Goal: Task Accomplishment & Management: Manage account settings

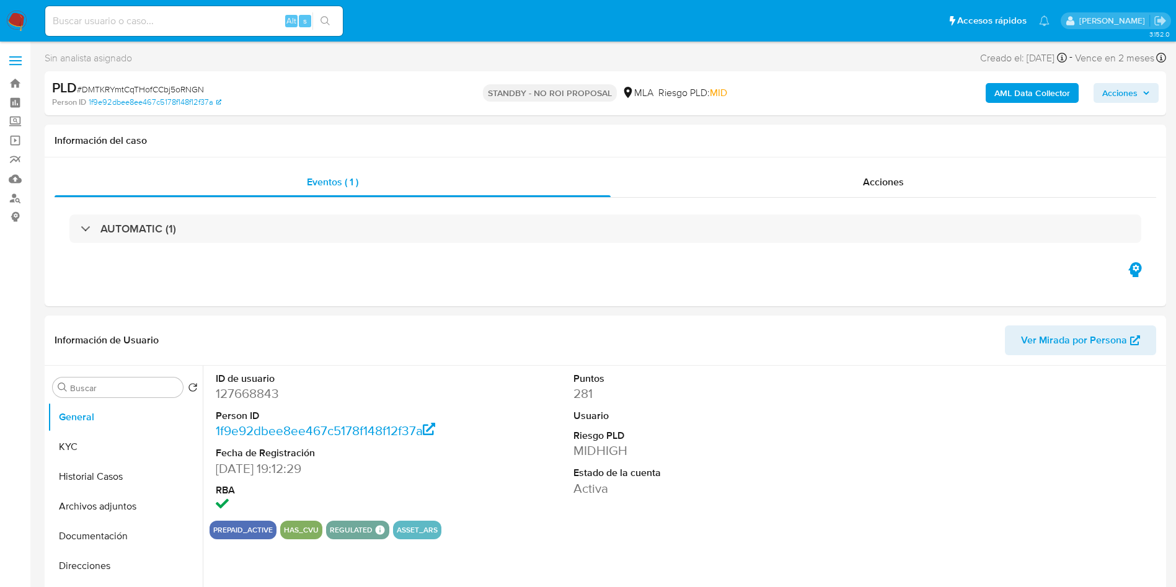
select select "10"
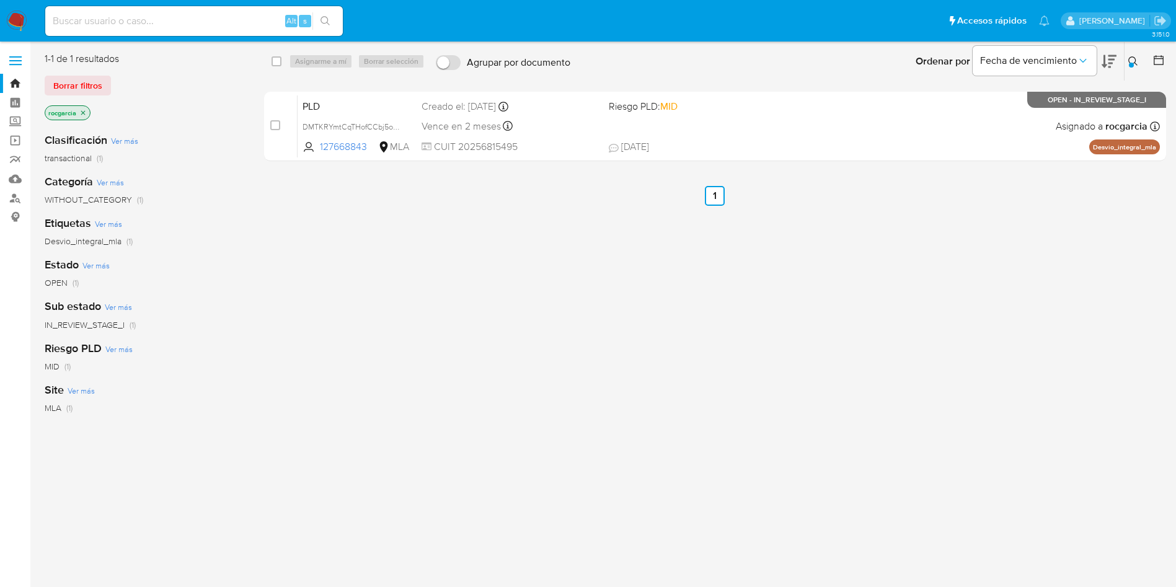
click at [1131, 56] on icon at bounding box center [1132, 60] width 9 height 9
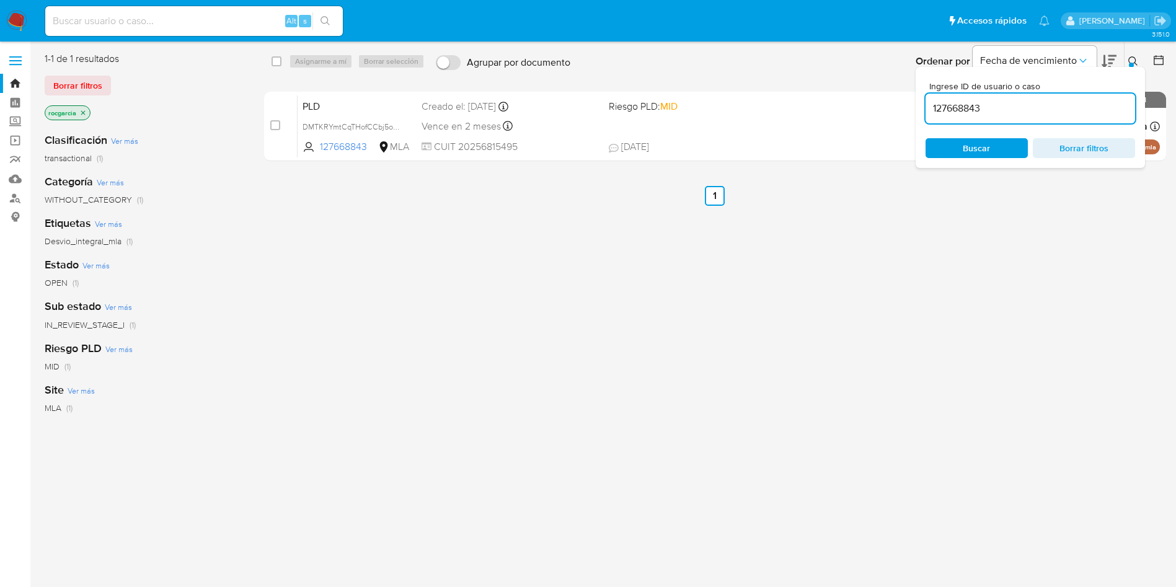
click at [1050, 107] on input "127668843" at bounding box center [1029, 108] width 209 height 16
click at [1050, 105] on input "127668843" at bounding box center [1029, 108] width 209 height 16
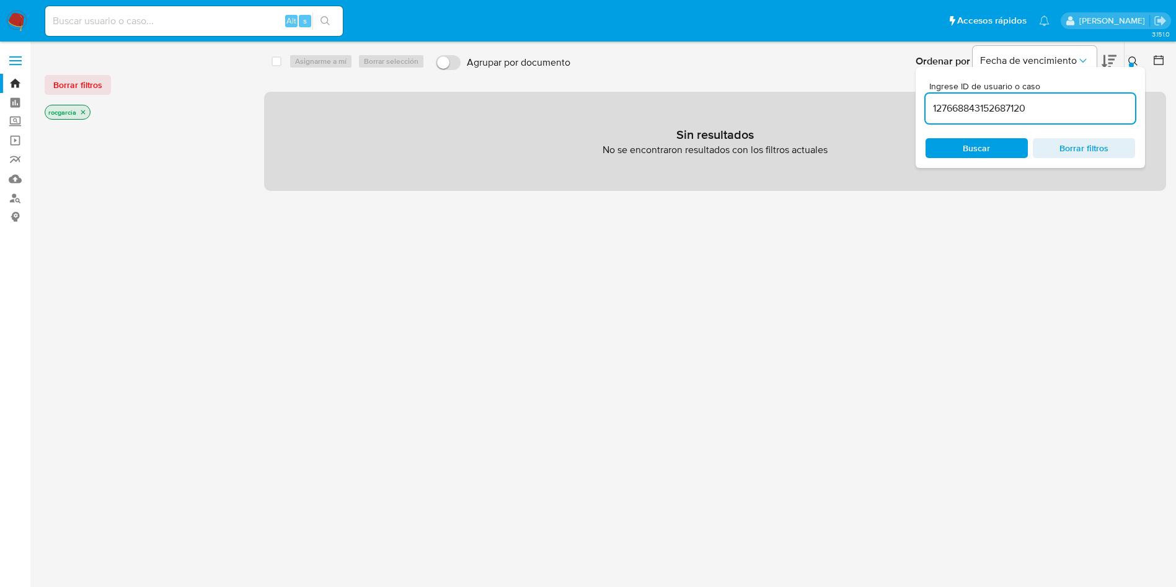
click at [1005, 113] on input "127668843152687120" at bounding box center [1029, 108] width 209 height 16
paste input
type input "152687120"
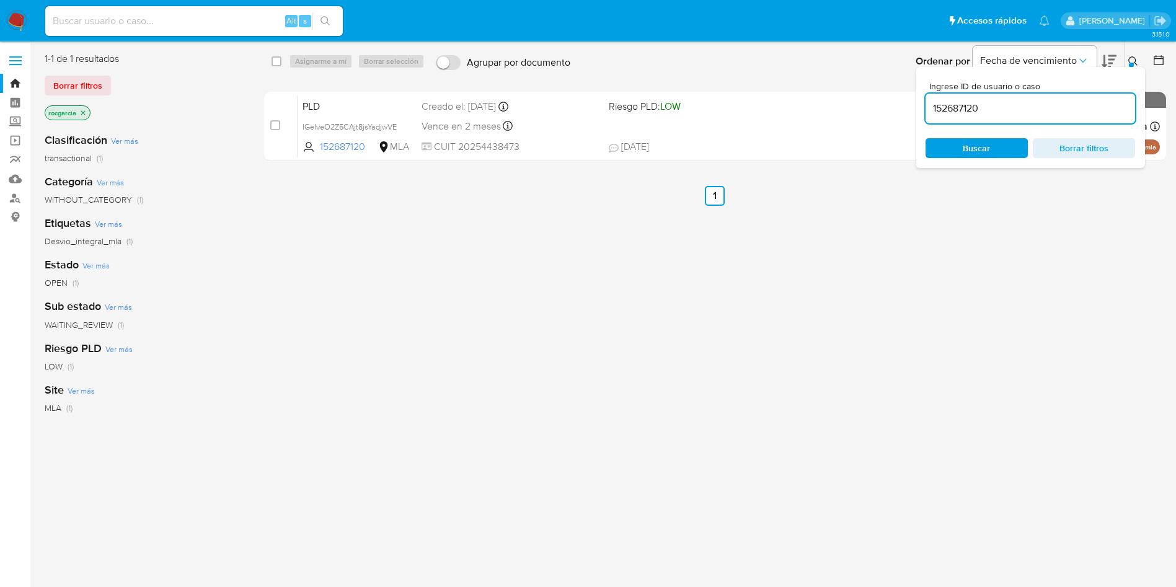
click at [1135, 57] on icon at bounding box center [1133, 61] width 10 height 10
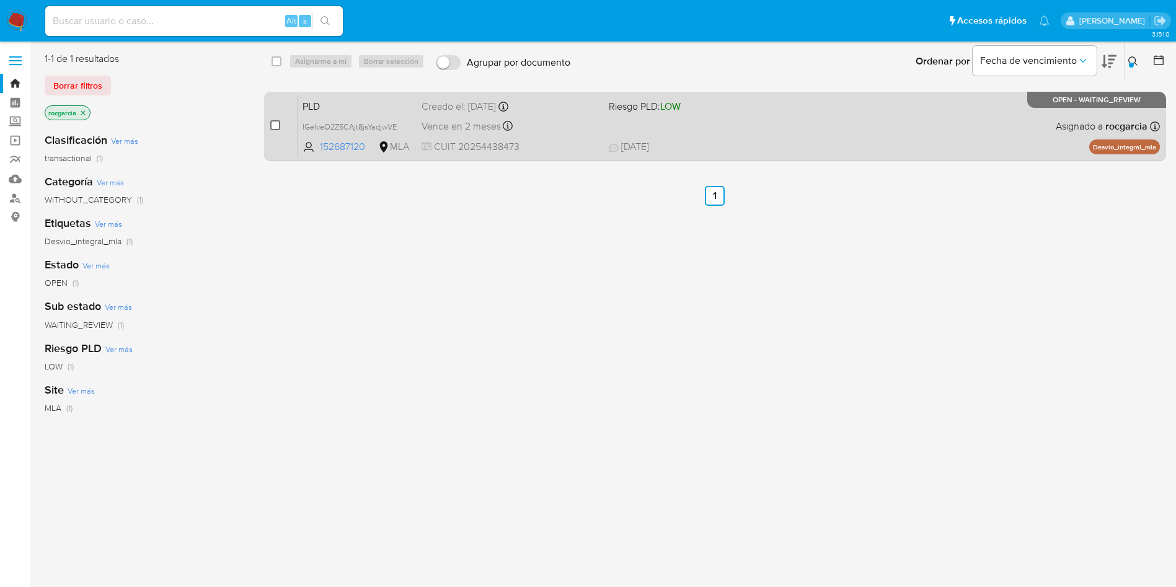
click at [275, 126] on input "checkbox" at bounding box center [275, 125] width 10 height 10
checkbox input "true"
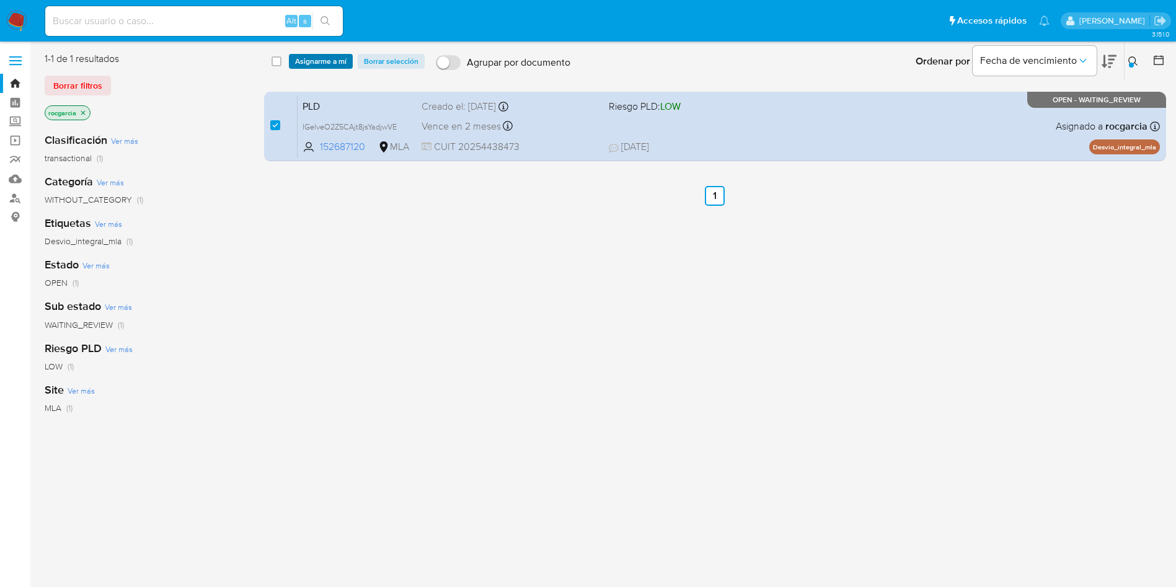
click at [337, 56] on span "Asignarme a mí" at bounding box center [320, 61] width 51 height 12
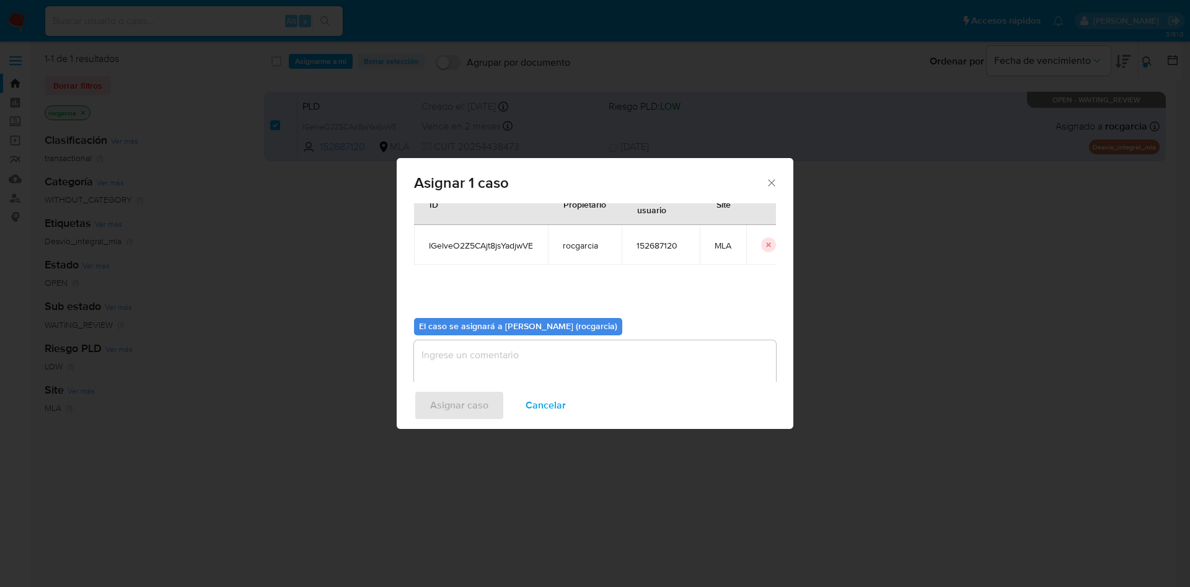
scroll to position [64, 0]
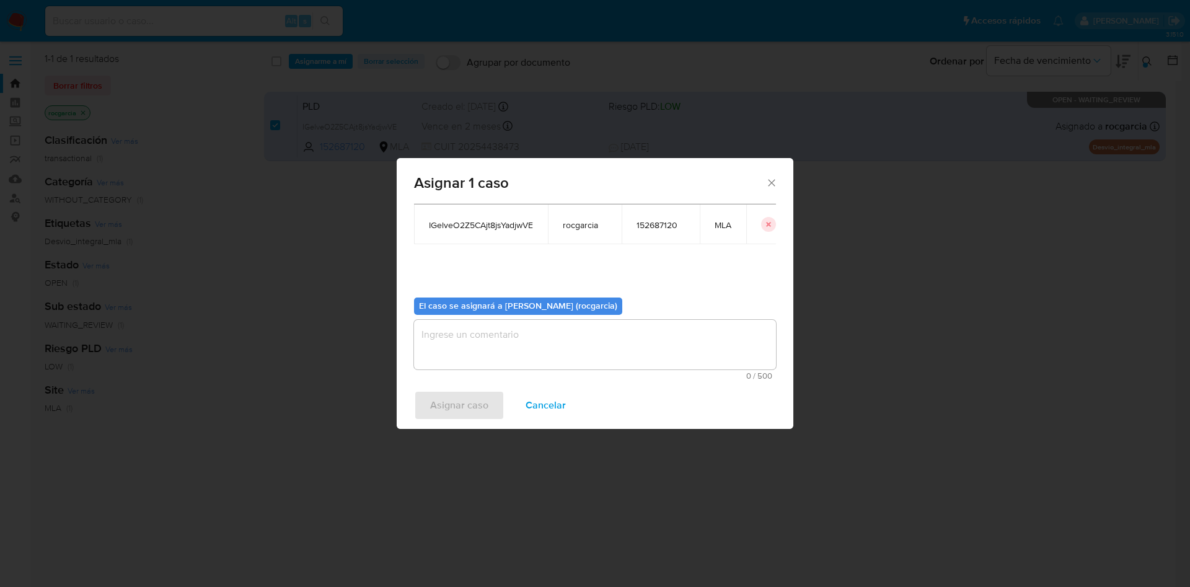
click at [473, 352] on textarea "assign-modal" at bounding box center [595, 345] width 362 height 50
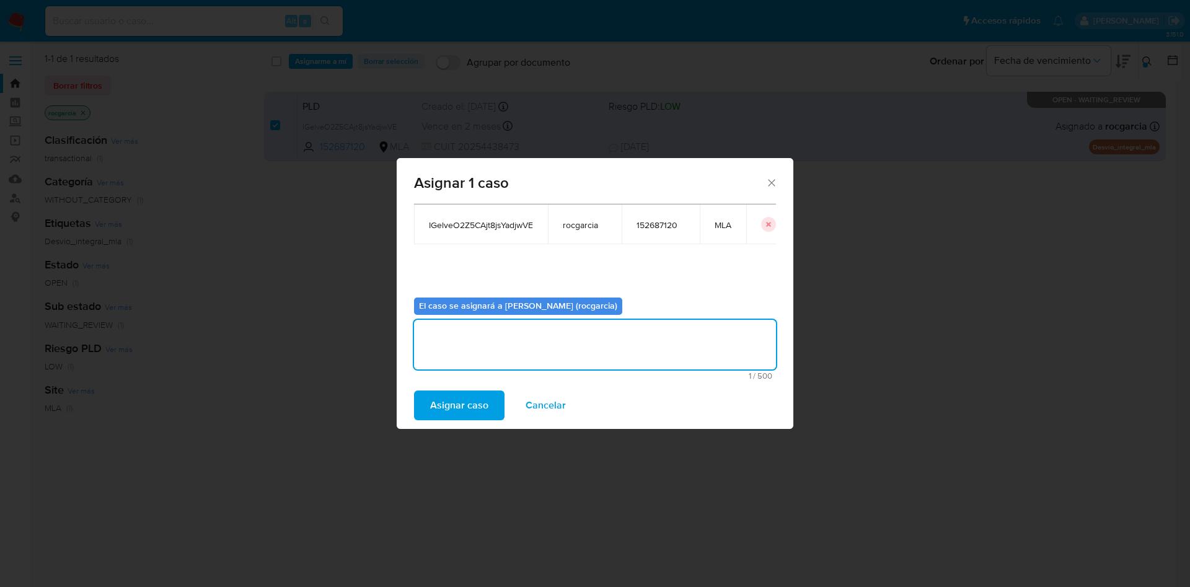
click at [457, 401] on span "Asignar caso" at bounding box center [459, 405] width 58 height 27
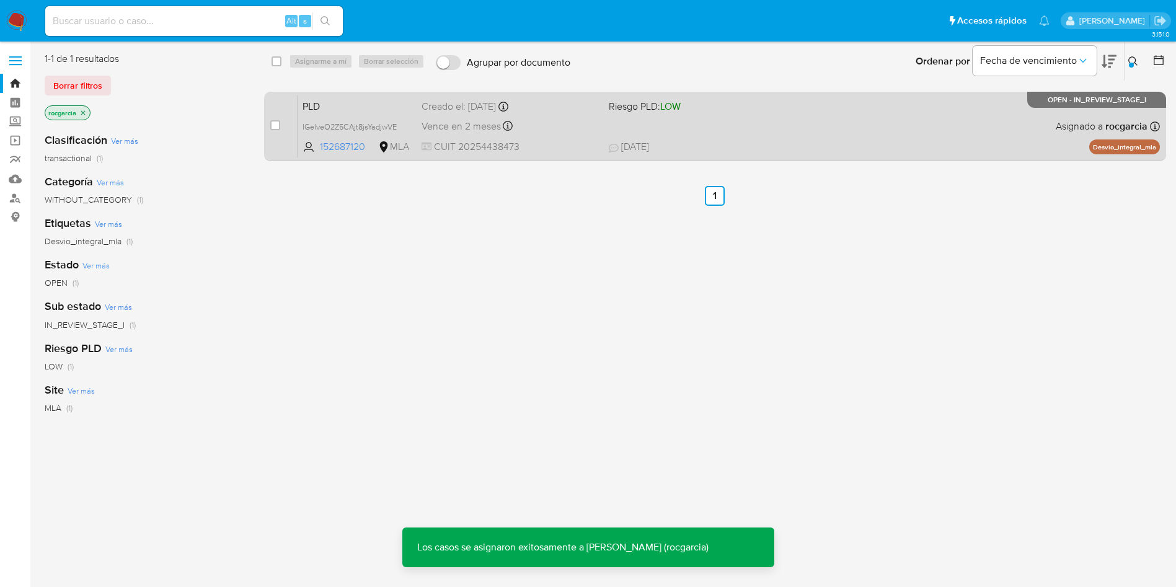
click at [550, 152] on span "CUIT 20254438473" at bounding box center [509, 147] width 177 height 14
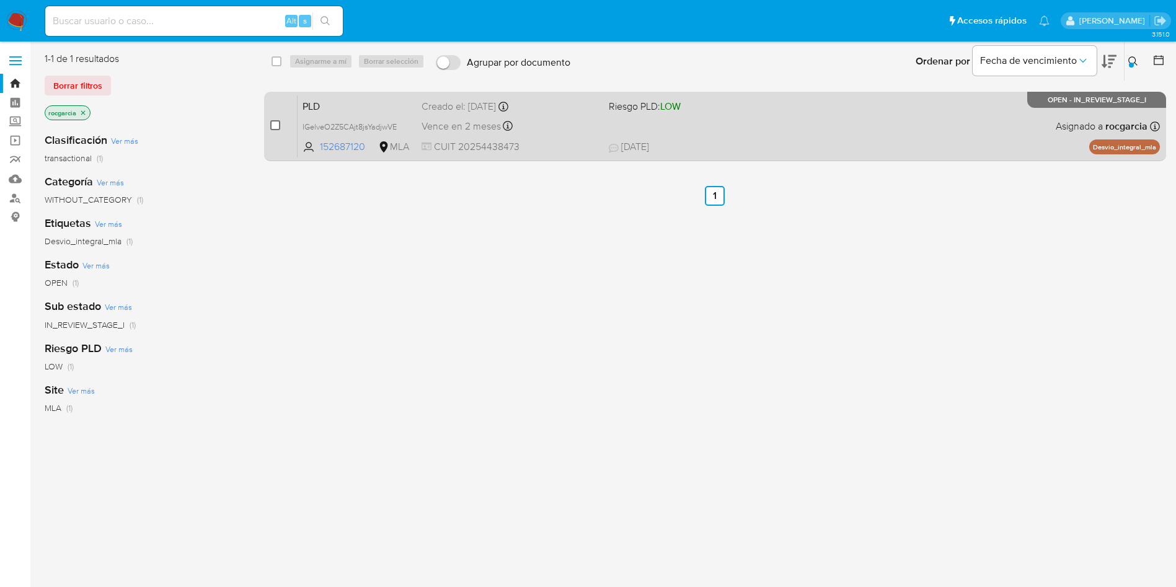
click at [275, 126] on input "checkbox" at bounding box center [275, 125] width 10 height 10
checkbox input "true"
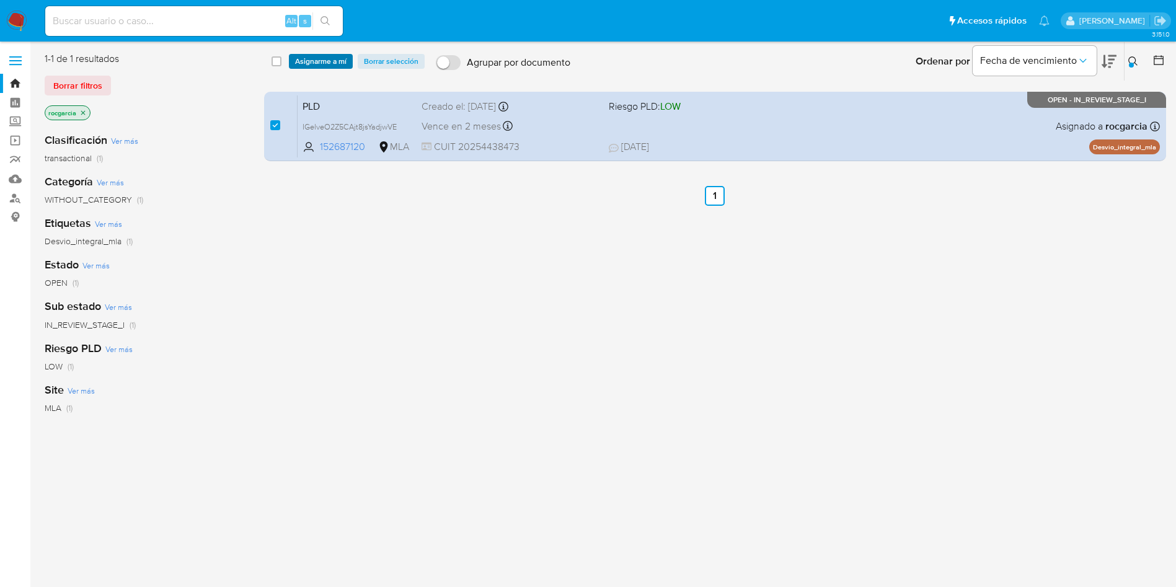
click at [321, 58] on span "Asignarme a mí" at bounding box center [320, 61] width 51 height 12
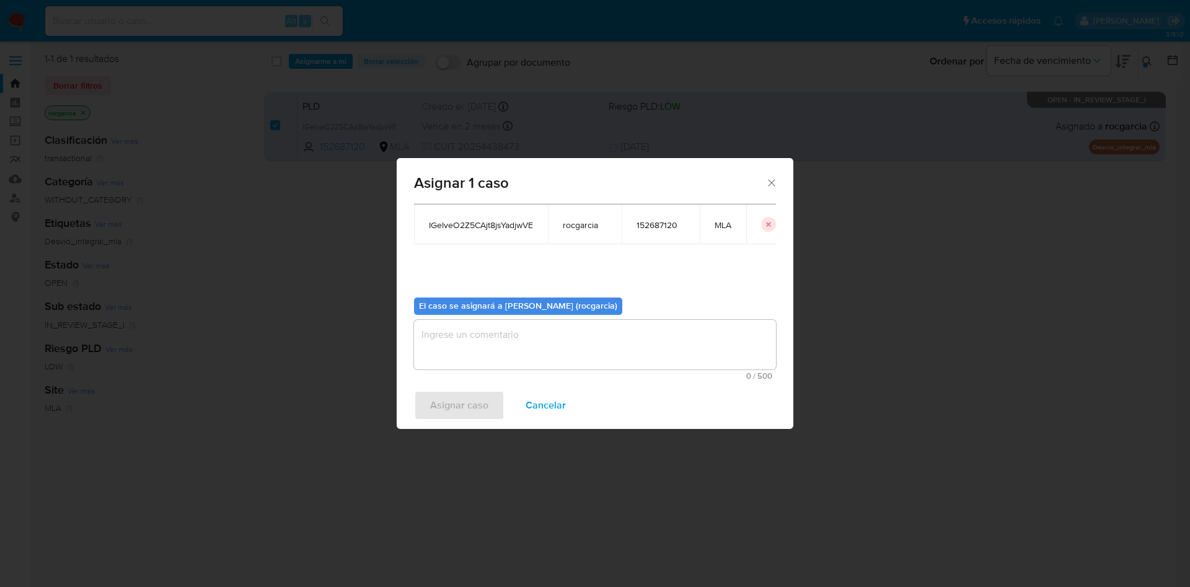
click at [472, 339] on textarea "assign-modal" at bounding box center [595, 345] width 362 height 50
click at [469, 389] on div "Asignar caso Cancelar" at bounding box center [595, 405] width 397 height 47
click at [473, 410] on span "Asignar caso" at bounding box center [459, 405] width 58 height 27
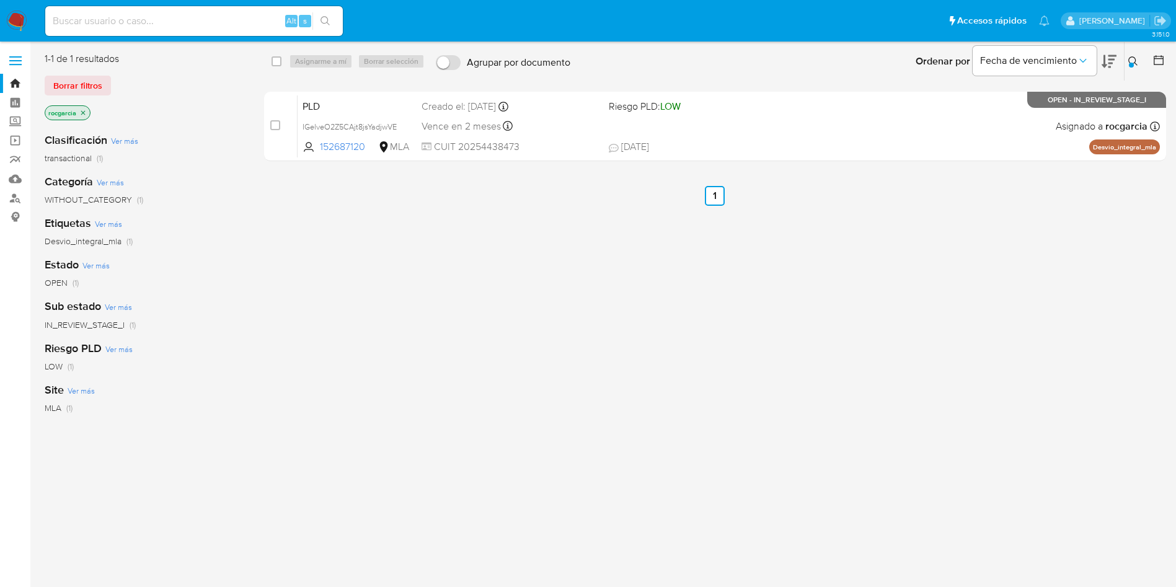
click at [1128, 56] on icon at bounding box center [1133, 61] width 10 height 10
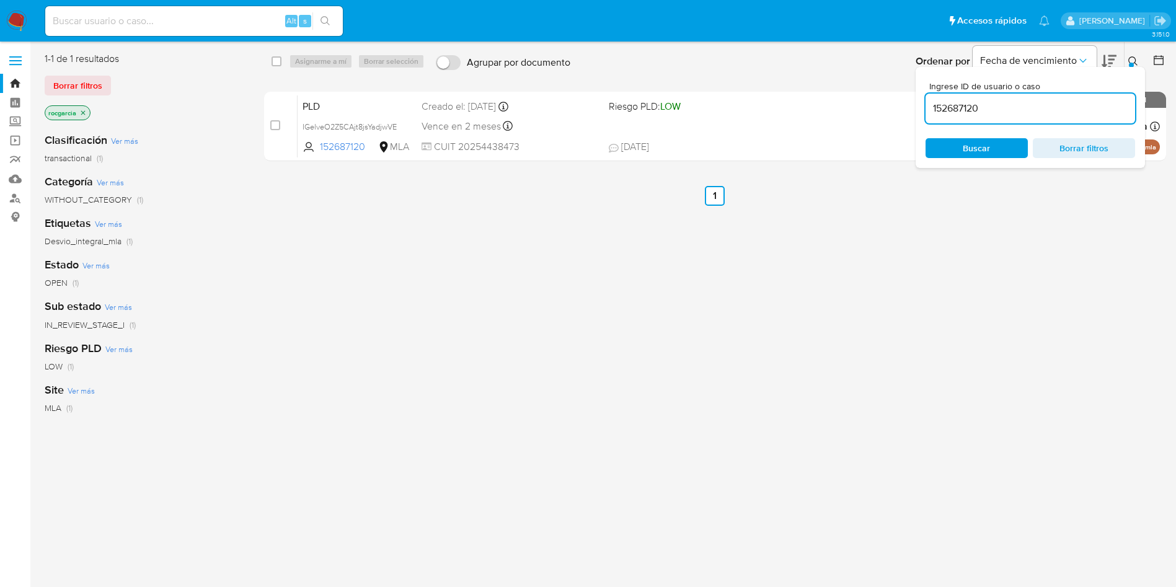
click at [968, 105] on input "152687120" at bounding box center [1029, 108] width 209 height 16
type input "83437462"
click at [1126, 59] on button at bounding box center [1134, 61] width 20 height 15
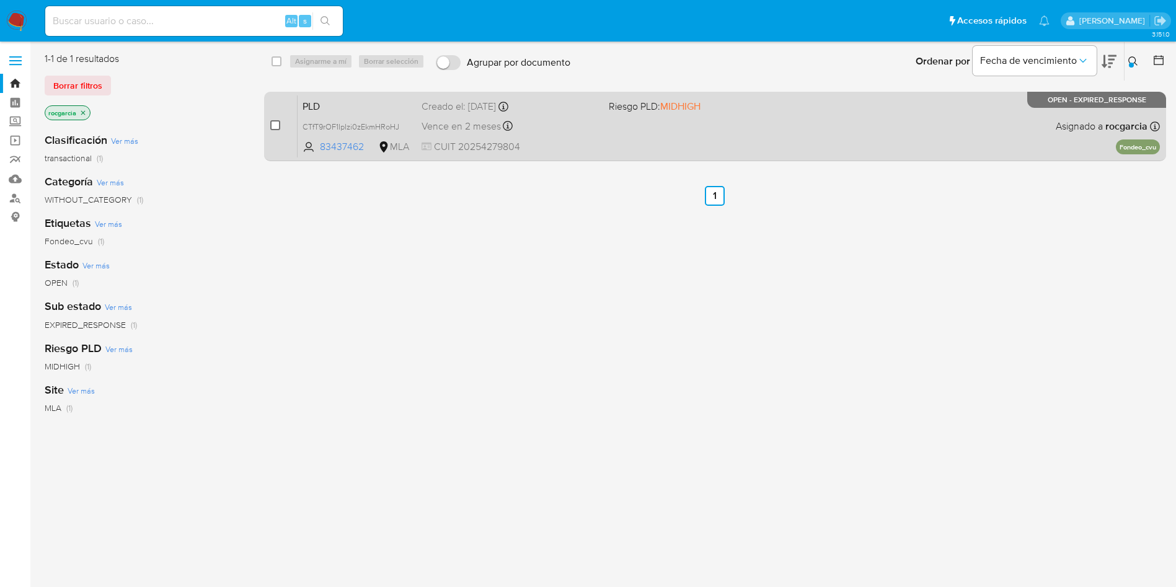
click at [280, 126] on input "checkbox" at bounding box center [275, 125] width 10 height 10
checkbox input "true"
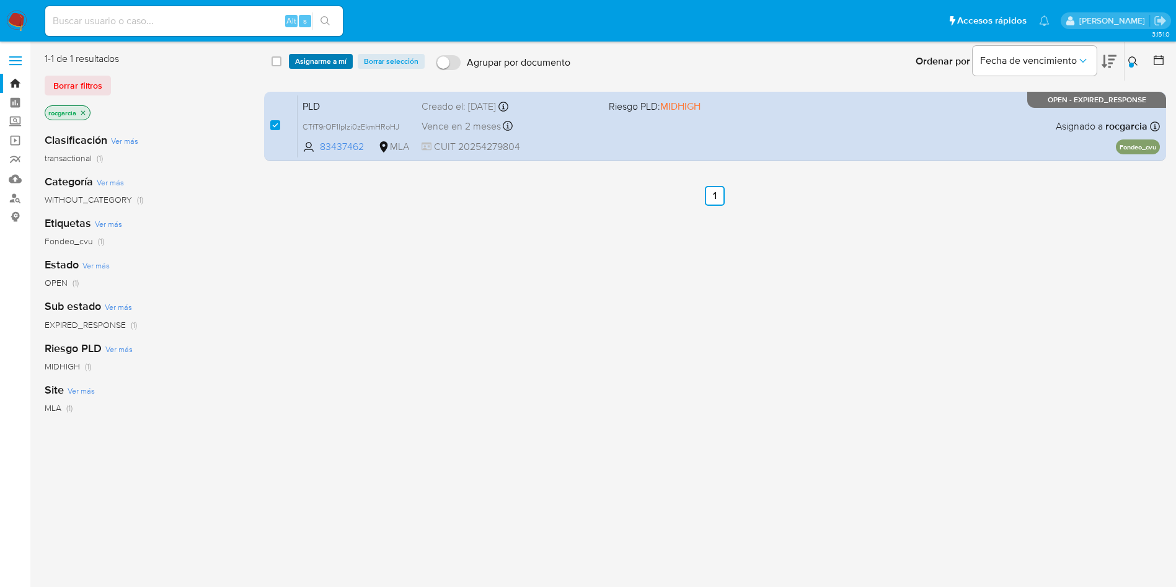
click at [299, 64] on span "Asignarme a mí" at bounding box center [320, 61] width 51 height 12
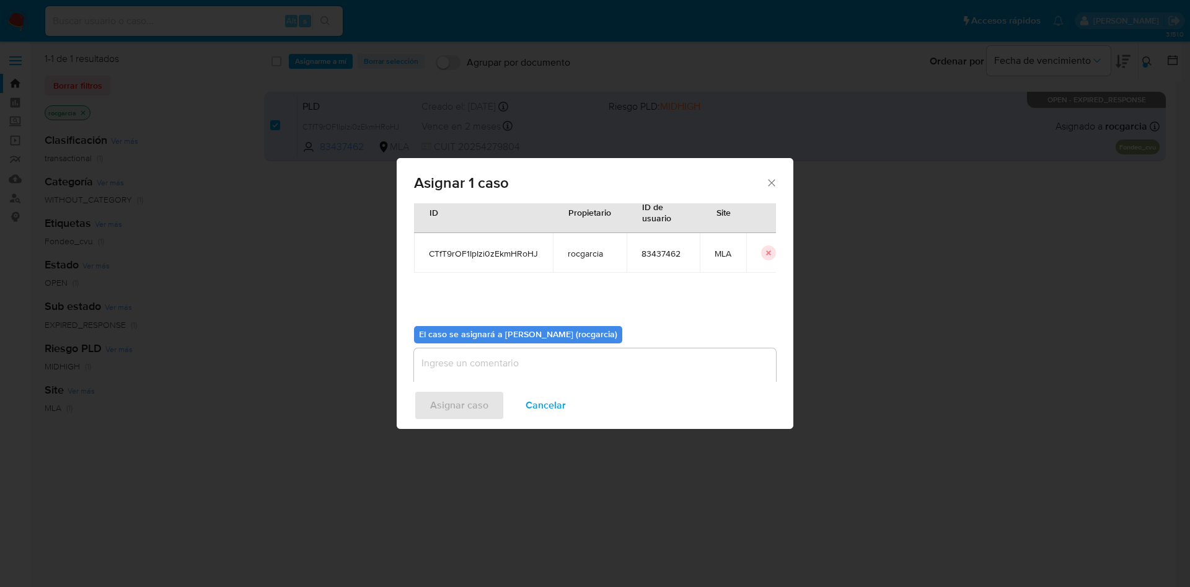
scroll to position [64, 0]
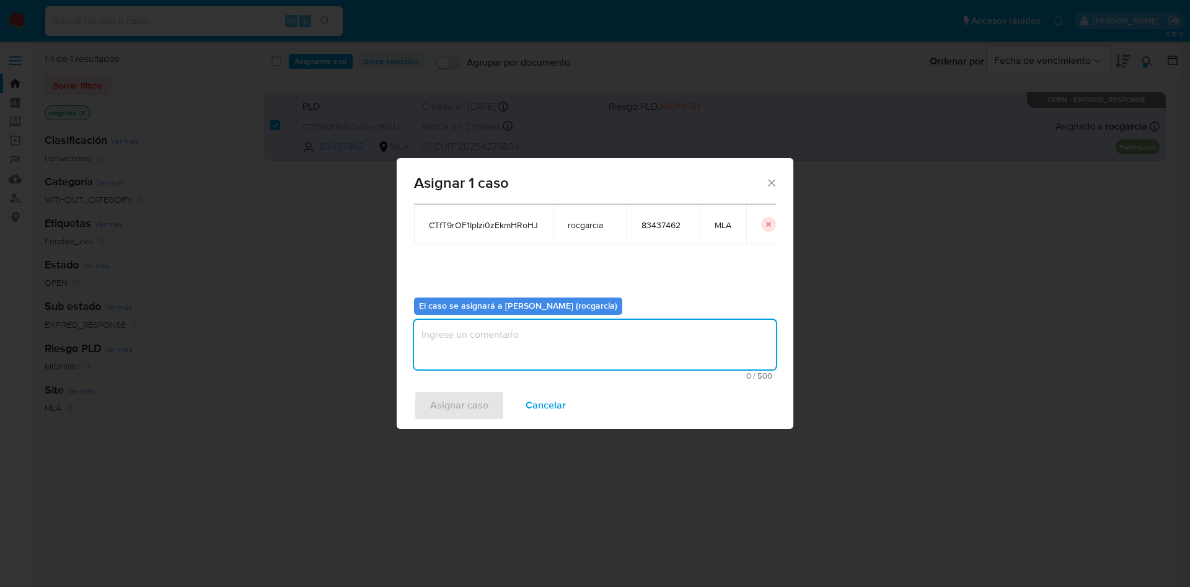
click at [479, 330] on textarea "assign-modal" at bounding box center [595, 345] width 362 height 50
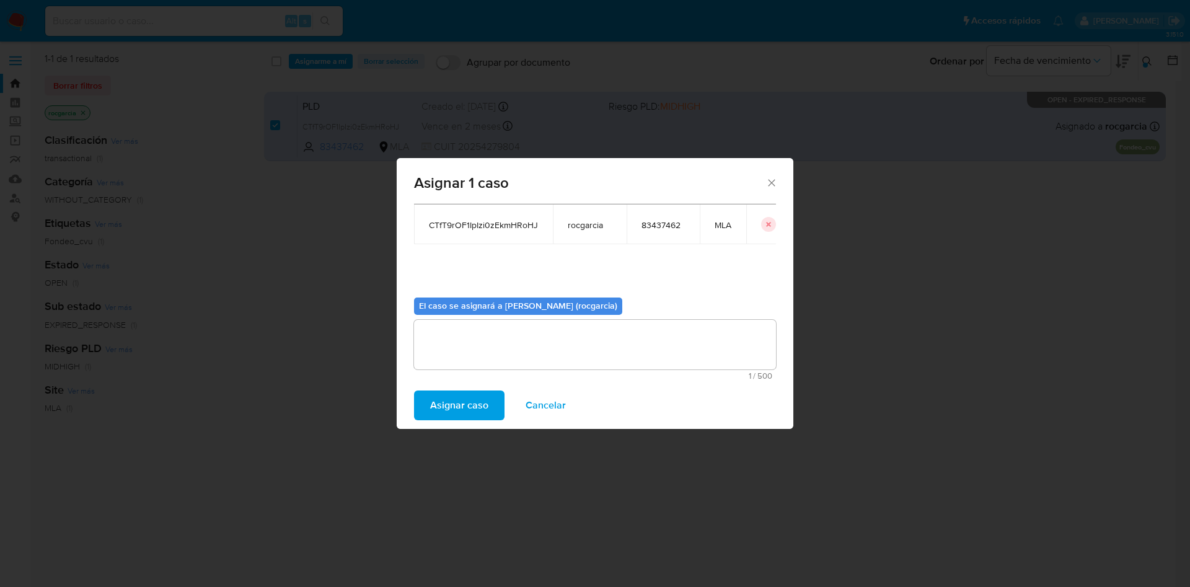
click at [464, 395] on span "Asignar caso" at bounding box center [459, 405] width 58 height 27
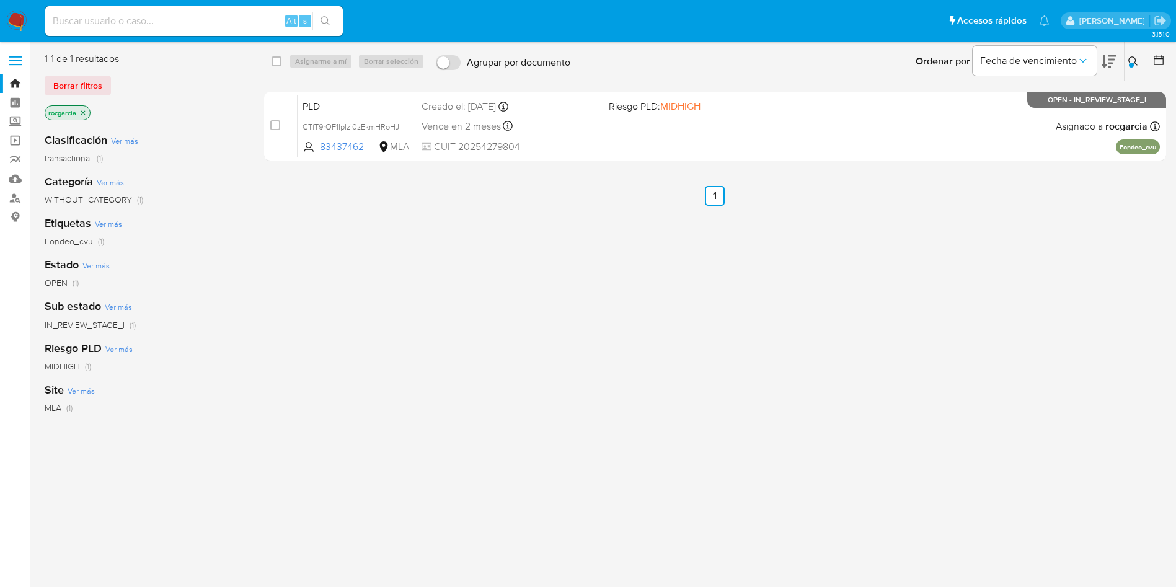
click at [1129, 63] on div at bounding box center [1131, 65] width 5 height 5
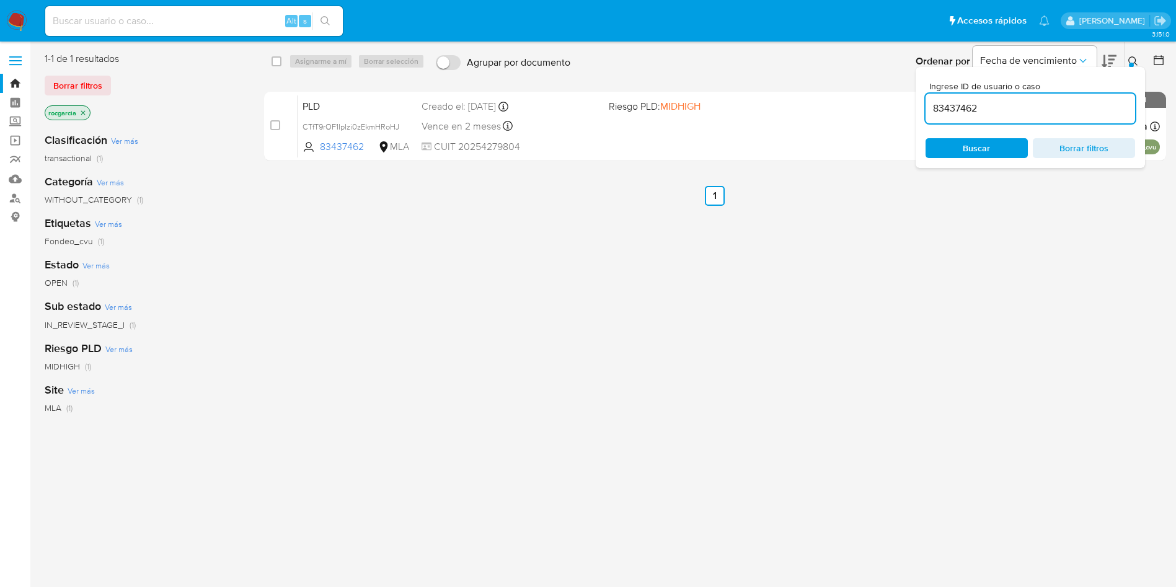
click at [974, 105] on input "83437462" at bounding box center [1029, 108] width 209 height 16
click at [1137, 62] on icon at bounding box center [1133, 61] width 10 height 10
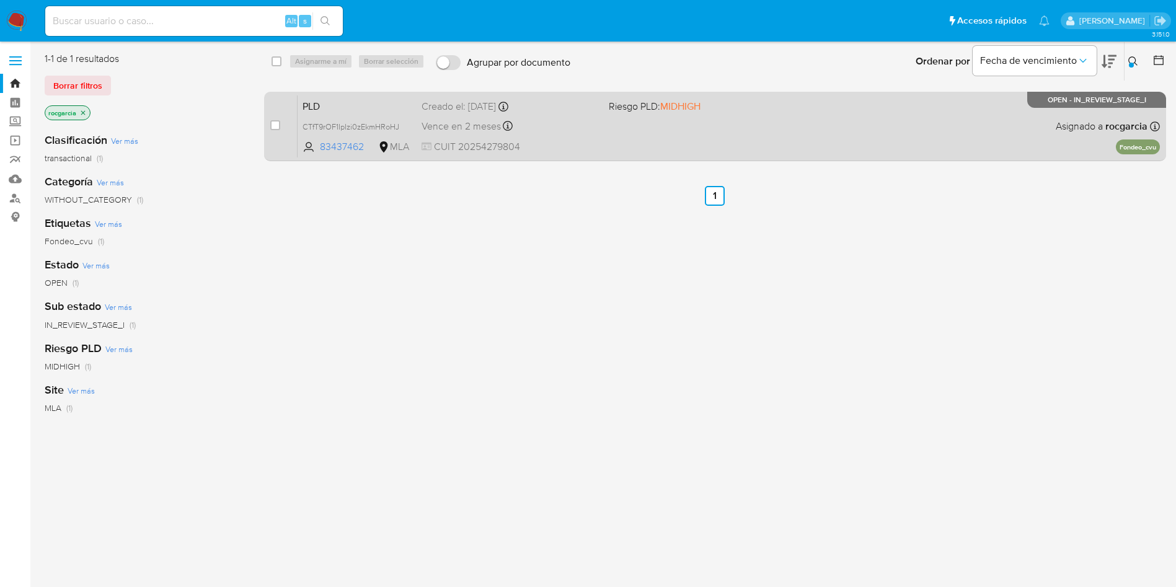
click at [636, 142] on div "PLD CTfT9rOF1IpIzi0zEkmHRoHJ 83437462 MLA Riesgo PLD: MIDHIGH Creado el: 12/07/…" at bounding box center [728, 126] width 862 height 63
click at [620, 147] on div "PLD CTfT9rOF1IpIzi0zEkmHRoHJ 83437462 MLA Riesgo PLD: MIDHIGH Creado el: 12/07/…" at bounding box center [728, 126] width 862 height 63
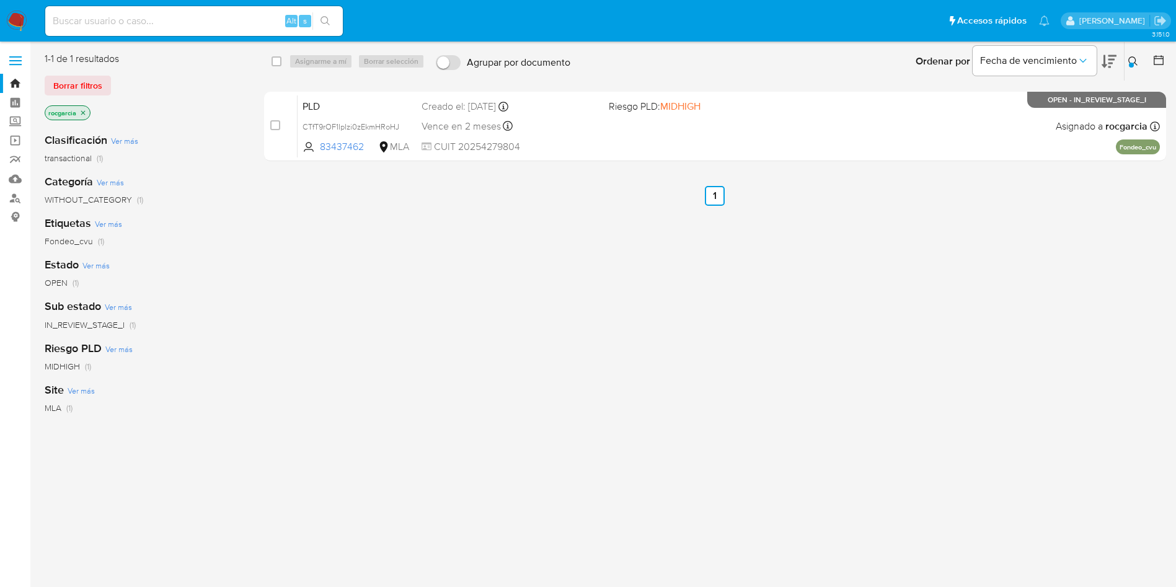
click at [1134, 63] on icon at bounding box center [1133, 61] width 10 height 10
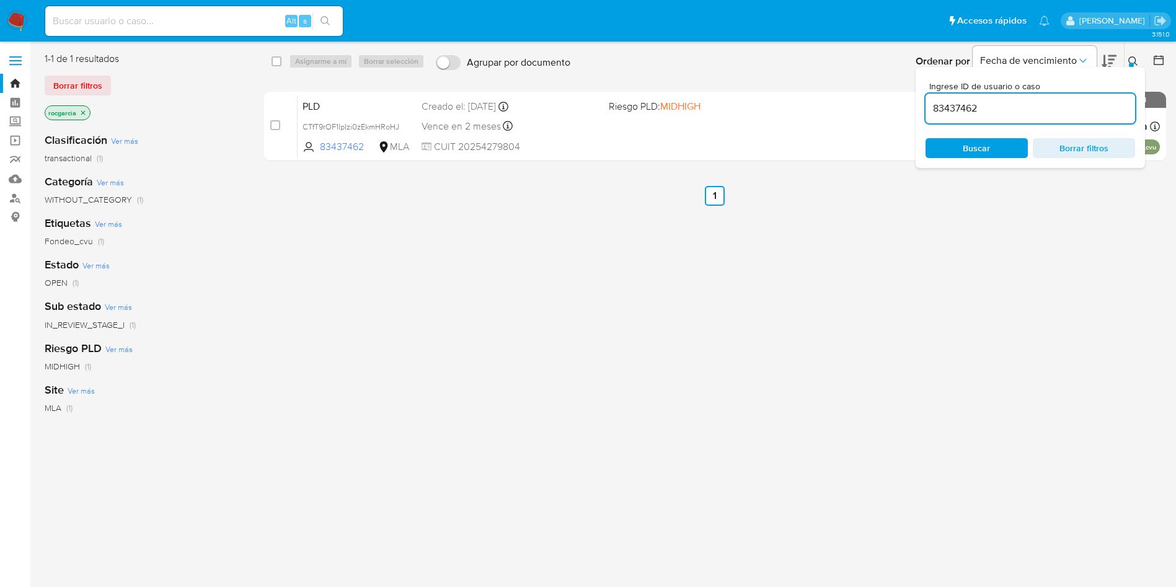
click at [1033, 109] on input "83437462" at bounding box center [1029, 108] width 209 height 16
type input "1243204600"
click at [1133, 55] on button at bounding box center [1134, 61] width 20 height 15
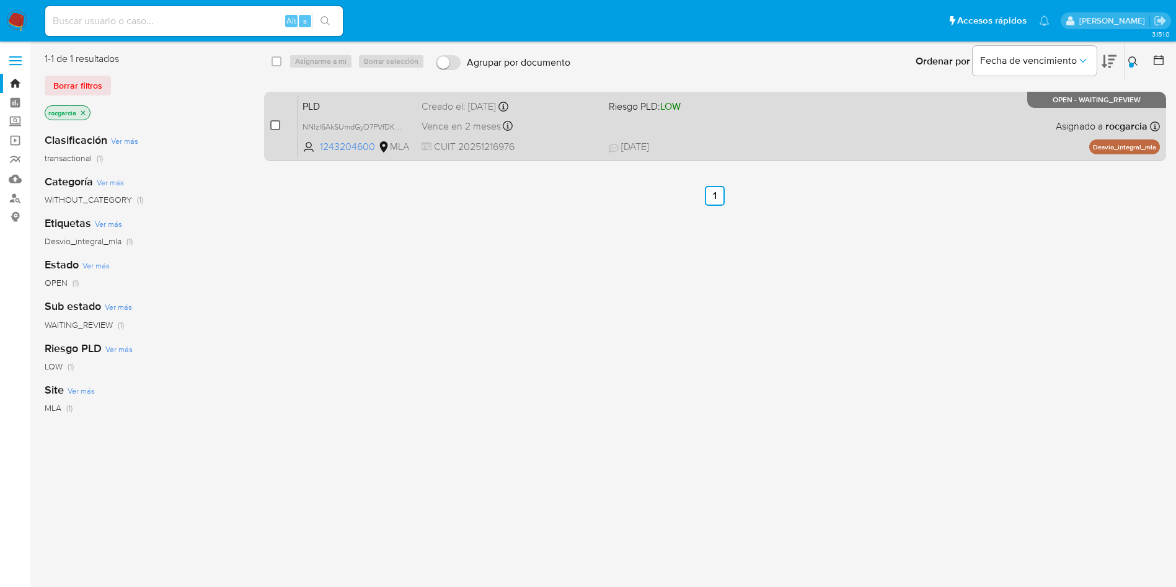
click at [278, 127] on input "checkbox" at bounding box center [275, 125] width 10 height 10
checkbox input "true"
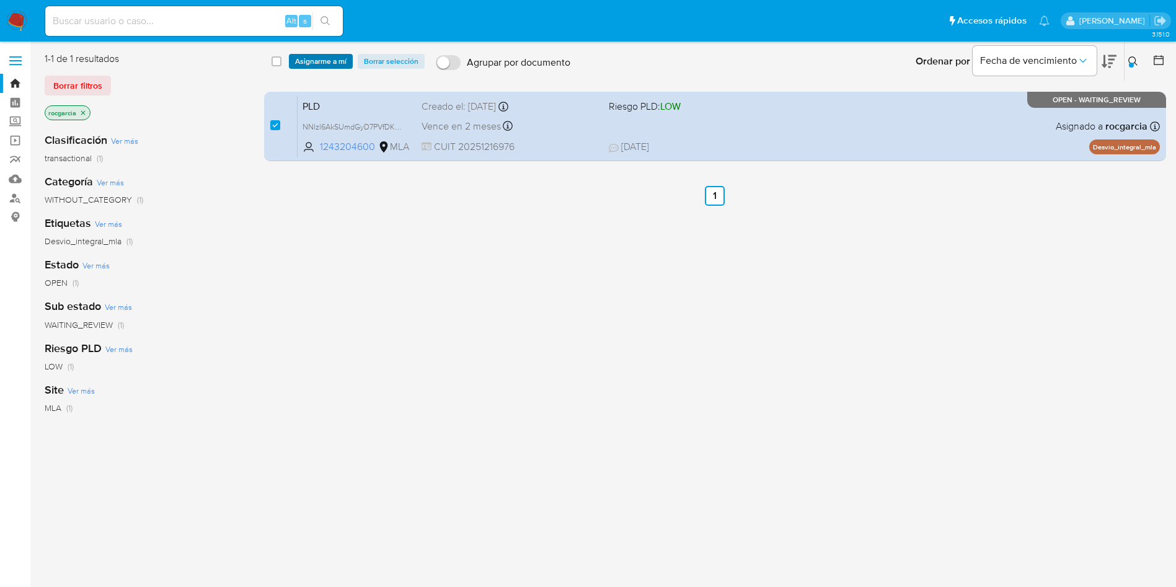
click at [315, 66] on span "Asignarme a mí" at bounding box center [320, 61] width 51 height 12
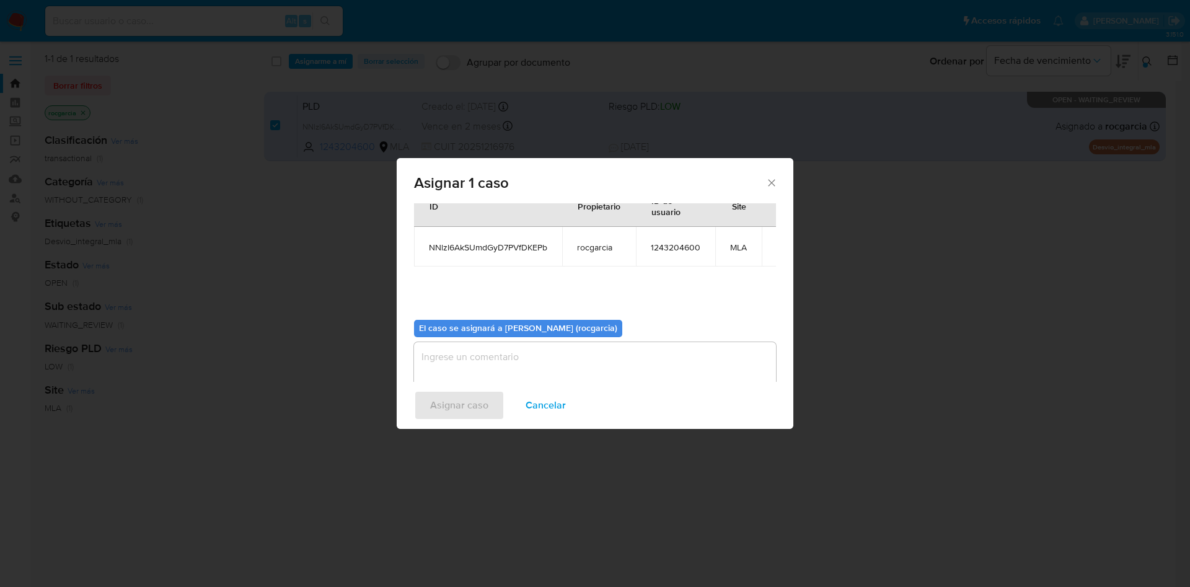
scroll to position [64, 0]
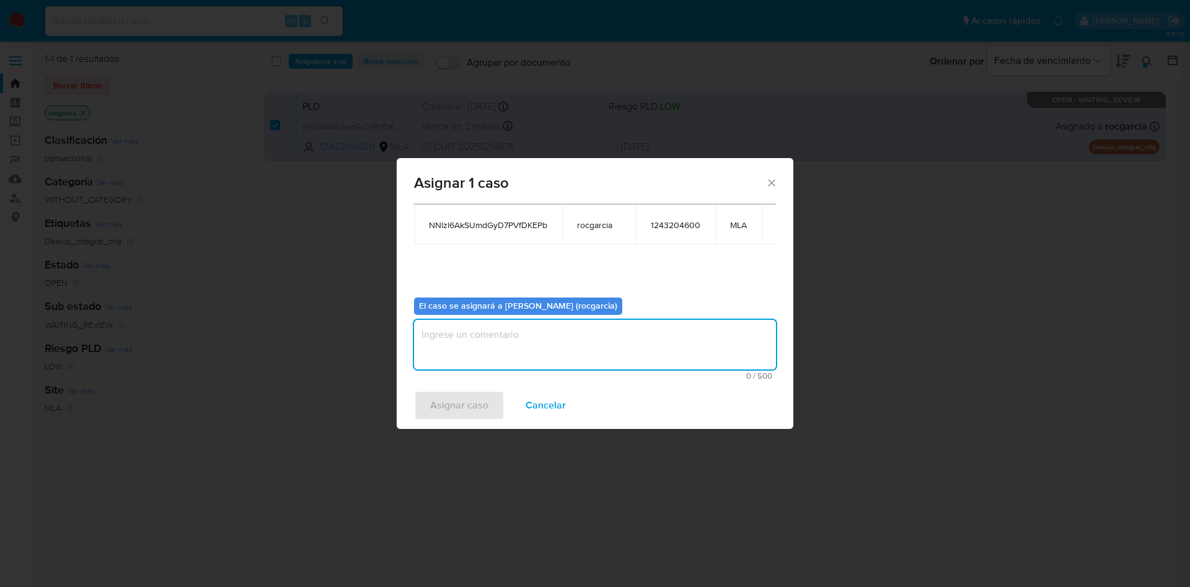
click at [482, 338] on textarea "assign-modal" at bounding box center [595, 345] width 362 height 50
click at [462, 410] on span "Asignar caso" at bounding box center [459, 405] width 58 height 27
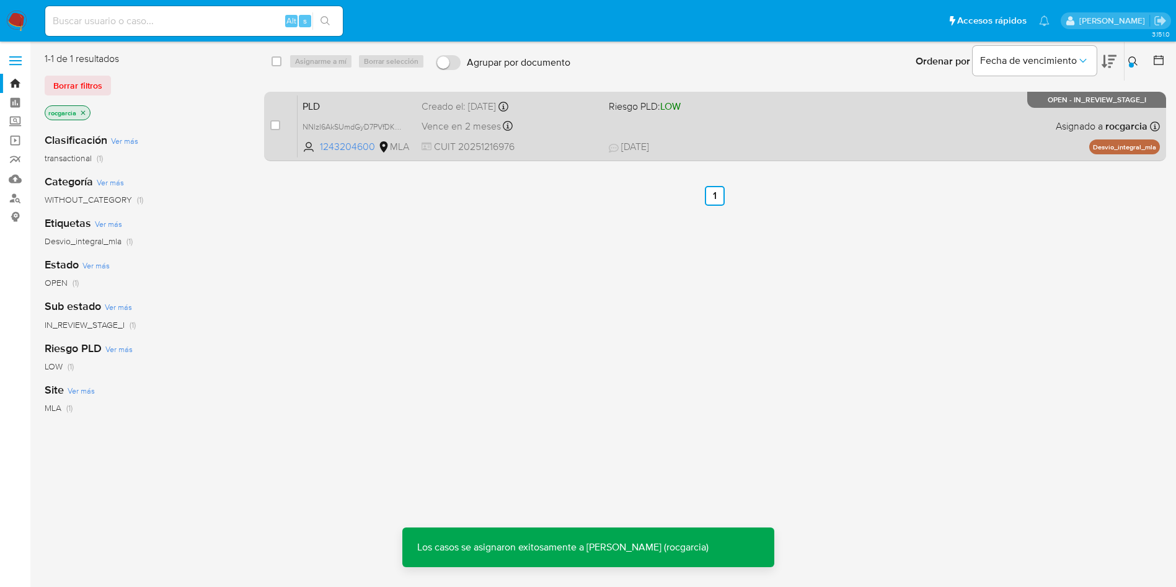
click at [614, 133] on div "PLD NNlzl6AkSUmdGyD7PVfDKEPb 1243204600 MLA Riesgo PLD: LOW Creado el: 12/07/20…" at bounding box center [728, 126] width 862 height 63
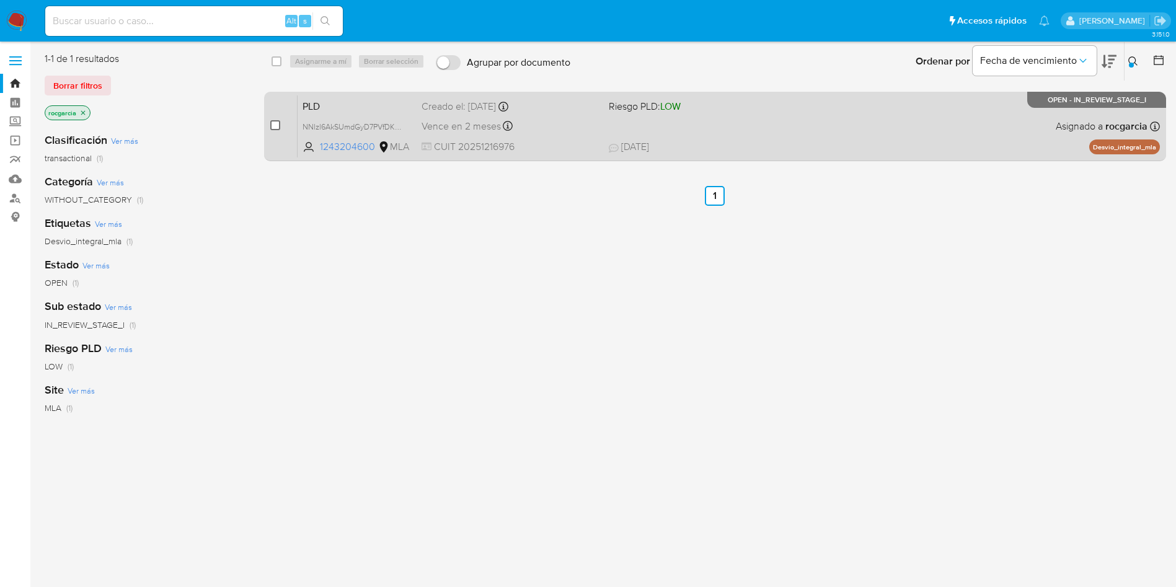
click at [270, 126] on input "checkbox" at bounding box center [275, 125] width 10 height 10
checkbox input "true"
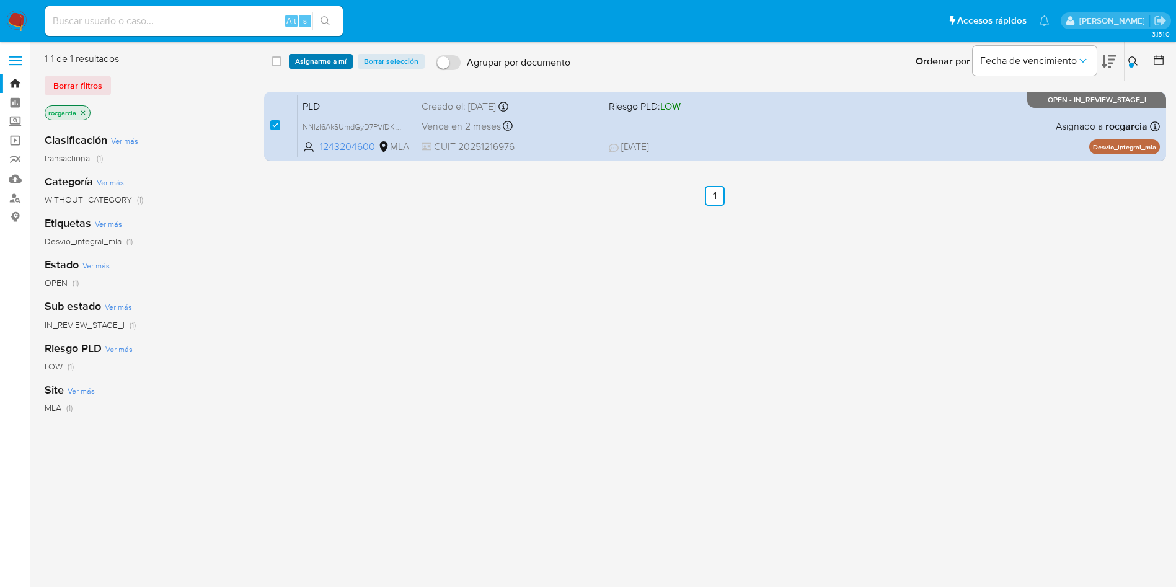
click at [315, 65] on span "Asignarme a mí" at bounding box center [320, 61] width 51 height 12
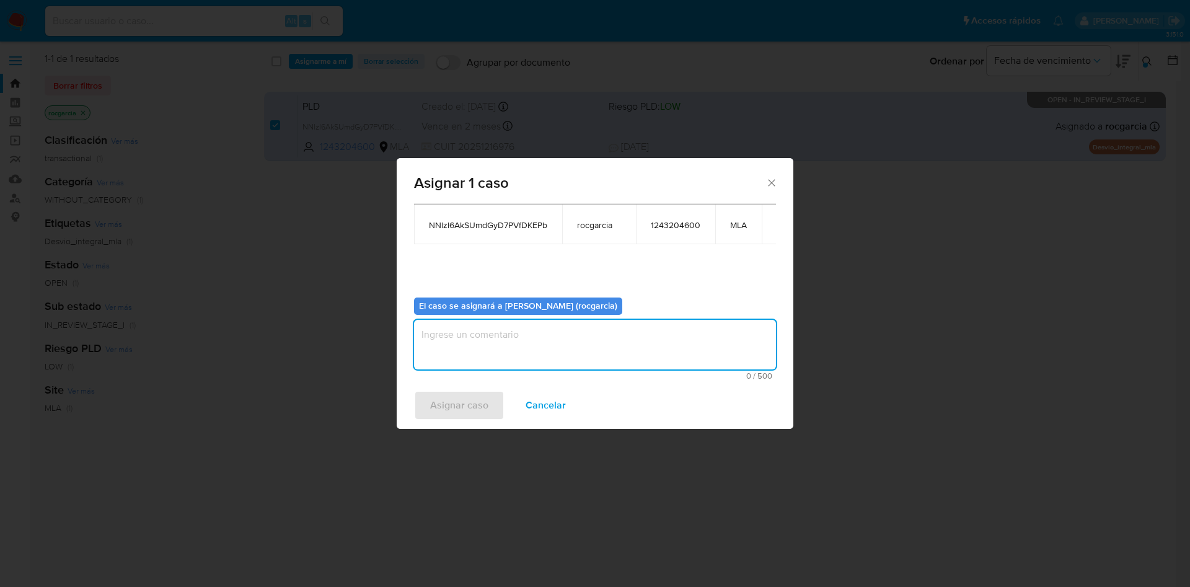
click at [587, 345] on textarea "assign-modal" at bounding box center [595, 345] width 362 height 50
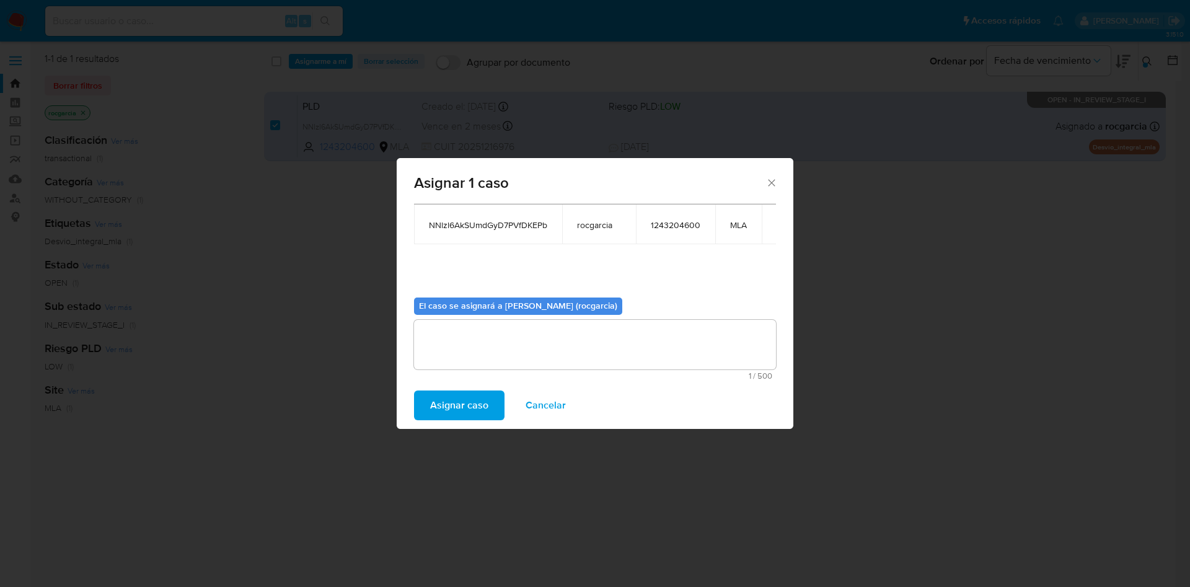
click at [471, 403] on span "Asignar caso" at bounding box center [459, 405] width 58 height 27
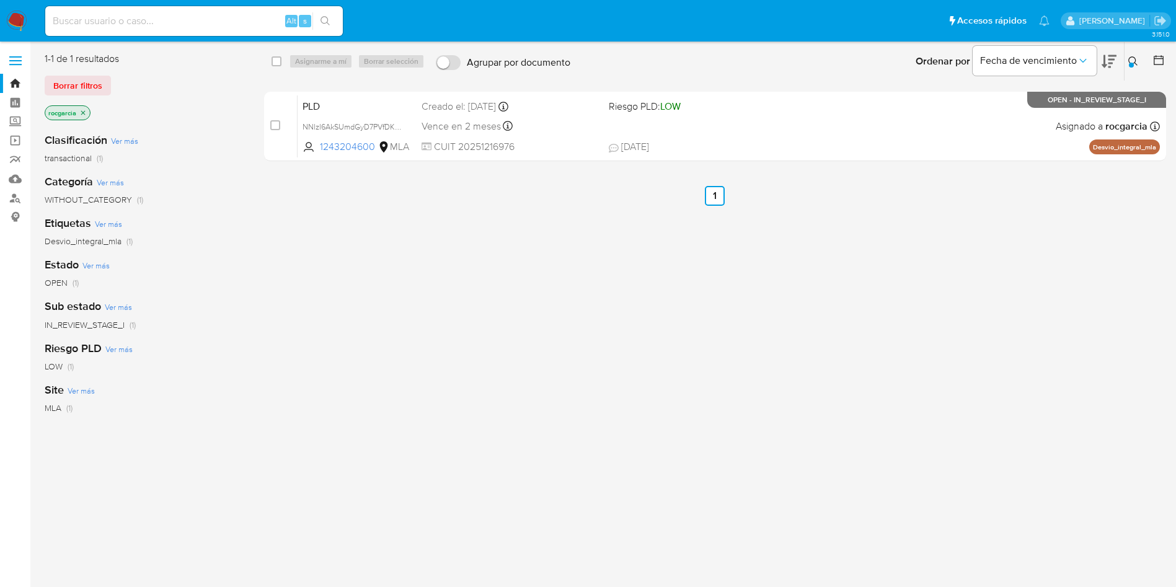
click at [1128, 61] on icon at bounding box center [1133, 61] width 10 height 10
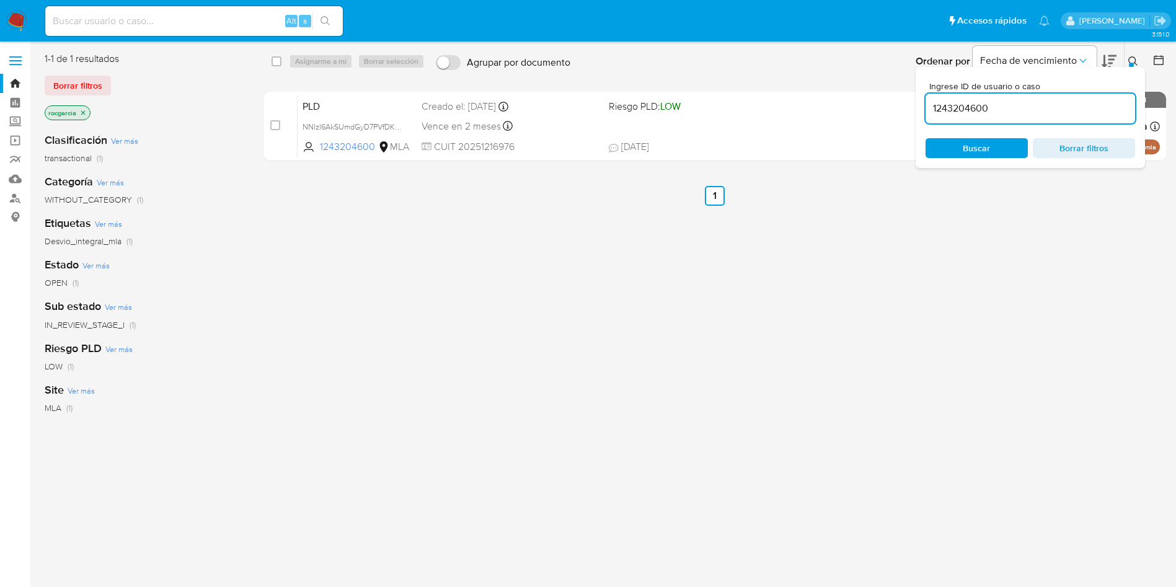
click at [1018, 109] on input "1243204600" at bounding box center [1029, 108] width 209 height 16
type input "158998513"
click at [1135, 59] on icon at bounding box center [1133, 61] width 10 height 10
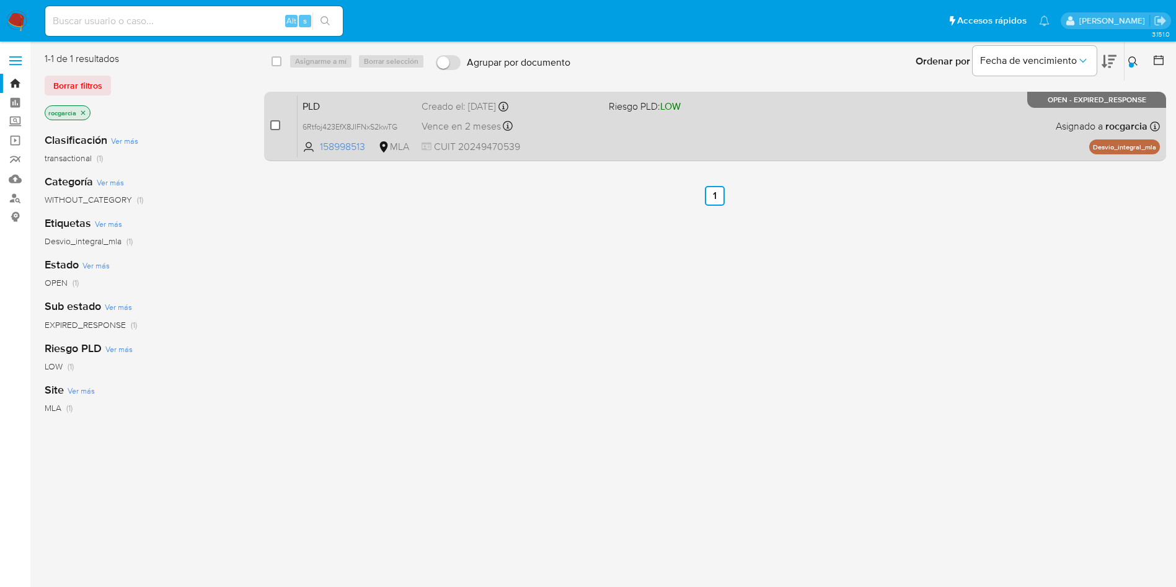
click at [280, 128] on input "checkbox" at bounding box center [275, 125] width 10 height 10
checkbox input "true"
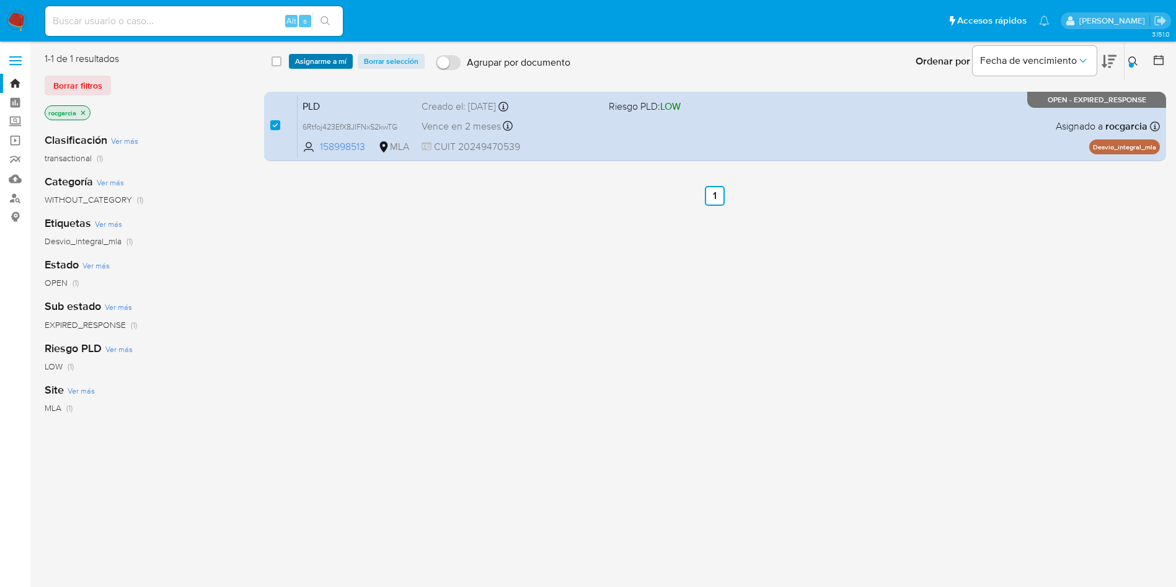
click at [324, 62] on span "Asignarme a mí" at bounding box center [320, 61] width 51 height 12
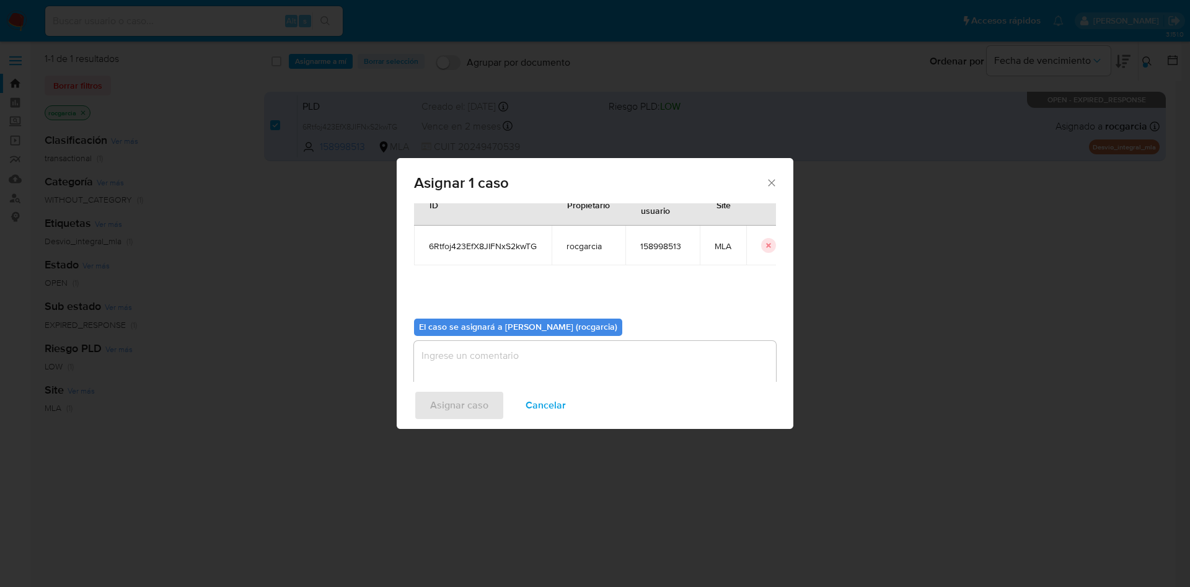
scroll to position [64, 0]
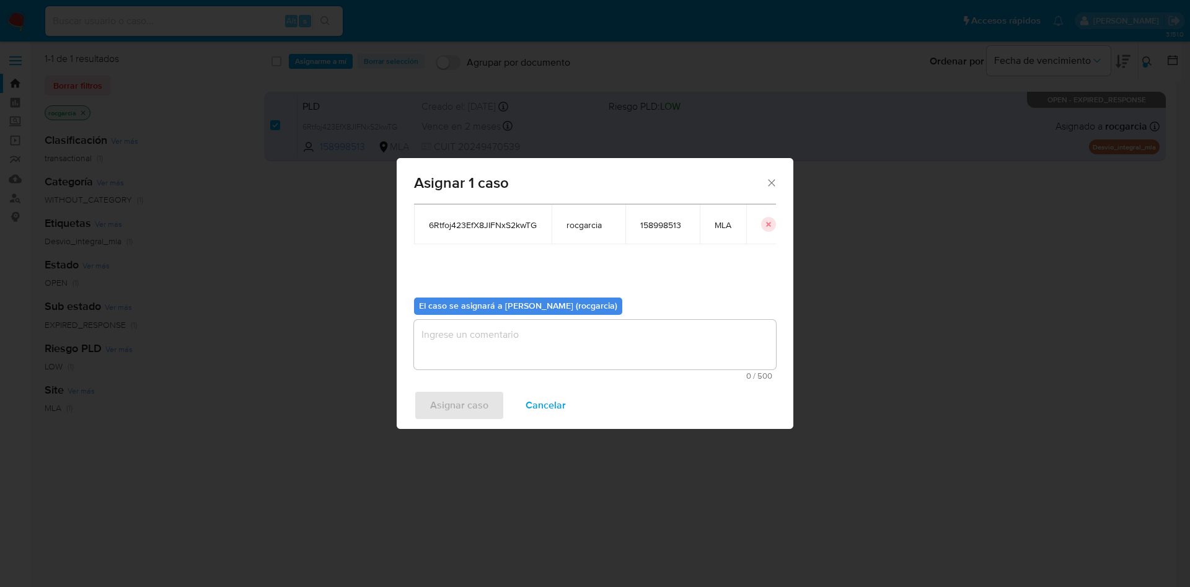
click at [493, 335] on textarea "assign-modal" at bounding box center [595, 345] width 362 height 50
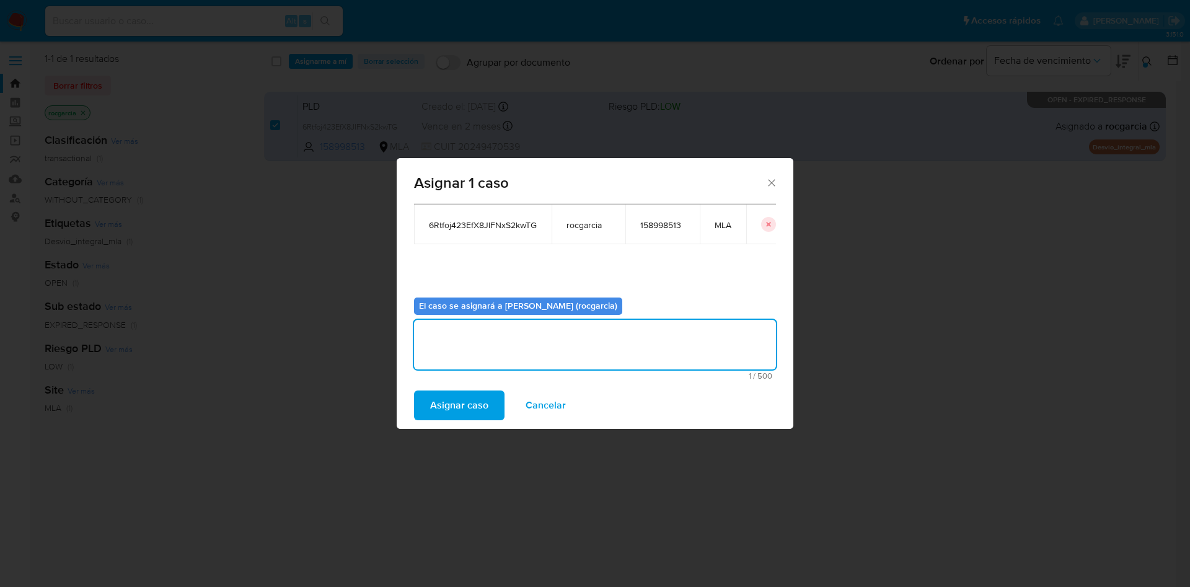
click at [463, 414] on span "Asignar caso" at bounding box center [459, 405] width 58 height 27
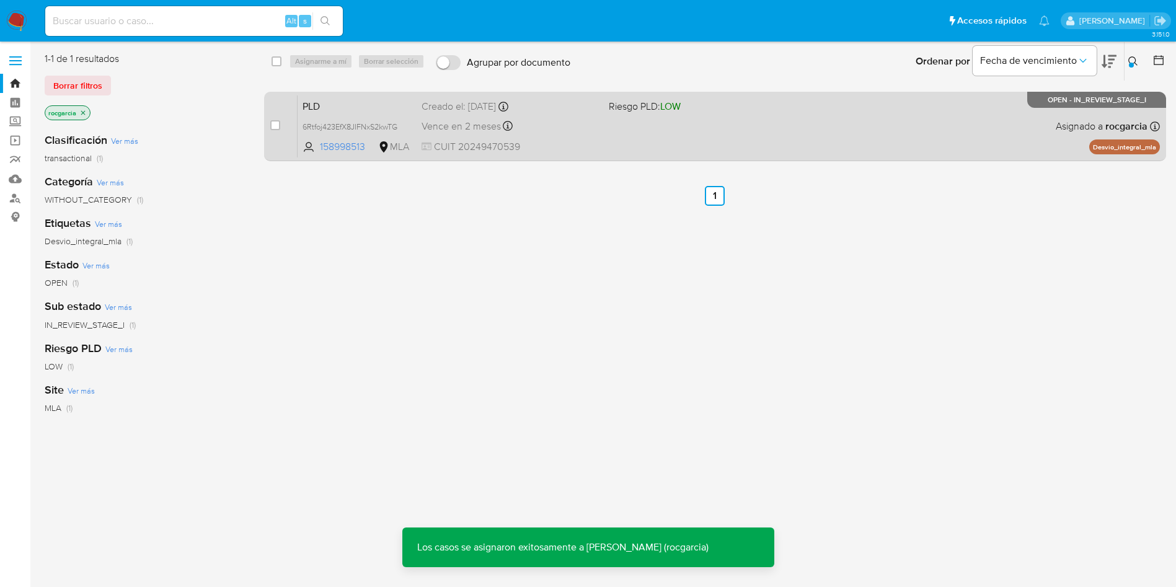
click at [743, 119] on div "PLD 6Rtfoj423EfX8JIFNxS2kwTG 158998513 MLA Riesgo PLD: LOW Creado el: 12/07/202…" at bounding box center [728, 126] width 862 height 63
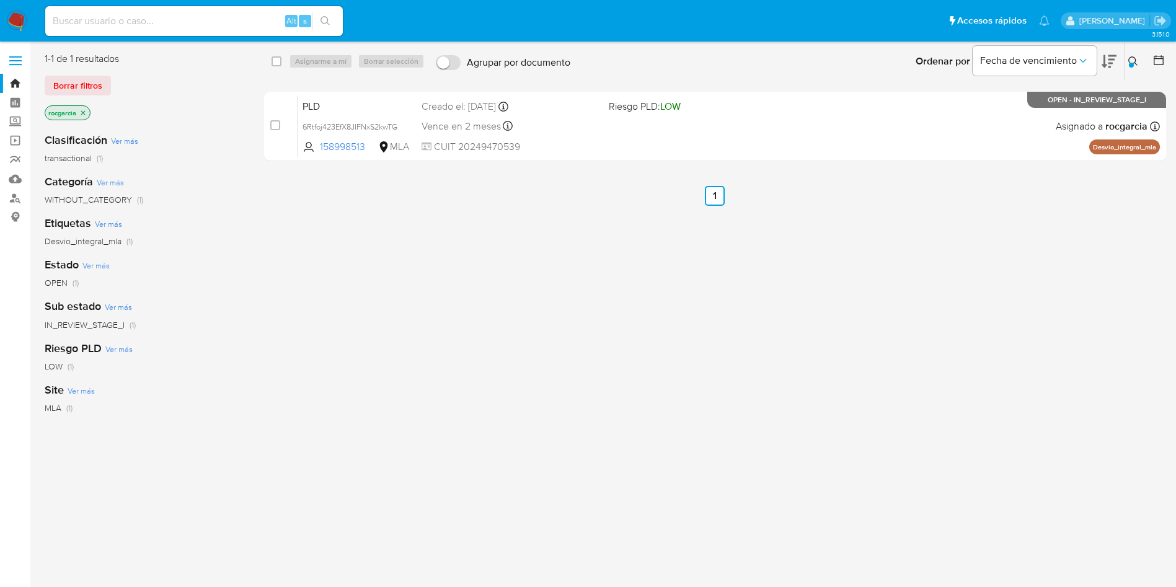
click at [1135, 63] on icon at bounding box center [1132, 60] width 9 height 9
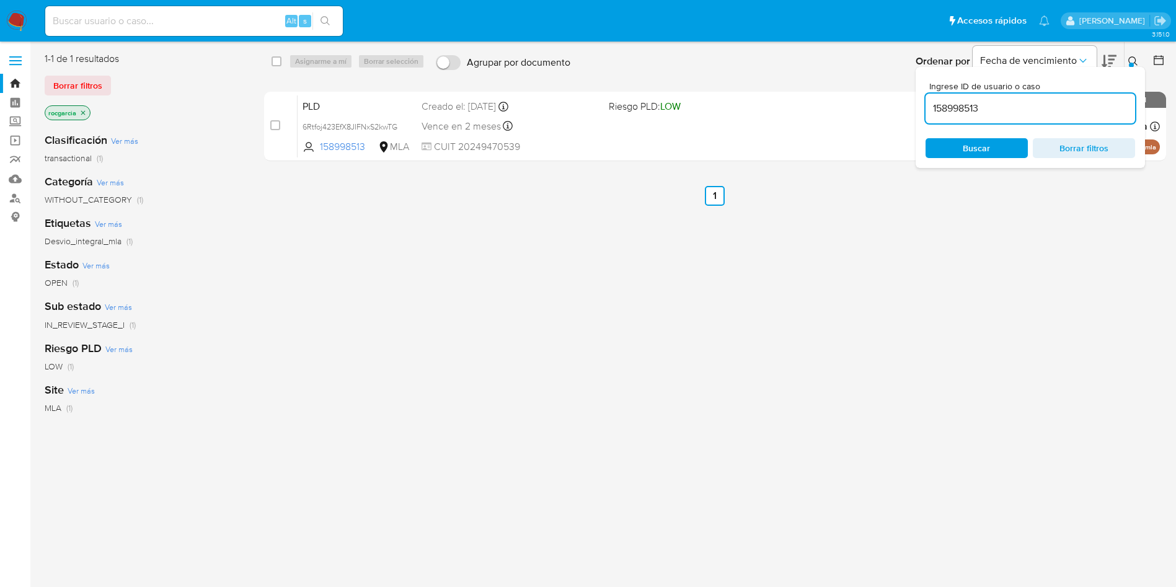
click at [1058, 105] on input "158998513" at bounding box center [1029, 108] width 209 height 16
type input "154179629"
click at [1134, 64] on icon at bounding box center [1133, 61] width 10 height 10
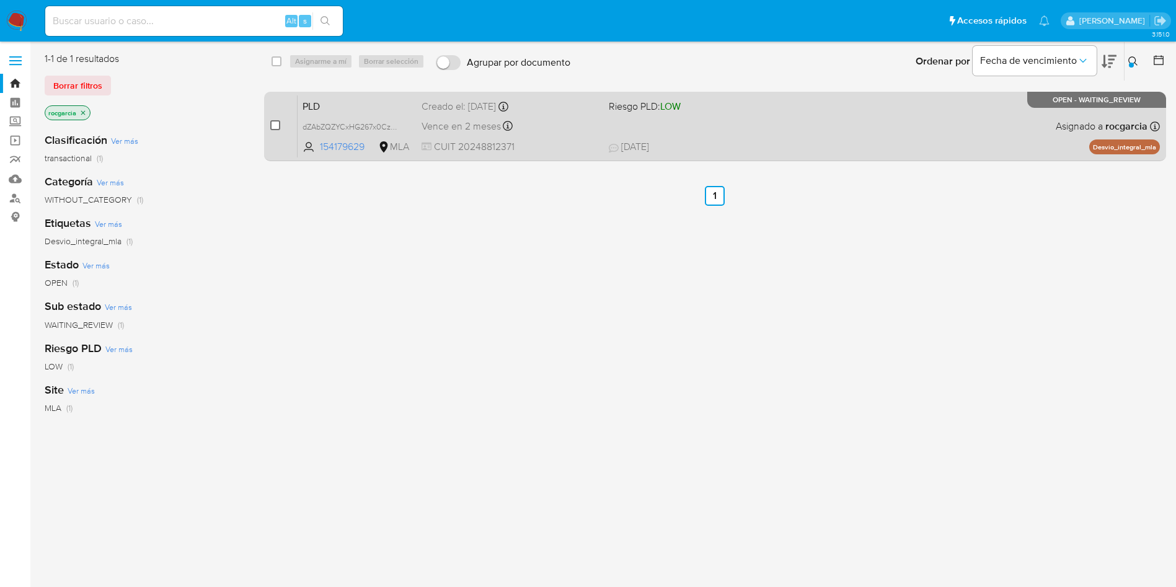
drag, startPoint x: 273, startPoint y: 125, endPoint x: 295, endPoint y: 90, distance: 41.8
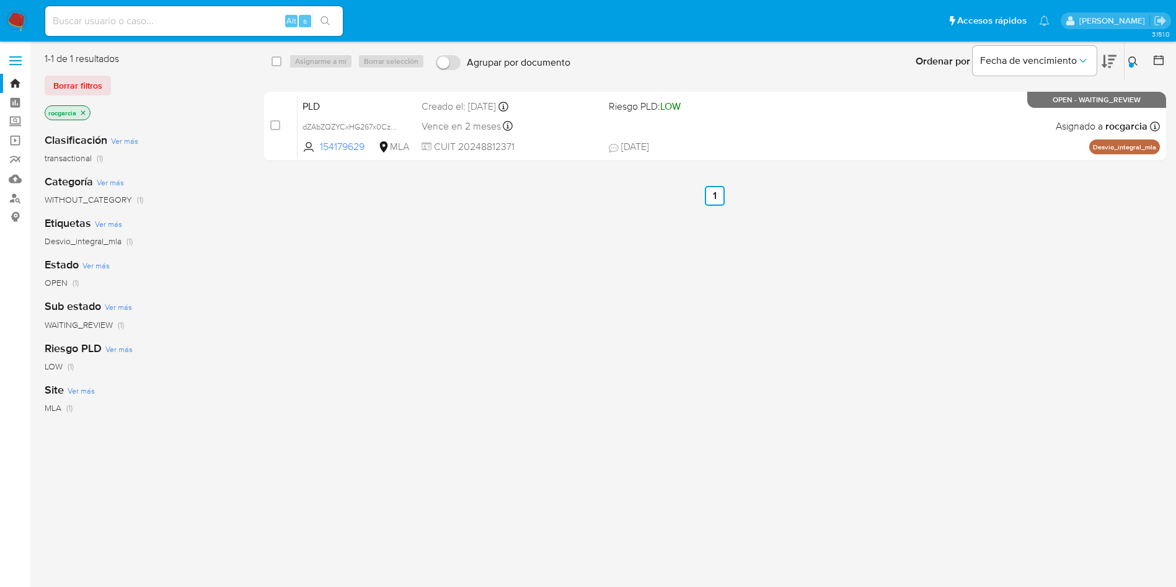
click at [273, 126] on input "checkbox" at bounding box center [275, 125] width 10 height 10
checkbox input "true"
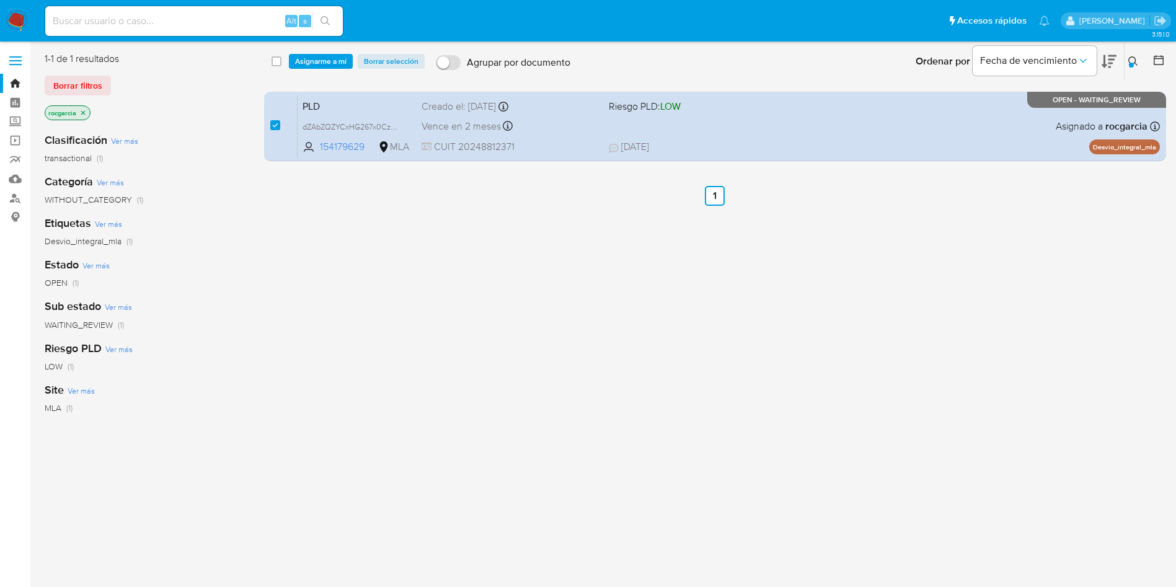
drag, startPoint x: 317, startPoint y: 63, endPoint x: 319, endPoint y: 77, distance: 14.4
click at [316, 65] on span "Asignarme a mí" at bounding box center [320, 61] width 51 height 12
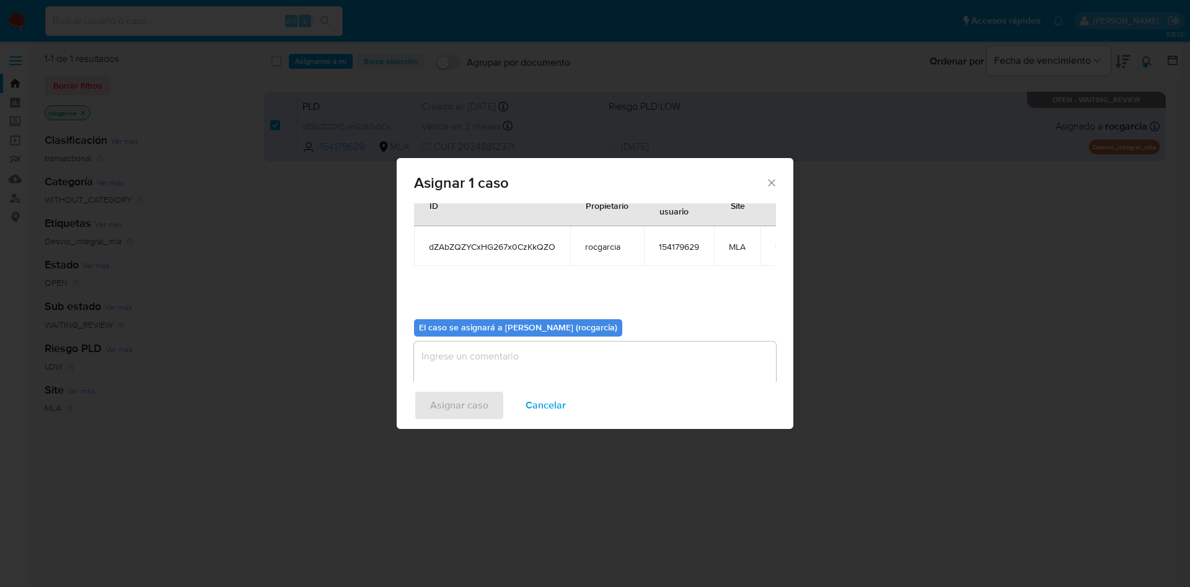
scroll to position [64, 0]
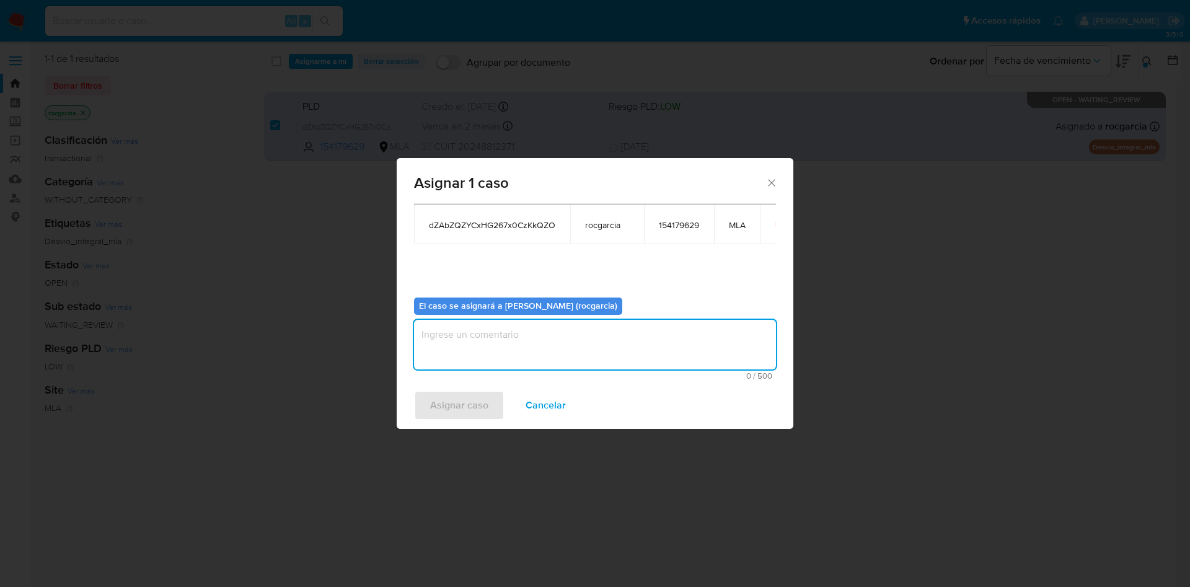
click at [498, 331] on textarea "assign-modal" at bounding box center [595, 345] width 362 height 50
click at [474, 400] on span "Asignar caso" at bounding box center [459, 405] width 58 height 27
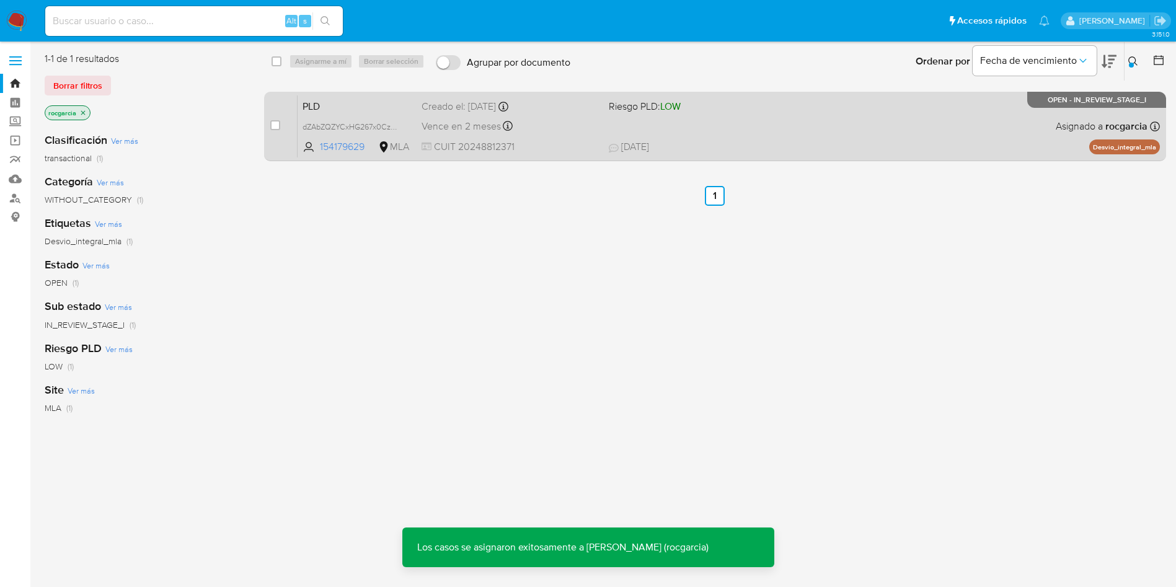
click at [751, 125] on div "PLD dZAbZQZYCxHG267x0CzKkQZO 154179629 MLA Riesgo PLD: LOW Creado el: 12/07/202…" at bounding box center [728, 126] width 862 height 63
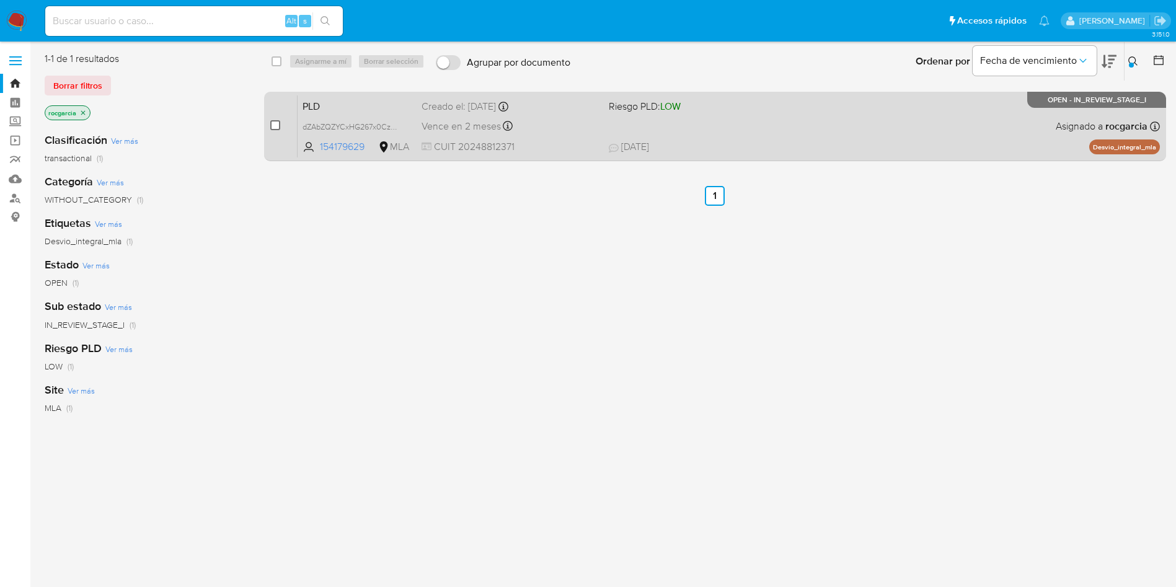
click at [276, 125] on input "checkbox" at bounding box center [275, 125] width 10 height 10
checkbox input "true"
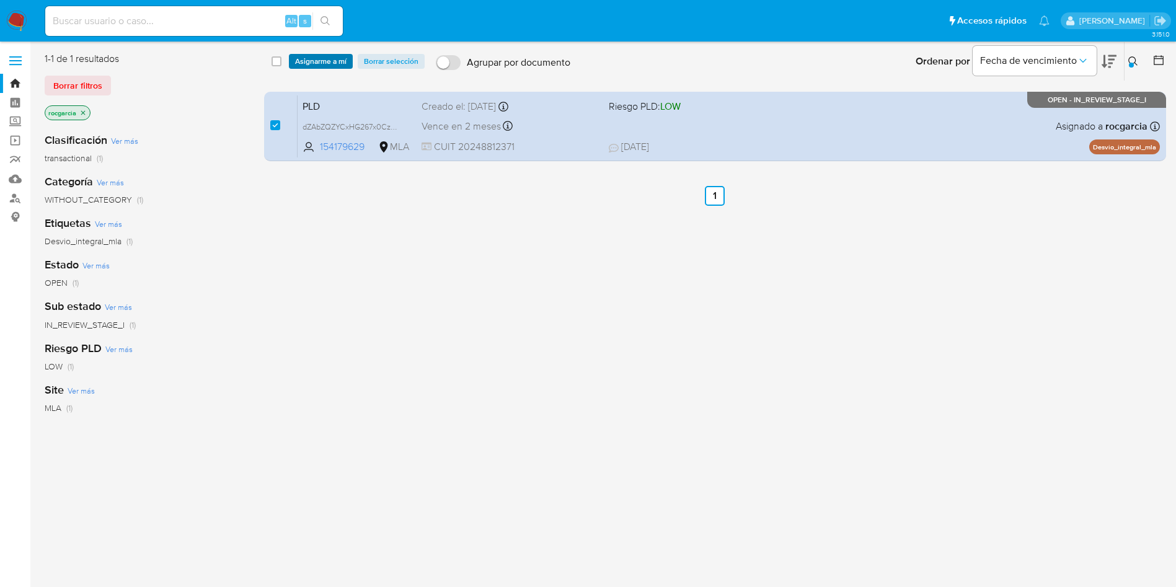
click at [319, 65] on span "Asignarme a mí" at bounding box center [320, 61] width 51 height 12
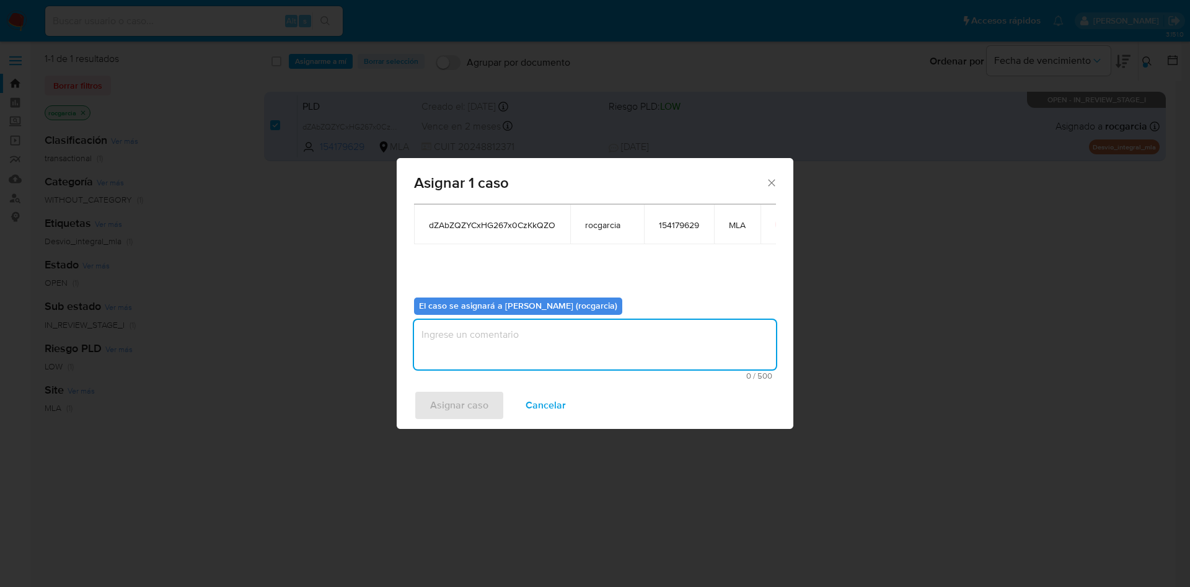
drag, startPoint x: 525, startPoint y: 344, endPoint x: 412, endPoint y: 419, distance: 135.4
click at [522, 345] on textarea "assign-modal" at bounding box center [595, 345] width 362 height 50
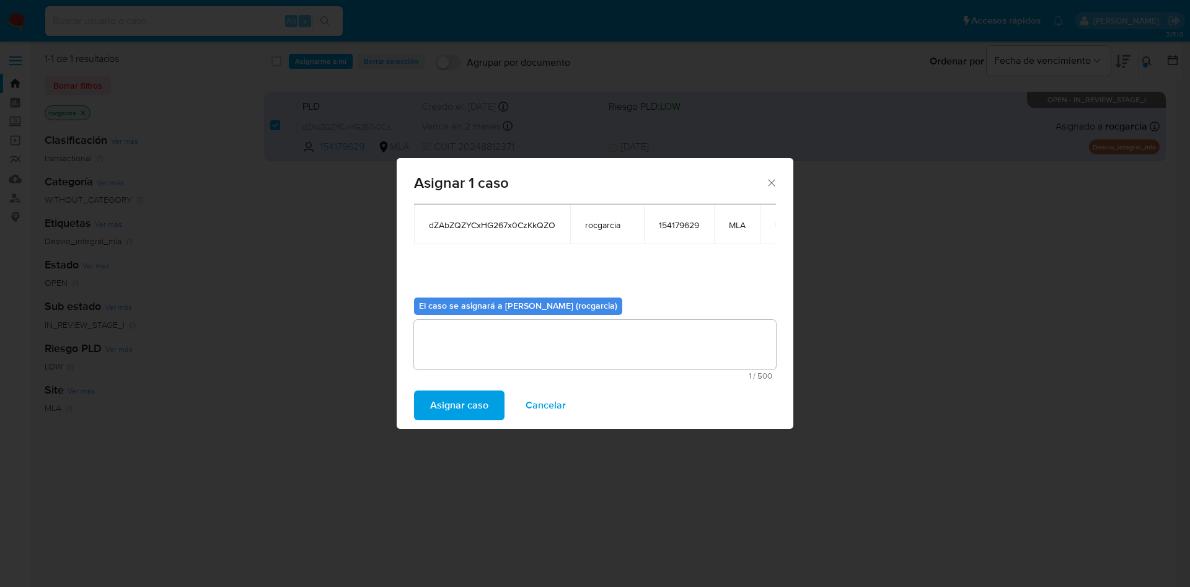
click at [437, 402] on span "Asignar caso" at bounding box center [459, 405] width 58 height 27
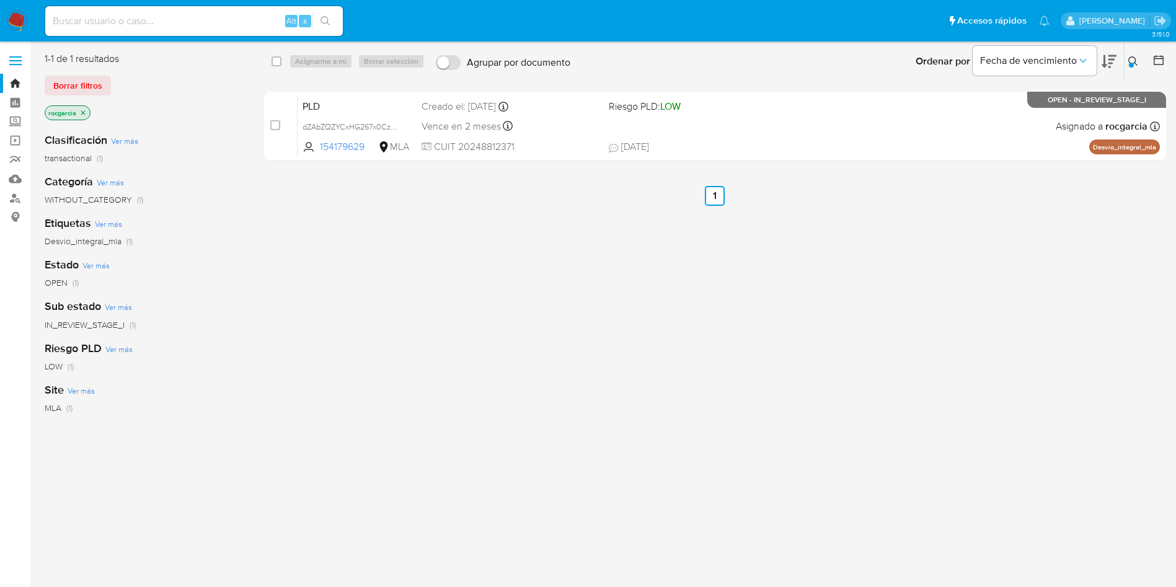
click at [1130, 59] on icon at bounding box center [1133, 61] width 10 height 10
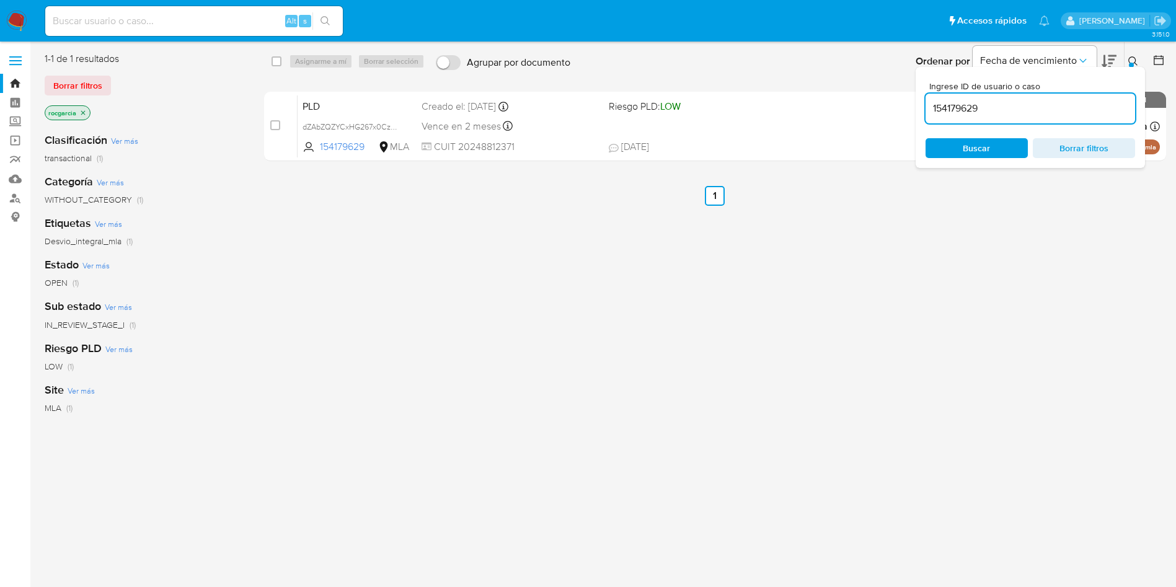
click at [1032, 107] on input "154179629" at bounding box center [1029, 108] width 209 height 16
type input "136126279"
click at [1135, 55] on button at bounding box center [1134, 61] width 20 height 15
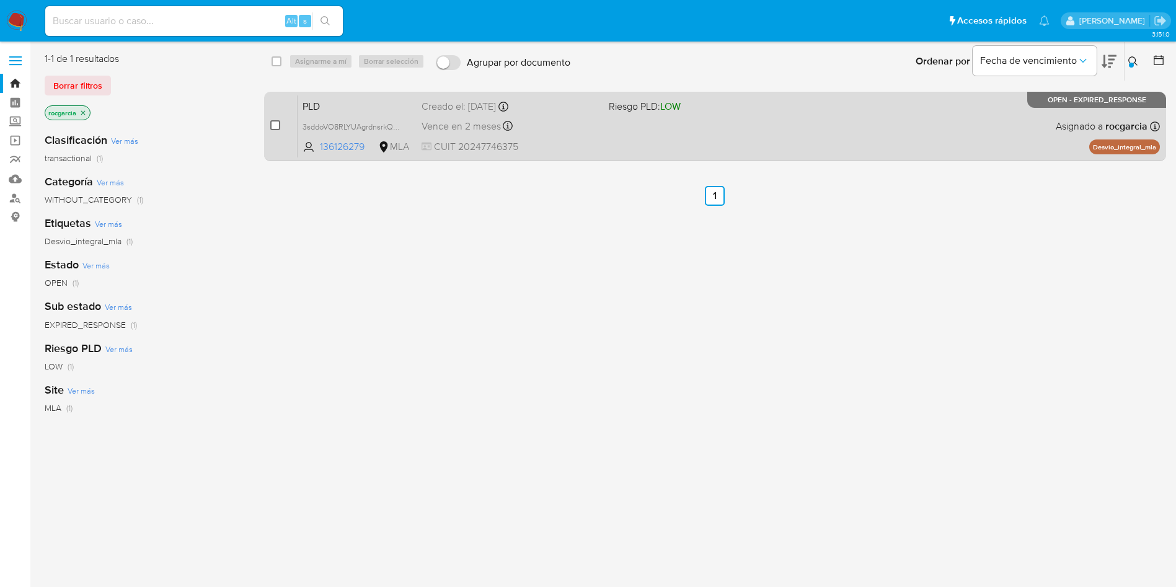
drag, startPoint x: 266, startPoint y: 126, endPoint x: 276, endPoint y: 126, distance: 9.3
click at [266, 126] on div "case-item-checkbox No es posible asignar el caso PLD 3sddoVO8RLYUAgrdnsrkQCN6 1…" at bounding box center [715, 126] width 902 height 69
click at [277, 126] on input "checkbox" at bounding box center [275, 125] width 10 height 10
checkbox input "true"
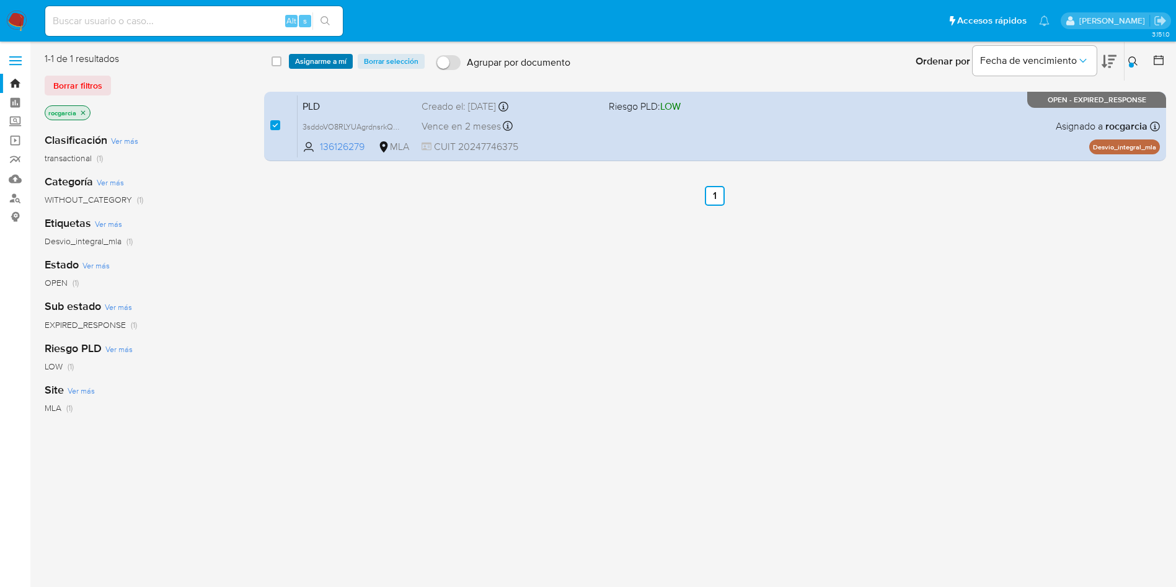
click at [319, 66] on span "Asignarme a mí" at bounding box center [320, 61] width 51 height 12
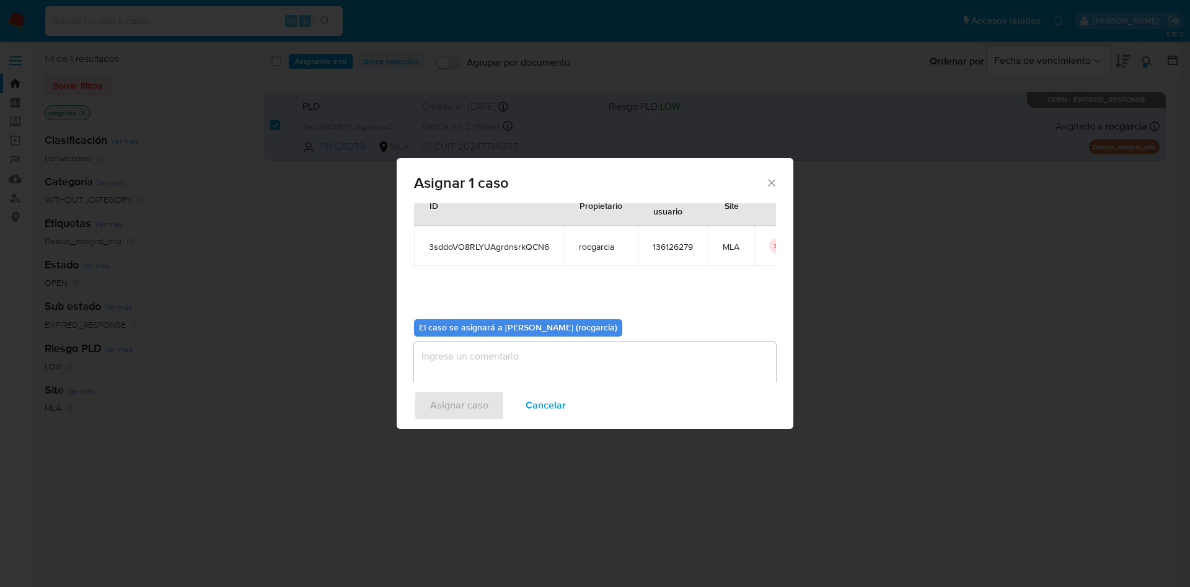
scroll to position [64, 0]
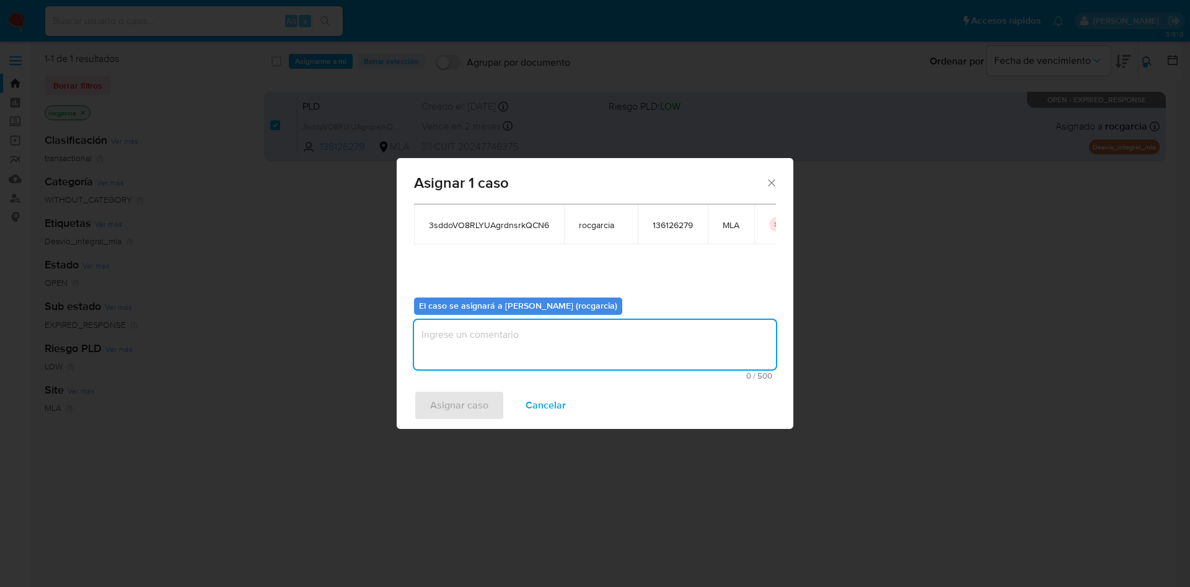
click at [490, 359] on textarea "assign-modal" at bounding box center [595, 345] width 362 height 50
click at [475, 397] on span "Asignar caso" at bounding box center [459, 405] width 58 height 27
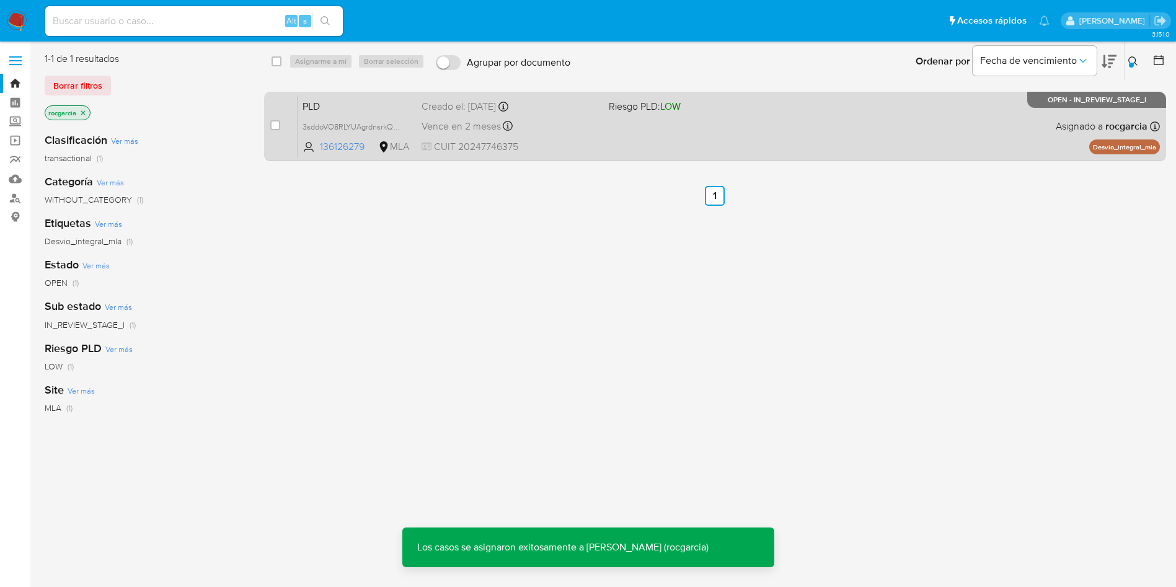
click at [703, 143] on div "PLD 3sddoVO8RLYUAgrdnsrkQCN6 136126279 MLA Riesgo PLD: LOW Creado el: 12/07/202…" at bounding box center [728, 126] width 862 height 63
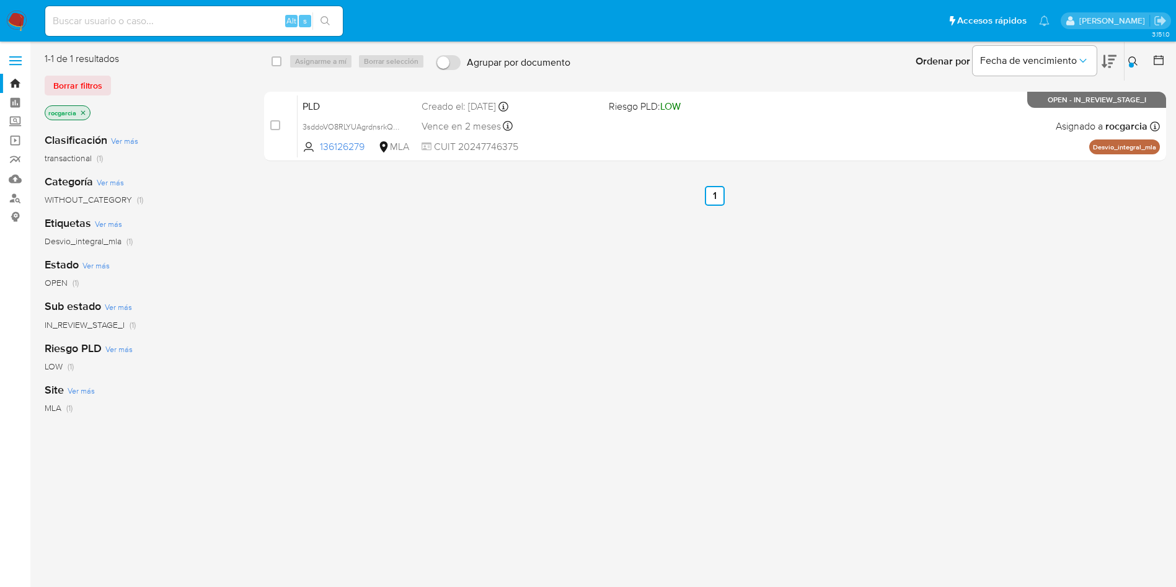
click at [1134, 56] on icon at bounding box center [1133, 61] width 10 height 10
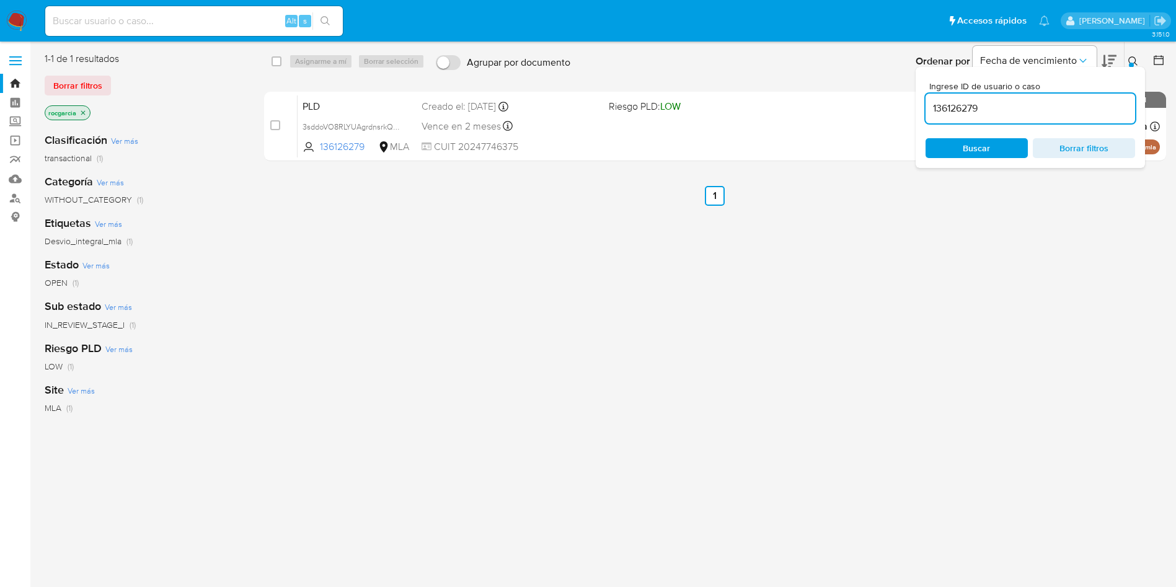
click at [1037, 112] on input "136126279" at bounding box center [1029, 108] width 209 height 16
type input "63759335"
click at [1134, 57] on icon at bounding box center [1133, 61] width 10 height 10
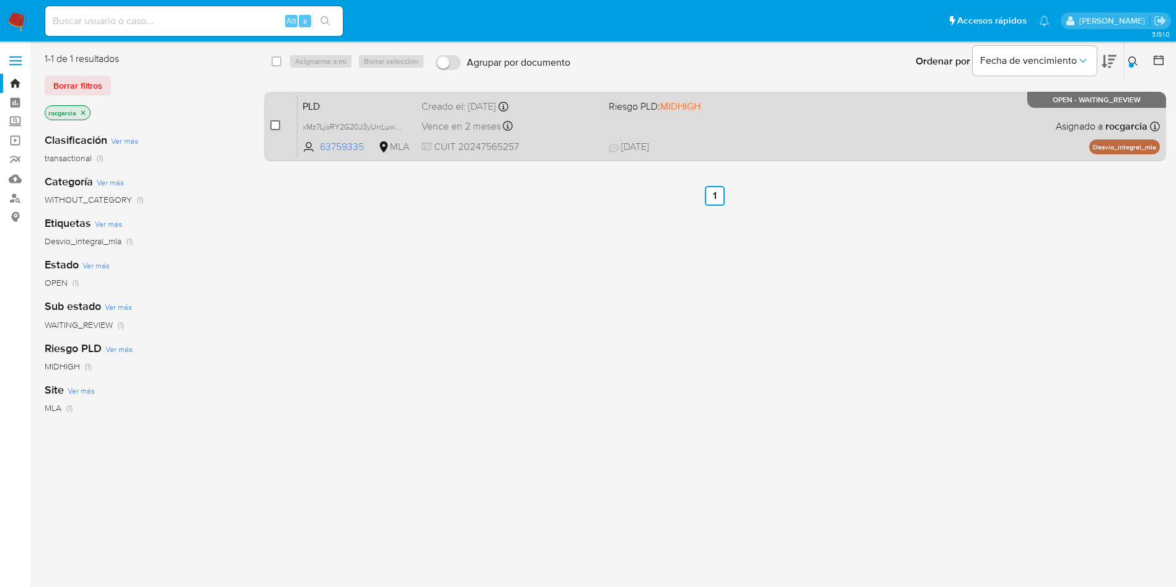
click at [277, 124] on input "checkbox" at bounding box center [275, 125] width 10 height 10
checkbox input "true"
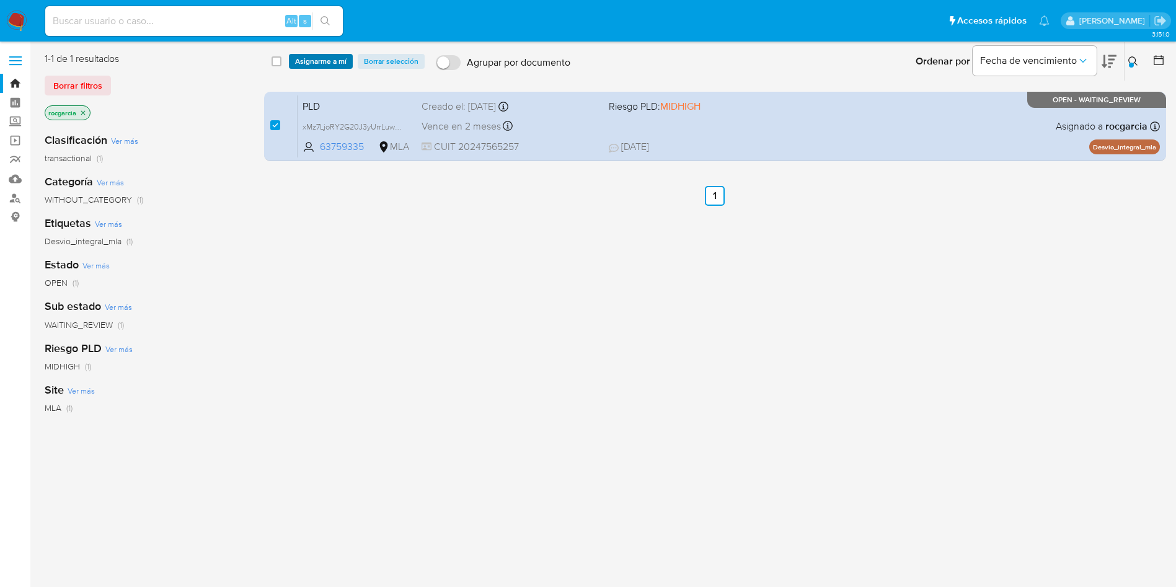
click at [310, 62] on span "Asignarme a mí" at bounding box center [320, 61] width 51 height 12
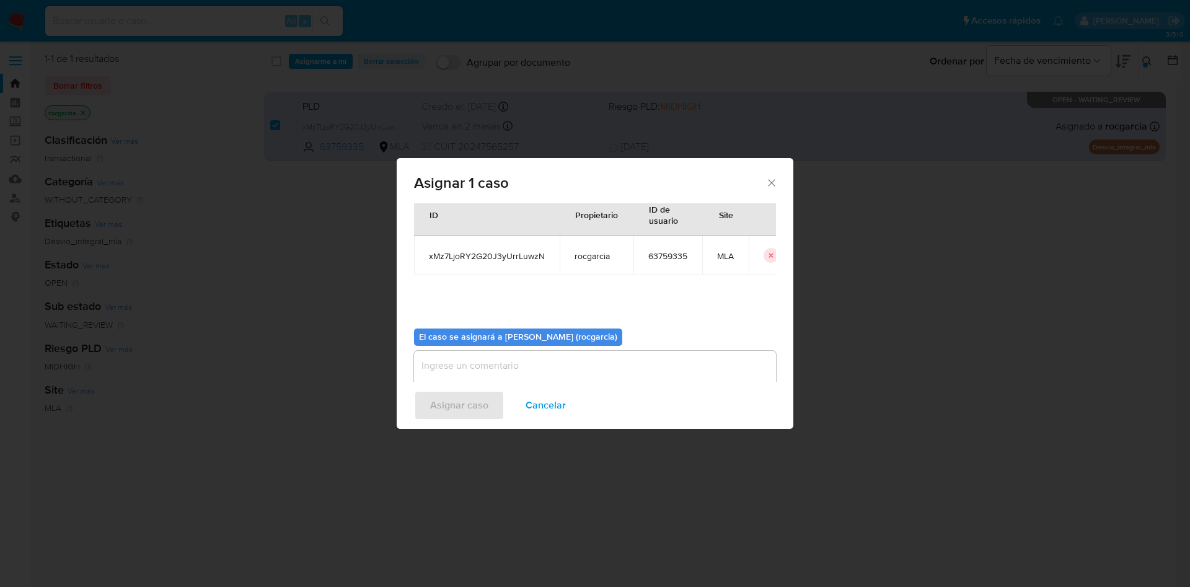
scroll to position [64, 0]
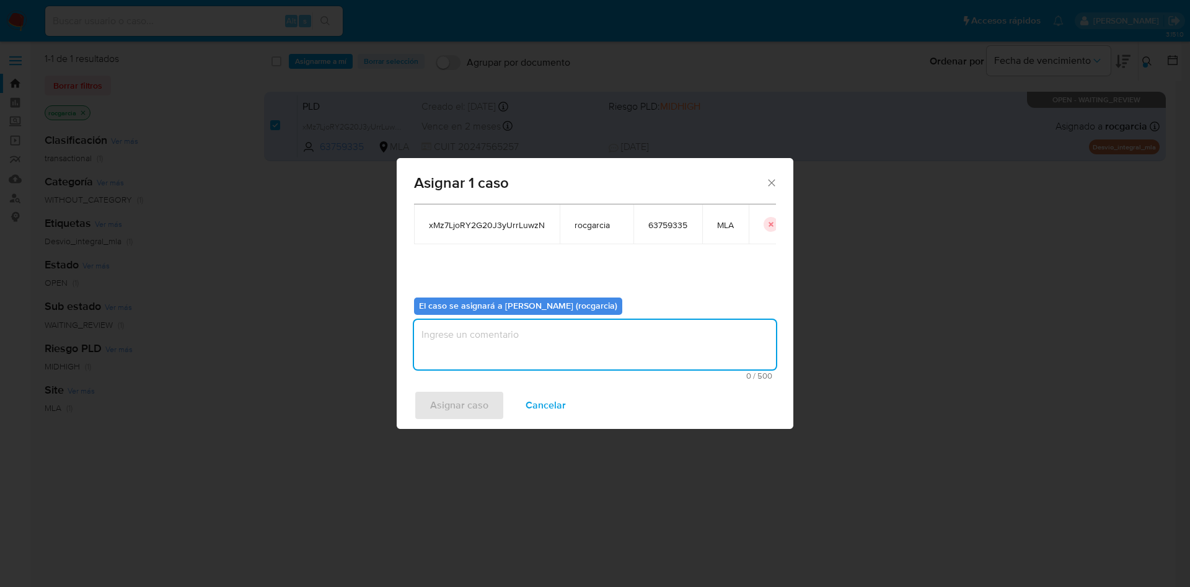
click at [477, 332] on textarea "assign-modal" at bounding box center [595, 345] width 362 height 50
click at [460, 409] on span "Asignar caso" at bounding box center [459, 405] width 58 height 27
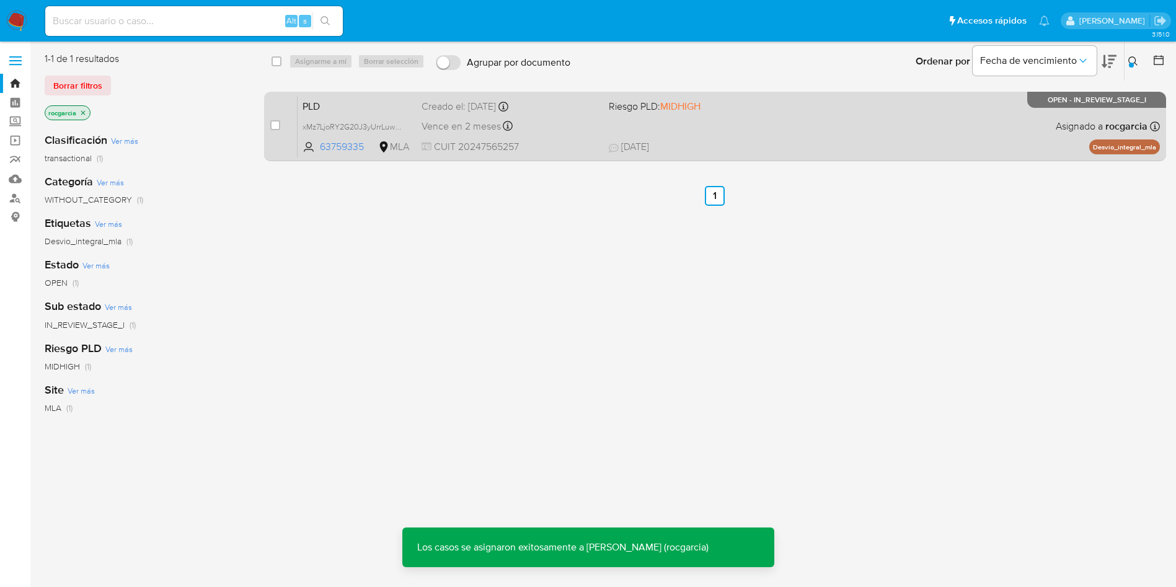
click at [740, 143] on span "11/08/2025 11/08/2025 15:14" at bounding box center [791, 147] width 364 height 14
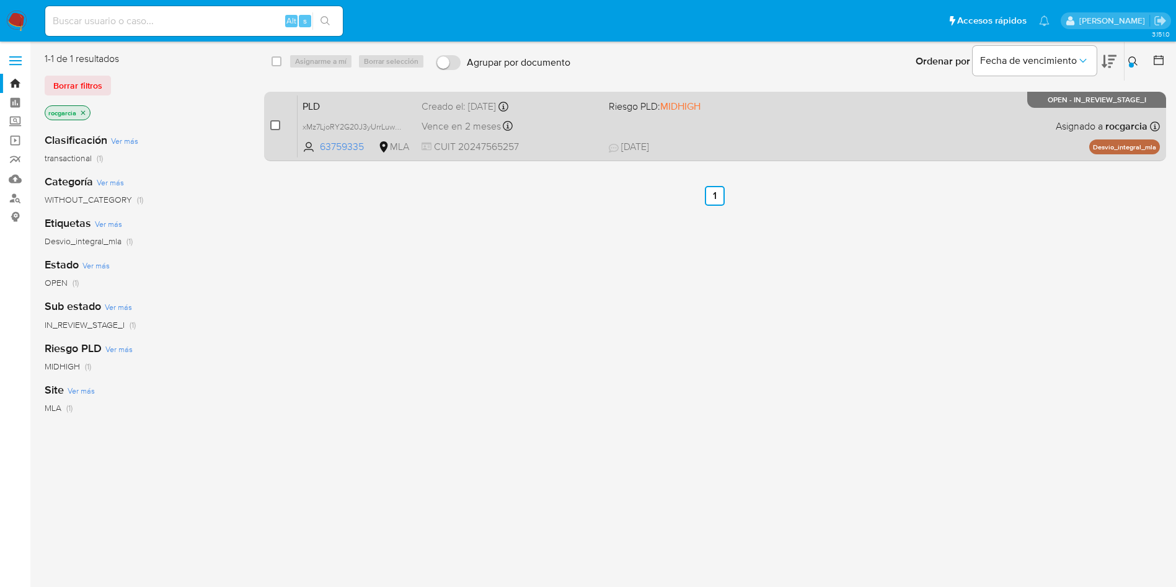
click at [277, 126] on input "checkbox" at bounding box center [275, 125] width 10 height 10
checkbox input "true"
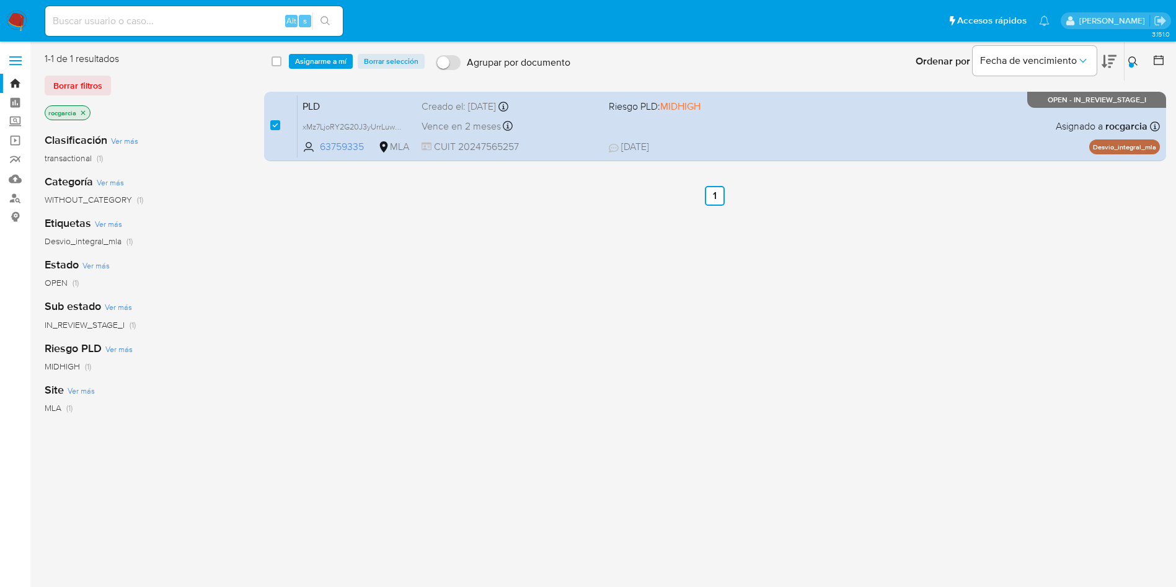
drag, startPoint x: 315, startPoint y: 67, endPoint x: 330, endPoint y: 77, distance: 17.9
click at [316, 67] on span "Asignarme a mí" at bounding box center [320, 61] width 51 height 12
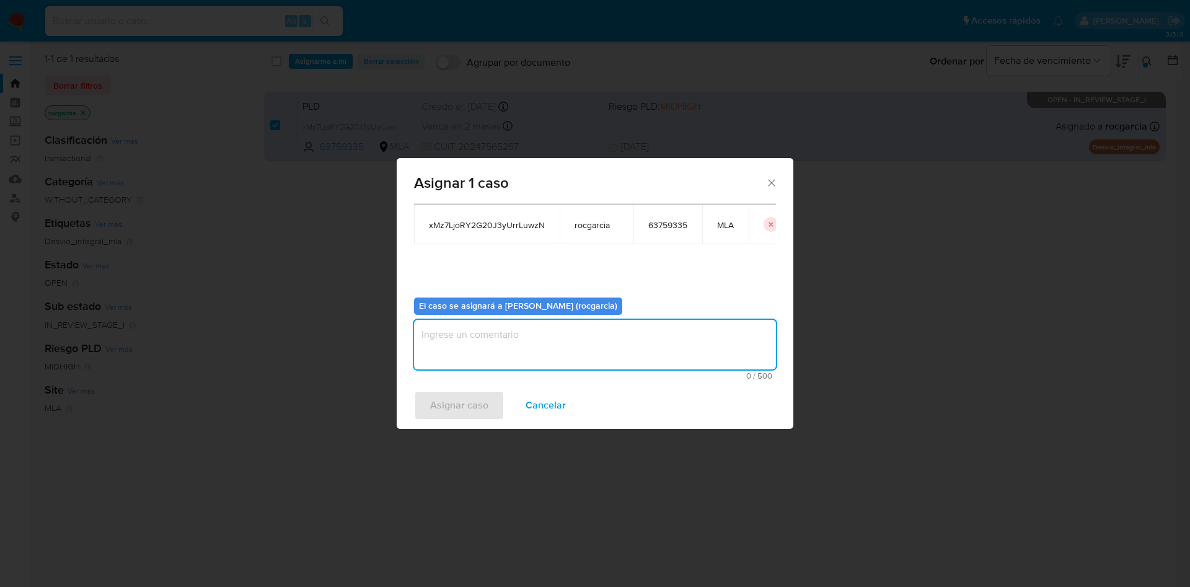
click at [513, 336] on textarea "assign-modal" at bounding box center [595, 345] width 362 height 50
click at [472, 408] on span "Asignar caso" at bounding box center [459, 405] width 58 height 27
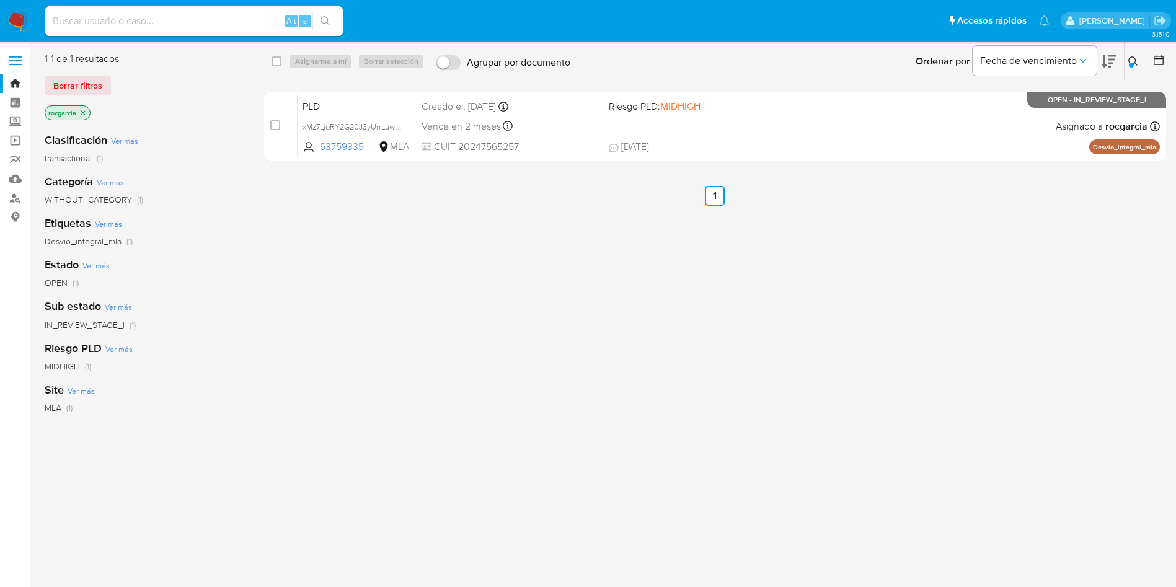
click at [1135, 64] on icon at bounding box center [1133, 61] width 10 height 10
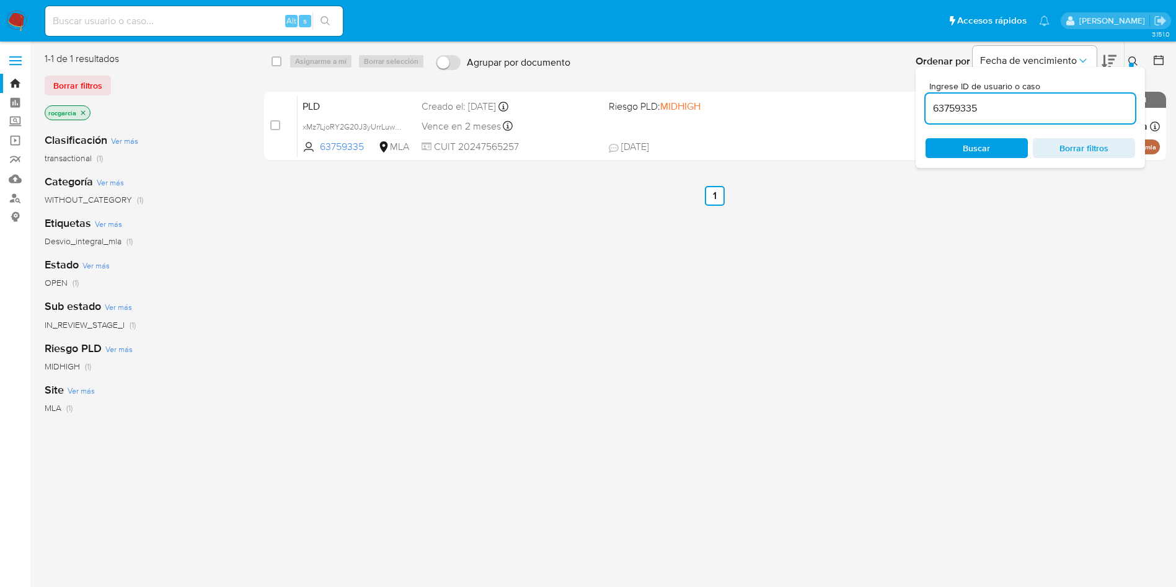
click at [1012, 109] on input "63759335" at bounding box center [1029, 108] width 209 height 16
type input "352719051"
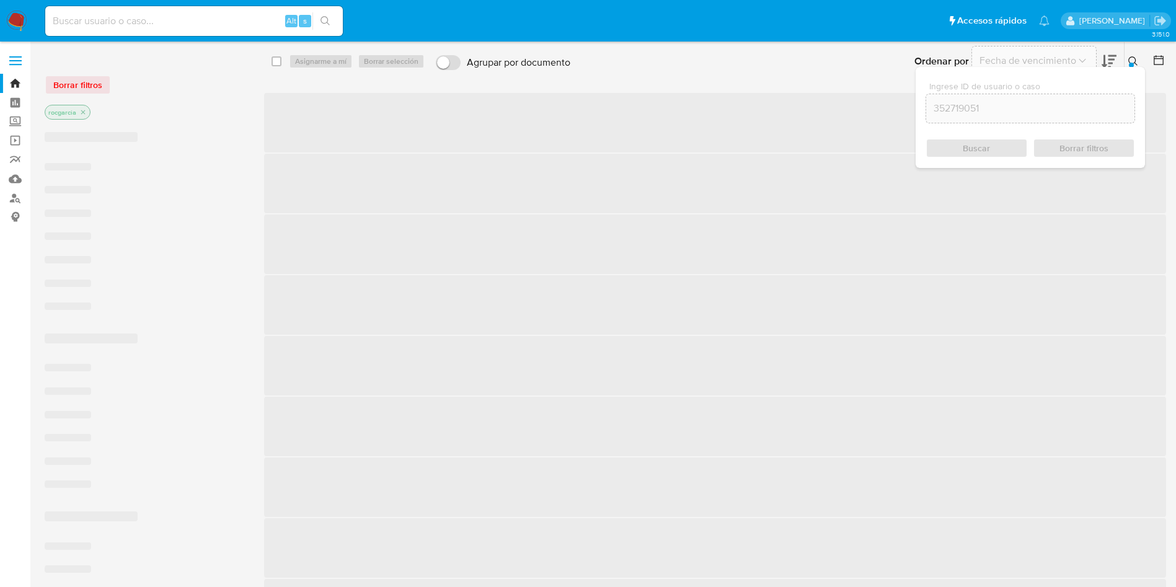
click at [1135, 60] on icon at bounding box center [1133, 61] width 10 height 10
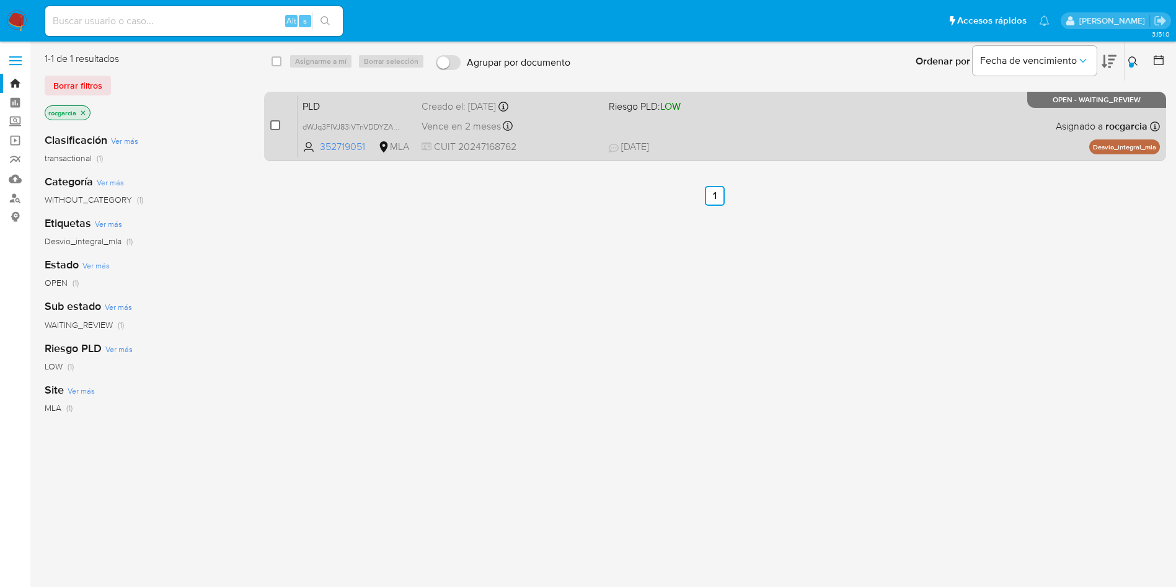
click at [277, 122] on input "checkbox" at bounding box center [275, 125] width 10 height 10
checkbox input "true"
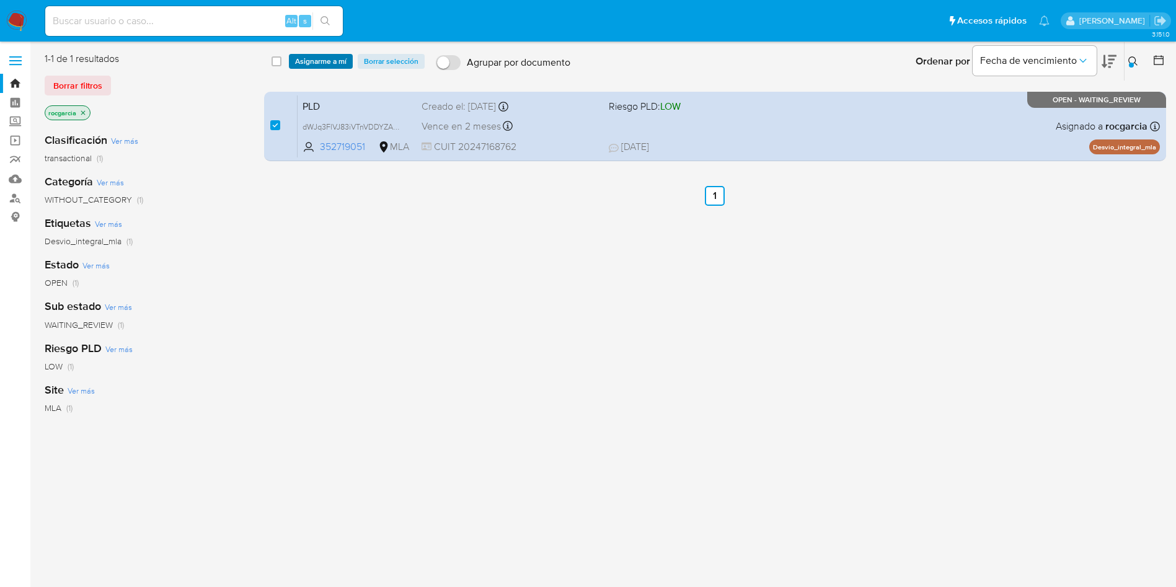
click at [325, 63] on span "Asignarme a mí" at bounding box center [320, 61] width 51 height 12
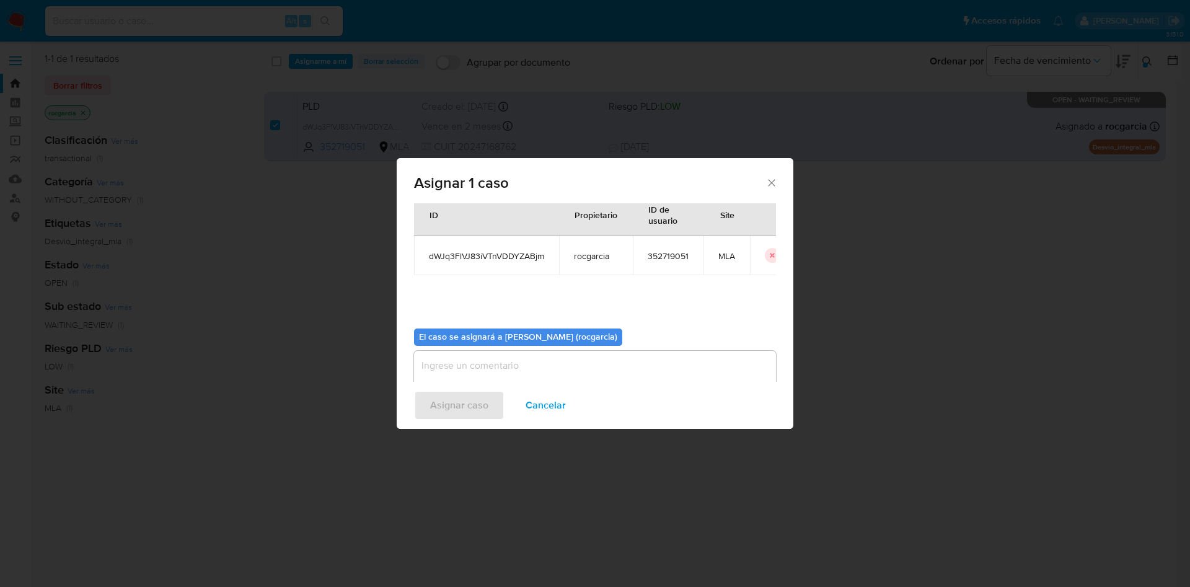
scroll to position [64, 0]
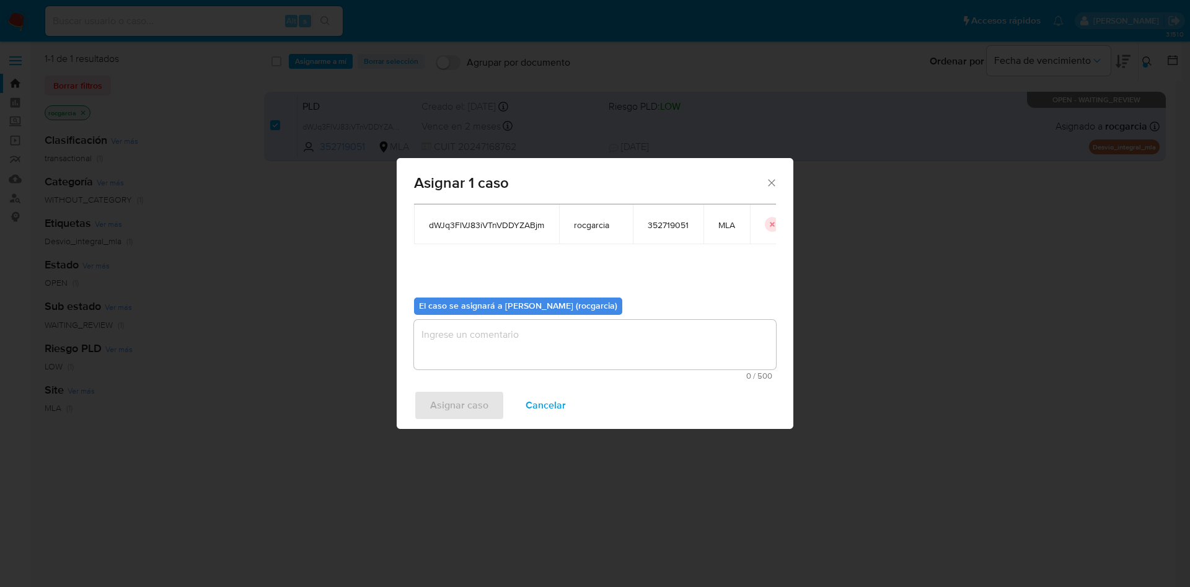
click at [529, 338] on textarea "assign-modal" at bounding box center [595, 345] width 362 height 50
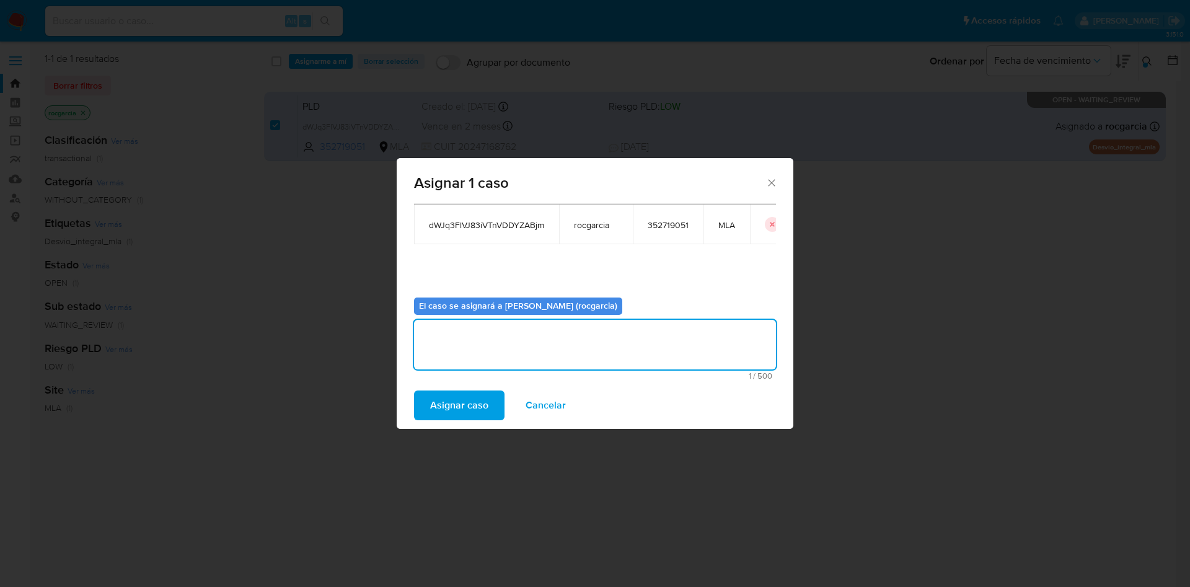
click at [488, 398] on button "Asignar caso" at bounding box center [459, 405] width 90 height 30
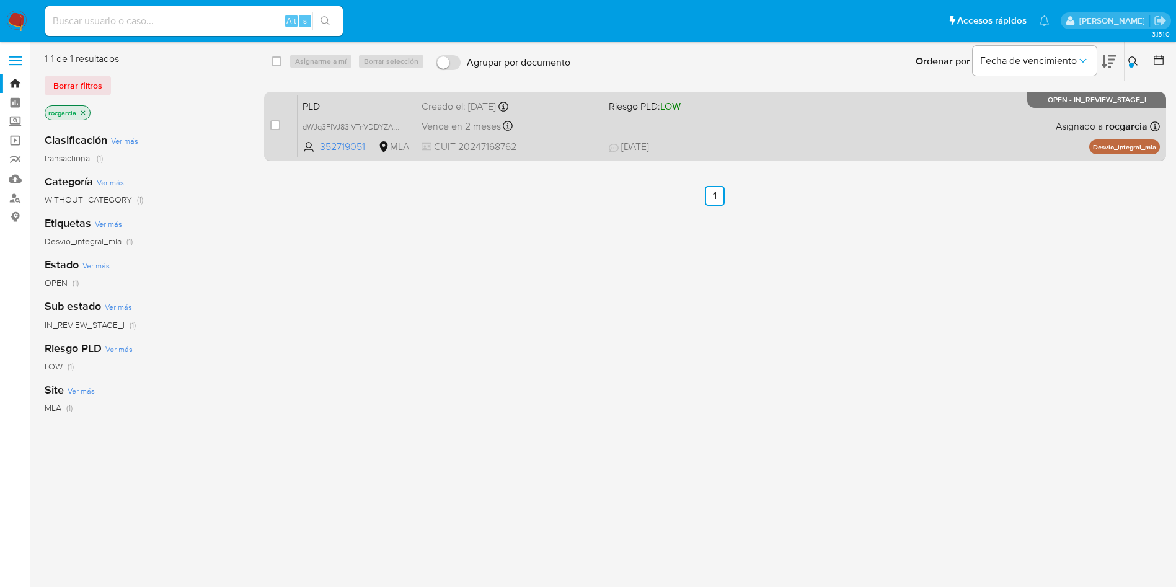
click at [579, 123] on div "Vence en 2 meses Vence el 10/10/2025 03:32:35" at bounding box center [509, 126] width 177 height 17
click at [277, 126] on input "checkbox" at bounding box center [275, 125] width 10 height 10
checkbox input "true"
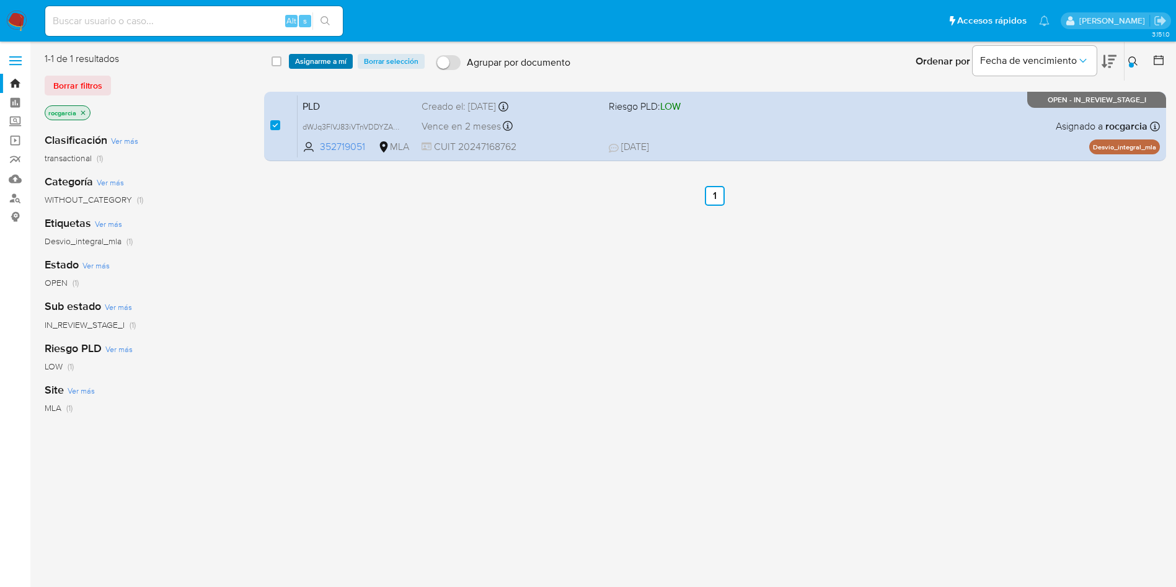
click at [319, 66] on span "Asignarme a mí" at bounding box center [320, 61] width 51 height 12
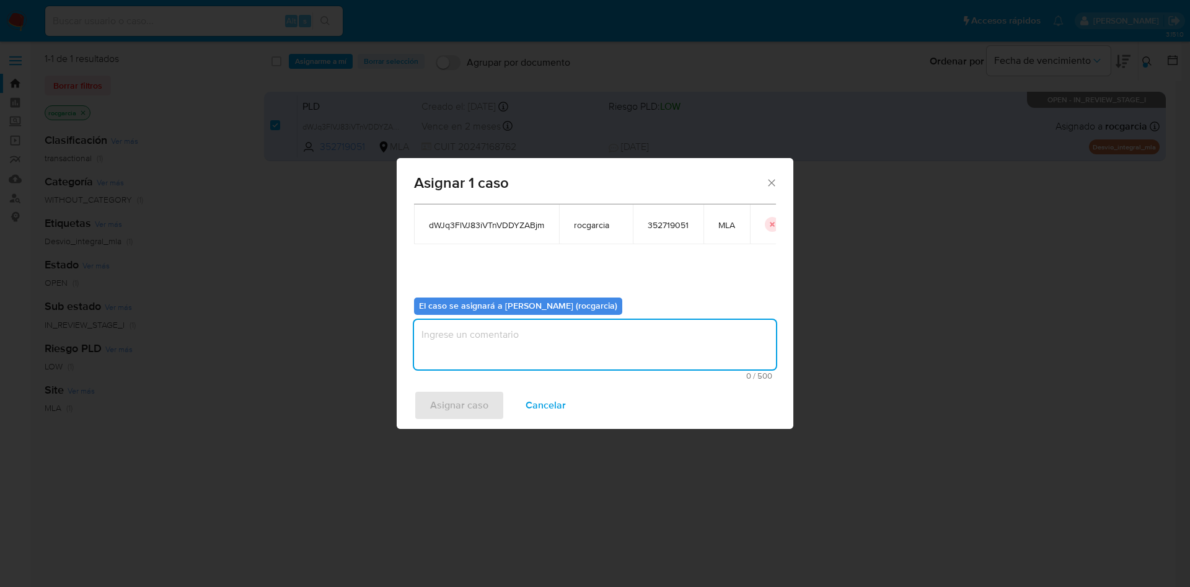
click at [462, 336] on textarea "assign-modal" at bounding box center [595, 345] width 362 height 50
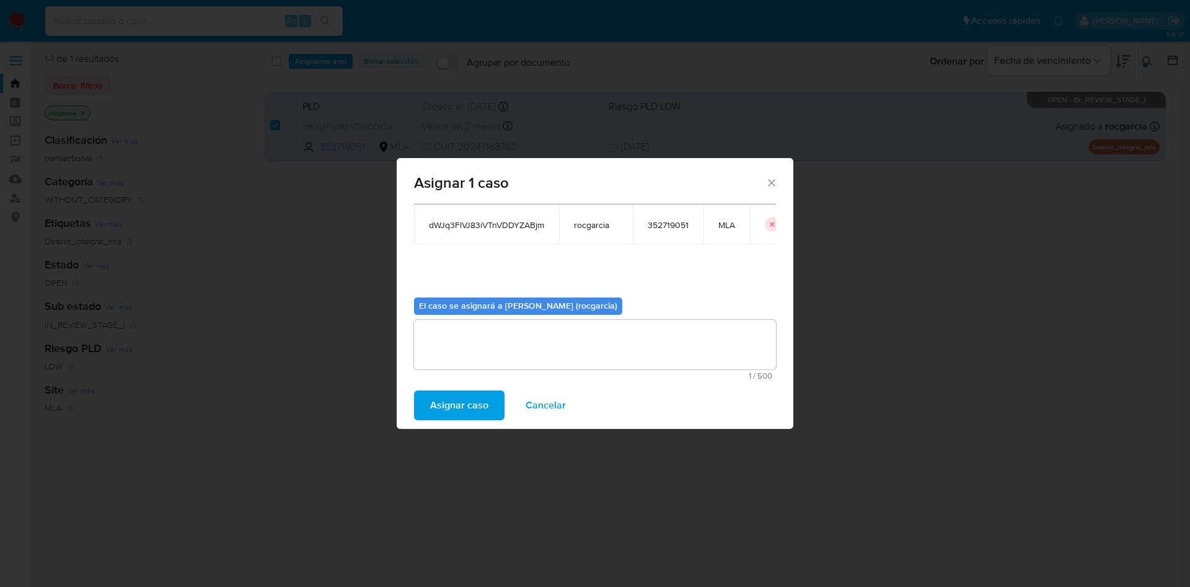
click at [482, 397] on span "Asignar caso" at bounding box center [459, 405] width 58 height 27
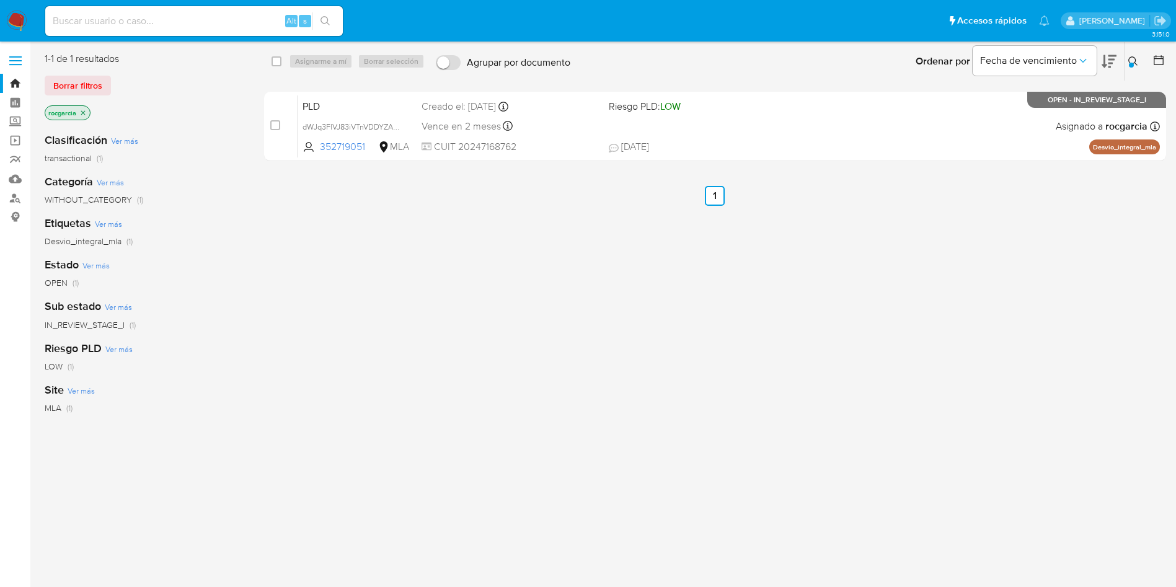
click at [1134, 61] on icon at bounding box center [1133, 61] width 10 height 10
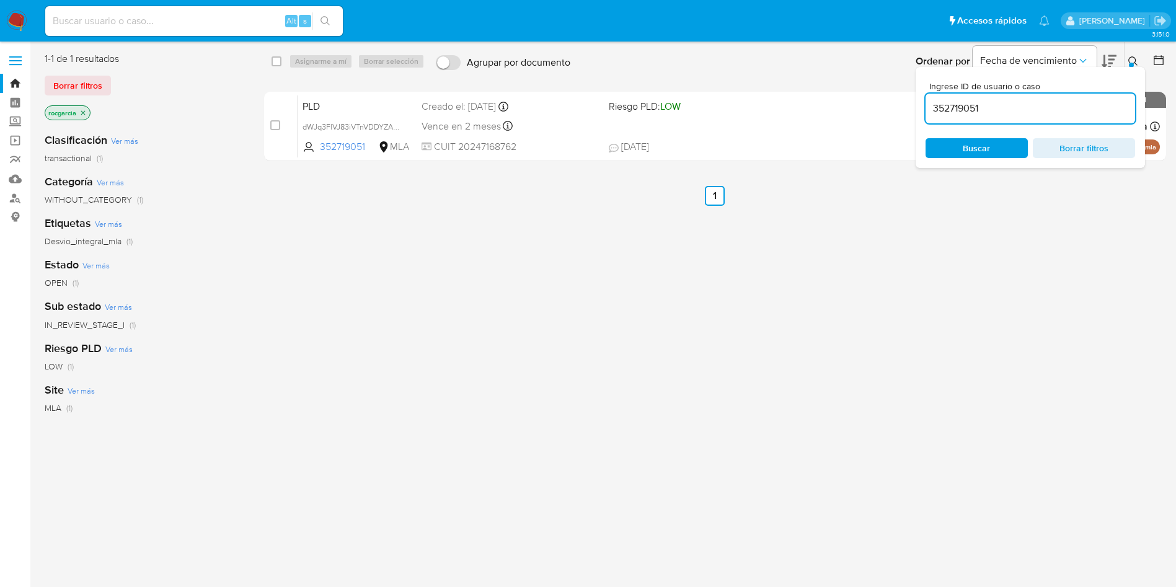
click at [1021, 96] on div "352719051" at bounding box center [1029, 109] width 209 height 30
click at [1021, 108] on input "352719051" at bounding box center [1029, 108] width 209 height 16
paste input "80645867"
type input "80645867"
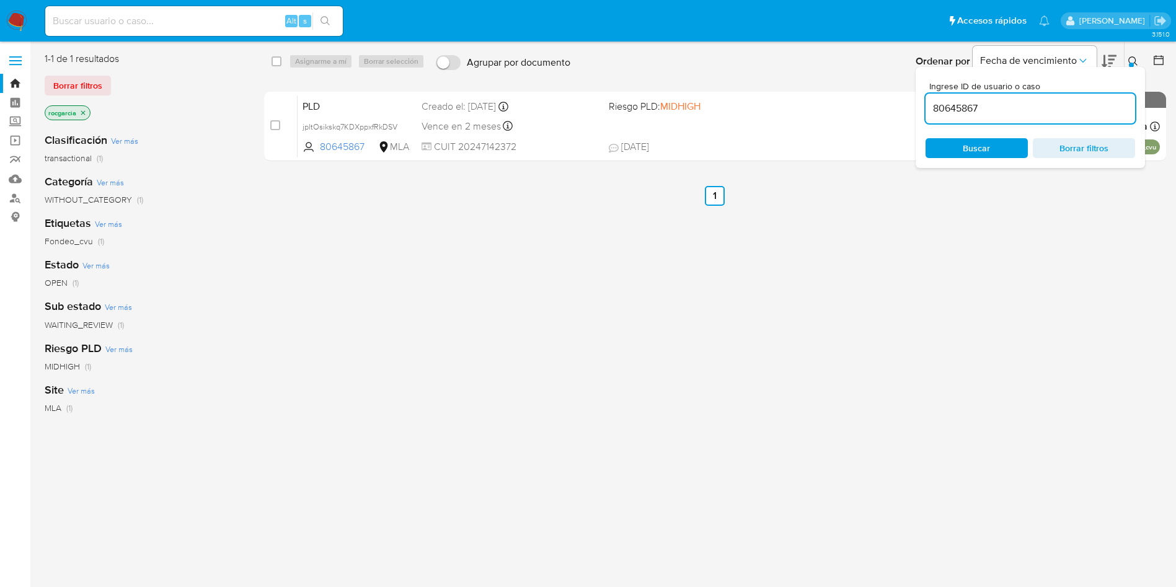
click at [1132, 61] on icon at bounding box center [1133, 61] width 10 height 10
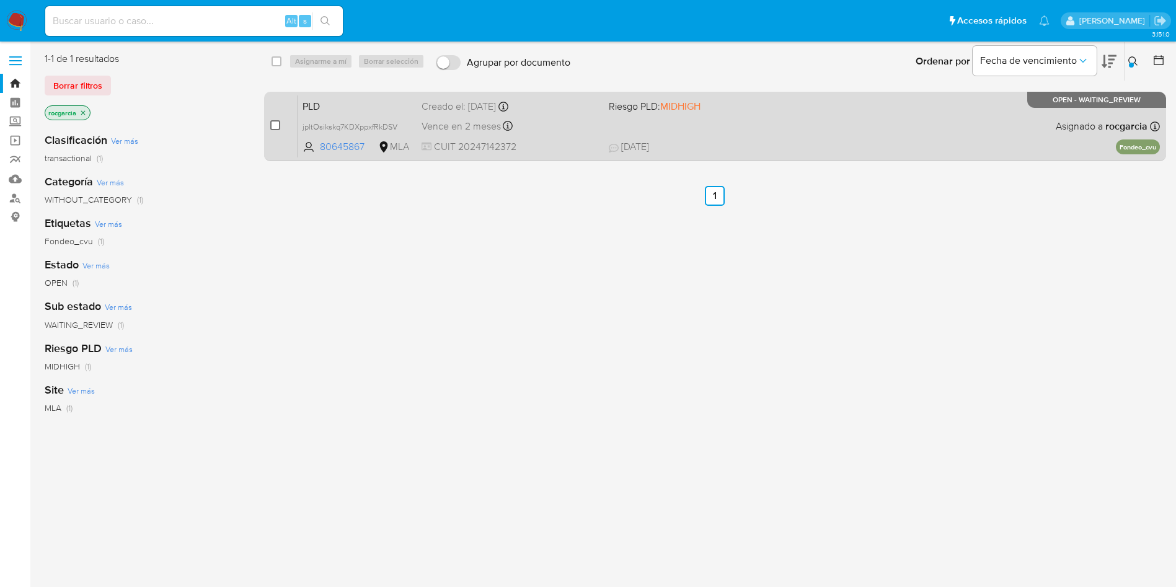
click at [275, 121] on input "checkbox" at bounding box center [275, 125] width 10 height 10
checkbox input "true"
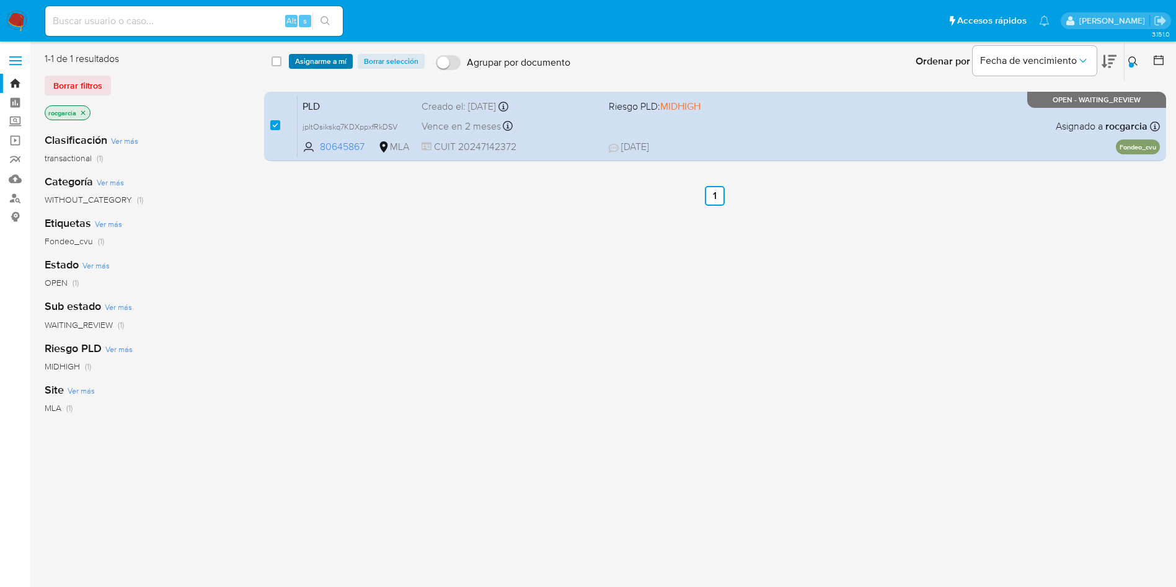
click at [313, 62] on span "Asignarme a mí" at bounding box center [320, 61] width 51 height 12
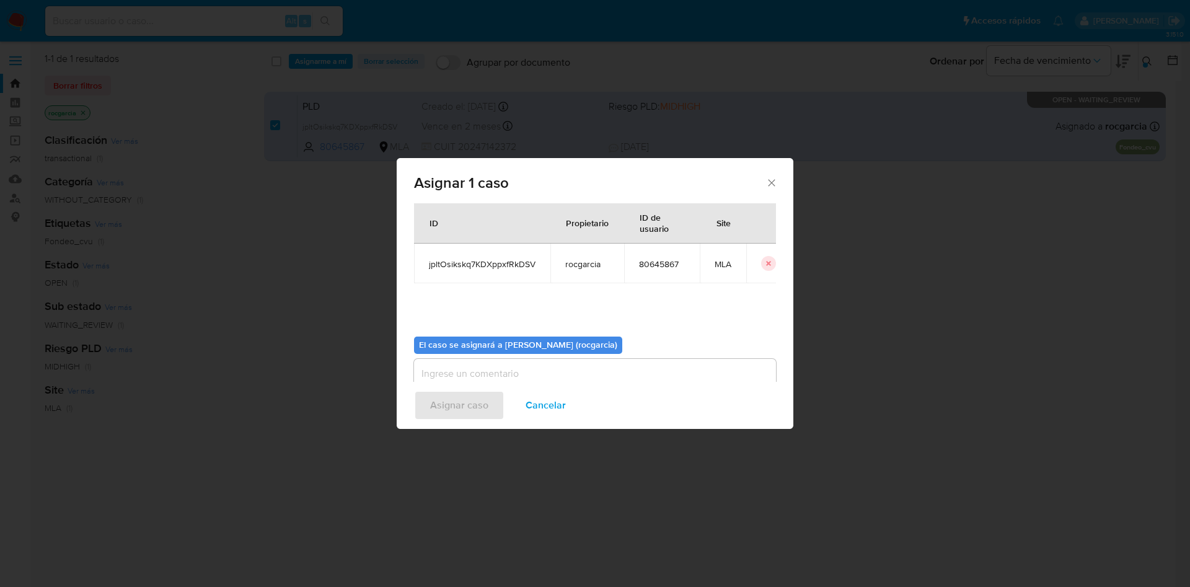
scroll to position [64, 0]
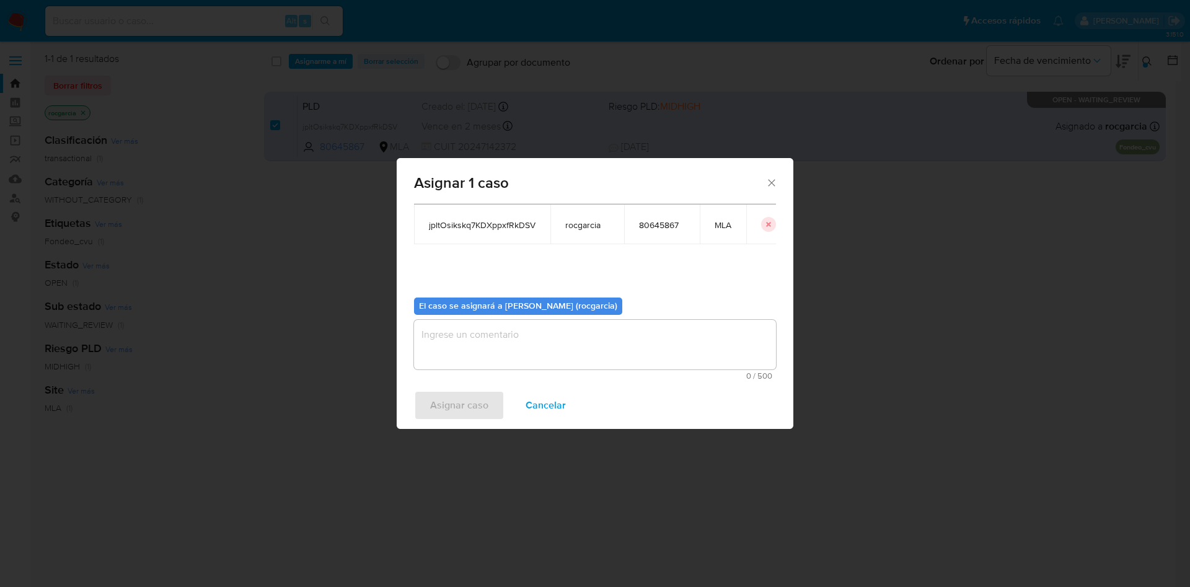
click at [500, 366] on textarea "assign-modal" at bounding box center [595, 345] width 362 height 50
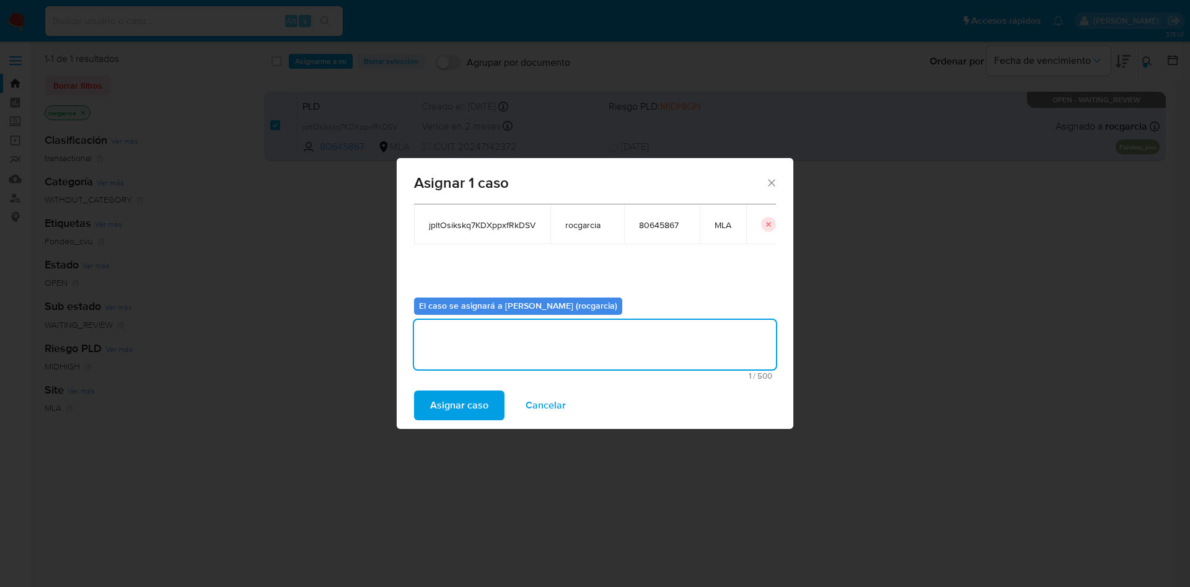
click at [472, 402] on span "Asignar caso" at bounding box center [459, 405] width 58 height 27
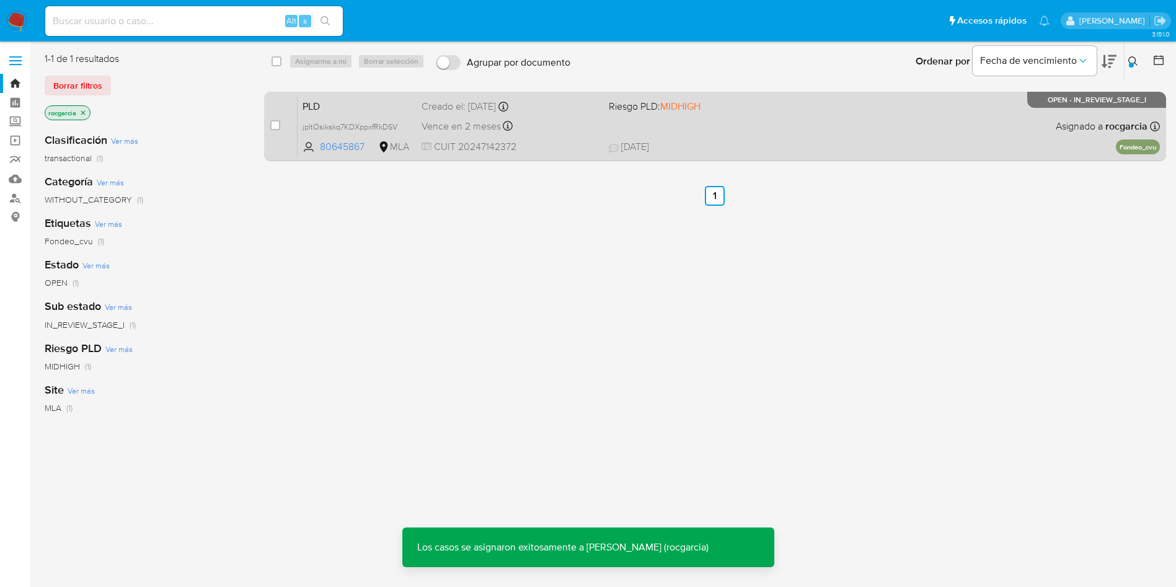
click at [740, 130] on div "PLD jpltOsikskq7KDXppxfRkDSV 80645867 MLA Riesgo PLD: MIDHIGH Creado el: 12/07/…" at bounding box center [728, 126] width 862 height 63
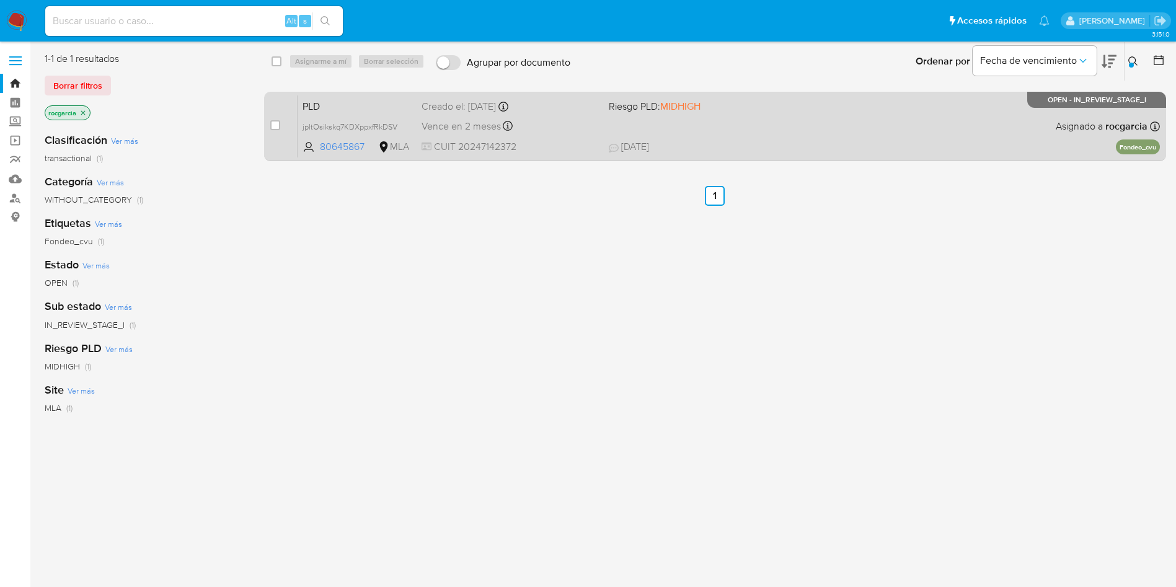
drag, startPoint x: 272, startPoint y: 130, endPoint x: 276, endPoint y: 112, distance: 19.0
click at [272, 130] on div "case-item-checkbox" at bounding box center [275, 125] width 10 height 12
click at [278, 130] on div "case-item-checkbox" at bounding box center [275, 125] width 10 height 12
click at [275, 128] on input "checkbox" at bounding box center [275, 125] width 10 height 10
checkbox input "true"
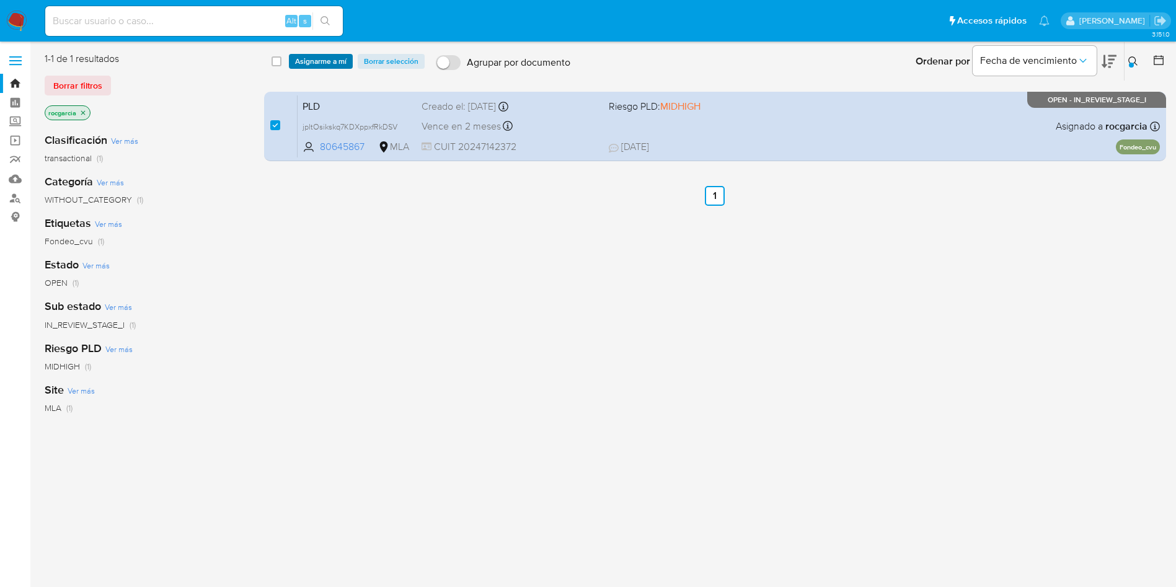
click at [309, 67] on span "Asignarme a mí" at bounding box center [320, 61] width 51 height 12
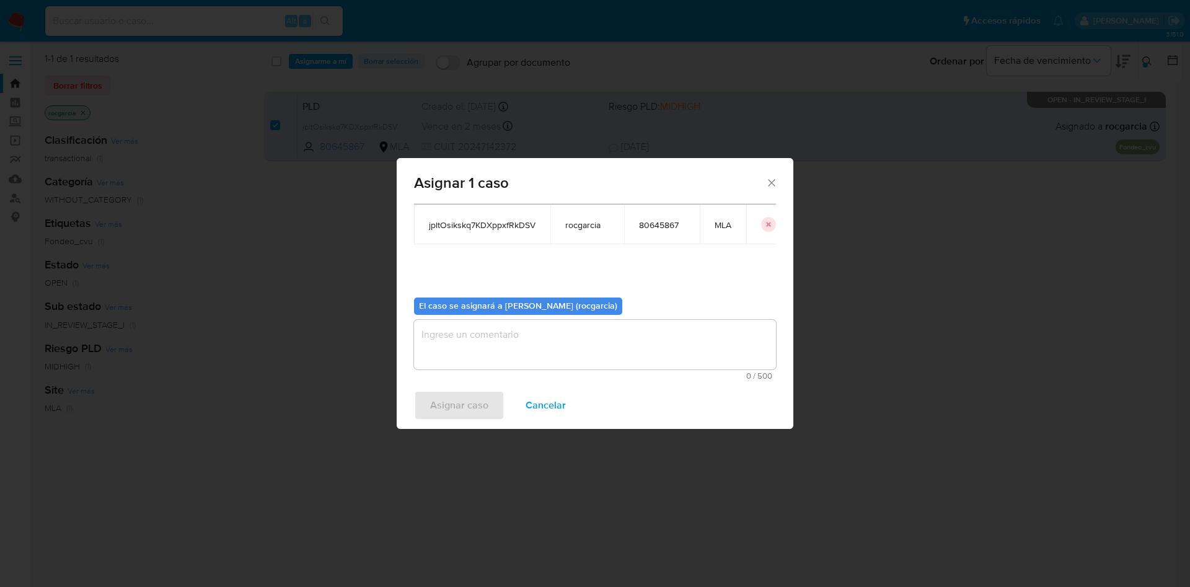
click at [535, 335] on textarea "assign-modal" at bounding box center [595, 345] width 362 height 50
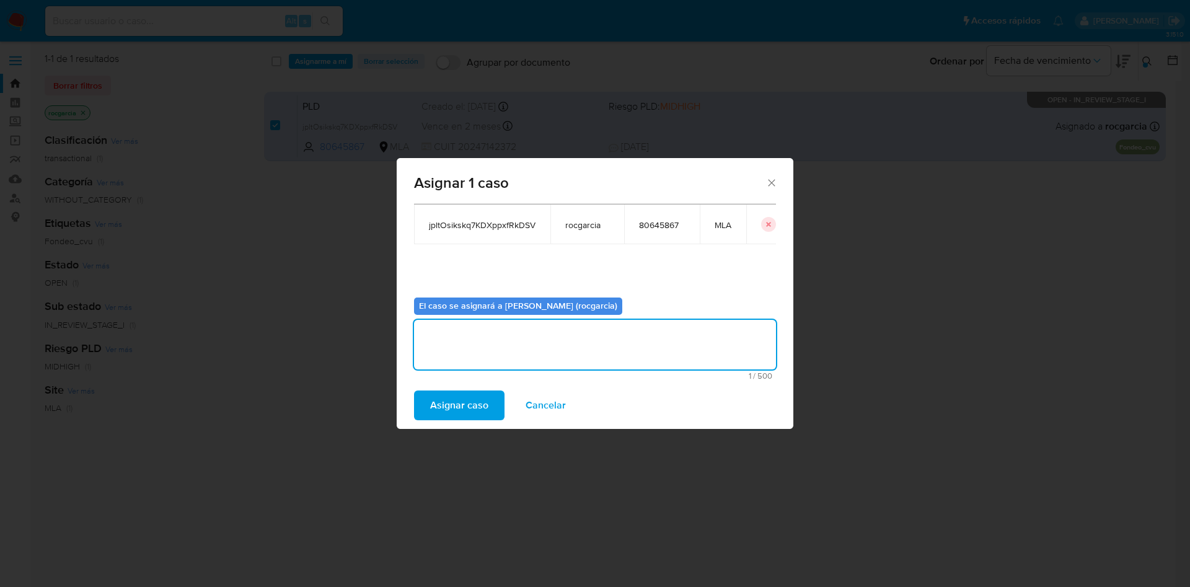
click at [449, 406] on span "Asignar caso" at bounding box center [459, 405] width 58 height 27
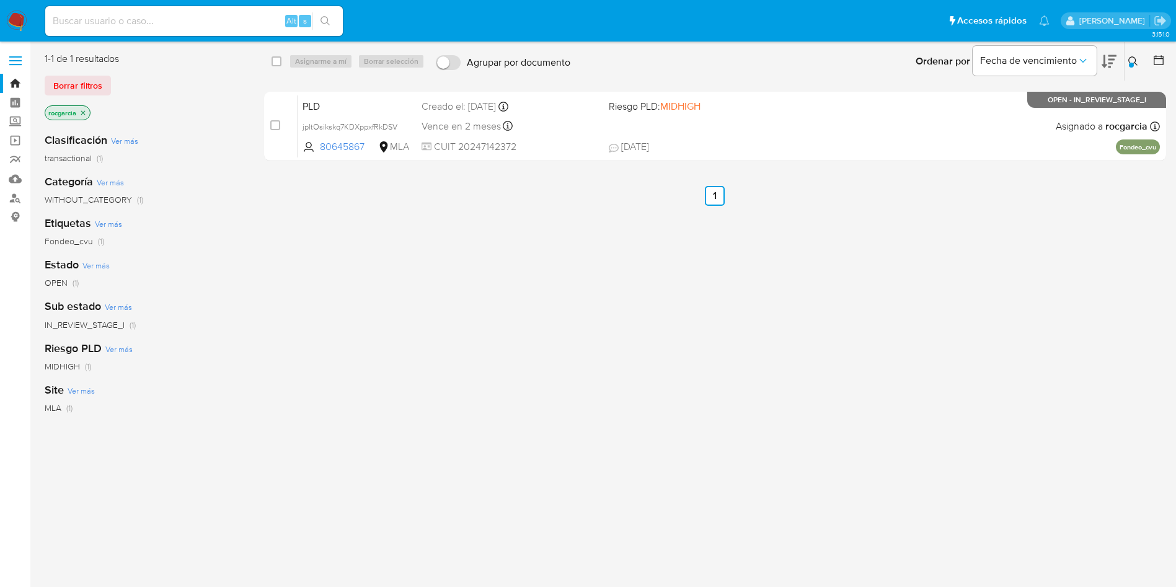
click at [1125, 59] on button at bounding box center [1134, 61] width 20 height 15
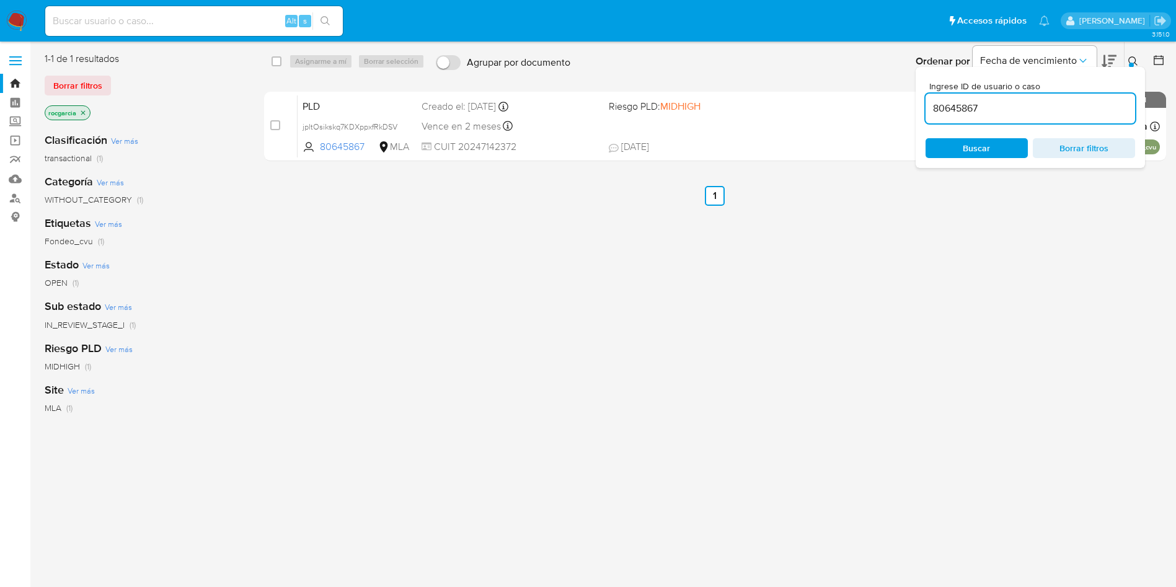
drag, startPoint x: 1023, startPoint y: 97, endPoint x: 1027, endPoint y: 103, distance: 6.7
click at [1023, 98] on div "80645867" at bounding box center [1029, 109] width 209 height 30
click at [1028, 105] on input "80645867" at bounding box center [1029, 108] width 209 height 16
paste input "185314350"
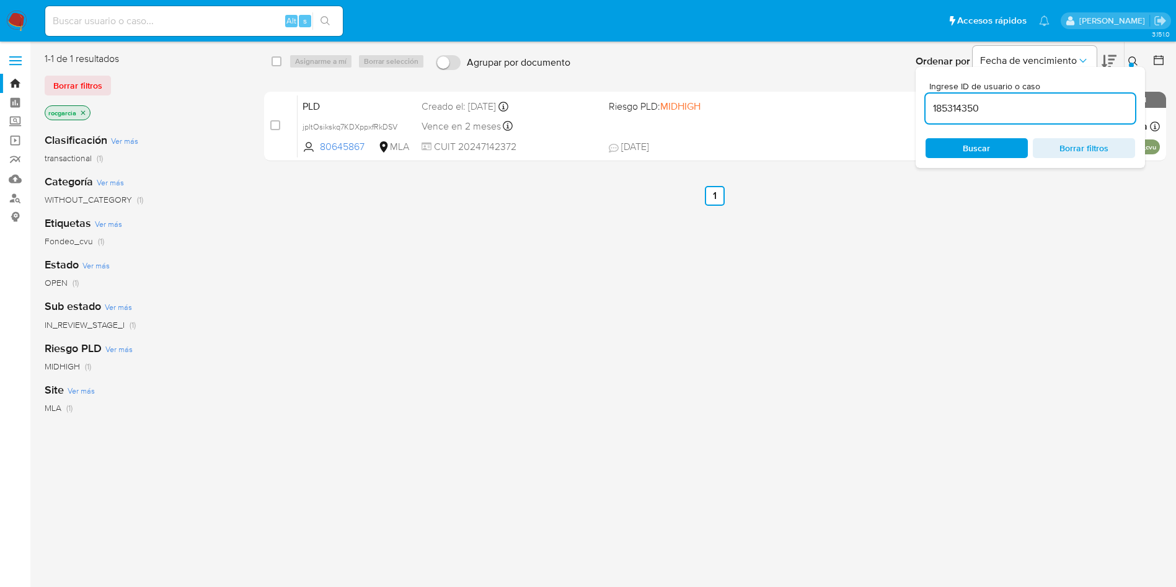
type input "185314350"
click at [1135, 60] on icon at bounding box center [1132, 60] width 9 height 9
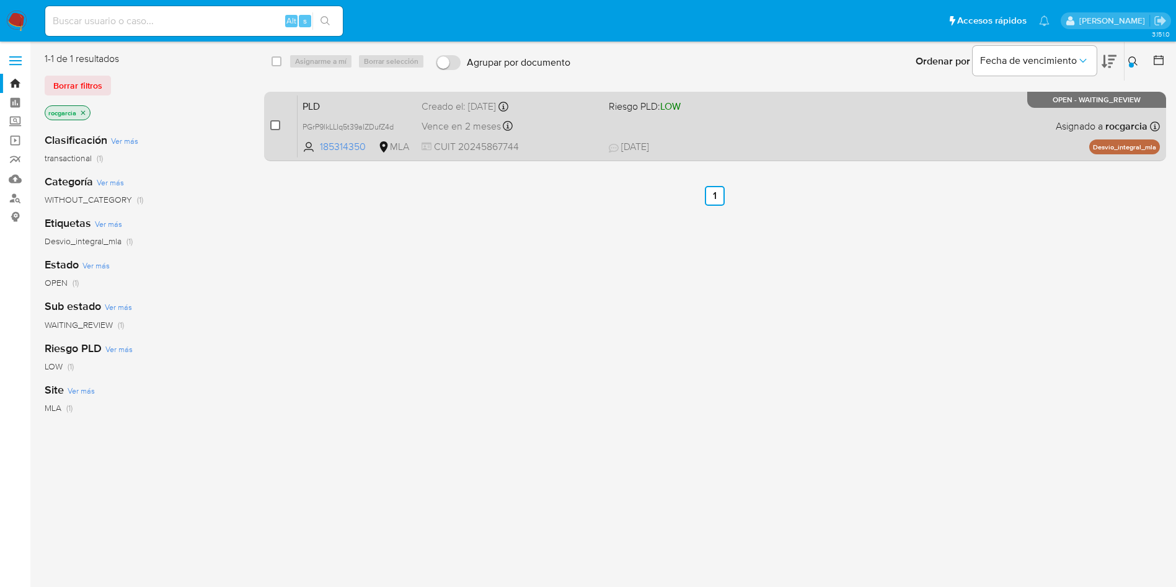
click at [271, 129] on input "checkbox" at bounding box center [275, 125] width 10 height 10
checkbox input "true"
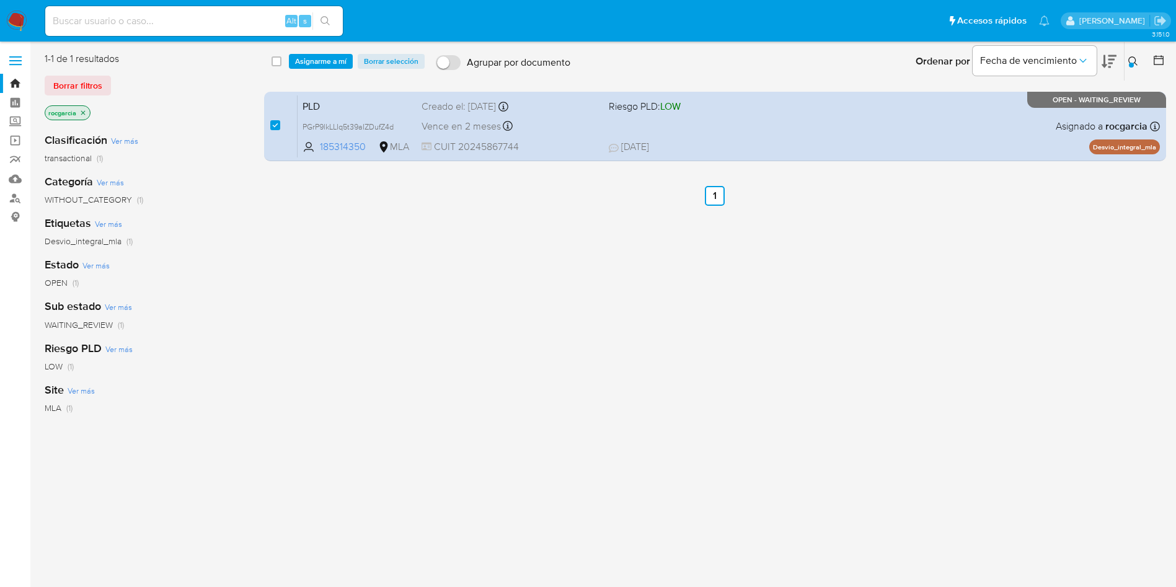
click at [330, 69] on div "select-all-cases-checkbox Asignarme a mí Borrar selección Agrupar por documento…" at bounding box center [715, 61] width 903 height 38
click at [331, 64] on span "Asignarme a mí" at bounding box center [320, 61] width 51 height 12
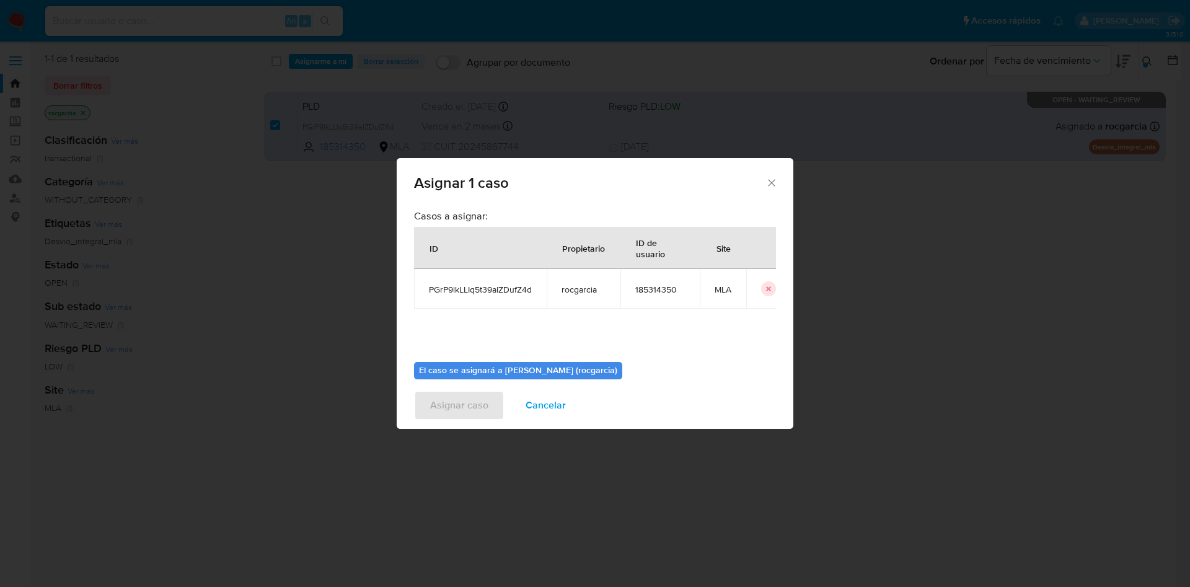
scroll to position [64, 0]
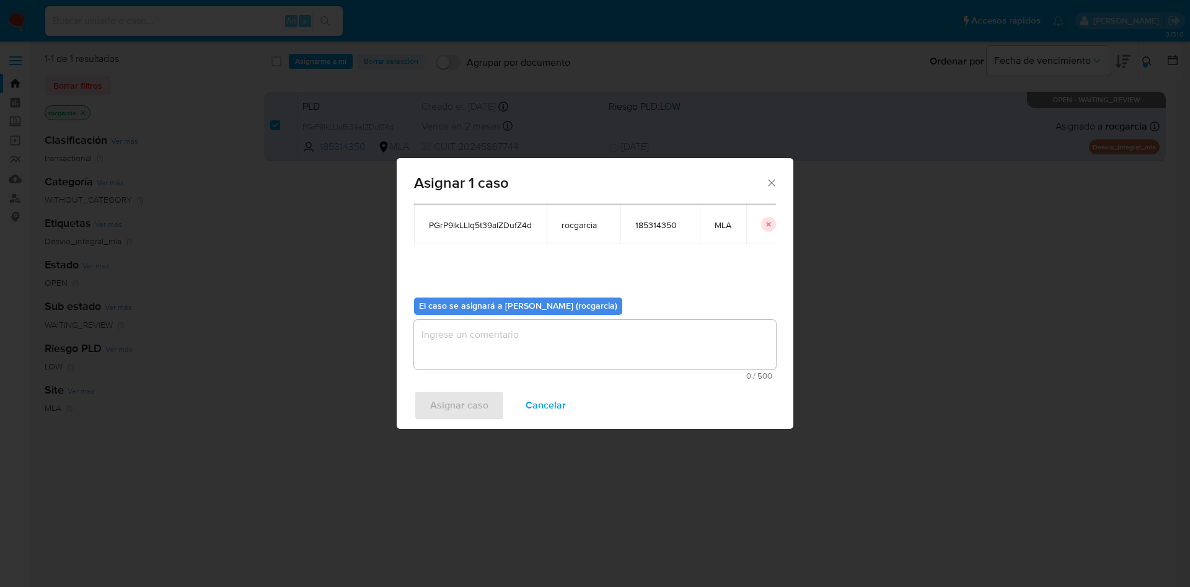
click at [508, 369] on div "0 / 500 500 caracteres restantes" at bounding box center [595, 350] width 362 height 60
click at [483, 347] on textarea "assign-modal" at bounding box center [595, 345] width 362 height 50
click at [475, 413] on span "Asignar caso" at bounding box center [459, 405] width 58 height 27
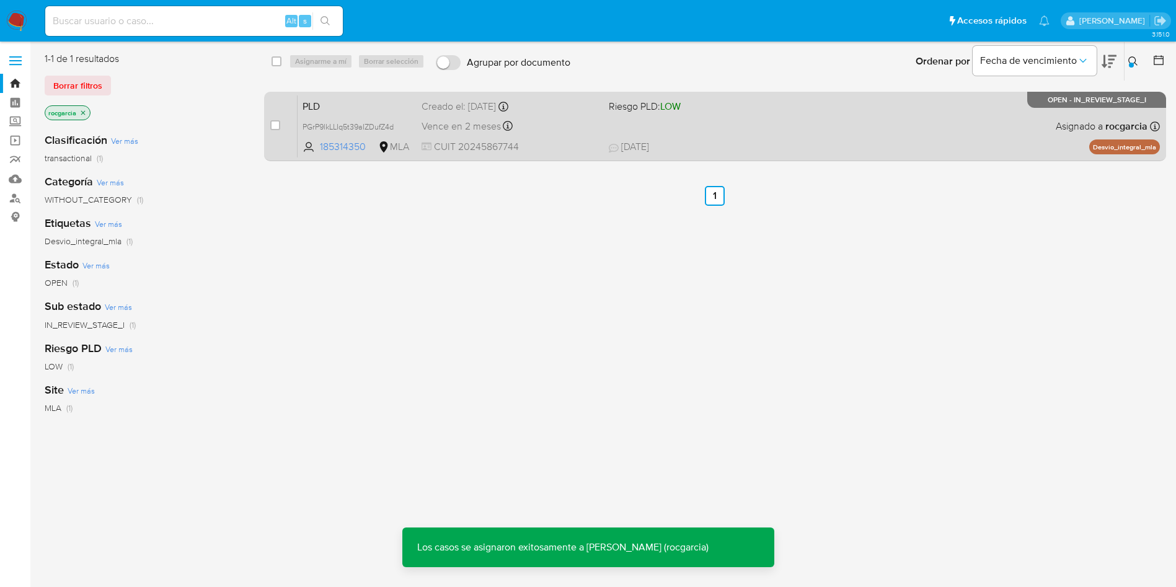
click at [791, 147] on span "10/08/2025 10/08/2025 21:03" at bounding box center [791, 147] width 364 height 14
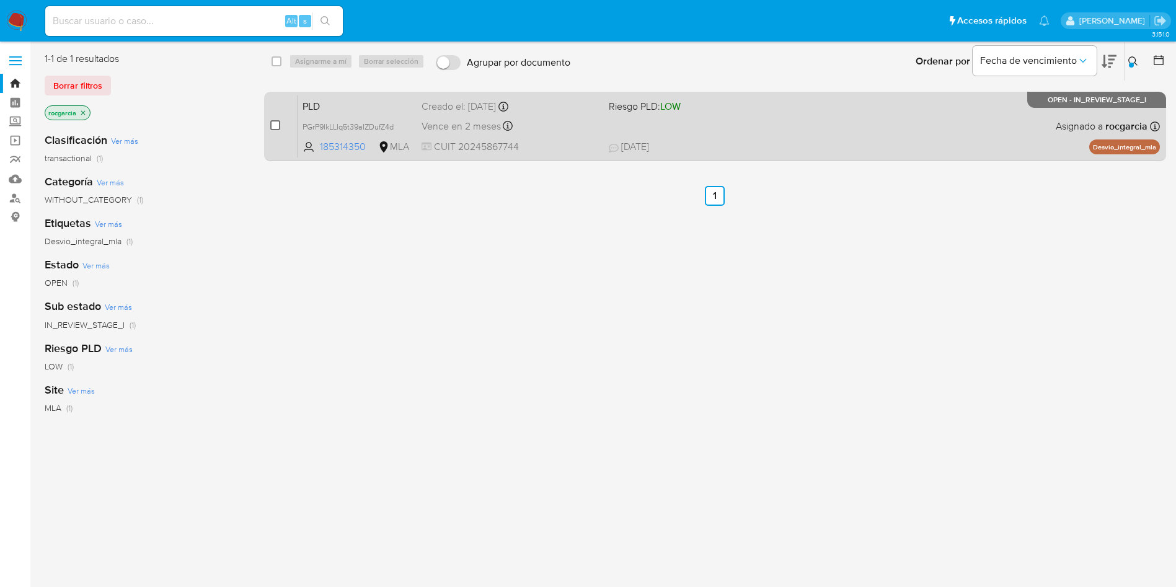
click at [270, 121] on input "checkbox" at bounding box center [275, 125] width 10 height 10
checkbox input "true"
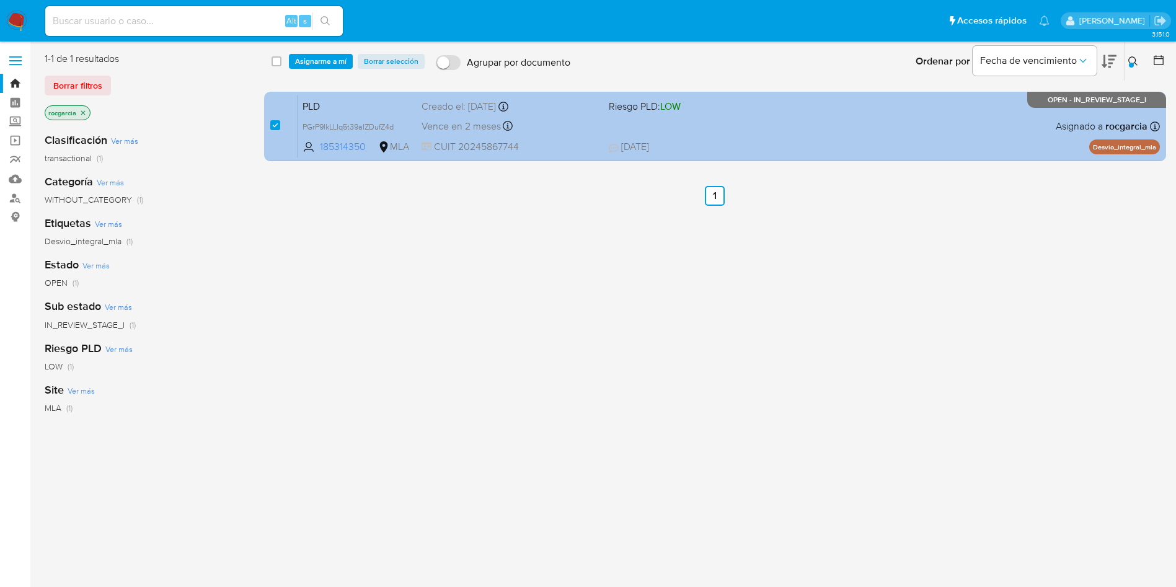
drag, startPoint x: 318, startPoint y: 53, endPoint x: 371, endPoint y: 102, distance: 71.5
click at [319, 55] on span "Asignarme a mí" at bounding box center [320, 61] width 51 height 12
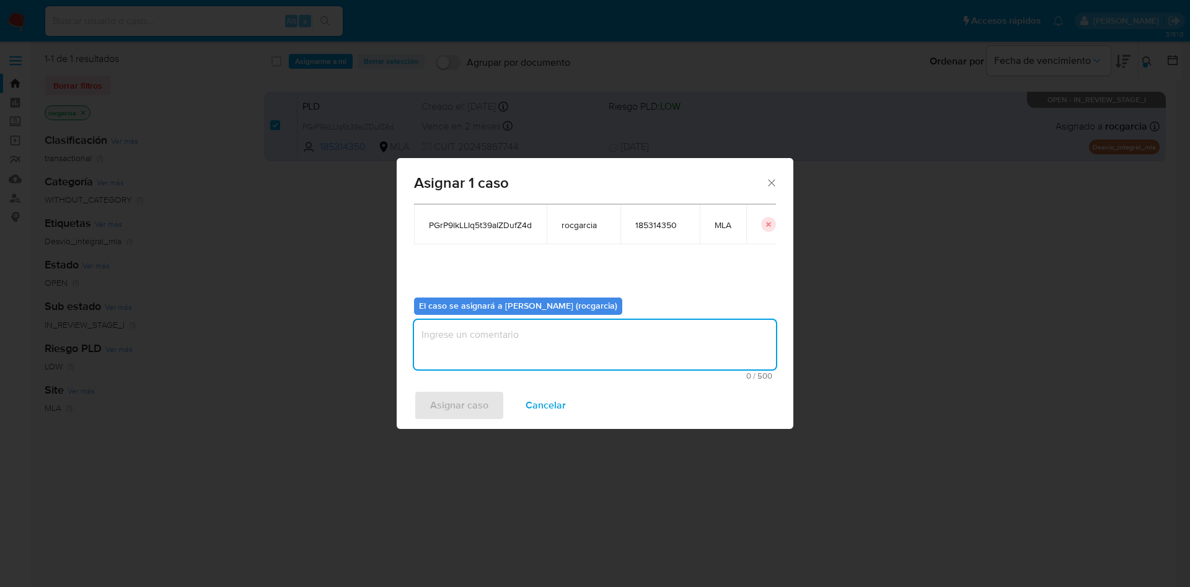
drag, startPoint x: 442, startPoint y: 351, endPoint x: 452, endPoint y: 376, distance: 26.7
click at [443, 351] on textarea "assign-modal" at bounding box center [595, 345] width 362 height 50
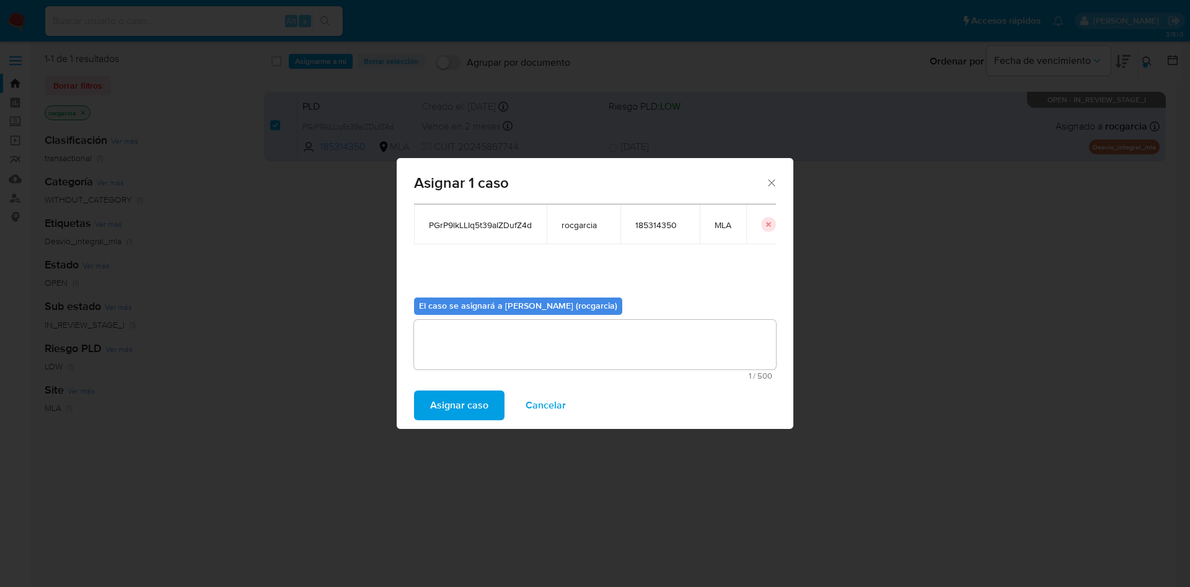
click at [470, 400] on span "Asignar caso" at bounding box center [459, 405] width 58 height 27
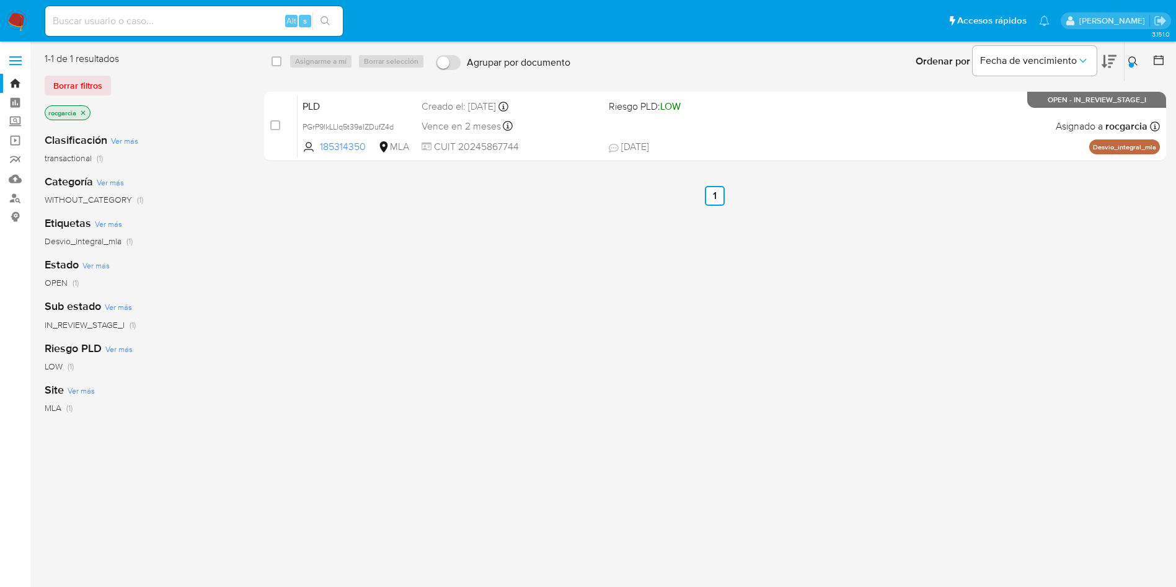
click at [1130, 59] on icon at bounding box center [1133, 61] width 10 height 10
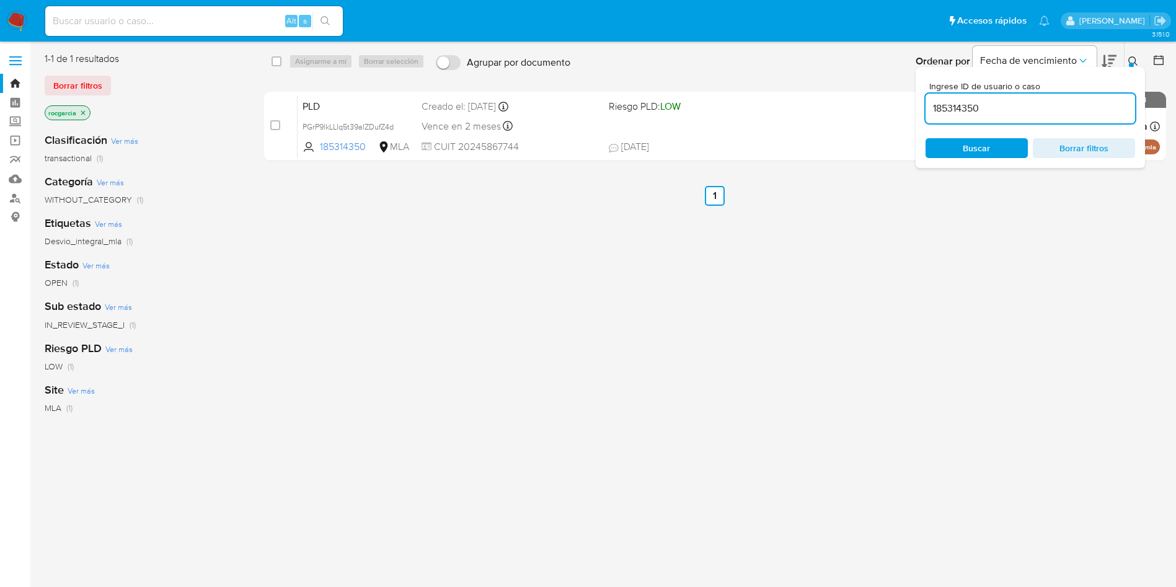
click at [1047, 107] on input "185314350" at bounding box center [1029, 108] width 209 height 16
click at [1129, 63] on div at bounding box center [1131, 65] width 5 height 5
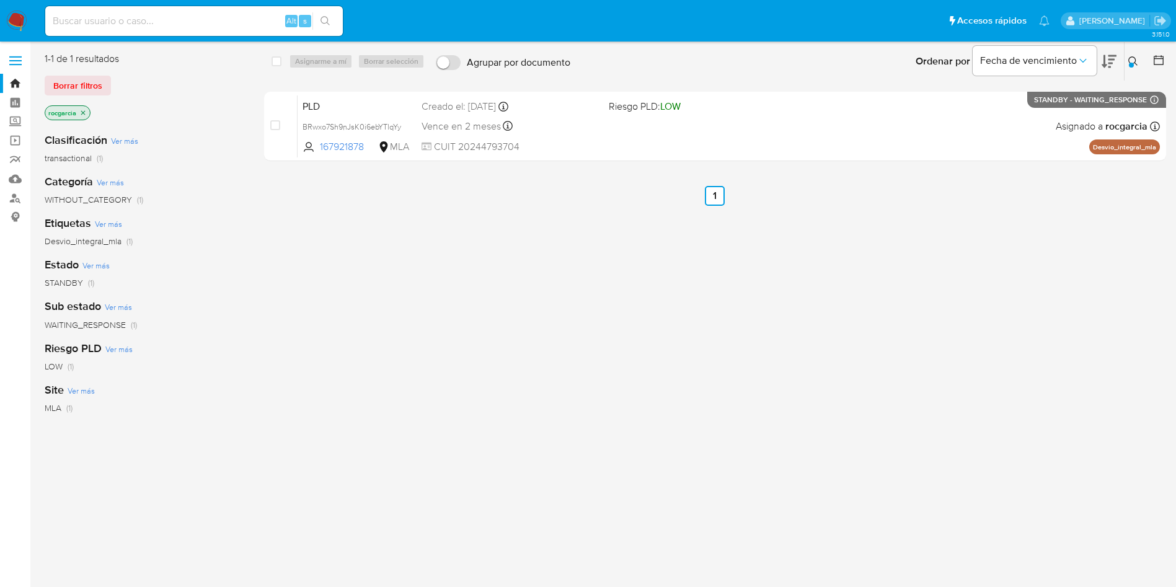
click at [1129, 55] on button at bounding box center [1134, 61] width 20 height 15
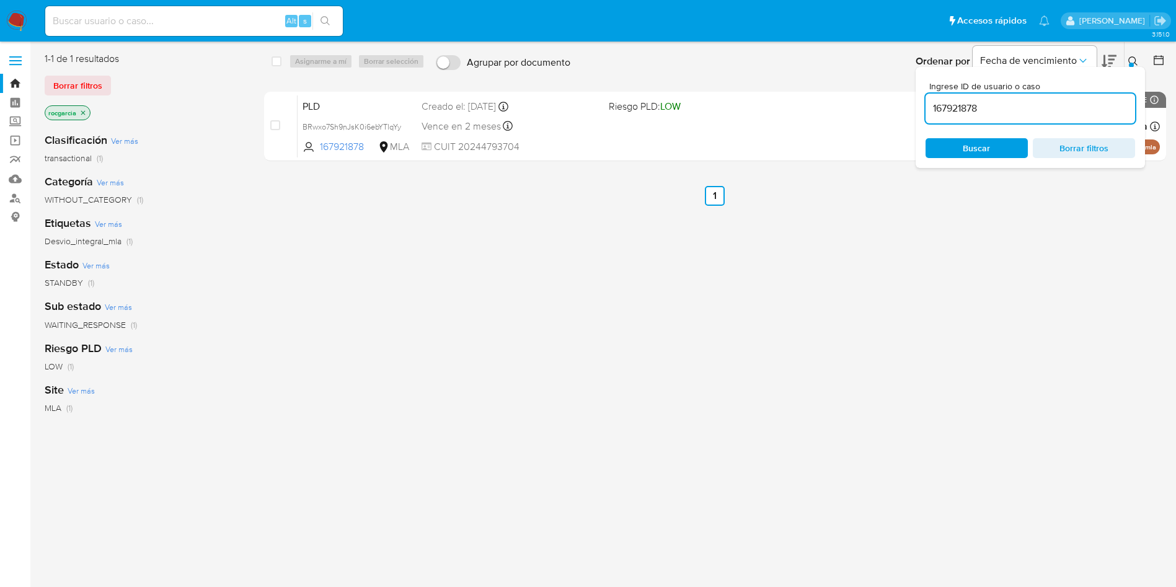
click at [1010, 106] on input "167921878" at bounding box center [1029, 108] width 209 height 16
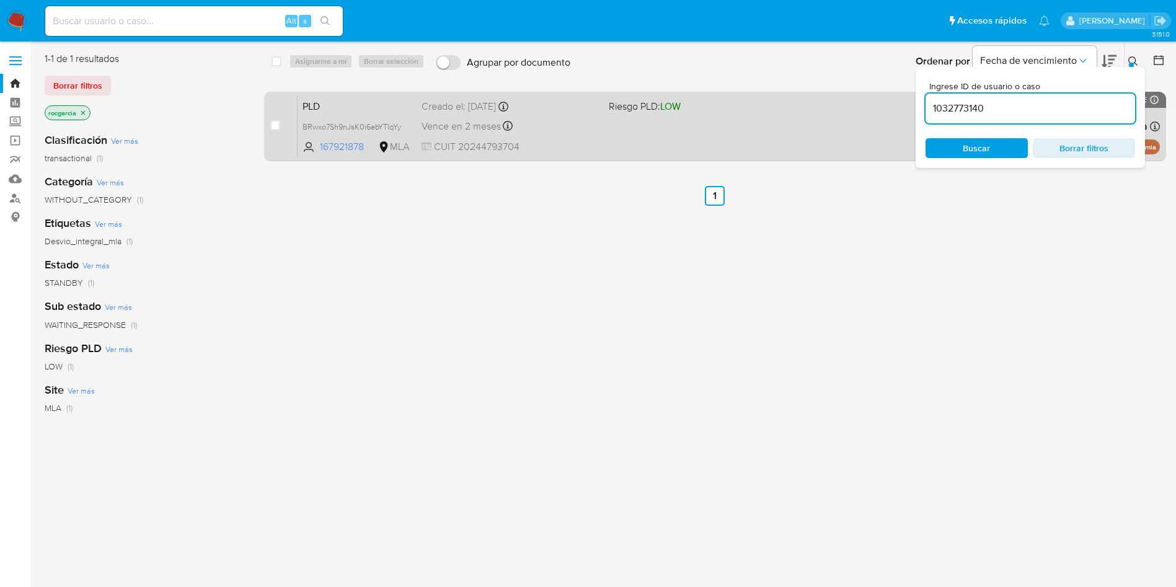
type input "1032773140"
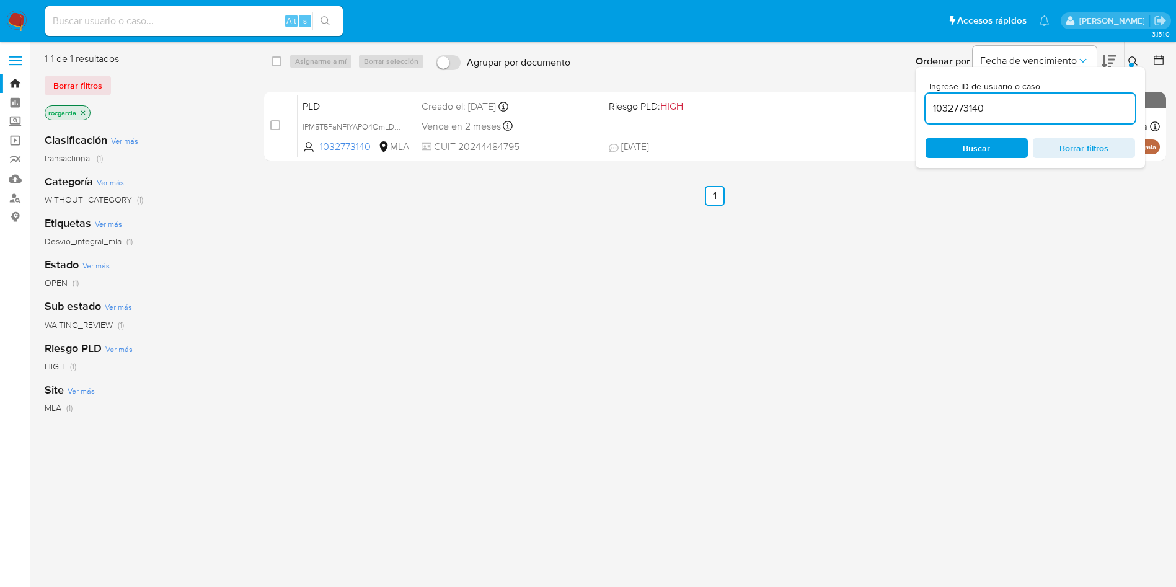
click at [667, 377] on div "select-all-cases-checkbox Asignarme a mí Borrar selección Agrupar por documento…" at bounding box center [715, 328] width 902 height 552
click at [1133, 61] on icon at bounding box center [1133, 61] width 10 height 10
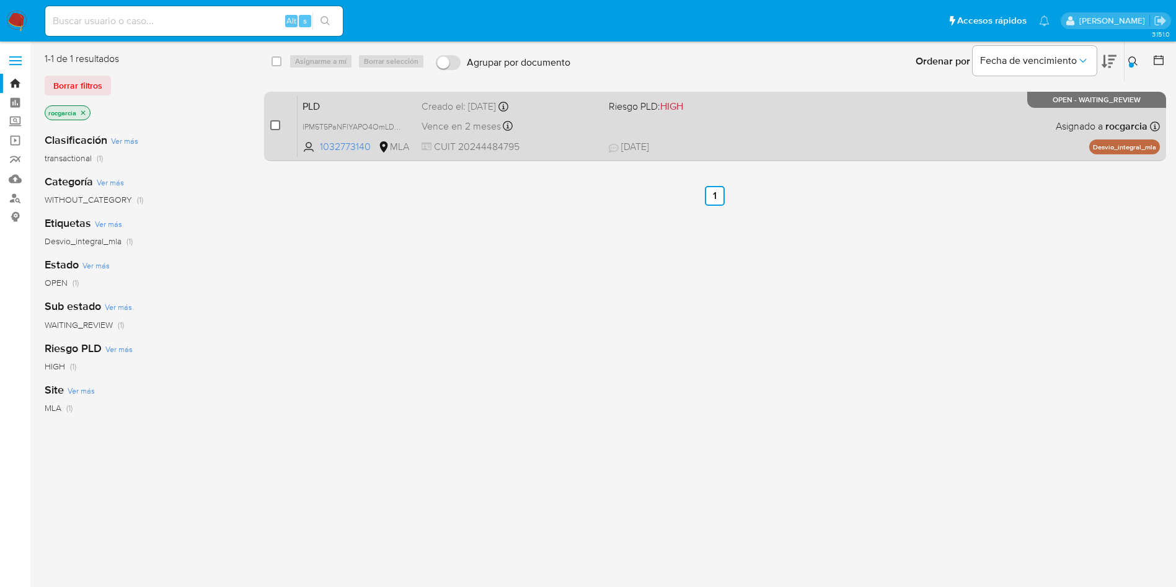
click at [275, 125] on input "checkbox" at bounding box center [275, 125] width 10 height 10
checkbox input "true"
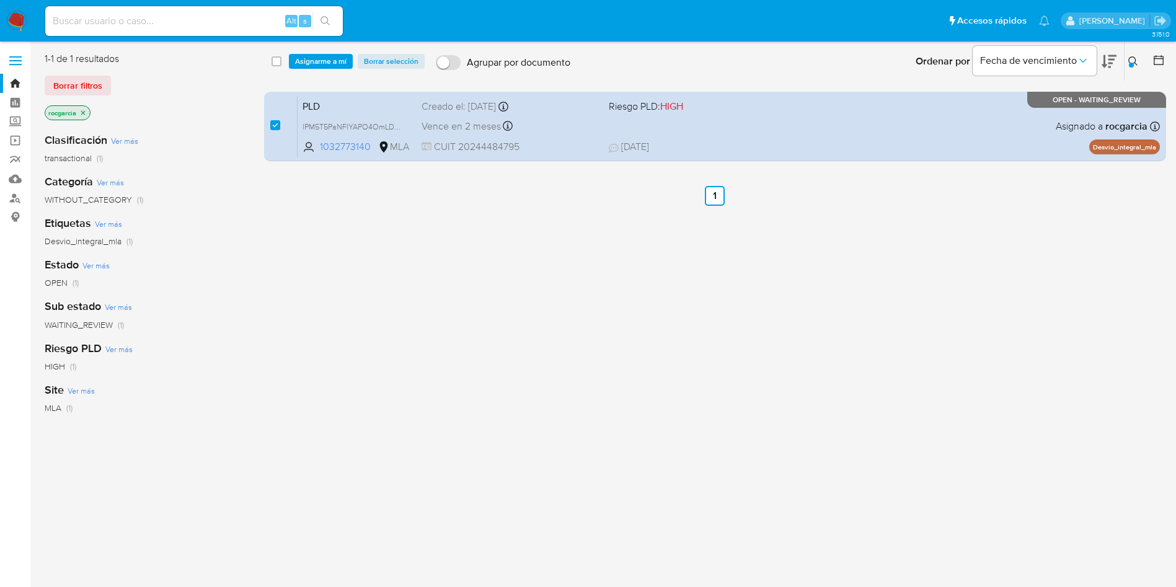
click at [339, 50] on div "select-all-cases-checkbox Asignarme a mí Borrar selección Agrupar por documento…" at bounding box center [715, 61] width 903 height 38
click at [336, 61] on span "Asignarme a mí" at bounding box center [320, 61] width 51 height 12
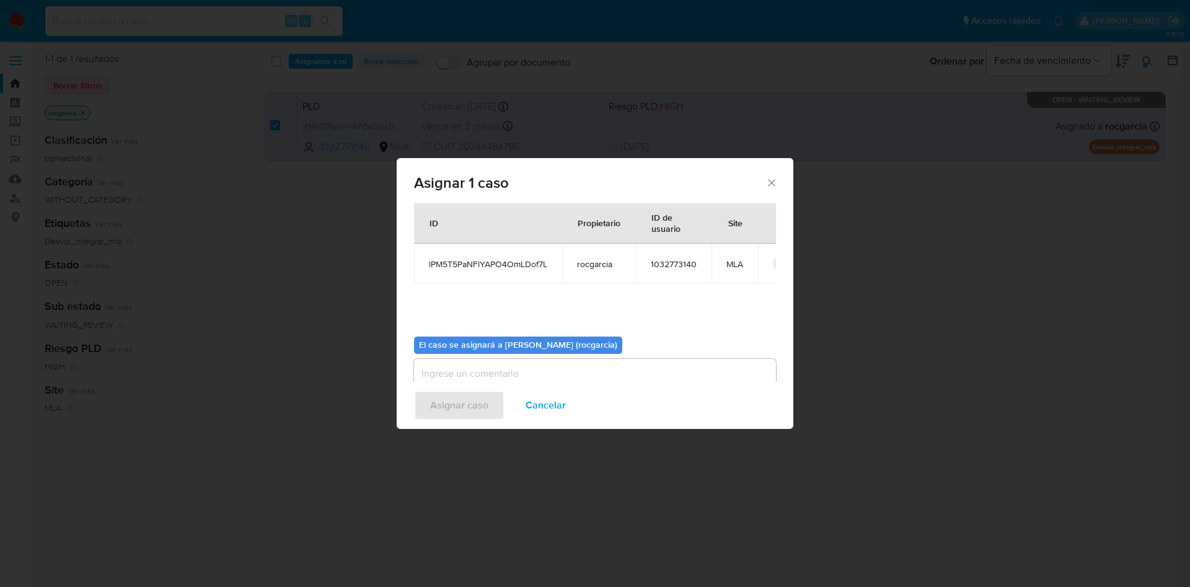
scroll to position [64, 0]
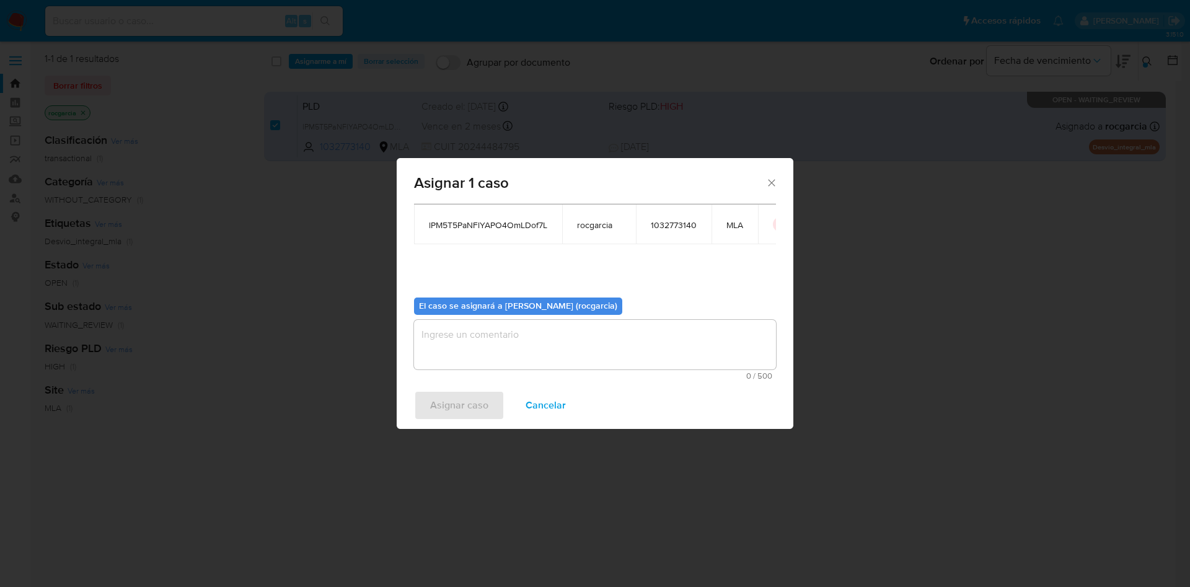
click at [503, 339] on textarea "assign-modal" at bounding box center [595, 345] width 362 height 50
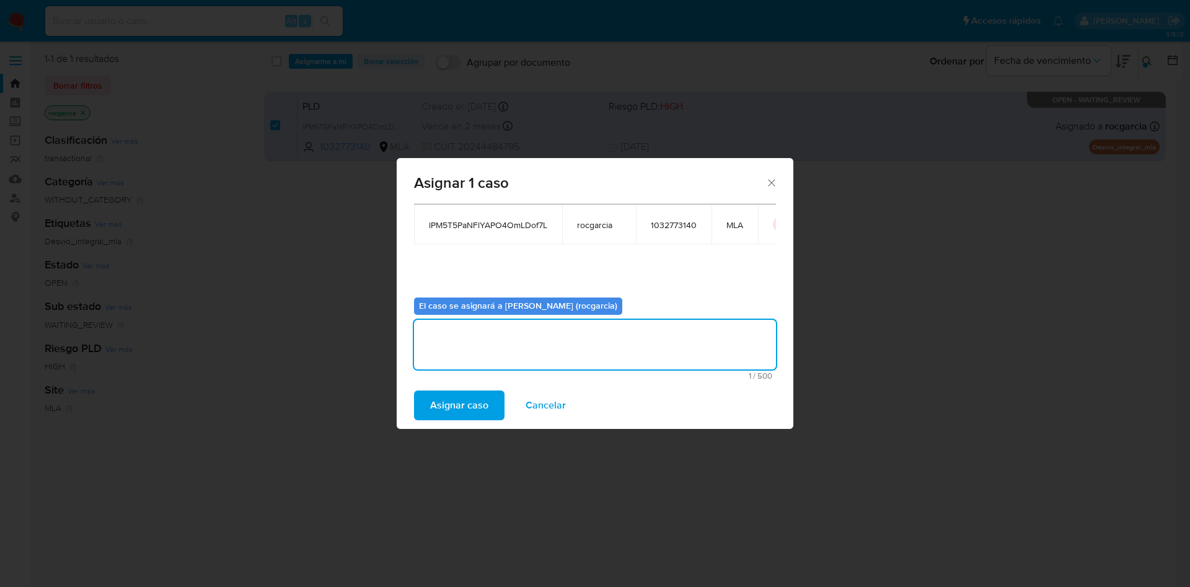
click at [481, 403] on span "Asignar caso" at bounding box center [459, 405] width 58 height 27
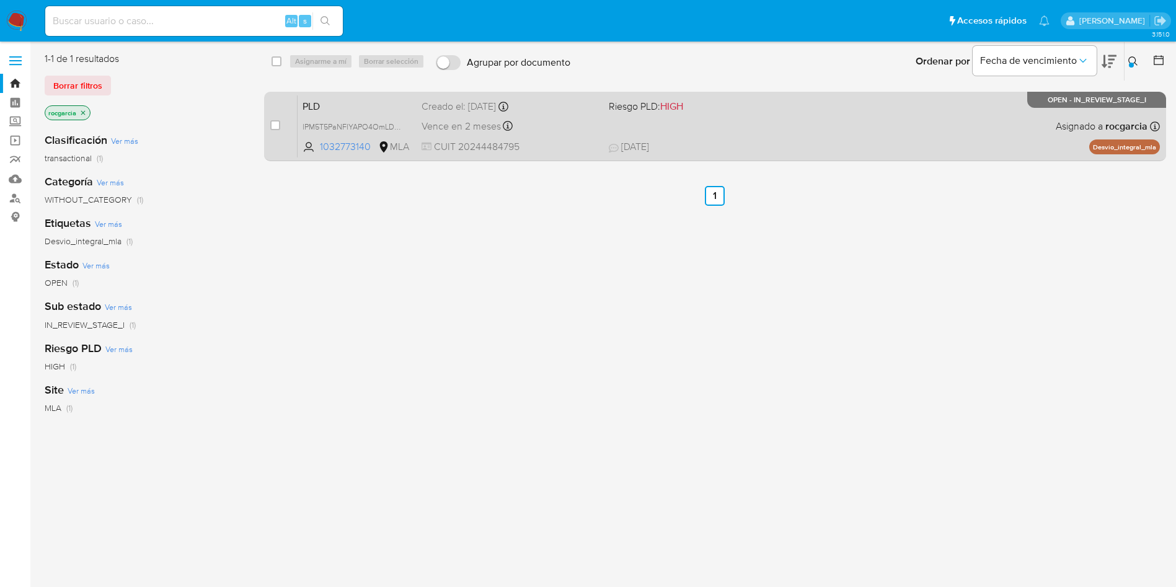
click at [784, 143] on span "11/08/2025 11/08/2025 11:07" at bounding box center [791, 147] width 364 height 14
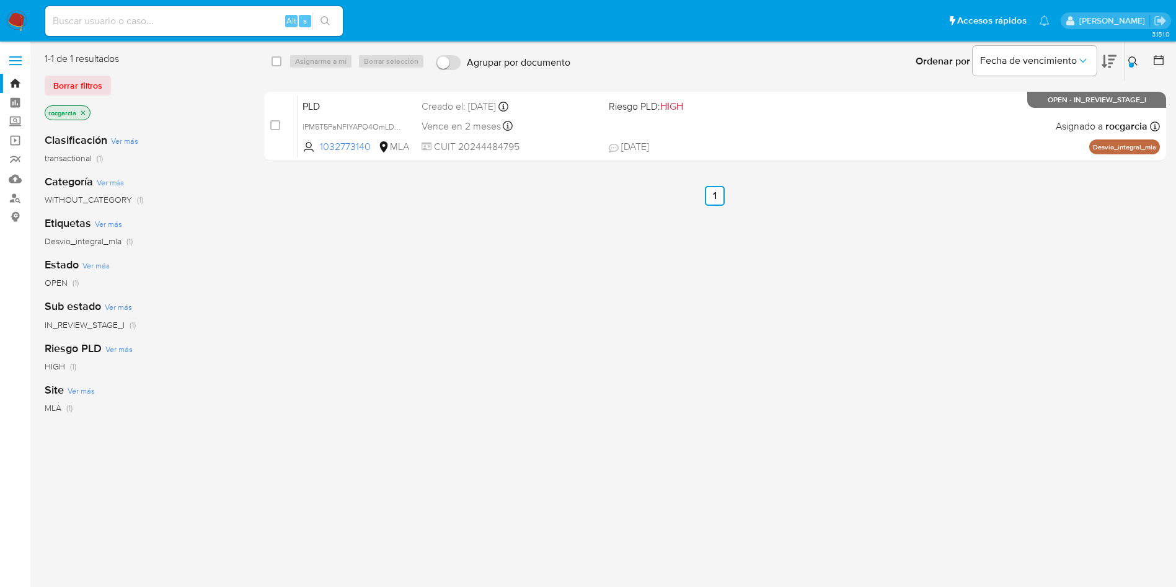
click at [1132, 63] on div at bounding box center [1131, 65] width 5 height 5
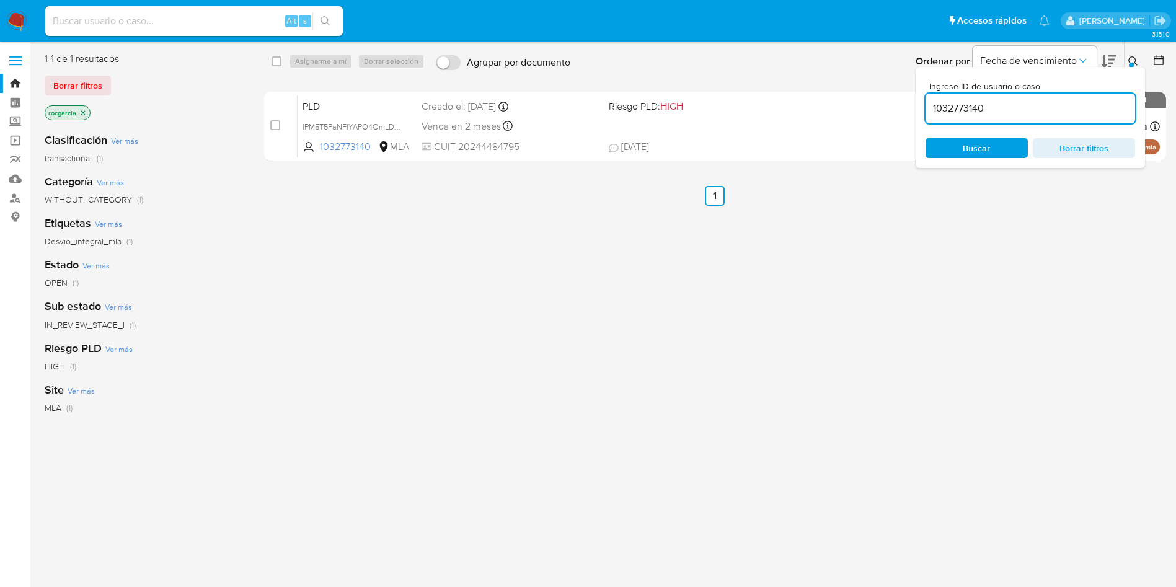
click at [1060, 105] on input "1032773140" at bounding box center [1029, 108] width 209 height 16
type input "649997347"
click at [1131, 59] on icon at bounding box center [1133, 61] width 10 height 10
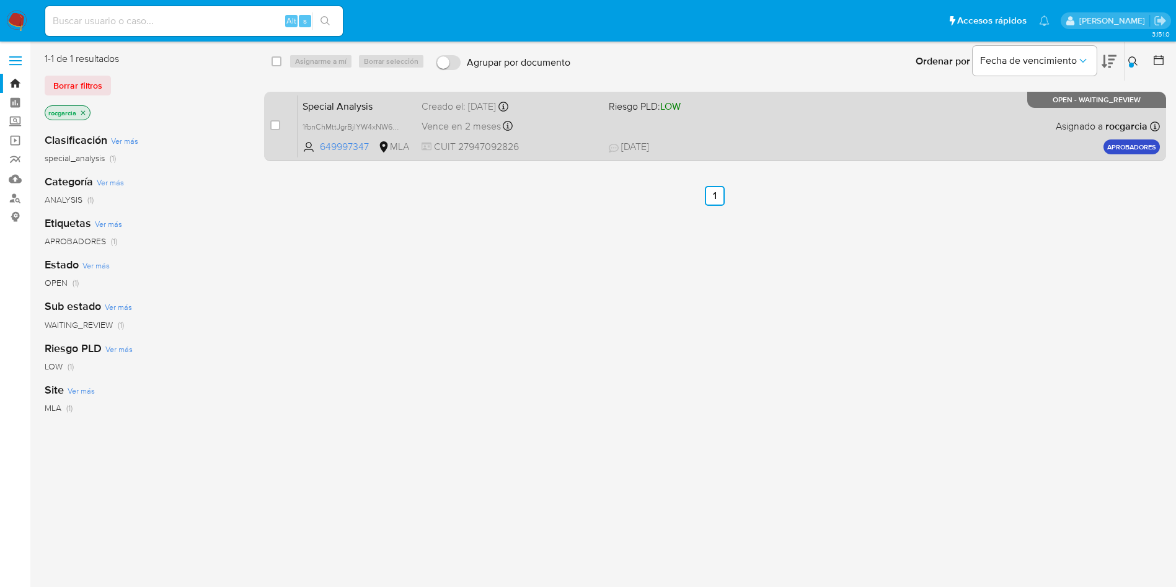
click at [280, 128] on div "case-item-checkbox No es posible asignar el caso" at bounding box center [283, 126] width 27 height 63
click at [275, 128] on input "checkbox" at bounding box center [275, 125] width 10 height 10
checkbox input "true"
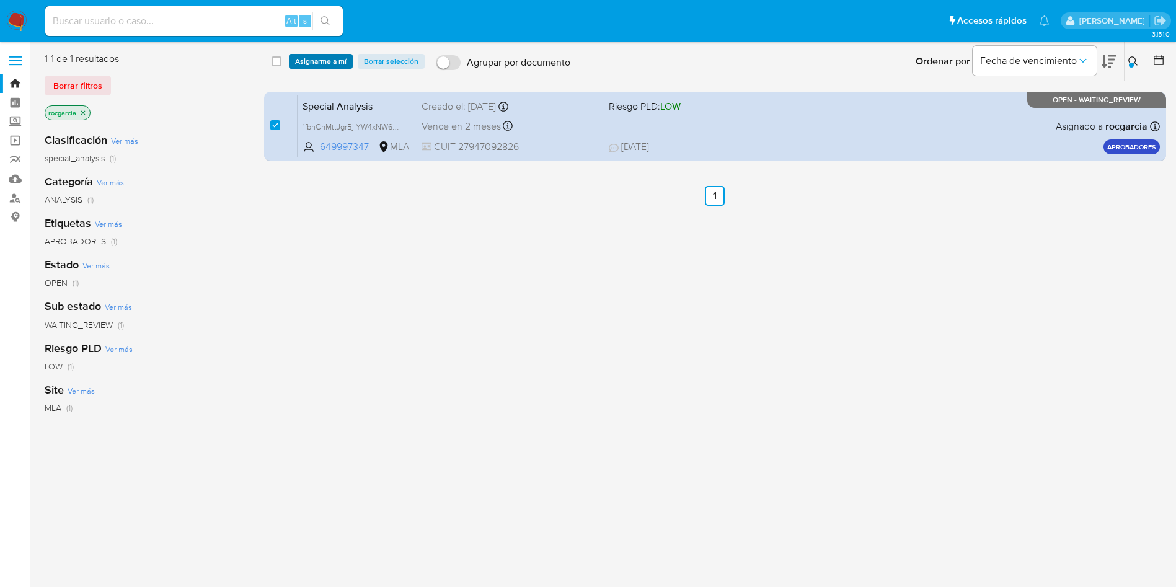
click at [322, 59] on span "Asignarme a mí" at bounding box center [320, 61] width 51 height 12
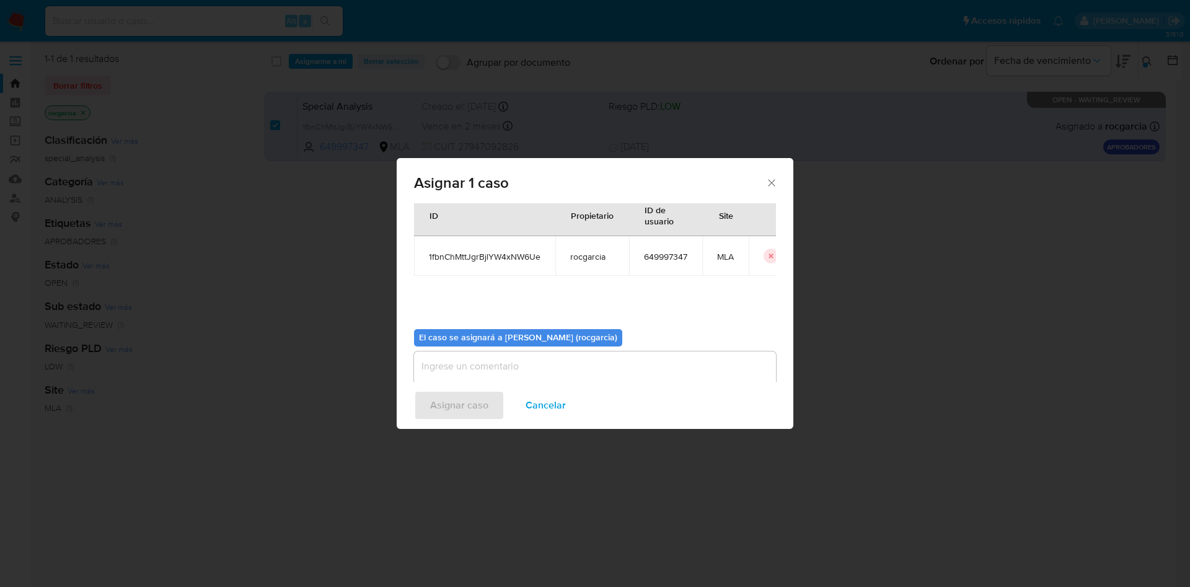
scroll to position [64, 0]
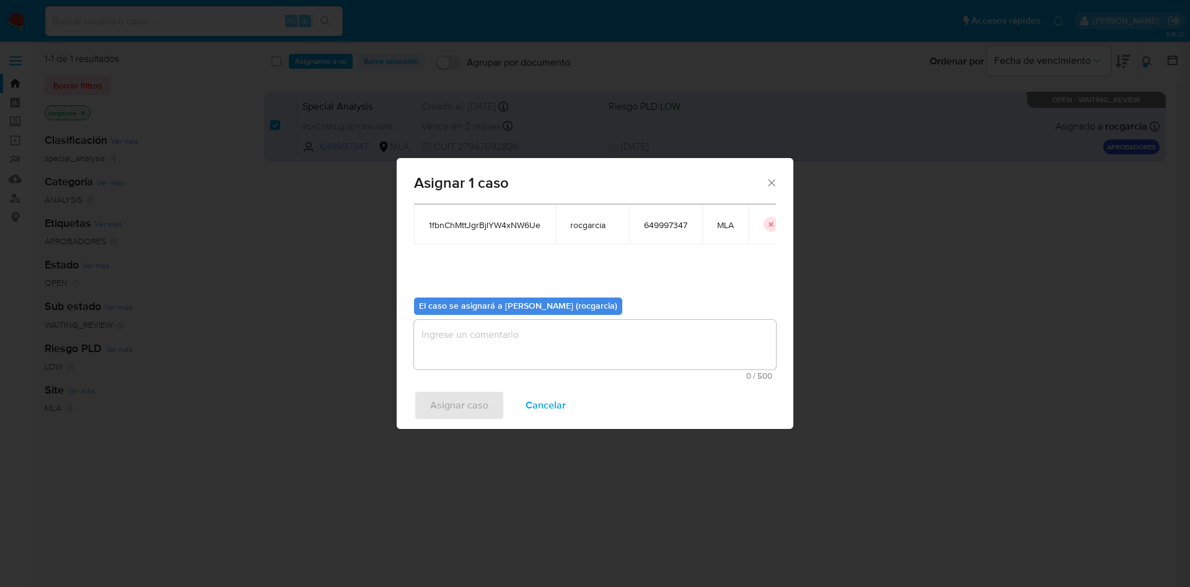
drag, startPoint x: 532, startPoint y: 370, endPoint x: 527, endPoint y: 356, distance: 14.3
click at [532, 369] on div "0 / 500 500 caracteres restantes" at bounding box center [595, 350] width 362 height 60
click at [527, 354] on textarea "assign-modal" at bounding box center [595, 345] width 362 height 50
click at [465, 394] on span "Asignar caso" at bounding box center [459, 405] width 58 height 27
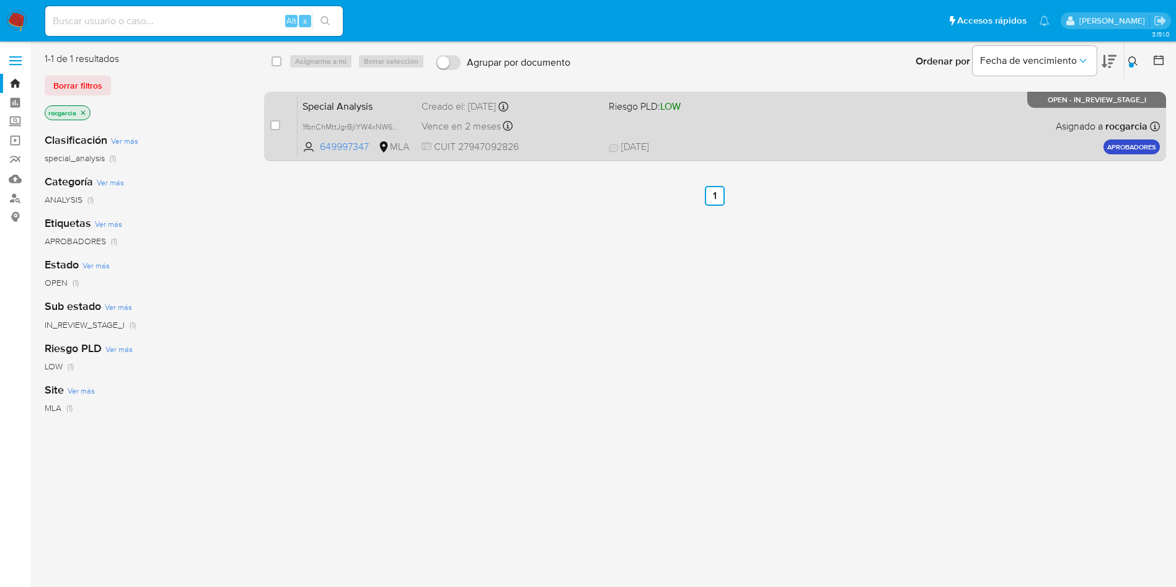
click at [842, 131] on div "Special Analysis 1fbnChMttJgrBjlYW4xNW6Ue 649997347 MLA Riesgo PLD: LOW Creado …" at bounding box center [728, 126] width 862 height 63
click at [276, 125] on input "checkbox" at bounding box center [275, 125] width 10 height 10
checkbox input "true"
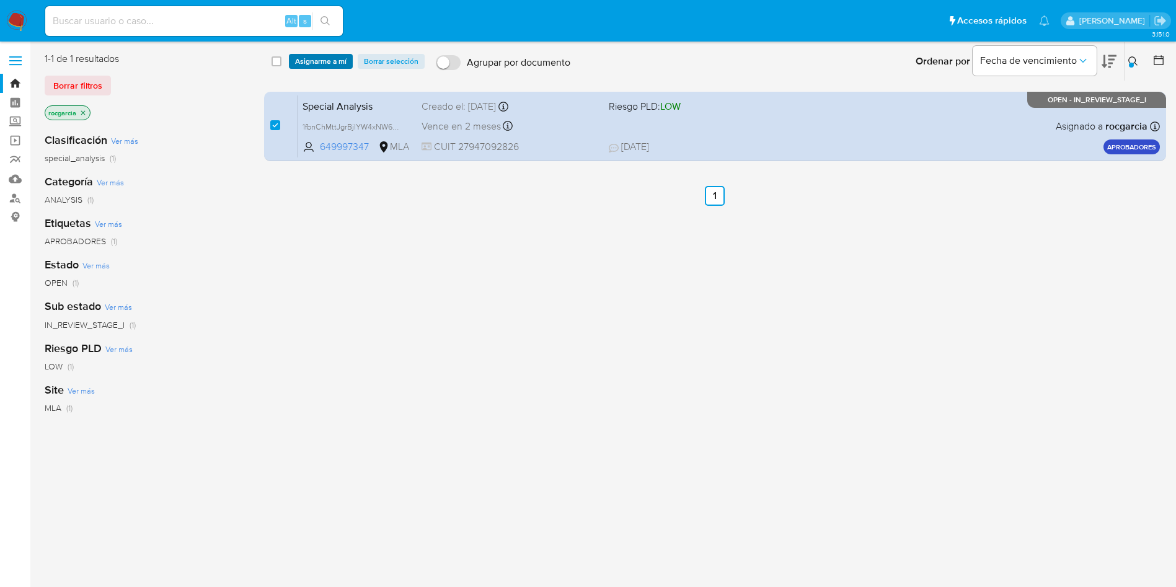
click at [333, 61] on span "Asignarme a mí" at bounding box center [320, 61] width 51 height 12
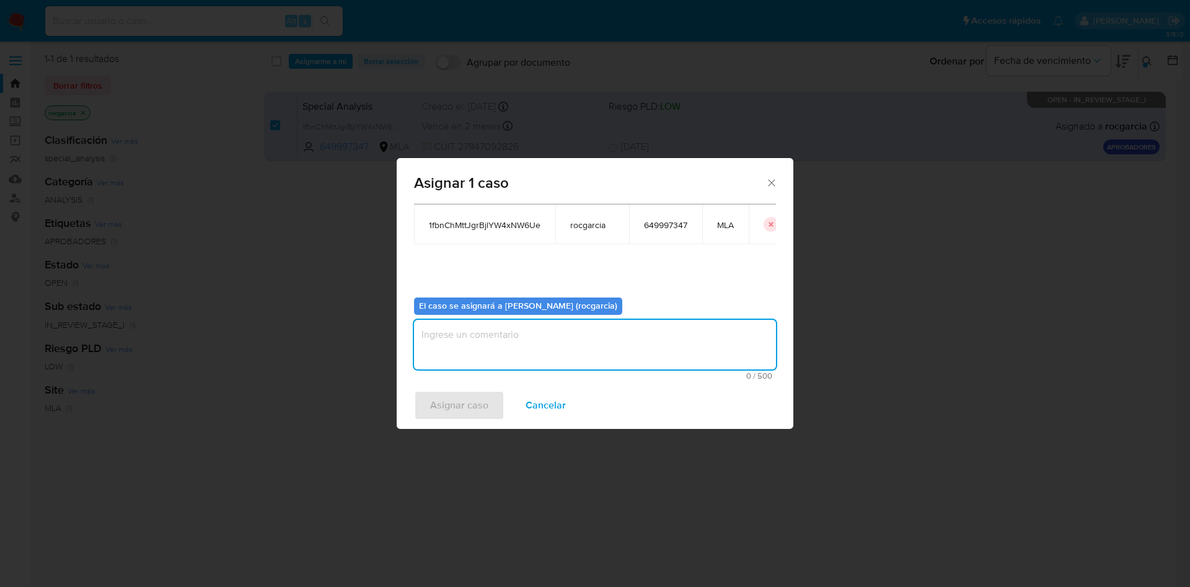
click at [444, 363] on textarea "assign-modal" at bounding box center [595, 345] width 362 height 50
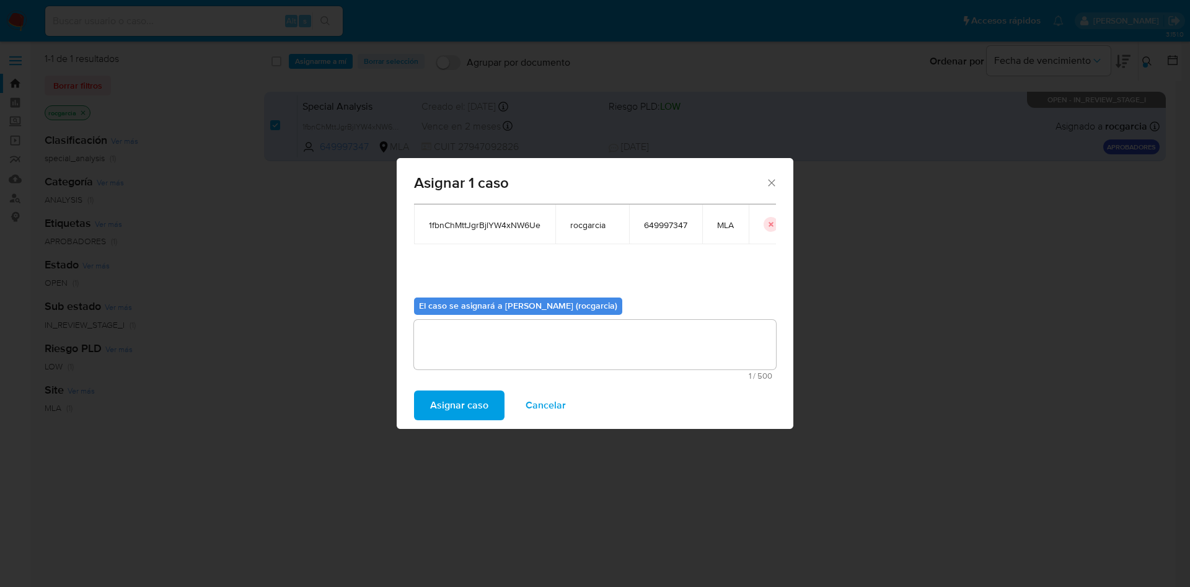
click at [454, 400] on span "Asignar caso" at bounding box center [459, 405] width 58 height 27
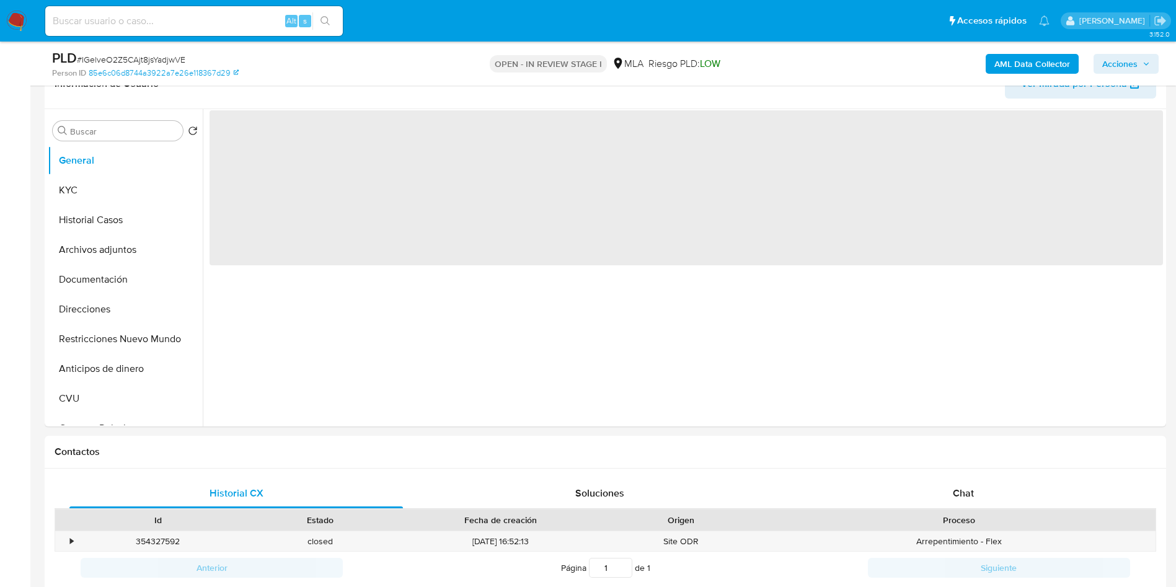
scroll to position [558, 0]
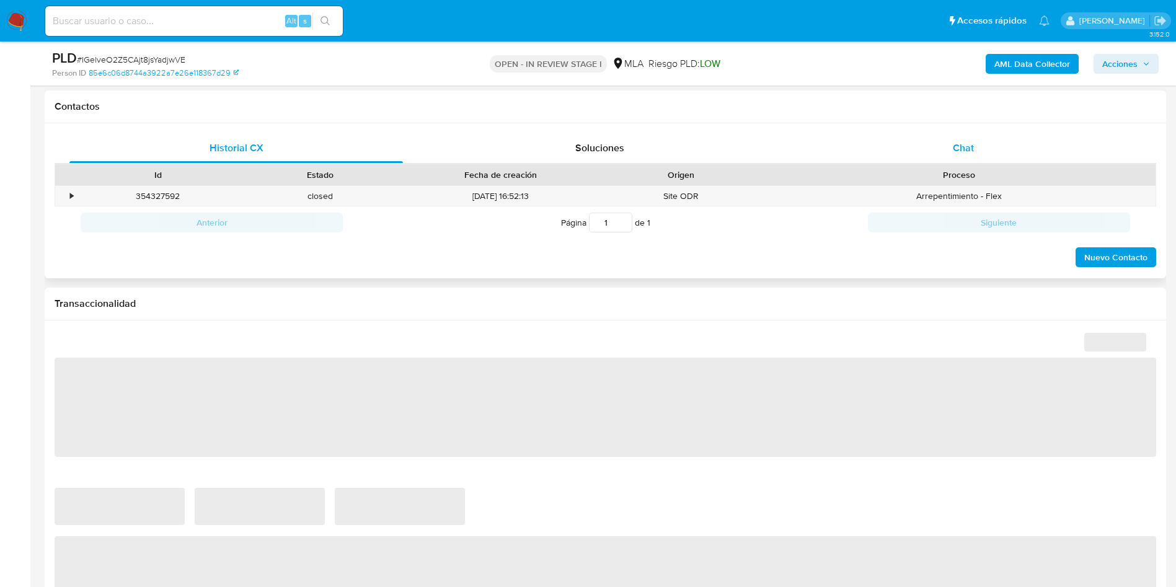
click at [987, 140] on div "Chat" at bounding box center [962, 148] width 333 height 30
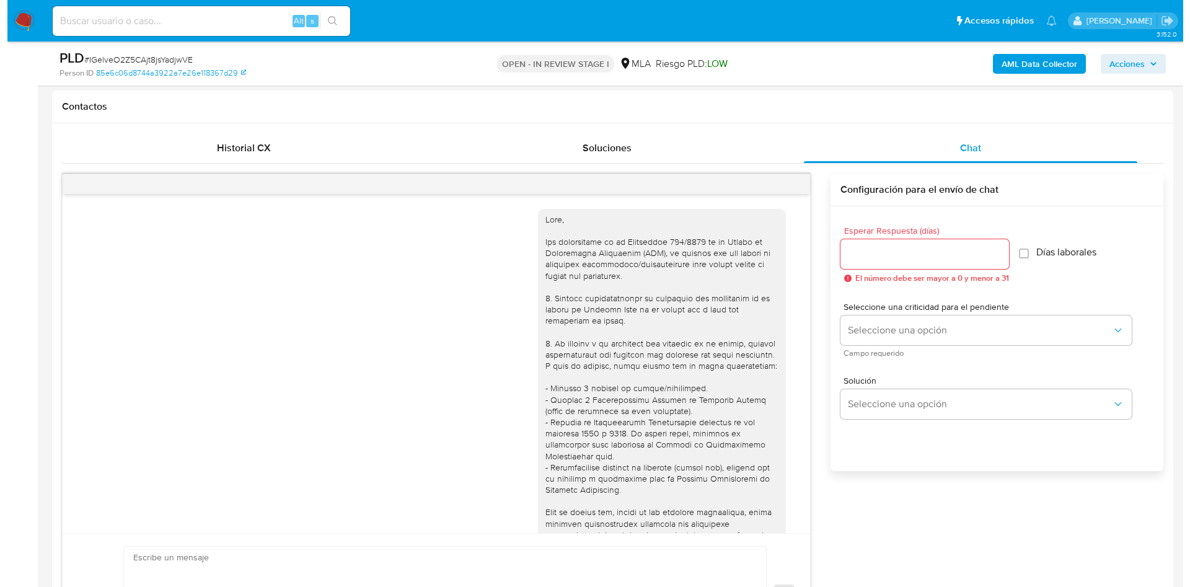
scroll to position [1050, 0]
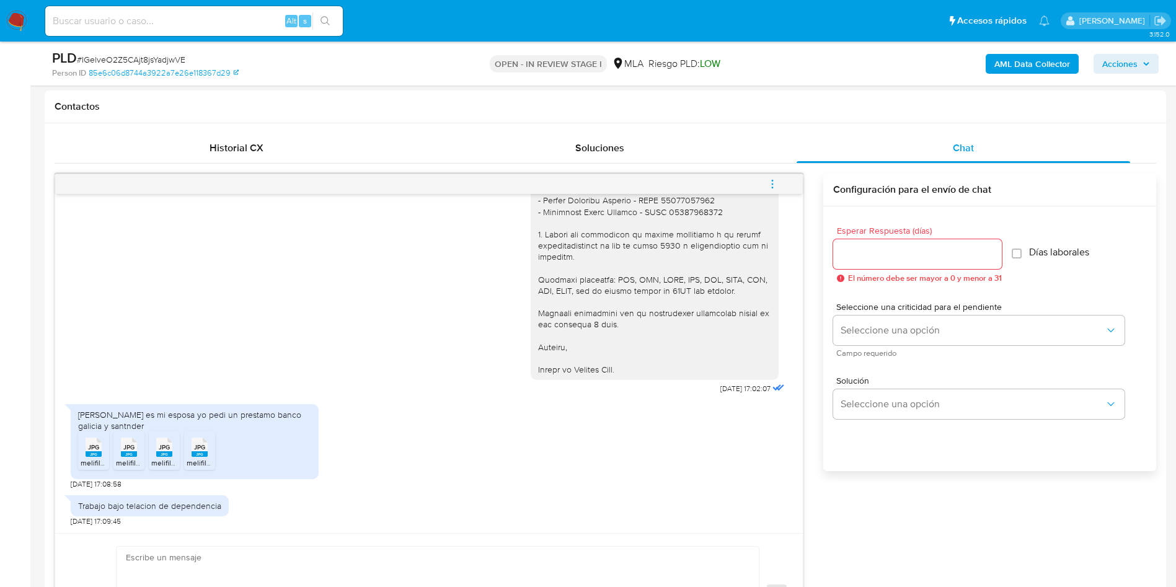
select select "10"
click at [90, 454] on rect at bounding box center [94, 454] width 16 height 6
click at [127, 453] on rect at bounding box center [129, 454] width 16 height 6
click at [161, 451] on span "JPG" at bounding box center [164, 447] width 11 height 8
click at [205, 451] on rect at bounding box center [200, 454] width 16 height 6
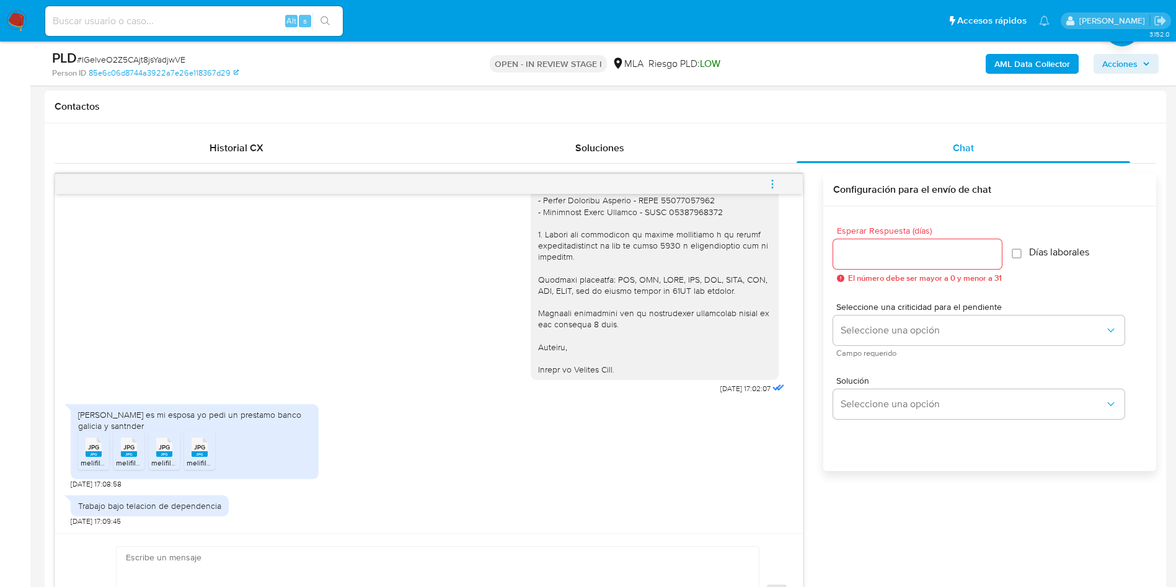
drag, startPoint x: 0, startPoint y: 407, endPoint x: 433, endPoint y: 115, distance: 521.9
click at [781, 185] on button "menu-action" at bounding box center [772, 184] width 41 height 30
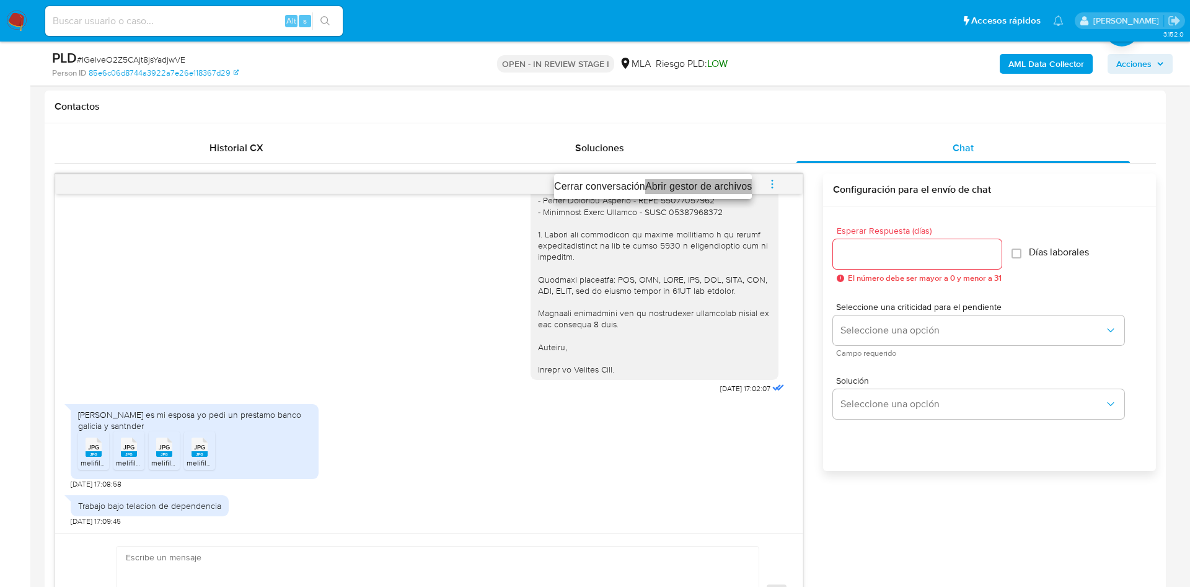
click at [676, 188] on li "Abrir gestor de archivos" at bounding box center [698, 186] width 107 height 15
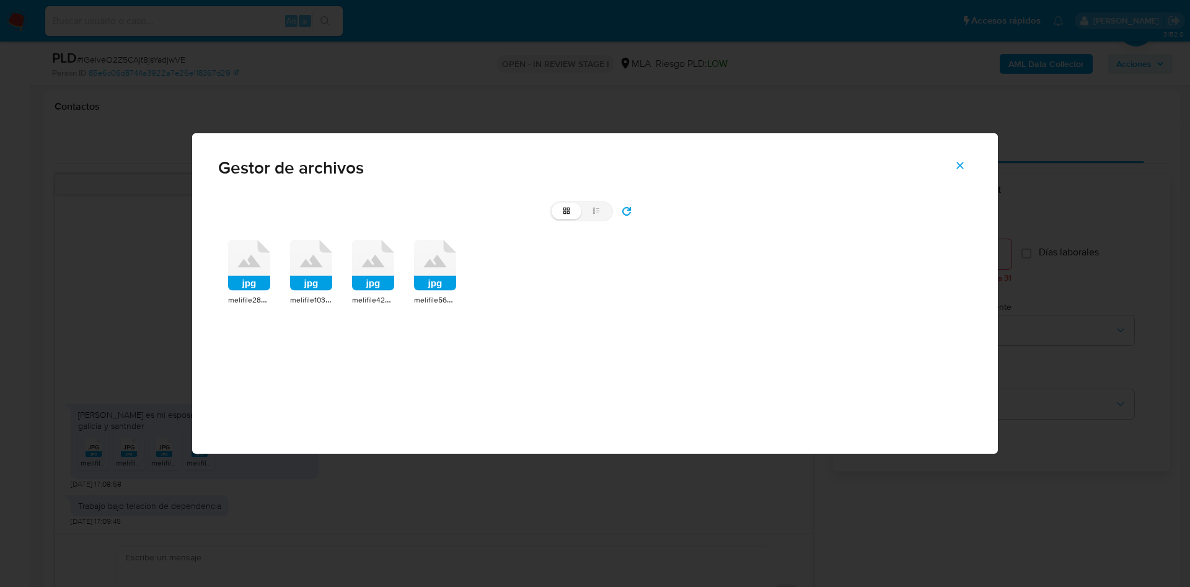
click at [251, 267] on icon at bounding box center [249, 265] width 42 height 51
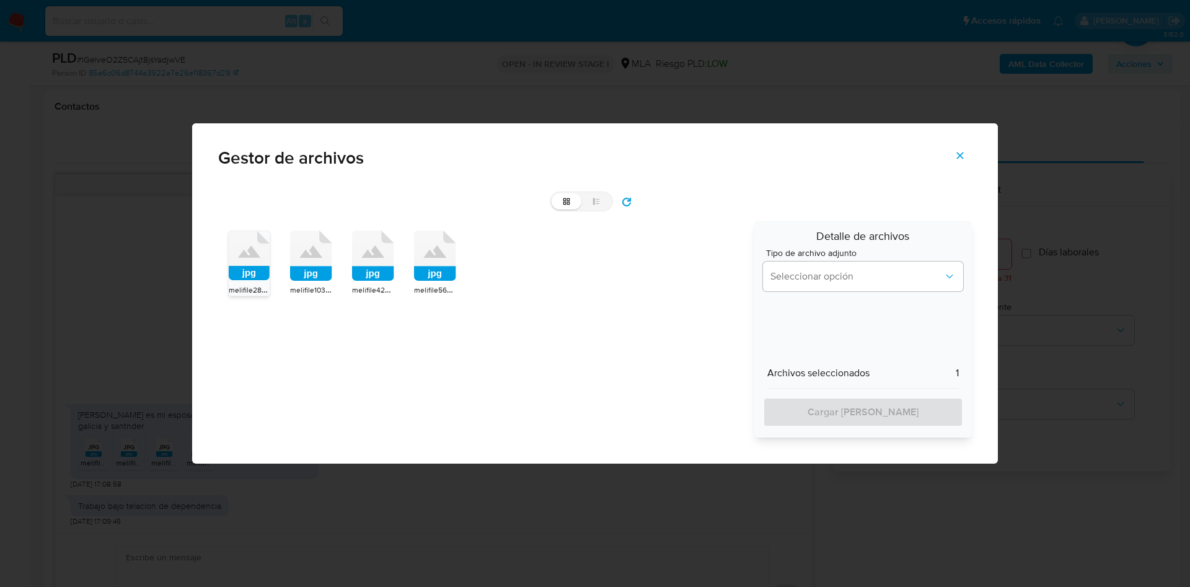
click at [321, 273] on rect at bounding box center [311, 273] width 42 height 15
click at [390, 272] on rect at bounding box center [373, 273] width 42 height 15
drag, startPoint x: 446, startPoint y: 272, endPoint x: 549, endPoint y: 276, distance: 102.9
click at [447, 272] on rect at bounding box center [435, 273] width 42 height 15
click at [759, 275] on div "Detalle de archivos Tipo de archivo adjunto Seleccionar opción Archivos selecci…" at bounding box center [863, 329] width 218 height 217
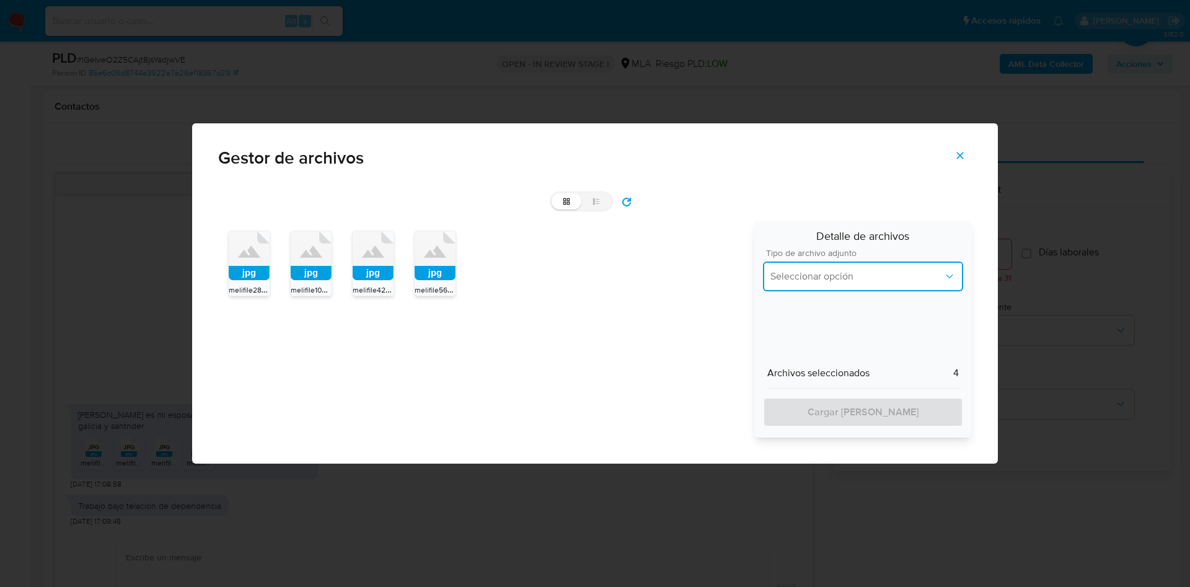
click at [798, 280] on span "Seleccionar opción" at bounding box center [856, 276] width 173 height 12
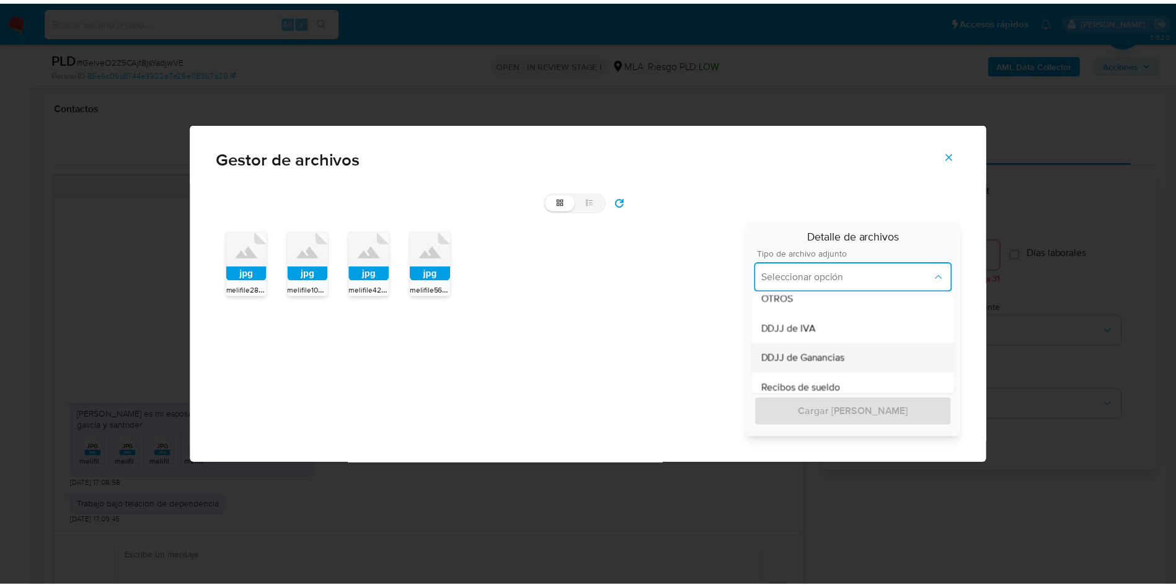
scroll to position [372, 0]
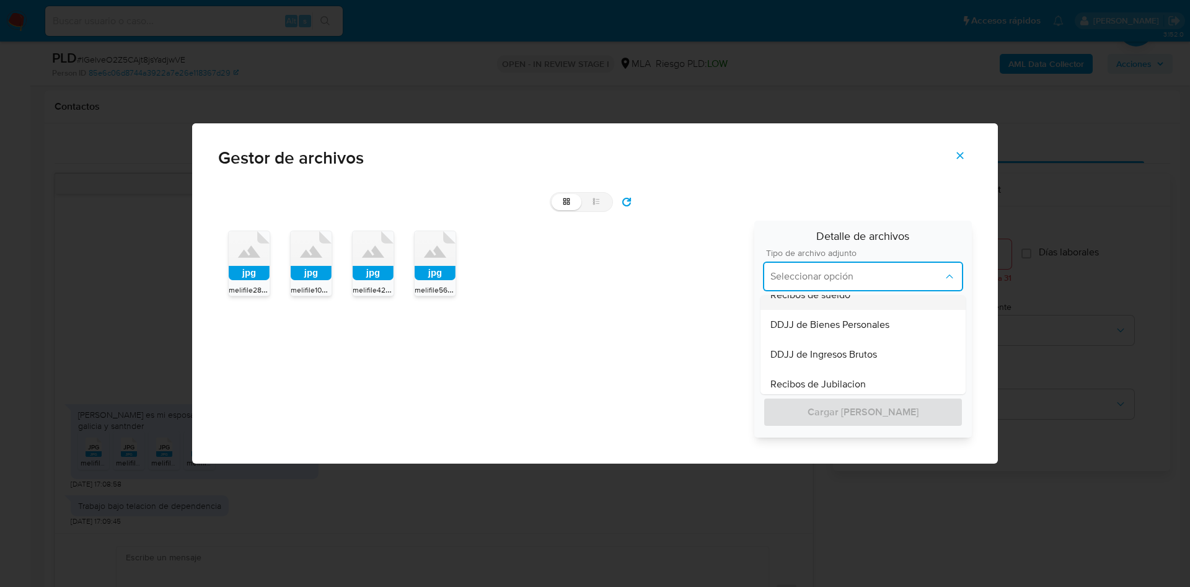
click at [851, 301] on div "Recibos de sueldo" at bounding box center [862, 295] width 185 height 30
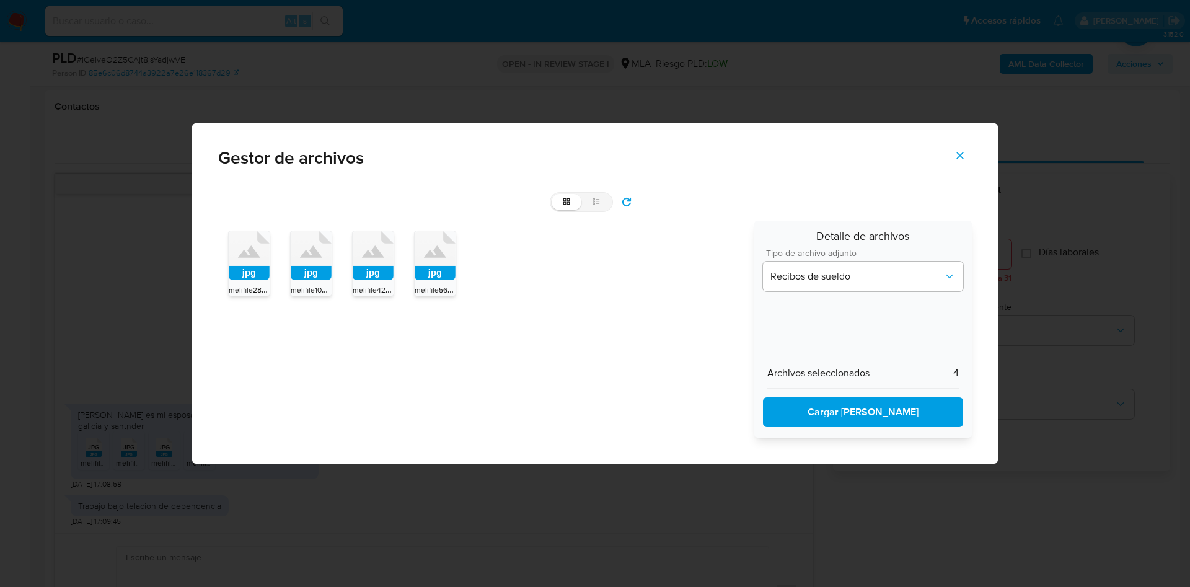
click at [832, 418] on span "Cargar al caso" at bounding box center [863, 411] width 168 height 27
click at [958, 156] on icon "Cerrar" at bounding box center [959, 155] width 11 height 11
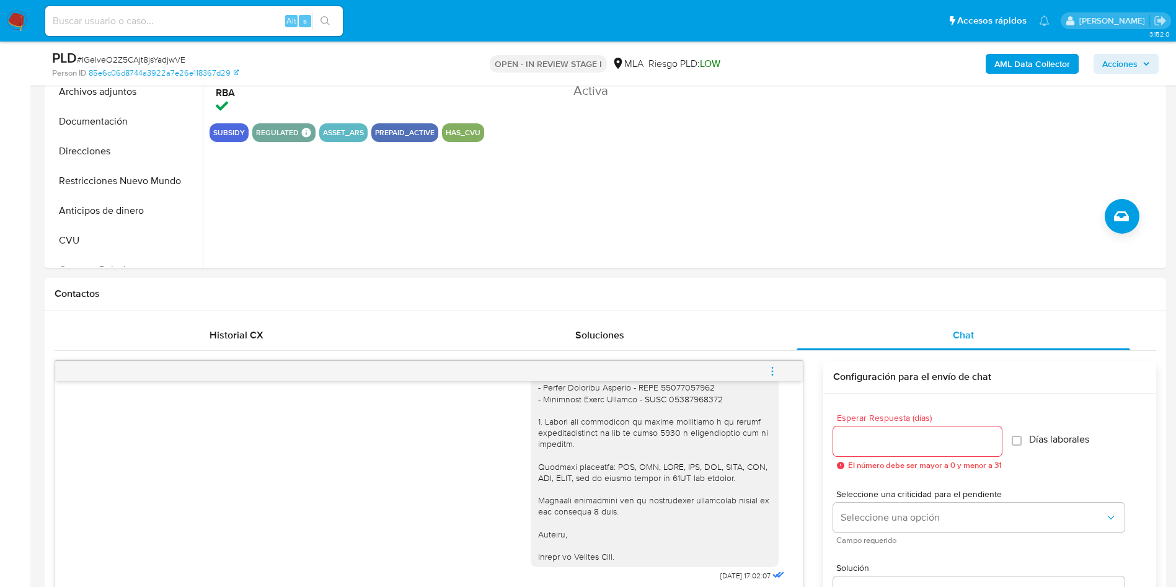
scroll to position [186, 0]
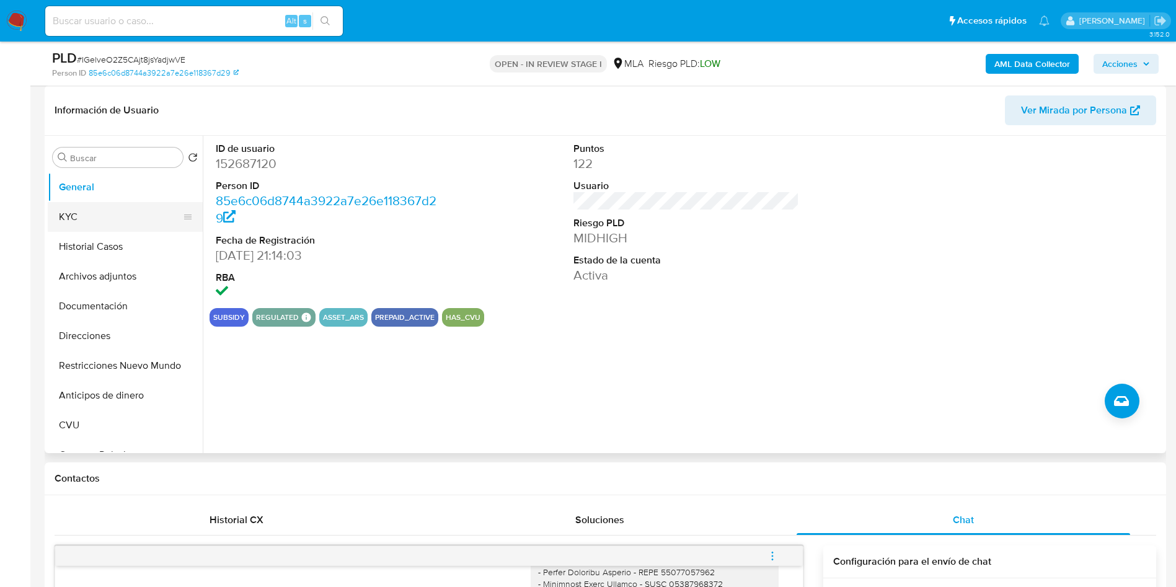
click at [96, 208] on button "KYC" at bounding box center [120, 217] width 145 height 30
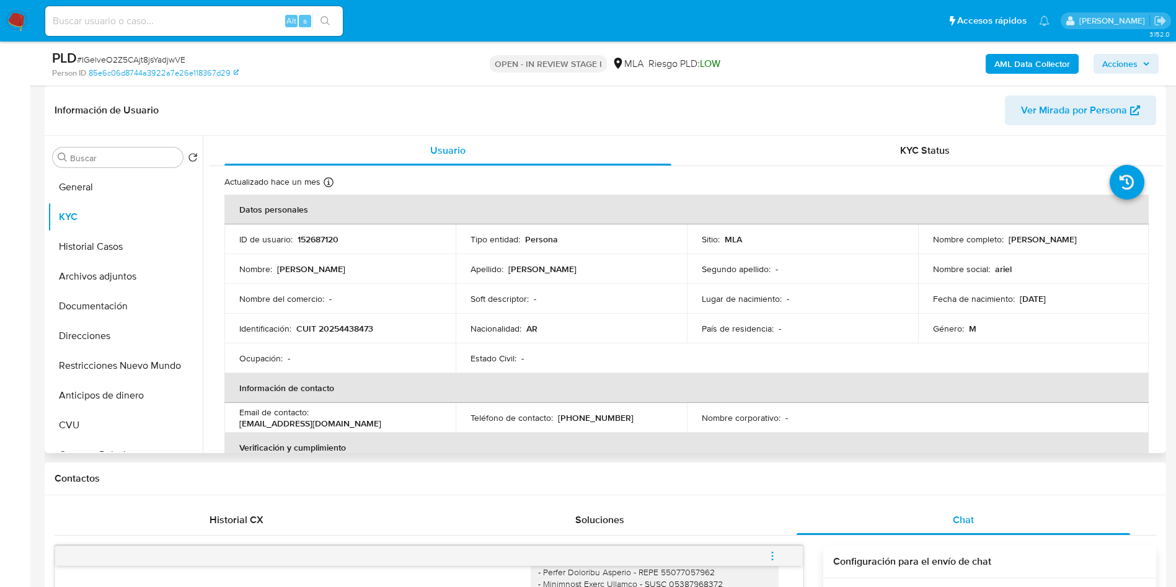
drag, startPoint x: 1004, startPoint y: 239, endPoint x: 1096, endPoint y: 240, distance: 92.3
click at [1096, 240] on div "Nombre completo : Ariel Andres Szarko" at bounding box center [1033, 239] width 201 height 11
copy p "Ariel Andres Szarko"
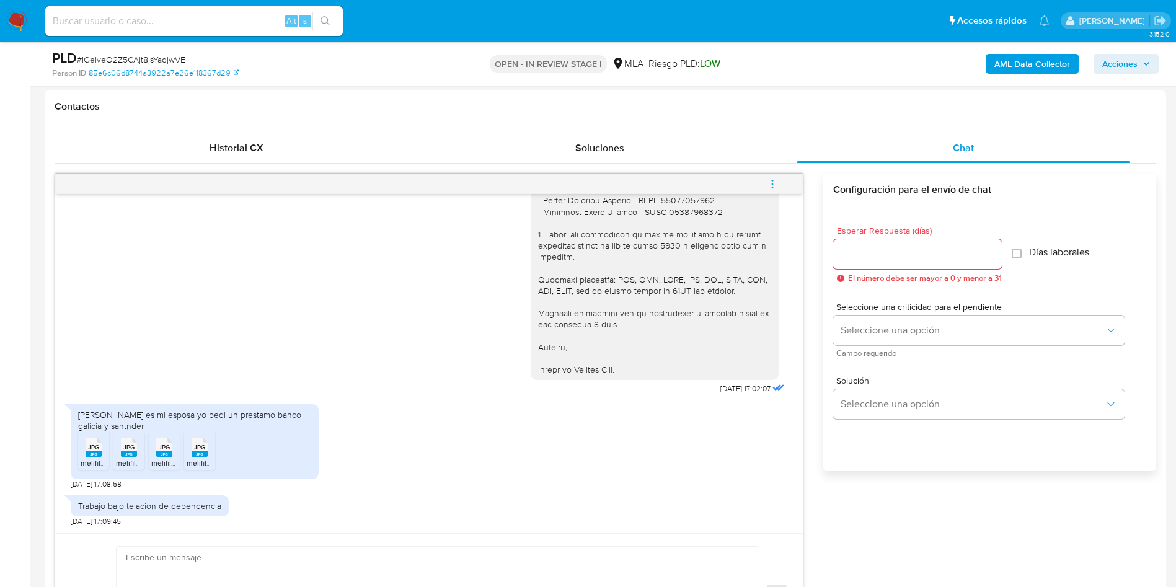
scroll to position [651, 0]
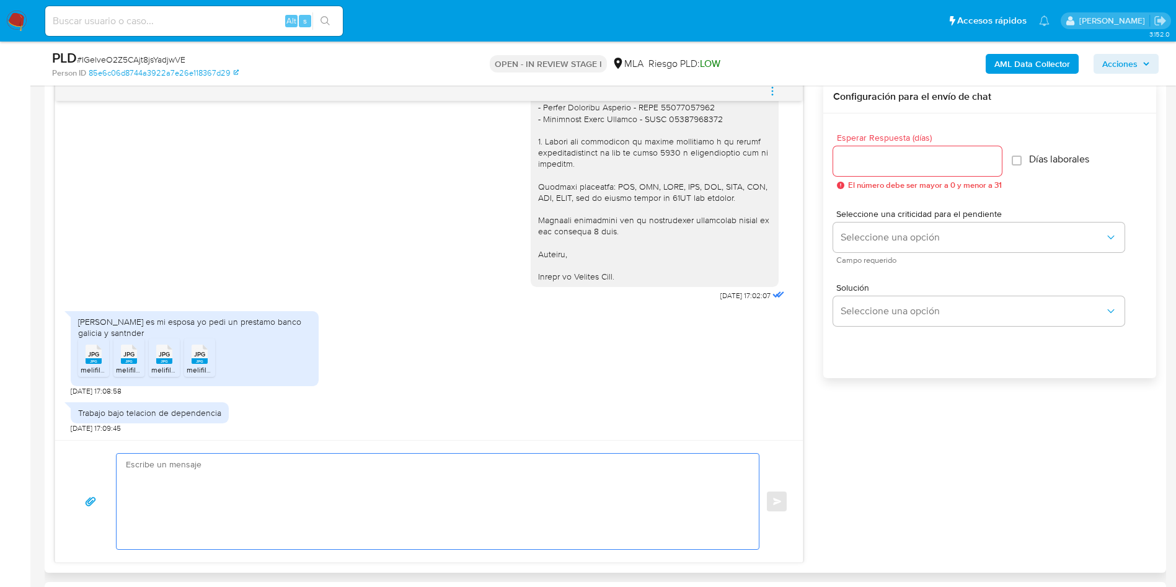
click at [177, 468] on textarea at bounding box center [434, 501] width 617 height 95
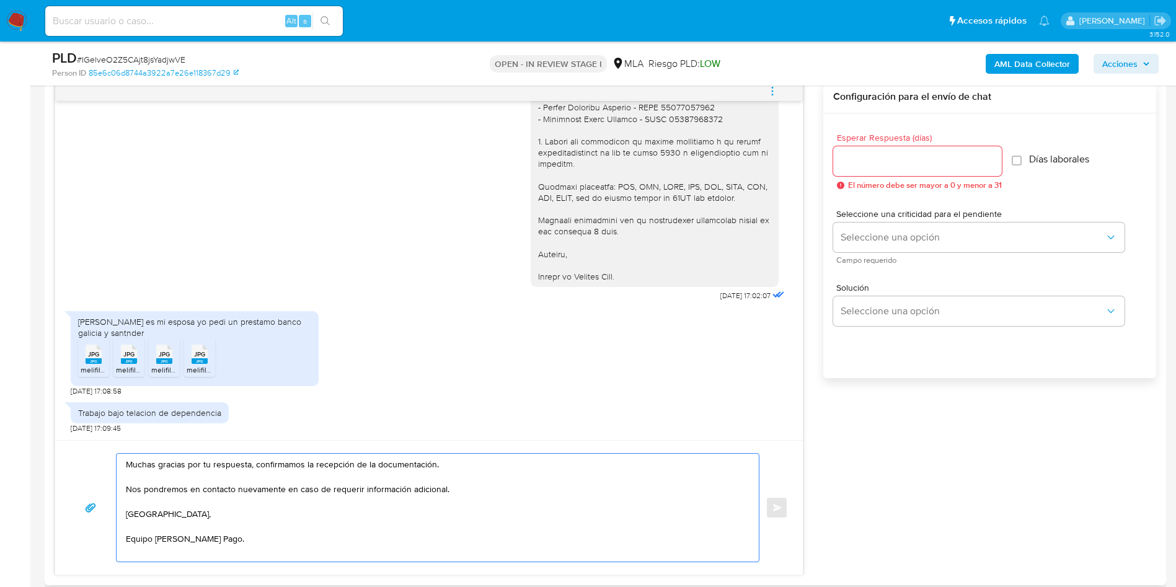
type textarea "Muchas gracias por tu respuesta, confirmamos la recepción de la documentación. …"
click at [852, 162] on input "Esperar Respuesta (días)" at bounding box center [917, 161] width 169 height 16
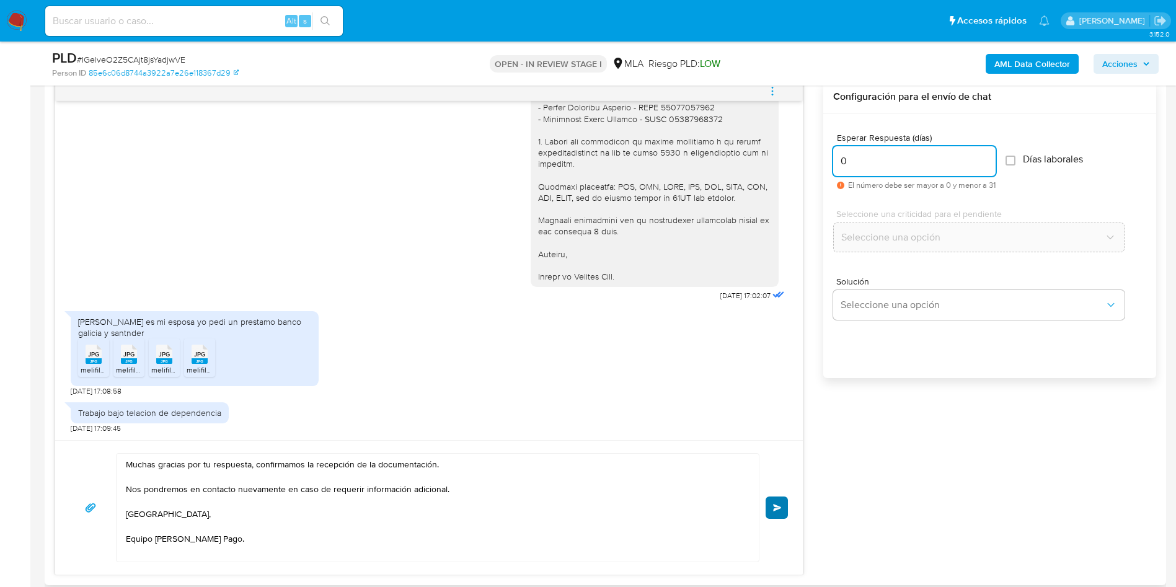
type input "0"
click at [772, 498] on button "Enviar" at bounding box center [776, 507] width 22 height 22
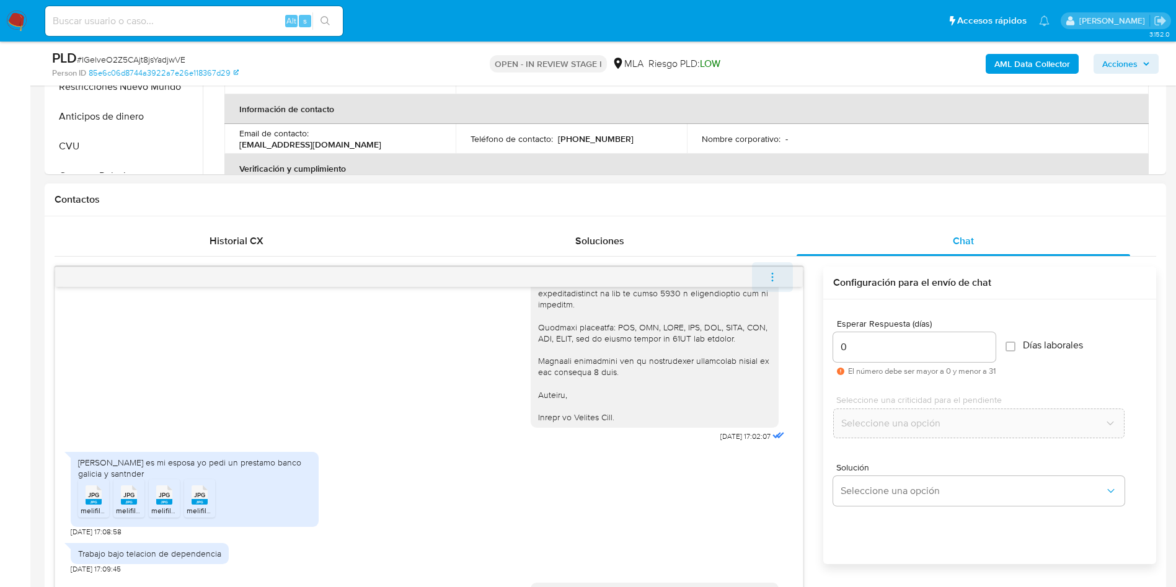
scroll to position [1188, 0]
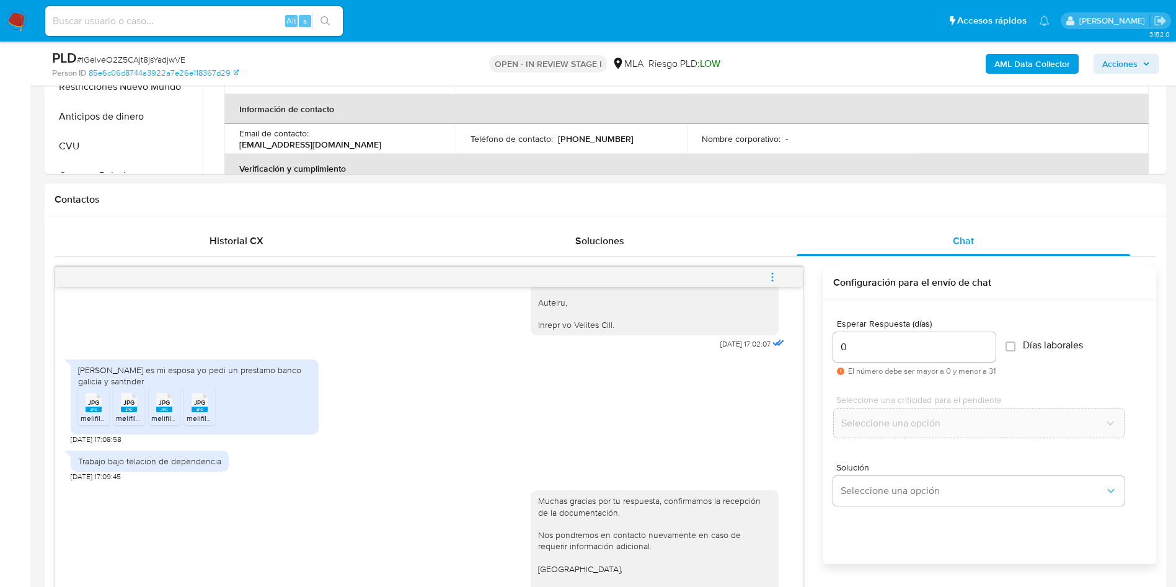
click at [778, 273] on icon "menu-action" at bounding box center [772, 276] width 11 height 11
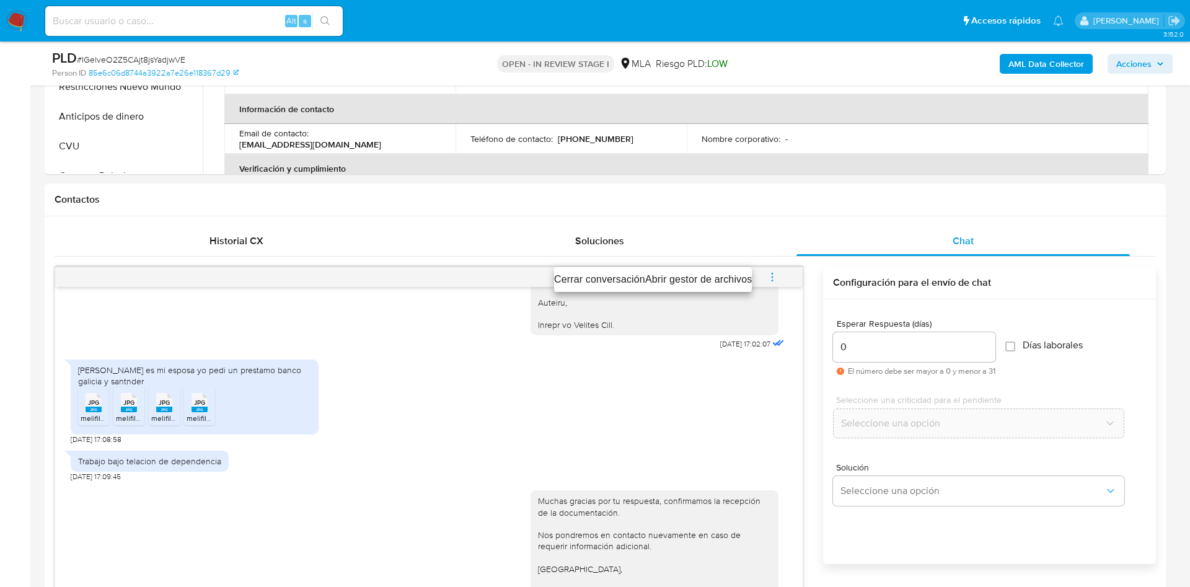
click at [596, 283] on li "Cerrar conversación" at bounding box center [599, 279] width 91 height 15
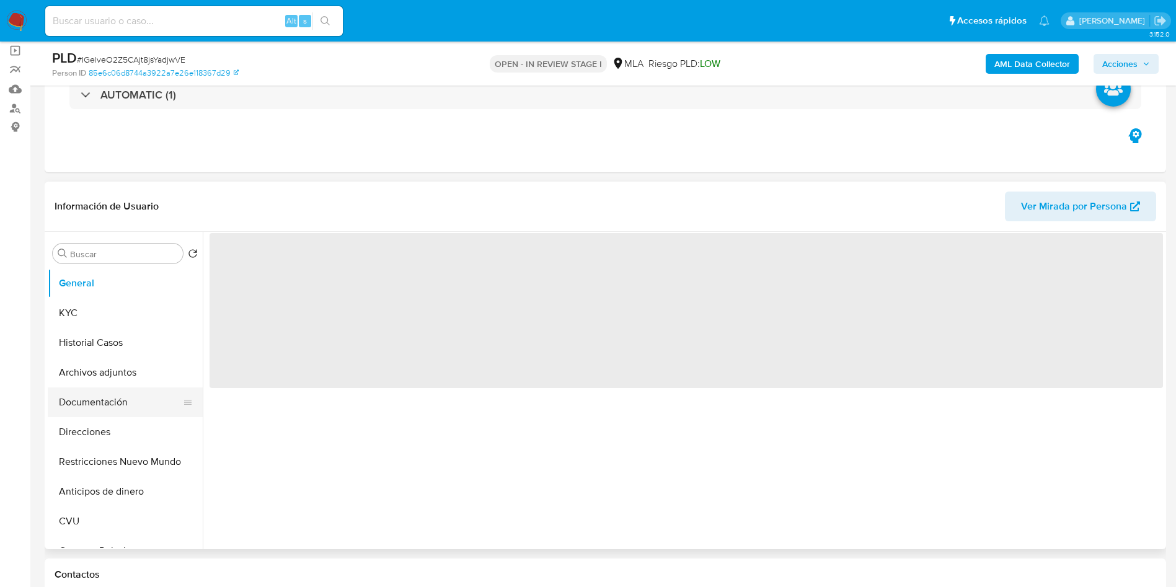
scroll to position [93, 0]
click at [92, 385] on button "Documentación" at bounding box center [120, 399] width 145 height 30
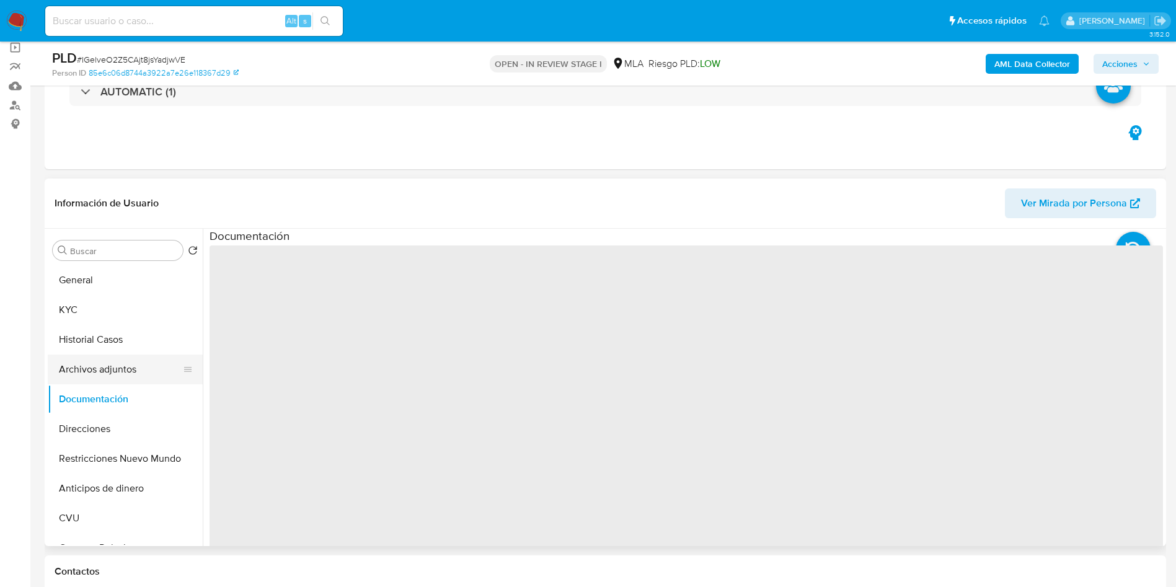
click at [90, 369] on button "Archivos adjuntos" at bounding box center [120, 369] width 145 height 30
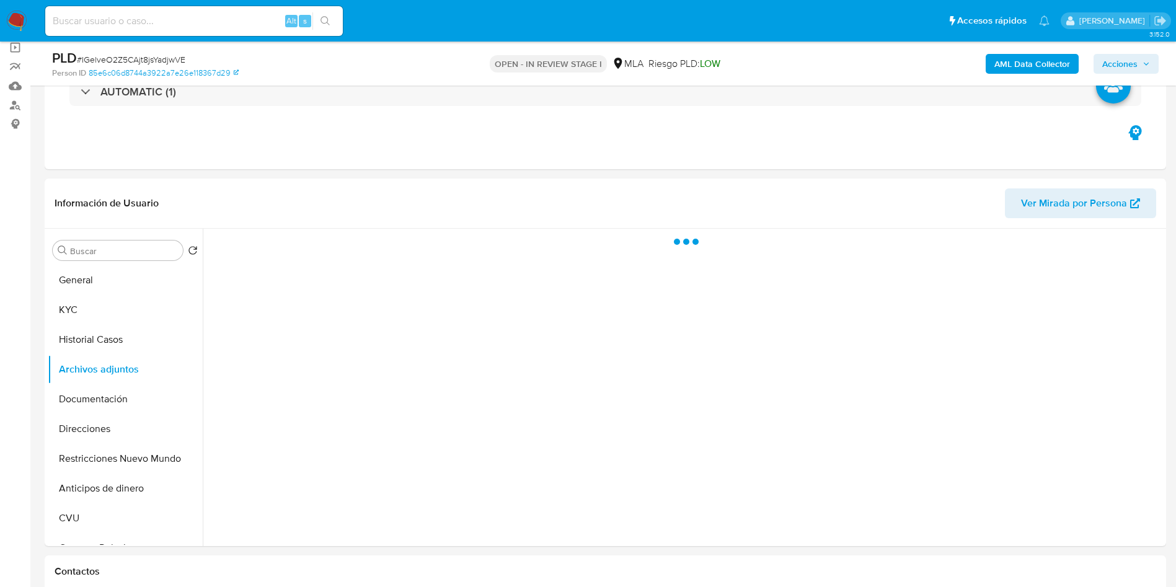
select select "10"
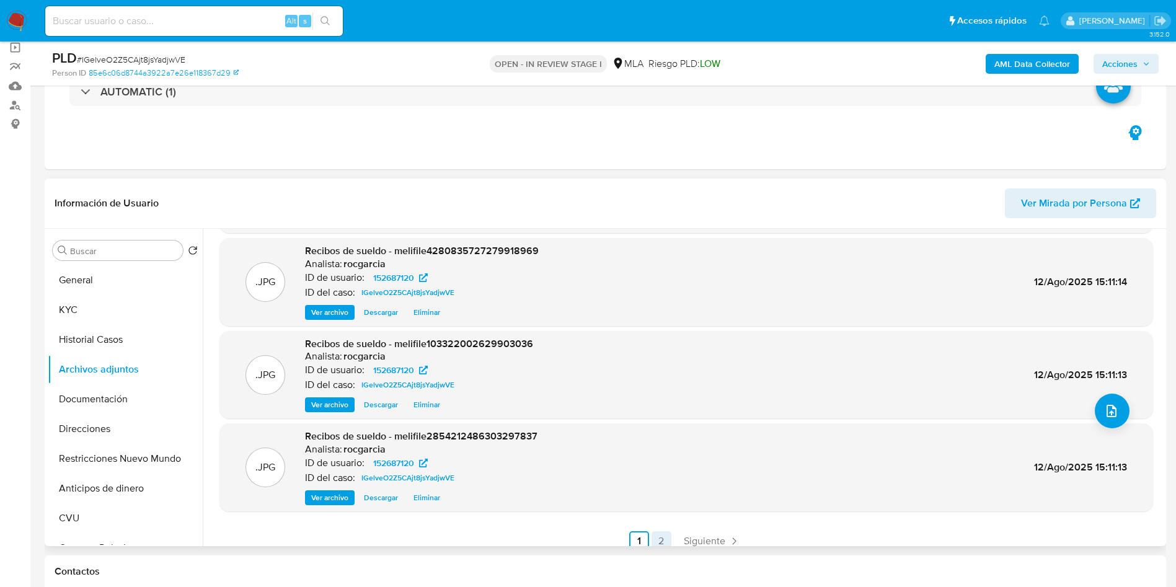
click at [659, 536] on link "2" at bounding box center [661, 541] width 20 height 20
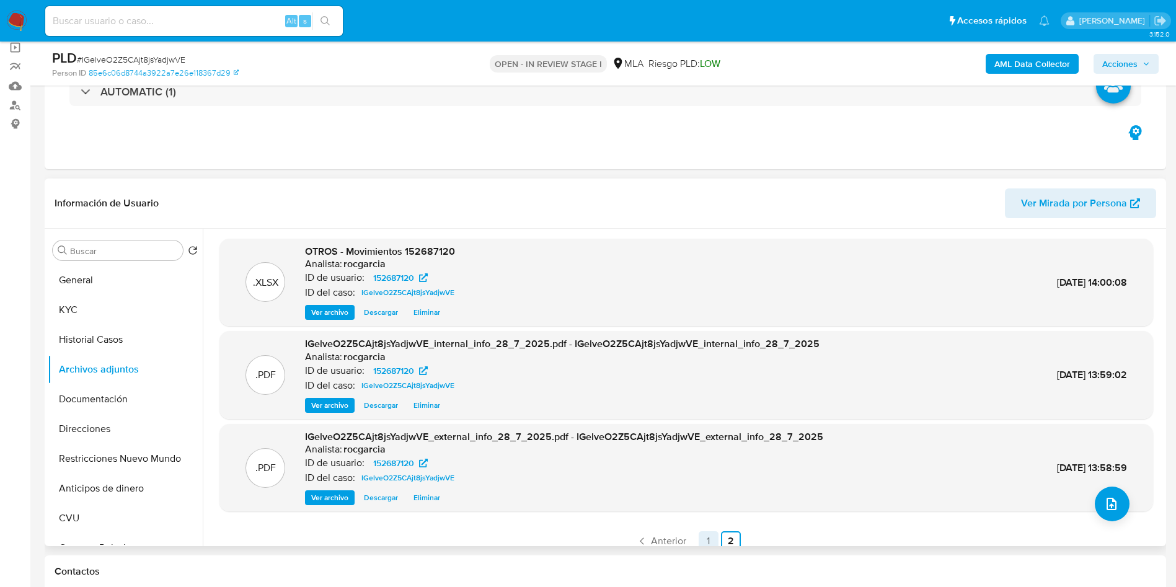
click at [706, 539] on link "1" at bounding box center [708, 541] width 20 height 20
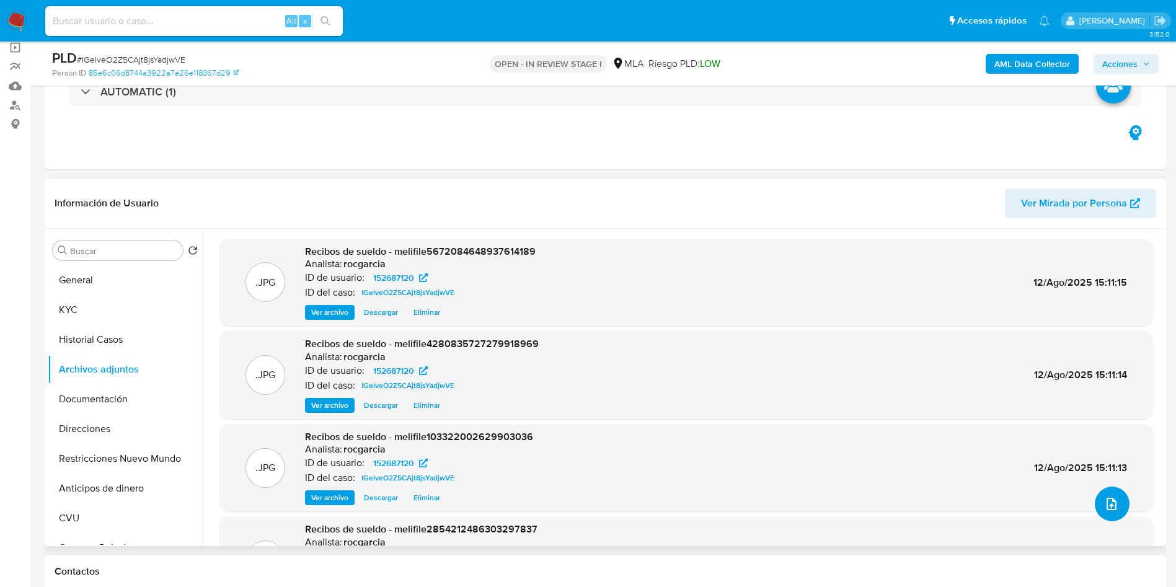
click at [1113, 508] on icon "upload-file" at bounding box center [1111, 503] width 15 height 15
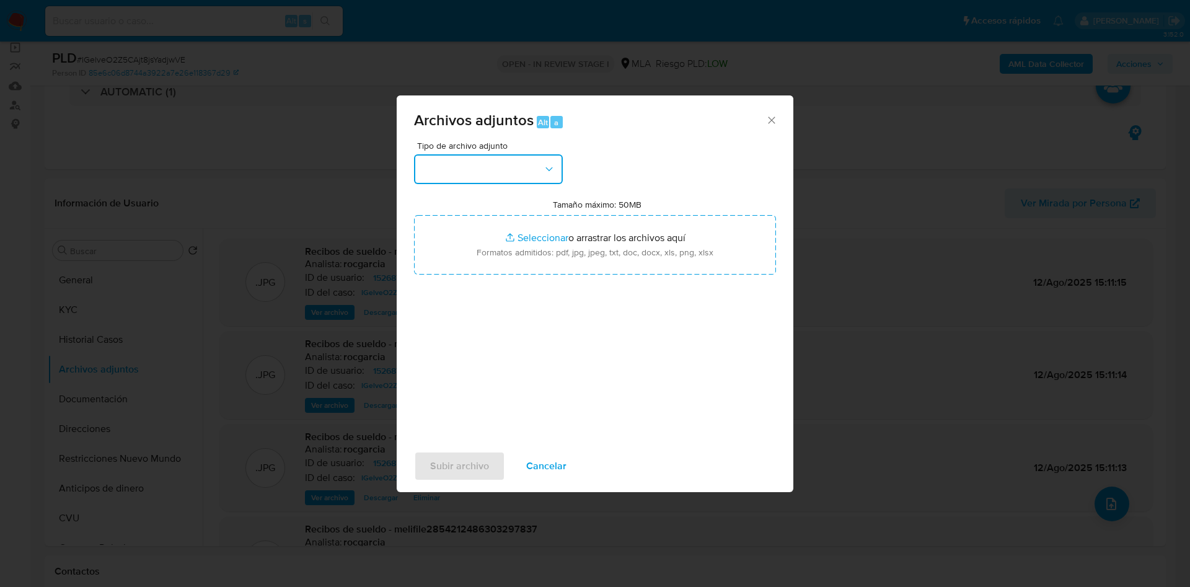
click at [503, 174] on button "button" at bounding box center [488, 169] width 149 height 30
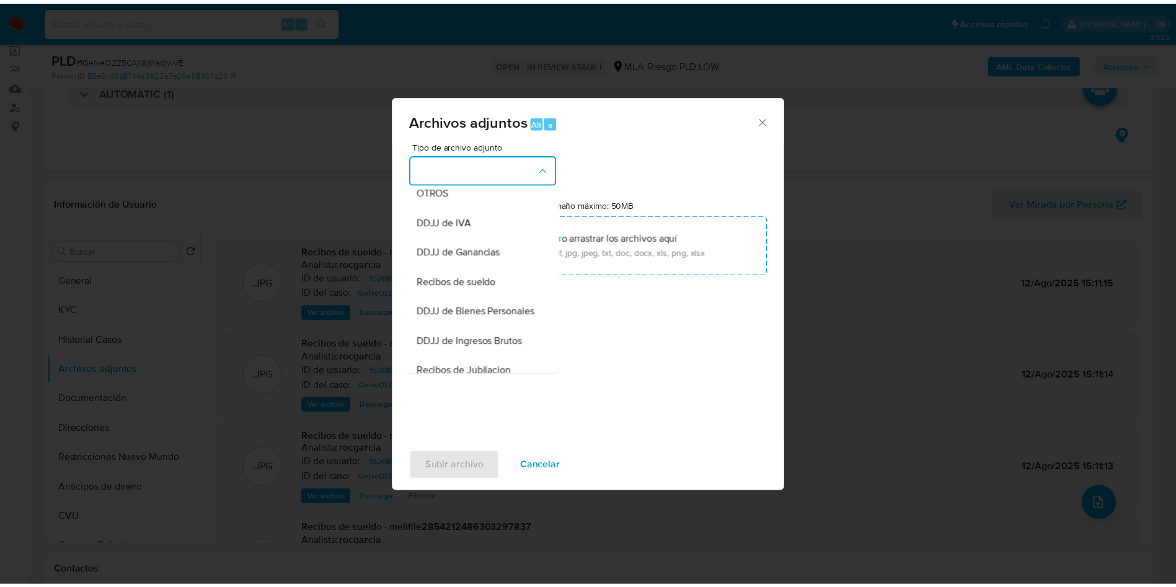
scroll to position [279, 0]
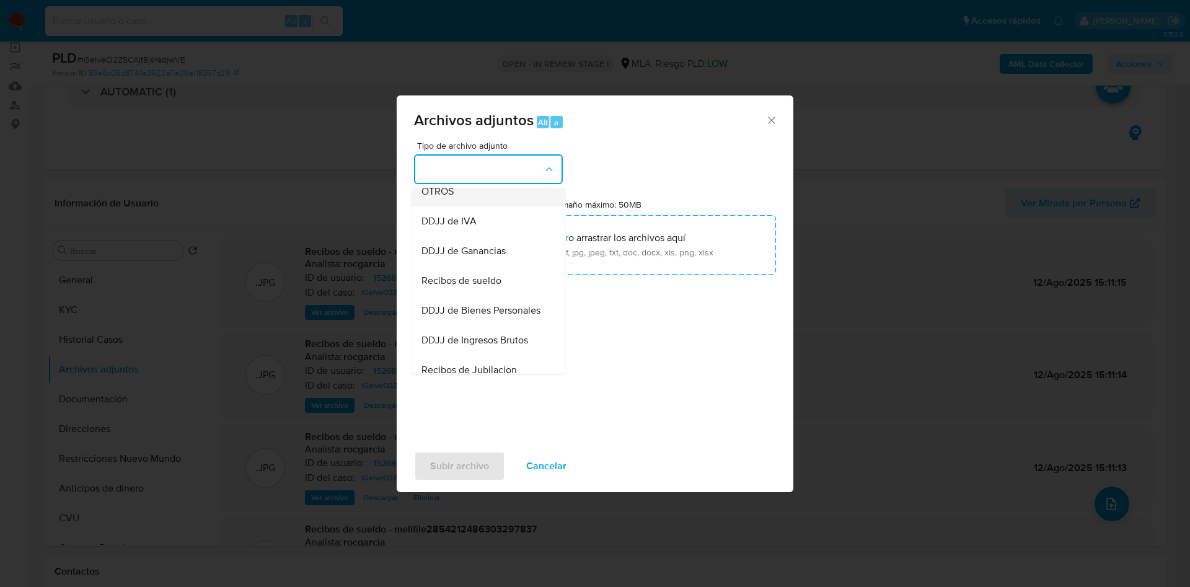
click at [470, 206] on div "OTROS" at bounding box center [484, 192] width 126 height 30
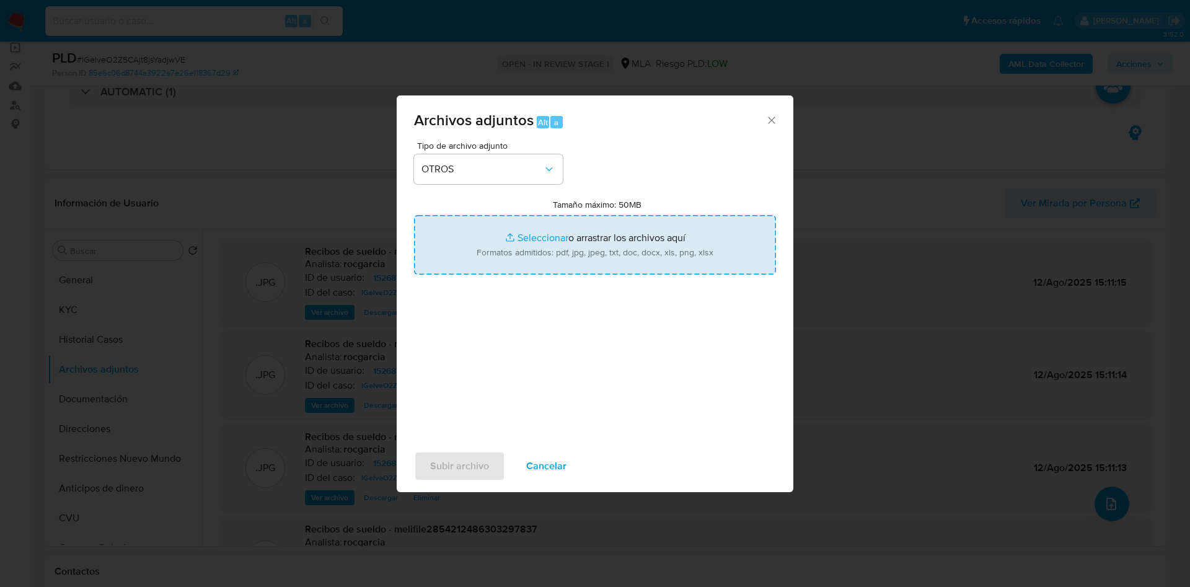
click at [527, 249] on input "Tamaño máximo: 50MB Seleccionar archivos" at bounding box center [595, 244] width 362 height 59
type input "C:\fakepath\152687120 - IGelveO2Z5CAjt8jsYadjwVE.docx"
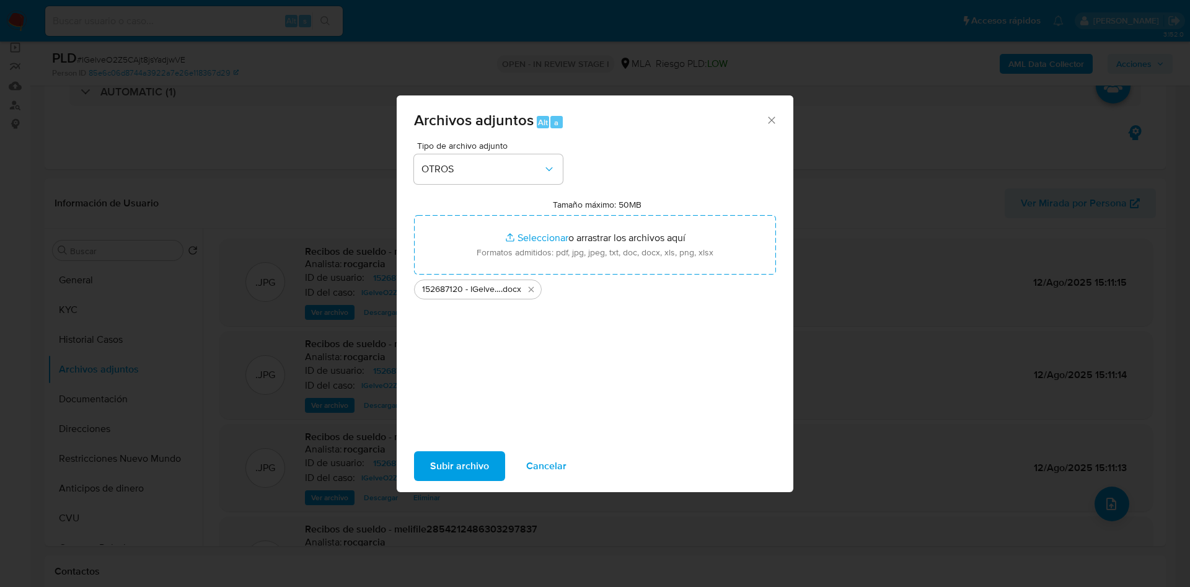
click at [459, 460] on span "Subir archivo" at bounding box center [459, 465] width 59 height 27
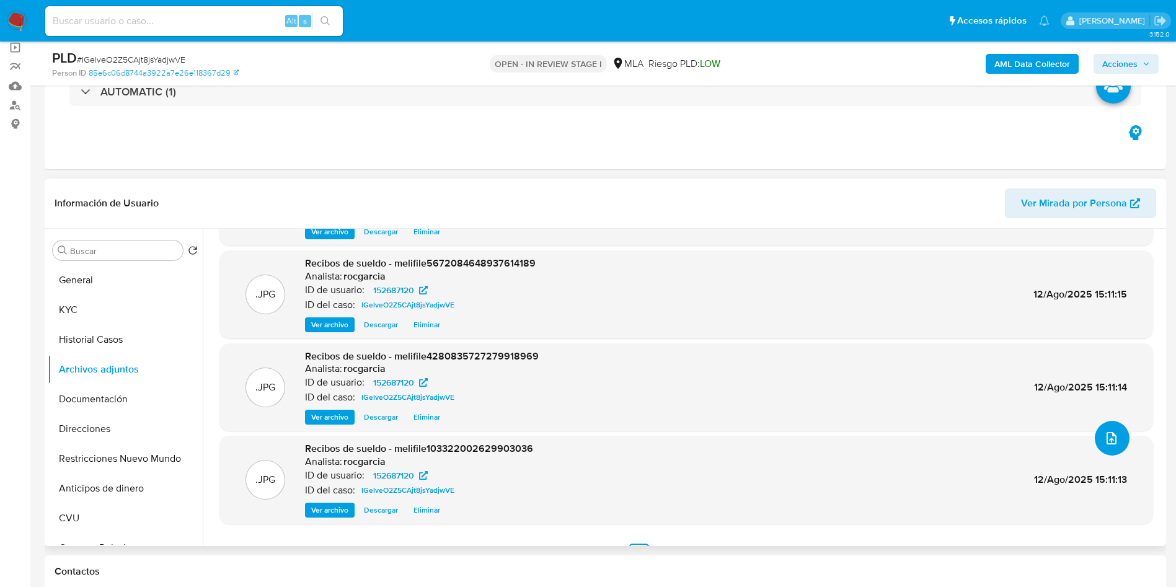
scroll to position [89, 0]
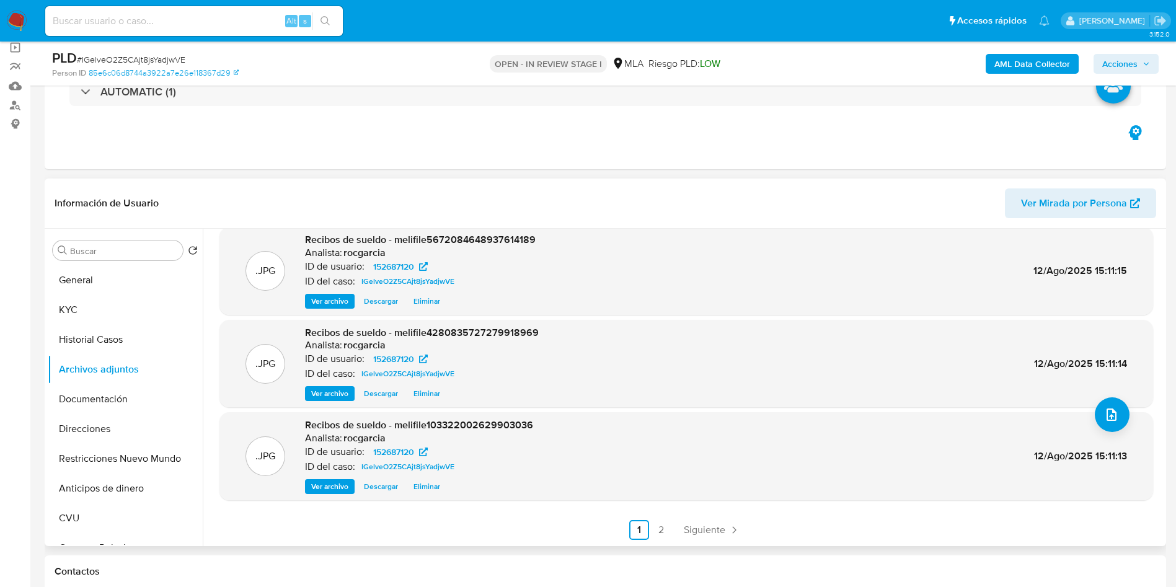
click at [669, 527] on ul "Anterior 1 2 Siguiente" at bounding box center [685, 530] width 933 height 20
click at [663, 531] on link "2" at bounding box center [661, 530] width 20 height 20
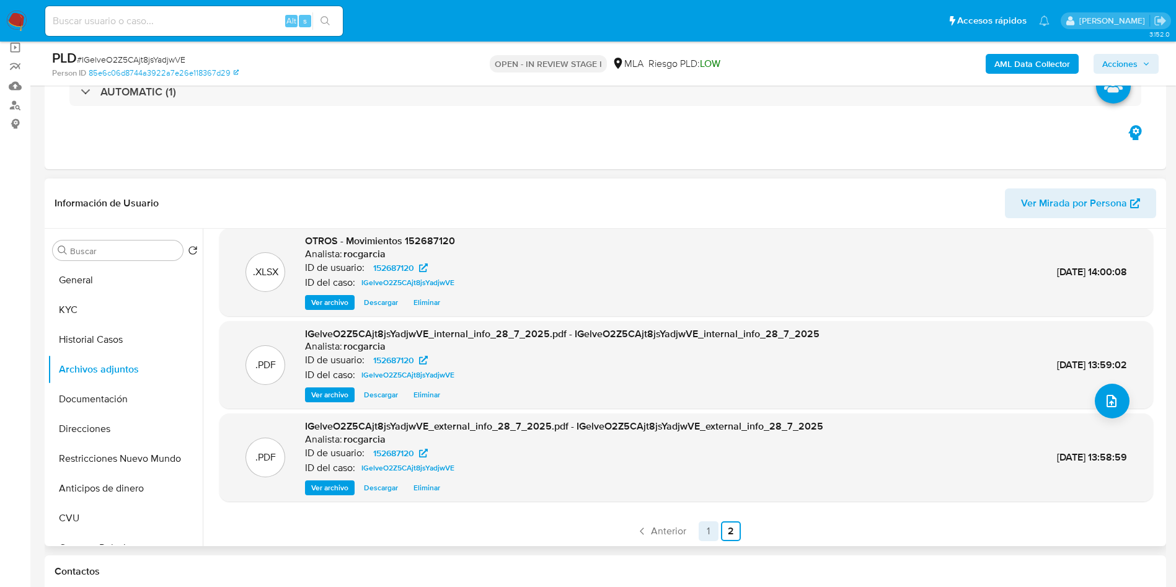
scroll to position [104, 0]
click at [703, 529] on link "1" at bounding box center [708, 530] width 20 height 20
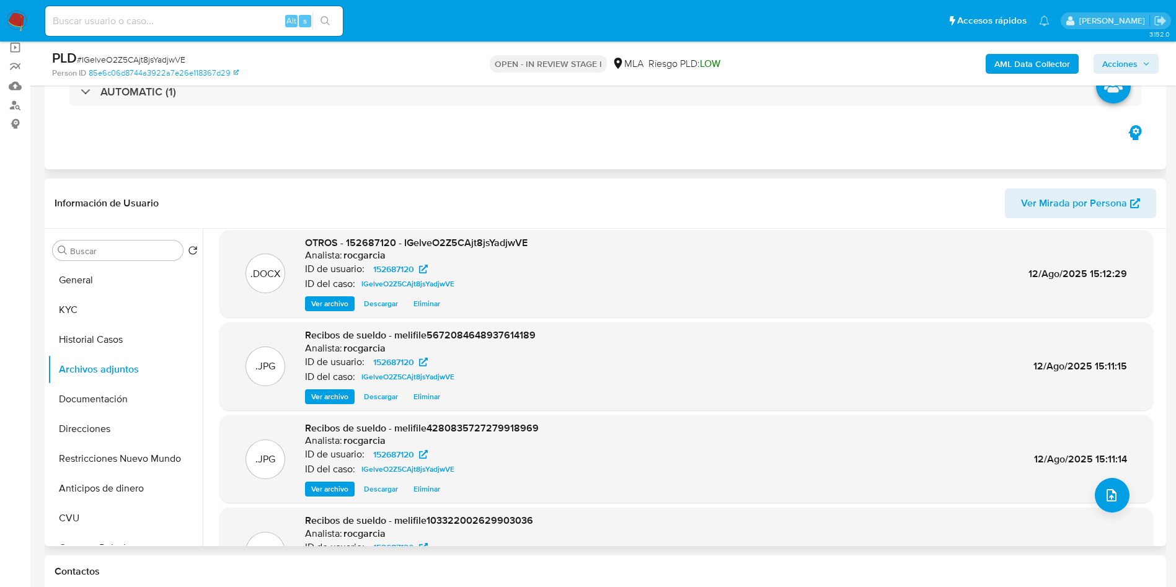
scroll to position [0, 0]
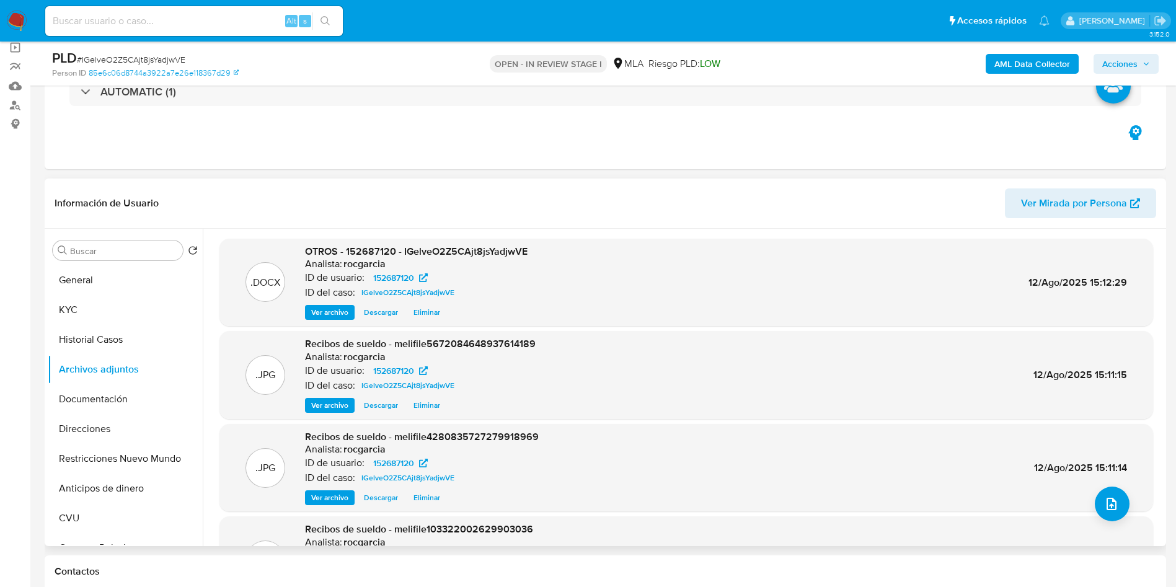
click at [1107, 58] on span "Acciones" at bounding box center [1119, 64] width 35 height 20
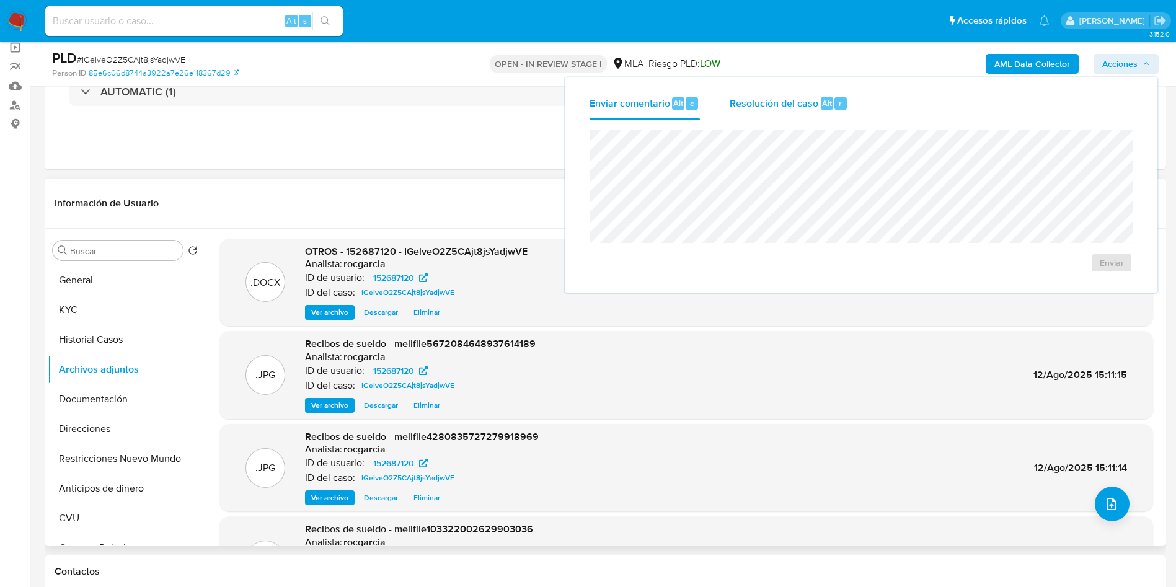
click at [810, 104] on span "Resolución del caso" at bounding box center [773, 102] width 89 height 14
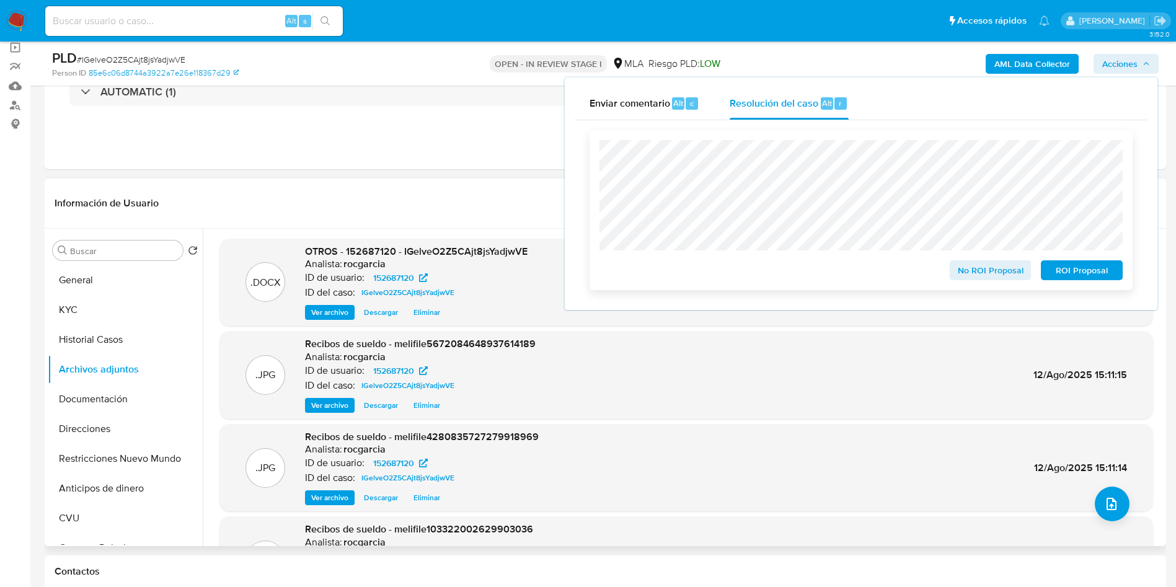
click at [980, 275] on span "No ROI Proposal" at bounding box center [990, 270] width 64 height 17
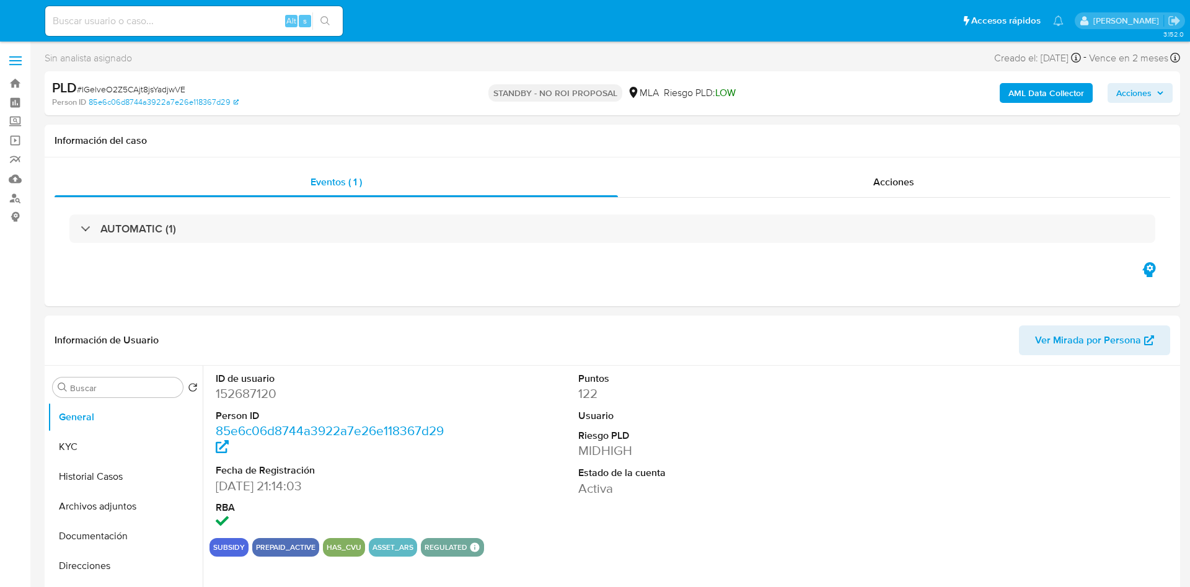
select select "10"
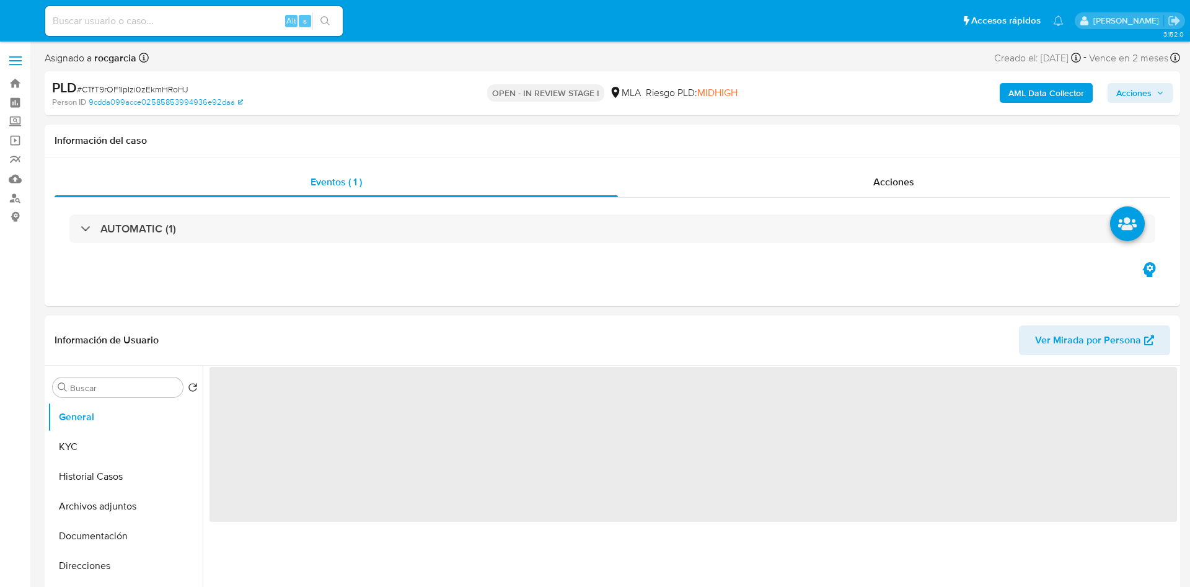
select select "10"
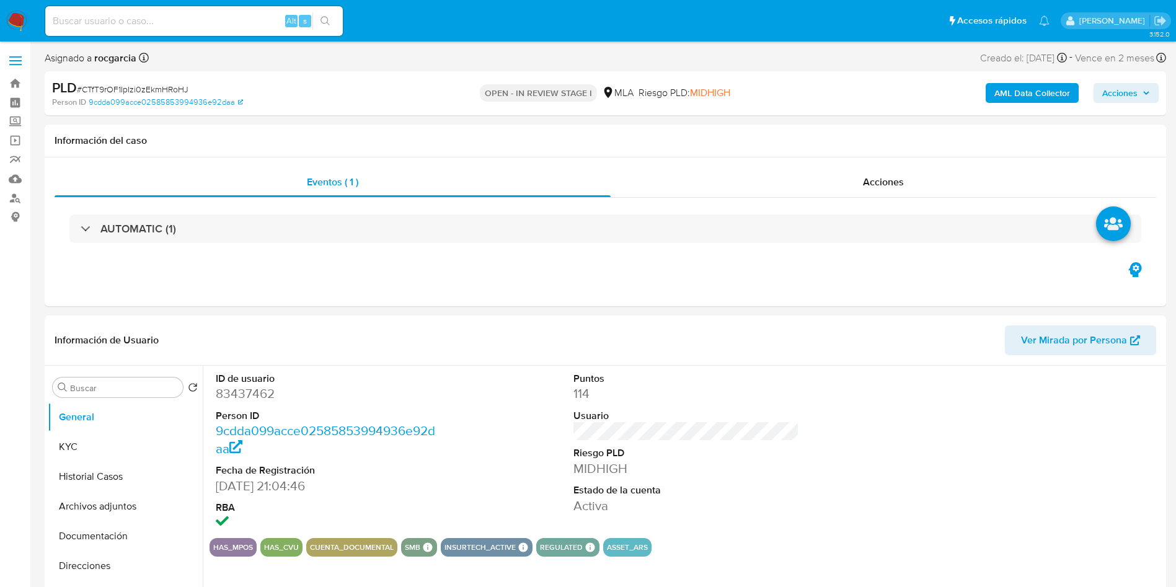
select select "10"
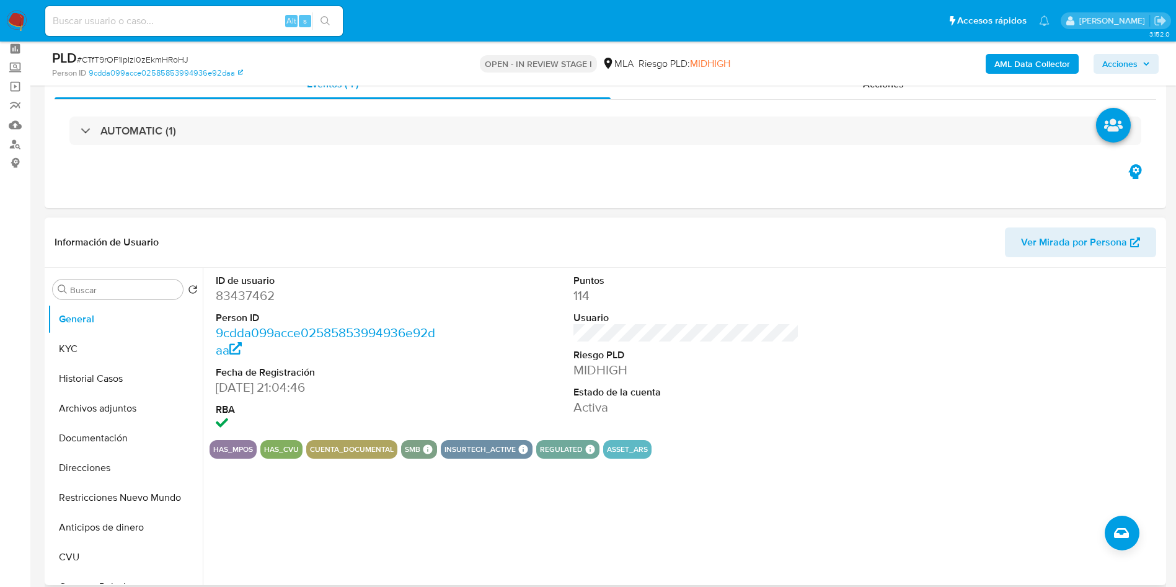
scroll to position [372, 0]
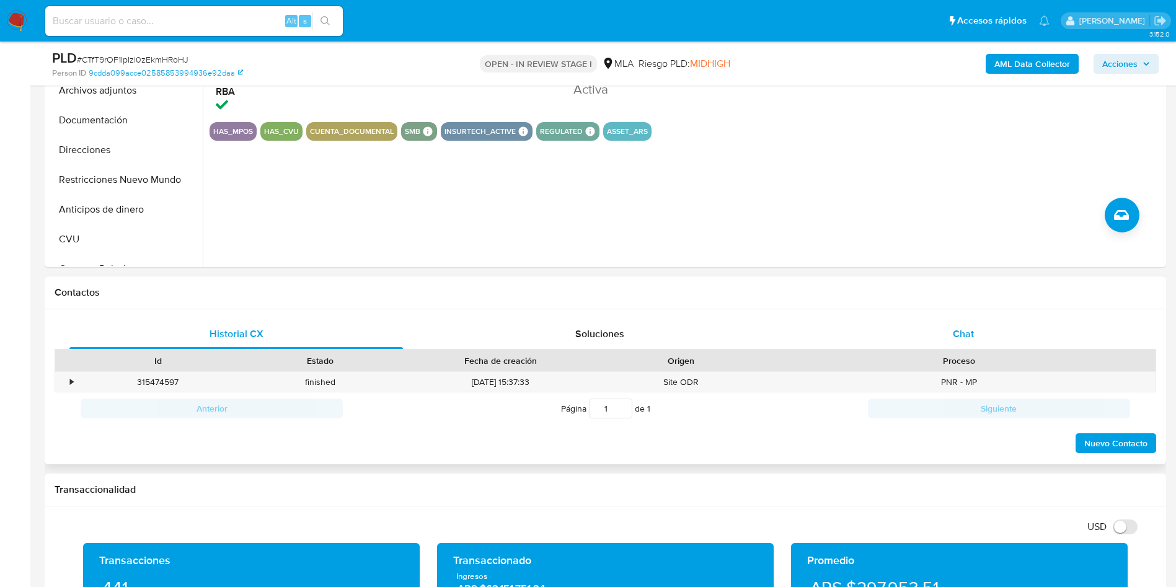
click at [962, 338] on span "Chat" at bounding box center [963, 334] width 21 height 14
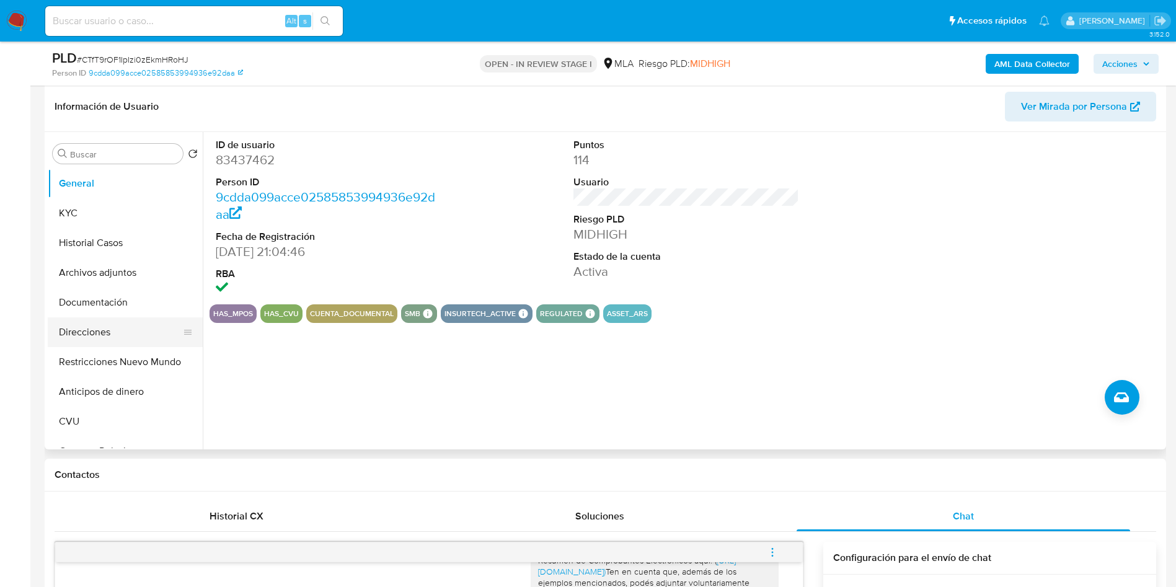
scroll to position [186, 0]
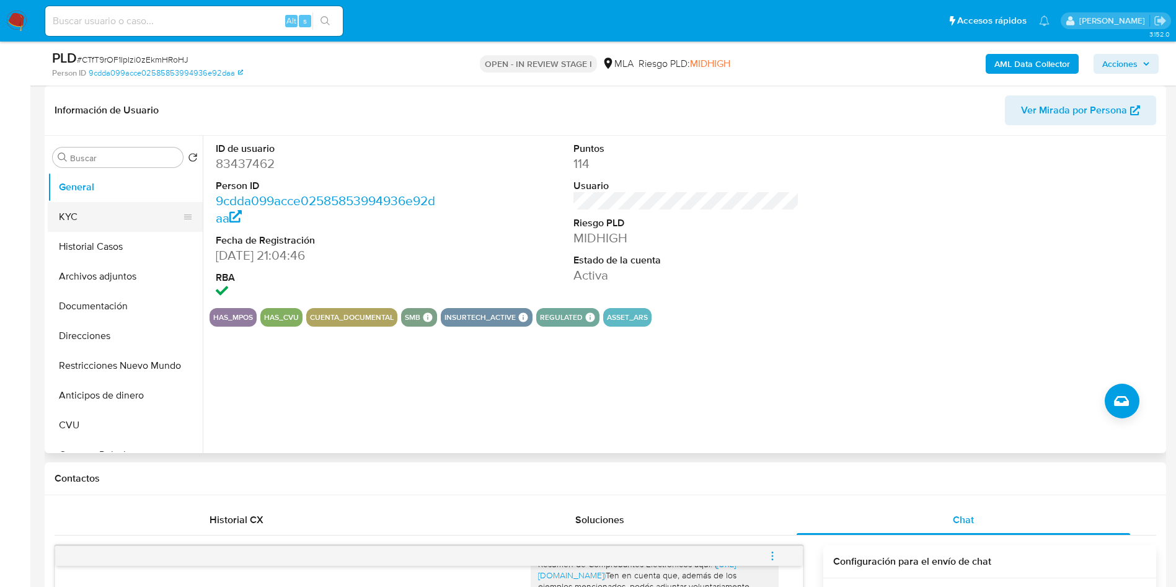
click at [113, 217] on button "KYC" at bounding box center [120, 217] width 145 height 30
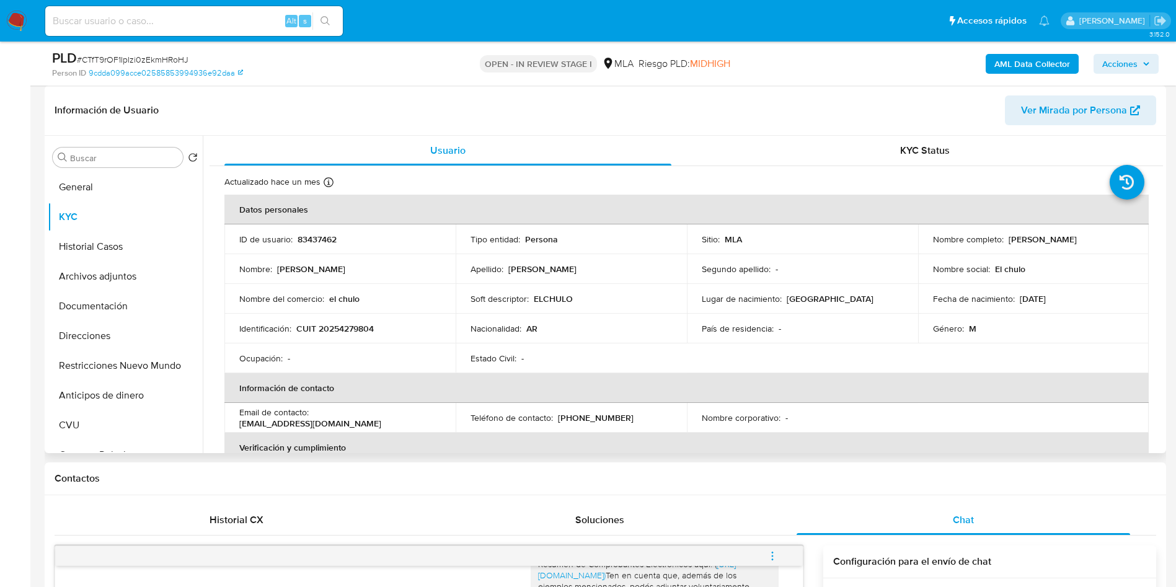
drag, startPoint x: 1005, startPoint y: 241, endPoint x: 1099, endPoint y: 240, distance: 94.8
click at [1099, 240] on div "Nombre completo : [PERSON_NAME]" at bounding box center [1033, 239] width 201 height 11
copy p "[PERSON_NAME]"
click at [335, 330] on p "CUIT 20254279804" at bounding box center [334, 328] width 77 height 11
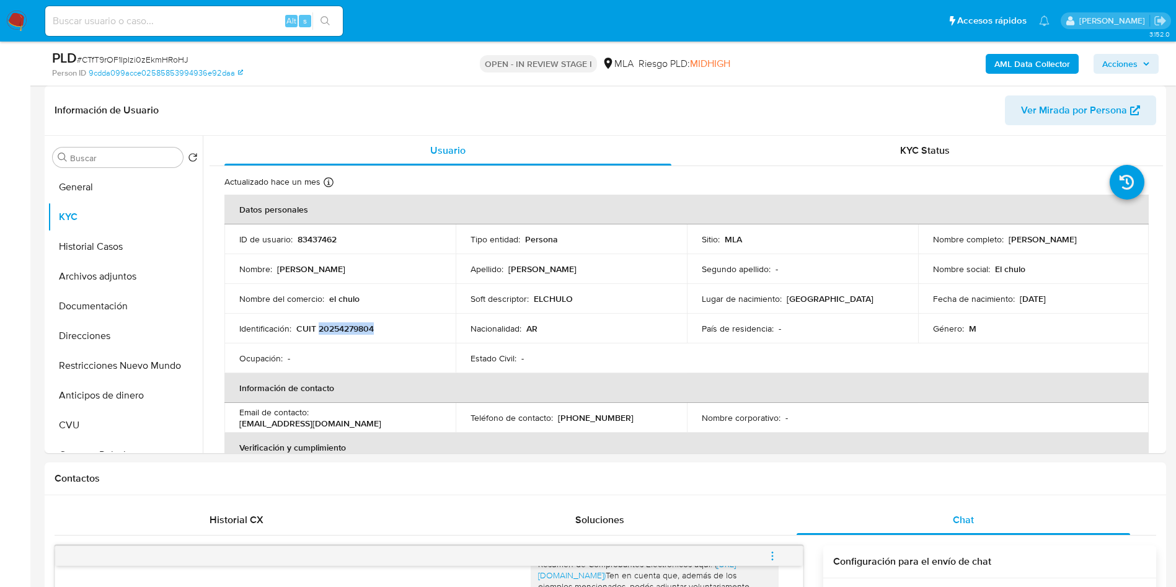
copy p "20254279804"
drag, startPoint x: 313, startPoint y: 419, endPoint x: 413, endPoint y: 418, distance: 100.4
click at [413, 418] on div "Email de contacto : [EMAIL_ADDRESS][DOMAIN_NAME]" at bounding box center [339, 418] width 201 height 22
copy p "[EMAIL_ADDRESS][DOMAIN_NAME]"
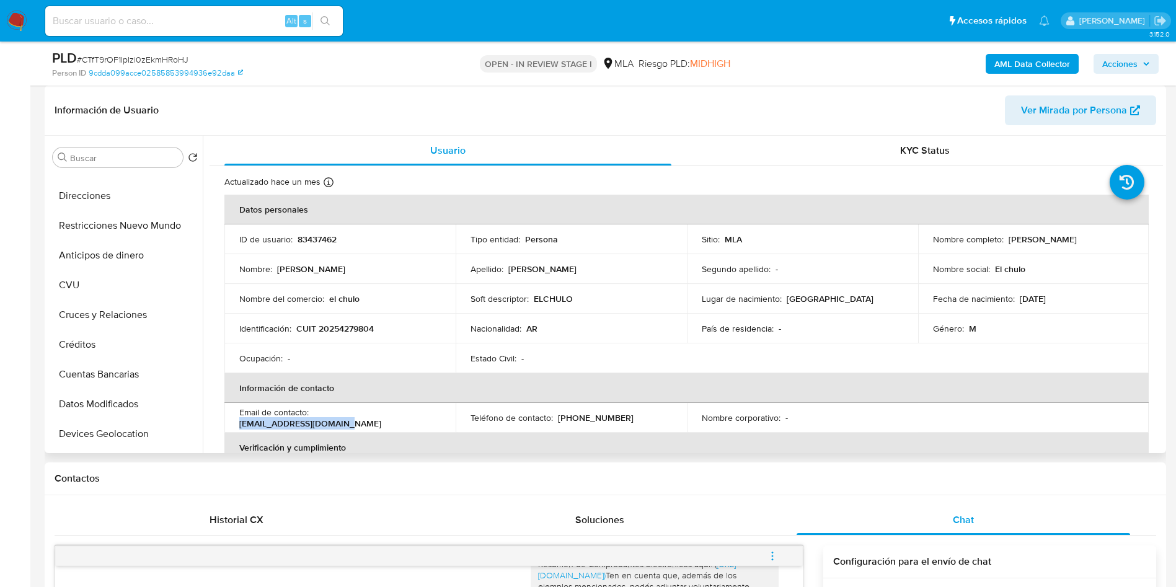
scroll to position [279, 0]
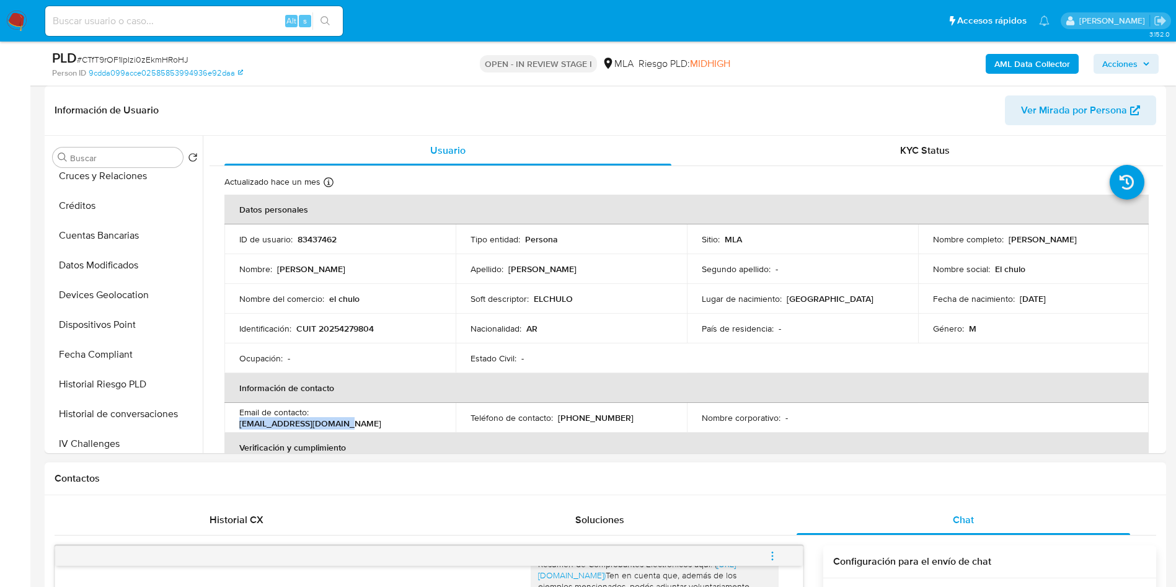
click at [761, 553] on button "menu-action" at bounding box center [772, 556] width 41 height 30
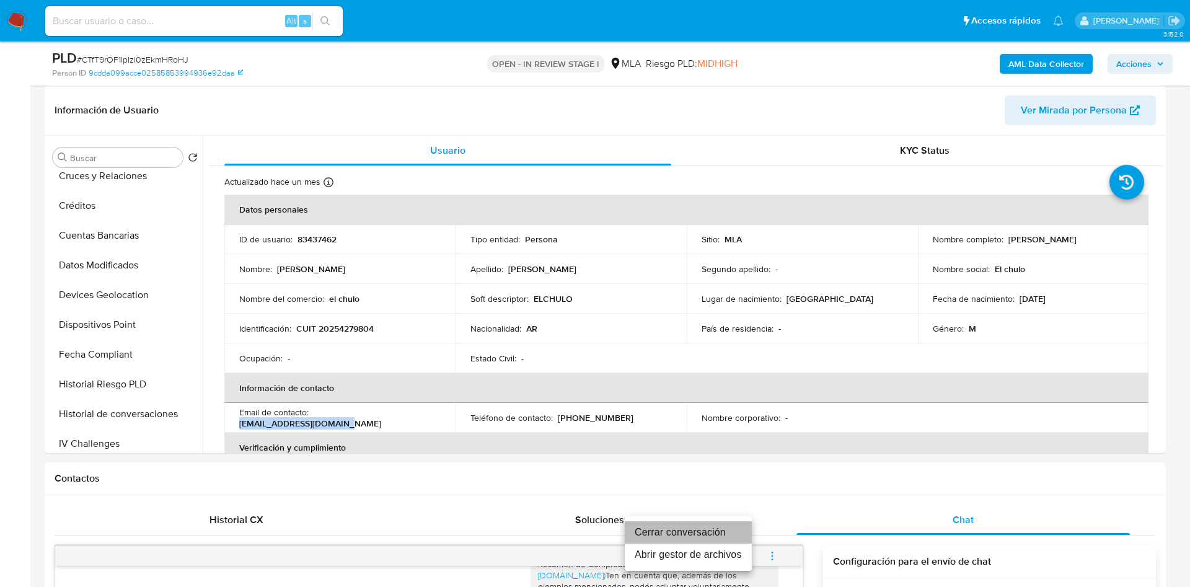
click at [716, 524] on li "Cerrar conversación" at bounding box center [688, 532] width 127 height 22
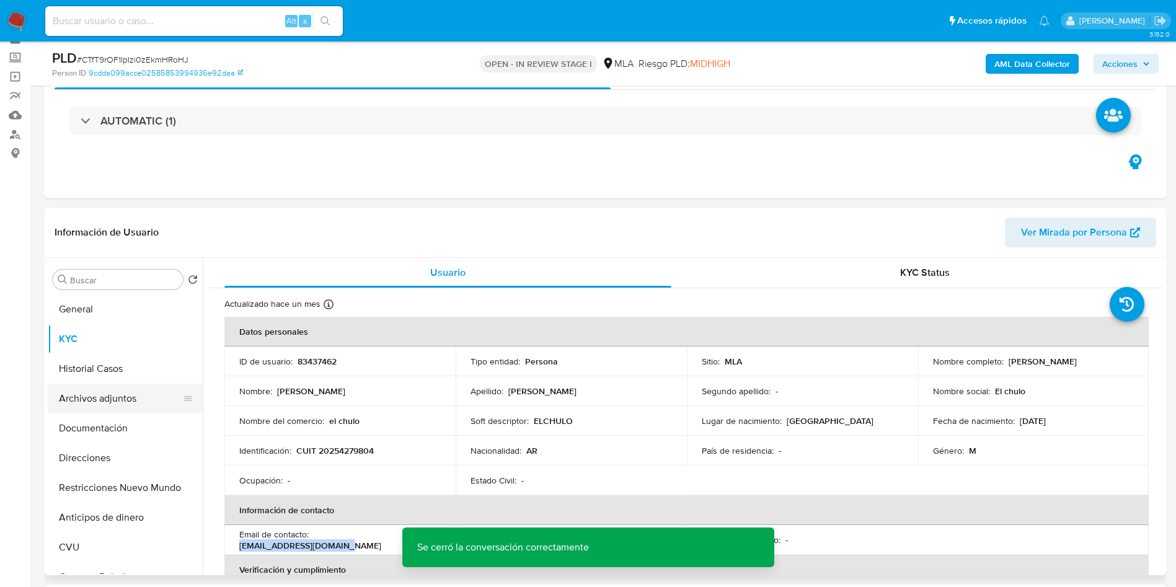
scroll to position [93, 0]
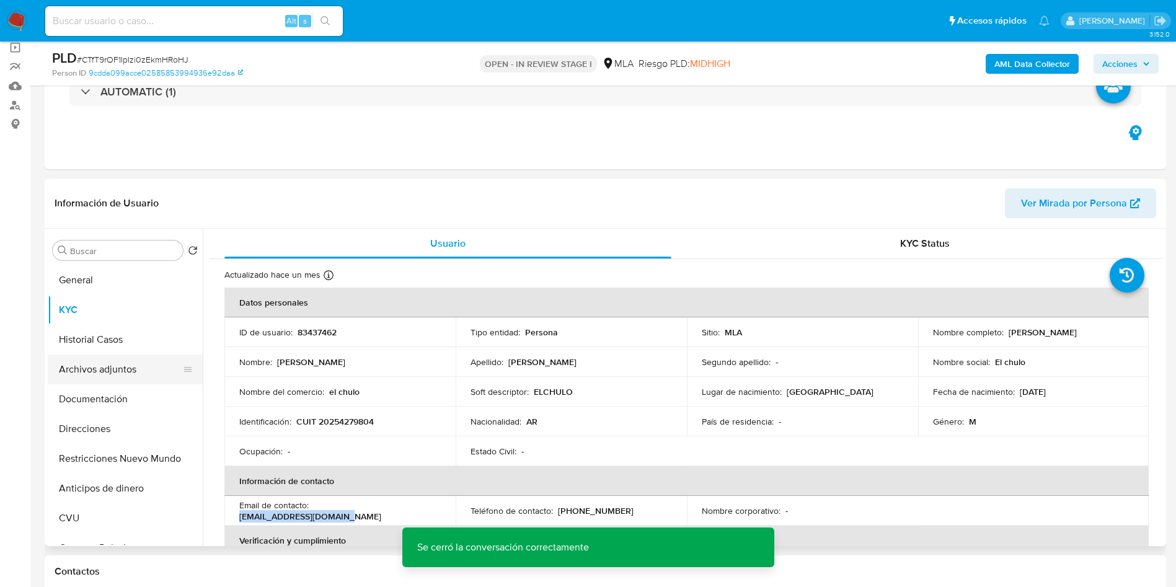
click at [108, 361] on button "Archivos adjuntos" at bounding box center [120, 369] width 145 height 30
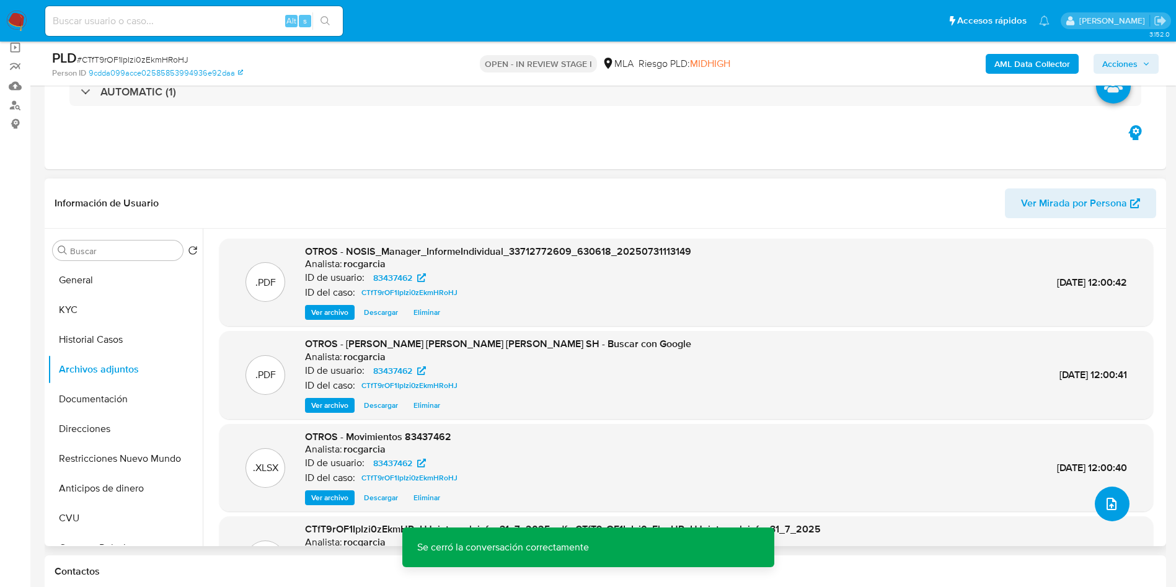
click at [1104, 501] on icon "upload-file" at bounding box center [1111, 503] width 15 height 15
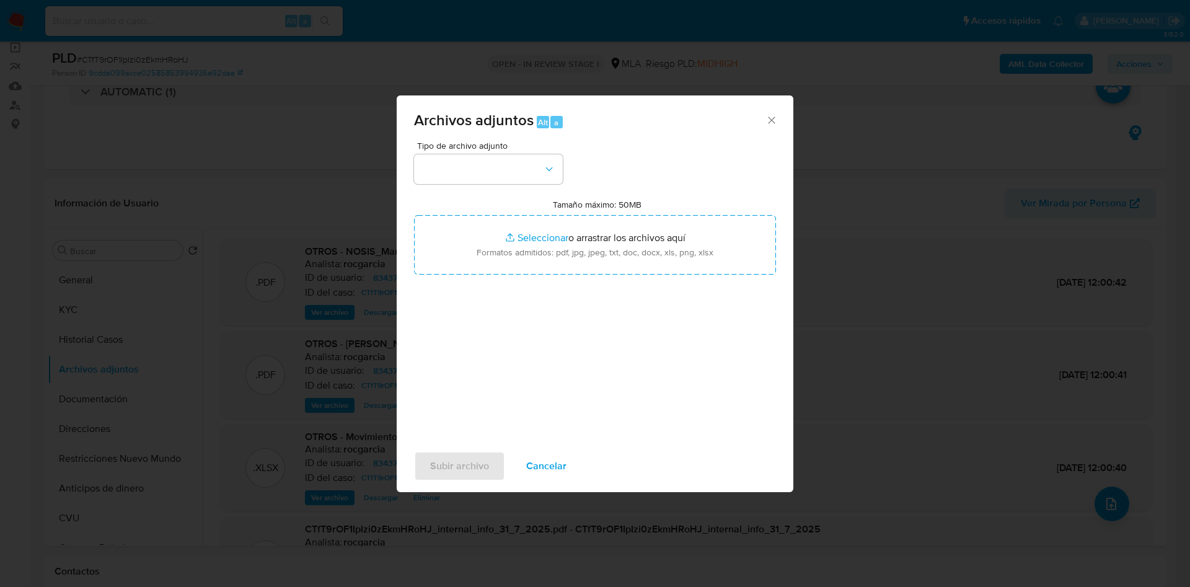
click at [568, 472] on button "Cancelar" at bounding box center [546, 466] width 73 height 30
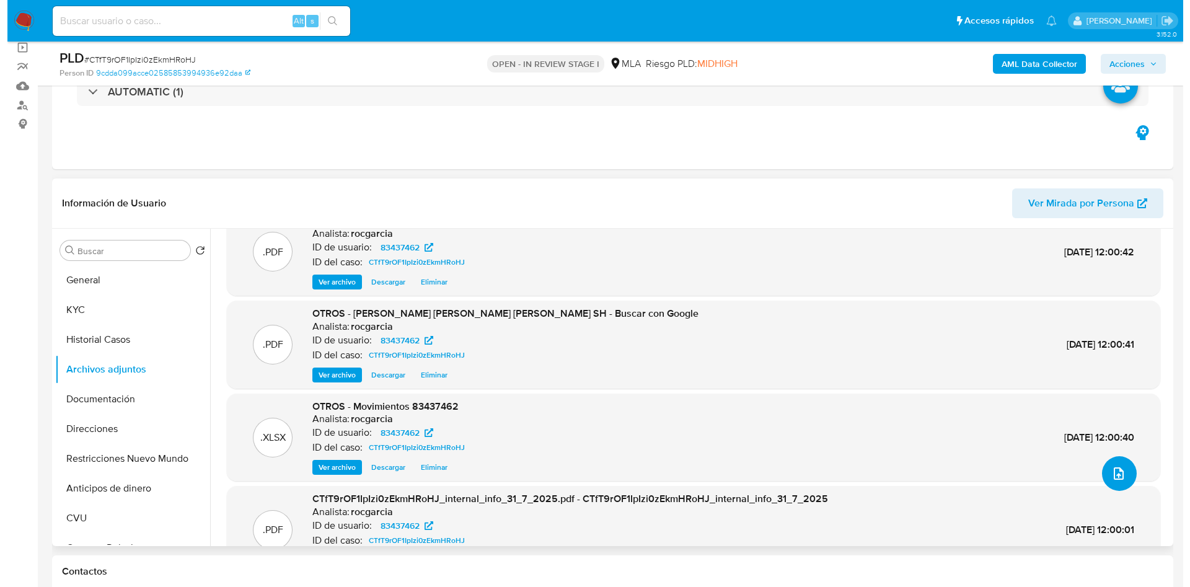
scroll to position [0, 0]
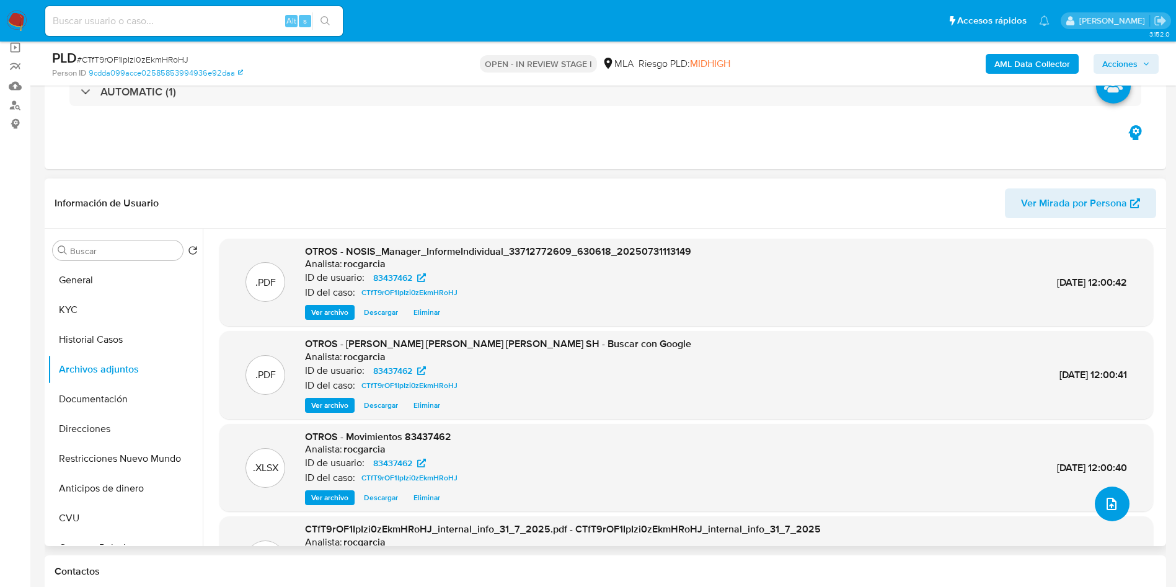
click at [1100, 511] on button "upload-file" at bounding box center [1111, 504] width 35 height 35
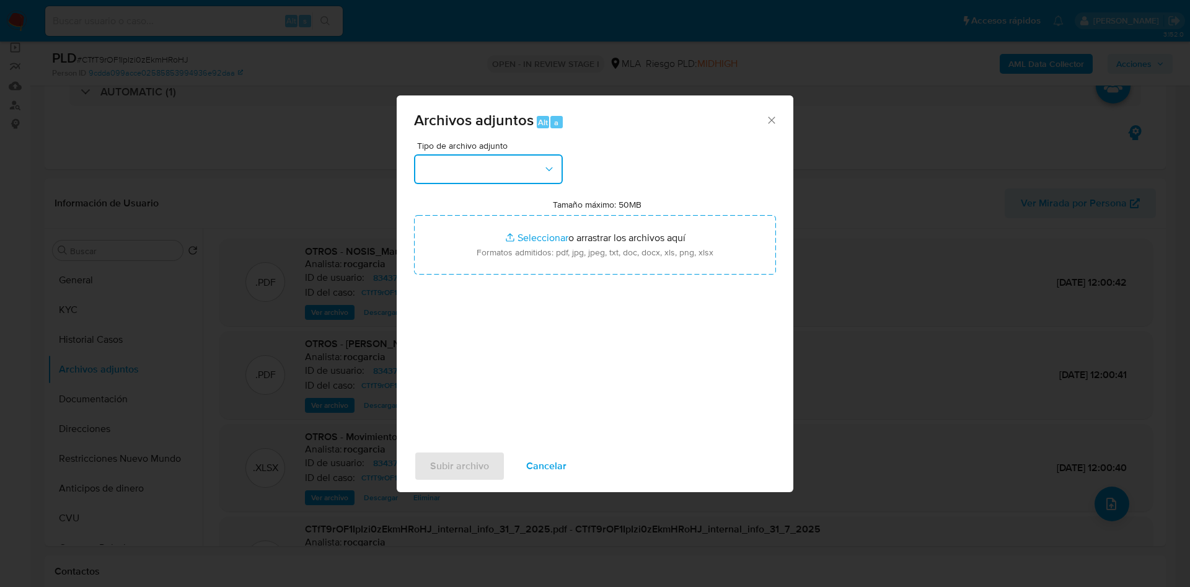
click at [471, 160] on button "button" at bounding box center [488, 169] width 149 height 30
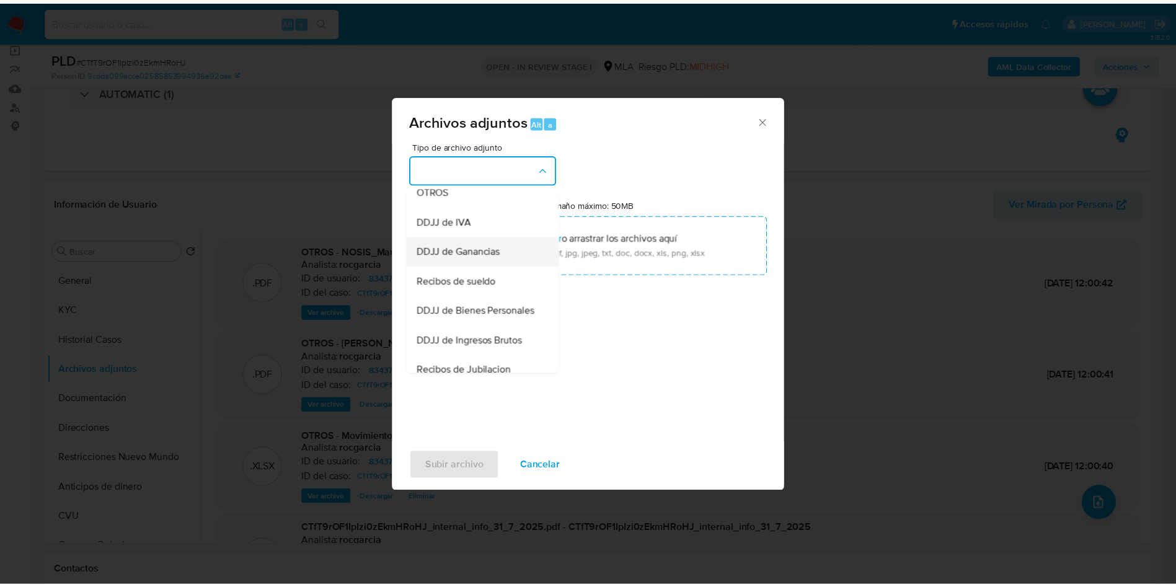
scroll to position [186, 0]
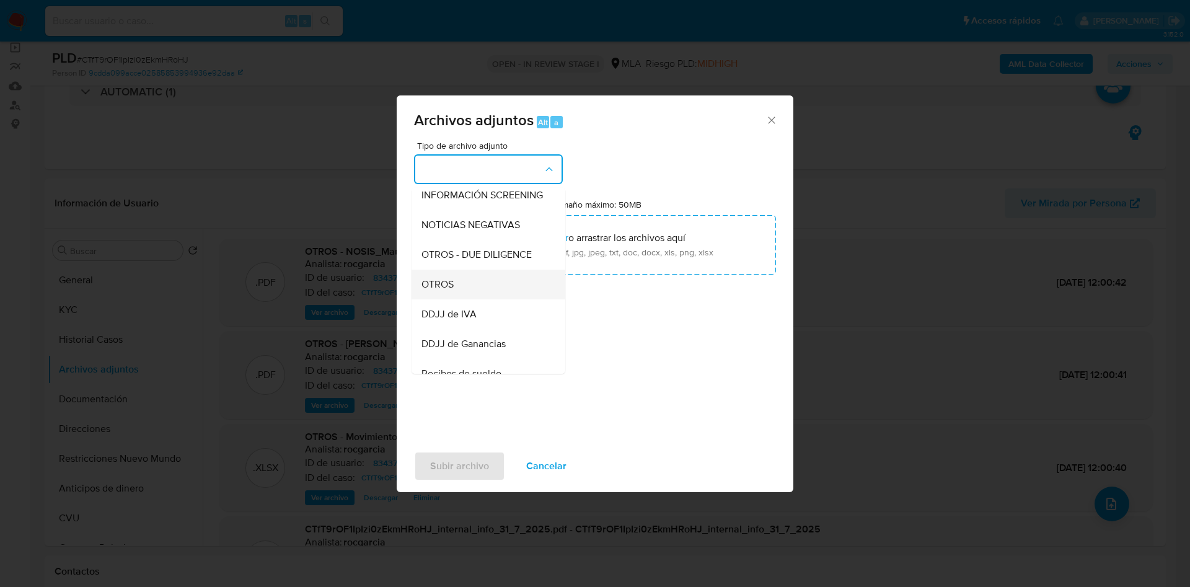
click at [468, 290] on div "OTROS" at bounding box center [484, 285] width 126 height 30
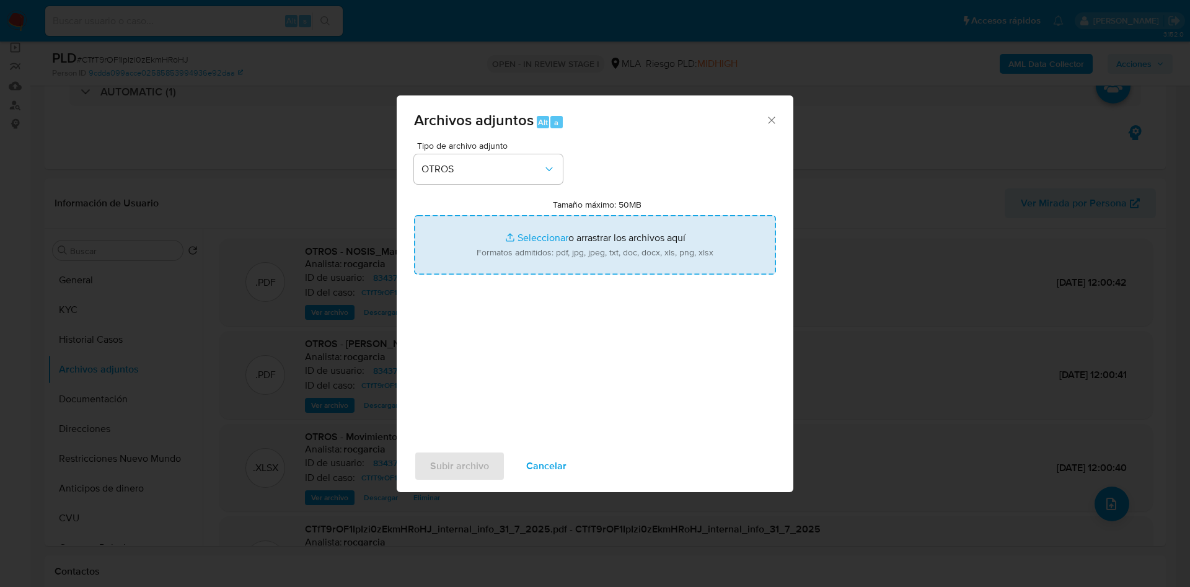
click at [506, 252] on input "Tamaño máximo: 50MB Seleccionar archivos" at bounding box center [595, 244] width 362 height 59
type input "C:\fakepath\83437462 - CTfT9rOF1IpIzi0zEkmHRoHJ.docx"
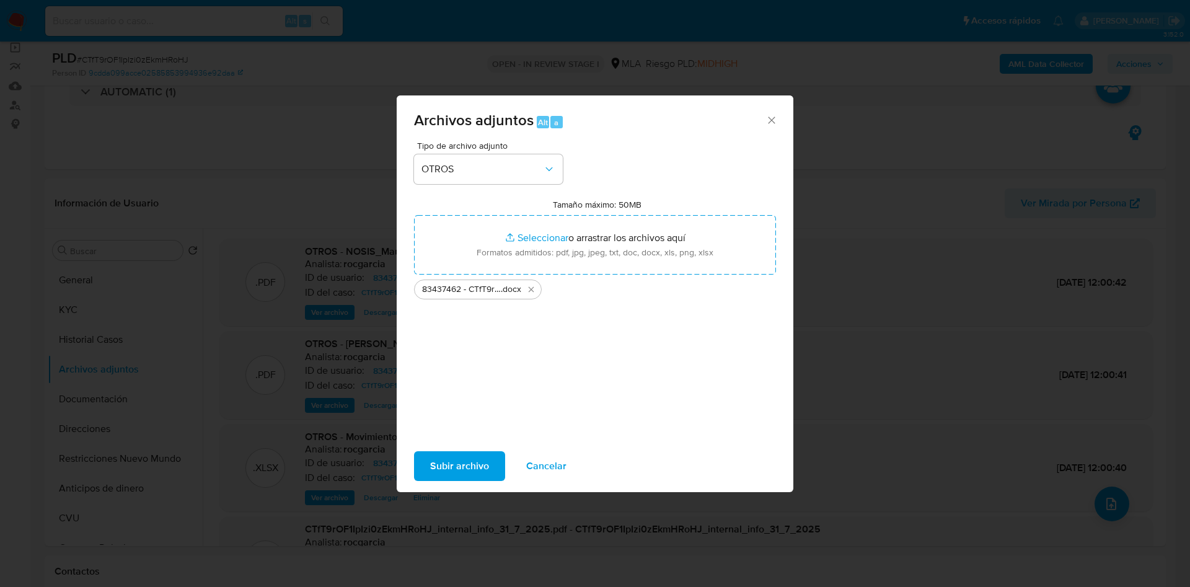
click at [458, 469] on span "Subir archivo" at bounding box center [459, 465] width 59 height 27
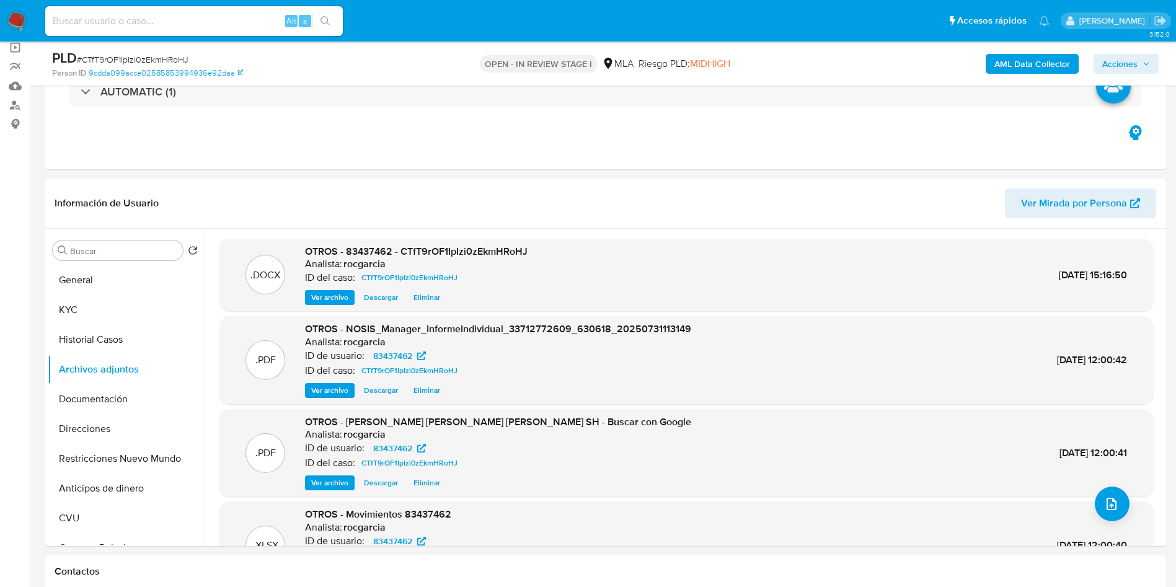
click at [1145, 60] on icon "button" at bounding box center [1145, 63] width 7 height 7
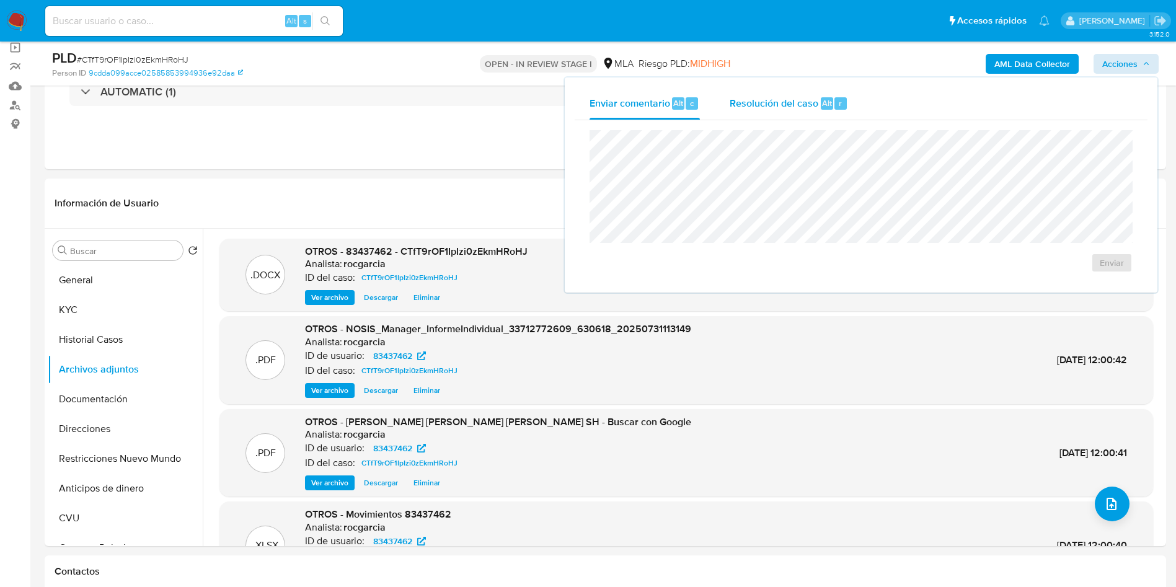
click at [781, 108] on span "Resolución del caso" at bounding box center [773, 102] width 89 height 14
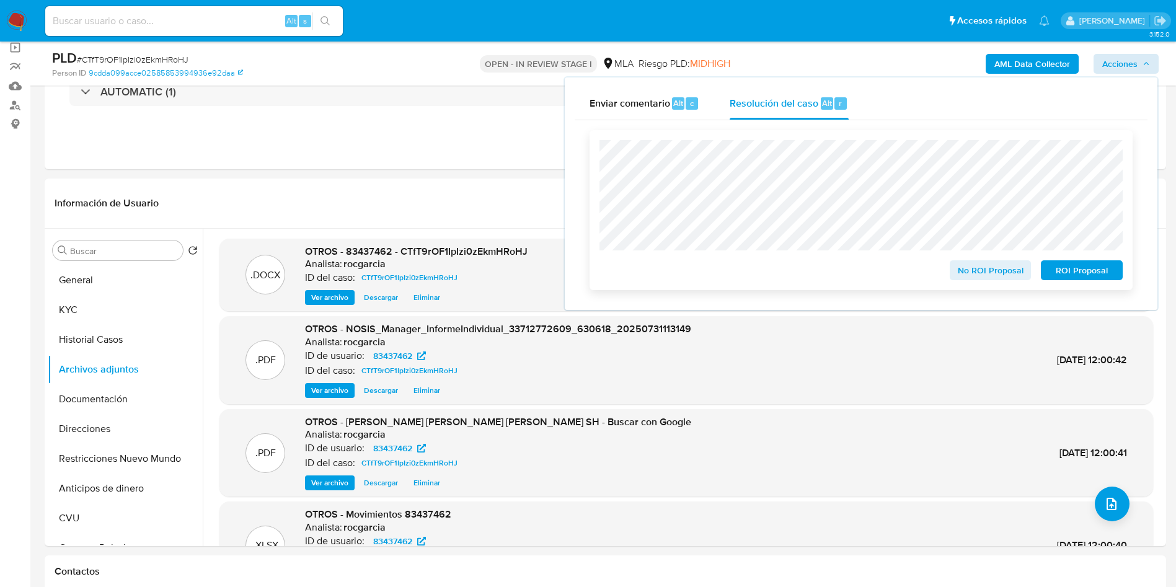
click at [959, 278] on span "No ROI Proposal" at bounding box center [990, 270] width 64 height 17
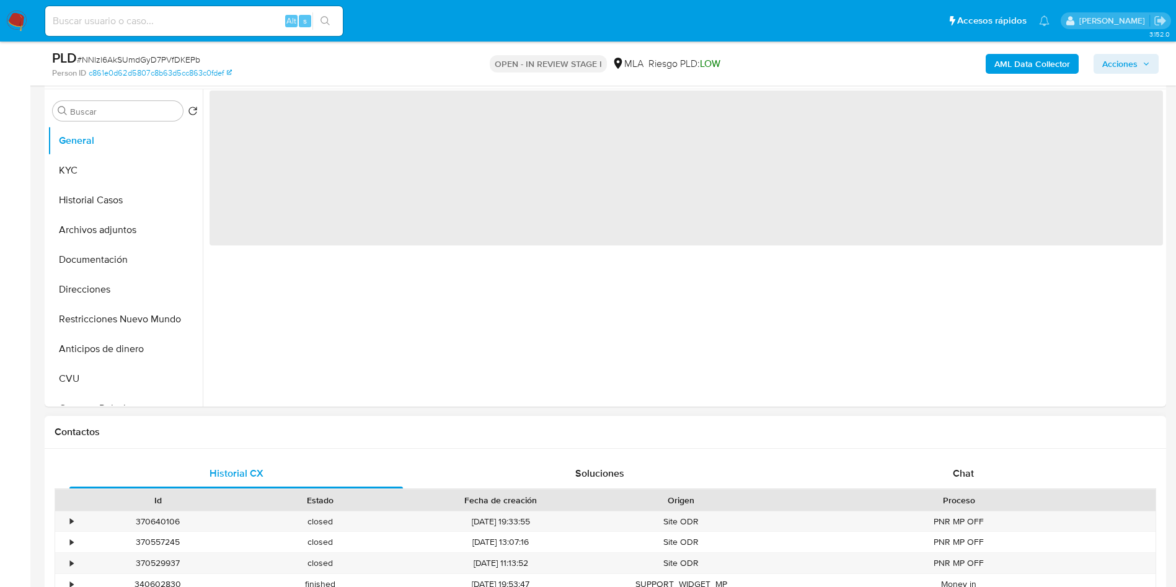
scroll to position [279, 0]
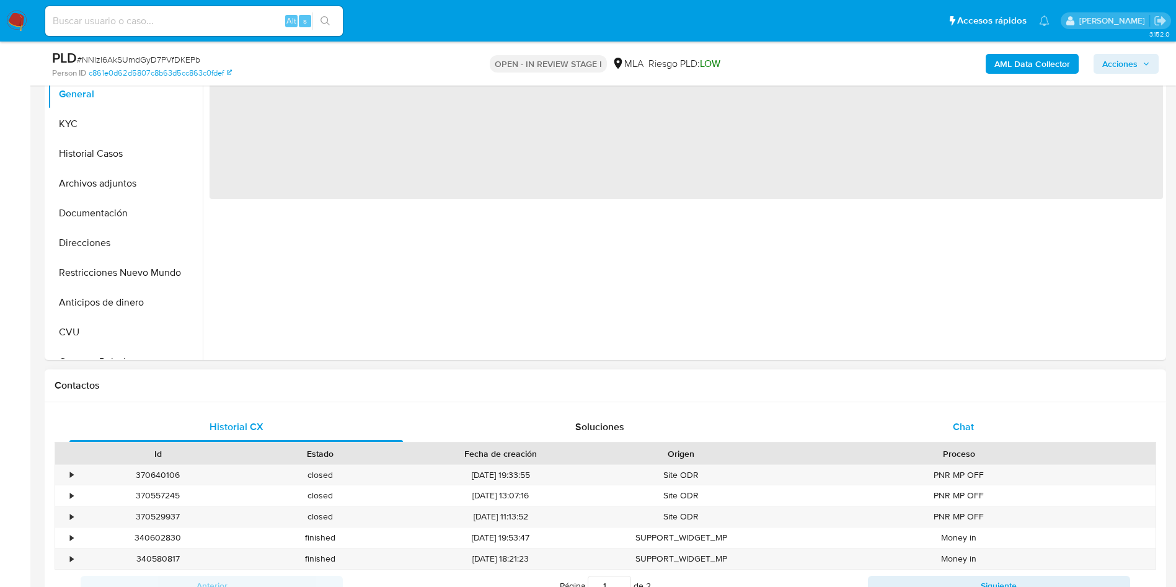
click at [982, 432] on div "Chat" at bounding box center [962, 427] width 333 height 30
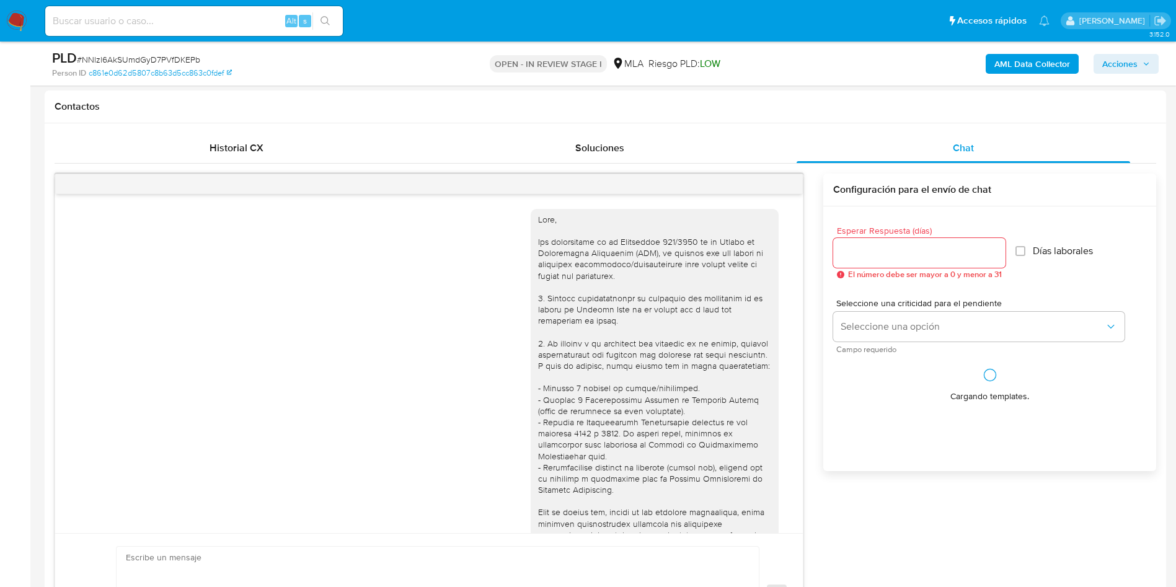
scroll to position [1090, 0]
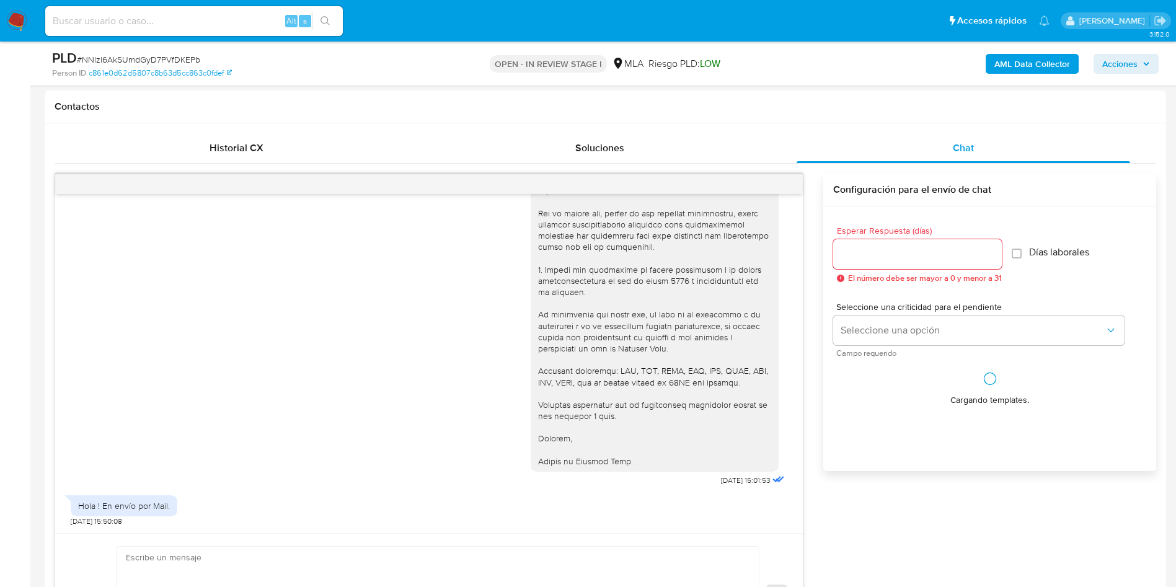
select select "10"
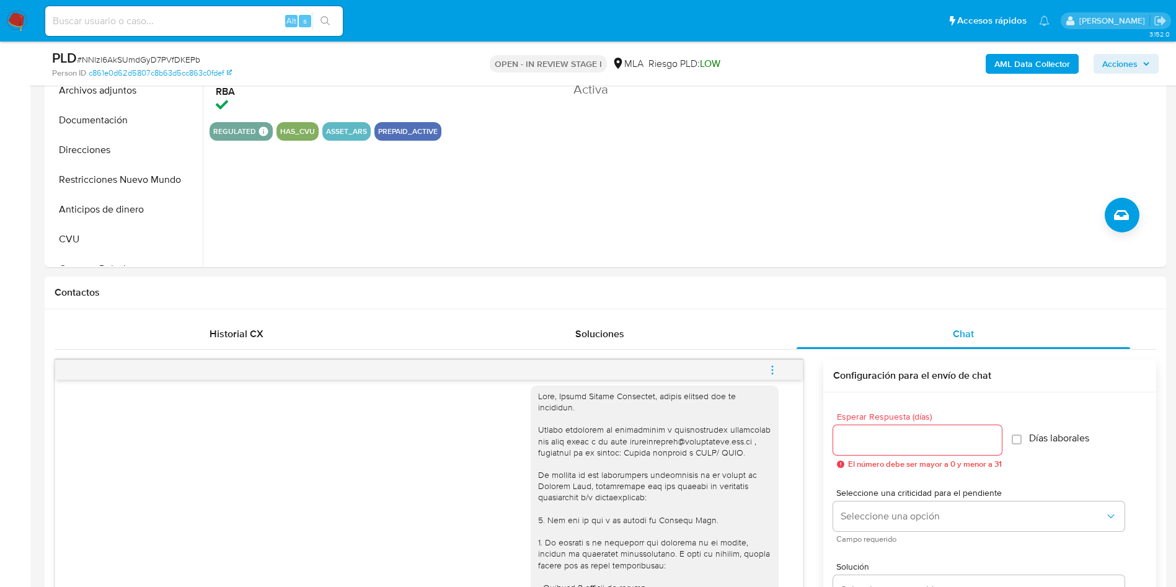
scroll to position [279, 0]
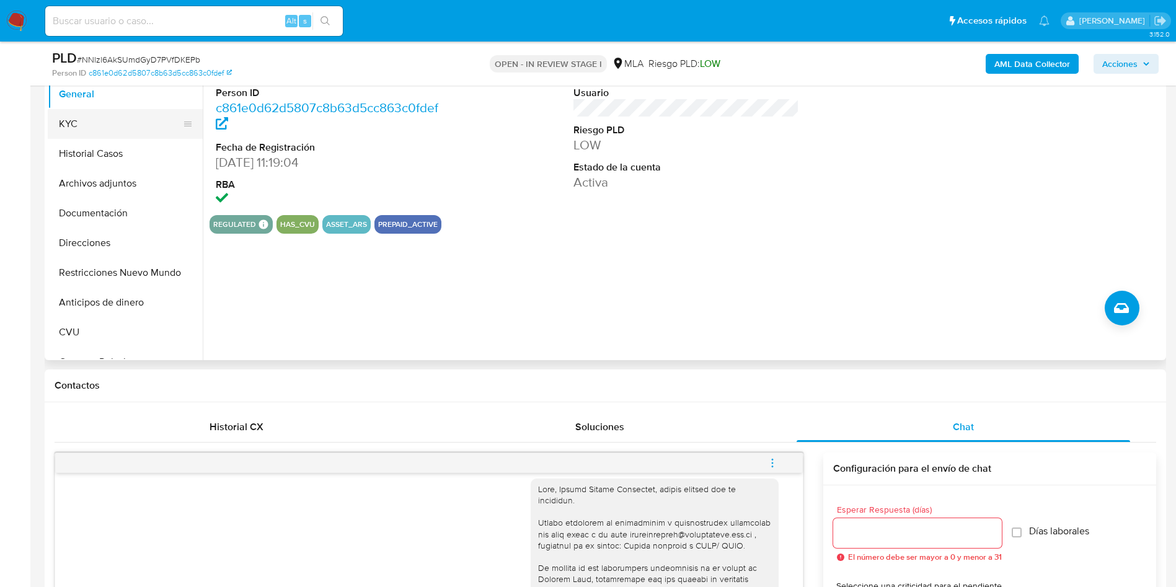
click at [89, 115] on button "KYC" at bounding box center [120, 124] width 145 height 30
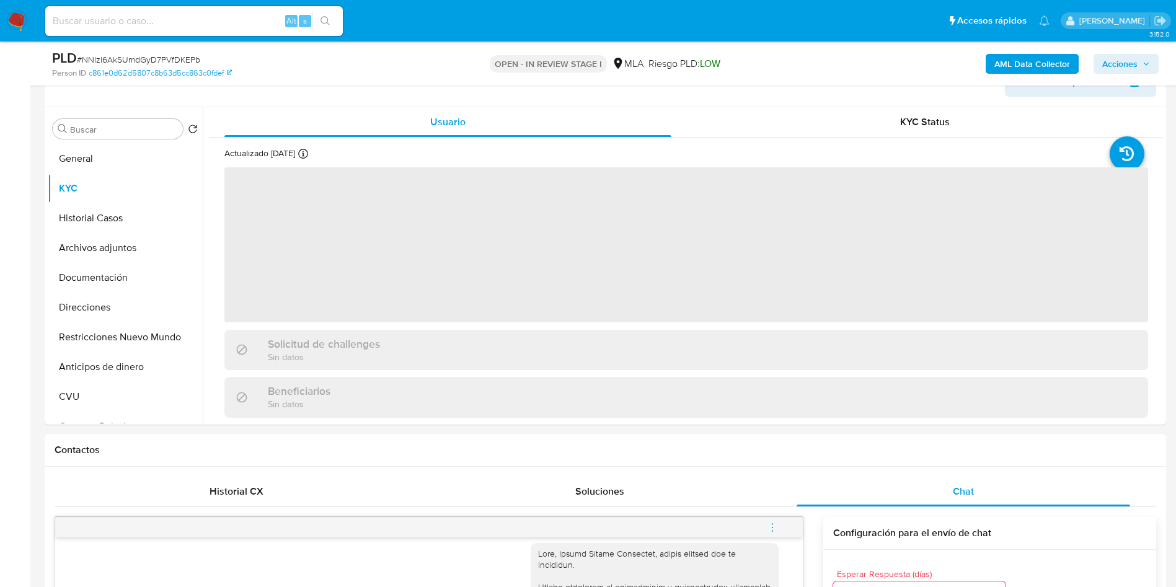
scroll to position [186, 0]
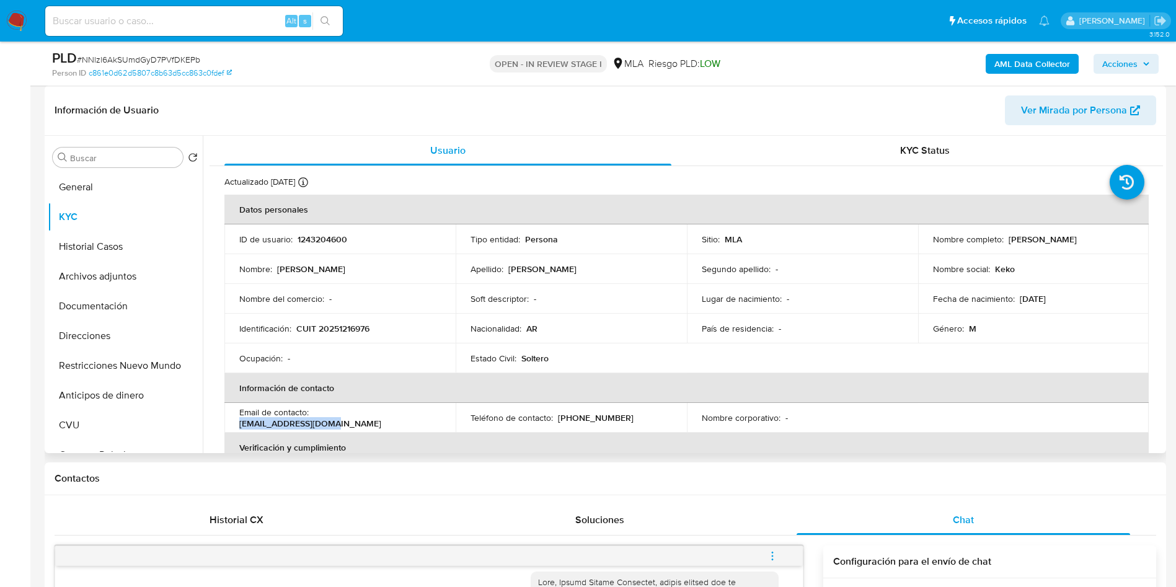
drag, startPoint x: 315, startPoint y: 416, endPoint x: 408, endPoint y: 419, distance: 93.0
click at [408, 419] on div "Email de contacto : sconcistre@gmail.com" at bounding box center [339, 418] width 201 height 22
copy p "sconcistre@gmail.com"
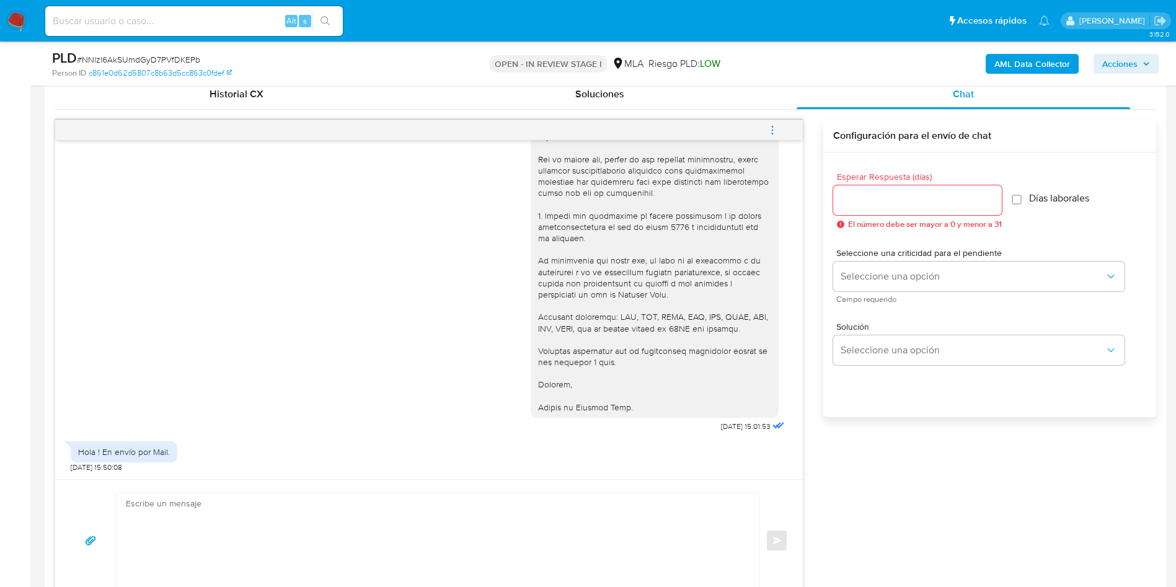
scroll to position [651, 0]
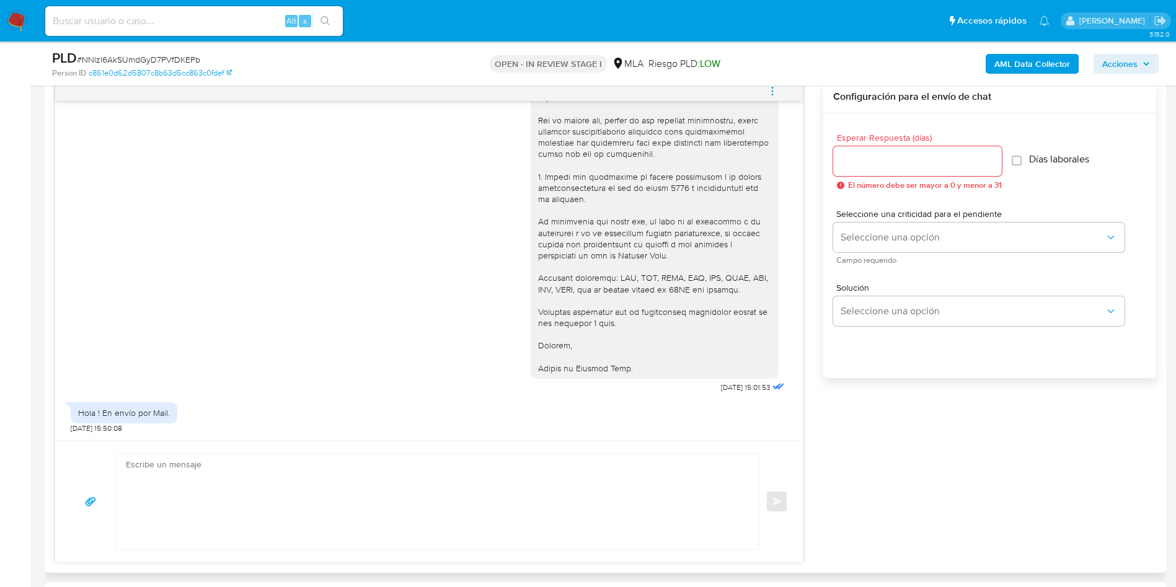
click at [192, 476] on textarea at bounding box center [434, 501] width 617 height 95
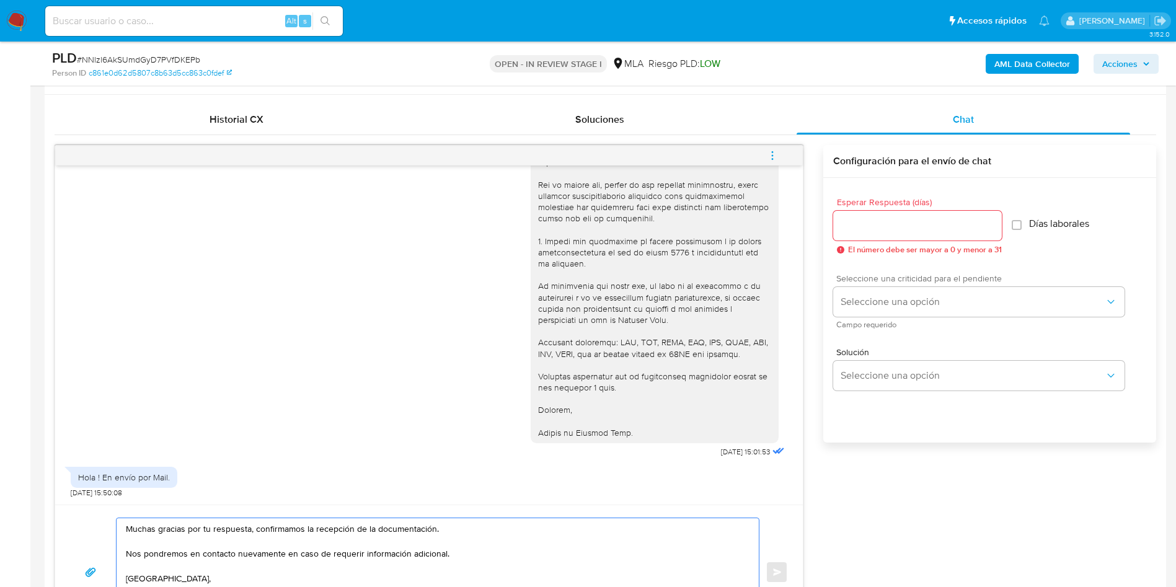
scroll to position [558, 0]
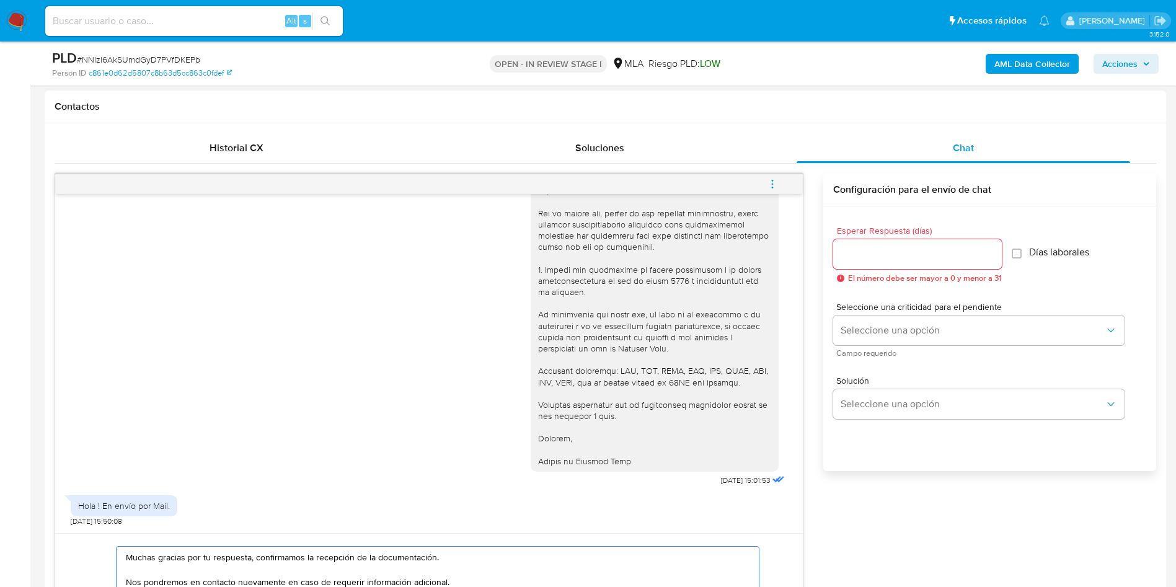
type textarea "Muchas gracias por tu respuesta, confirmamos la recepción de la documentación. …"
click at [927, 258] on input "Esperar Respuesta (días)" at bounding box center [917, 254] width 169 height 16
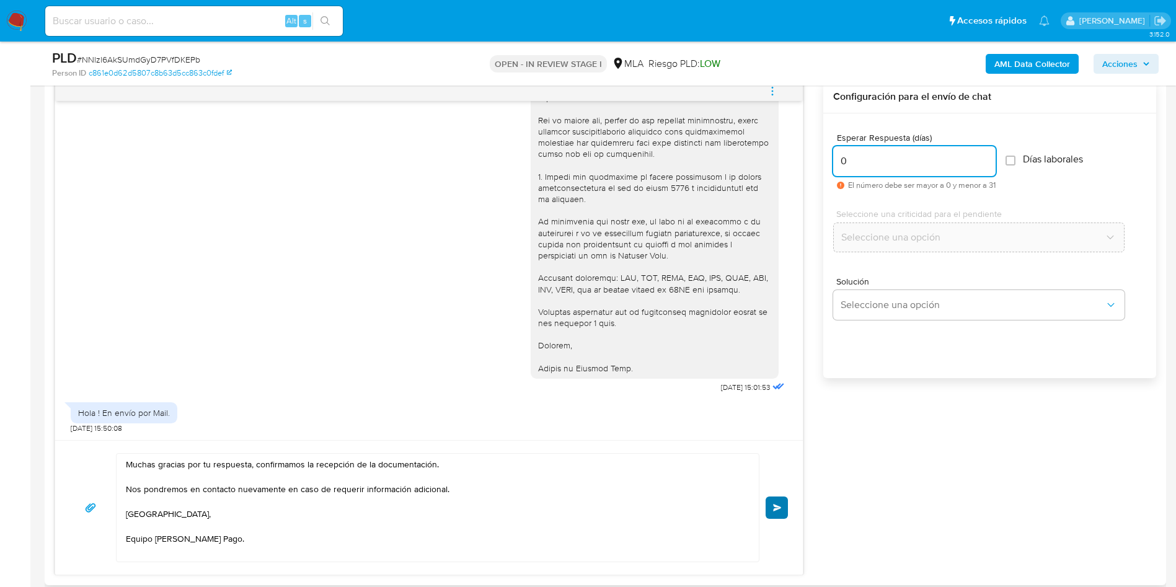
type input "0"
click at [777, 514] on button "Enviar" at bounding box center [776, 507] width 22 height 22
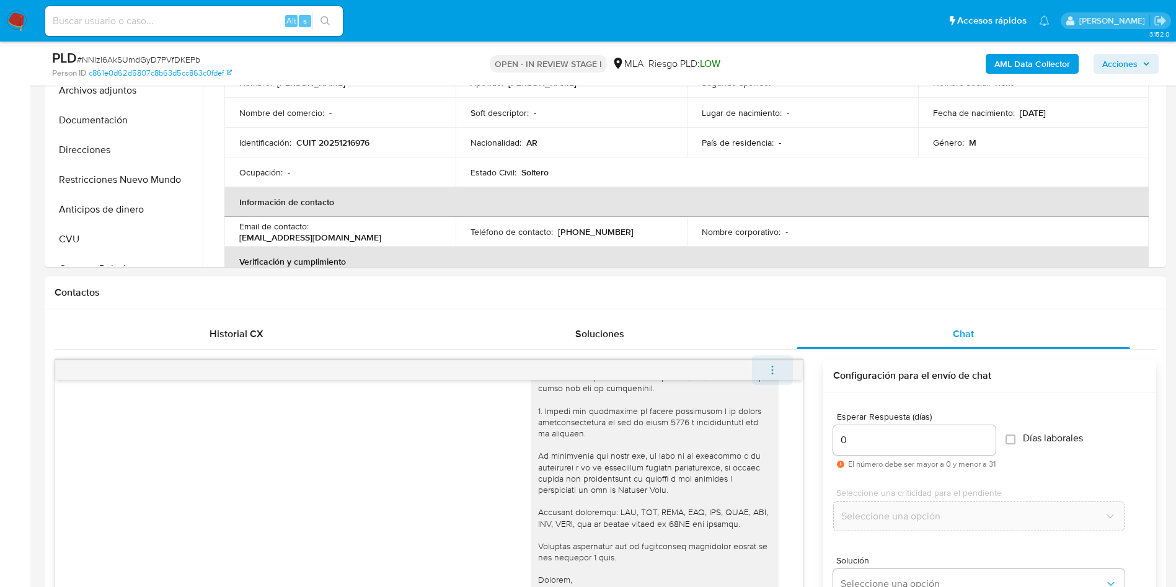
scroll to position [1228, 0]
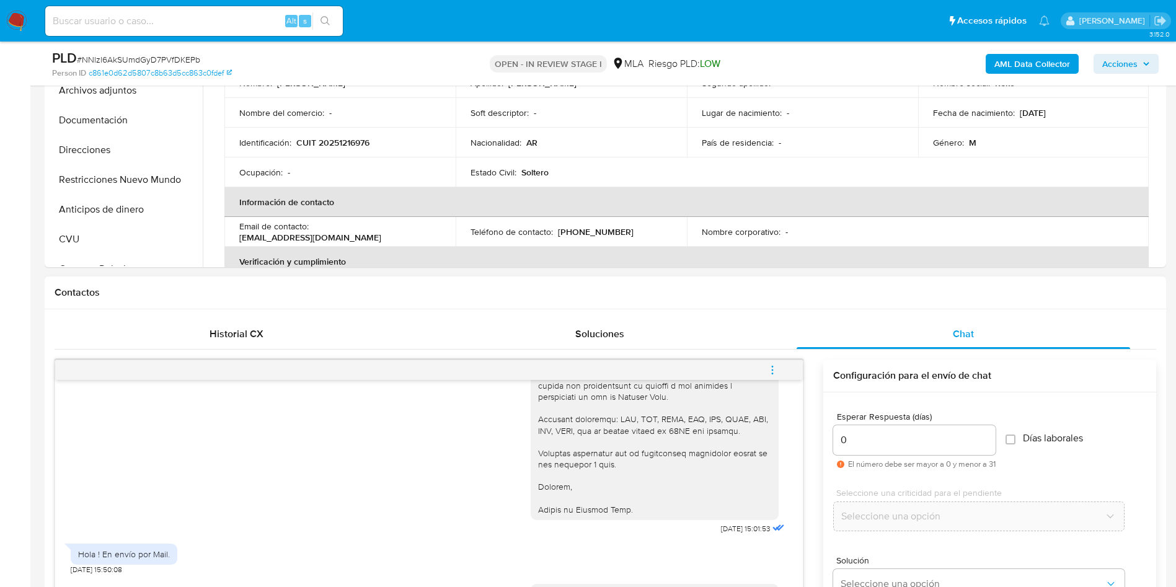
click at [774, 369] on icon "menu-action" at bounding box center [772, 369] width 11 height 11
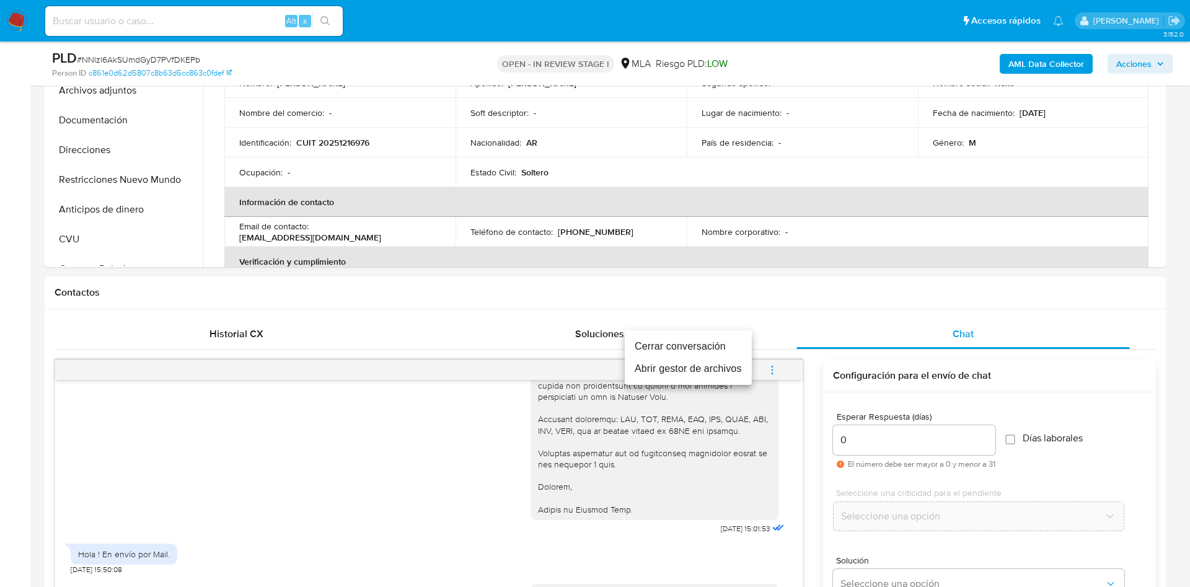
click at [688, 346] on li "Cerrar conversación" at bounding box center [688, 346] width 127 height 22
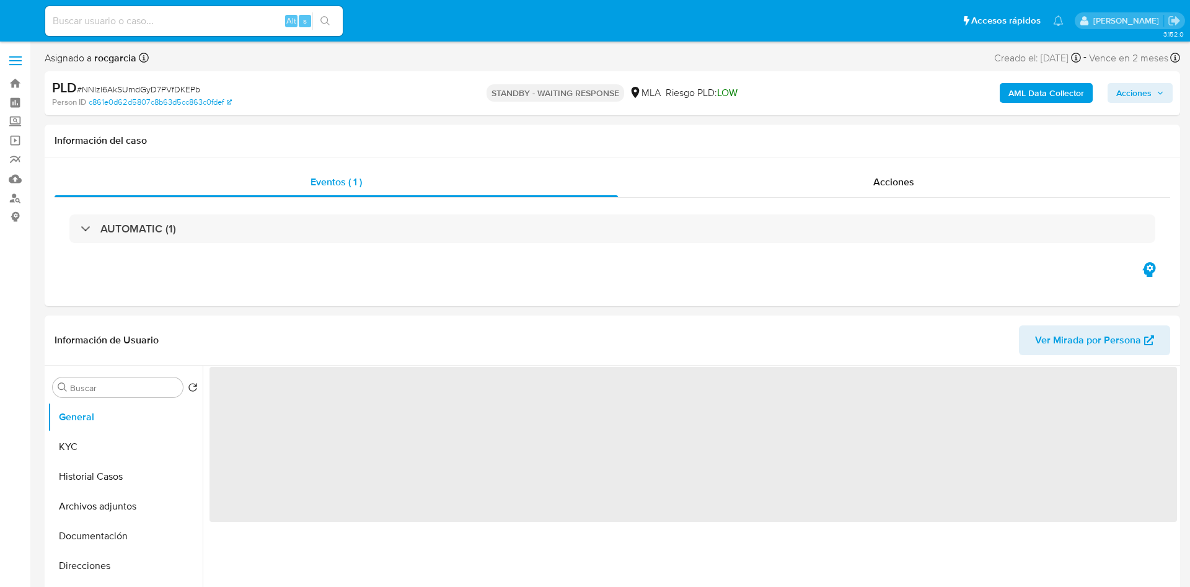
select select "10"
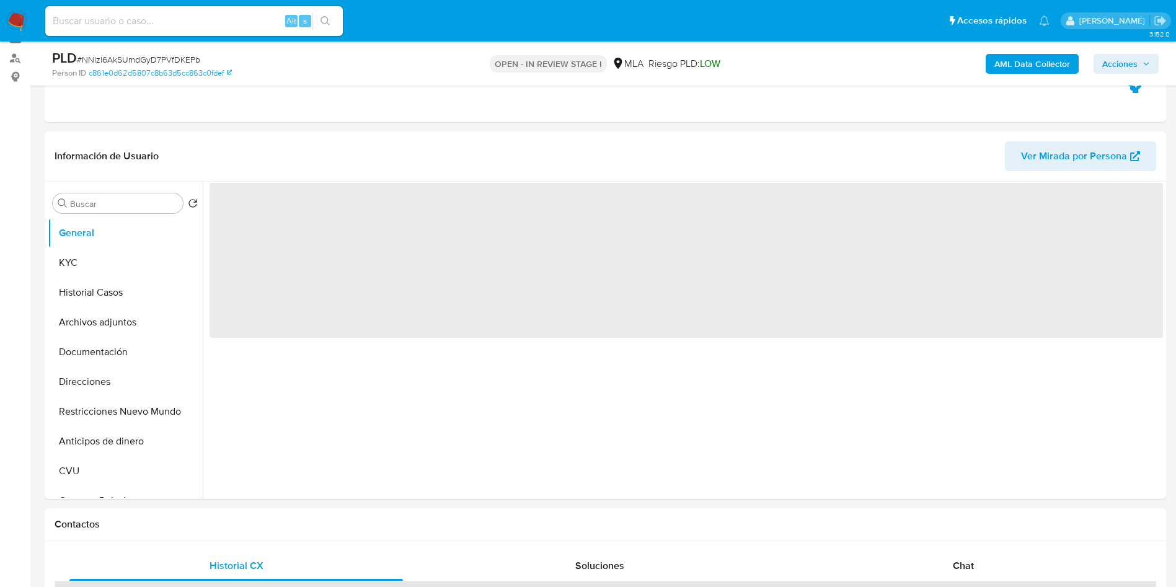
scroll to position [279, 0]
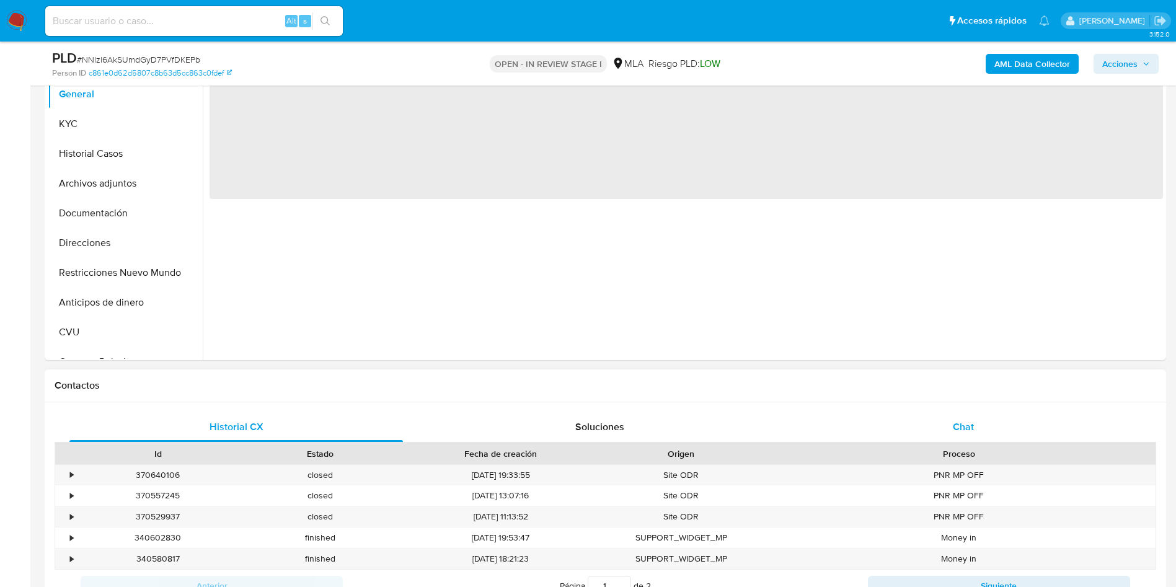
click at [961, 420] on span "Chat" at bounding box center [963, 427] width 21 height 14
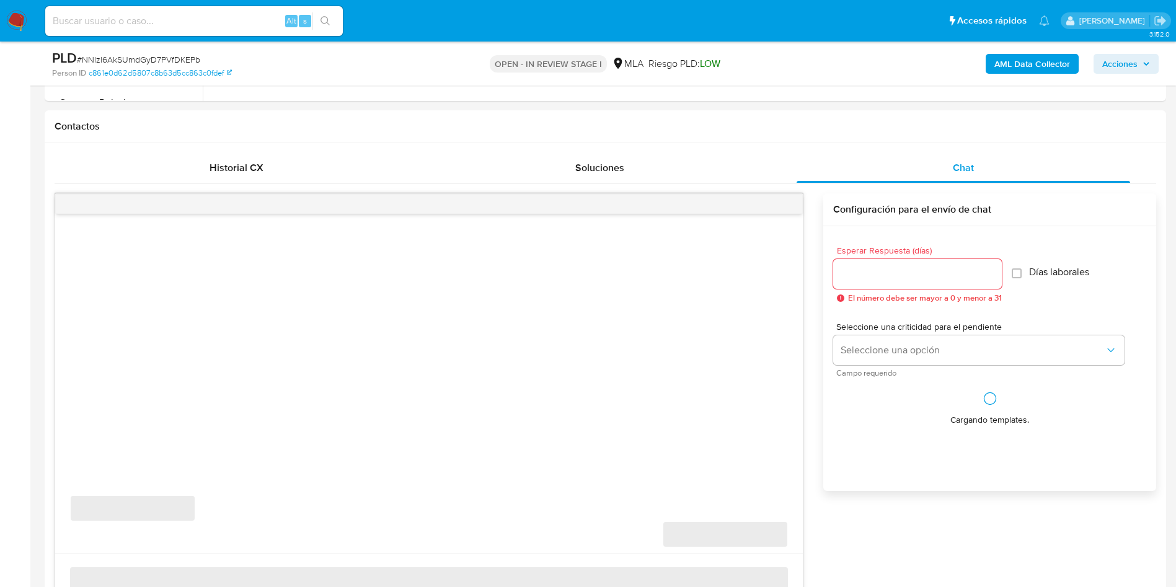
scroll to position [558, 0]
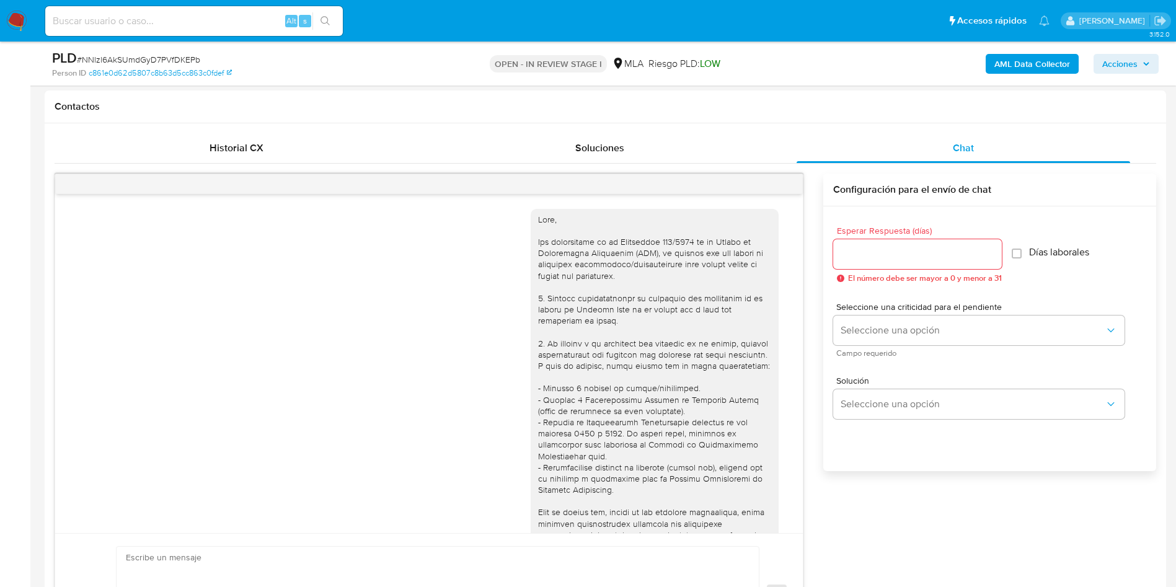
select select "10"
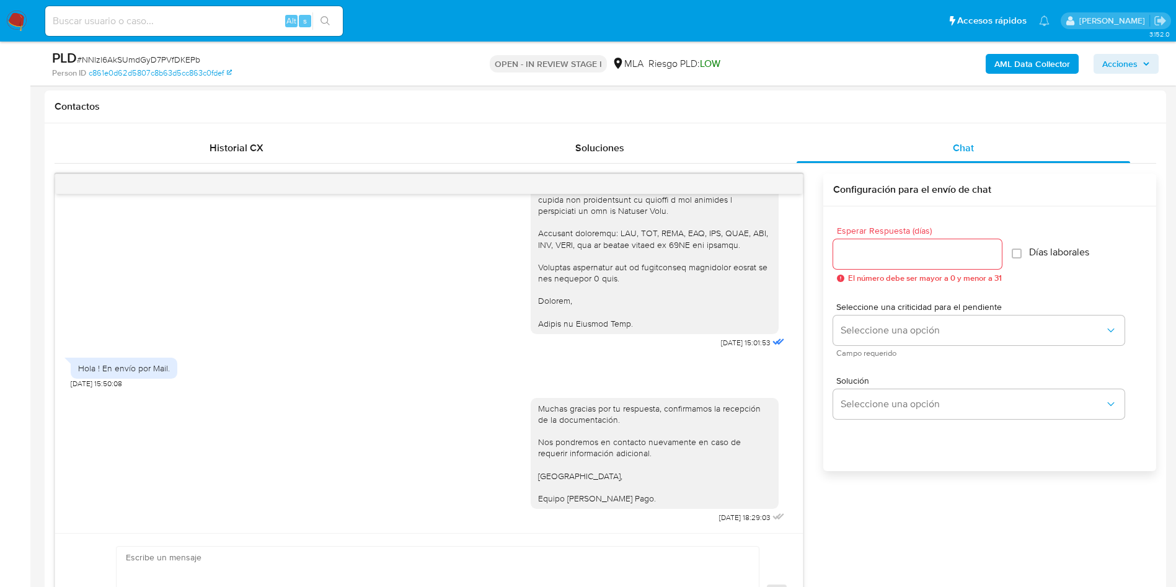
scroll to position [93, 0]
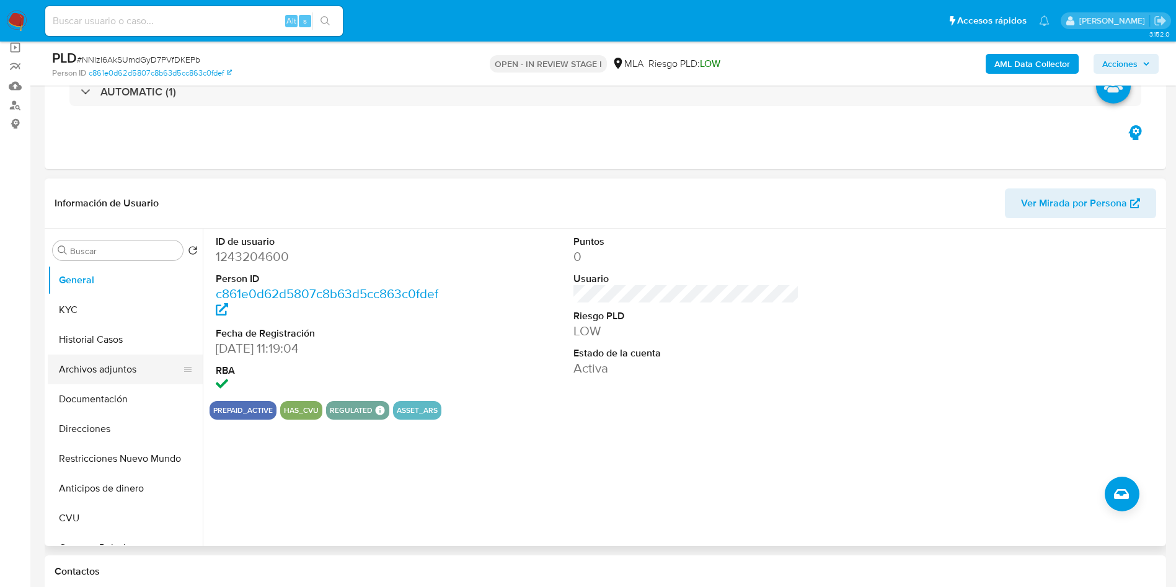
click at [87, 357] on button "Archivos adjuntos" at bounding box center [120, 369] width 145 height 30
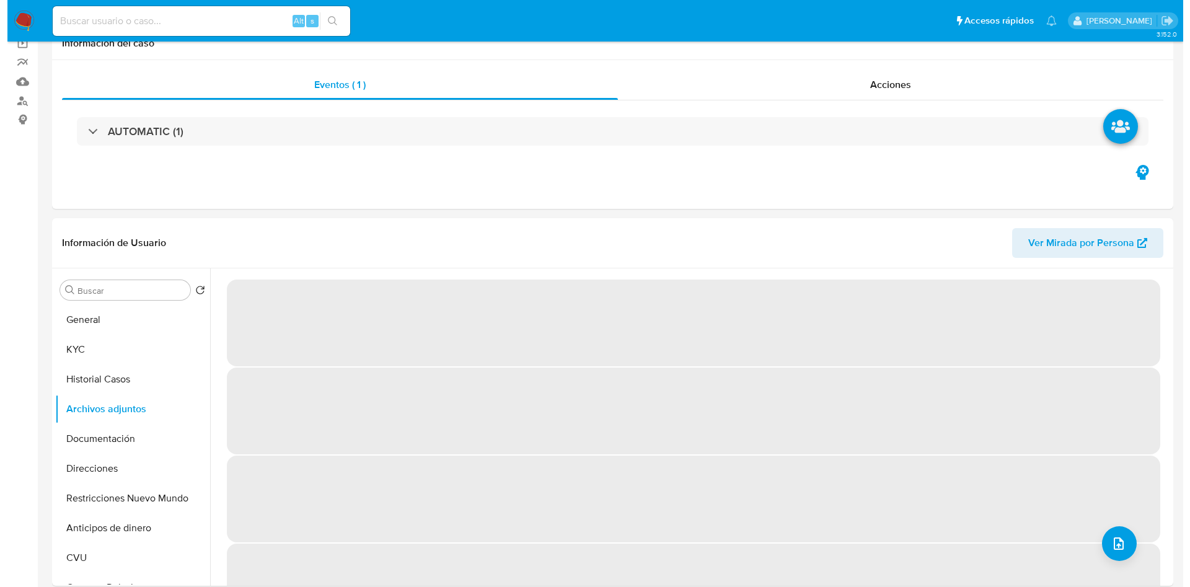
scroll to position [186, 0]
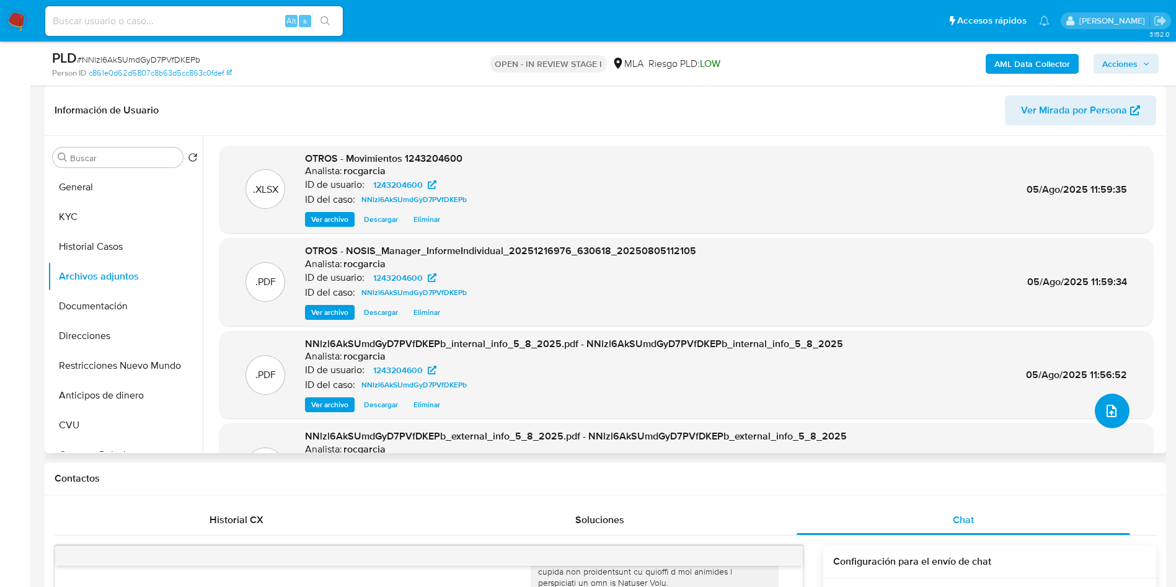
click at [1104, 404] on icon "upload-file" at bounding box center [1111, 410] width 15 height 15
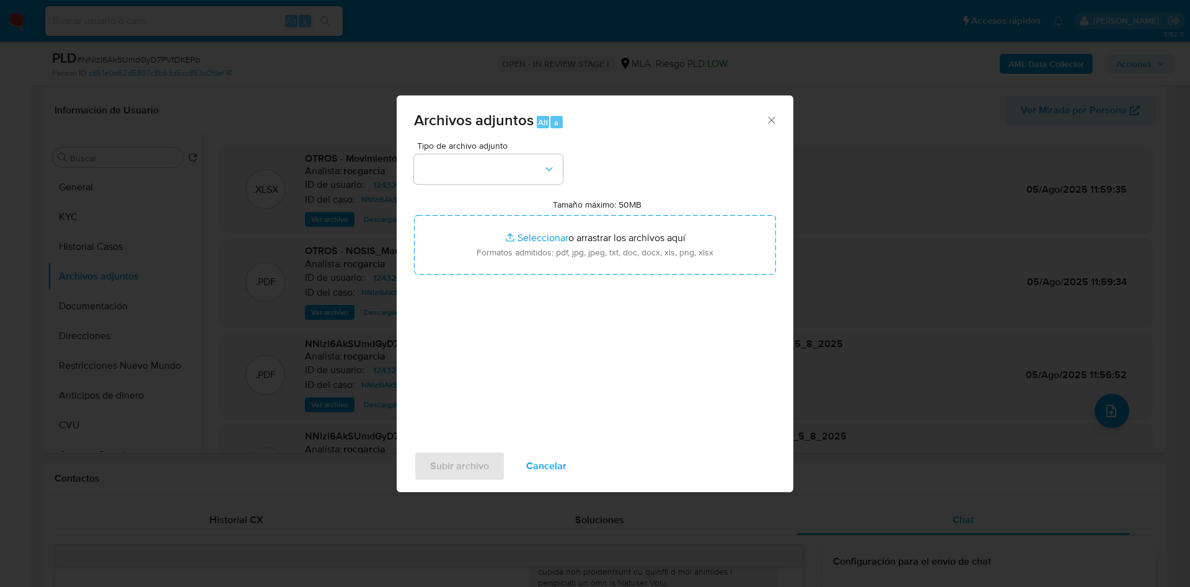
click at [669, 78] on div "Archivos adjuntos Alt a Tipo de archivo adjunto Tamaño máximo: 50MB Seleccionar…" at bounding box center [595, 293] width 1190 height 587
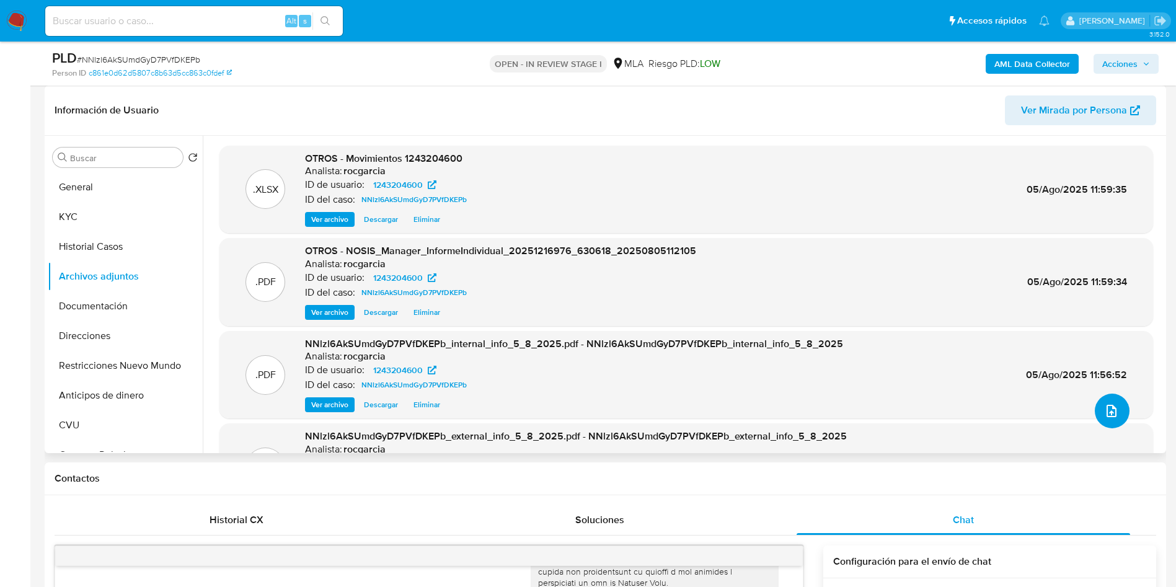
click at [1109, 403] on icon "upload-file" at bounding box center [1111, 410] width 15 height 15
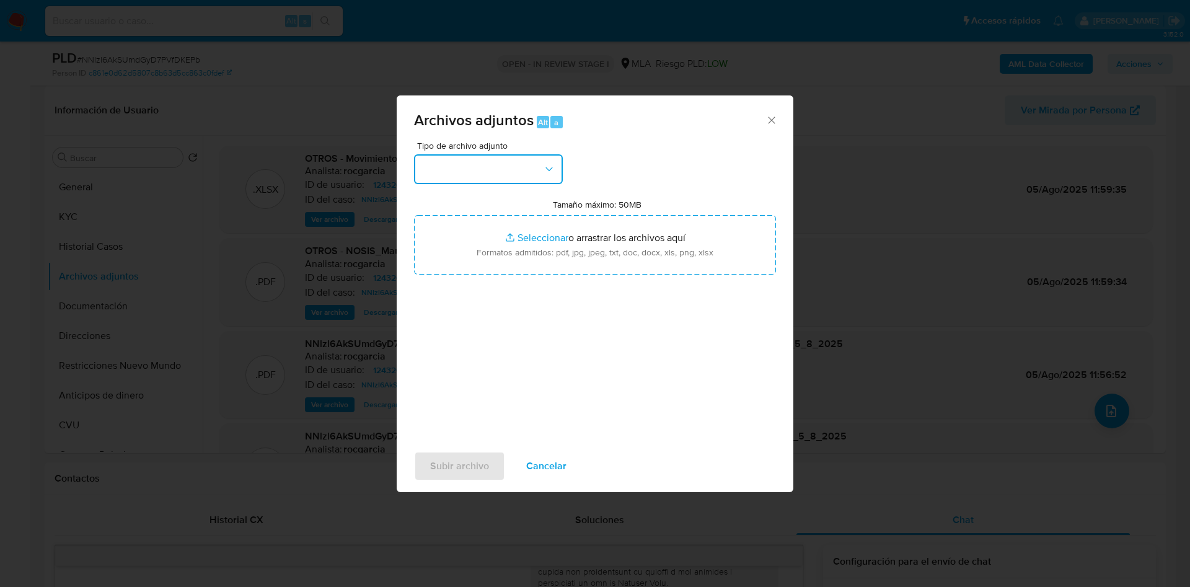
click at [473, 164] on button "button" at bounding box center [488, 169] width 149 height 30
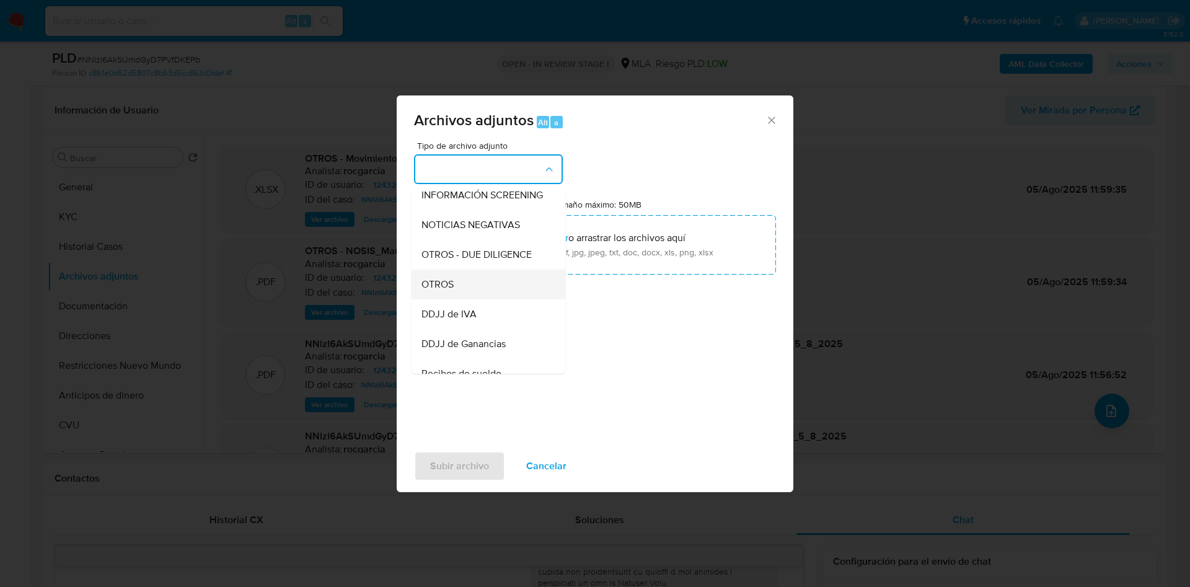
click at [469, 296] on div "OTROS" at bounding box center [484, 285] width 126 height 30
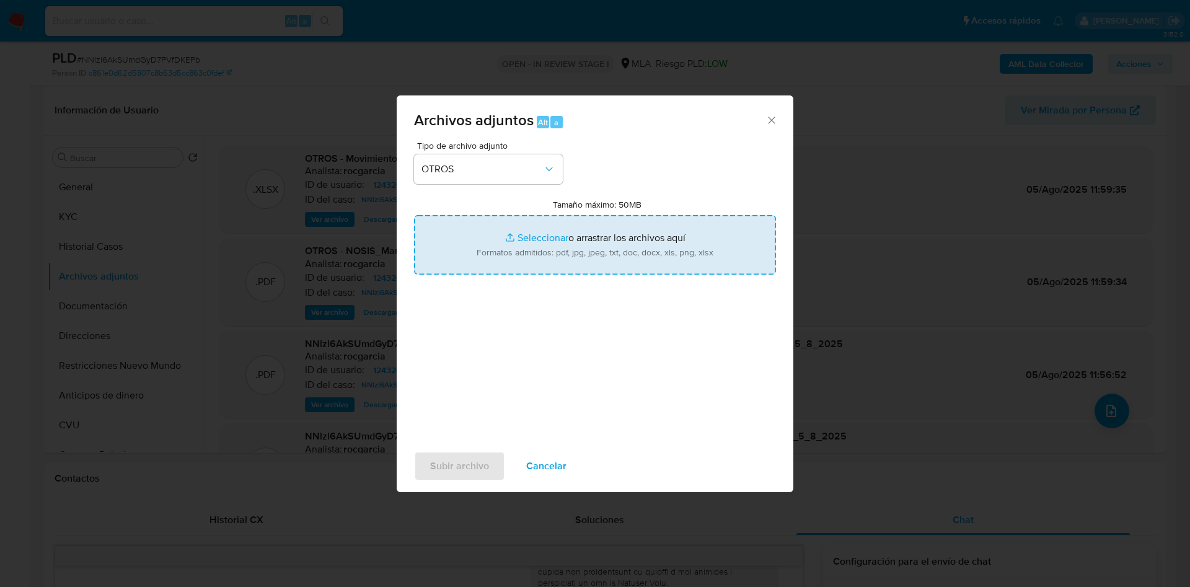
click at [504, 245] on input "Tamaño máximo: 50MB Seleccionar archivos" at bounding box center [595, 244] width 362 height 59
type input "C:\fakepath\1243204600 - NNlzl6AkSUmdGyD7PVfDKEPb.docx"
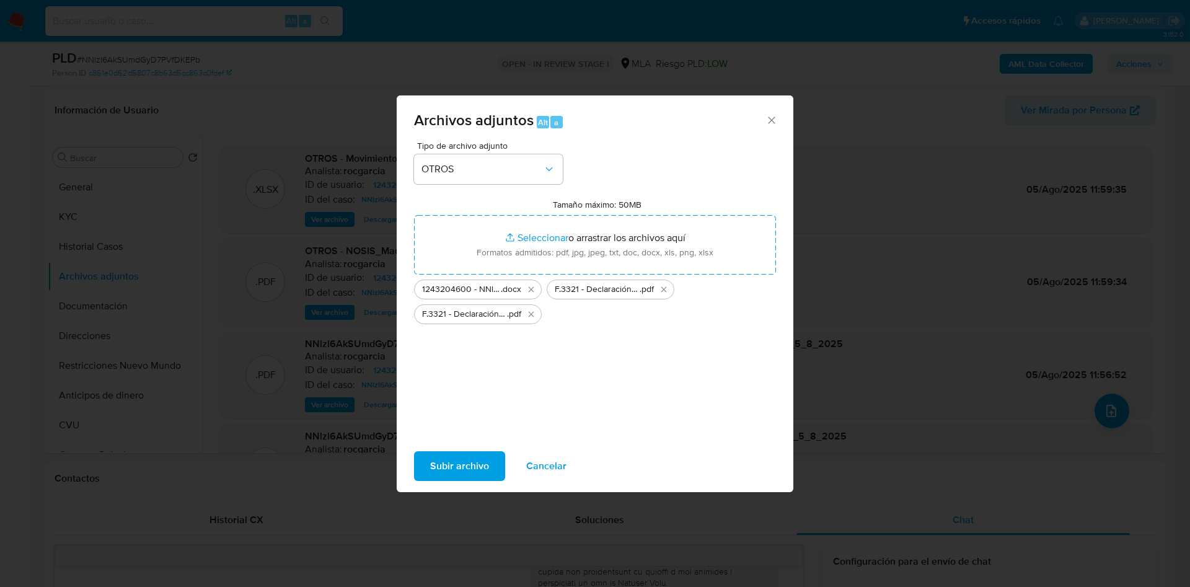
click at [453, 473] on span "Subir archivo" at bounding box center [459, 465] width 59 height 27
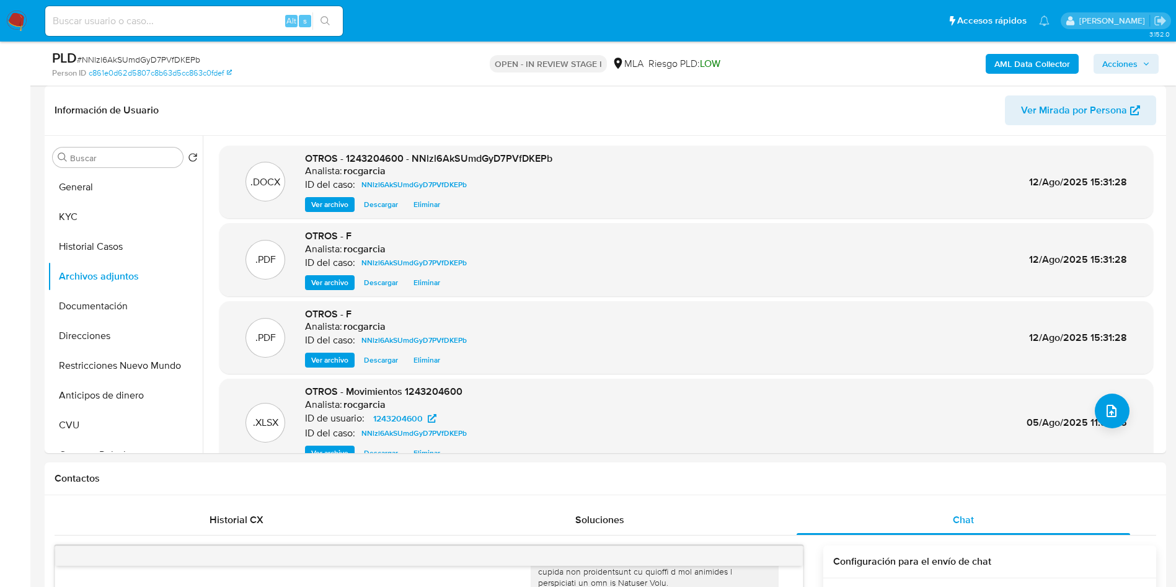
click at [1108, 59] on span "Acciones" at bounding box center [1119, 64] width 35 height 20
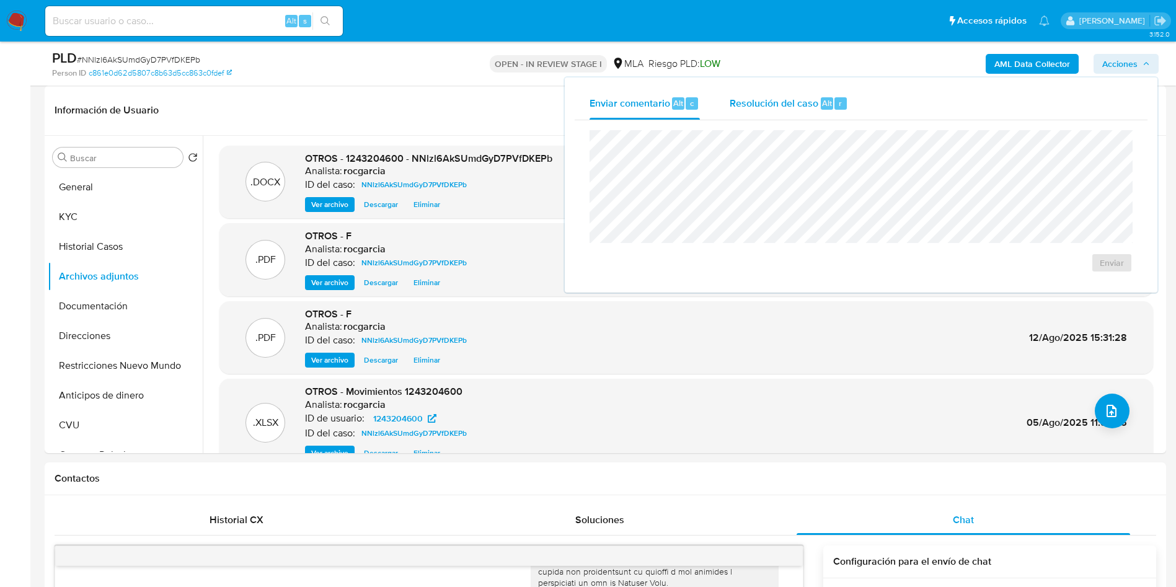
click at [797, 103] on span "Resolución del caso" at bounding box center [773, 102] width 89 height 14
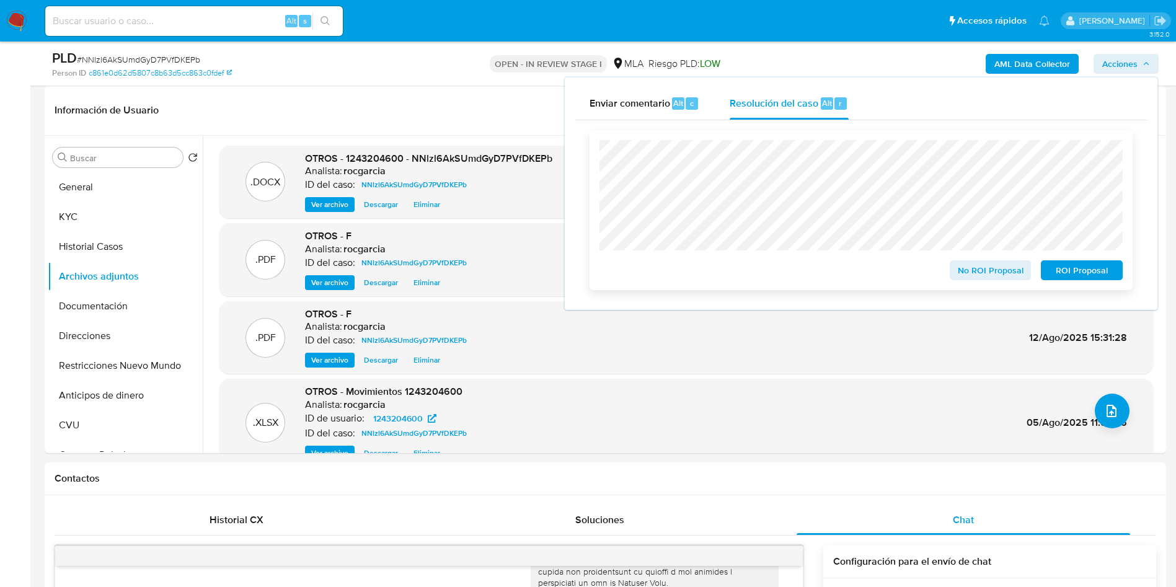
click at [979, 274] on span "No ROI Proposal" at bounding box center [990, 270] width 64 height 17
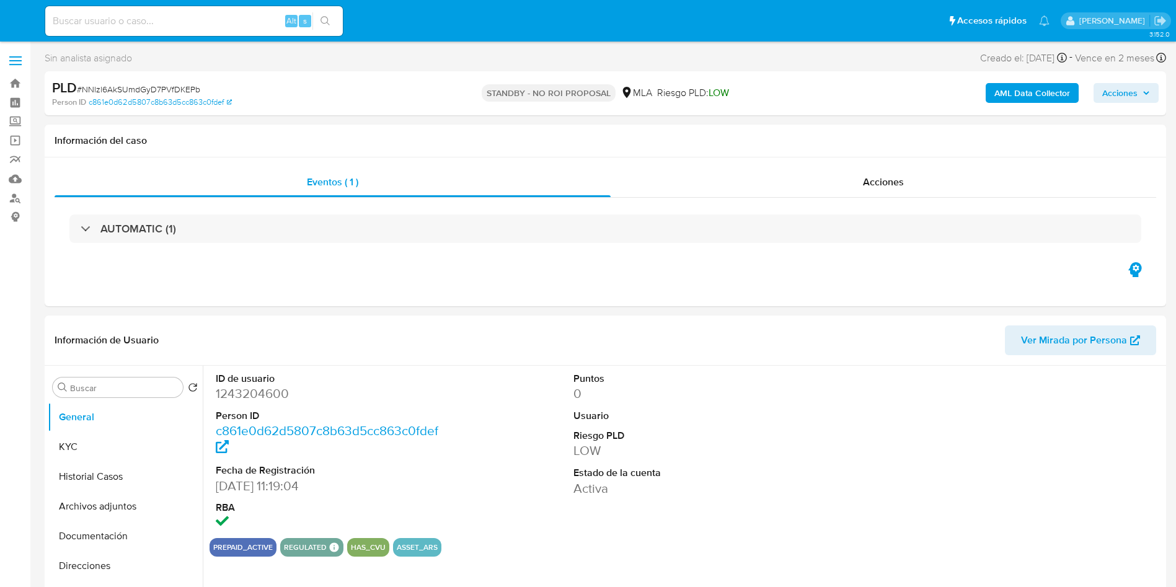
select select "10"
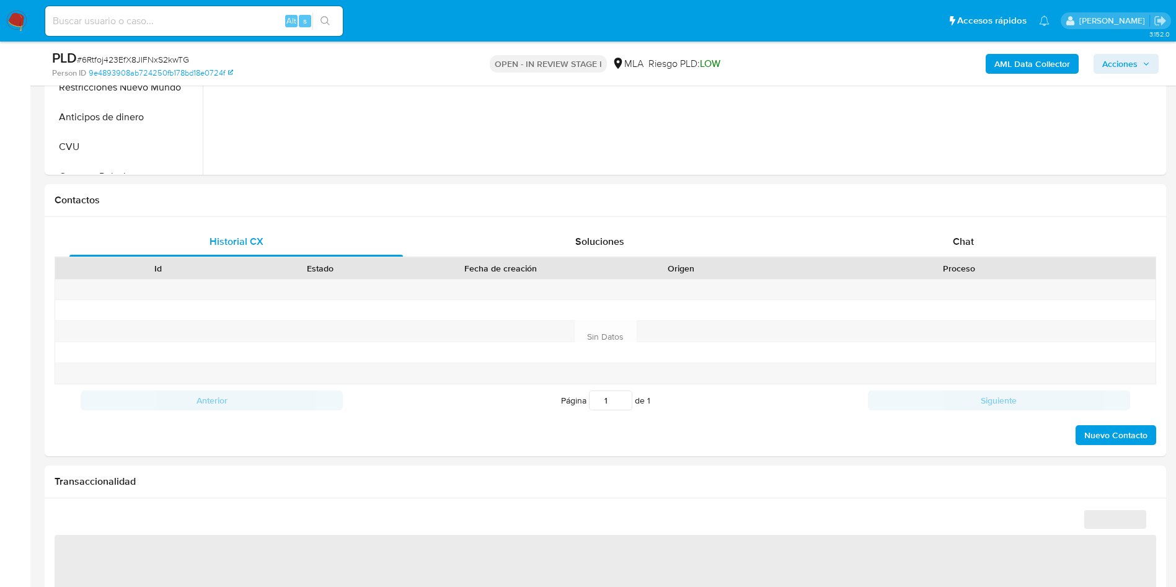
scroll to position [465, 0]
click at [979, 244] on div "Chat" at bounding box center [962, 241] width 333 height 30
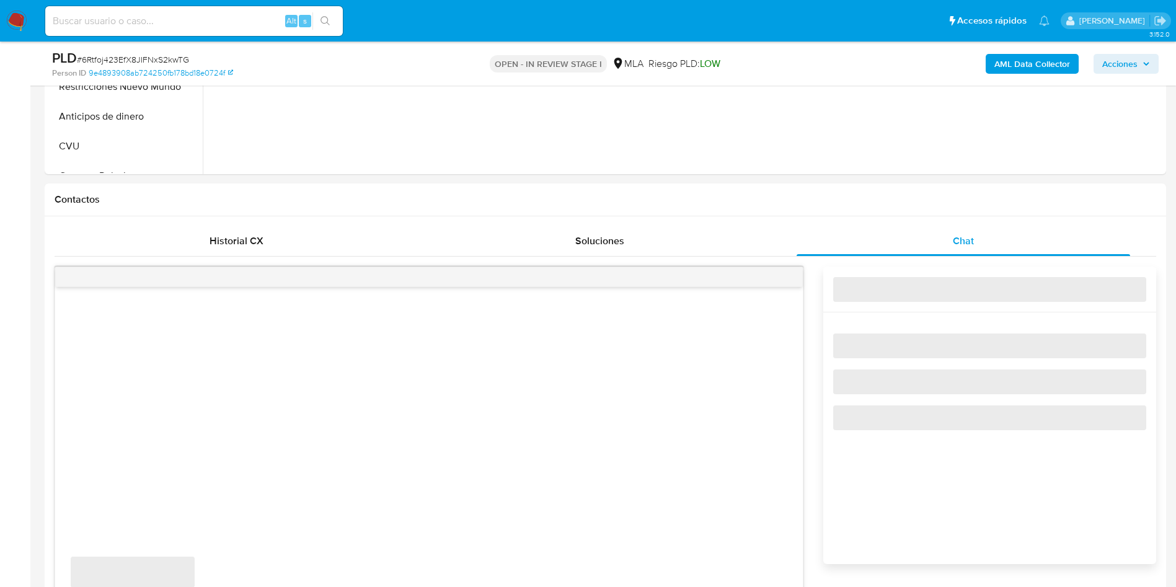
select select "10"
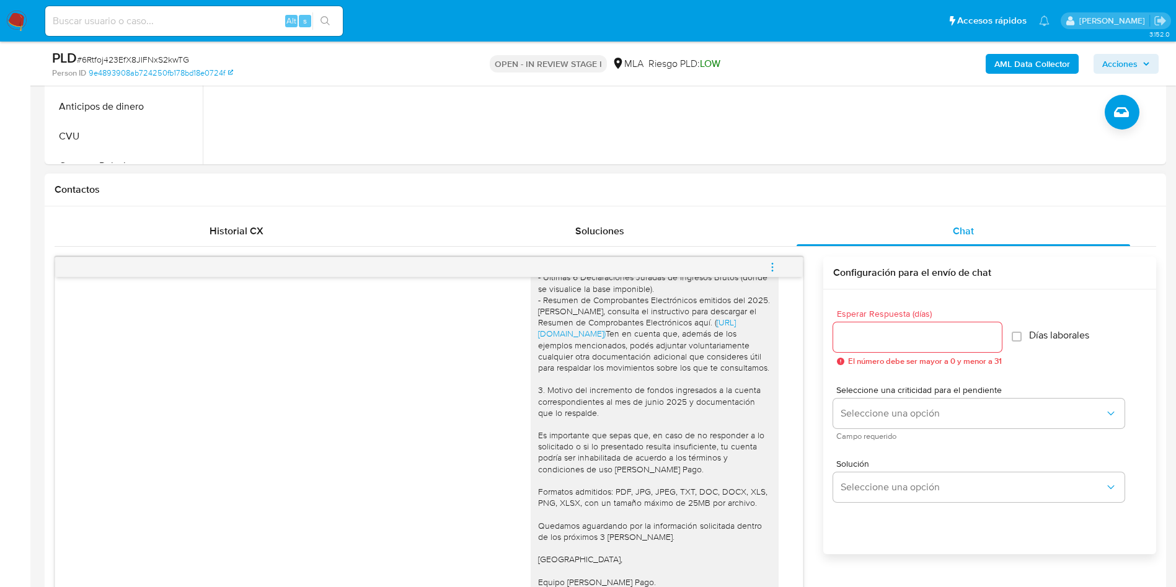
scroll to position [372, 0]
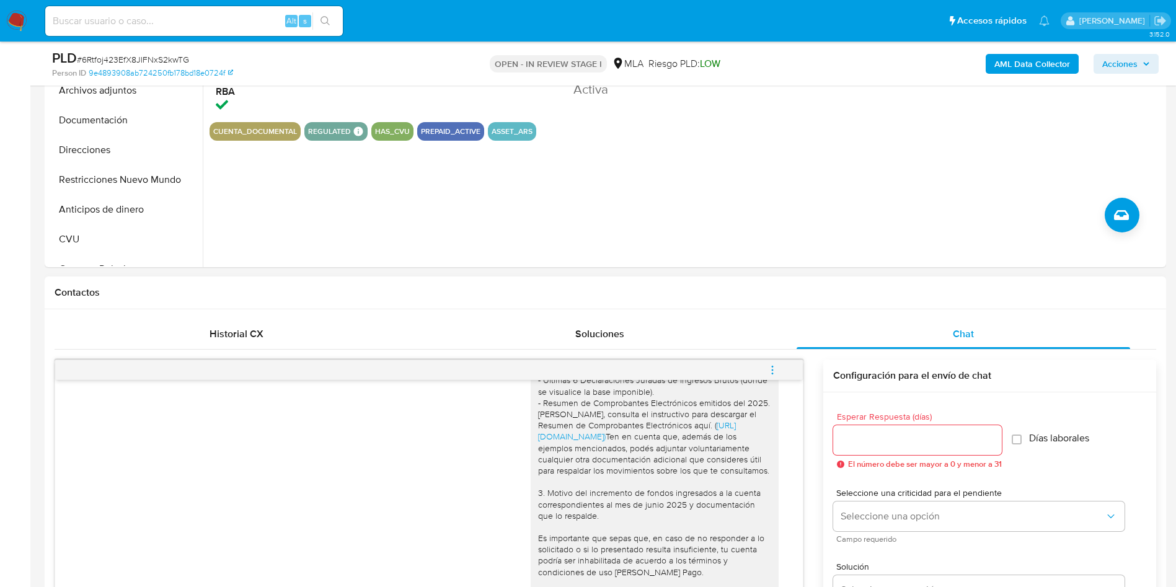
click at [773, 376] on span "menu-action" at bounding box center [772, 370] width 11 height 30
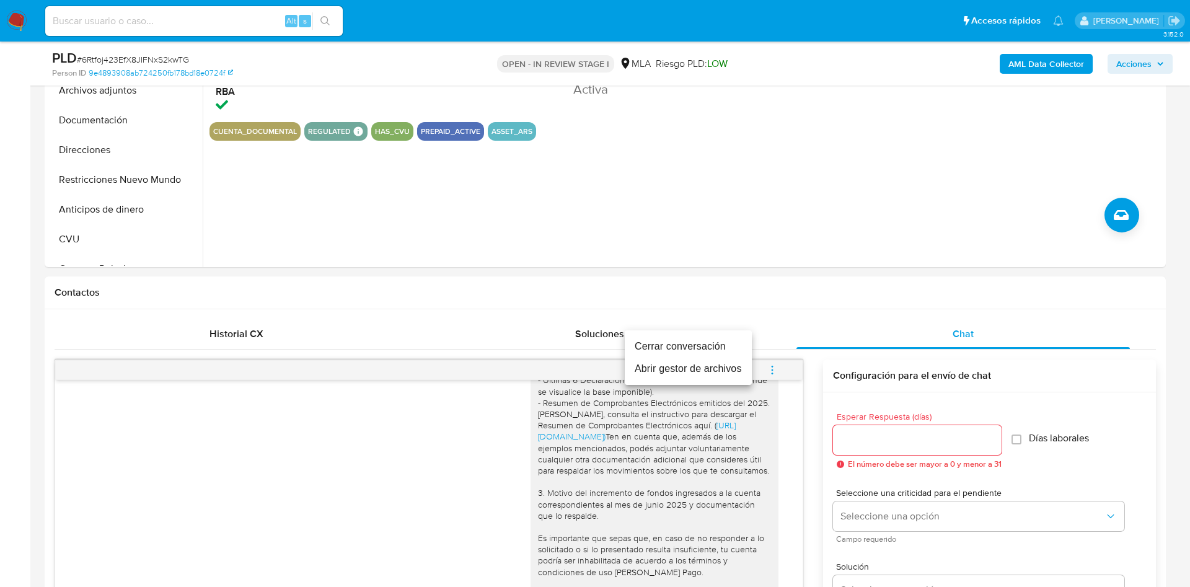
click at [715, 338] on li "Cerrar conversación" at bounding box center [688, 346] width 127 height 22
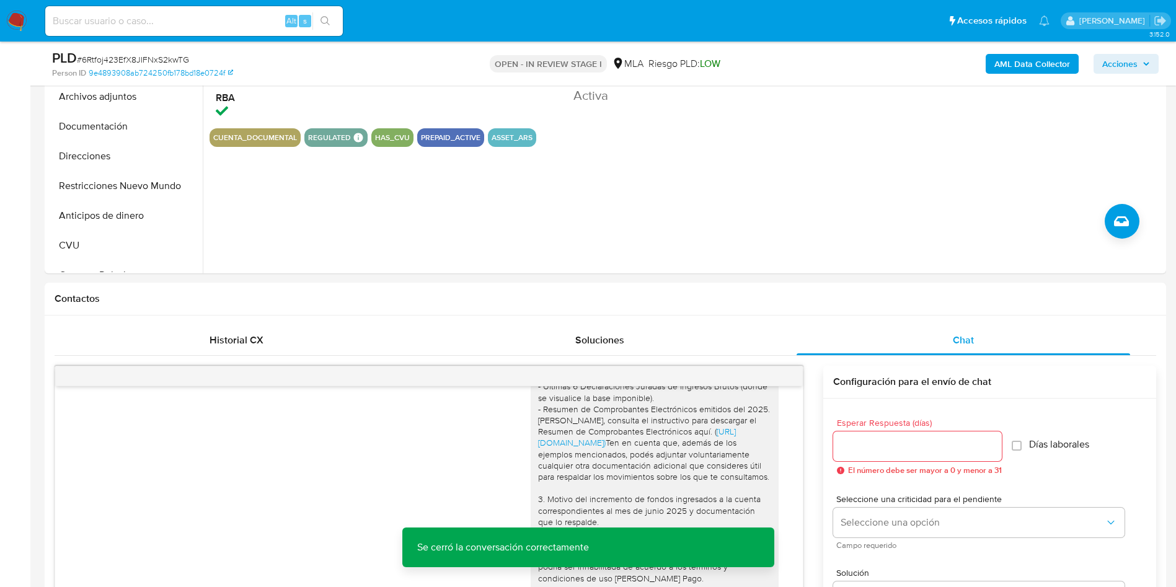
scroll to position [0, 0]
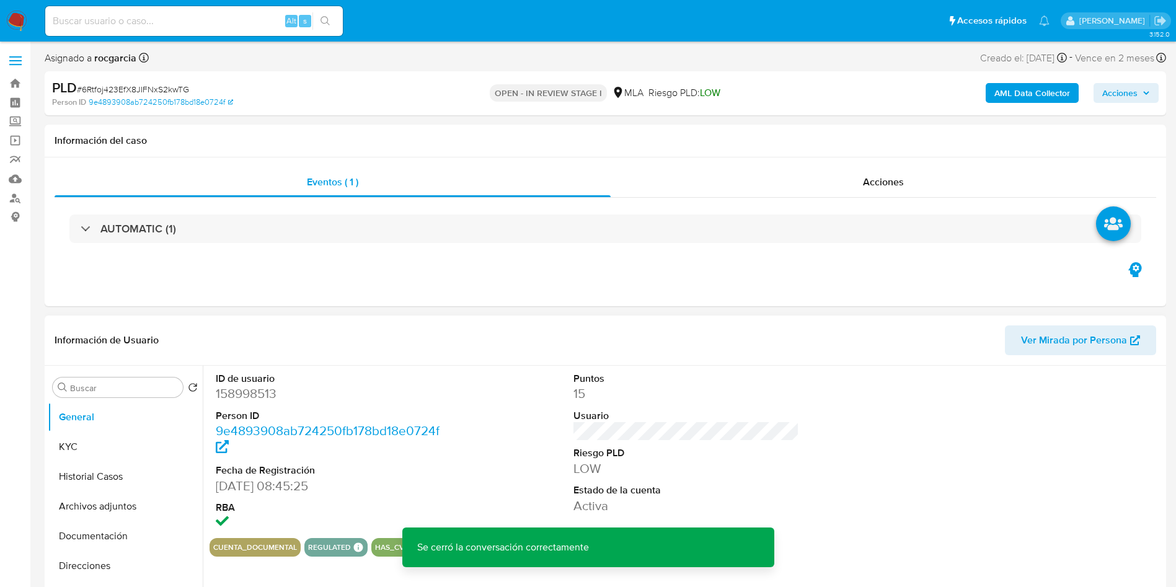
click at [232, 389] on dd "158998513" at bounding box center [329, 393] width 226 height 17
copy dd "158998513"
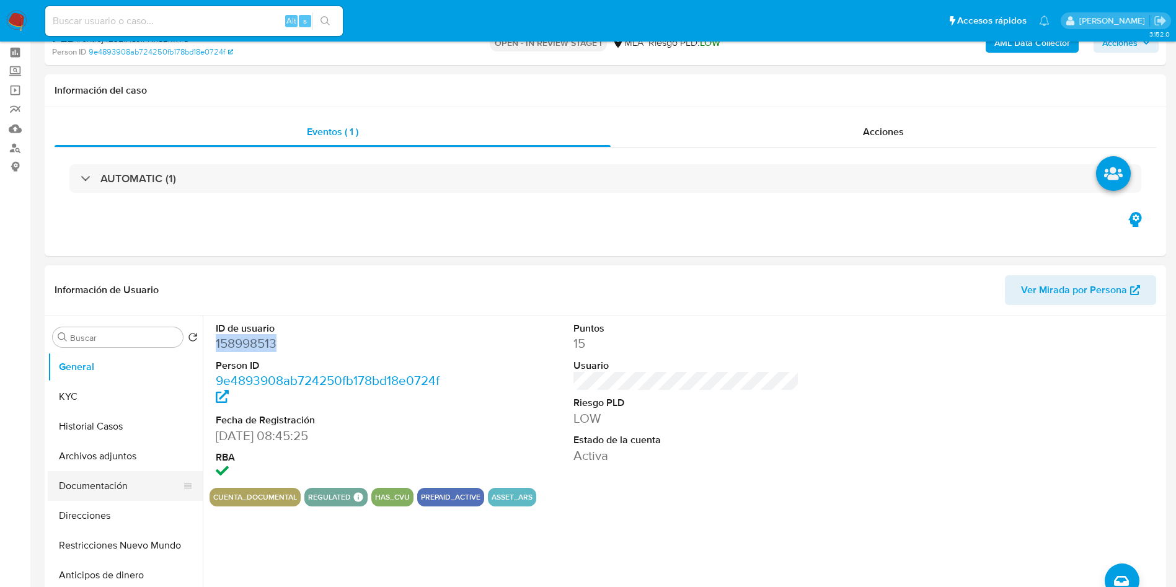
scroll to position [93, 0]
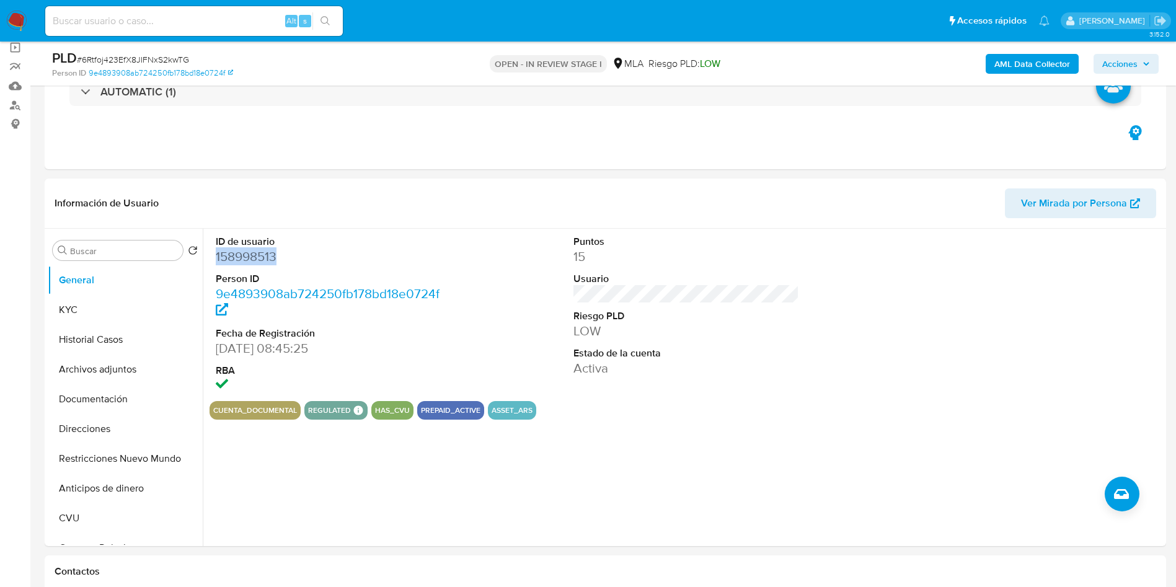
drag, startPoint x: 77, startPoint y: 368, endPoint x: 0, endPoint y: 387, distance: 79.4
click at [77, 368] on button "Archivos adjuntos" at bounding box center [125, 369] width 155 height 30
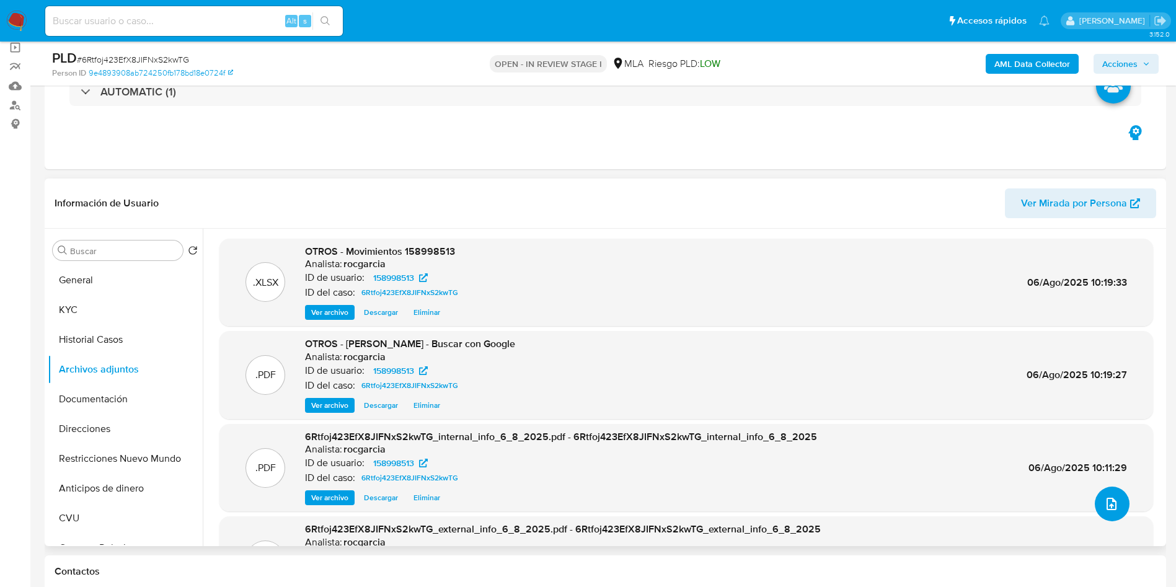
click at [1106, 507] on icon "upload-file" at bounding box center [1111, 503] width 15 height 15
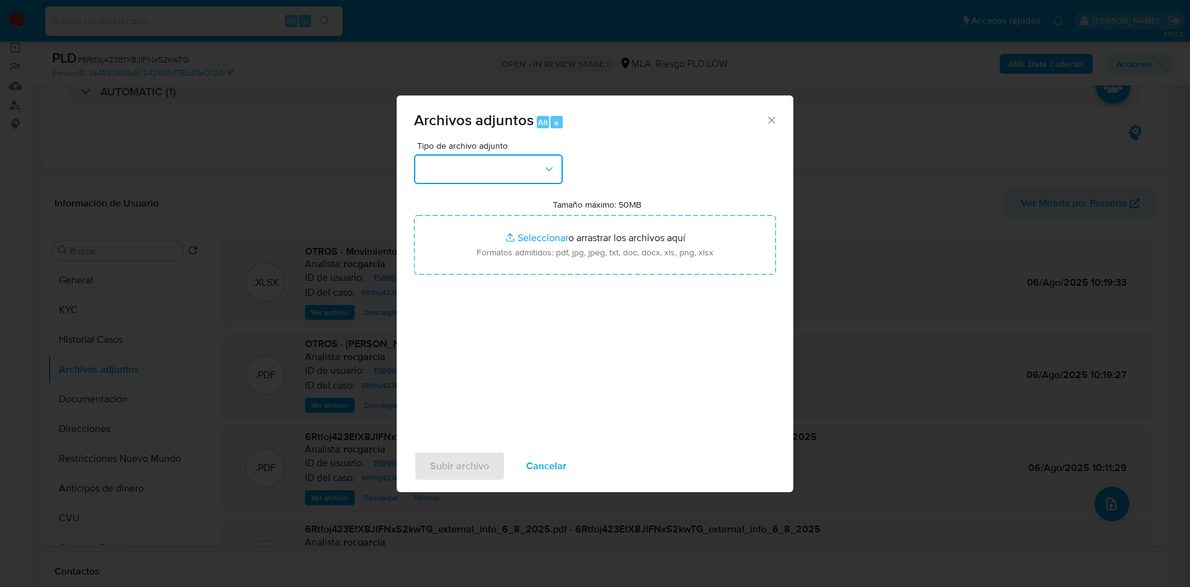
click at [482, 161] on button "button" at bounding box center [488, 169] width 149 height 30
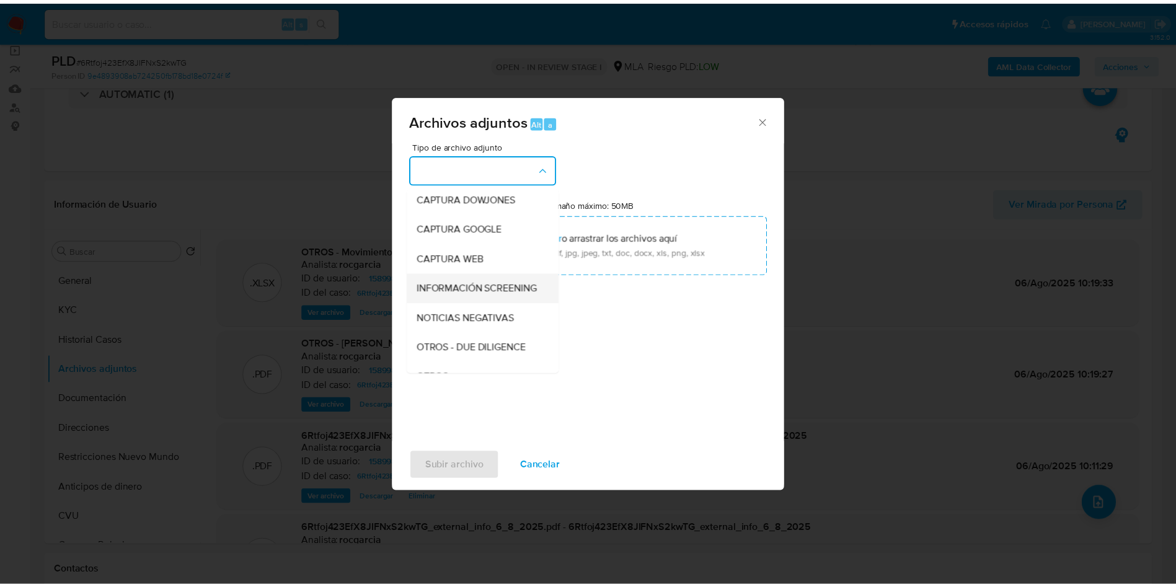
scroll to position [279, 0]
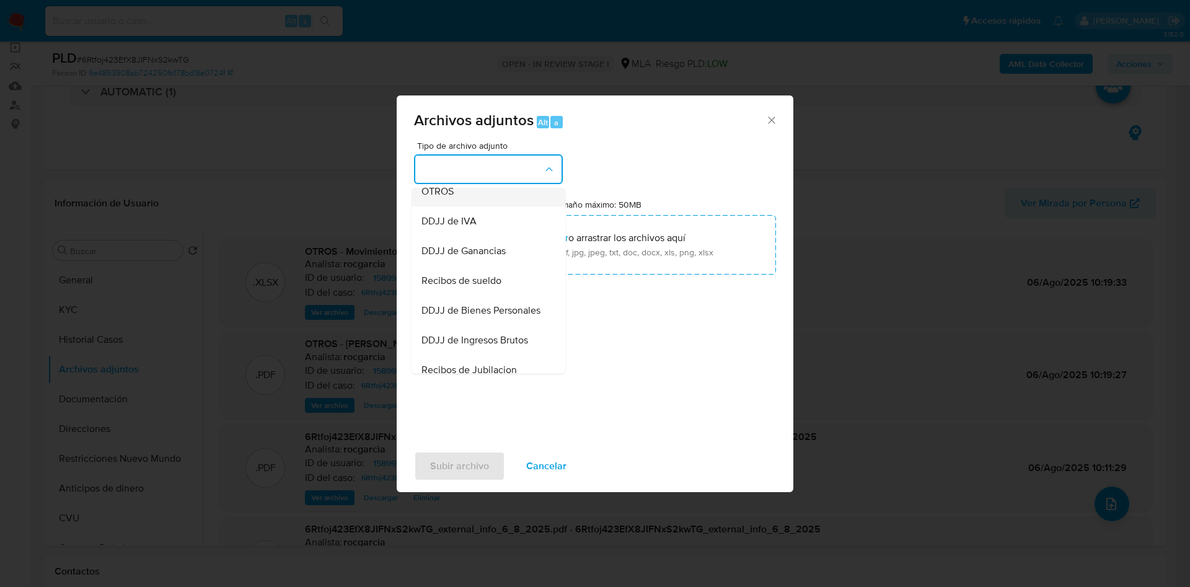
click at [467, 202] on div "OTROS" at bounding box center [484, 192] width 126 height 30
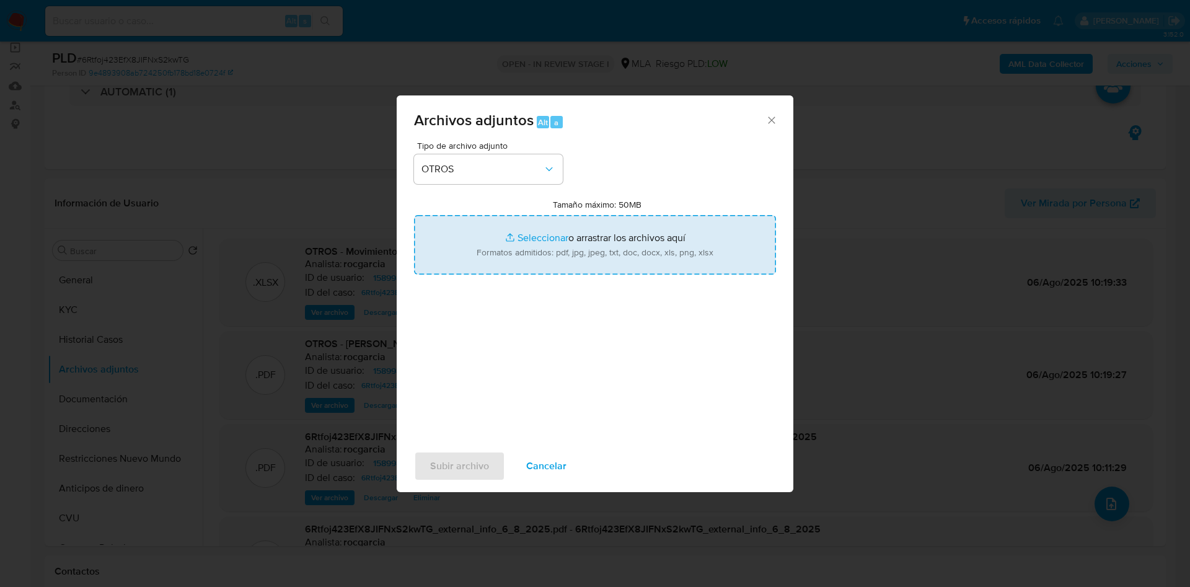
click at [513, 238] on input "Tamaño máximo: 50MB Seleccionar archivos" at bounding box center [595, 244] width 362 height 59
type input "C:\fakepath\158998513 - 6Rtfoj423EfX8JIFNxS2kwTG.docx"
click at [550, 234] on input "Tamaño máximo: 50MB Seleccionar archivos" at bounding box center [595, 244] width 362 height 59
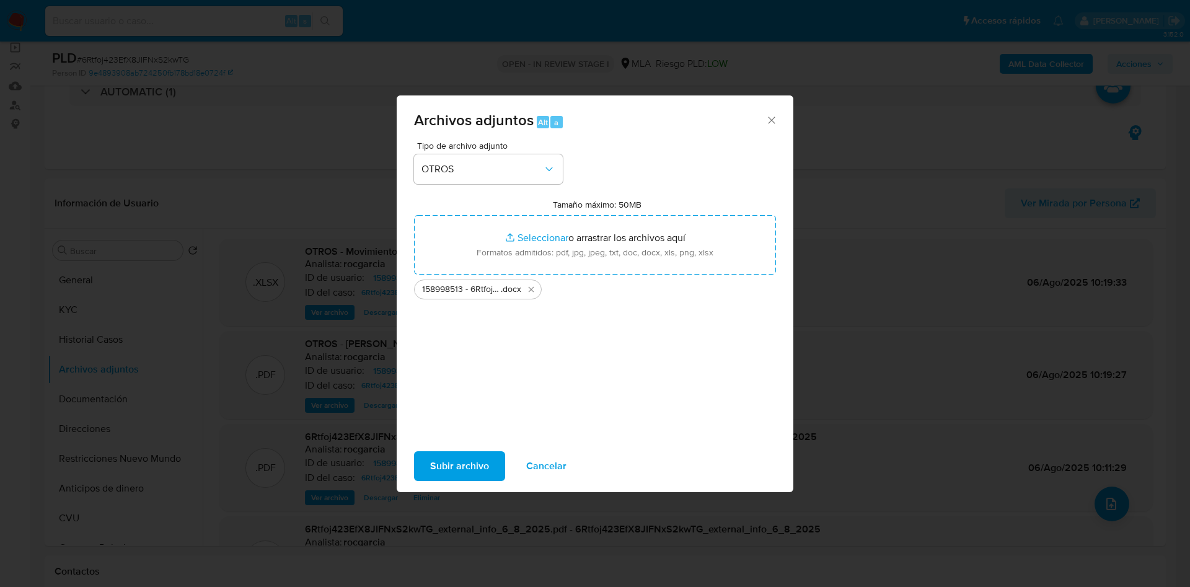
click at [461, 466] on span "Subir archivo" at bounding box center [459, 465] width 59 height 27
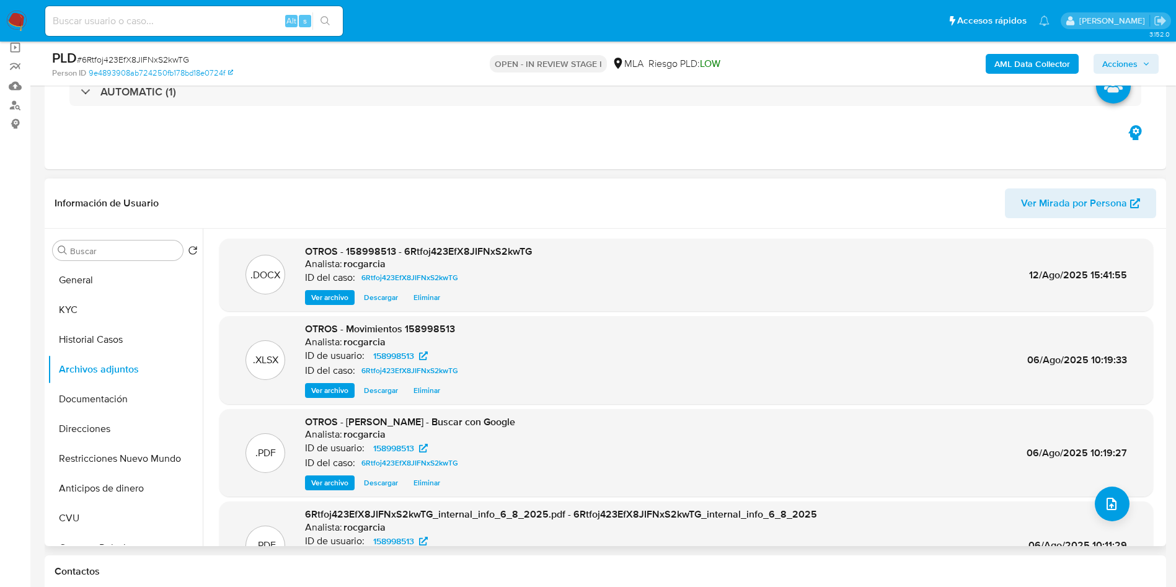
drag, startPoint x: 461, startPoint y: 466, endPoint x: 315, endPoint y: 225, distance: 281.7
click at [315, 225] on div "Información de Usuario Ver Mirada por Persona" at bounding box center [605, 203] width 1121 height 50
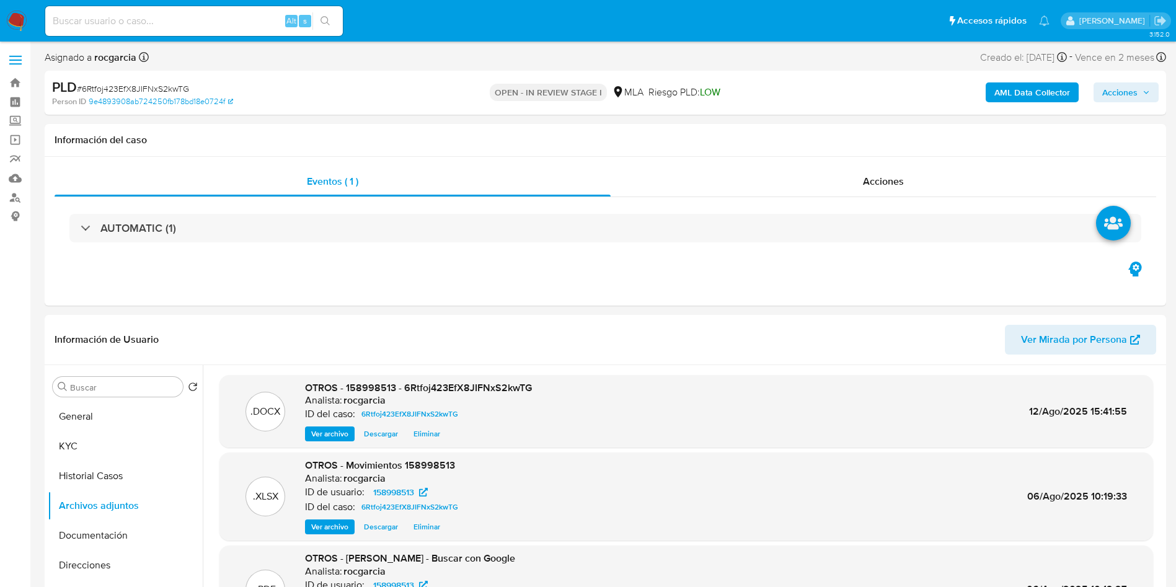
scroll to position [0, 0]
click at [1117, 90] on span "Acciones" at bounding box center [1119, 93] width 35 height 20
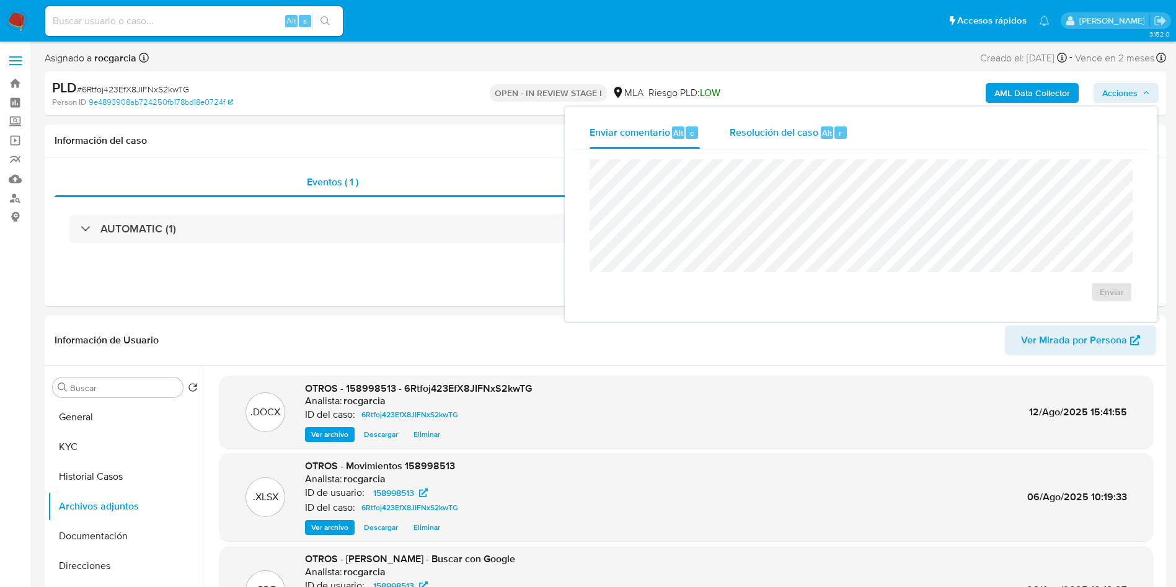
click at [755, 137] on span "Resolución del caso" at bounding box center [773, 132] width 89 height 14
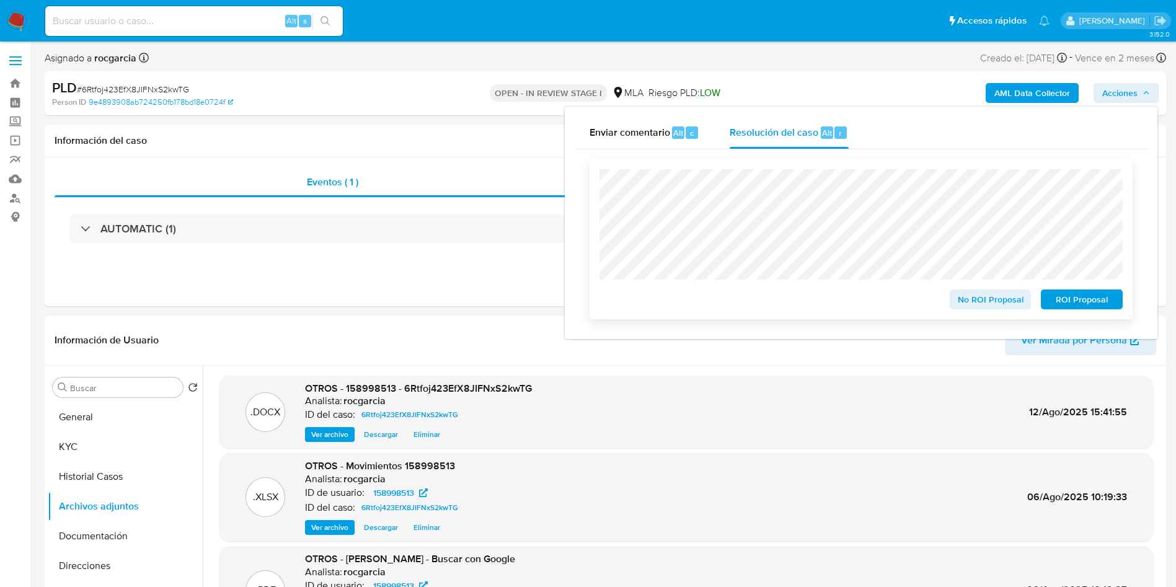
click at [960, 299] on span "No ROI Proposal" at bounding box center [990, 299] width 64 height 17
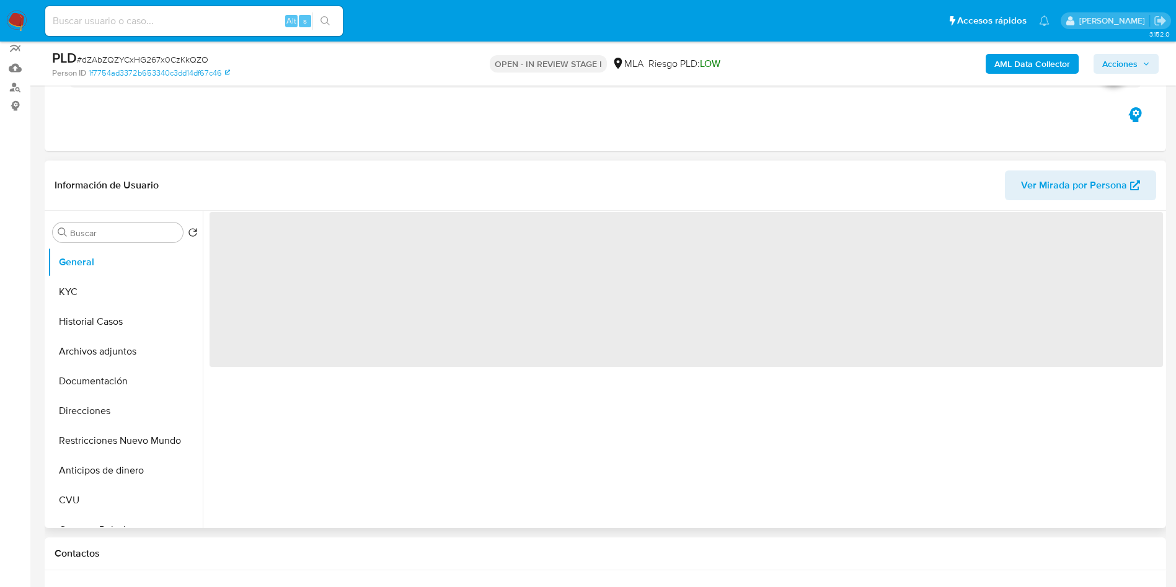
scroll to position [186, 0]
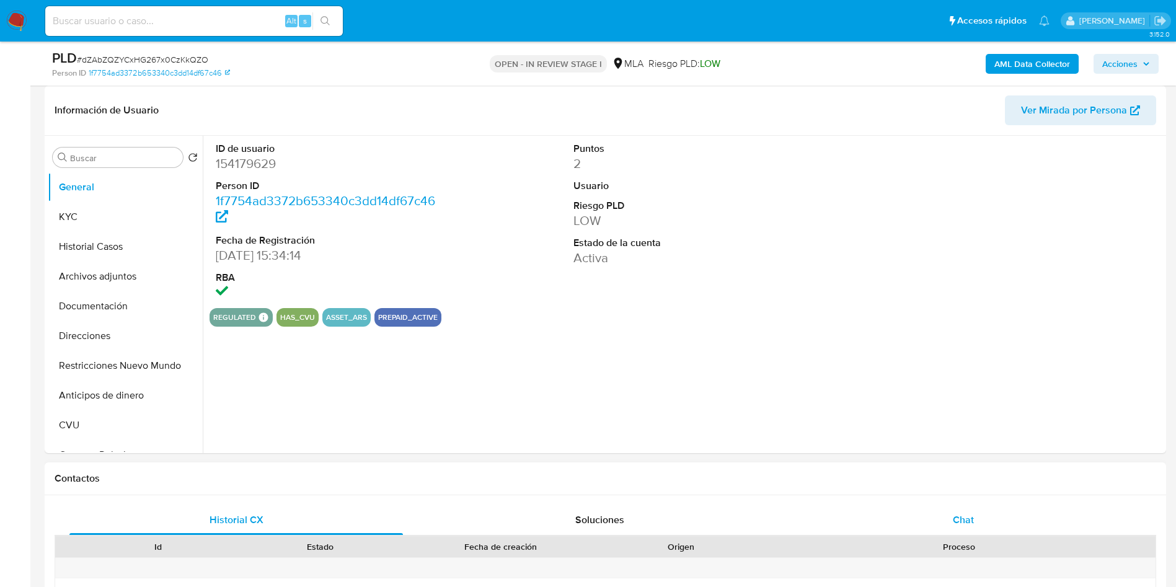
click at [947, 510] on div "Chat" at bounding box center [962, 520] width 333 height 30
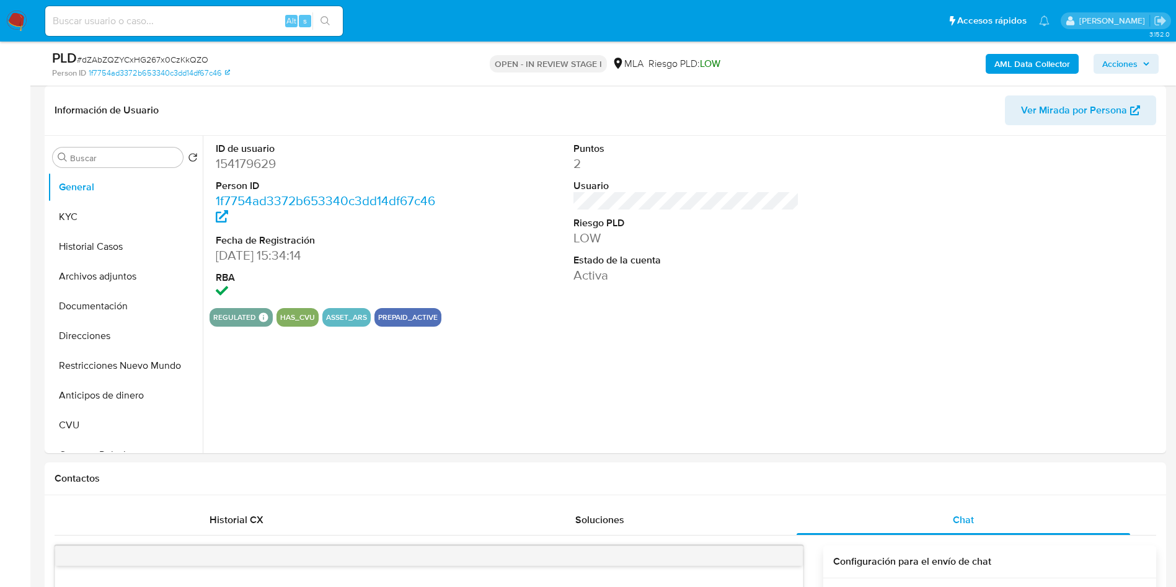
select select "10"
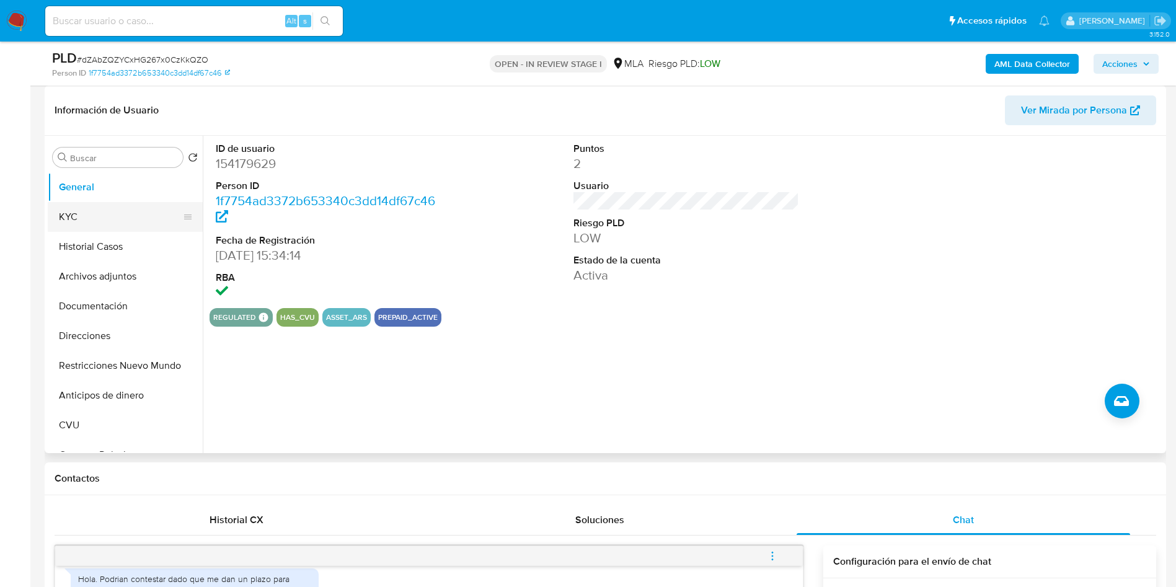
click at [108, 214] on button "KYC" at bounding box center [120, 217] width 145 height 30
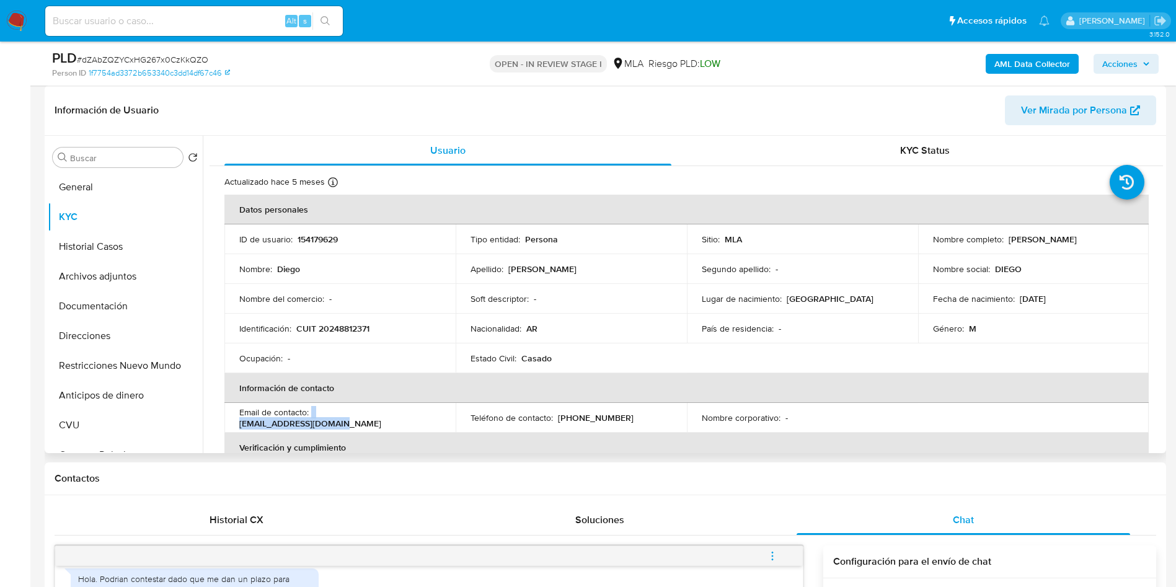
drag, startPoint x: 312, startPoint y: 417, endPoint x: 442, endPoint y: 411, distance: 130.9
click at [442, 411] on td "Email de contacto : diecamcar@yahoo.com.ar" at bounding box center [339, 418] width 231 height 30
copy div "diecamcar@yahoo.com.ar"
click at [347, 331] on p "CUIT 20248812371" at bounding box center [332, 328] width 73 height 11
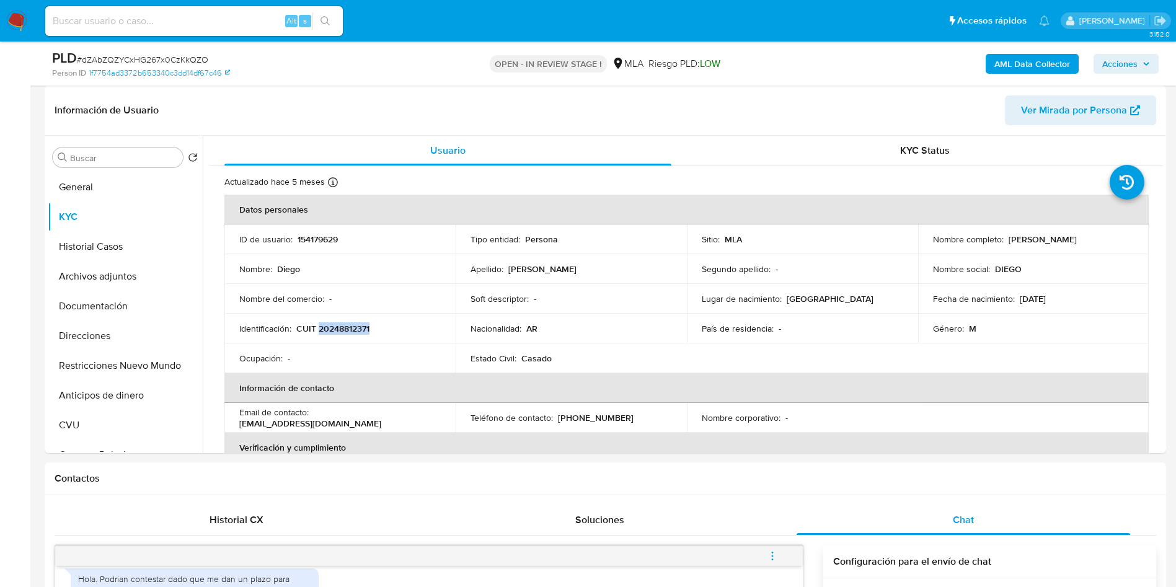
copy p "20248812371"
click at [309, 239] on p "154179629" at bounding box center [317, 239] width 40 height 11
copy p "154179629"
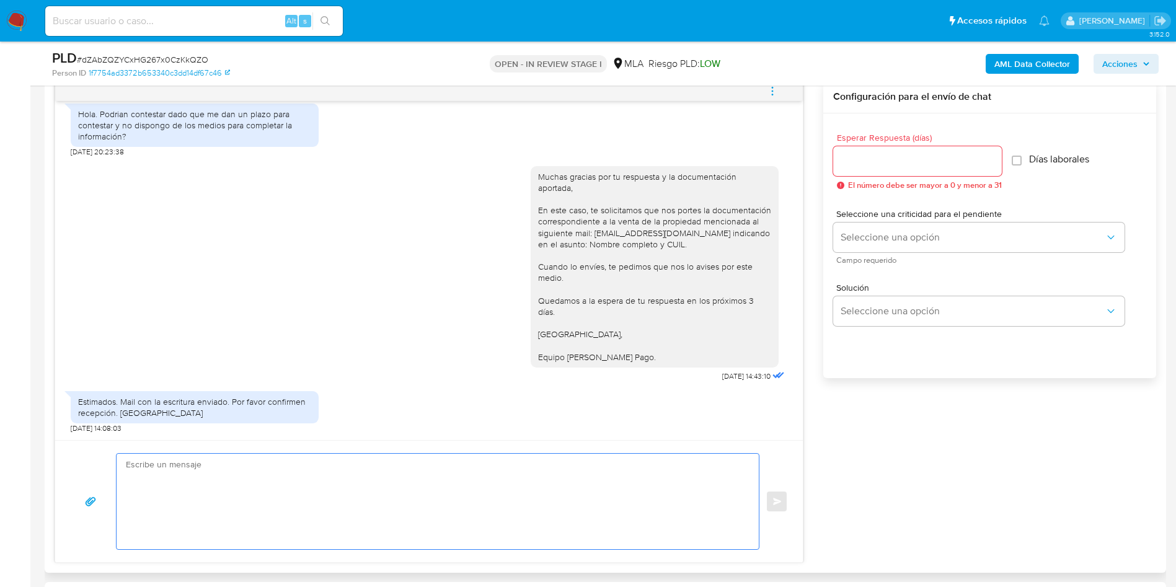
click at [249, 500] on textarea at bounding box center [434, 501] width 617 height 95
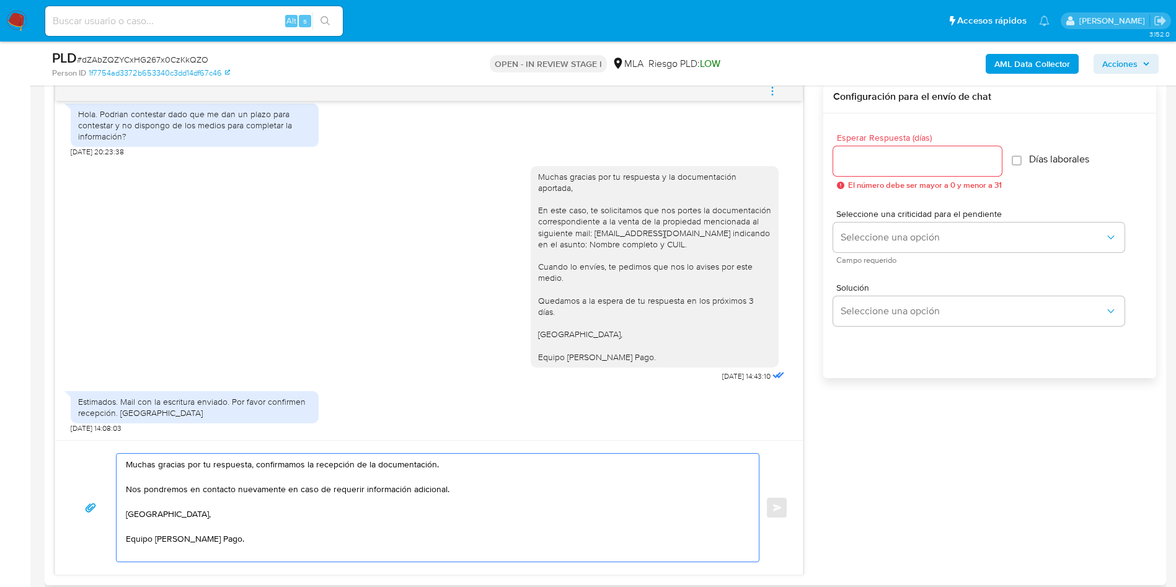
type textarea "Muchas gracias por tu respuesta, confirmamos la recepción de la documentación. …"
click at [855, 161] on input "Esperar Respuesta (días)" at bounding box center [917, 161] width 169 height 16
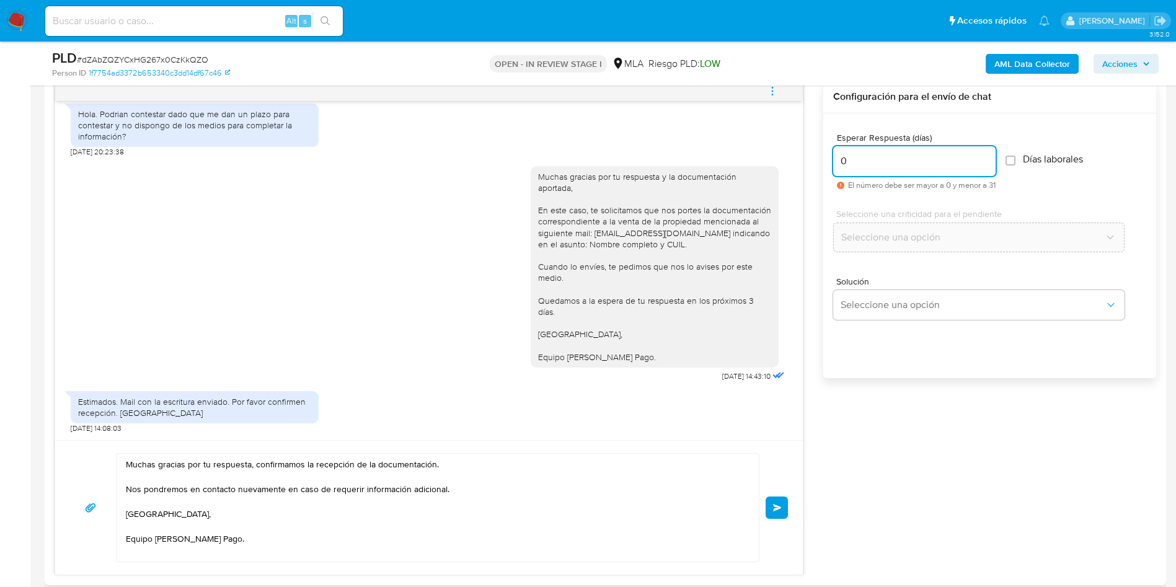
type input "0"
click at [1015, 480] on div "17/07/2025 20:07:44 Estimados. Los movimientos en pesos se deben fundamentalmen…" at bounding box center [605, 328] width 1101 height 495
click at [774, 500] on button "Enviar" at bounding box center [776, 507] width 22 height 22
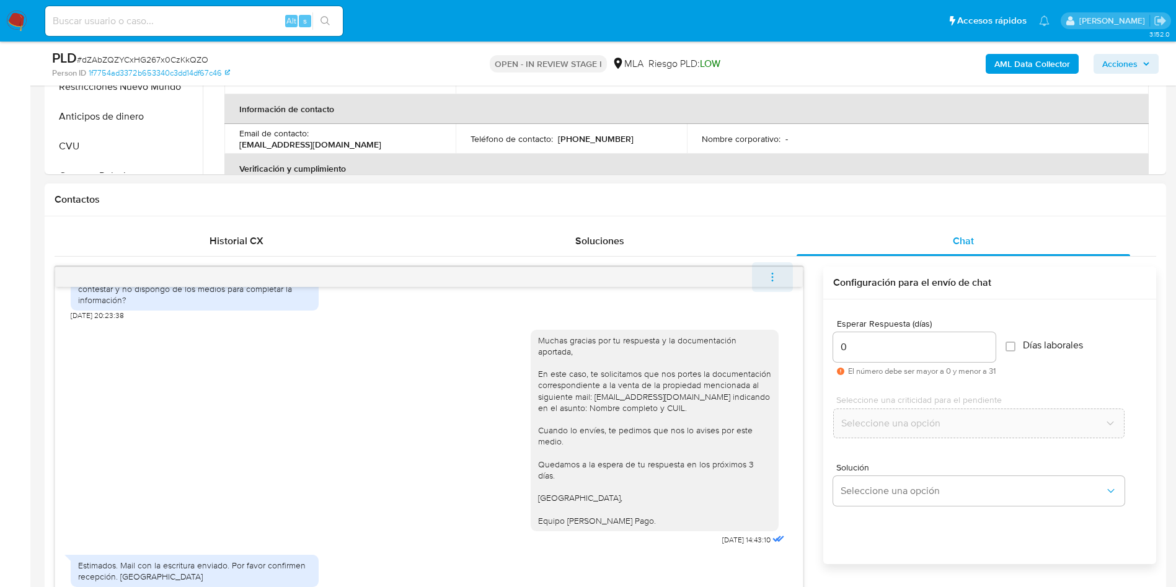
scroll to position [1124, 0]
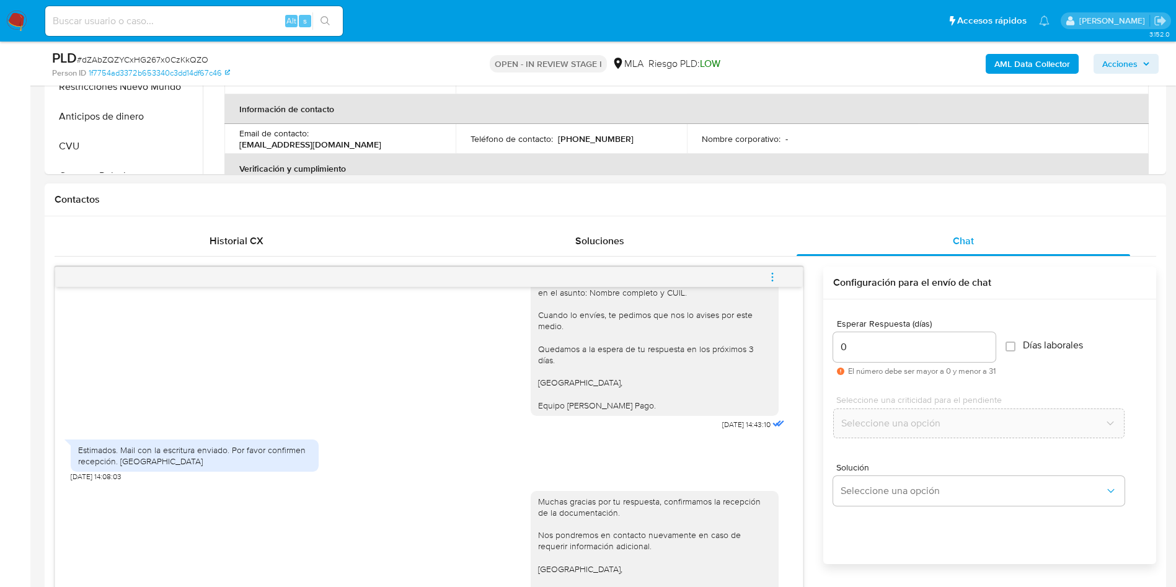
click at [777, 275] on icon "menu-action" at bounding box center [772, 276] width 11 height 11
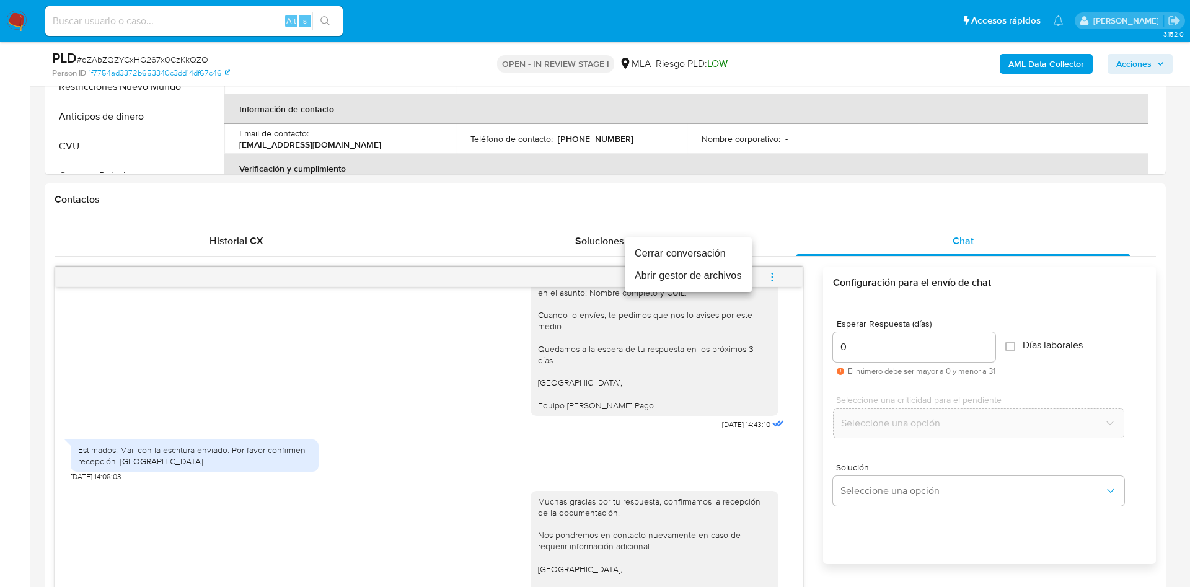
click at [730, 250] on li "Cerrar conversación" at bounding box center [688, 253] width 127 height 22
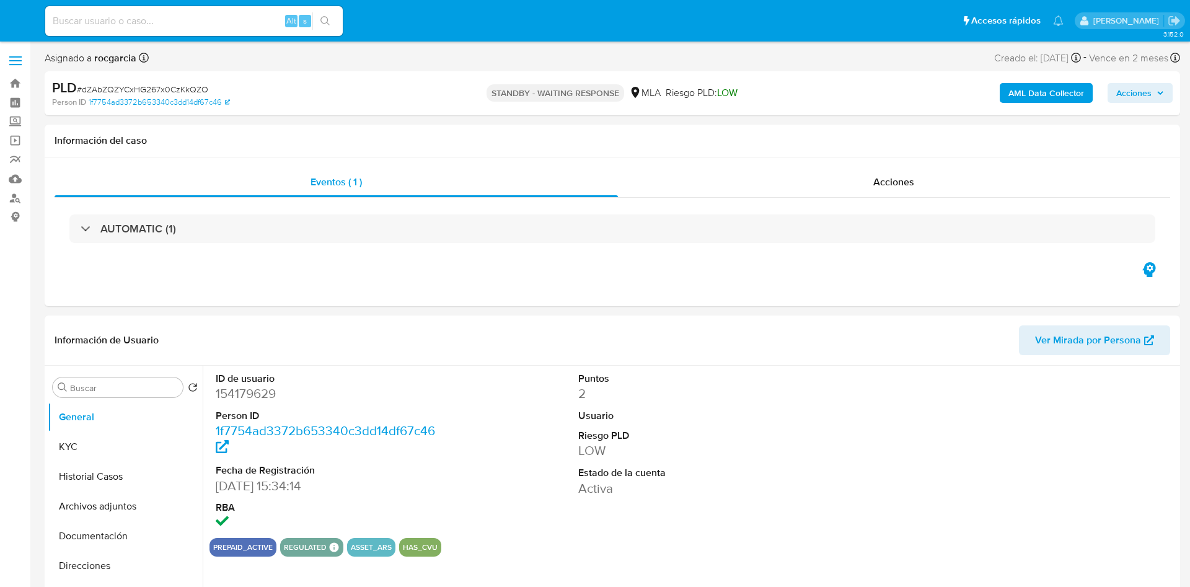
select select "10"
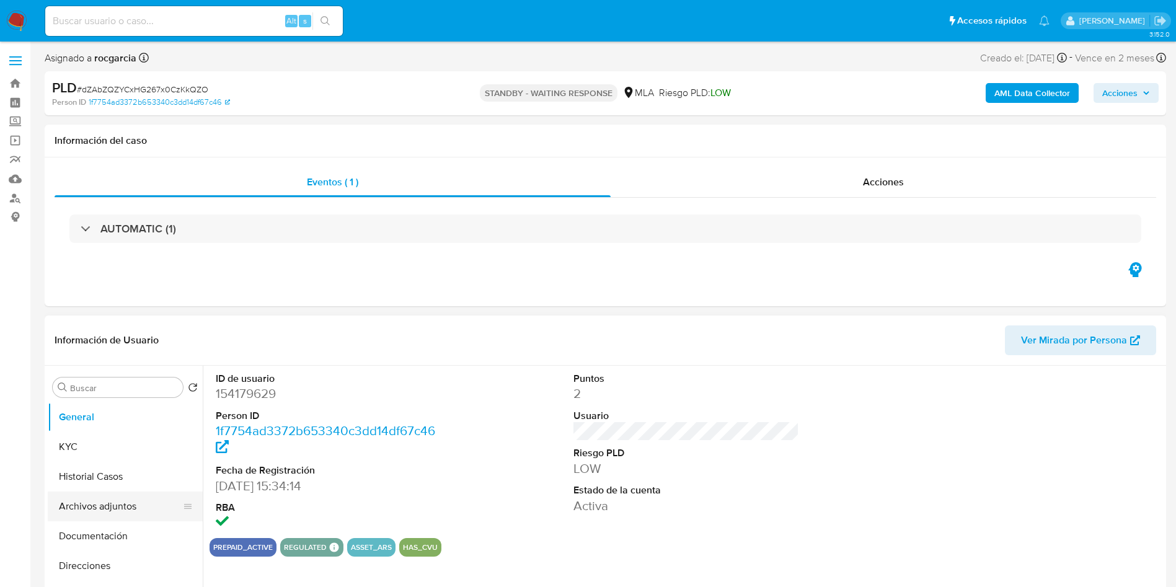
click at [90, 501] on button "Archivos adjuntos" at bounding box center [120, 506] width 145 height 30
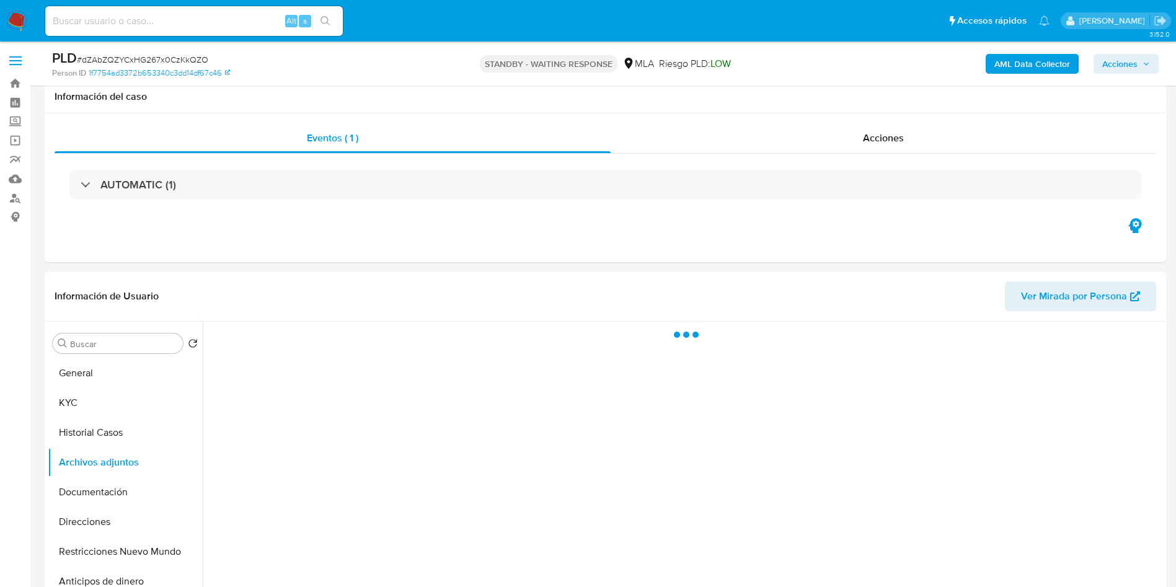
scroll to position [93, 0]
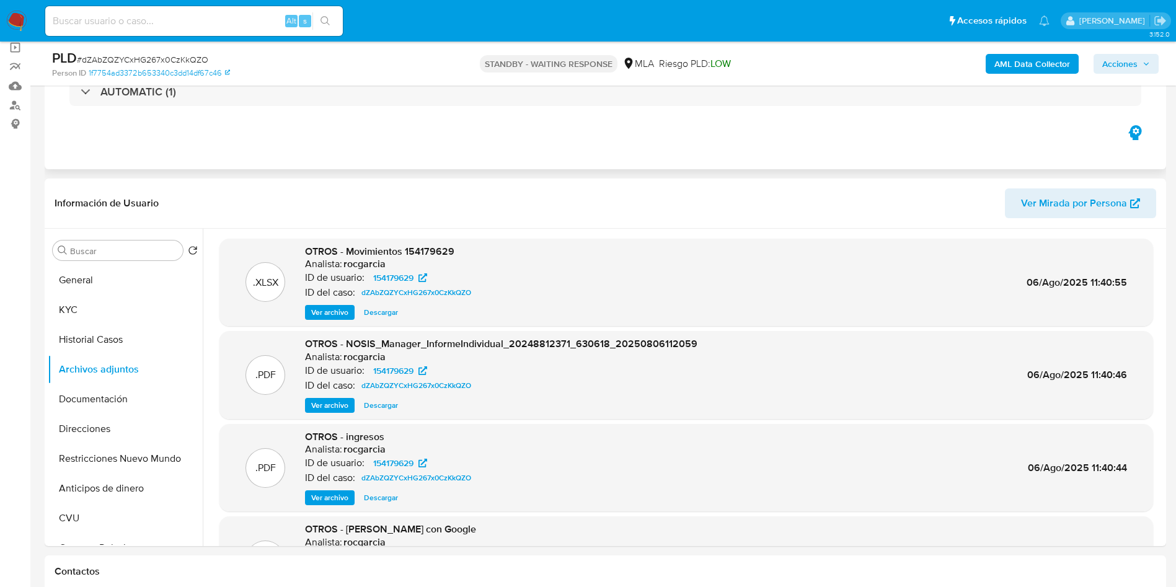
click at [508, 162] on div "Eventos ( 1 ) Acciones AUTOMATIC (1)" at bounding box center [605, 94] width 1121 height 149
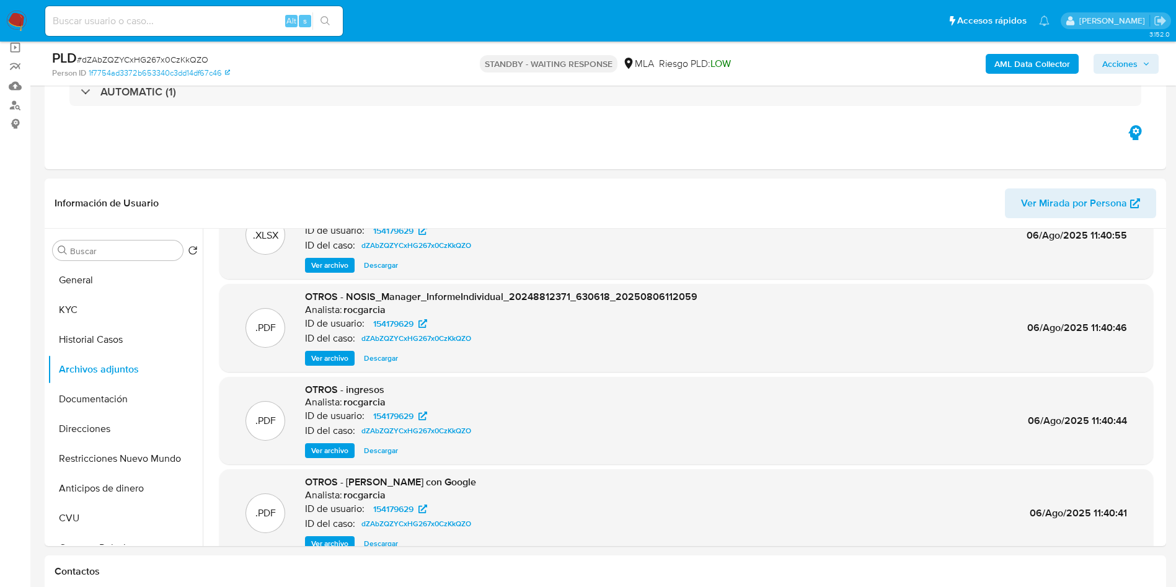
scroll to position [69, 0]
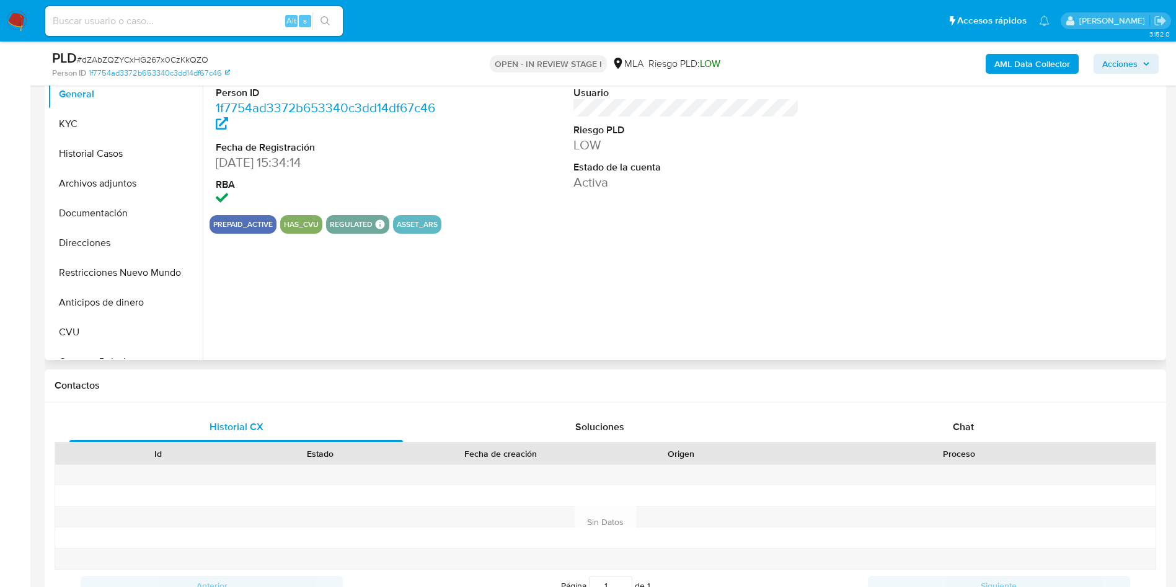
scroll to position [107, 0]
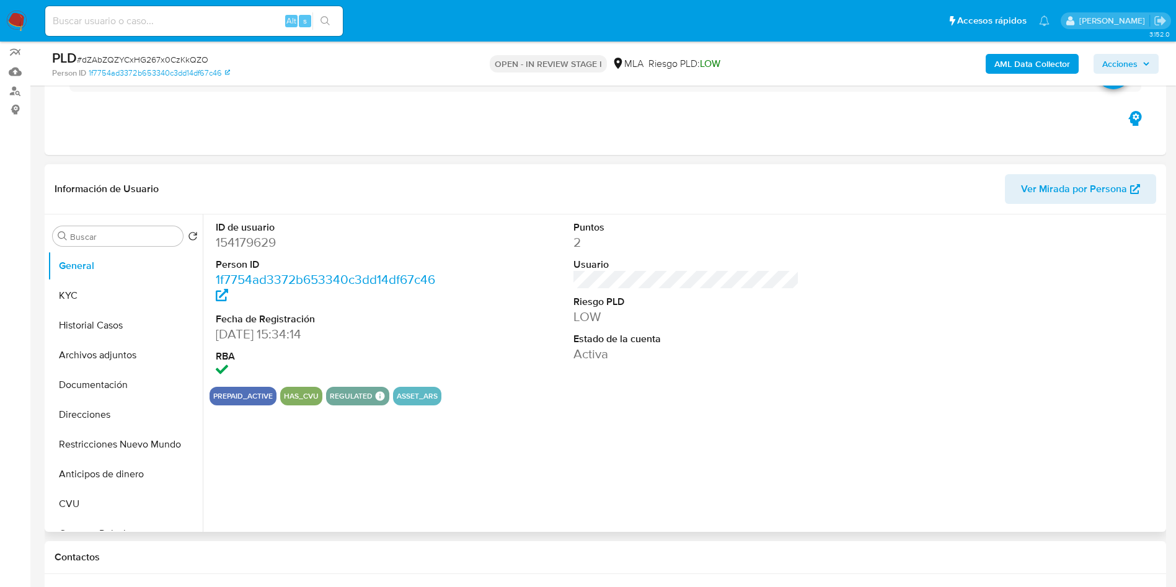
select select "10"
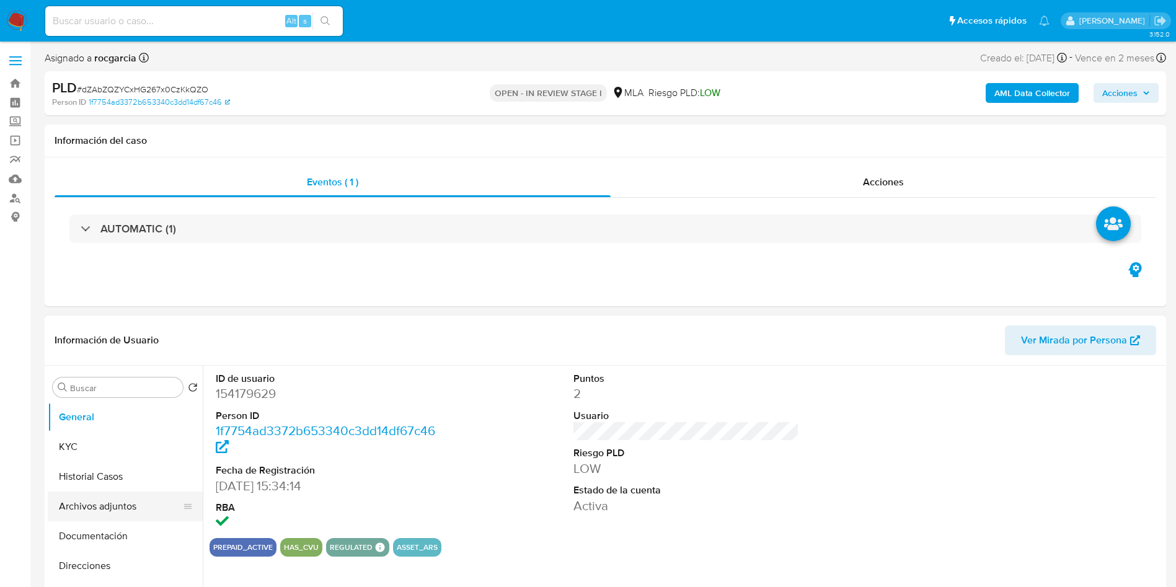
click at [90, 498] on button "Archivos adjuntos" at bounding box center [120, 506] width 145 height 30
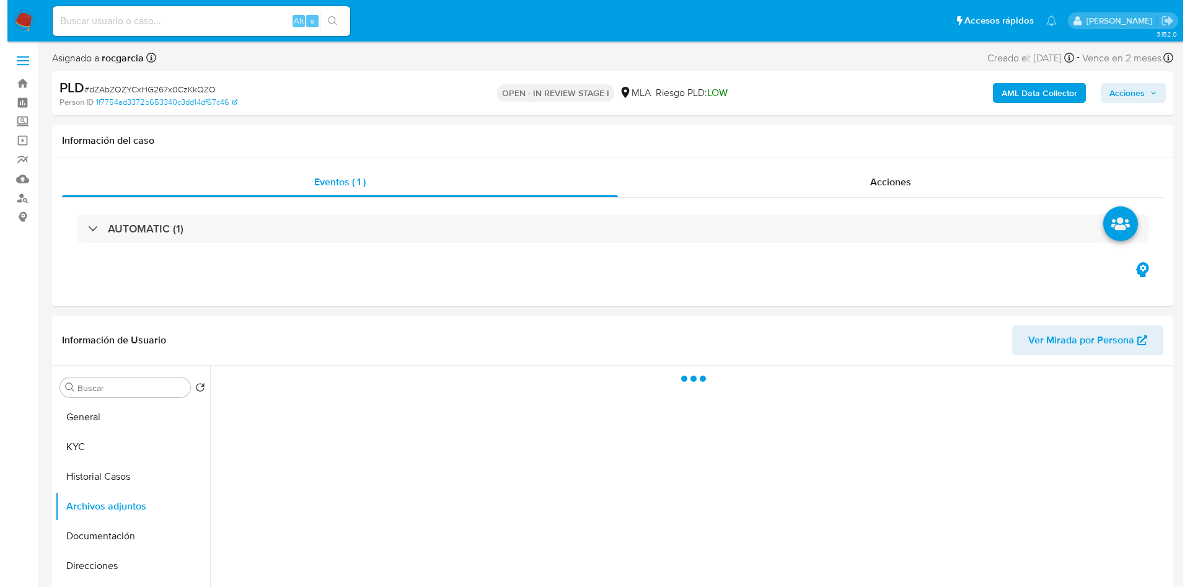
scroll to position [93, 0]
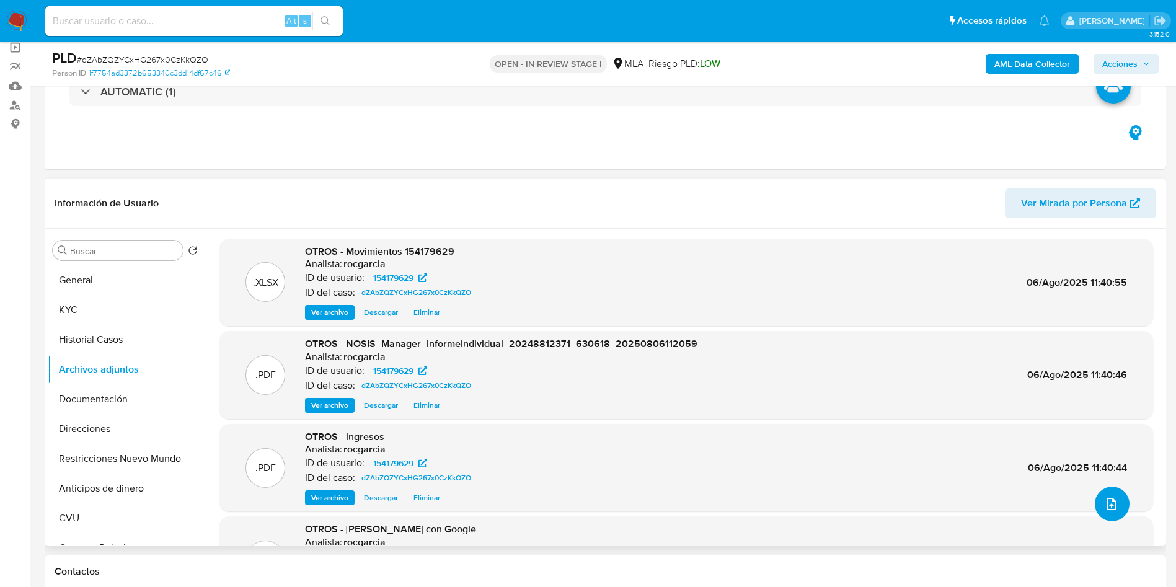
click at [1104, 507] on span "upload-file" at bounding box center [1111, 503] width 15 height 15
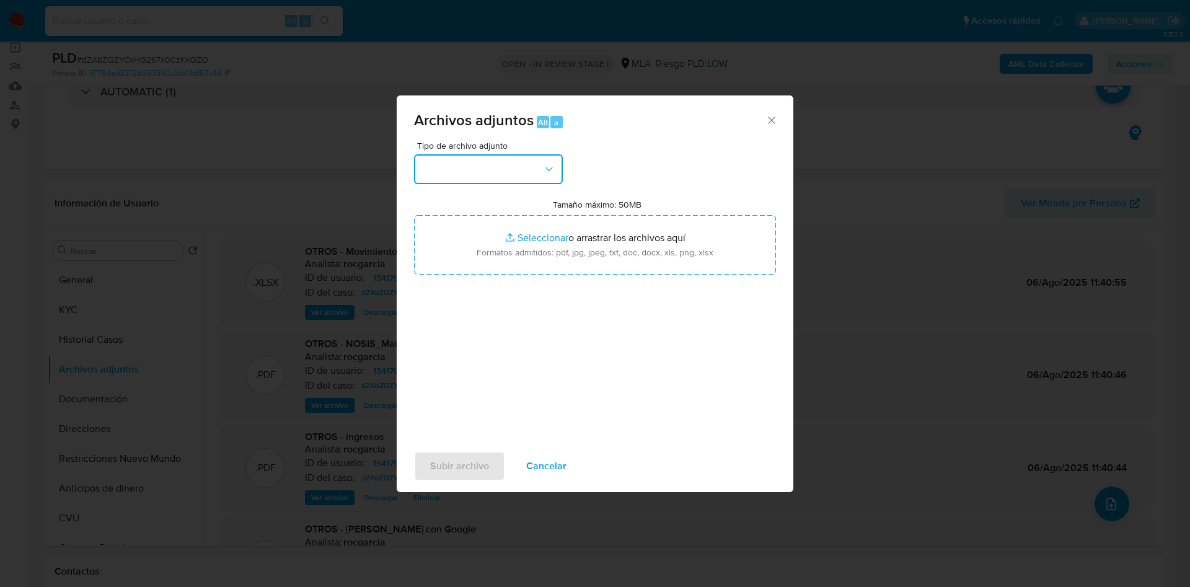
click at [502, 169] on button "button" at bounding box center [488, 169] width 149 height 30
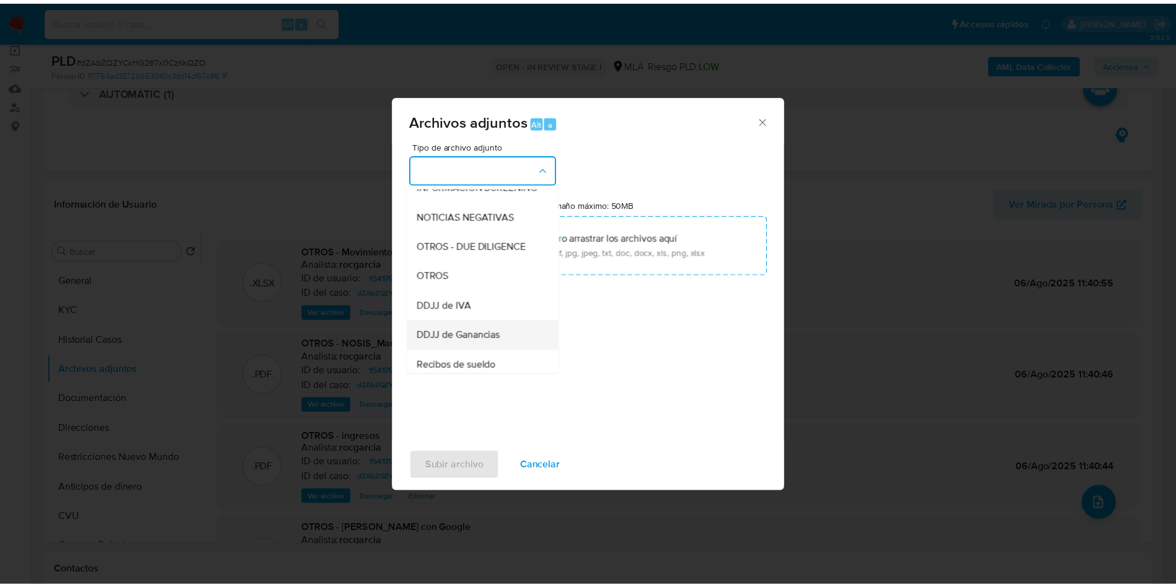
scroll to position [279, 0]
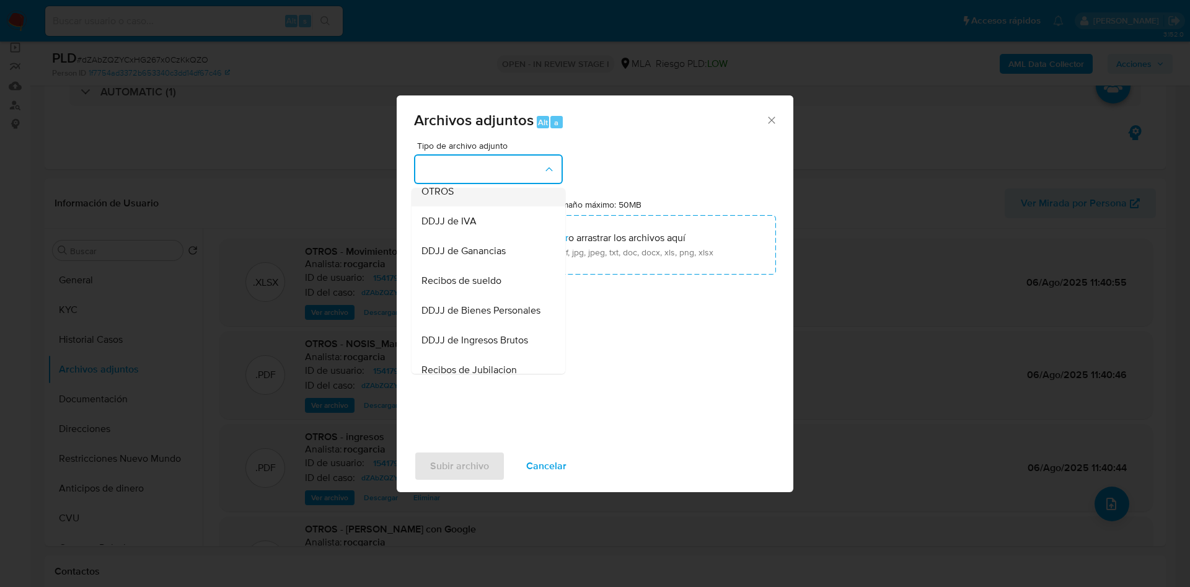
click at [450, 206] on div "OTROS" at bounding box center [484, 192] width 126 height 30
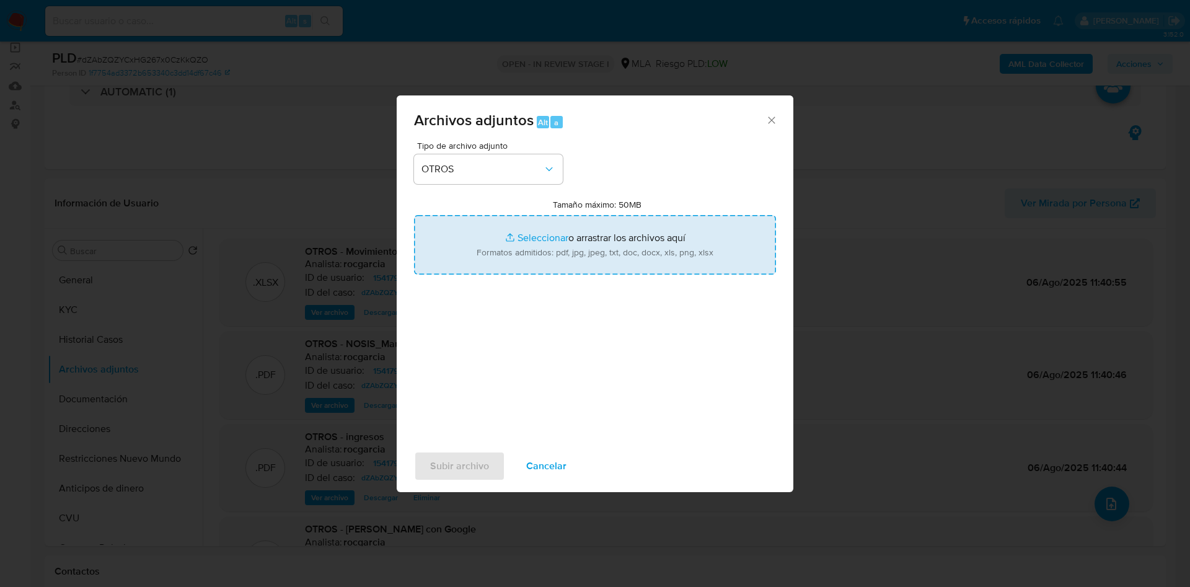
click at [553, 237] on input "Tamaño máximo: 50MB Seleccionar archivos" at bounding box center [595, 244] width 362 height 59
type input "C:\fakepath\154179629 - dZAbZQZYCxHG267x0CzKkQZO.docx"
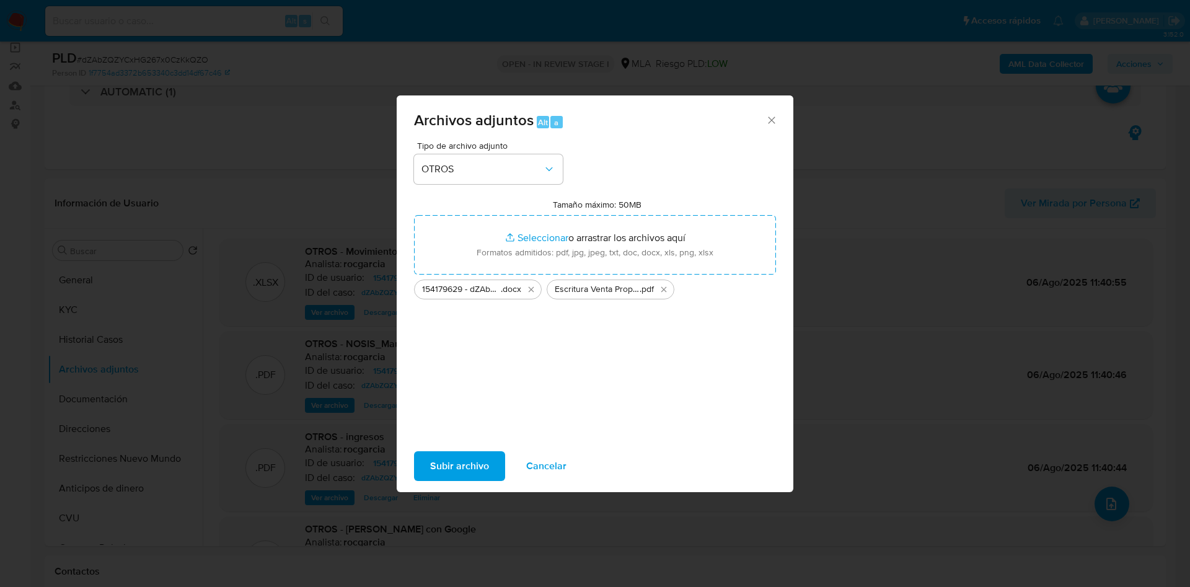
drag, startPoint x: 580, startPoint y: 110, endPoint x: 797, endPoint y: 118, distance: 217.0
click at [797, 118] on div "Archivos adjuntos Alt a Tipo de archivo adjunto OTROS Tamaño máximo: 50MB Selec…" at bounding box center [595, 293] width 1190 height 587
click at [451, 478] on span "Subir archivo" at bounding box center [459, 465] width 59 height 27
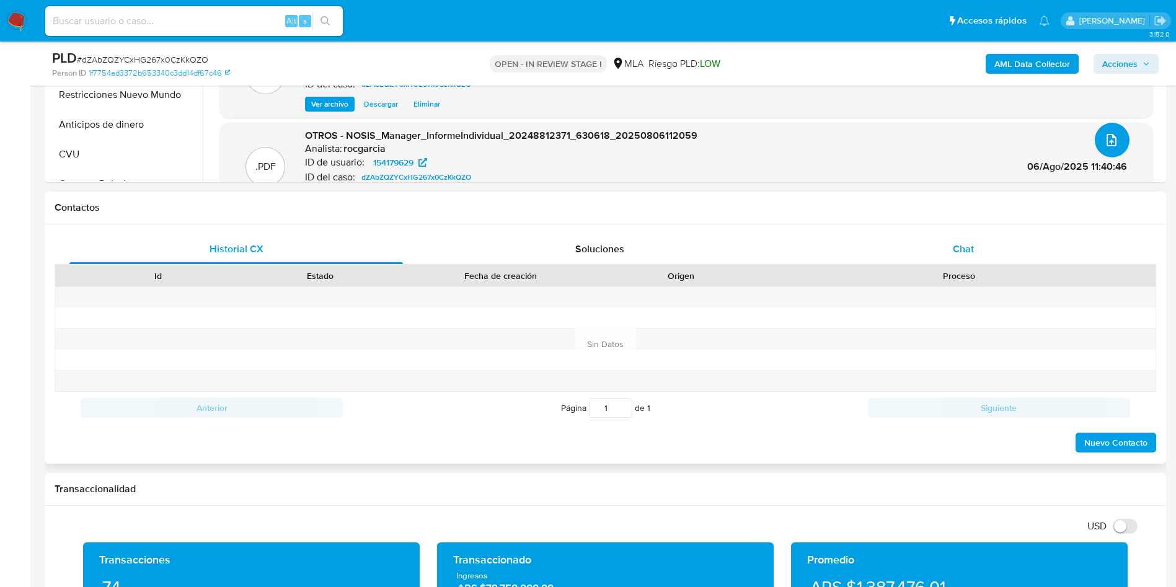
scroll to position [0, 0]
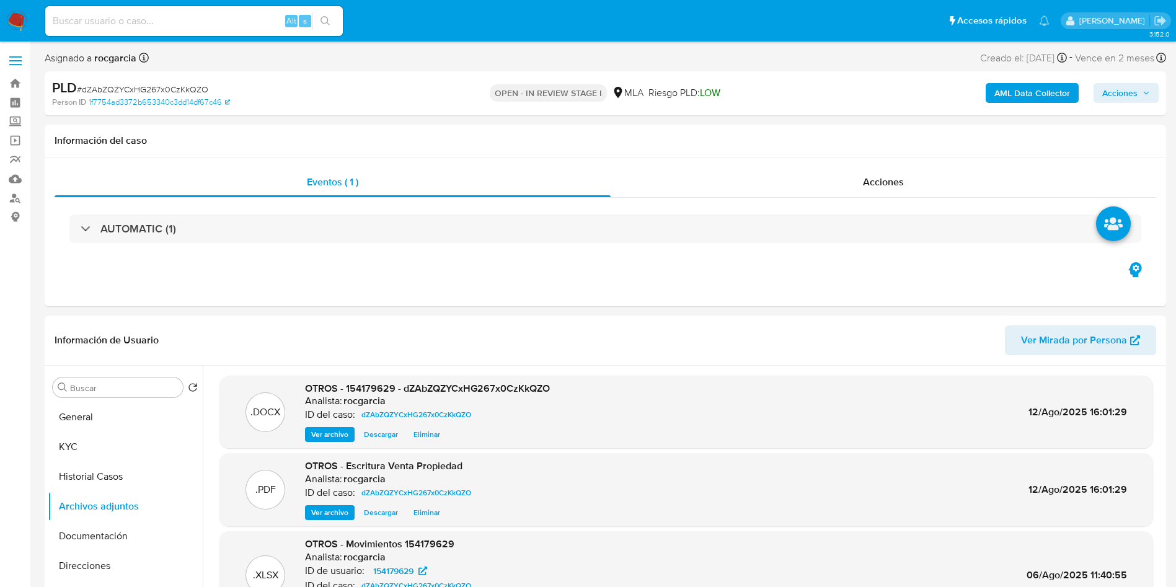
click at [1122, 92] on span "Acciones" at bounding box center [1119, 93] width 35 height 20
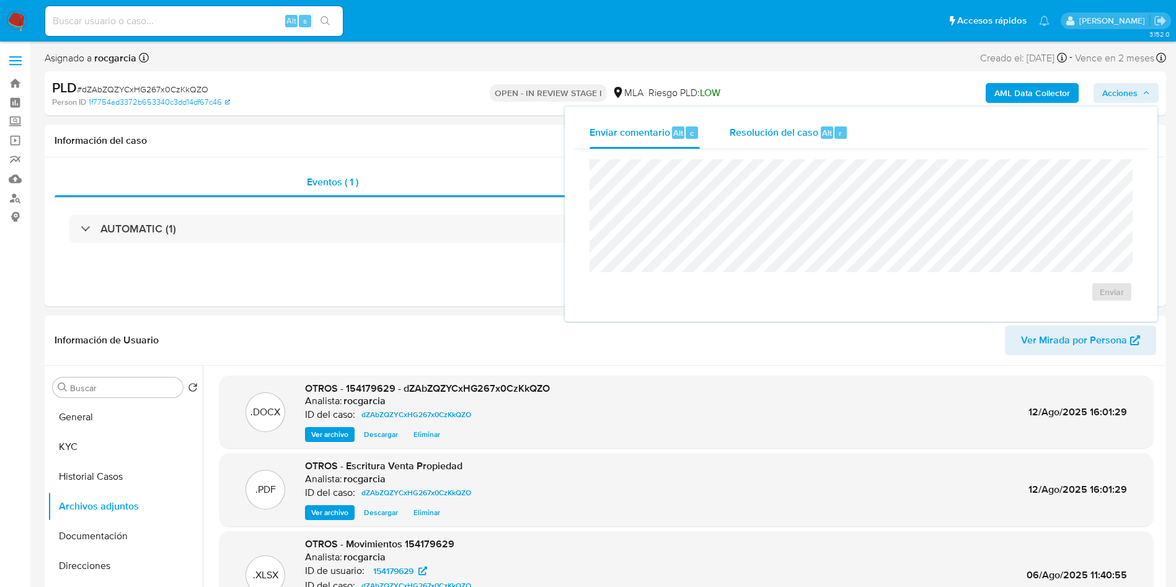
click at [816, 148] on div "Resolución del caso Alt r" at bounding box center [788, 133] width 118 height 32
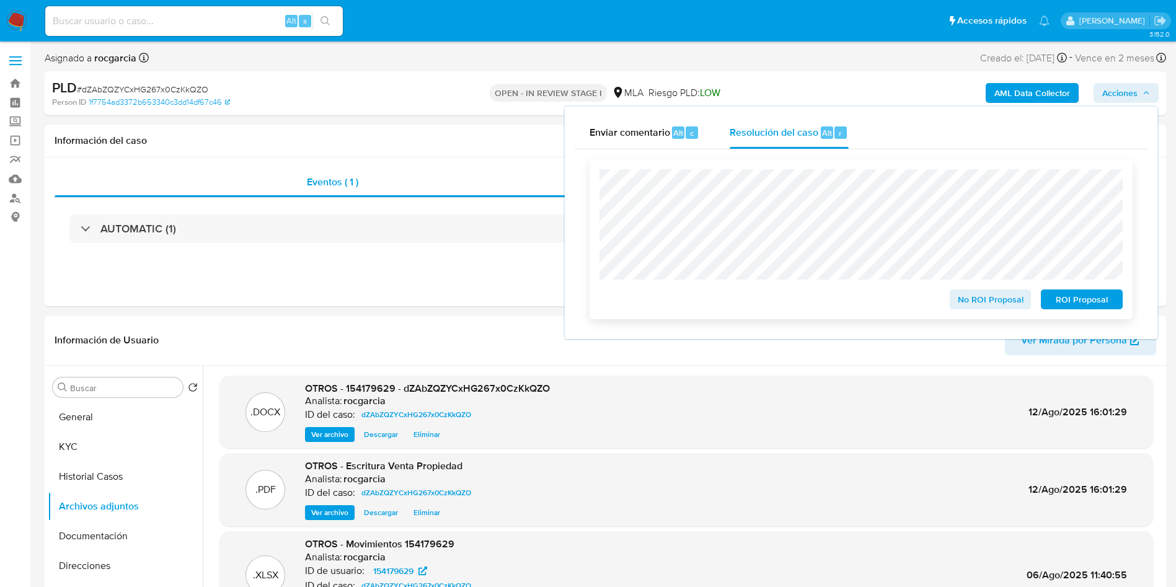
click at [972, 297] on span "No ROI Proposal" at bounding box center [990, 299] width 64 height 17
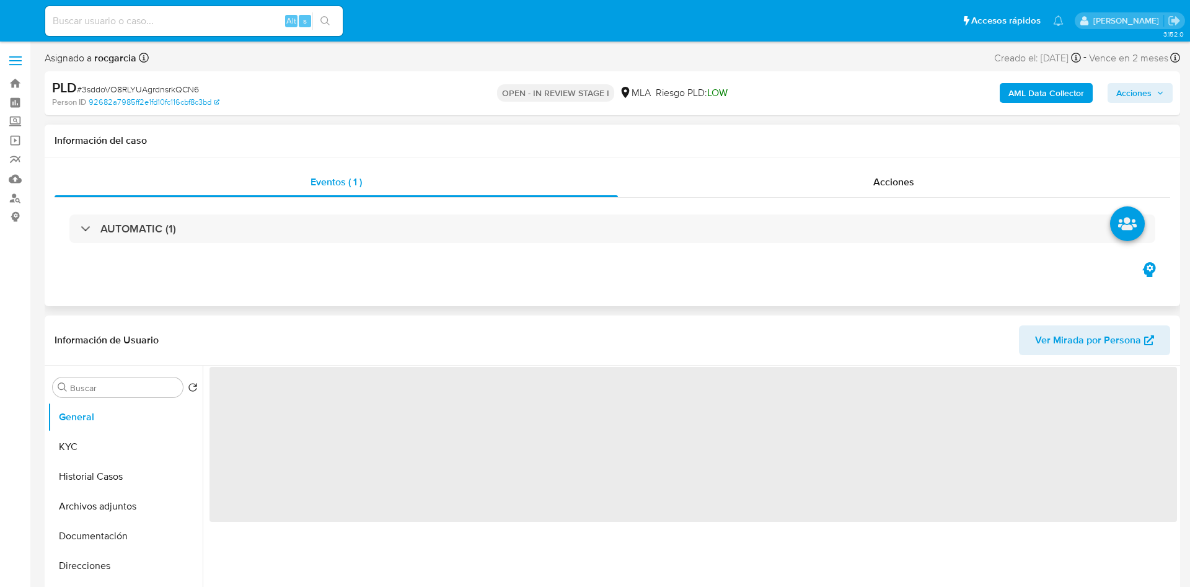
select select "10"
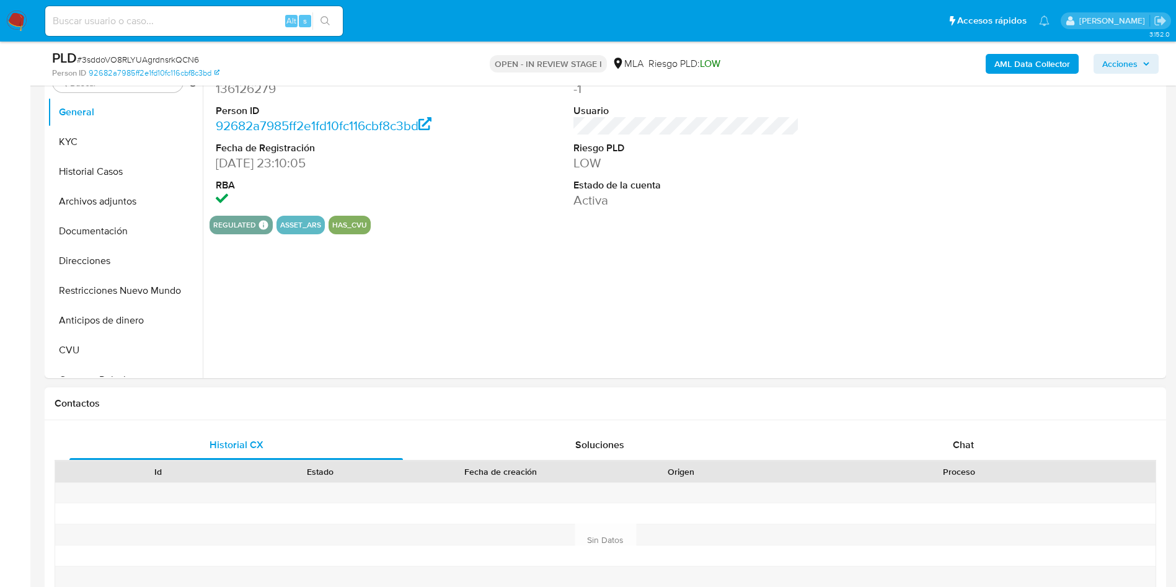
scroll to position [372, 0]
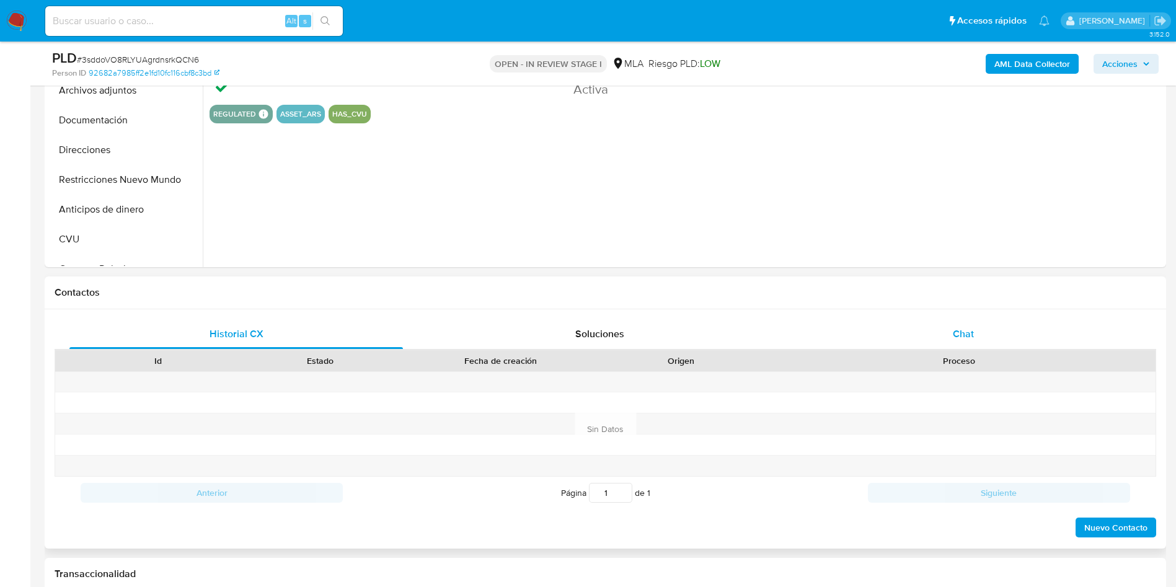
click at [988, 323] on div "Chat" at bounding box center [962, 334] width 333 height 30
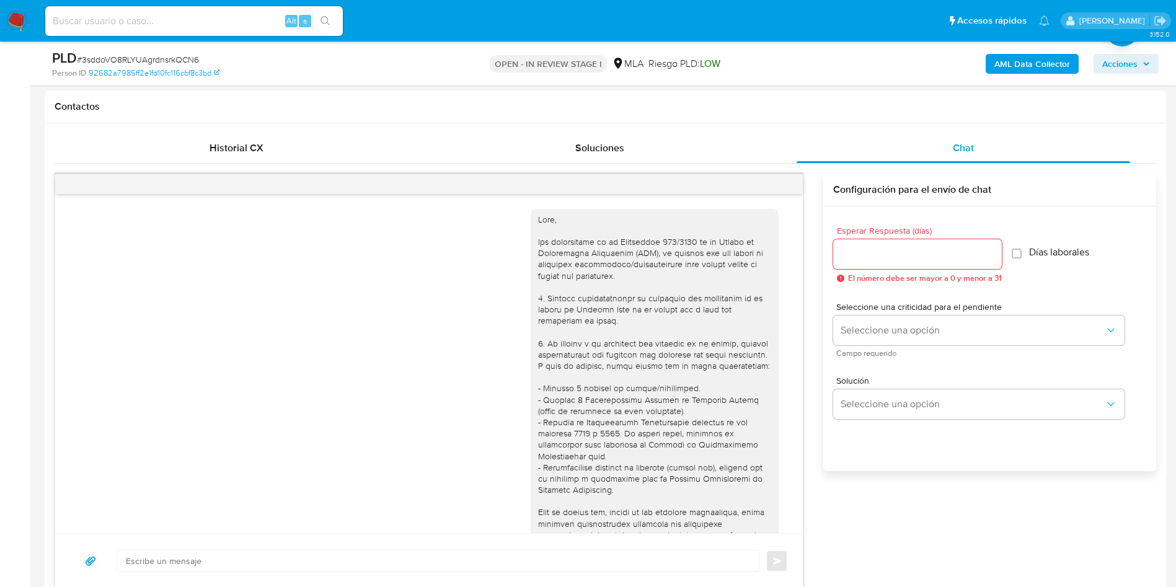
scroll to position [1213, 0]
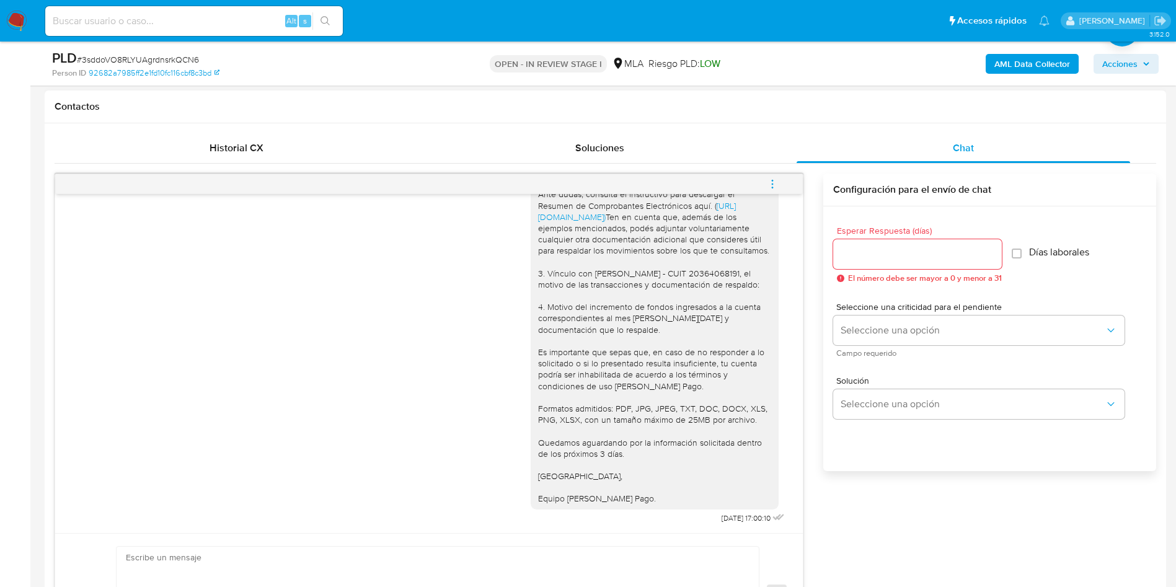
click at [775, 177] on span "menu-action" at bounding box center [772, 184] width 11 height 30
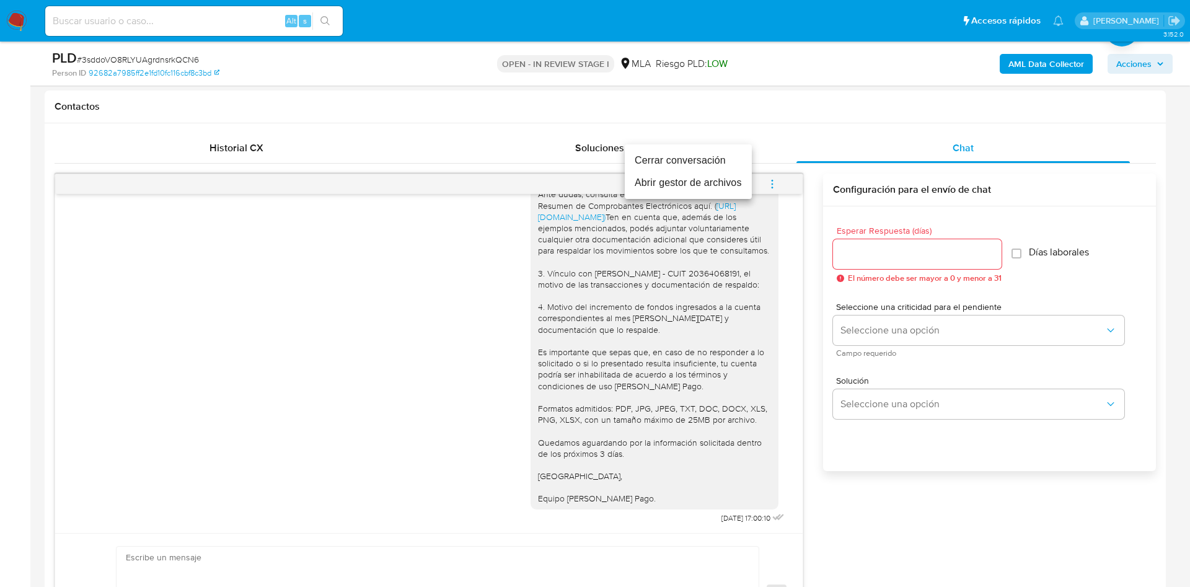
click at [717, 155] on li "Cerrar conversación" at bounding box center [688, 160] width 127 height 22
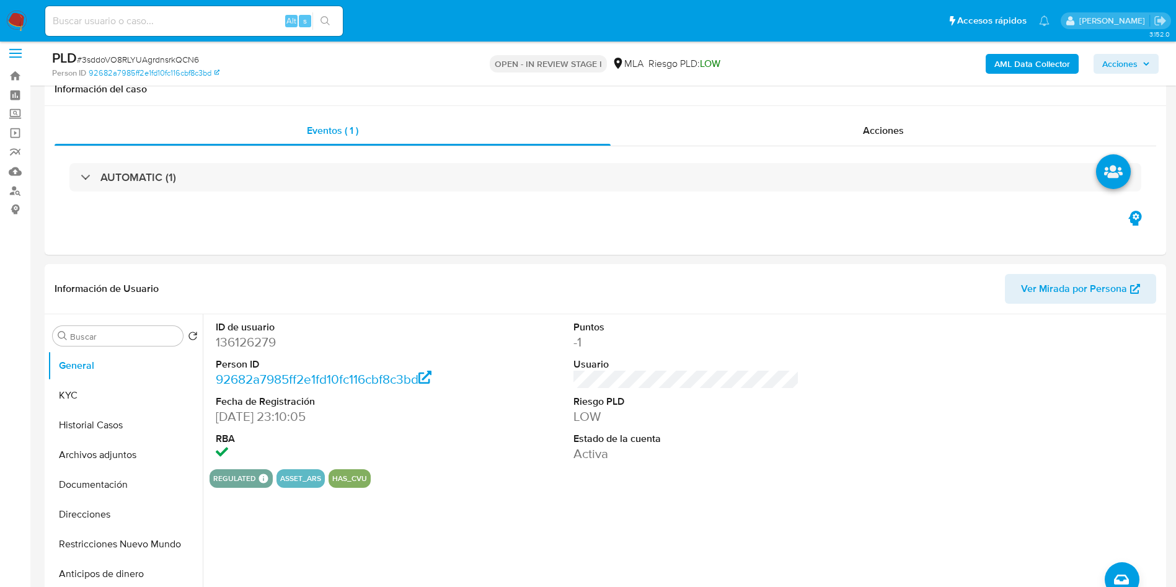
scroll to position [0, 0]
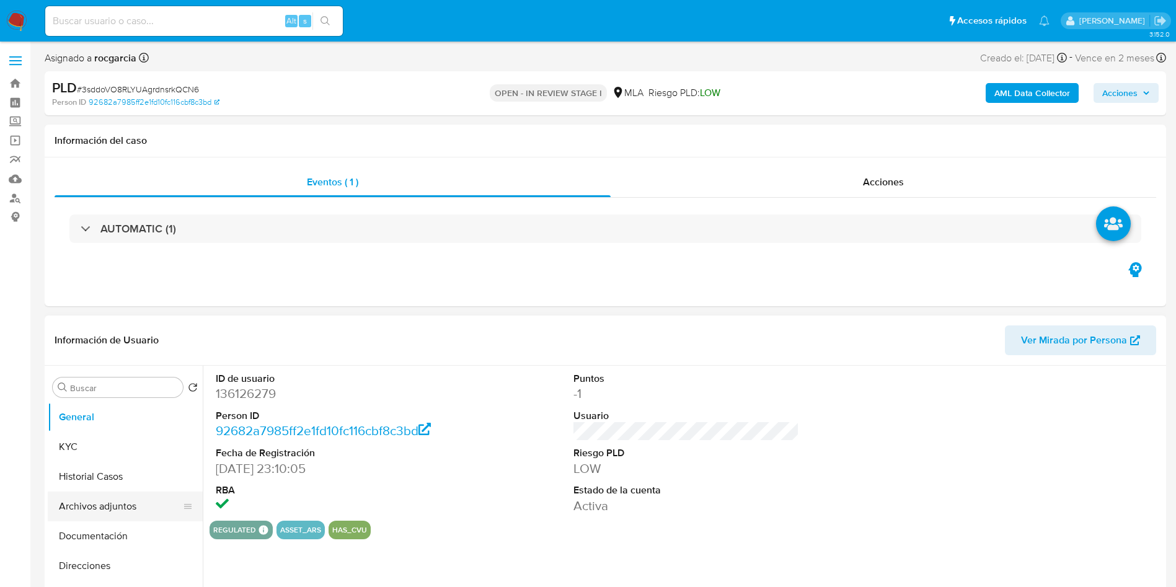
click at [104, 499] on button "Archivos adjuntos" at bounding box center [120, 506] width 145 height 30
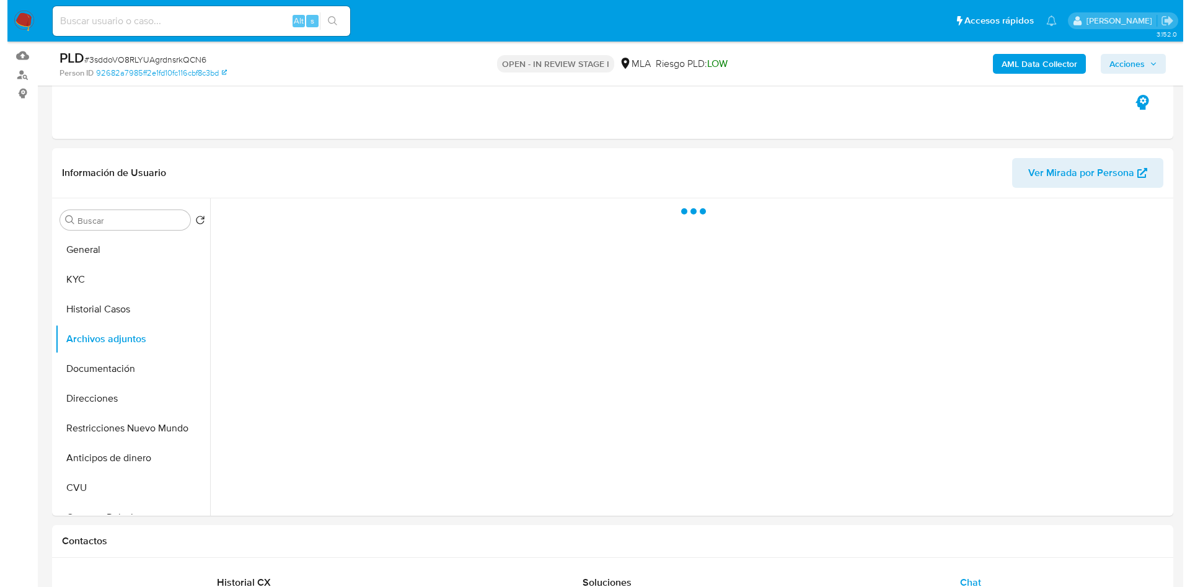
scroll to position [186, 0]
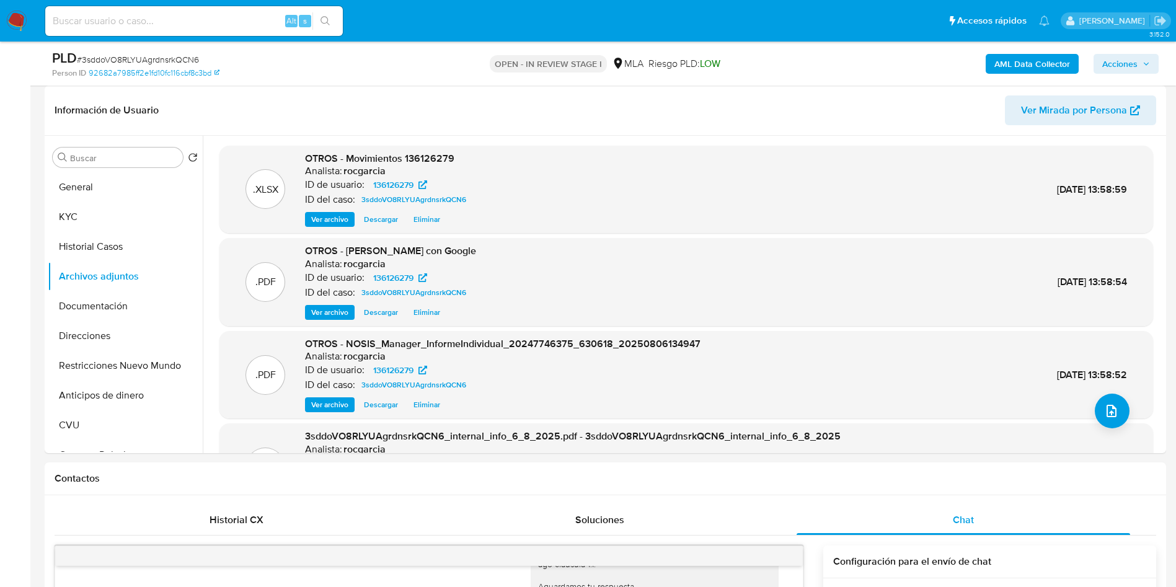
click at [1104, 402] on button "upload-file" at bounding box center [1111, 411] width 35 height 35
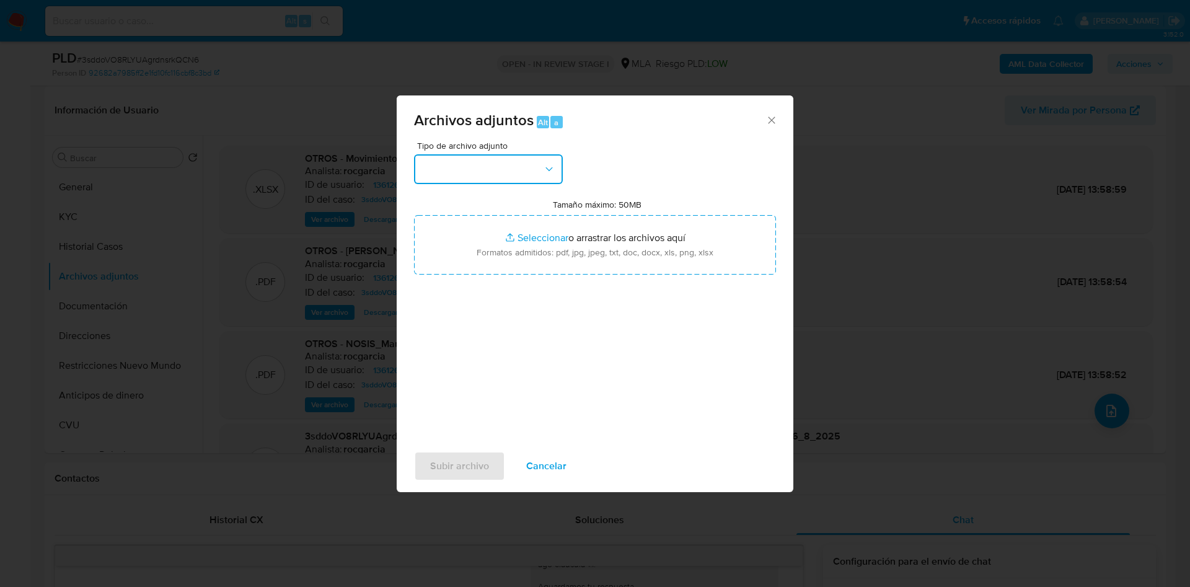
click at [455, 169] on button "button" at bounding box center [488, 169] width 149 height 30
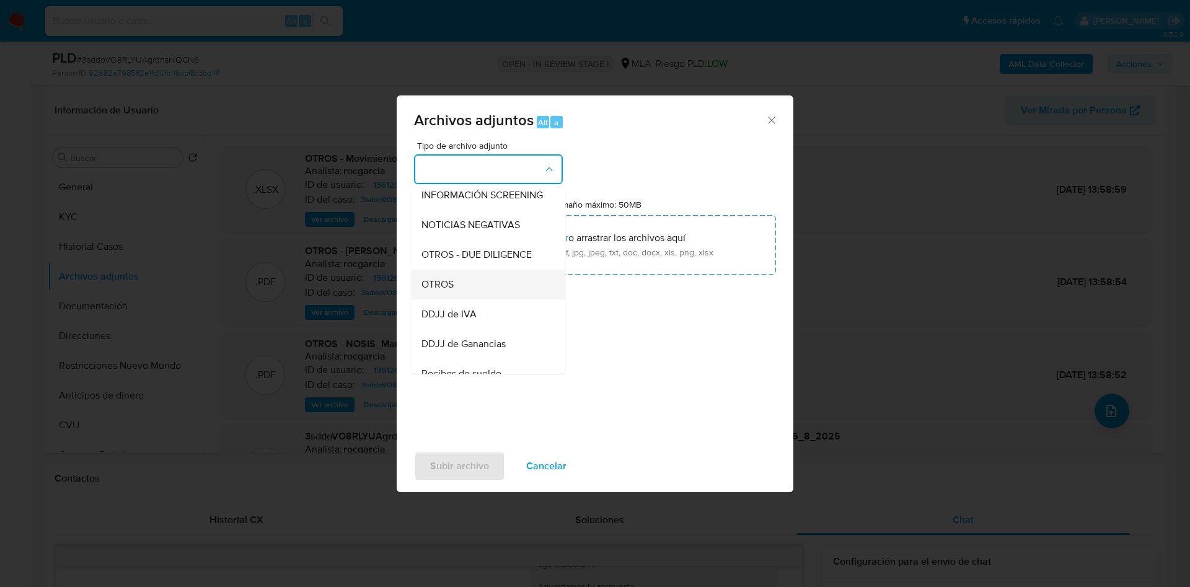
click at [482, 299] on div "OTROS" at bounding box center [484, 285] width 126 height 30
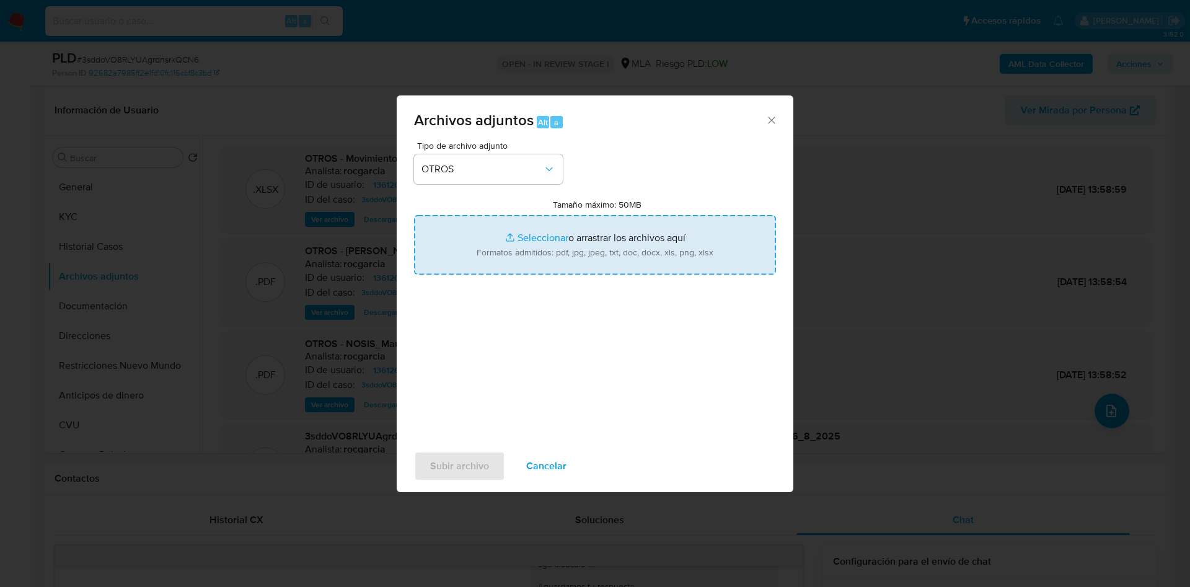
click at [529, 232] on input "Tamaño máximo: 50MB Seleccionar archivos" at bounding box center [595, 244] width 362 height 59
type input "C:\fakepath\136126279 - 3sddoVO8RLYUAgrdnsrkQCN6.docx"
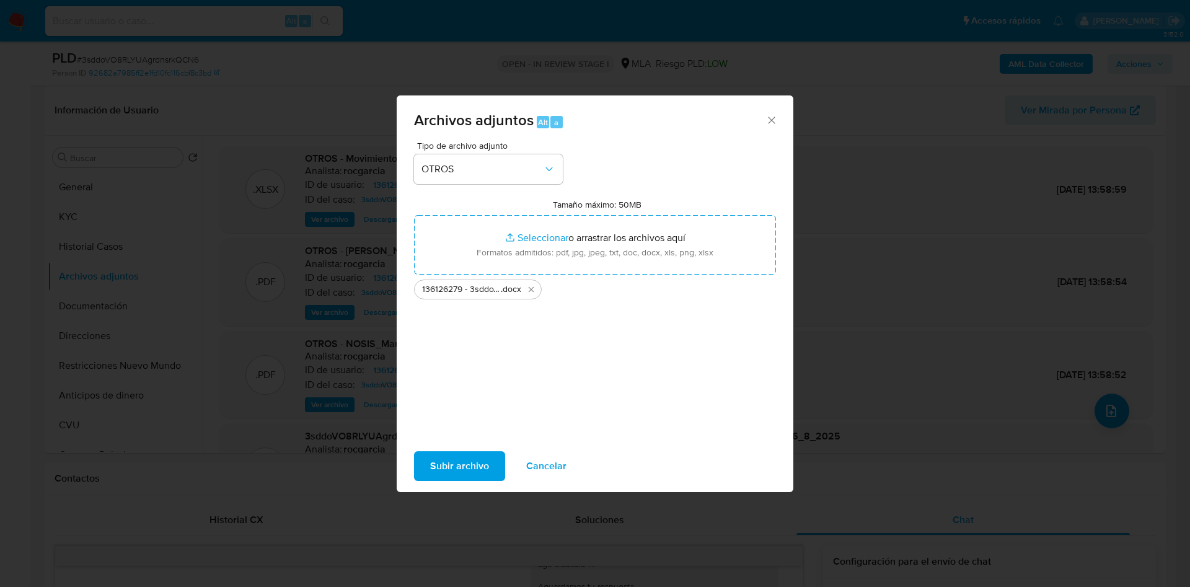
click at [462, 470] on span "Subir archivo" at bounding box center [459, 465] width 59 height 27
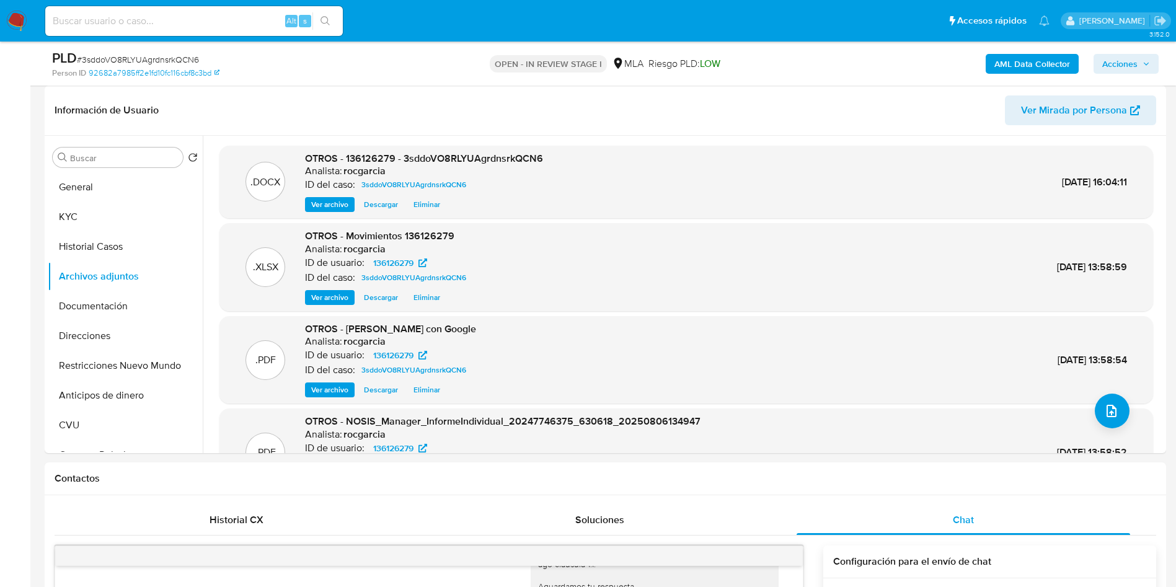
click at [1118, 66] on span "Acciones" at bounding box center [1119, 64] width 35 height 20
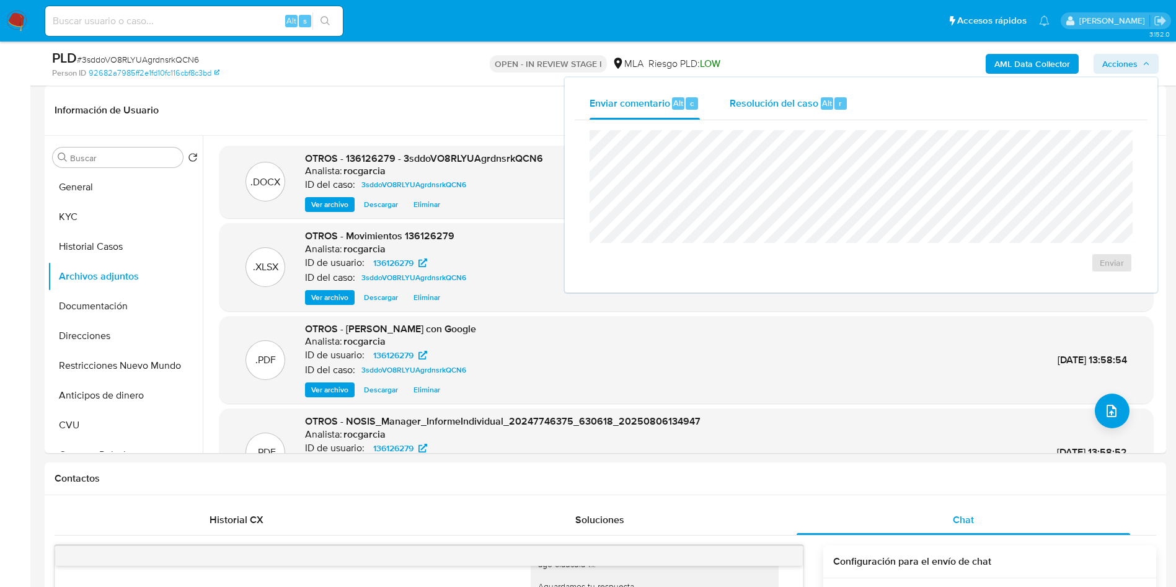
click at [778, 105] on span "Resolución del caso" at bounding box center [773, 102] width 89 height 14
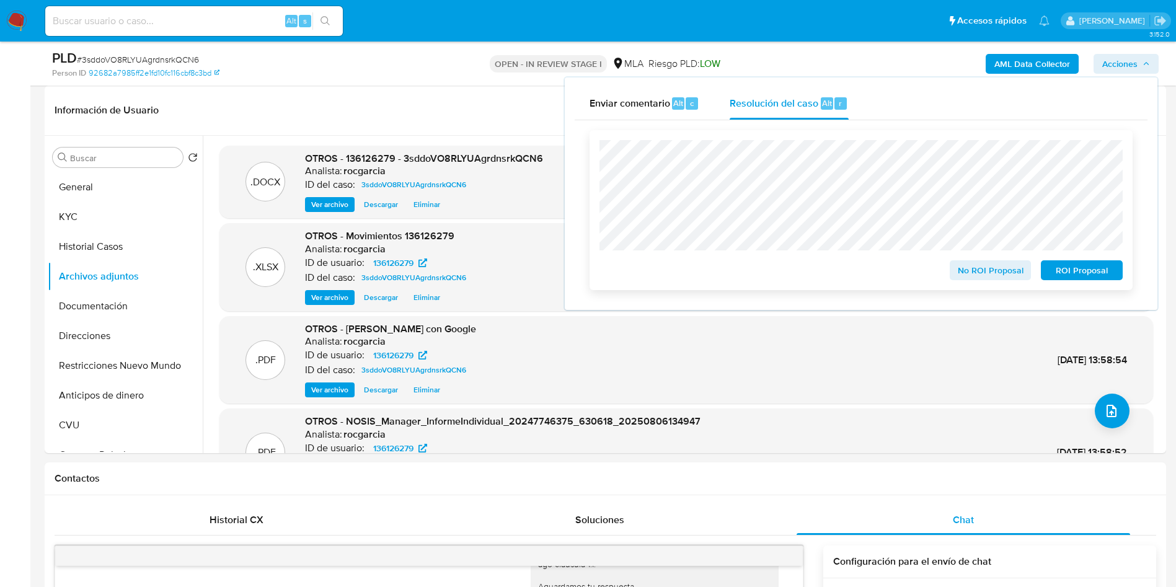
click at [958, 267] on span "No ROI Proposal" at bounding box center [990, 270] width 64 height 17
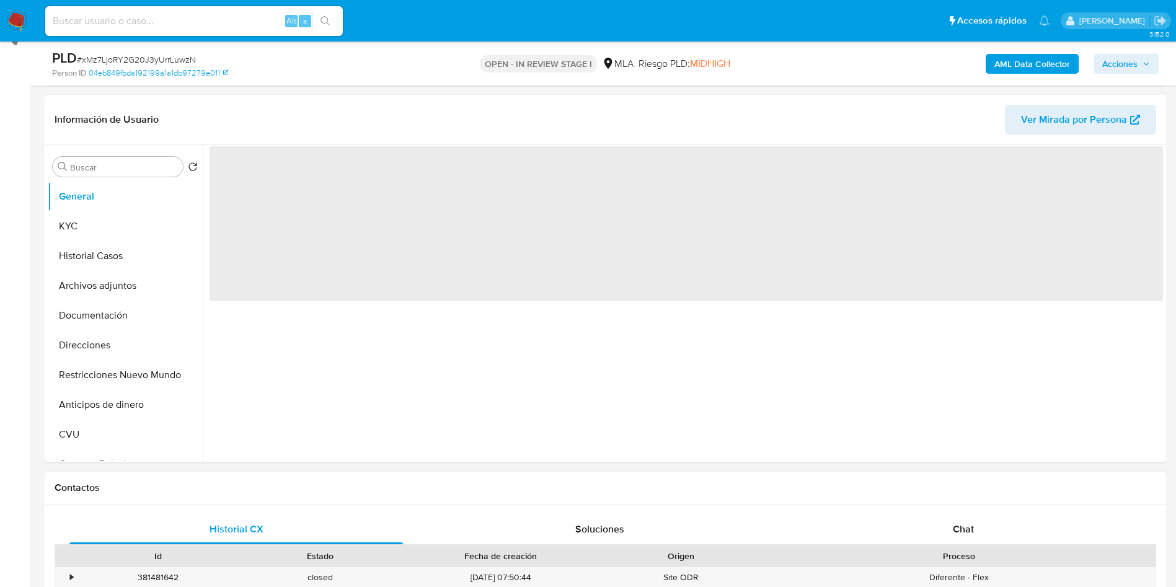
scroll to position [372, 0]
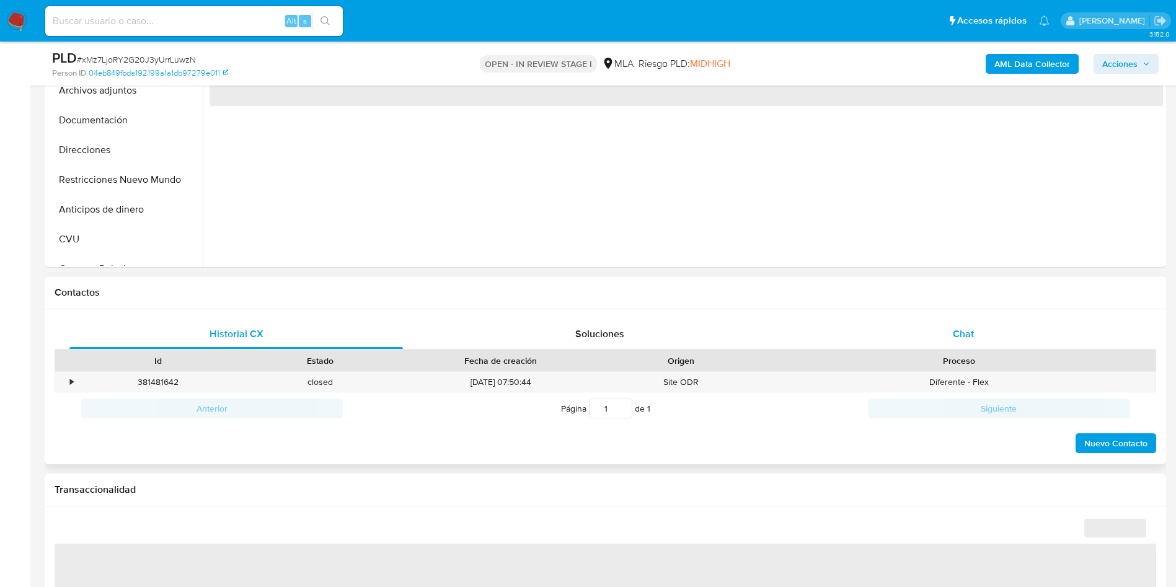
click at [941, 332] on div "Chat" at bounding box center [962, 334] width 333 height 30
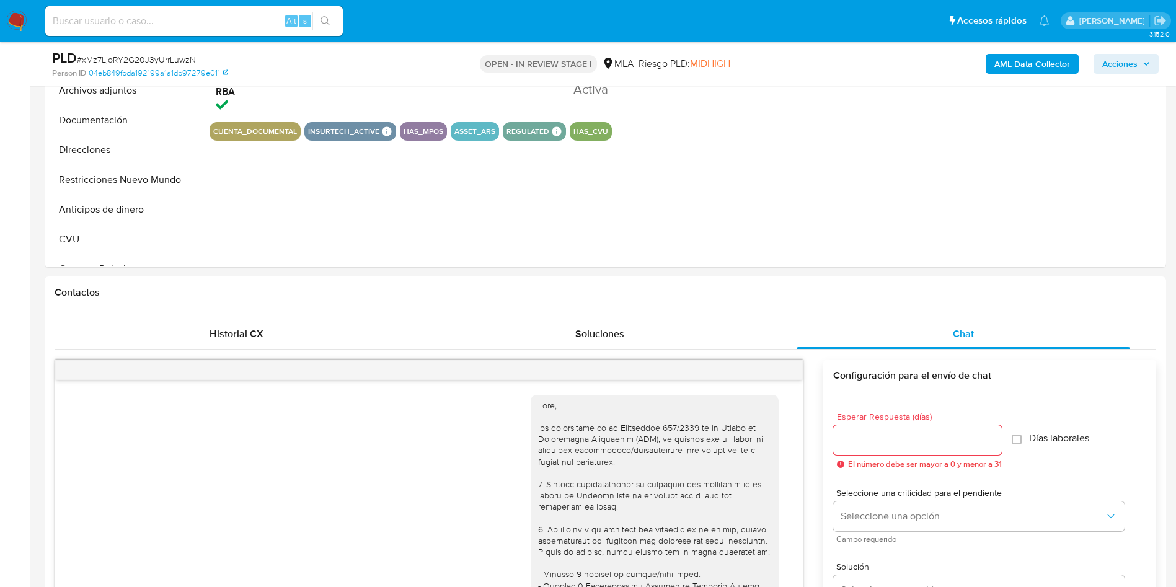
scroll to position [1160, 0]
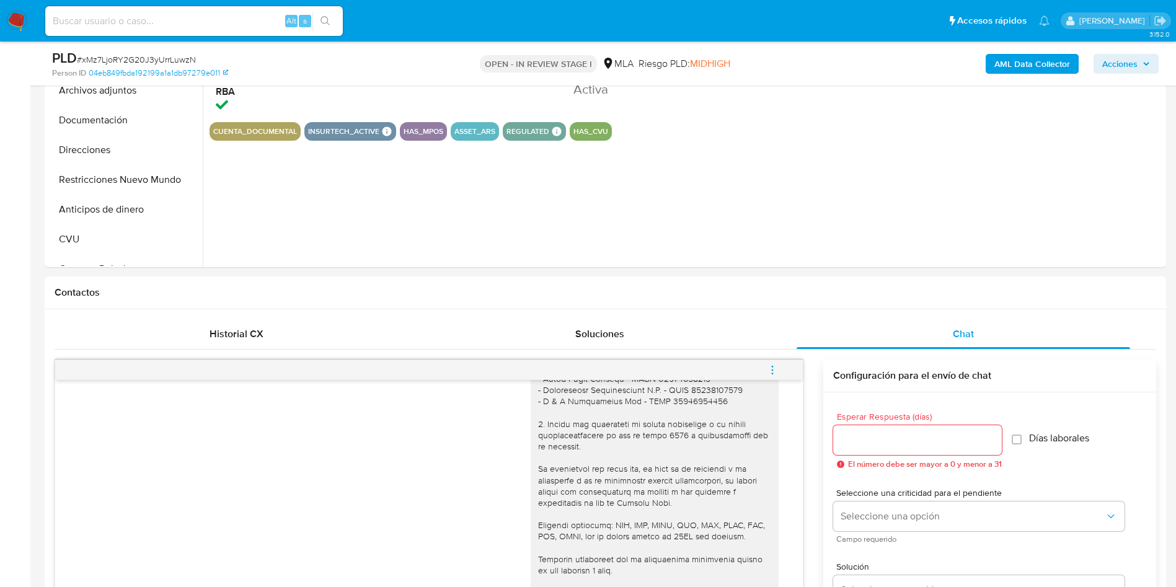
select select "10"
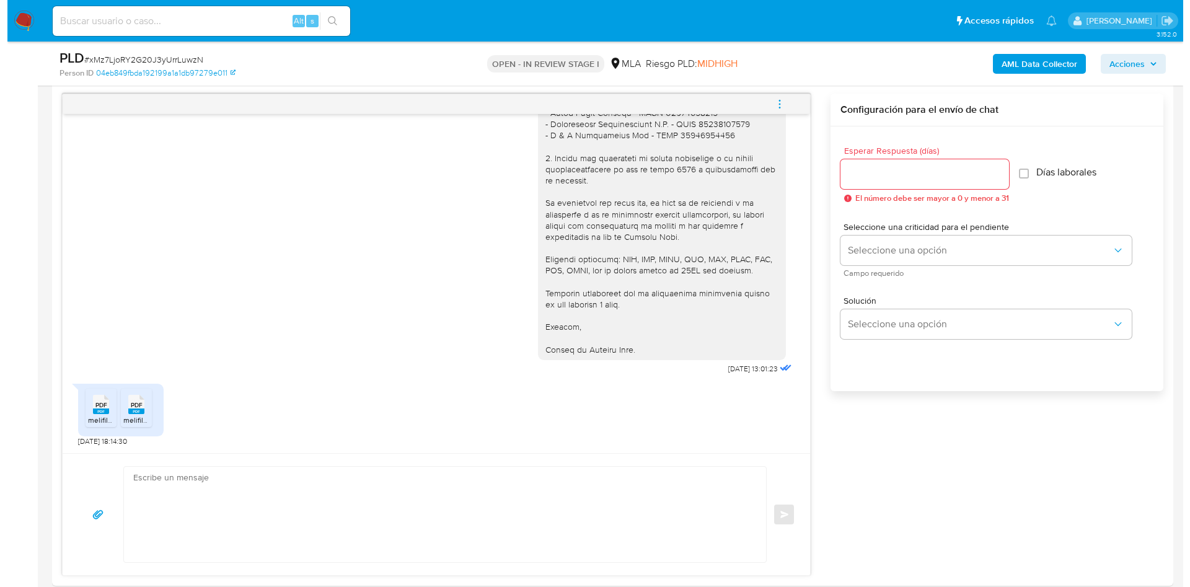
scroll to position [651, 0]
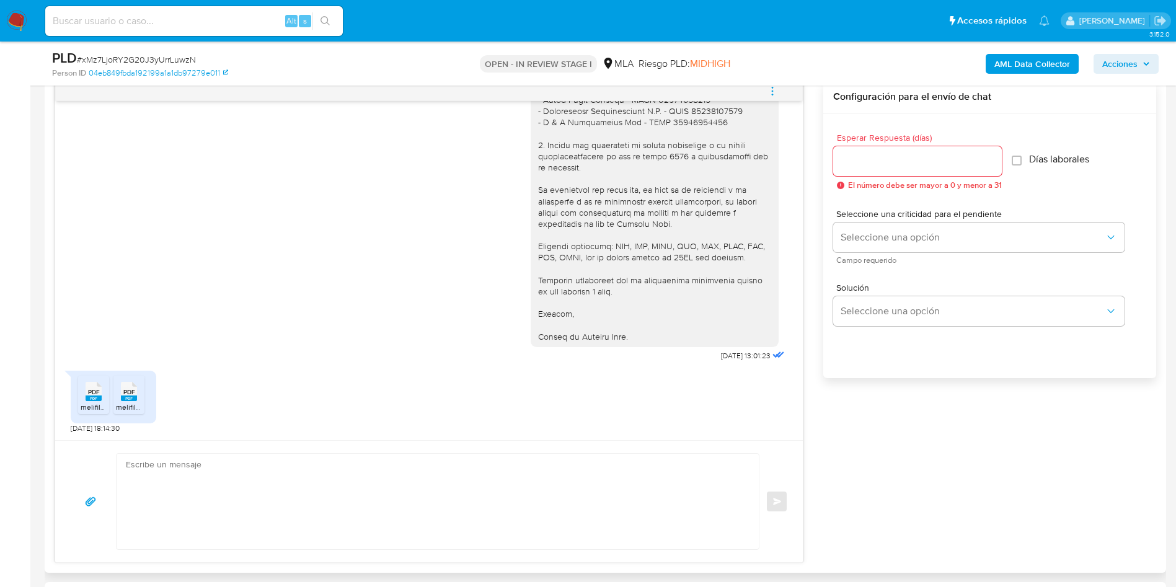
click at [86, 404] on span "melifile8597298694791772439.pdf" at bounding box center [138, 407] width 115 height 11
click at [130, 405] on span "melifile1846242662037730857.pdf" at bounding box center [173, 407] width 115 height 11
click at [772, 92] on icon "menu-action" at bounding box center [772, 91] width 11 height 11
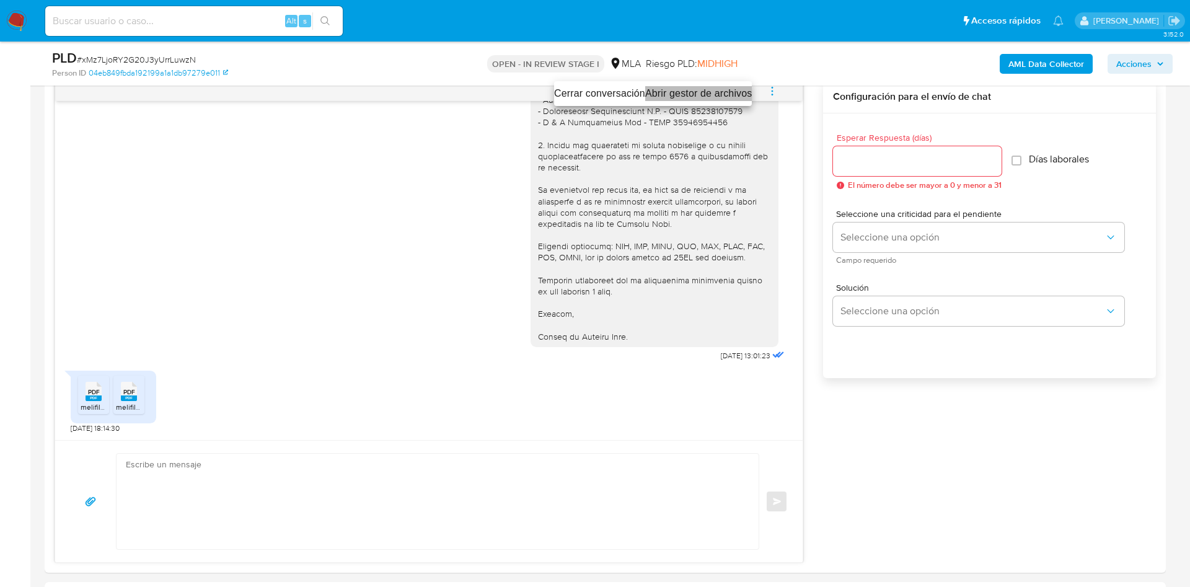
click at [685, 95] on li "Abrir gestor de archivos" at bounding box center [698, 93] width 107 height 15
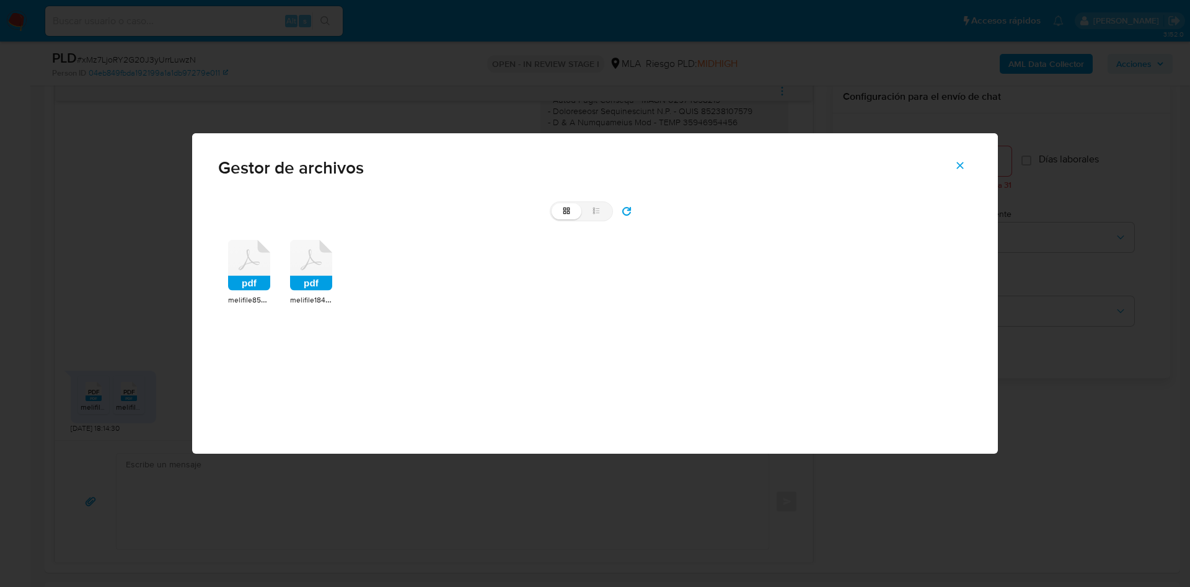
click at [231, 258] on icon at bounding box center [249, 265] width 42 height 51
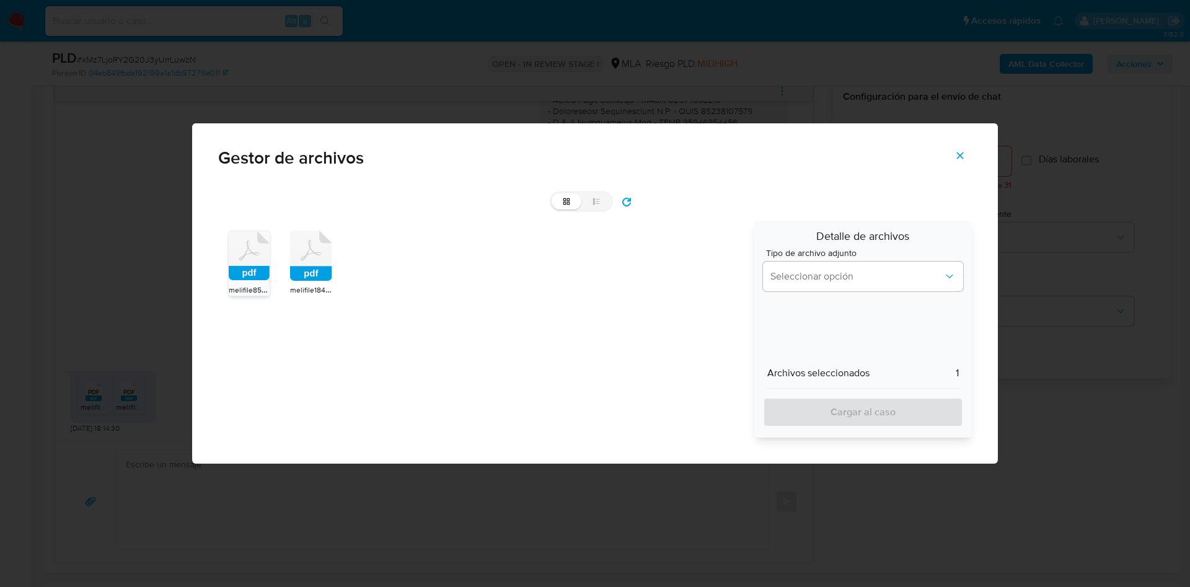
drag, startPoint x: 293, startPoint y: 281, endPoint x: 465, endPoint y: 286, distance: 172.4
click at [294, 283] on div "pdf" at bounding box center [311, 258] width 42 height 54
click at [821, 280] on span "Seleccionar opción" at bounding box center [856, 276] width 173 height 12
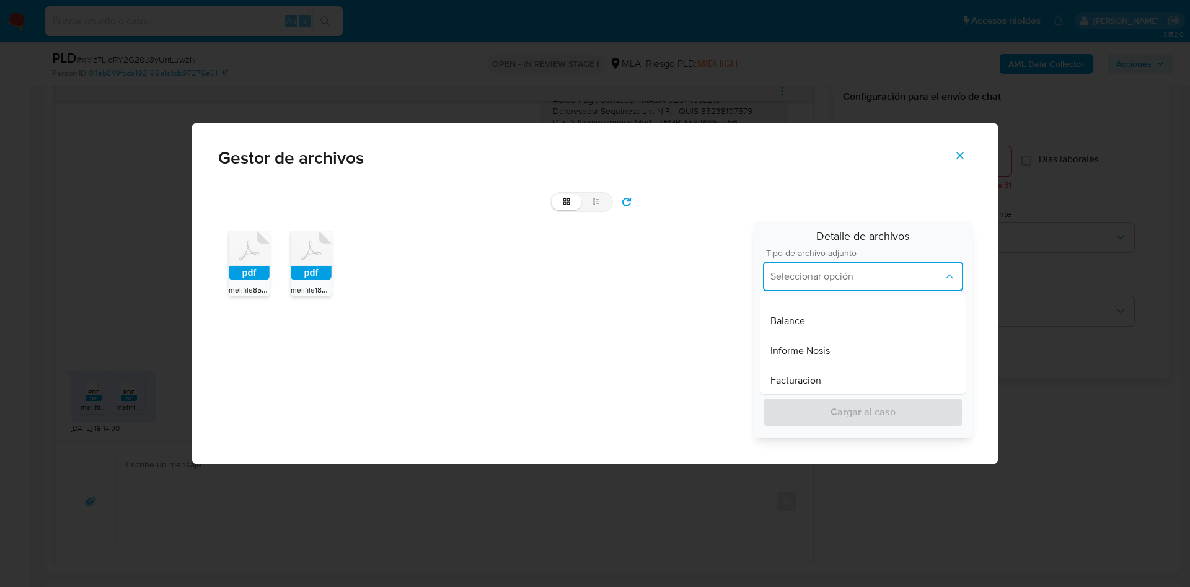
scroll to position [538, 0]
click at [894, 351] on span "Resumen de comprobantes electronicos emitidos ARCA" at bounding box center [862, 343] width 185 height 25
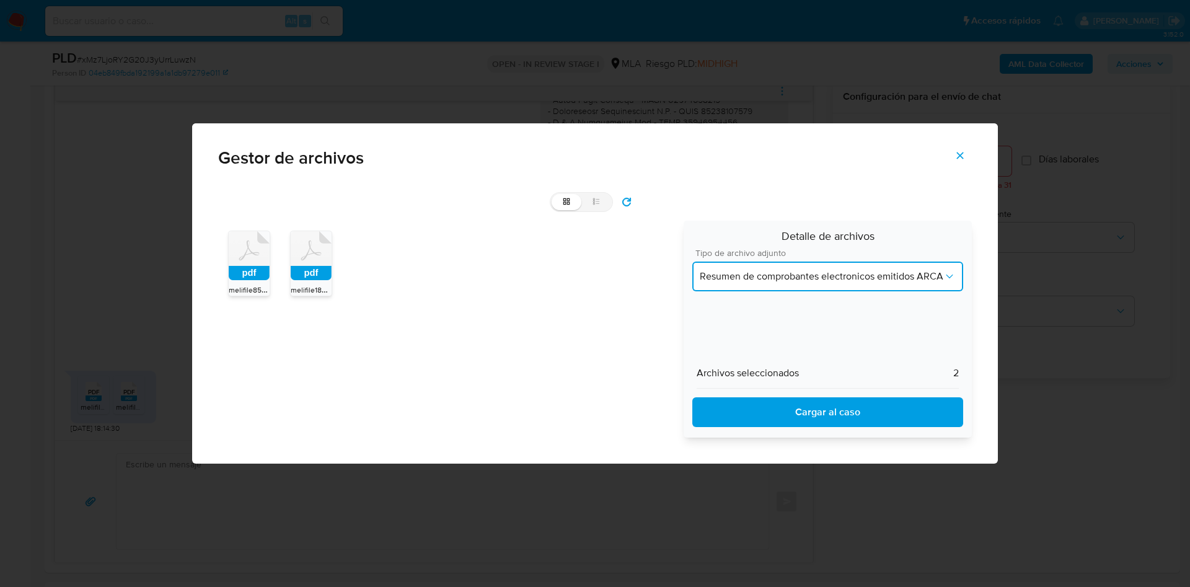
click at [861, 284] on button "Resumen de comprobantes electronicos emitidos ARCA" at bounding box center [827, 277] width 271 height 30
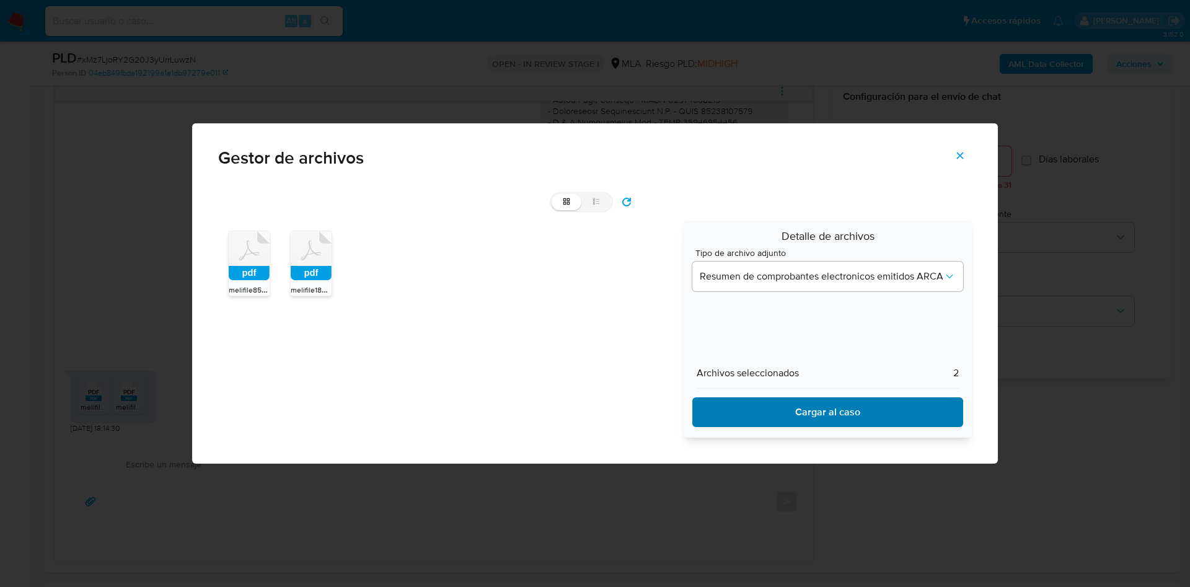
click at [856, 416] on span "Cargar al caso" at bounding box center [827, 411] width 239 height 27
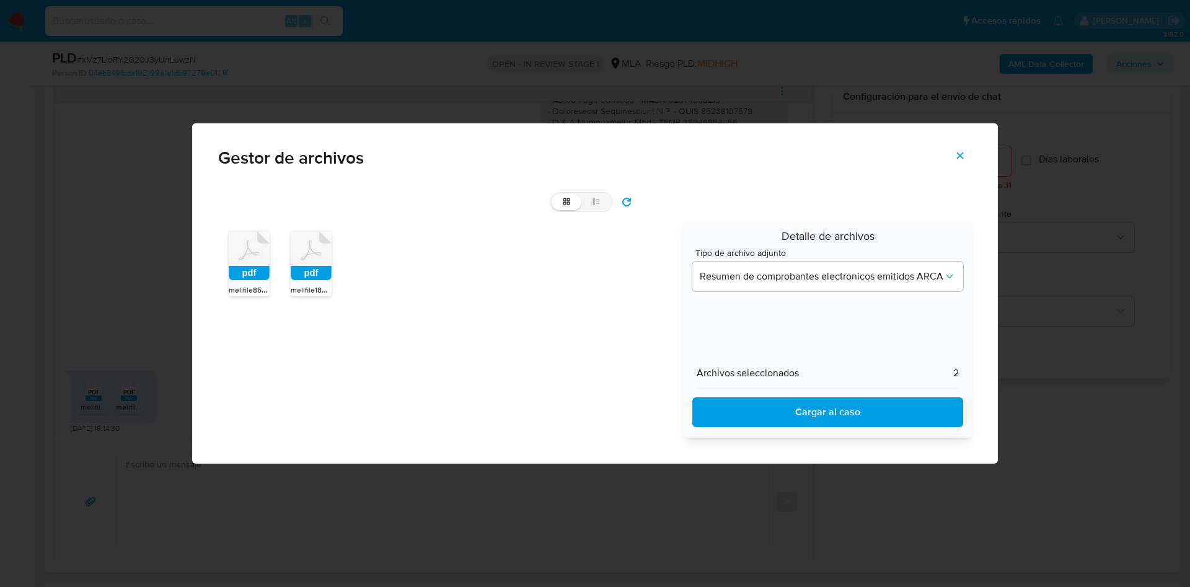
click at [958, 150] on icon "Cerrar" at bounding box center [959, 155] width 11 height 11
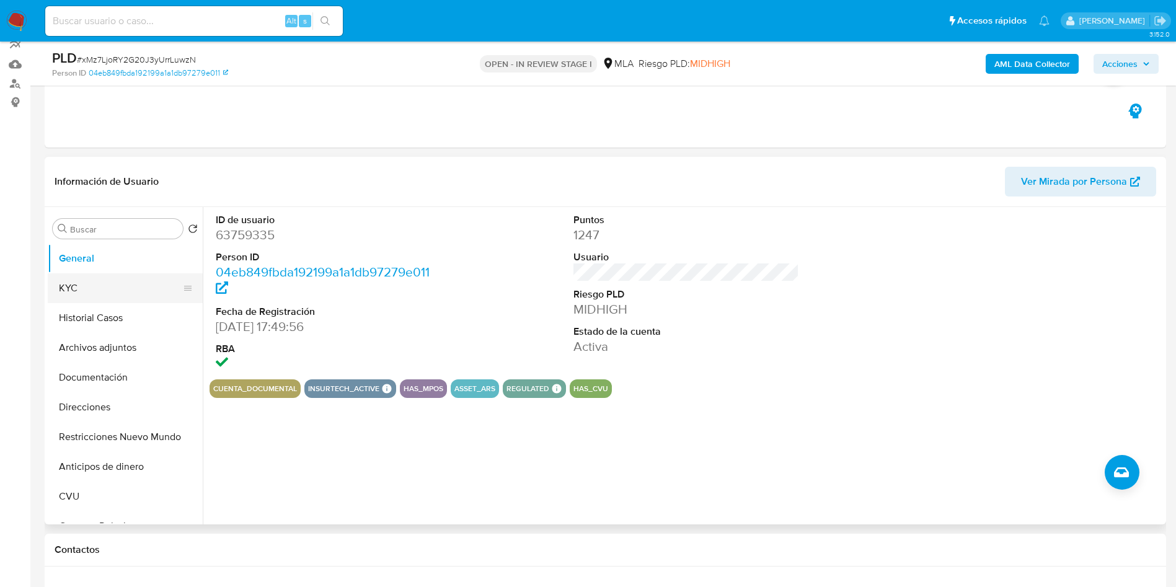
scroll to position [93, 0]
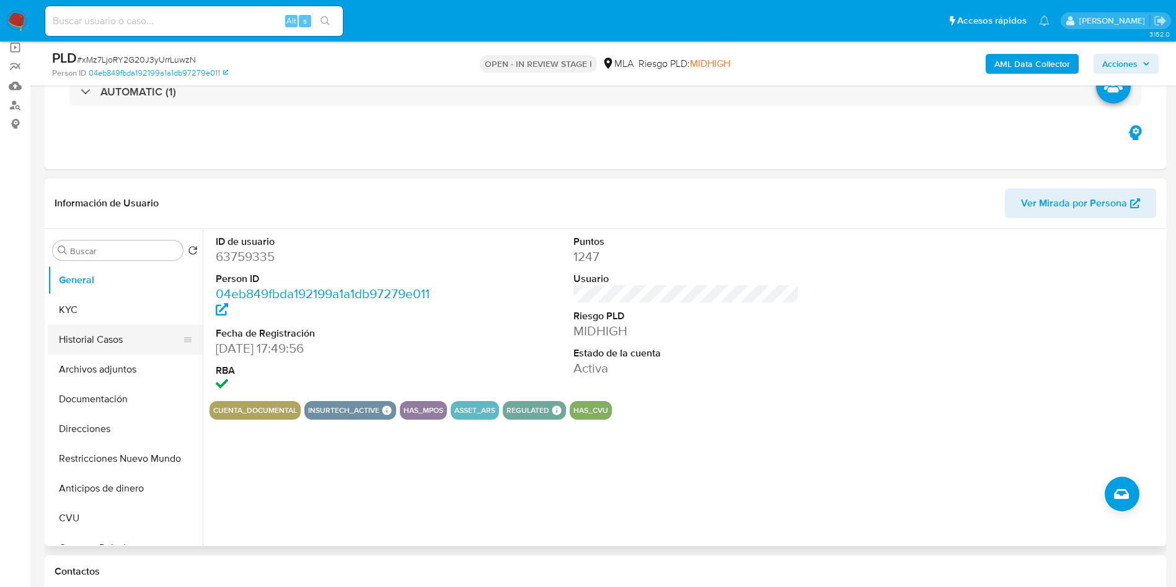
drag, startPoint x: 104, startPoint y: 365, endPoint x: 153, endPoint y: 325, distance: 63.4
click at [103, 365] on button "Archivos adjuntos" at bounding box center [125, 369] width 155 height 30
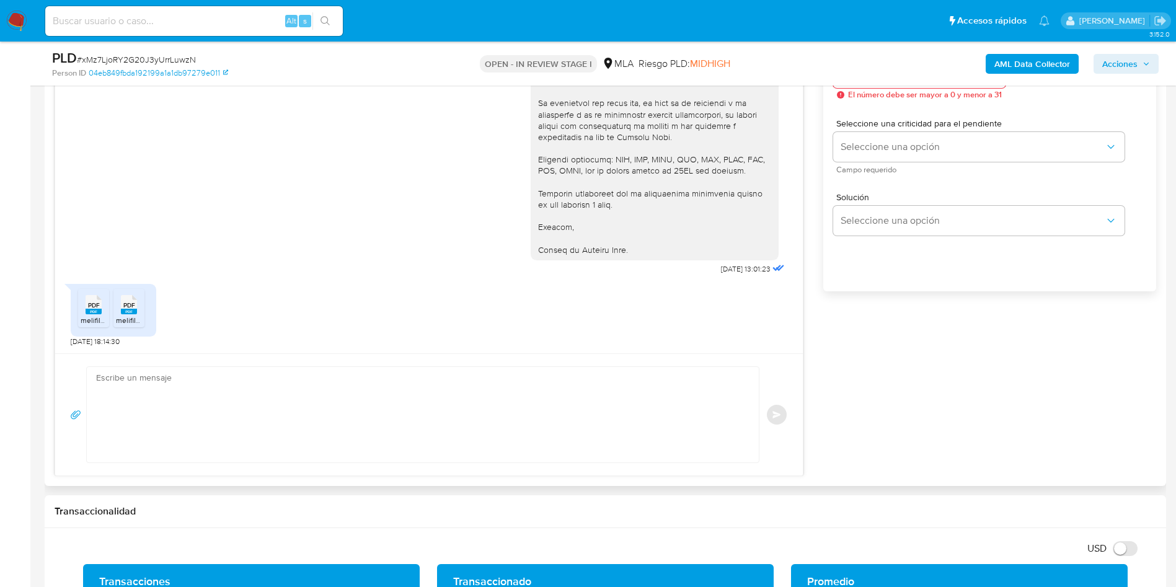
scroll to position [744, 0]
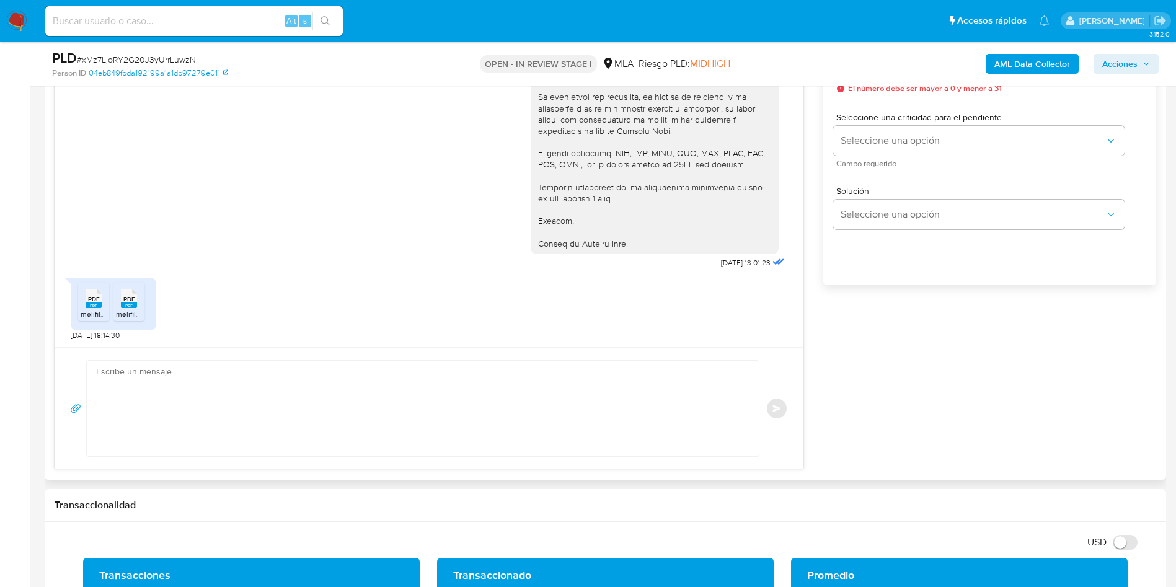
click at [162, 409] on textarea at bounding box center [419, 408] width 647 height 95
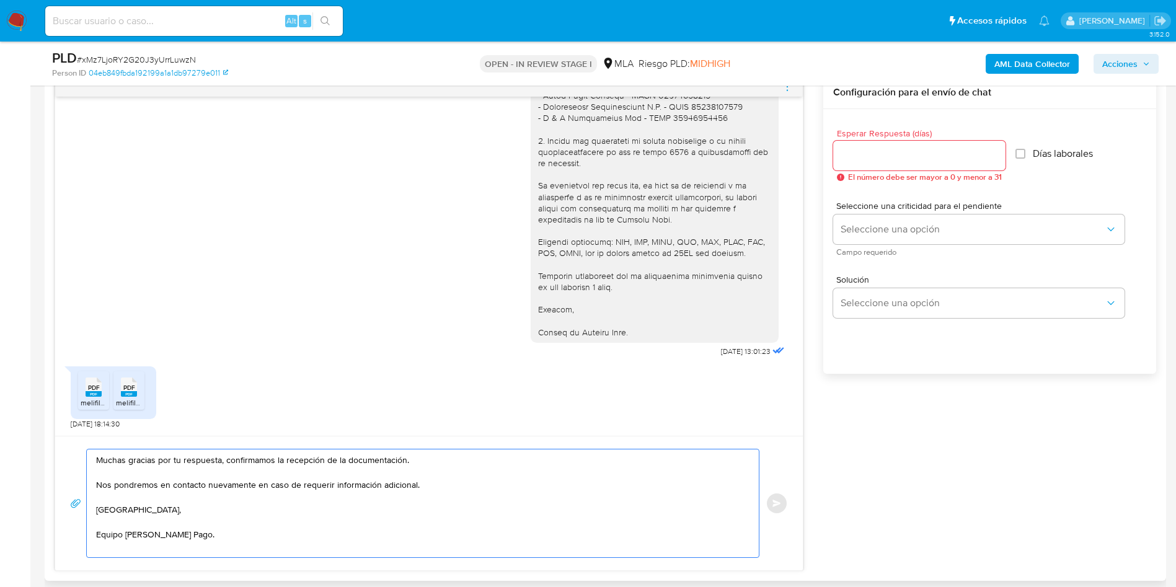
scroll to position [558, 0]
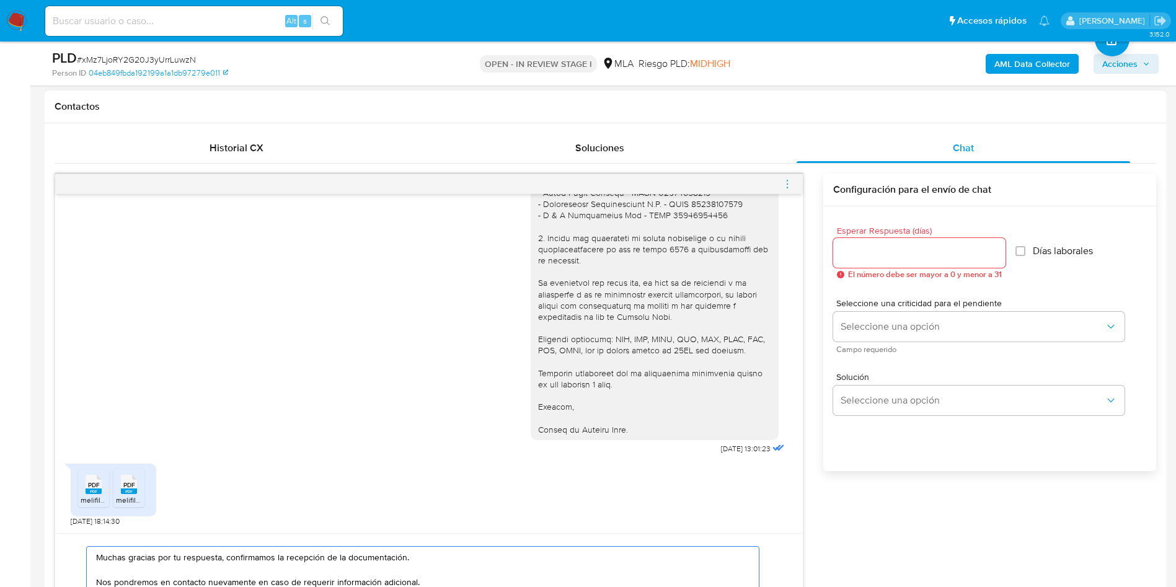
type textarea "Muchas gracias por tu respuesta, confirmamos la recepción de la documentación. …"
click at [925, 256] on input "Esperar Respuesta (días)" at bounding box center [919, 253] width 172 height 16
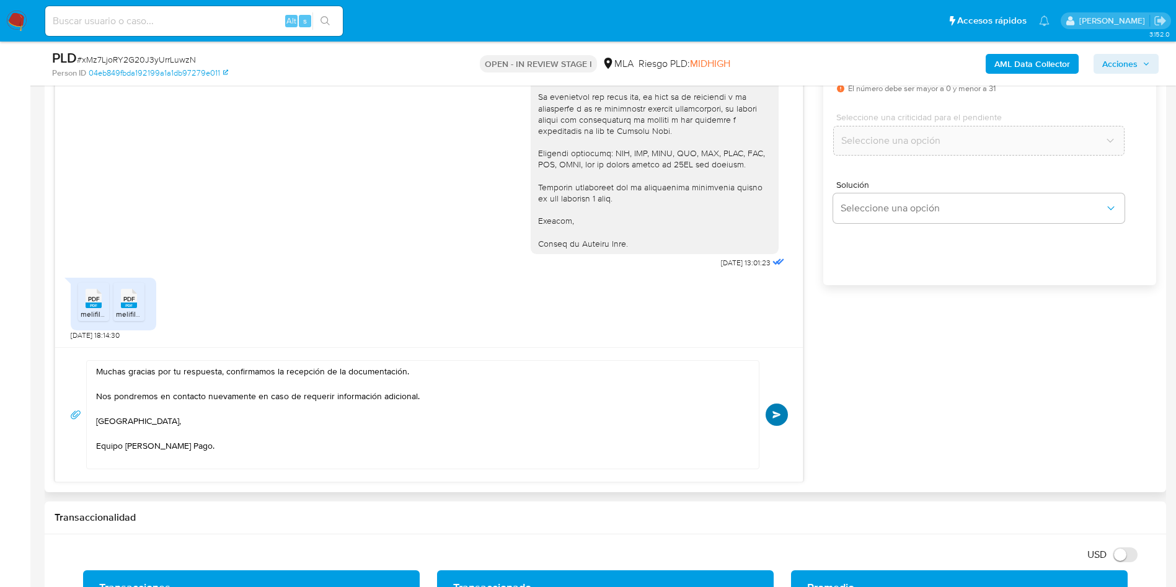
type input "0"
click at [772, 408] on button "Enviar" at bounding box center [776, 414] width 22 height 22
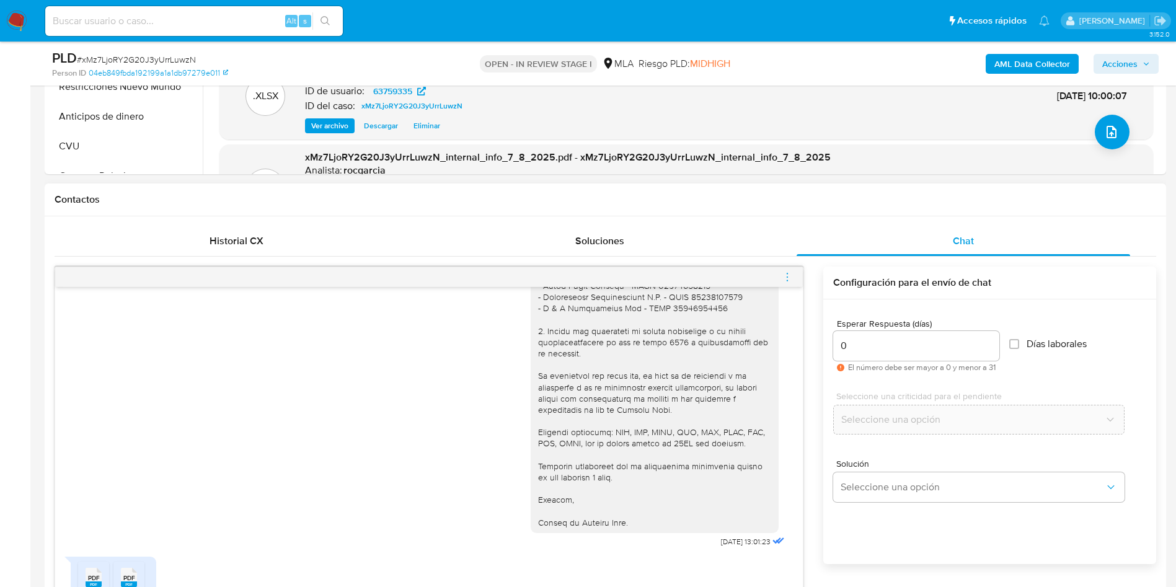
scroll to position [1297, 0]
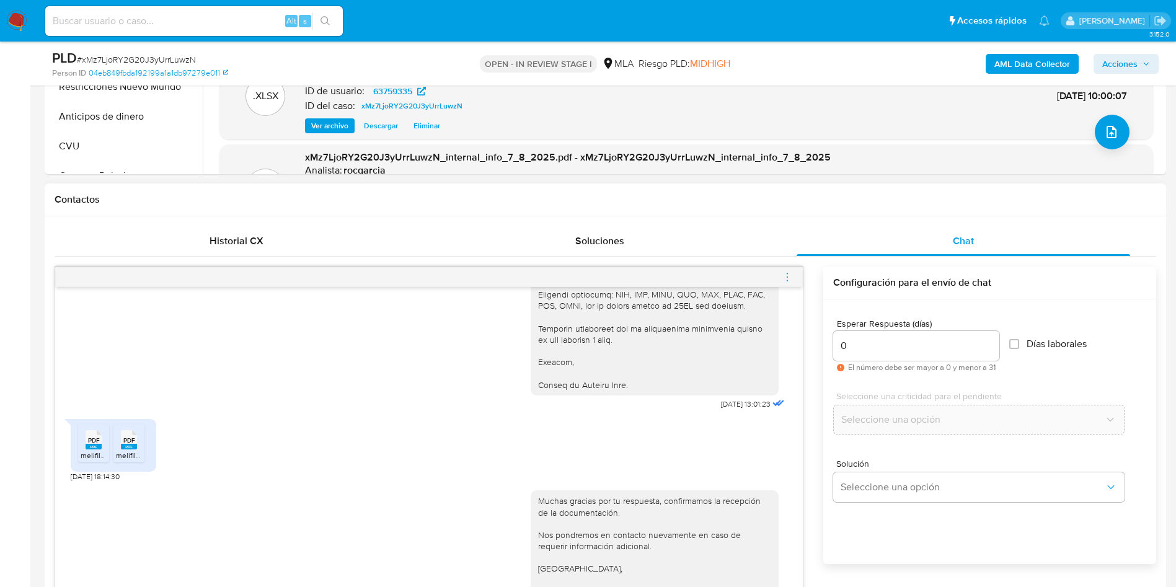
click at [787, 280] on icon "menu-action" at bounding box center [786, 280] width 1 height 1
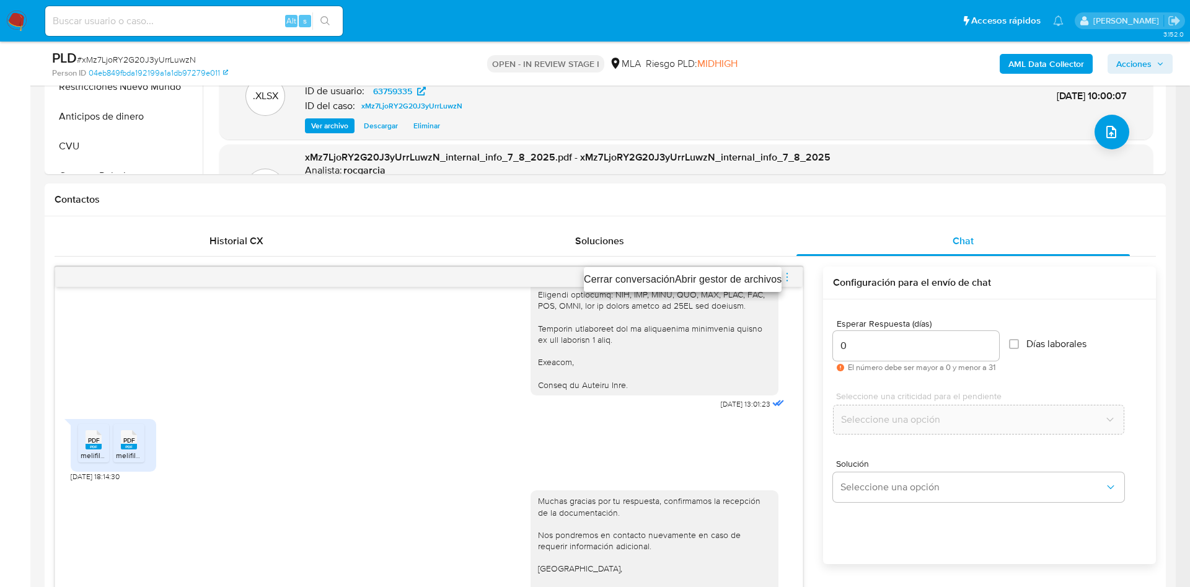
click at [640, 281] on li "Cerrar conversación" at bounding box center [629, 279] width 91 height 15
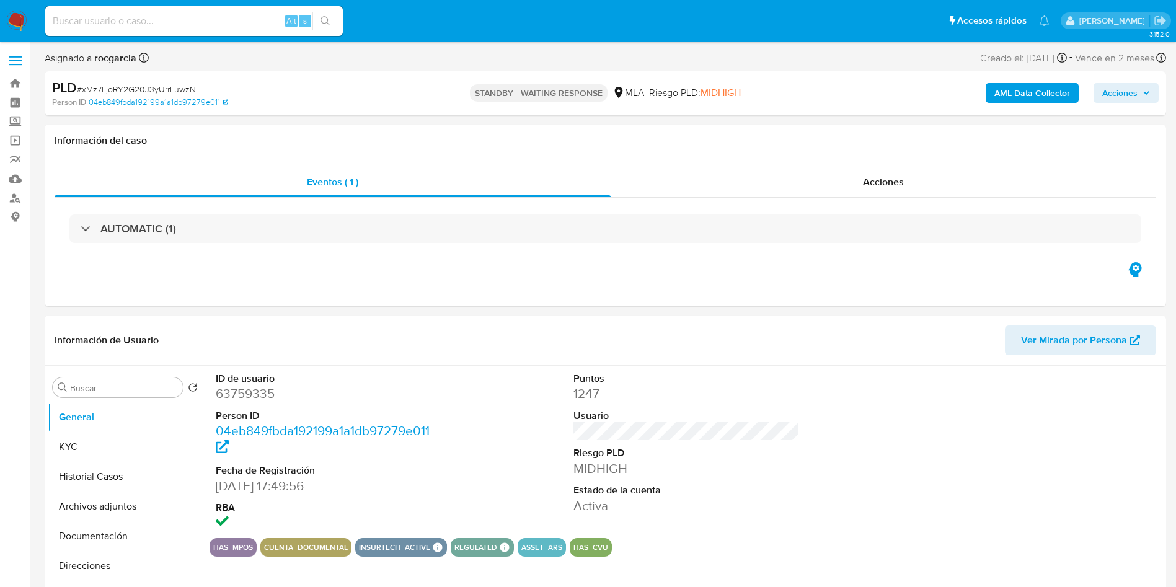
select select "10"
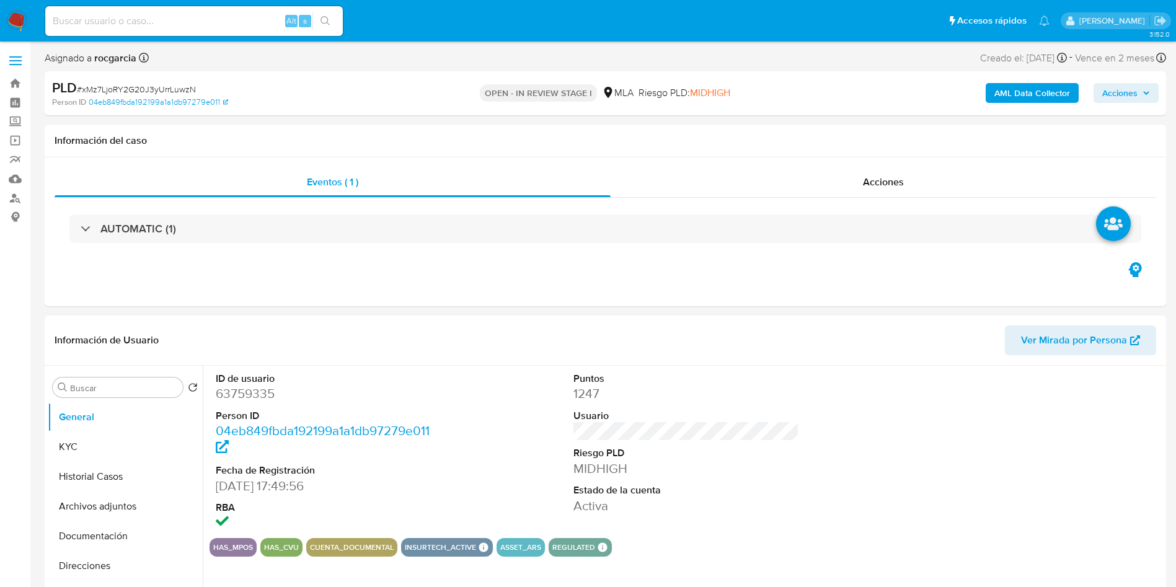
select select "10"
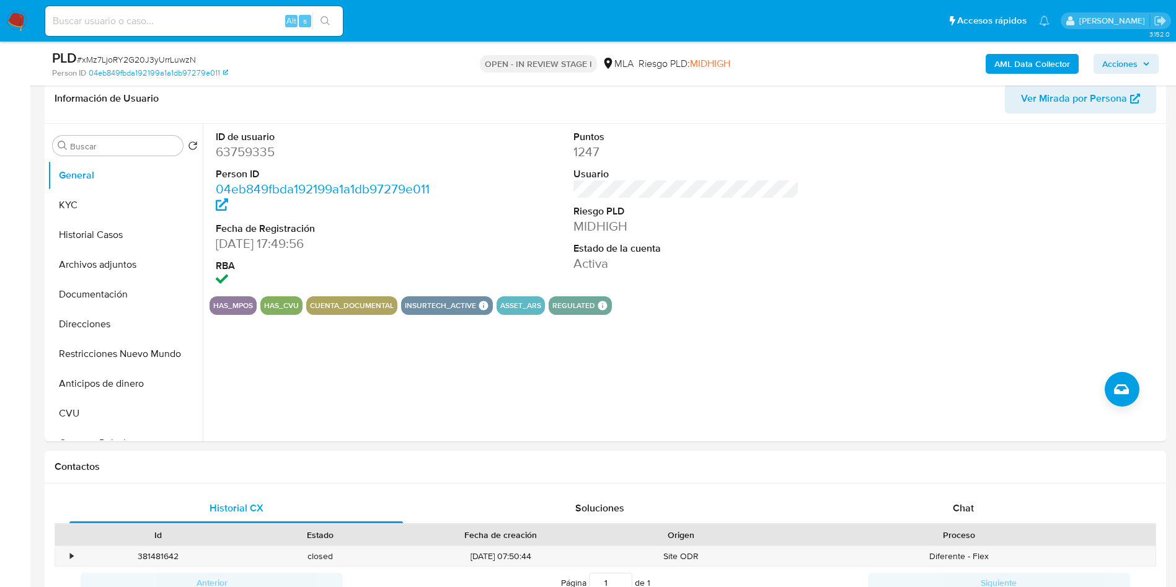
scroll to position [279, 0]
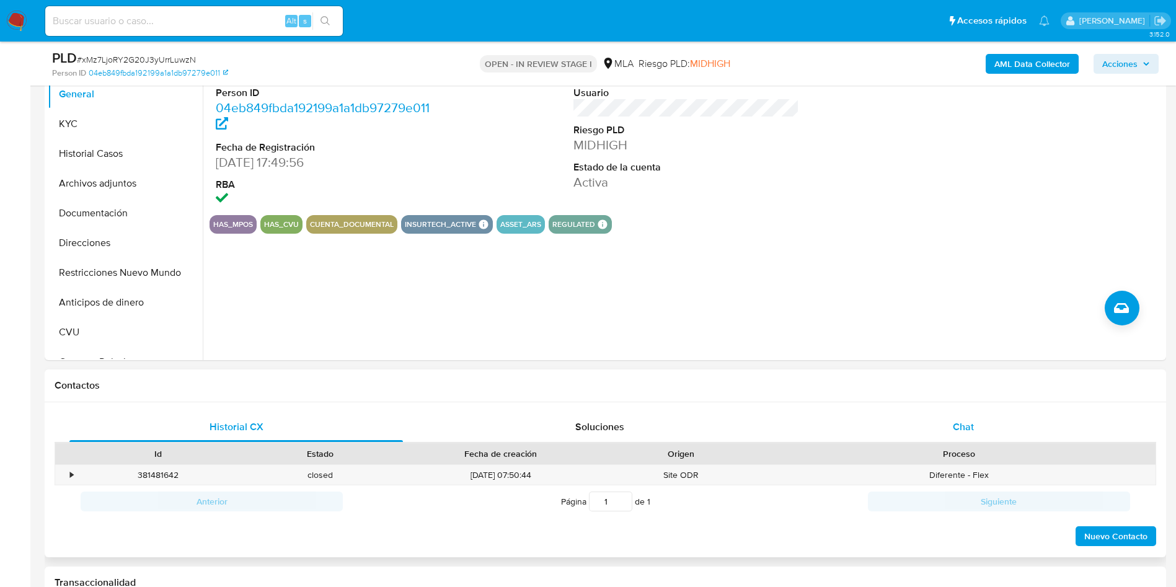
click at [959, 430] on span "Chat" at bounding box center [963, 427] width 21 height 14
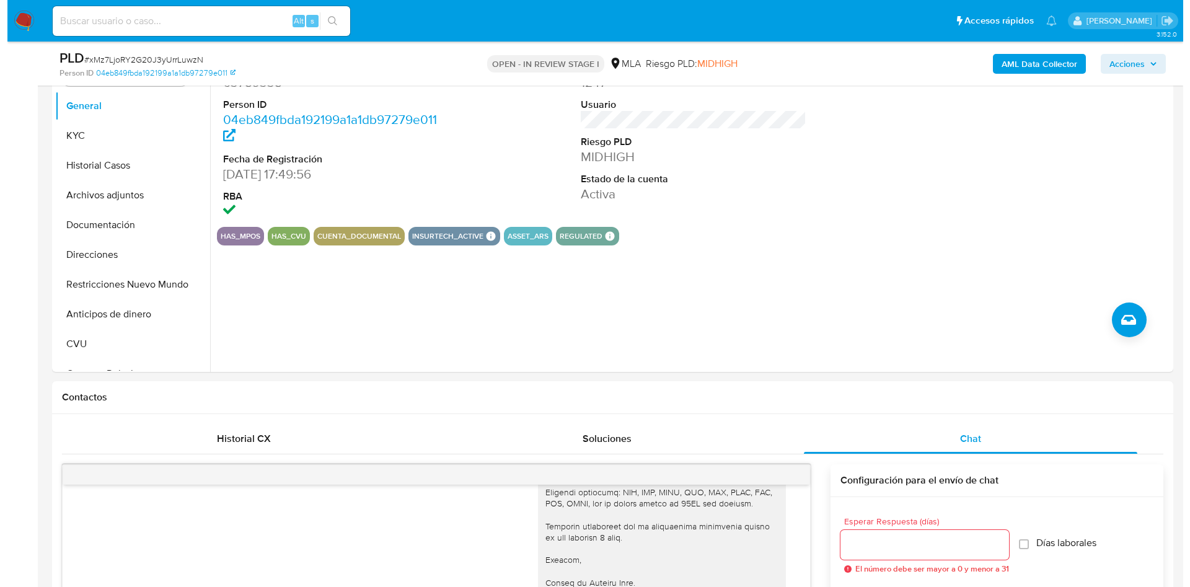
scroll to position [93, 0]
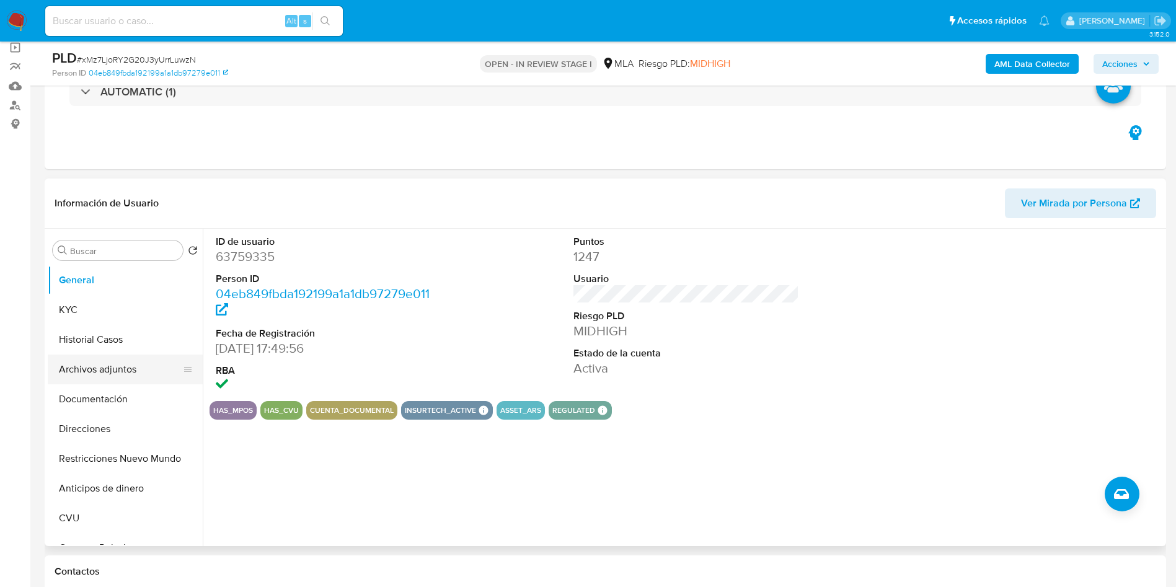
click at [92, 359] on button "Archivos adjuntos" at bounding box center [120, 369] width 145 height 30
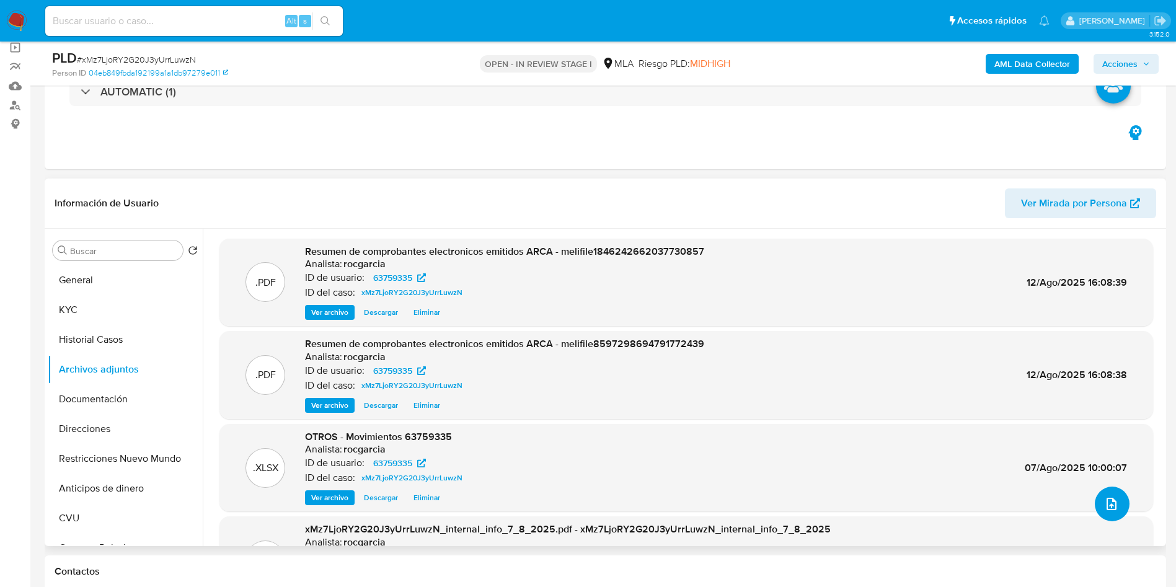
click at [1109, 495] on button "upload-file" at bounding box center [1111, 504] width 35 height 35
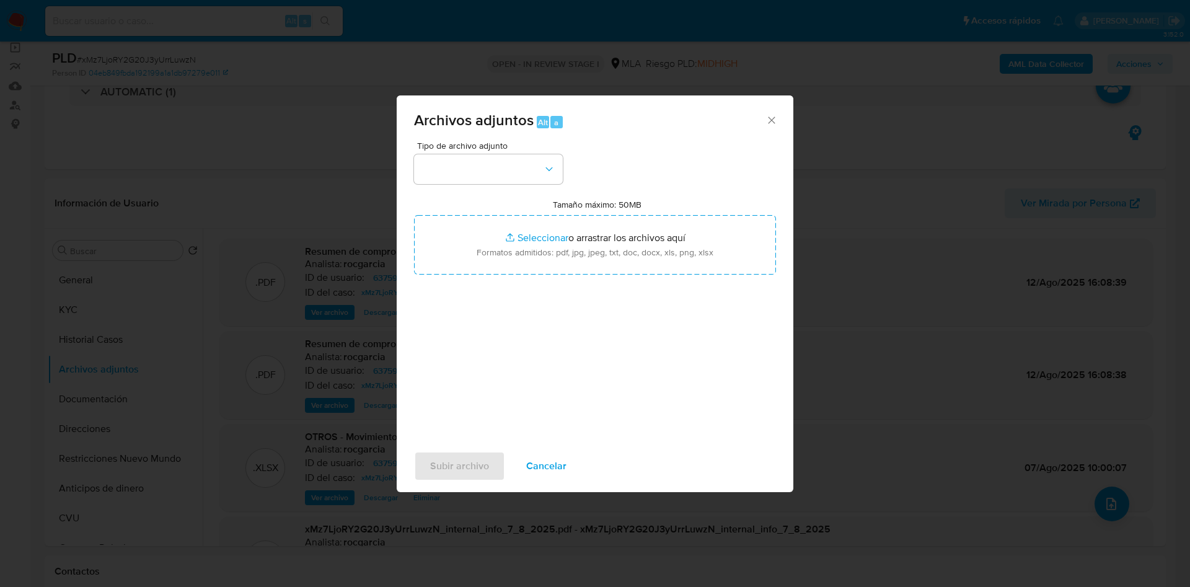
click at [444, 150] on span "Tipo de archivo adjunto" at bounding box center [491, 145] width 149 height 9
click at [436, 157] on button "button" at bounding box center [488, 169] width 149 height 30
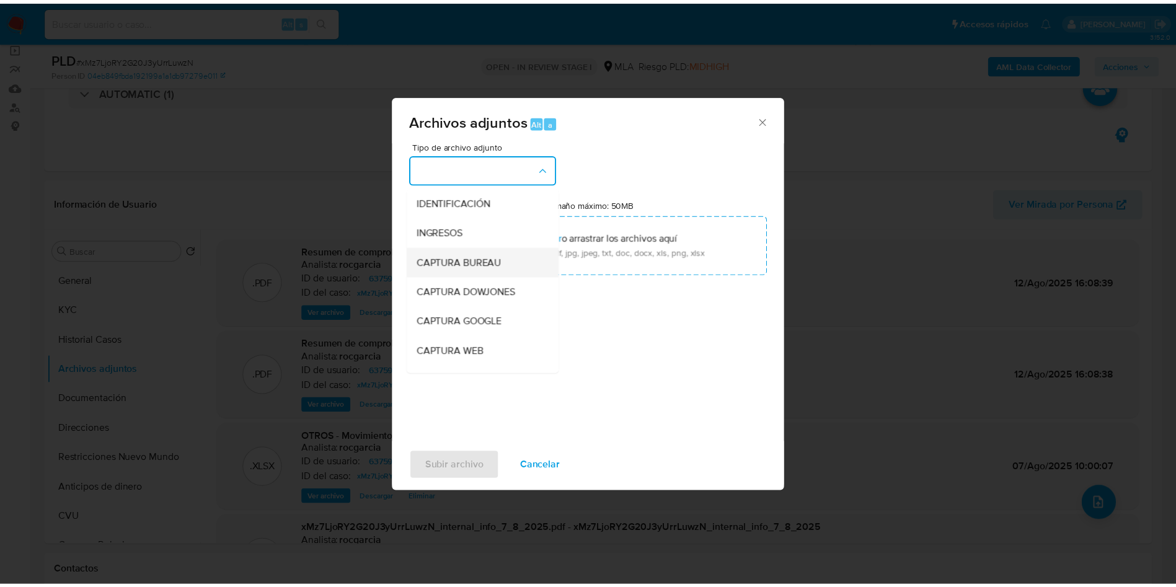
scroll to position [186, 0]
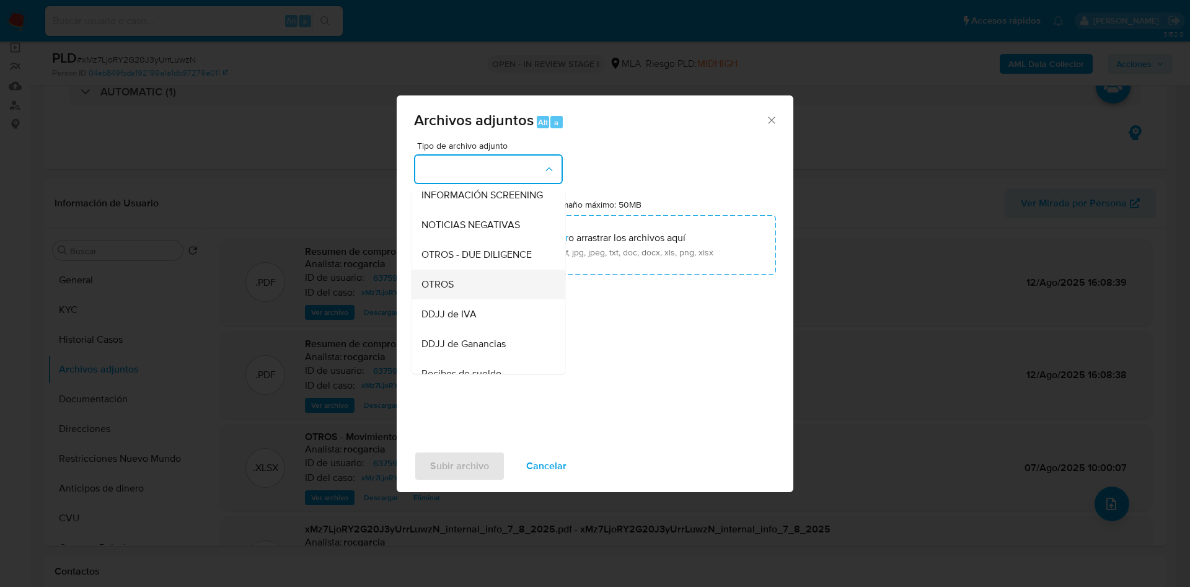
click at [492, 299] on div "OTROS" at bounding box center [484, 285] width 126 height 30
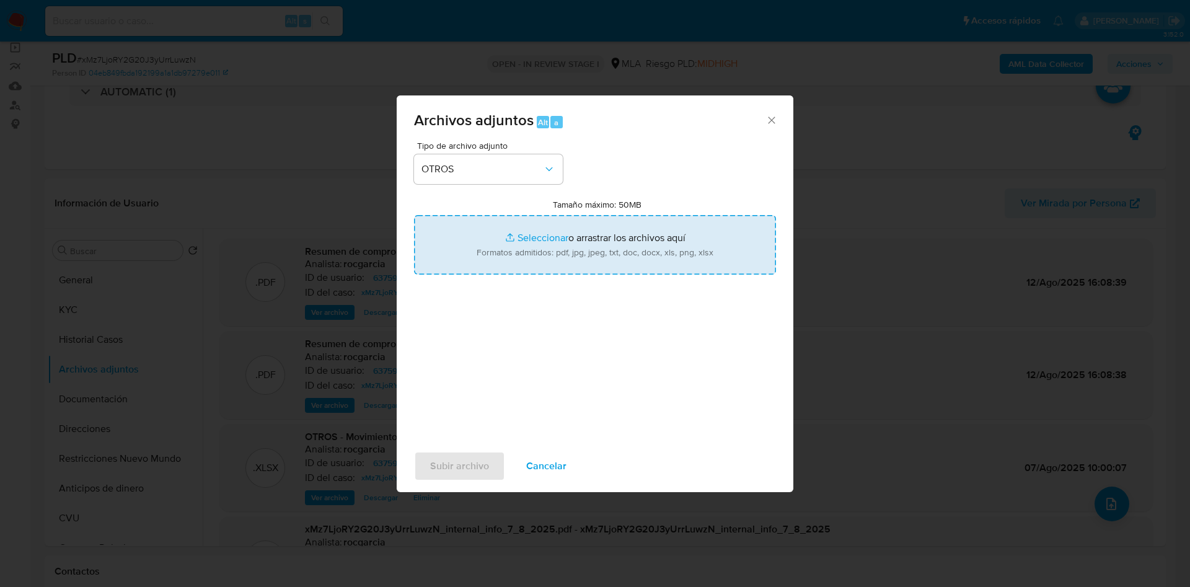
click at [558, 237] on input "Tamaño máximo: 50MB Seleccionar archivos" at bounding box center [595, 244] width 362 height 59
type input "C:\fakepath\63759335 - xMz7LjoRY2G20J3yUrrLuwzN.docx"
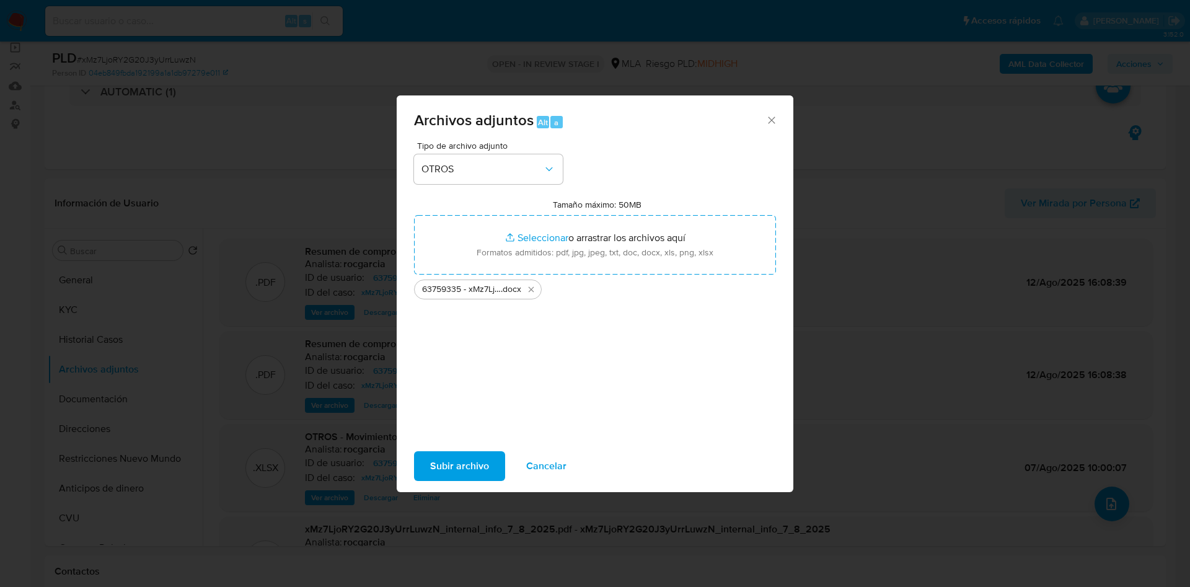
click at [469, 459] on span "Subir archivo" at bounding box center [459, 465] width 59 height 27
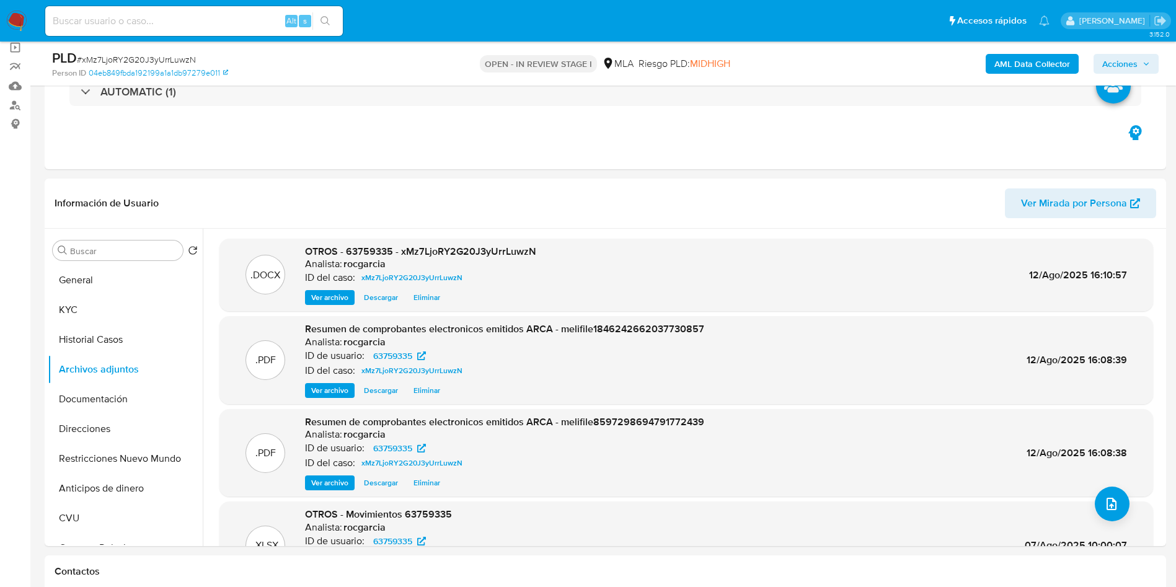
click at [1125, 63] on span "Acciones" at bounding box center [1119, 64] width 35 height 20
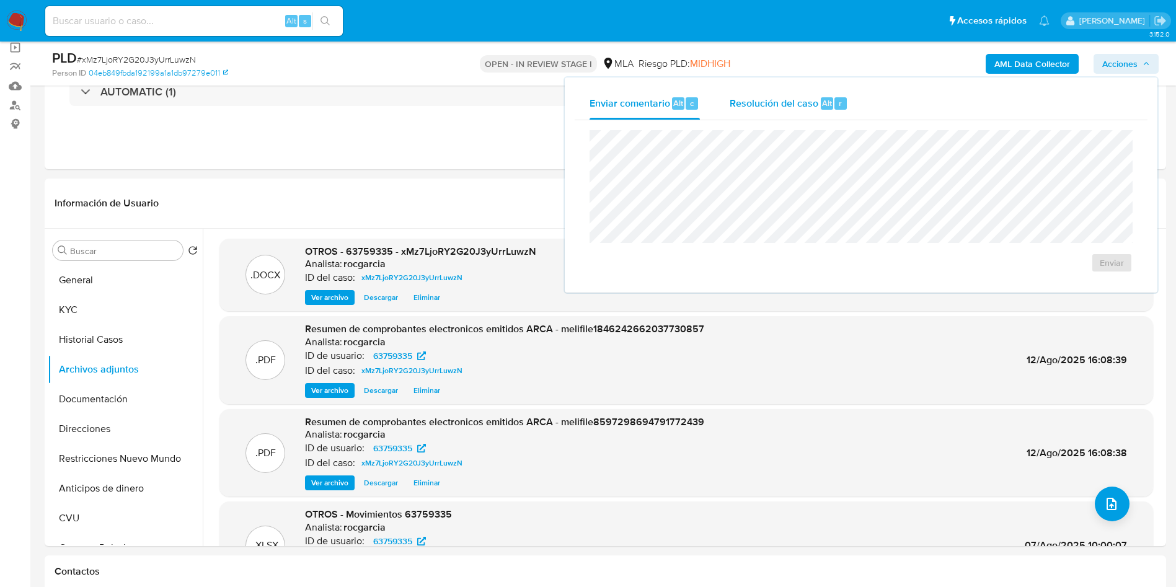
click at [767, 105] on span "Resolución del caso" at bounding box center [773, 102] width 89 height 14
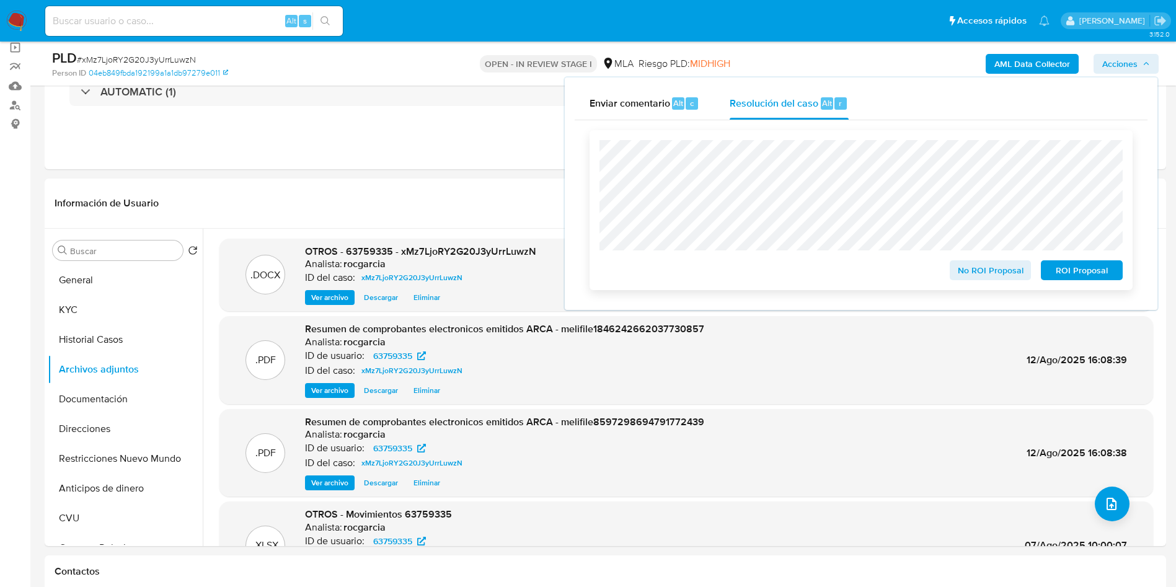
click at [980, 268] on span "No ROI Proposal" at bounding box center [990, 270] width 64 height 17
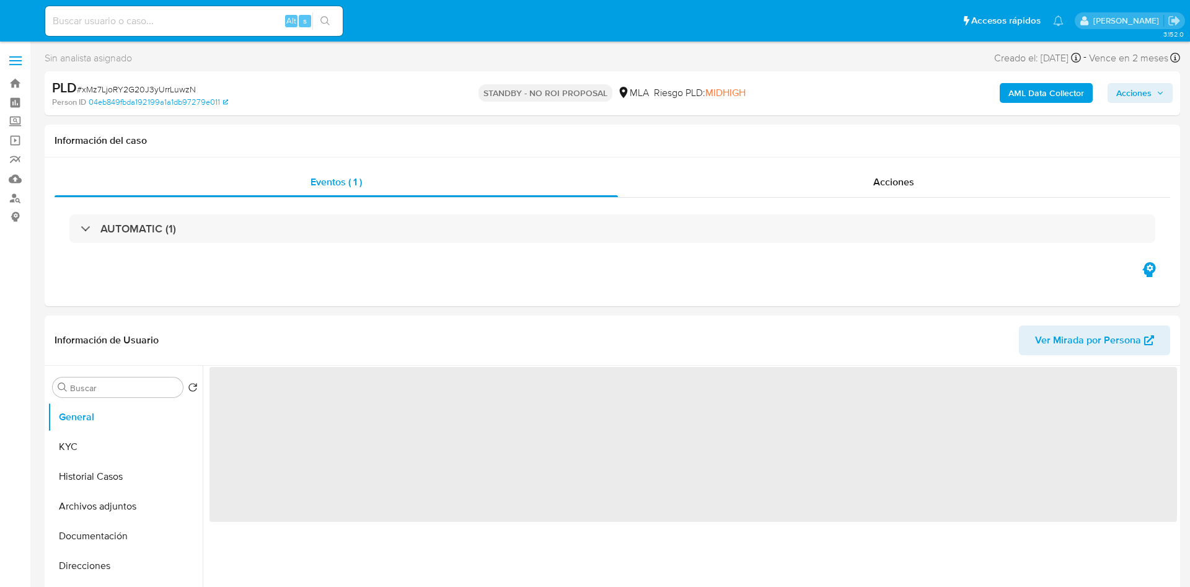
select select "10"
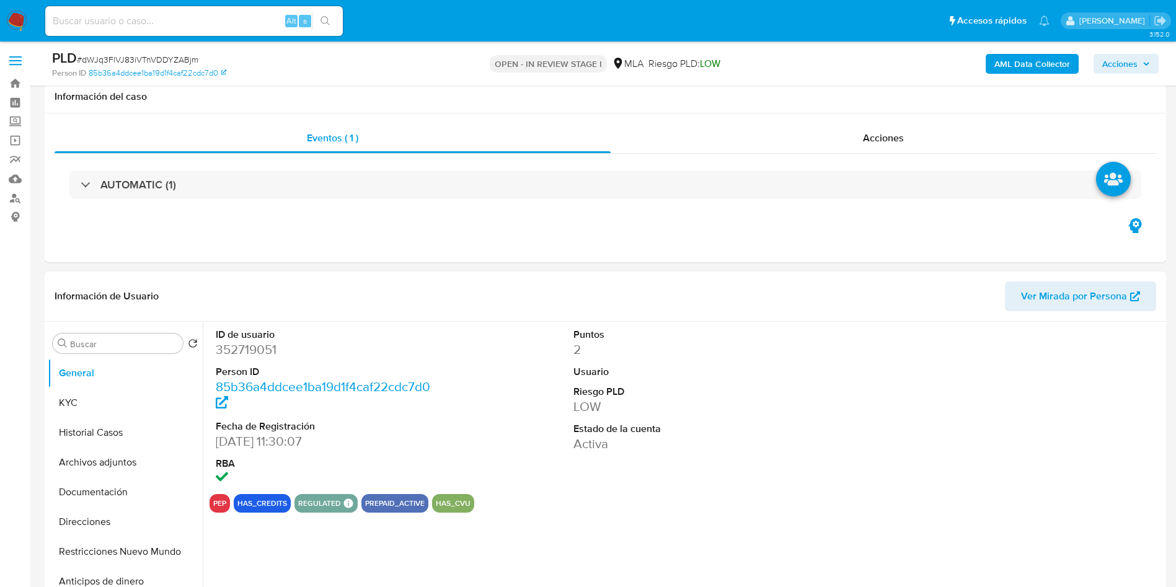
scroll to position [279, 0]
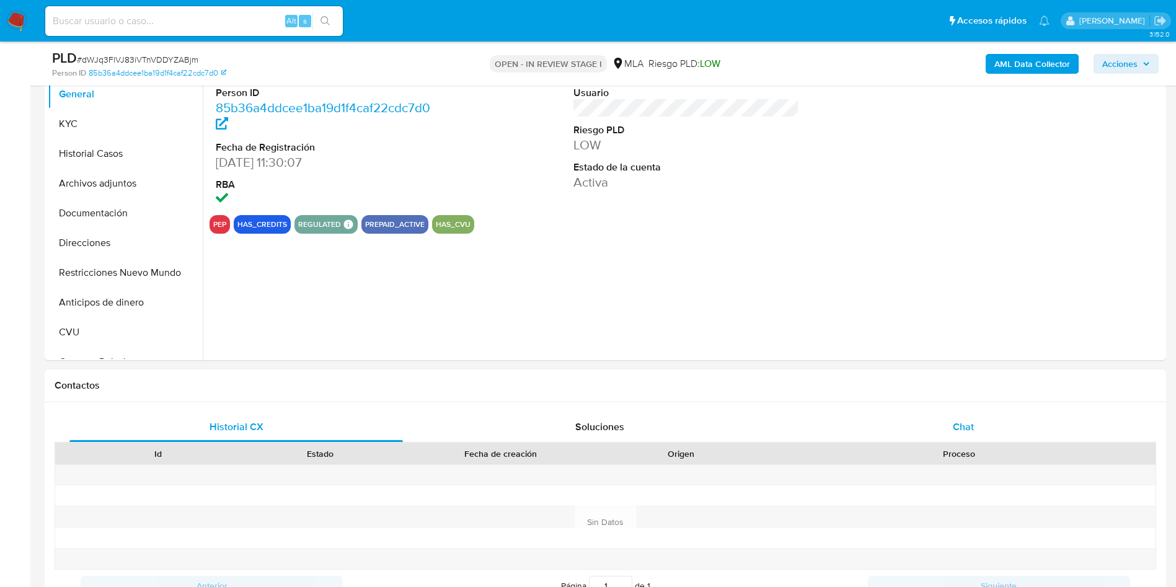
click at [958, 440] on div "Chat" at bounding box center [962, 427] width 333 height 30
select select "10"
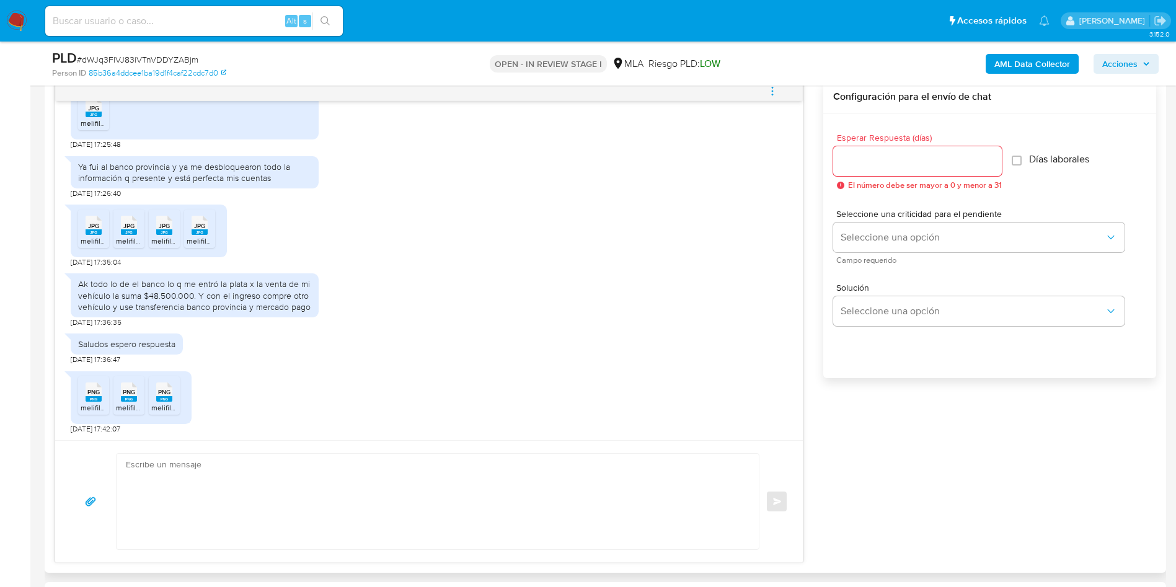
scroll to position [1093, 0]
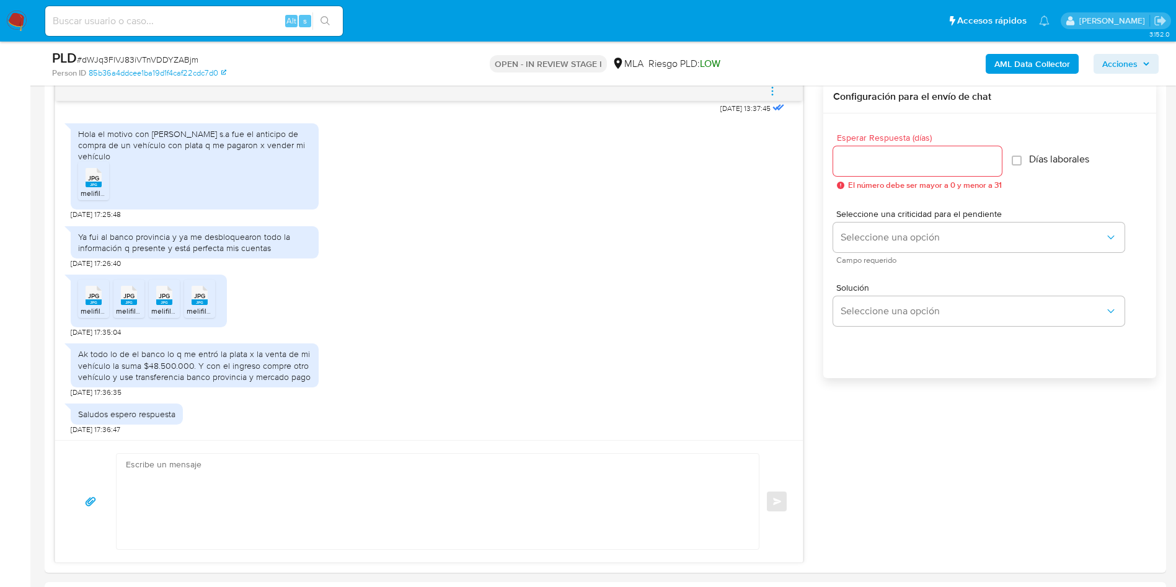
click at [102, 188] on div "JPG JPG" at bounding box center [94, 176] width 26 height 24
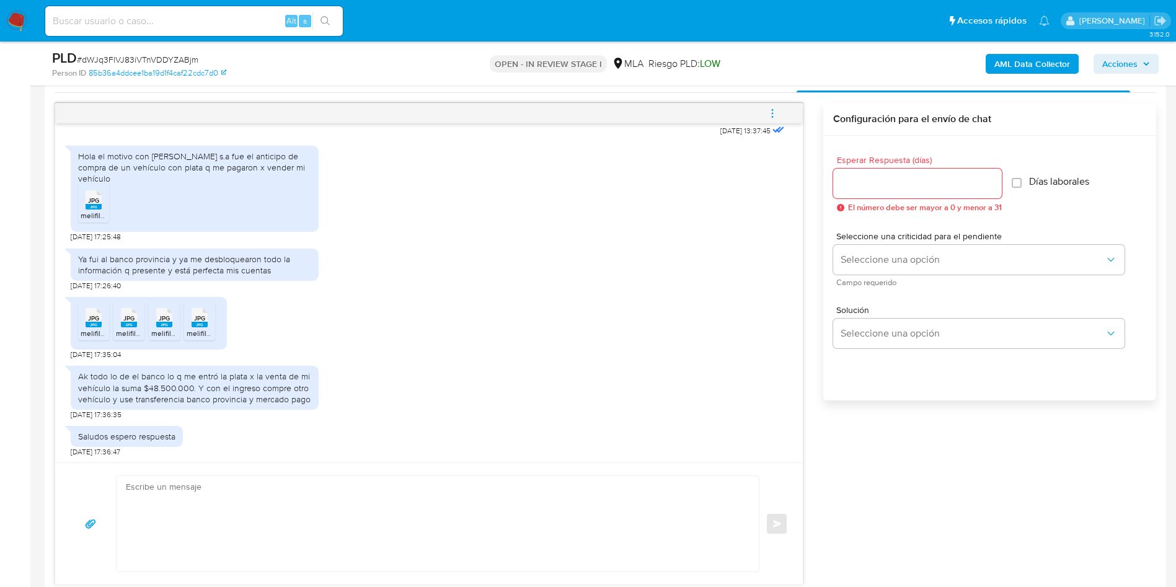
scroll to position [651, 0]
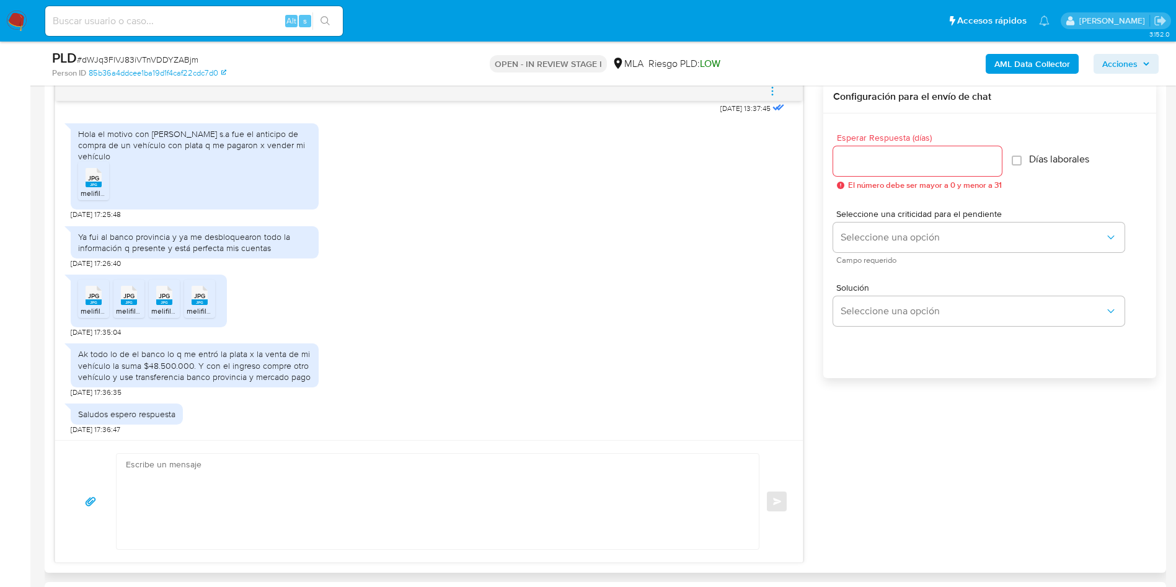
click at [92, 300] on span "JPG" at bounding box center [93, 296] width 11 height 8
click at [132, 306] on icon "JPG" at bounding box center [129, 295] width 16 height 22
drag, startPoint x: 156, startPoint y: 327, endPoint x: 213, endPoint y: 325, distance: 56.4
click at [157, 306] on icon "JPG" at bounding box center [164, 295] width 16 height 22
click at [200, 306] on icon "JPG" at bounding box center [200, 295] width 16 height 22
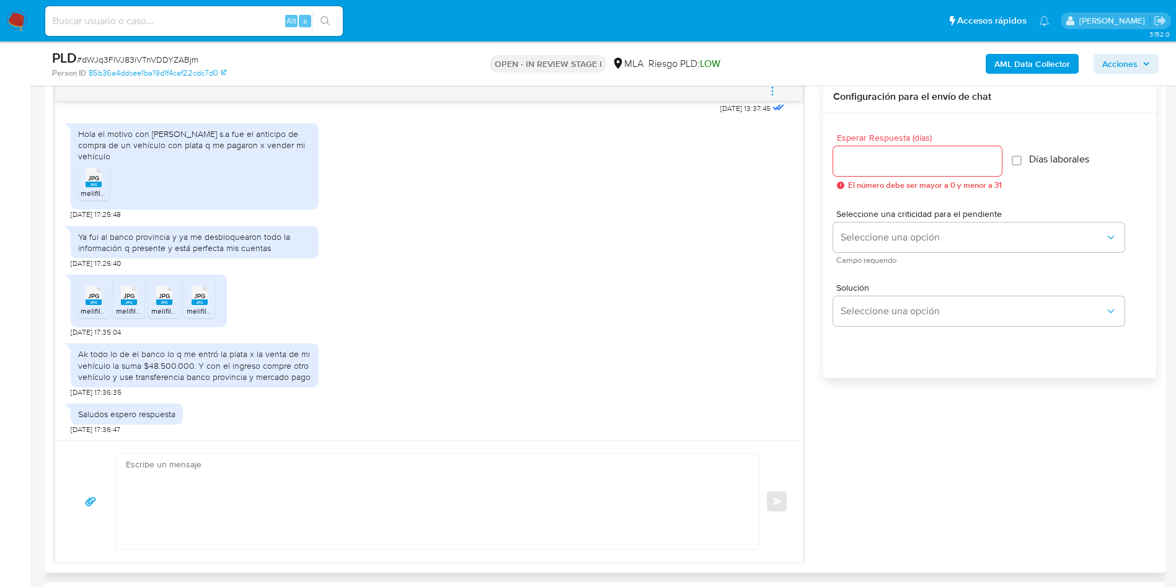
scroll to position [1185, 0]
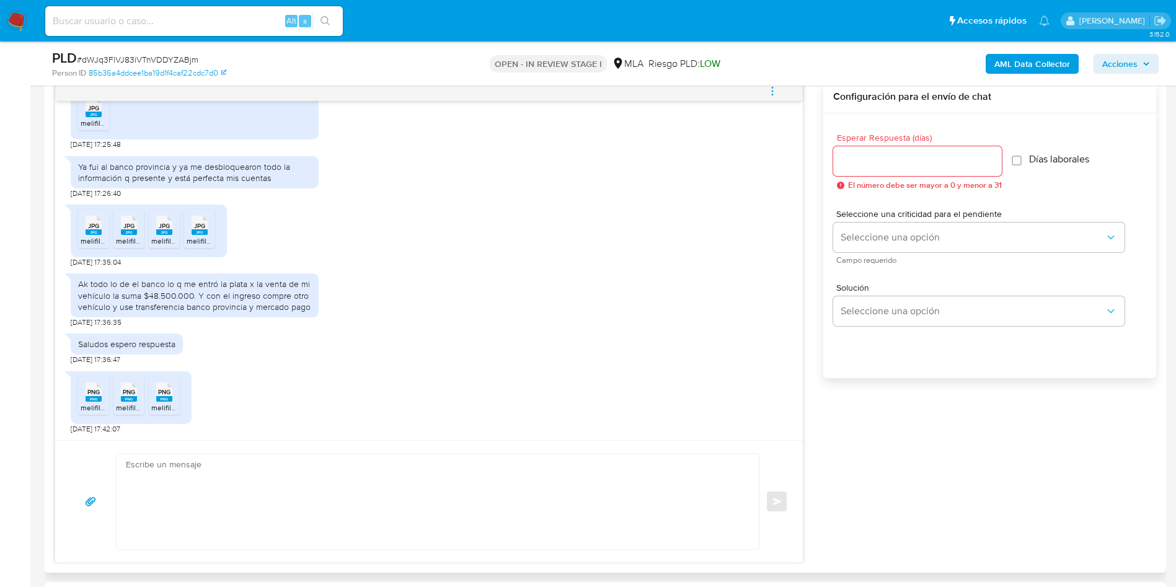
click at [97, 400] on rect at bounding box center [94, 399] width 16 height 6
click at [135, 395] on span "PNG" at bounding box center [129, 392] width 12 height 8
click at [160, 396] on span "PNG" at bounding box center [164, 392] width 12 height 8
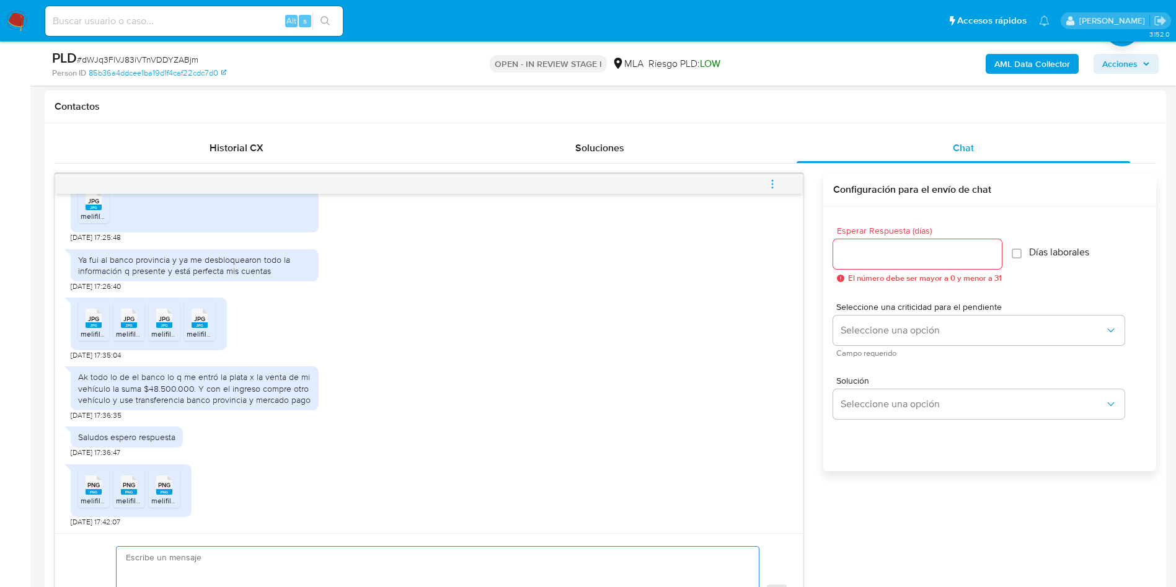
click at [239, 549] on textarea at bounding box center [434, 594] width 617 height 95
type textarea "Muchas gracias por tu respuesta, confirmamos la recepción de la documentación. …"
click at [863, 250] on input "Esperar Respuesta (días)" at bounding box center [917, 254] width 169 height 16
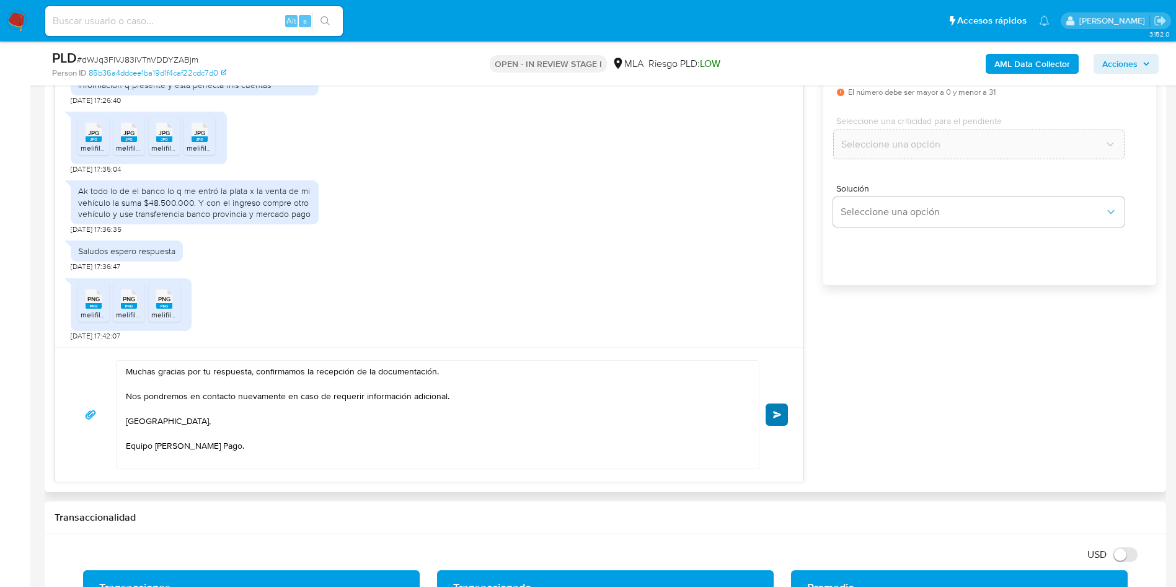
type input "0"
click at [783, 412] on button "Enviar" at bounding box center [776, 414] width 22 height 22
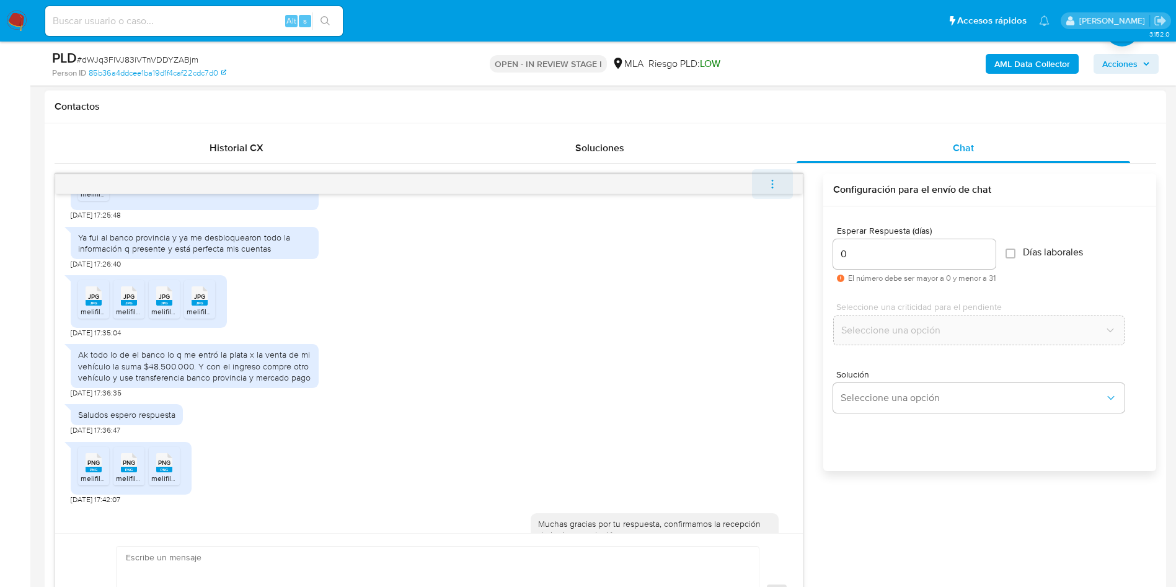
scroll to position [1323, 0]
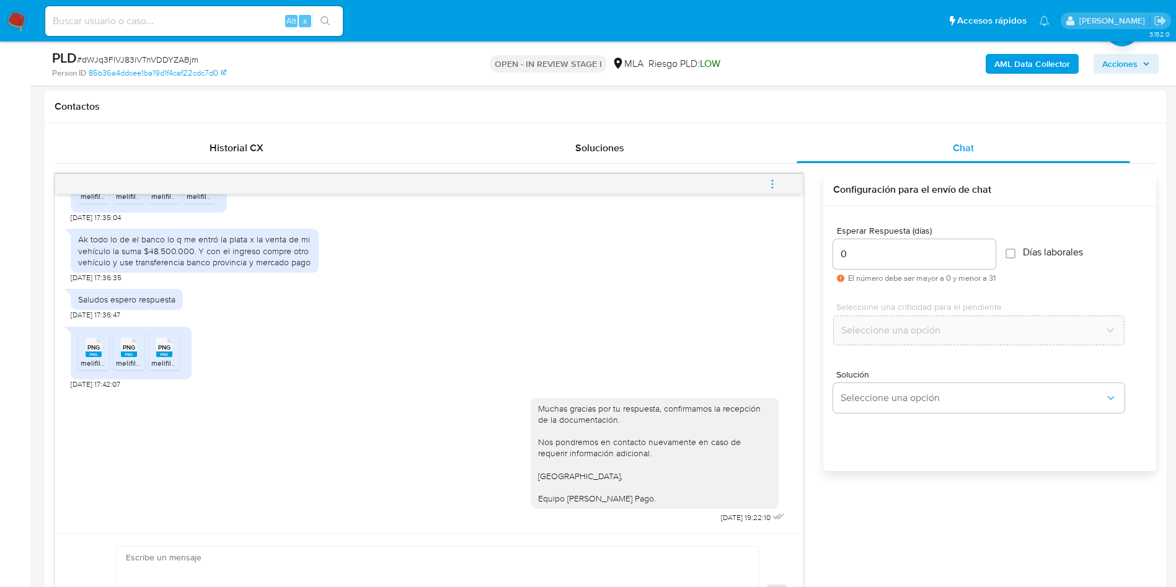
click at [781, 180] on button "menu-action" at bounding box center [772, 184] width 41 height 30
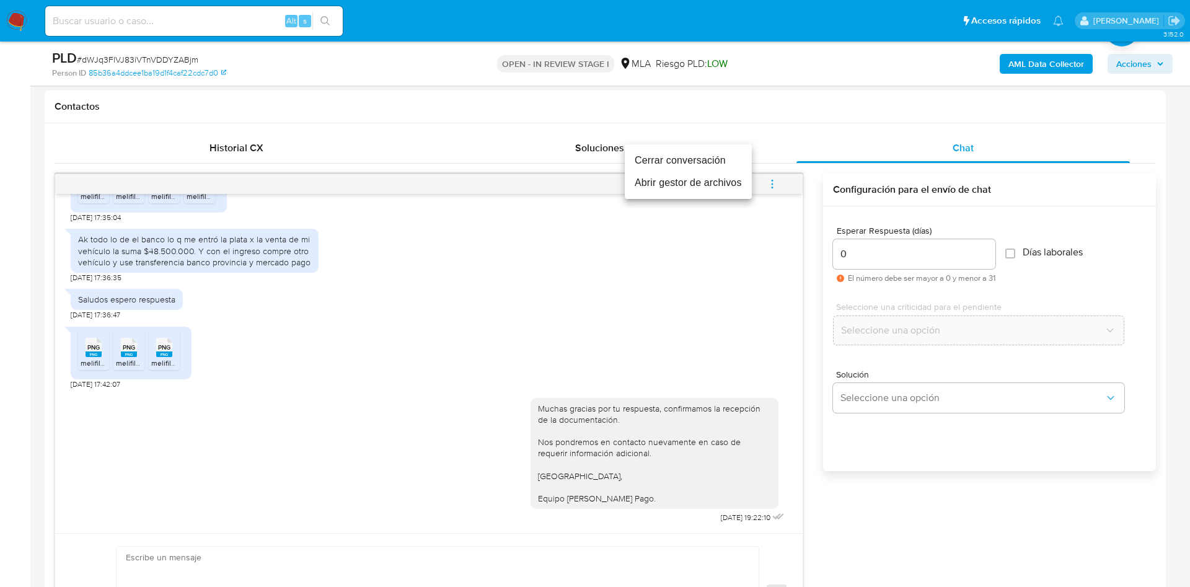
click at [670, 165] on li "Cerrar conversación" at bounding box center [688, 160] width 127 height 22
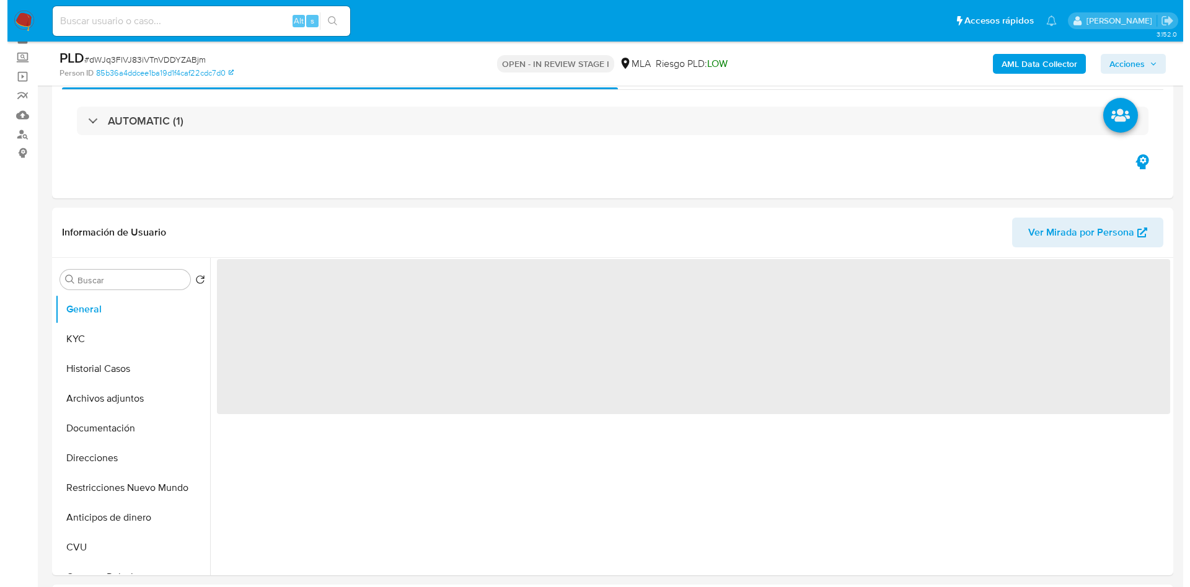
scroll to position [93, 0]
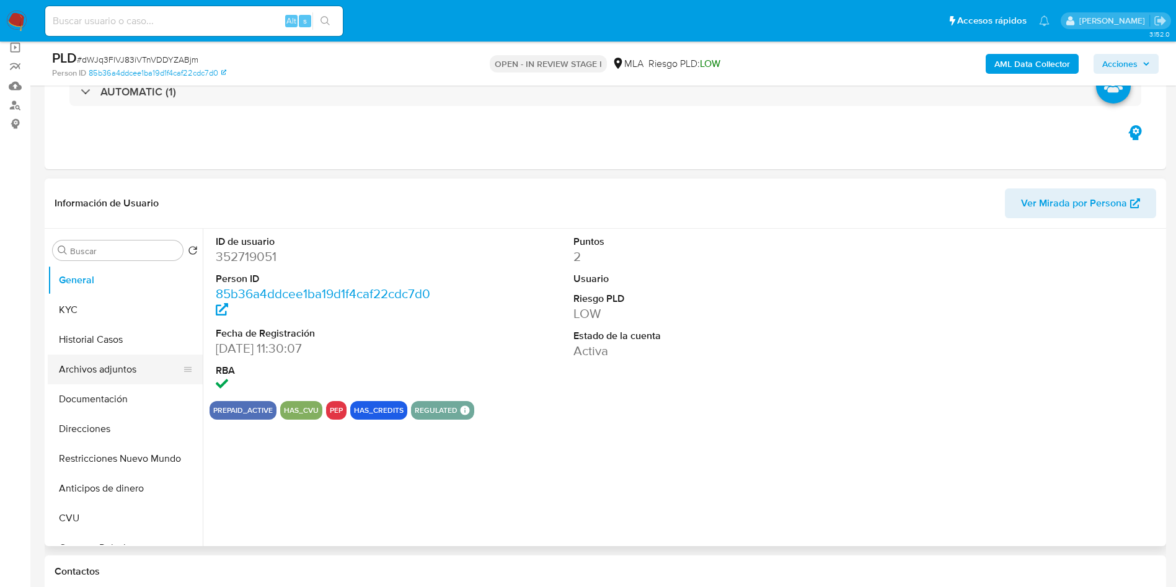
click at [99, 372] on button "Archivos adjuntos" at bounding box center [120, 369] width 145 height 30
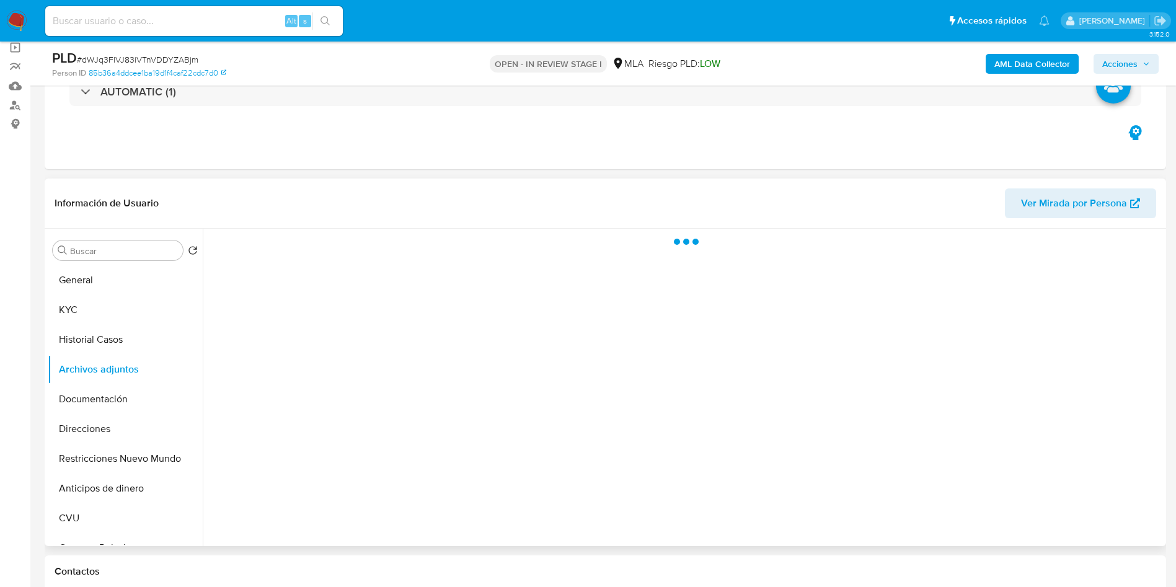
select select "10"
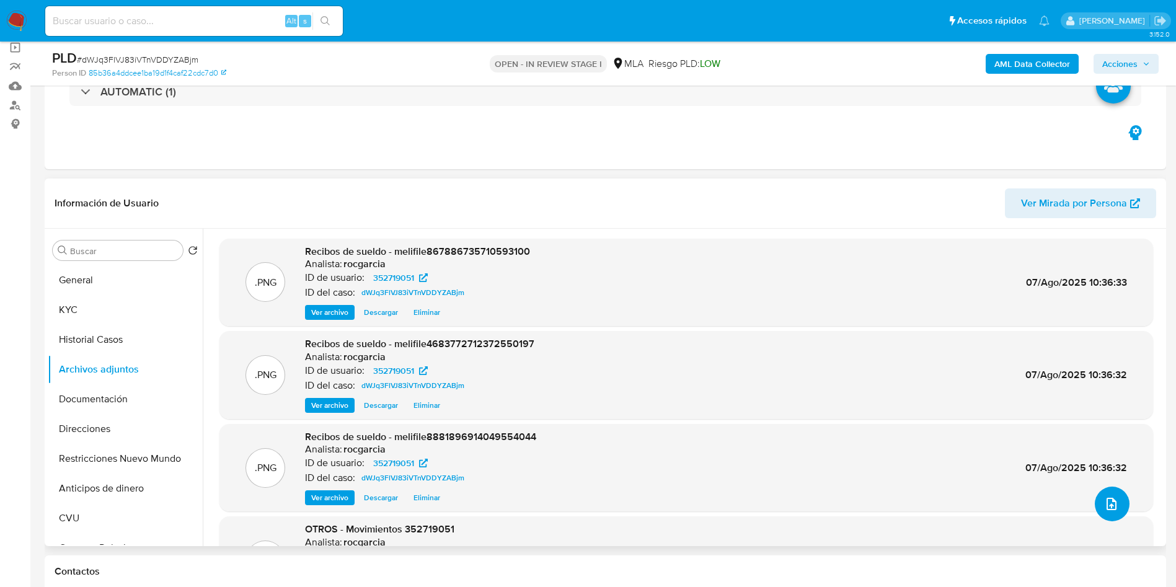
click at [1114, 500] on button "upload-file" at bounding box center [1111, 504] width 35 height 35
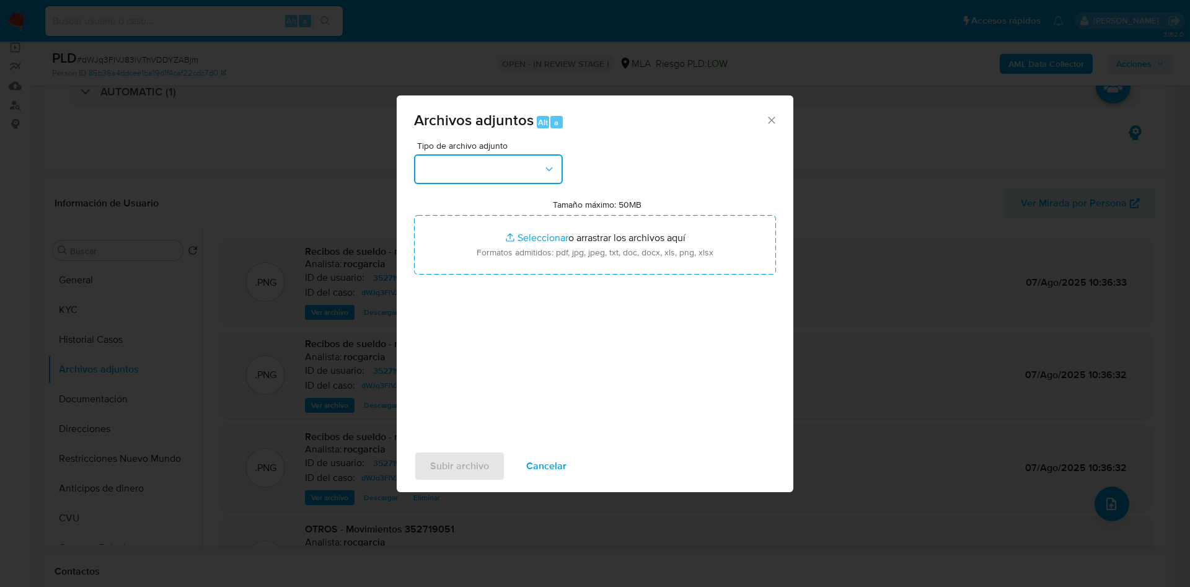
click at [454, 166] on button "button" at bounding box center [488, 169] width 149 height 30
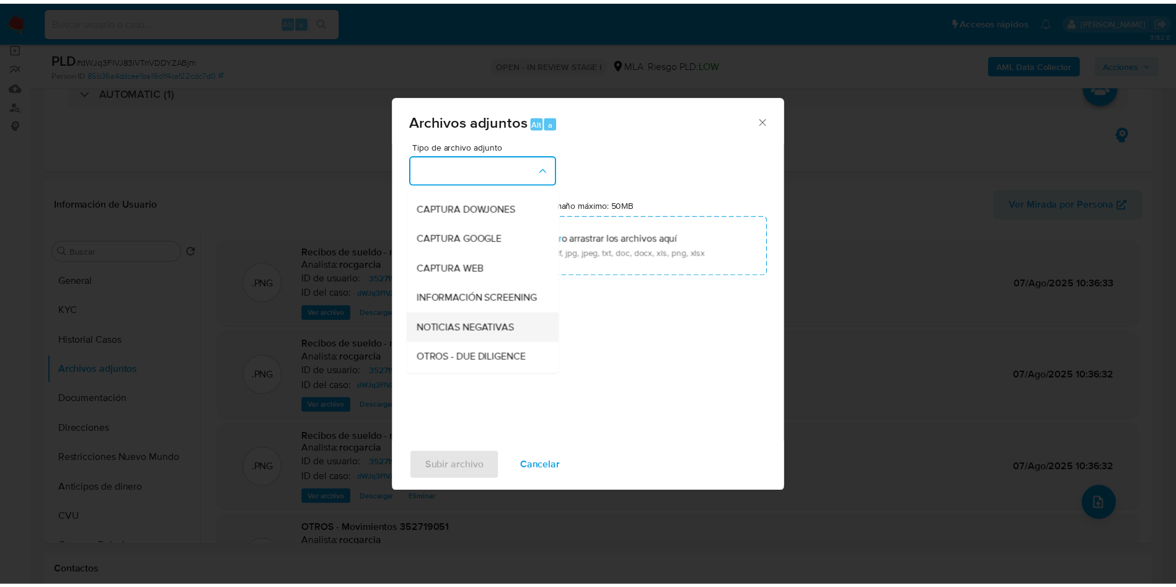
scroll to position [186, 0]
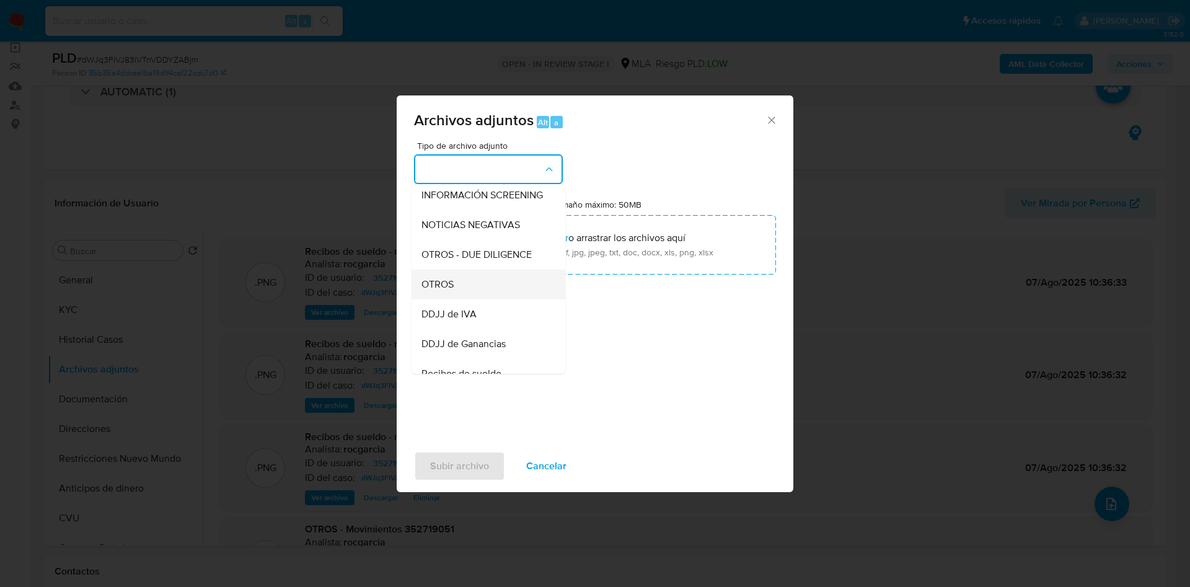
click at [483, 291] on div "OTROS" at bounding box center [484, 285] width 126 height 30
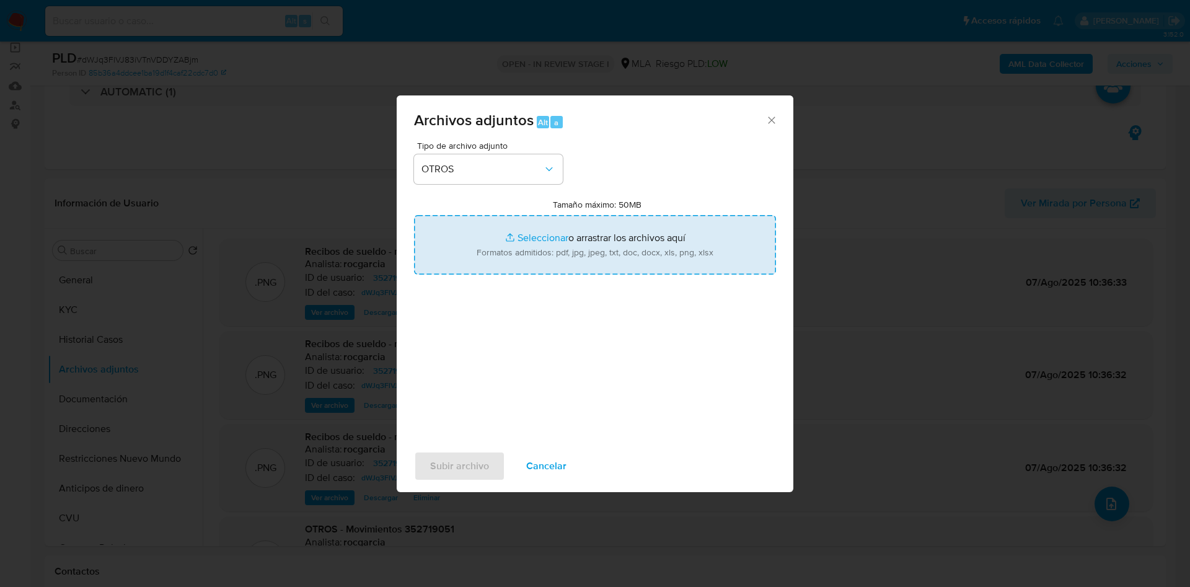
click at [534, 255] on input "Tamaño máximo: 50MB Seleccionar archivos" at bounding box center [595, 244] width 362 height 59
type input "C:\fakepath\352719051 - dWJq3FlVJ83iVTnVDDYZABjm.docx"
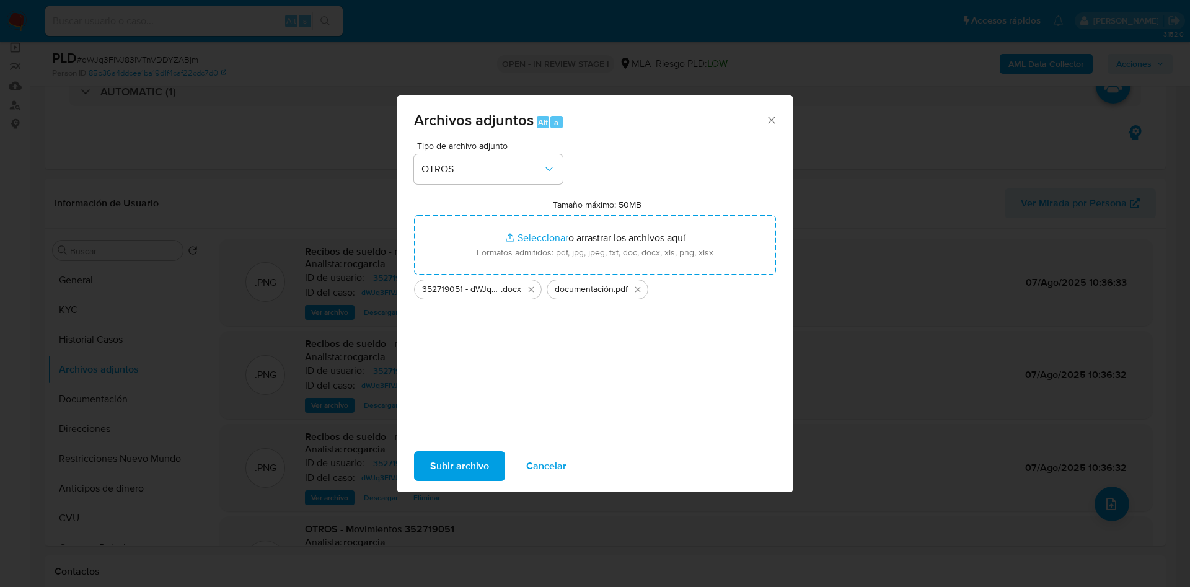
drag, startPoint x: 534, startPoint y: 255, endPoint x: 459, endPoint y: 469, distance: 227.4
click at [459, 469] on span "Subir archivo" at bounding box center [459, 465] width 59 height 27
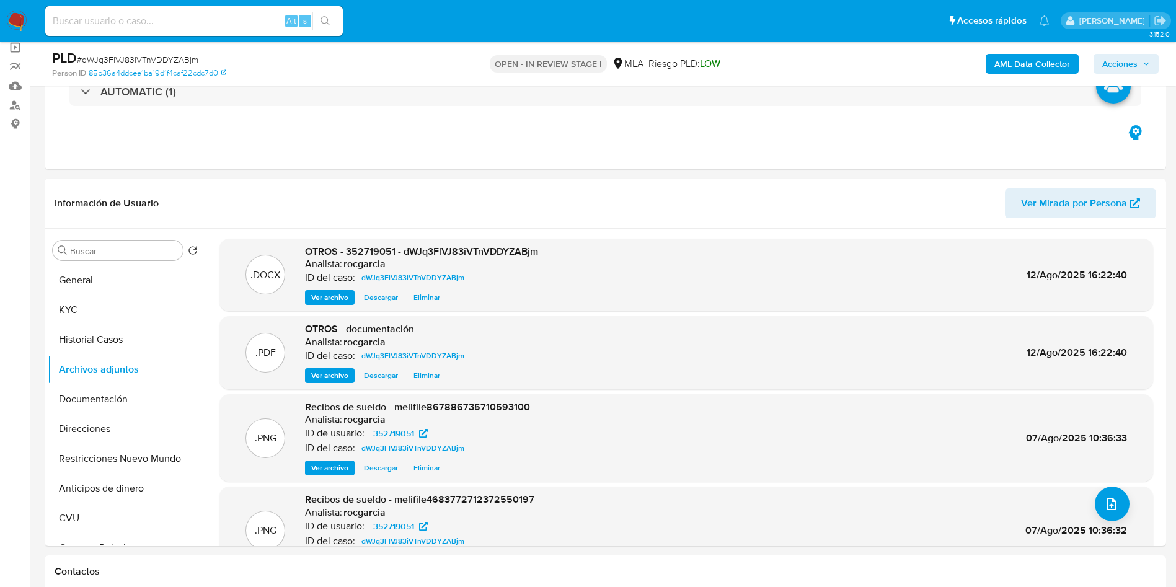
click at [1122, 59] on span "Acciones" at bounding box center [1119, 64] width 35 height 20
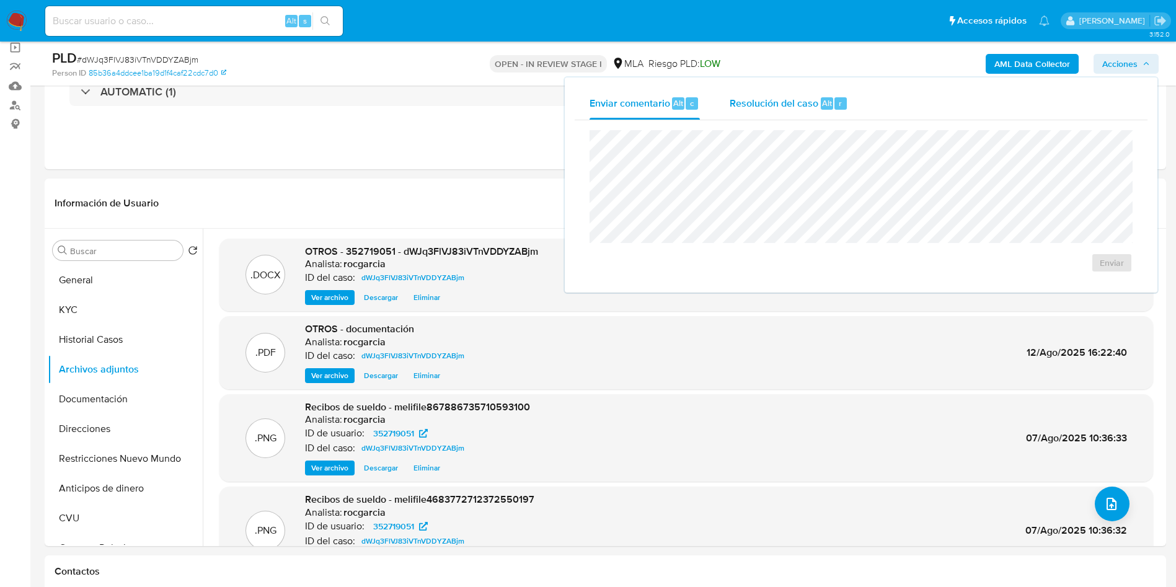
click at [777, 99] on span "Resolución del caso" at bounding box center [773, 102] width 89 height 14
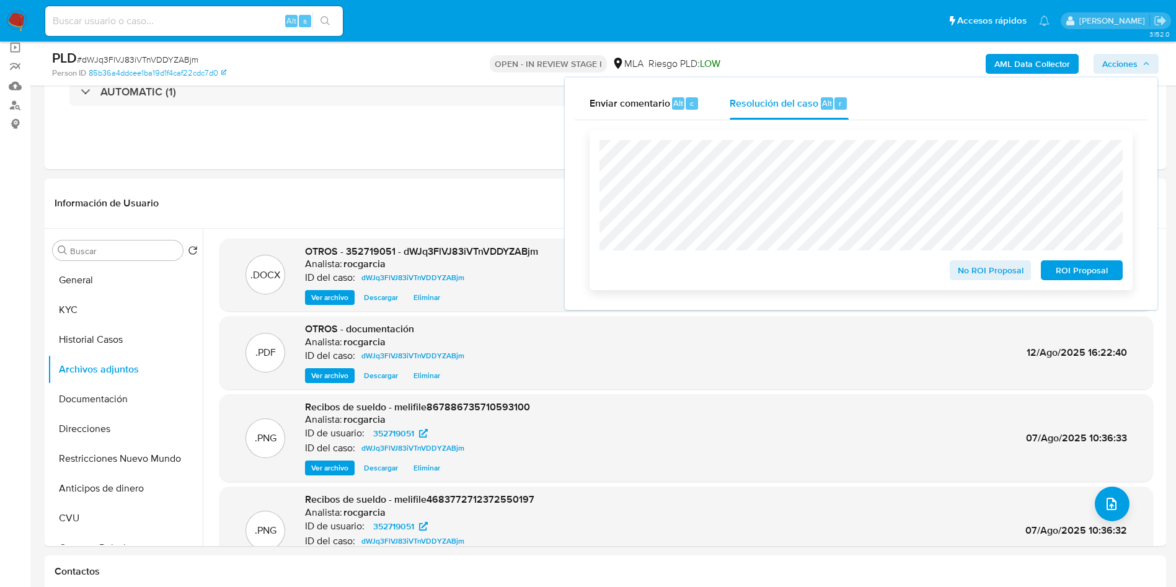
click at [971, 273] on span "No ROI Proposal" at bounding box center [990, 270] width 64 height 17
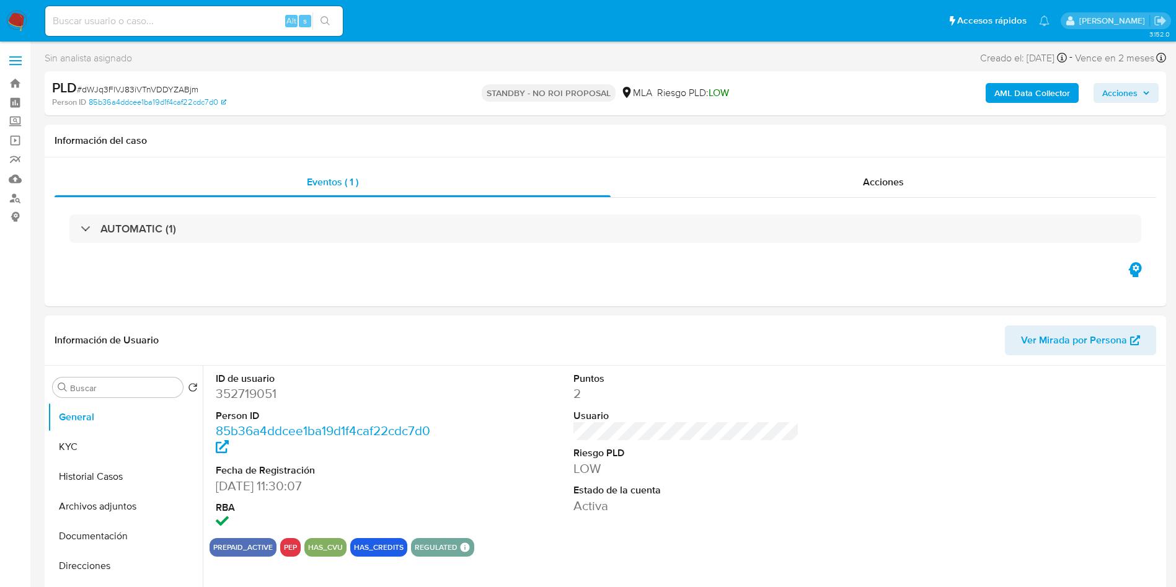
select select "10"
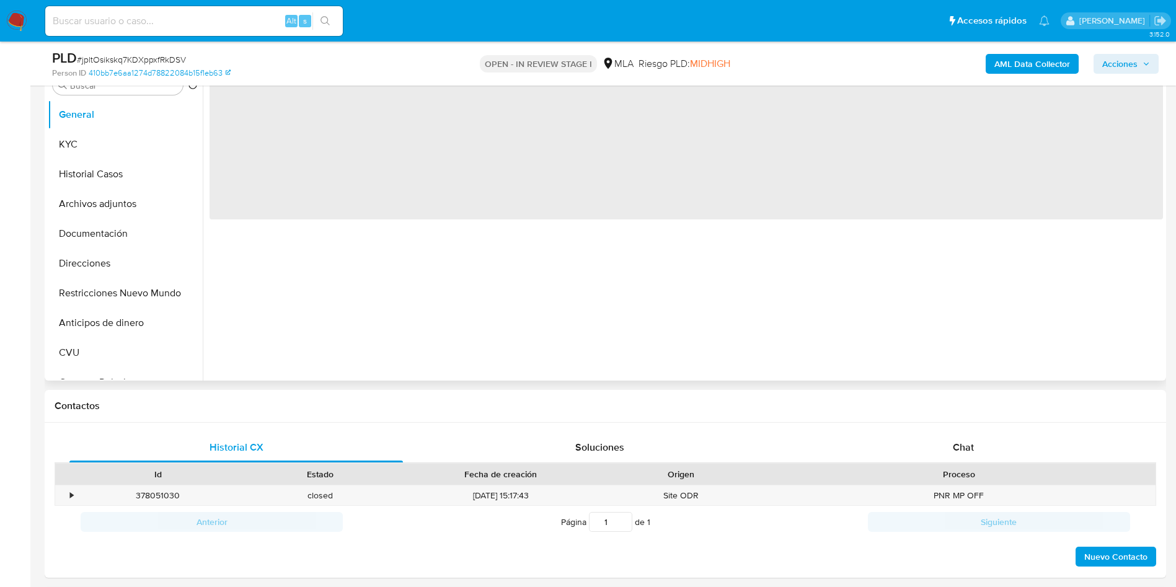
scroll to position [279, 0]
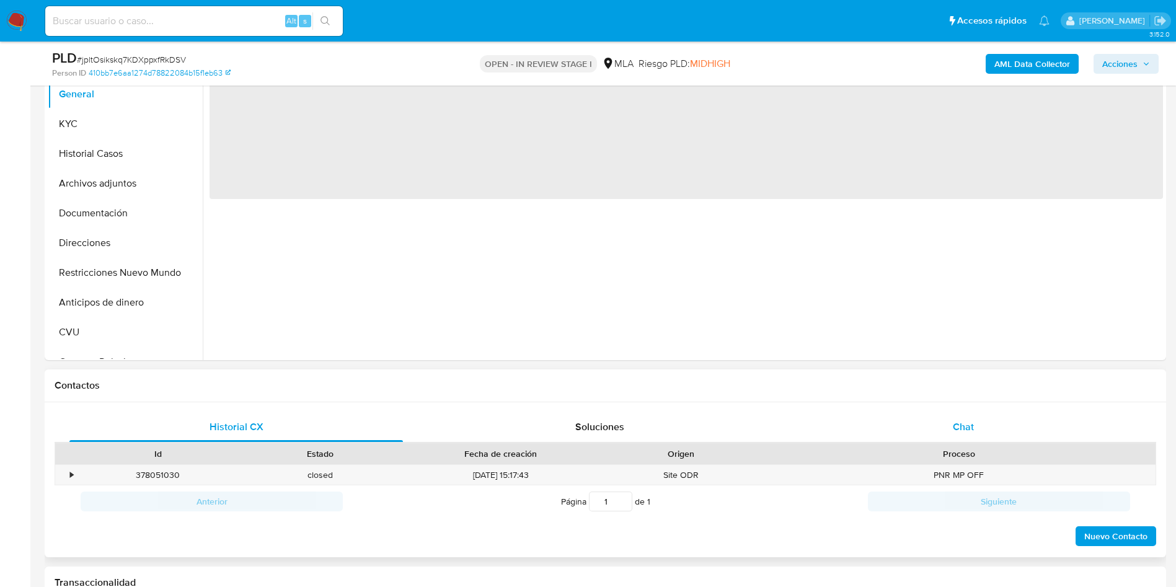
click at [954, 430] on span "Chat" at bounding box center [963, 427] width 21 height 14
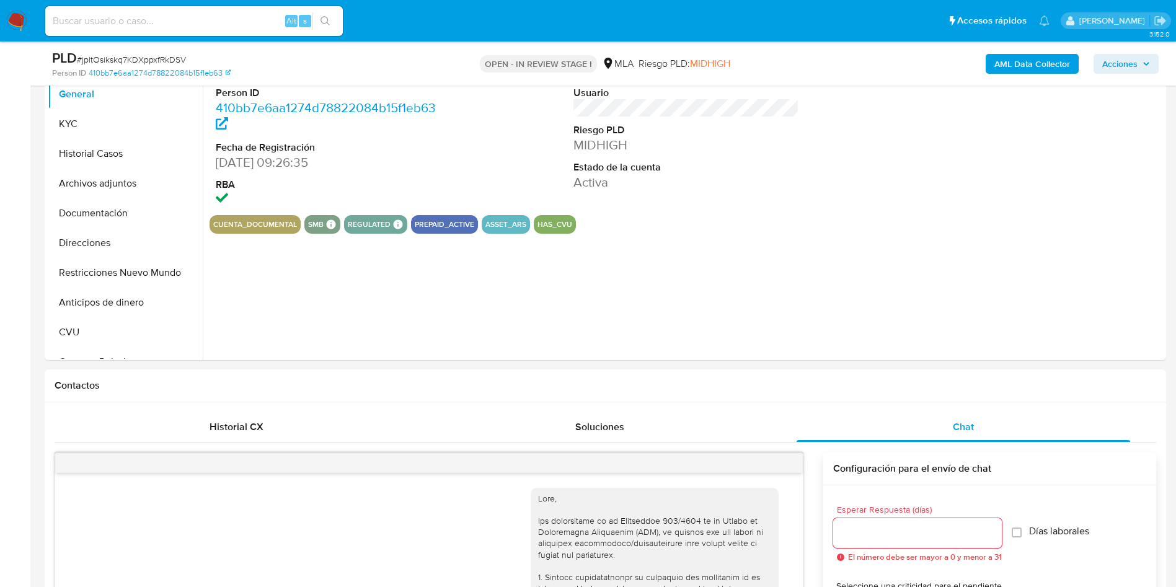
select select "10"
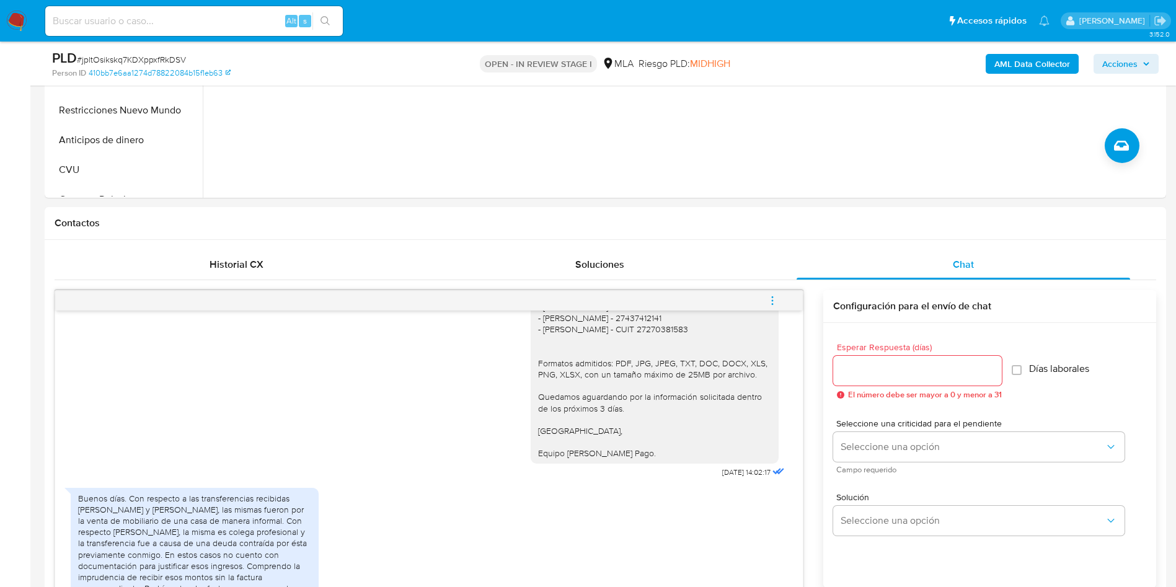
scroll to position [186, 0]
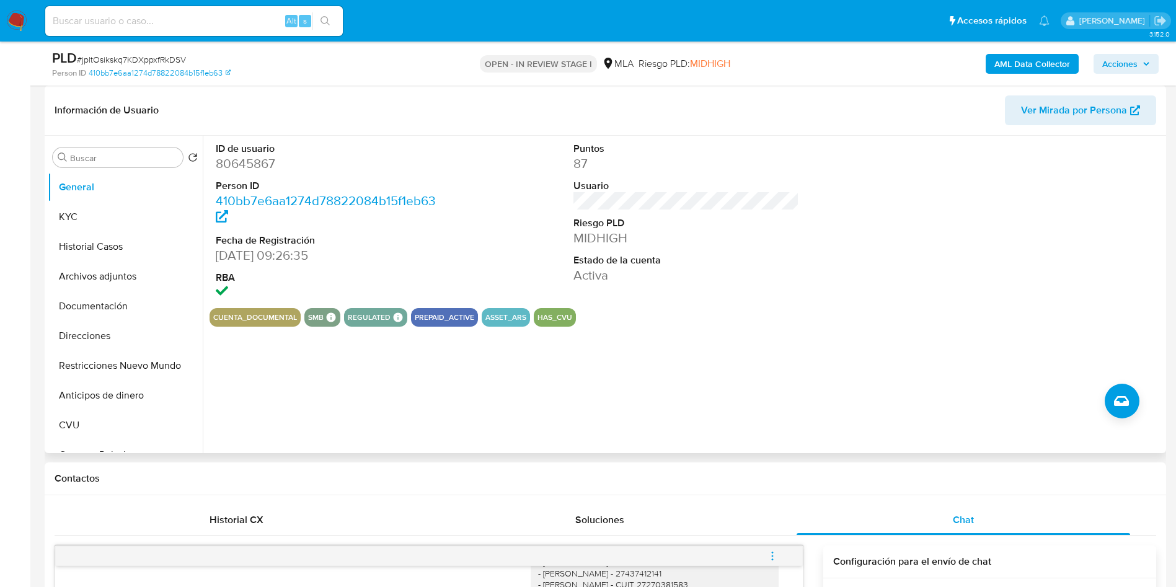
click at [243, 161] on dd "80645867" at bounding box center [329, 163] width 226 height 17
copy dd "80645867"
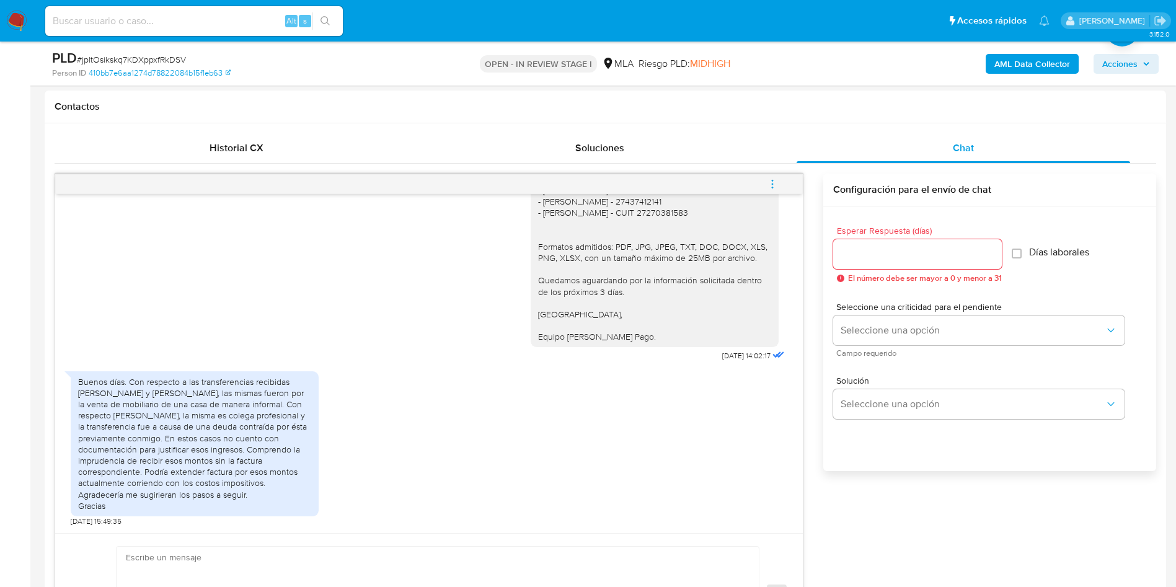
scroll to position [744, 0]
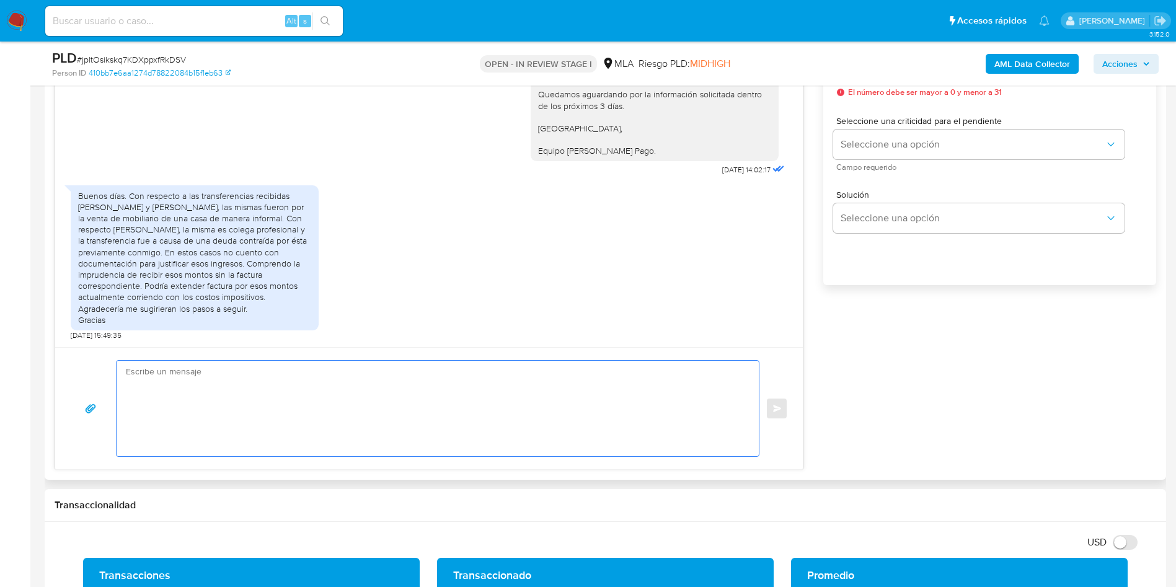
click at [192, 430] on textarea at bounding box center [434, 408] width 617 height 95
paste textarea "documentacion@mercadopago.com.ar"
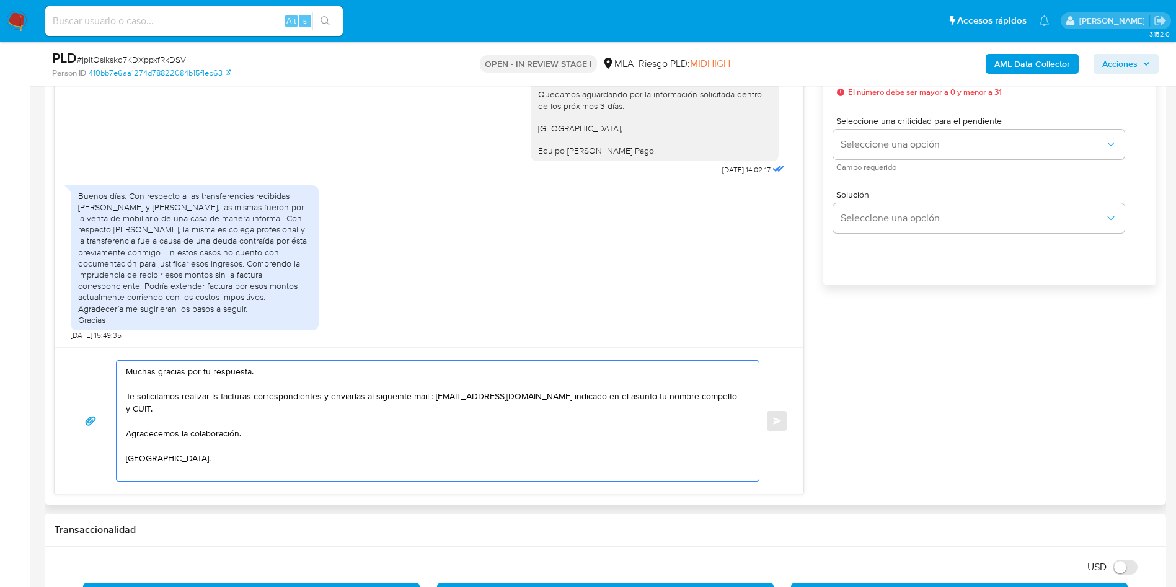
scroll to position [4, 0]
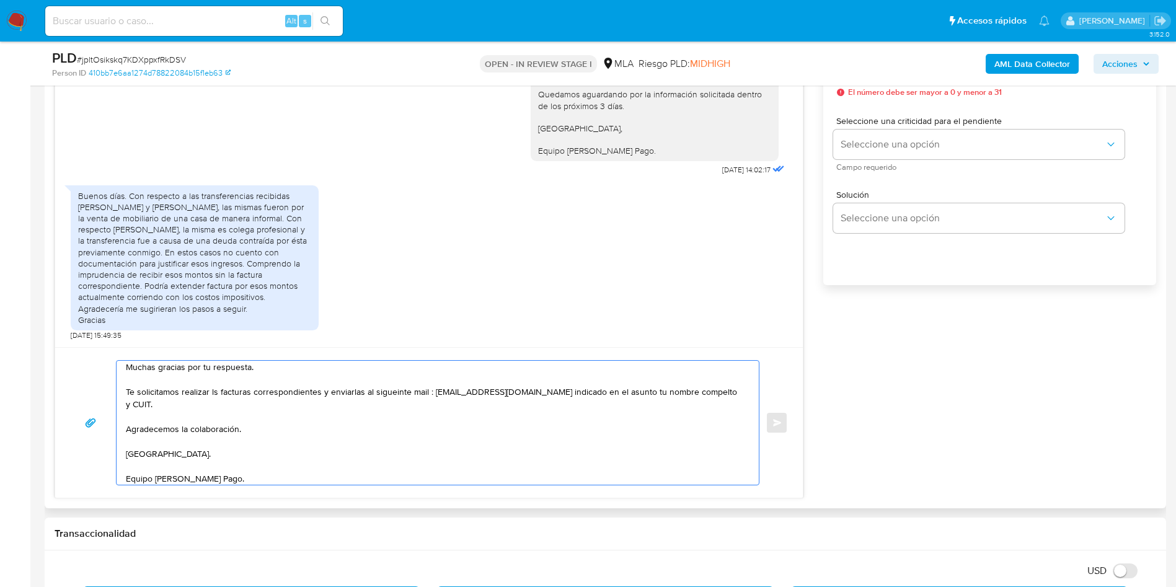
click at [133, 401] on textarea "Muchas gracias por tu respuesta. Te solicitamos realizar ls facturas correspond…" at bounding box center [434, 423] width 617 height 124
click at [0, 0] on lt-span "completo" at bounding box center [0, 0] width 0 height 0
click at [413, 402] on textarea "Muchas gracias por tu respuesta. Te solicitamos realizar ls facturas correspond…" at bounding box center [434, 423] width 617 height 124
click at [392, 390] on textarea "Muchas gracias por tu respuesta. Te solicitamos realizar ls facturas correspond…" at bounding box center [434, 423] width 617 height 124
click at [0, 0] on lt-span "sigu ie nte" at bounding box center [0, 0] width 0 height 0
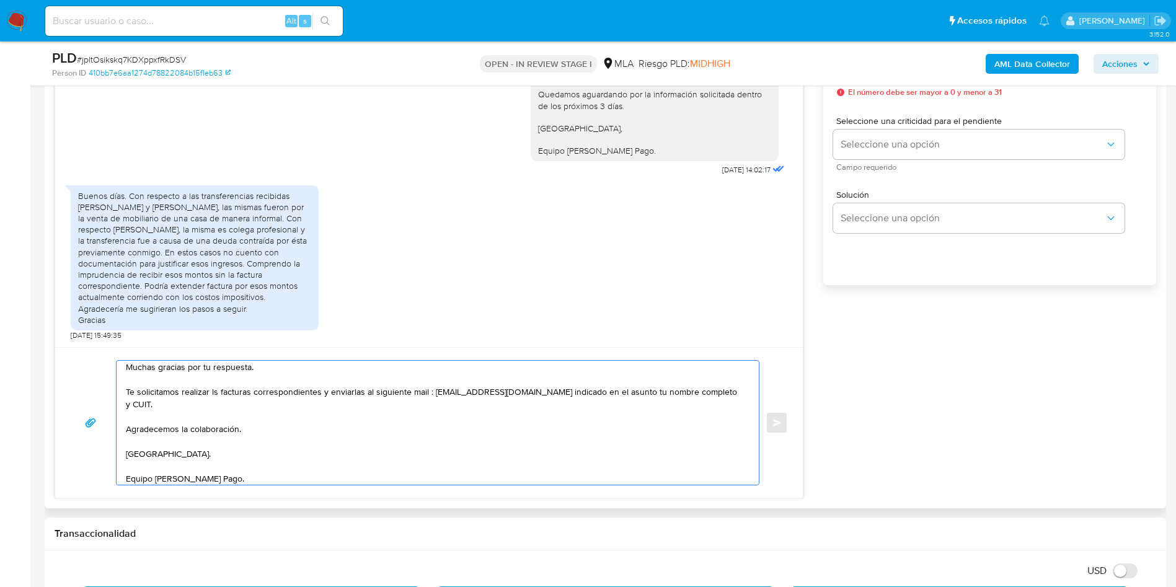
click at [412, 438] on textarea "Muchas gracias por tu respuesta. Te solicitamos realizar ls facturas correspond…" at bounding box center [434, 423] width 617 height 124
click at [415, 392] on textarea "Muchas gracias por tu respuesta. Te solicitamos realizar ls facturas correspond…" at bounding box center [434, 423] width 617 height 124
click at [646, 390] on textarea "Muchas gracias por tu respuesta. Te solicitamos realizar ls facturas correspond…" at bounding box center [434, 423] width 617 height 124
click at [0, 0] on lt-span "asunto ," at bounding box center [0, 0] width 0 height 0
click at [208, 392] on textarea "Muchas gracias por tu respuesta. Te solicitamos realizar ls facturas correspond…" at bounding box center [434, 423] width 617 height 124
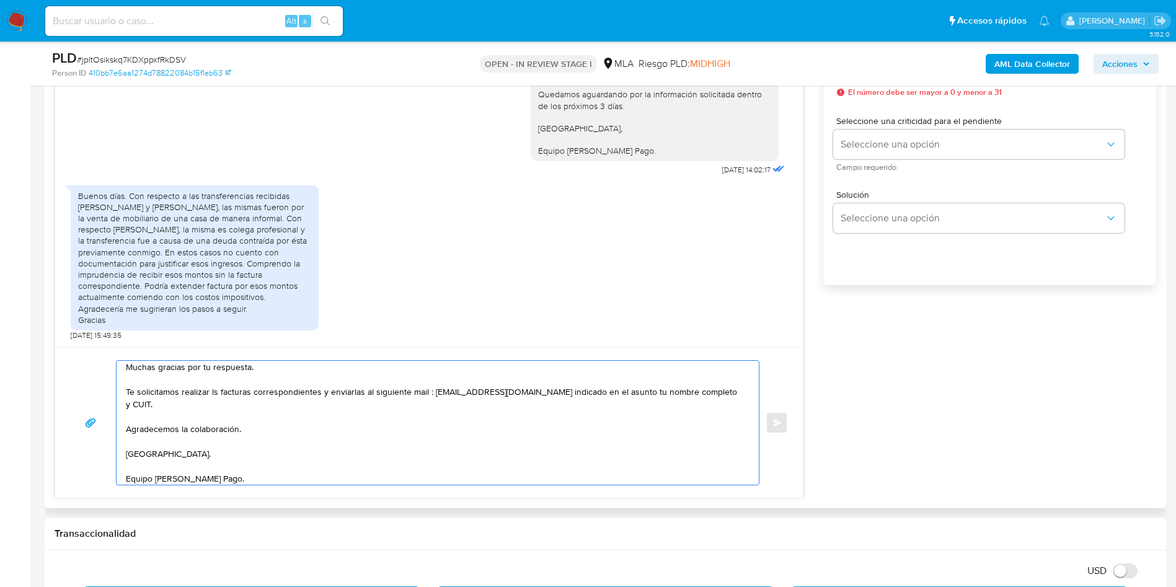
click at [216, 392] on textarea "Muchas gracias por tu respuesta. Te solicitamos realizar ls facturas correspond…" at bounding box center [434, 423] width 617 height 124
click at [0, 0] on lt-span "las" at bounding box center [0, 0] width 0 height 0
click at [293, 444] on textarea "Muchas gracias por tu respuesta. Te solicitamos realizar las facturas correspon…" at bounding box center [434, 423] width 617 height 124
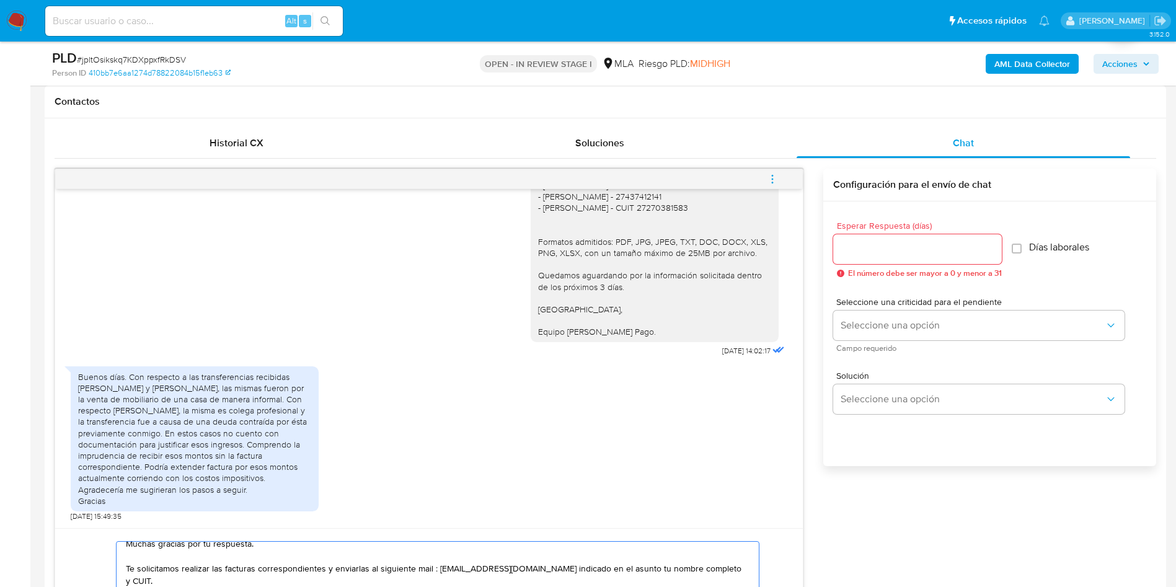
scroll to position [558, 0]
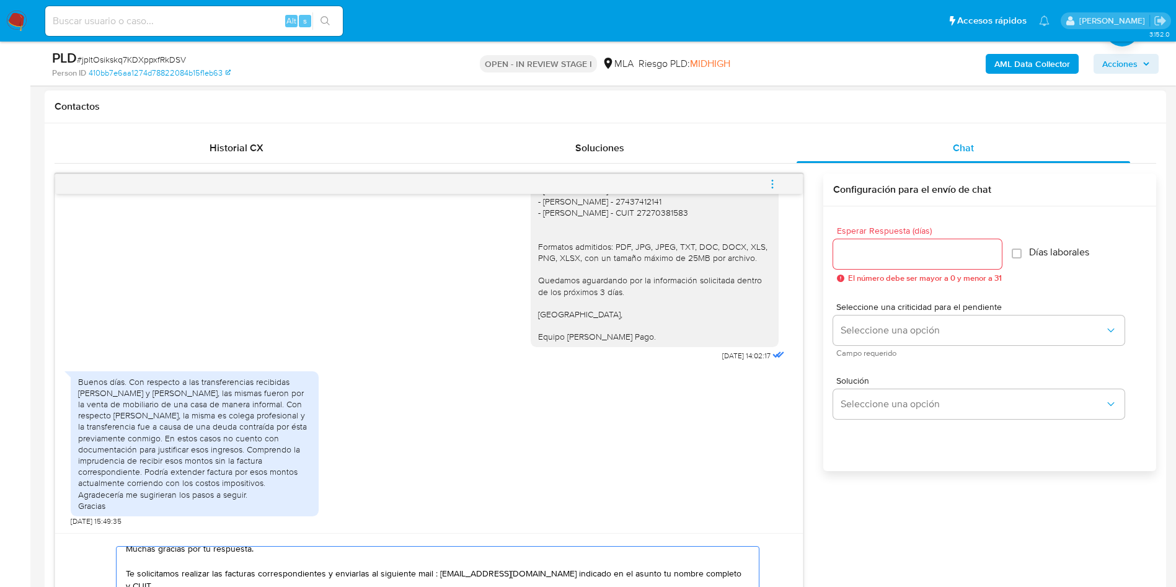
type textarea "Muchas gracias por tu respuesta. Te solicitamos realizar las facturas correspon…"
click at [883, 252] on input "Esperar Respuesta (días)" at bounding box center [917, 254] width 169 height 16
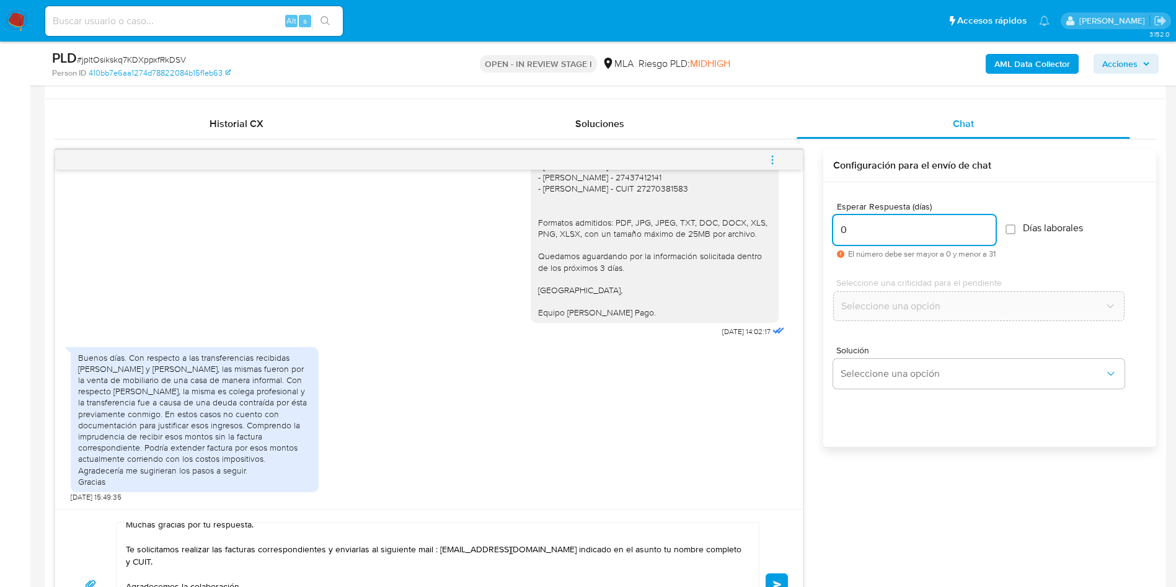
scroll to position [744, 0]
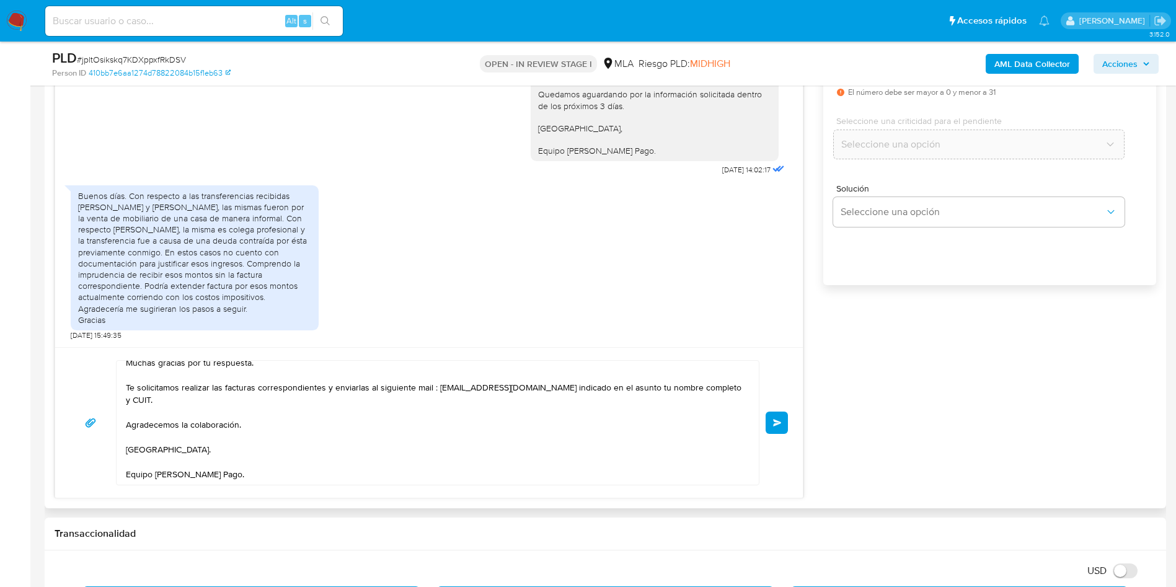
type input "0"
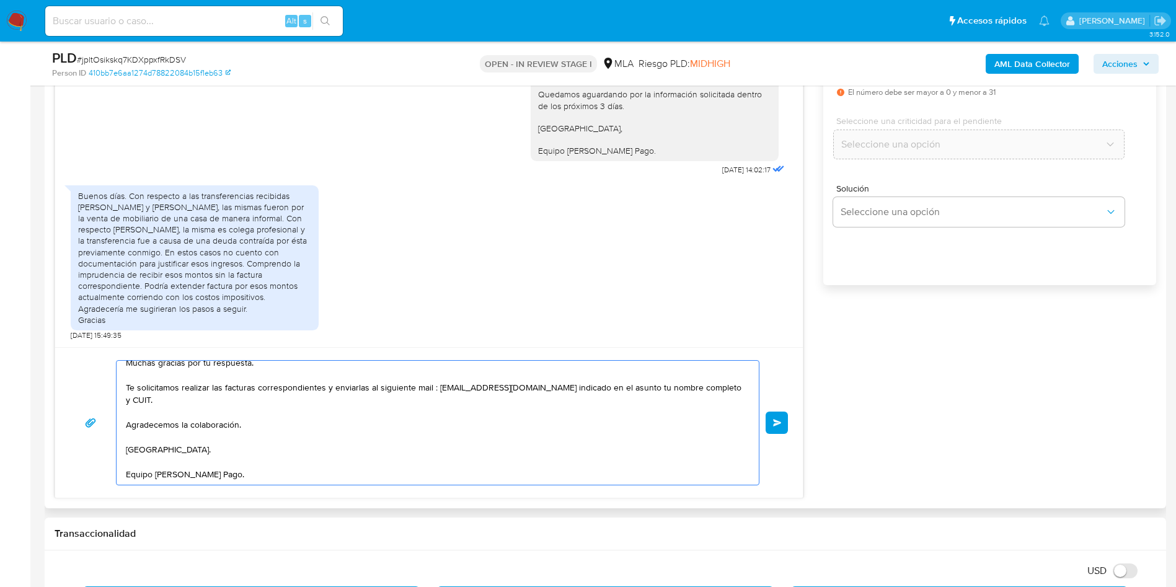
click at [646, 387] on textarea "Muchas gracias por tu respuesta. Te solicitamos realizar las facturas correspon…" at bounding box center [434, 423] width 617 height 124
click at [522, 415] on textarea "Muchas gracias por tu respuesta. Te solicitamos realizar las facturas correspon…" at bounding box center [434, 423] width 617 height 124
click at [791, 423] on div "Muchas gracias por tu respuesta. Te solicitamos realizar las facturas correspon…" at bounding box center [428, 422] width 747 height 151
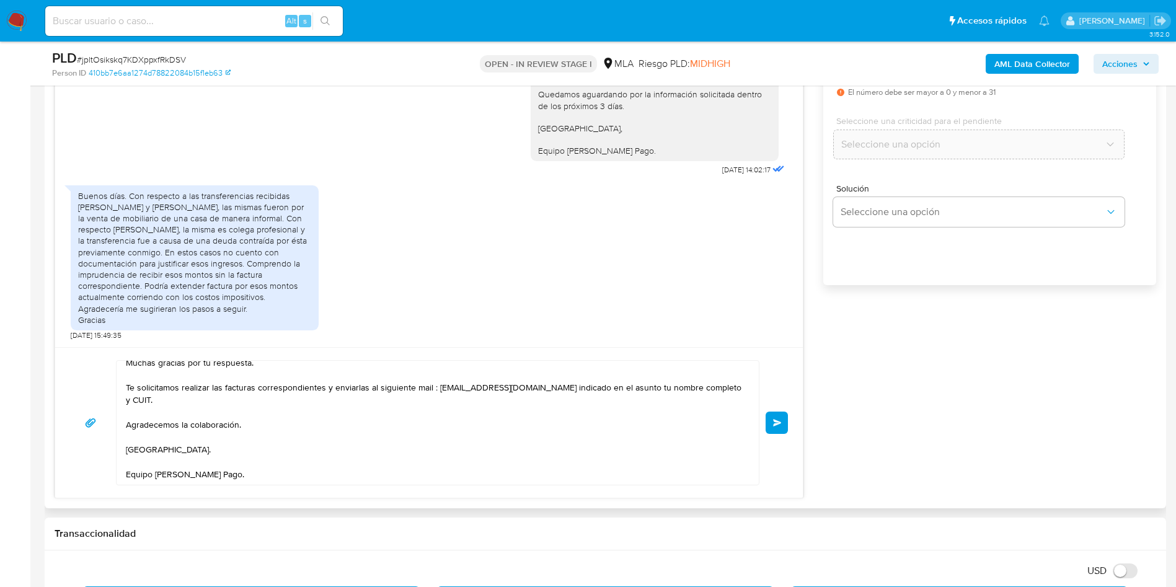
drag, startPoint x: 780, startPoint y: 423, endPoint x: 790, endPoint y: 420, distance: 9.8
click at [780, 422] on span "Enviar" at bounding box center [777, 422] width 9 height 7
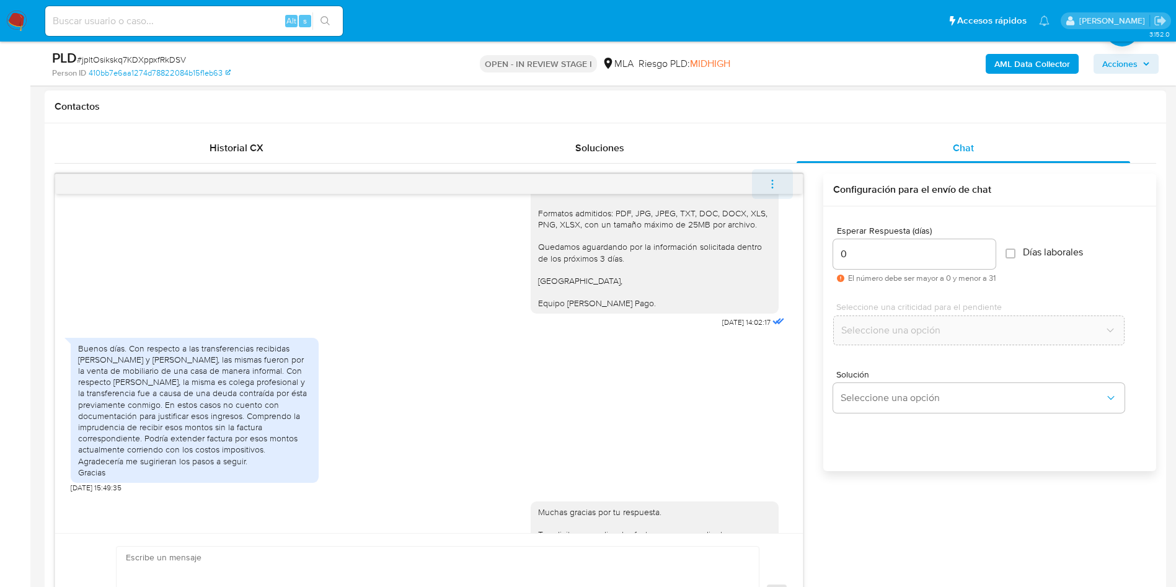
scroll to position [1746, 0]
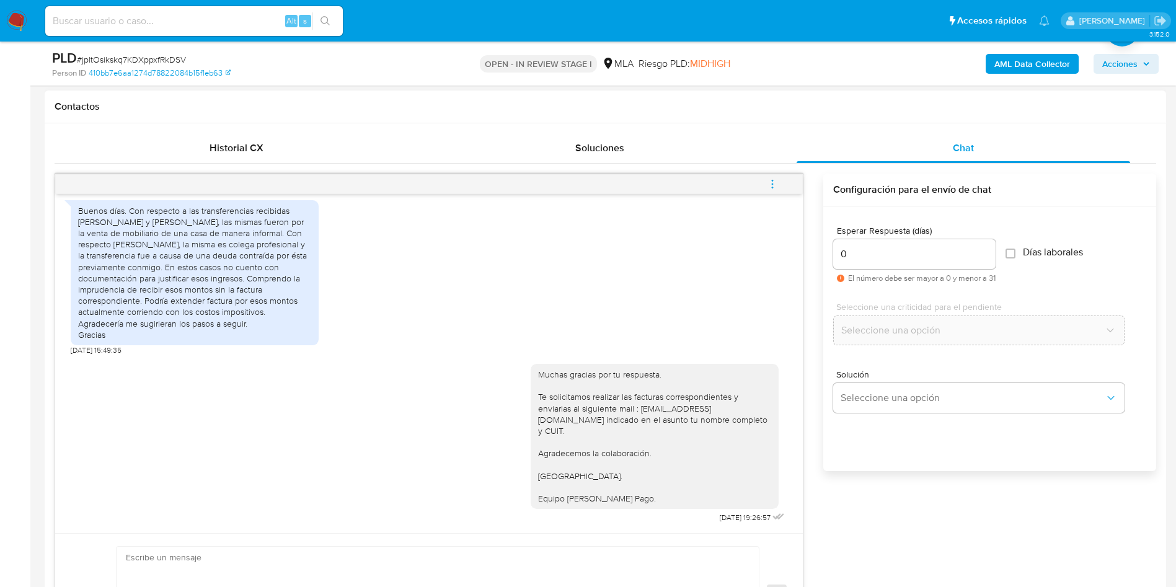
click at [768, 184] on icon "menu-action" at bounding box center [772, 183] width 11 height 11
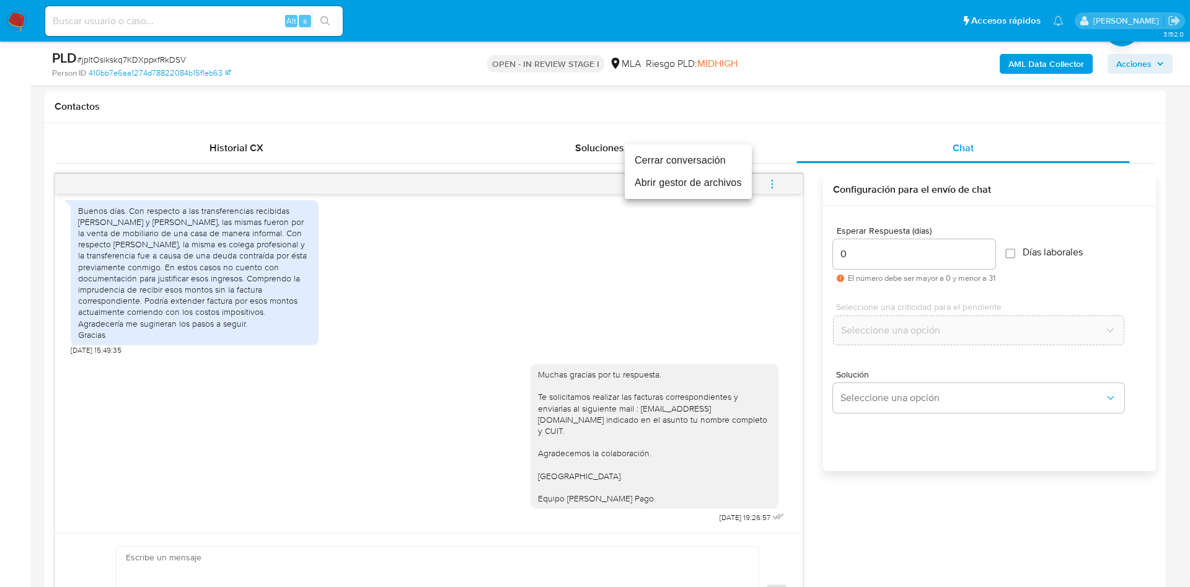
click at [685, 157] on li "Cerrar conversación" at bounding box center [688, 160] width 127 height 22
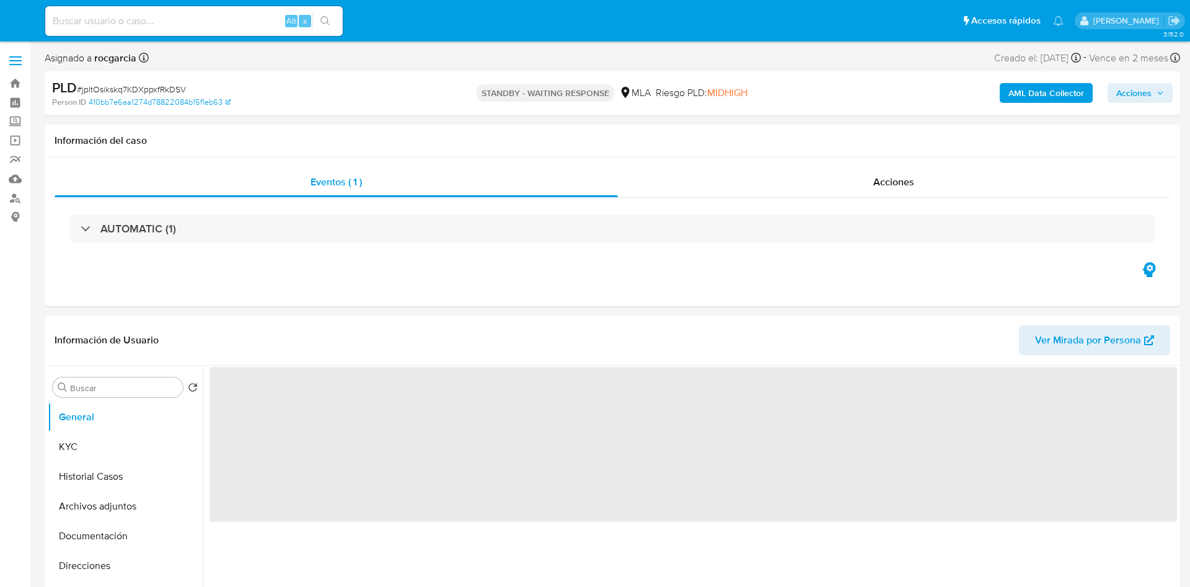
select select "10"
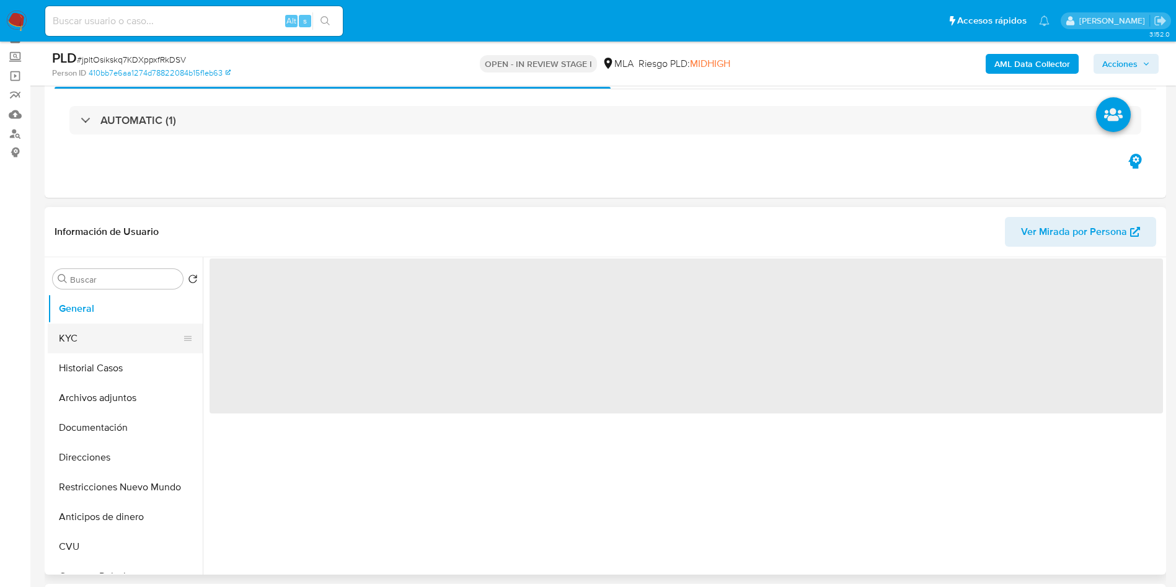
scroll to position [93, 0]
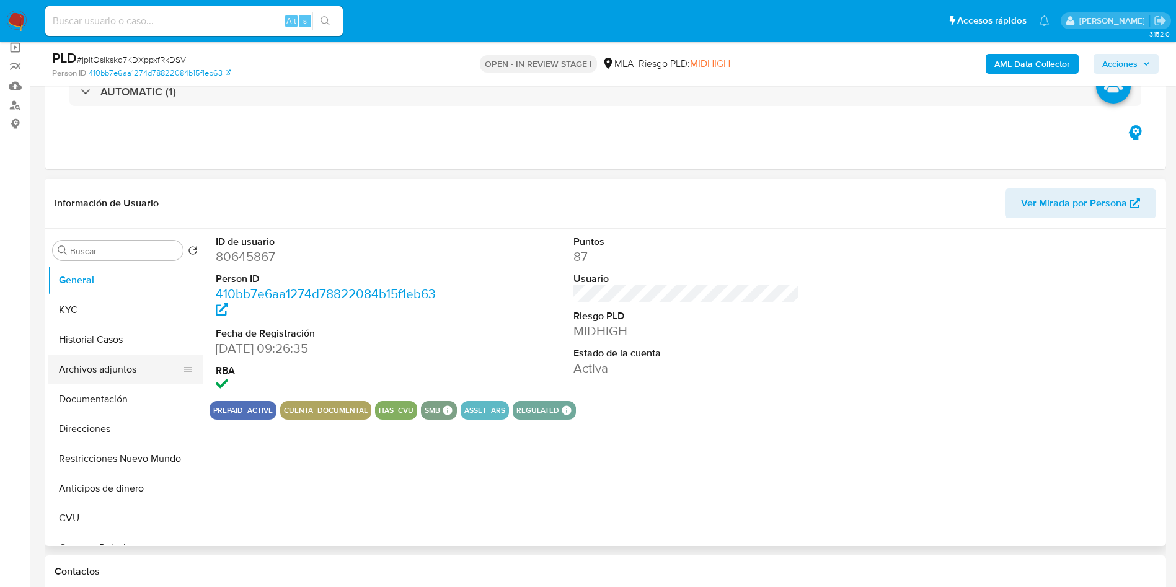
click at [99, 376] on button "Archivos adjuntos" at bounding box center [120, 369] width 145 height 30
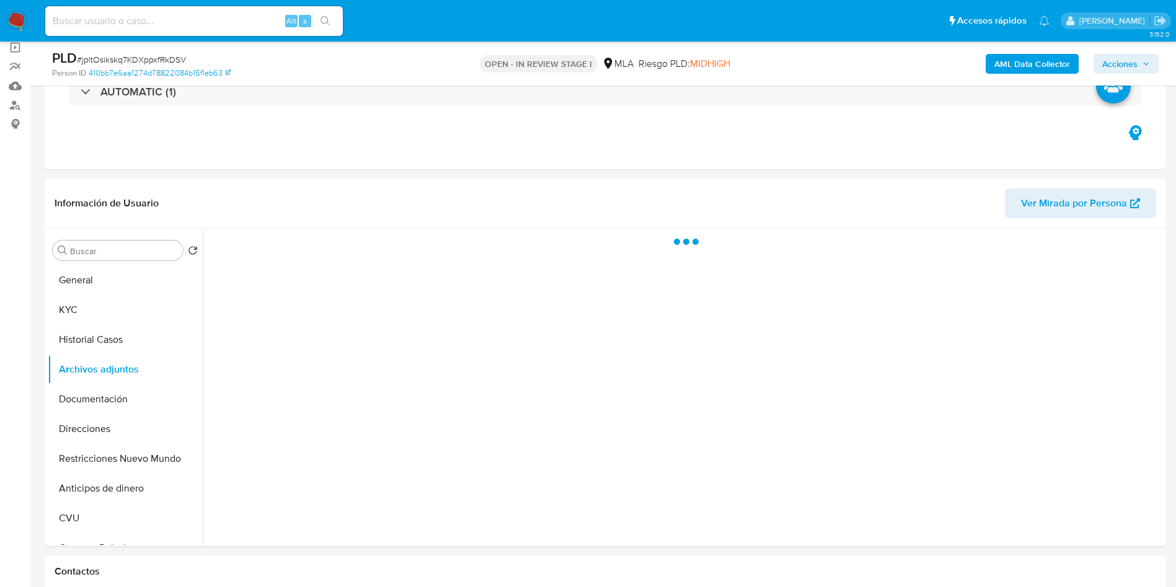
select select "10"
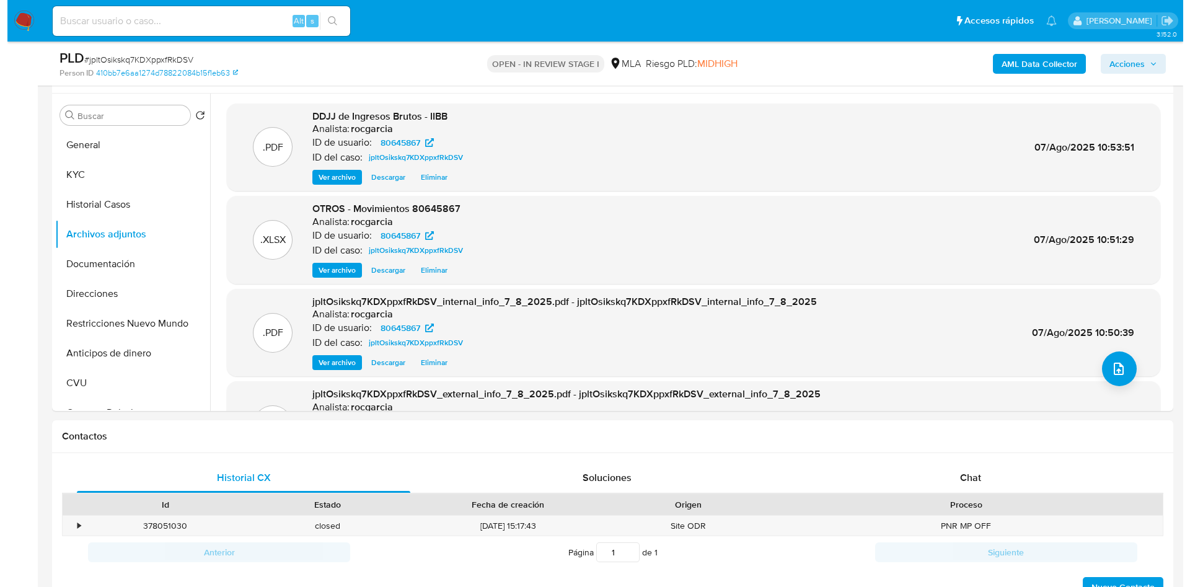
scroll to position [186, 0]
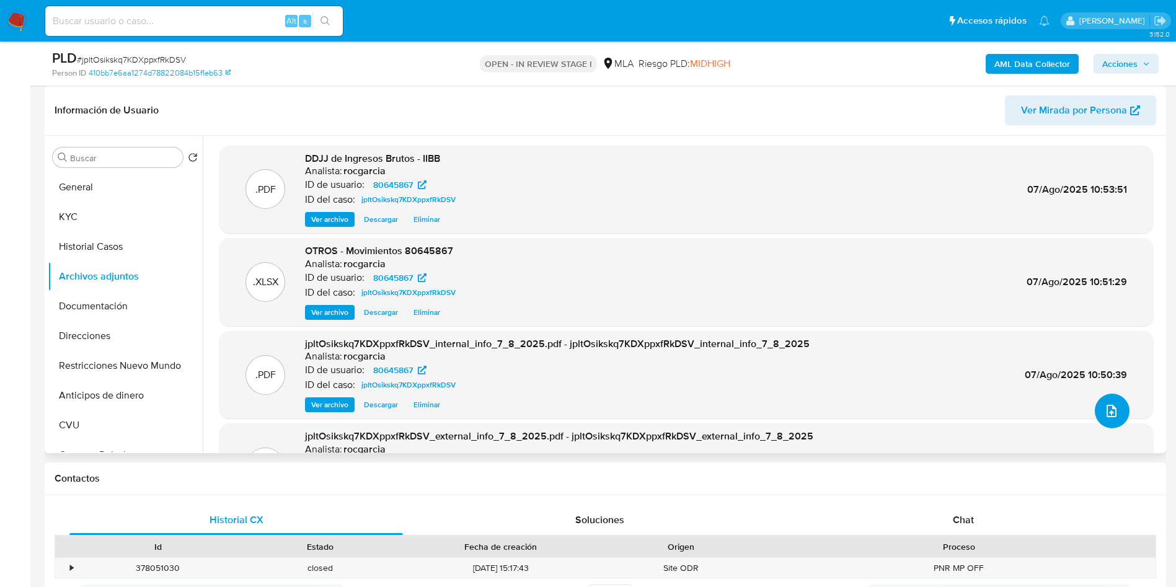
click at [1104, 405] on icon "upload-file" at bounding box center [1111, 410] width 15 height 15
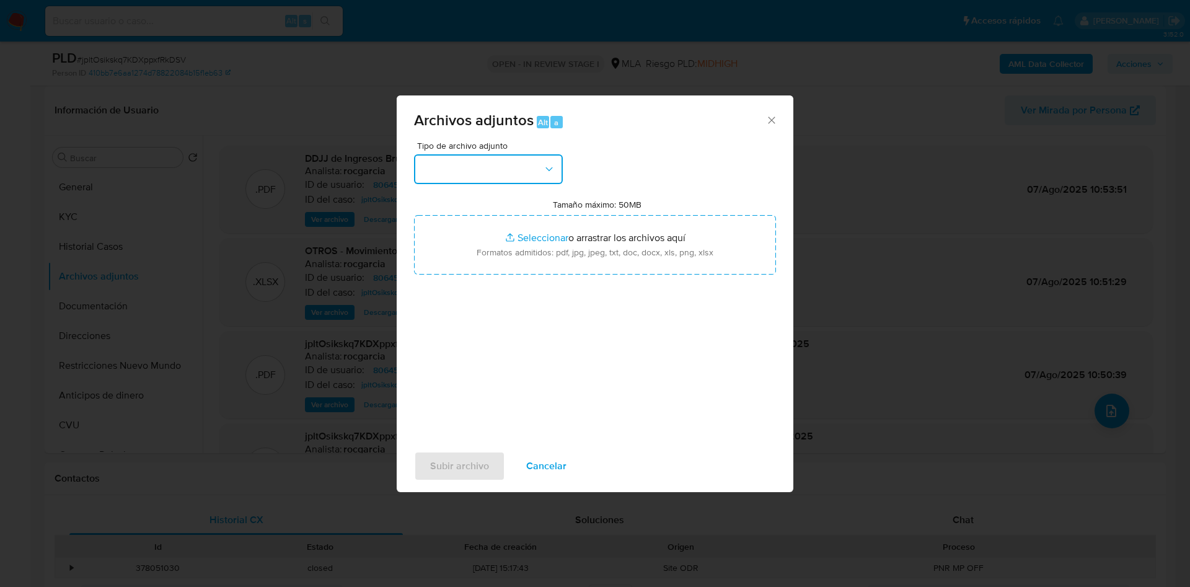
click at [446, 170] on button "button" at bounding box center [488, 169] width 149 height 30
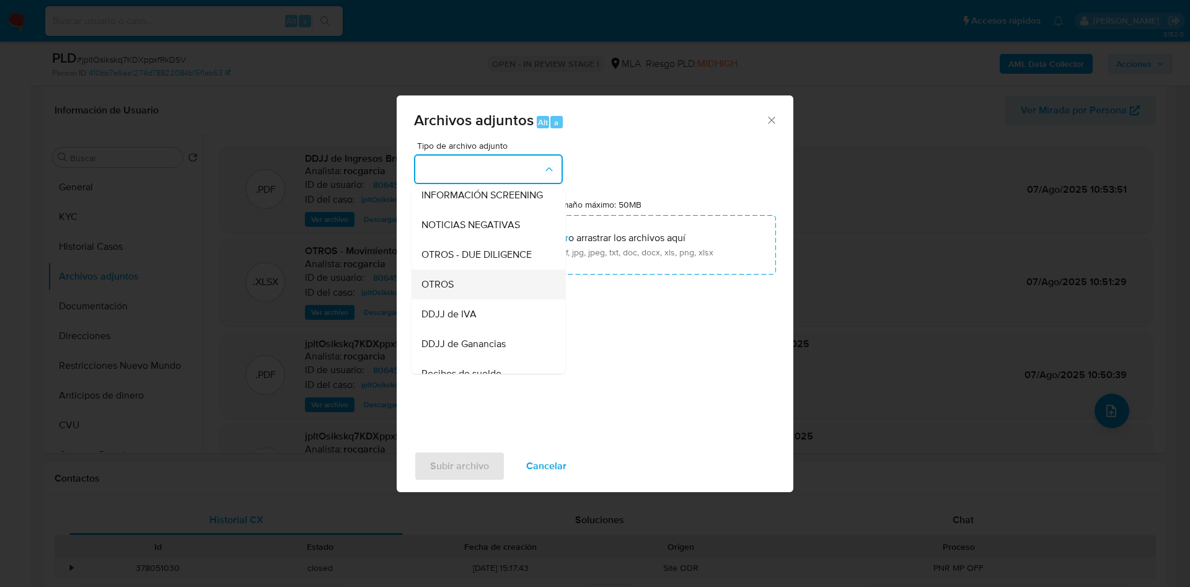
click at [477, 292] on div "OTROS" at bounding box center [484, 285] width 126 height 30
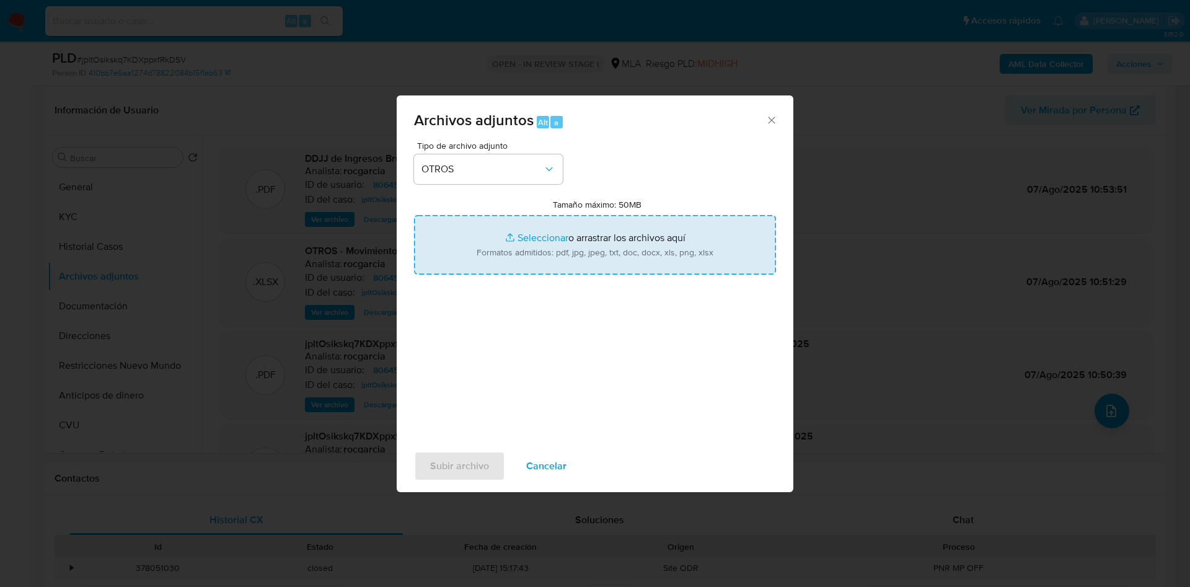
click at [542, 241] on input "Tamaño máximo: 50MB Seleccionar archivos" at bounding box center [595, 244] width 362 height 59
type input "C:\fakepath\80645867 - jpltOsikskq7KDXppxfRkDSV.docx"
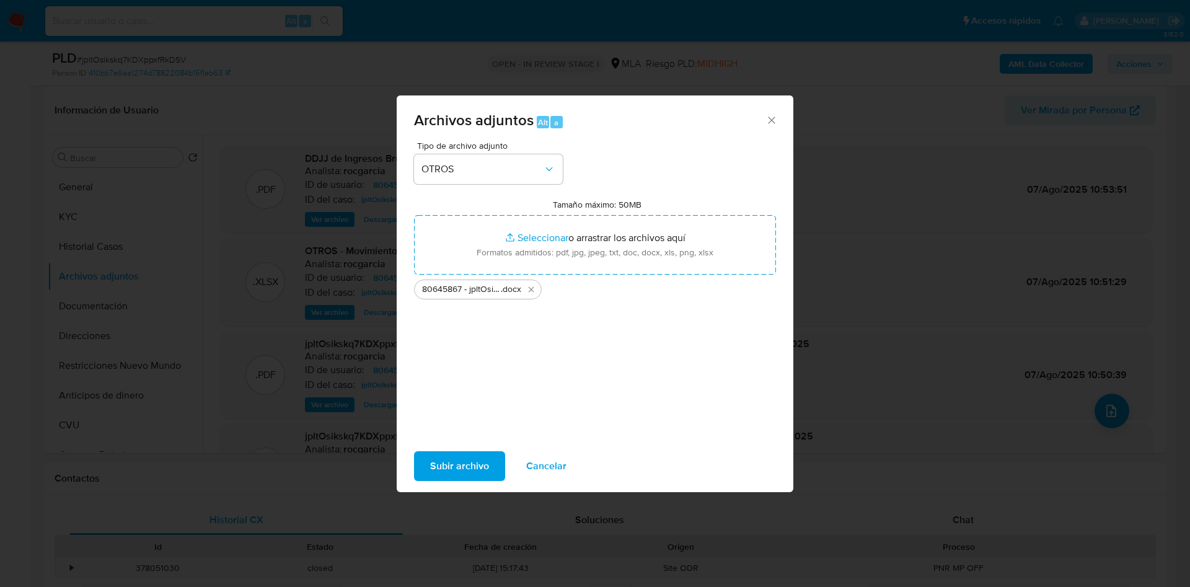
click at [441, 454] on span "Subir archivo" at bounding box center [459, 465] width 59 height 27
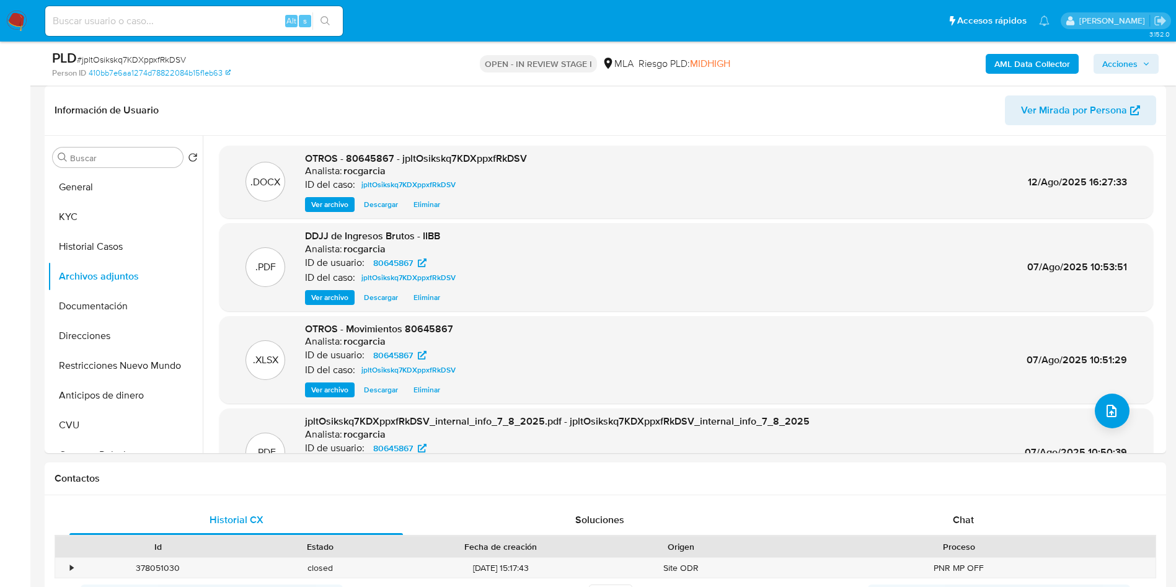
click at [1143, 60] on icon "button" at bounding box center [1145, 63] width 7 height 7
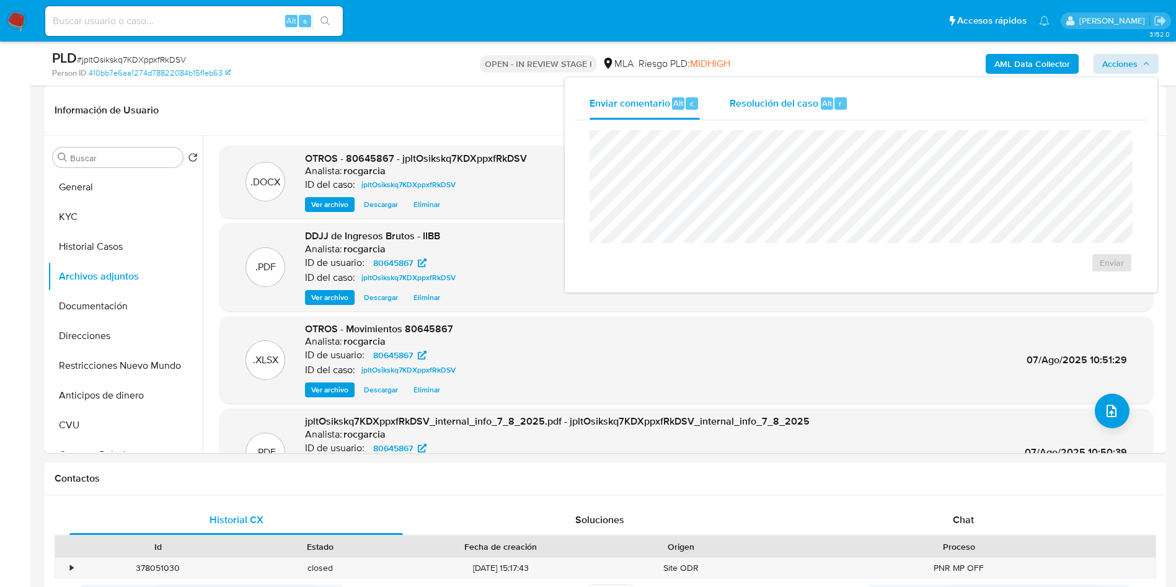
click at [827, 94] on div "Resolución del caso Alt r" at bounding box center [788, 103] width 118 height 32
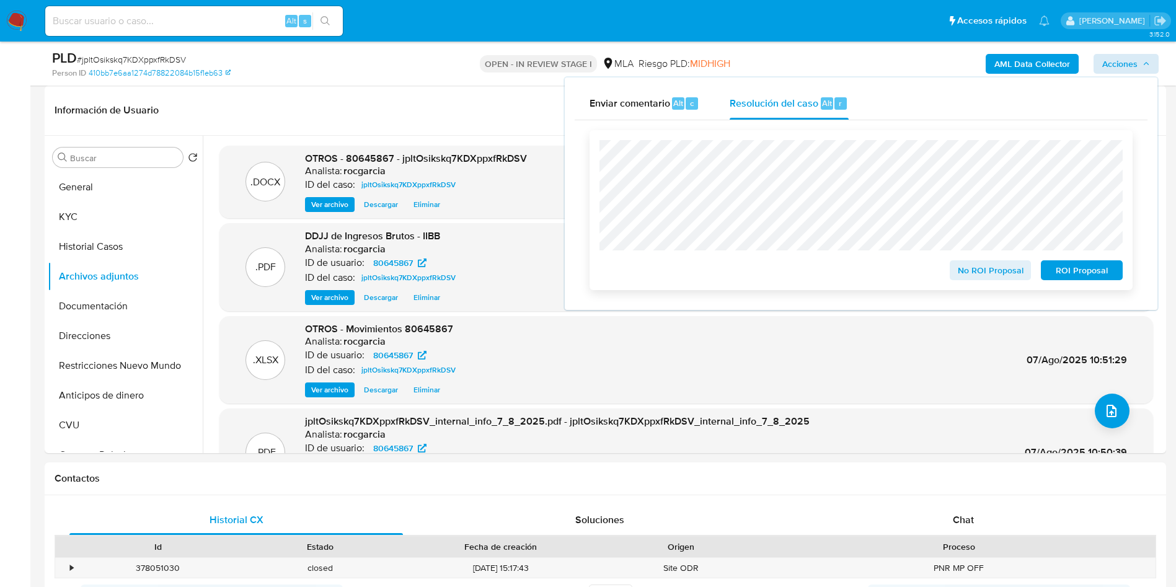
click at [976, 275] on span "No ROI Proposal" at bounding box center [990, 270] width 64 height 17
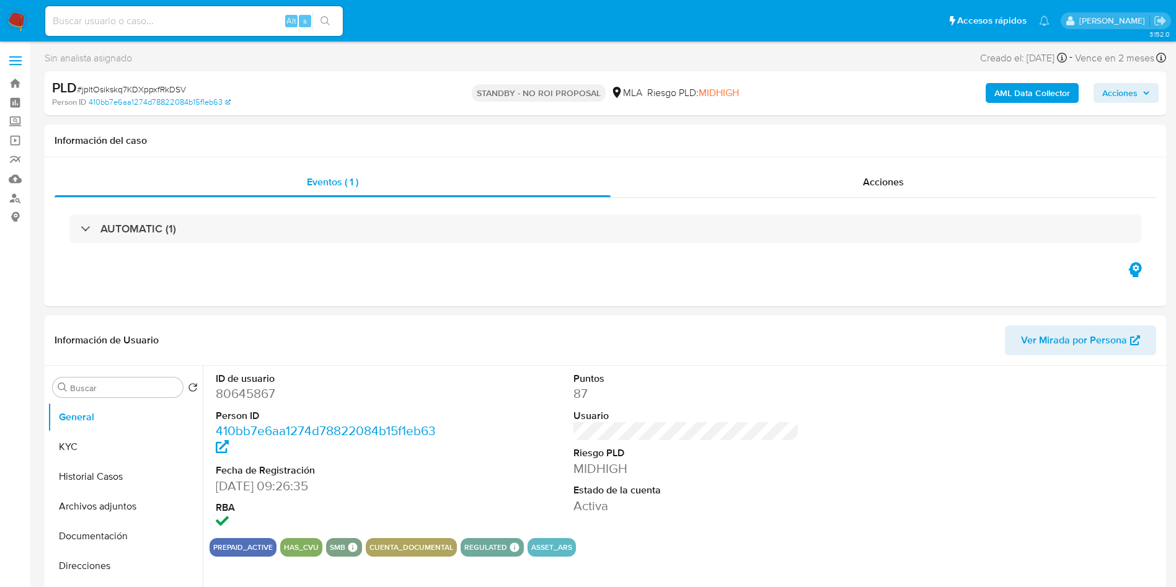
select select "10"
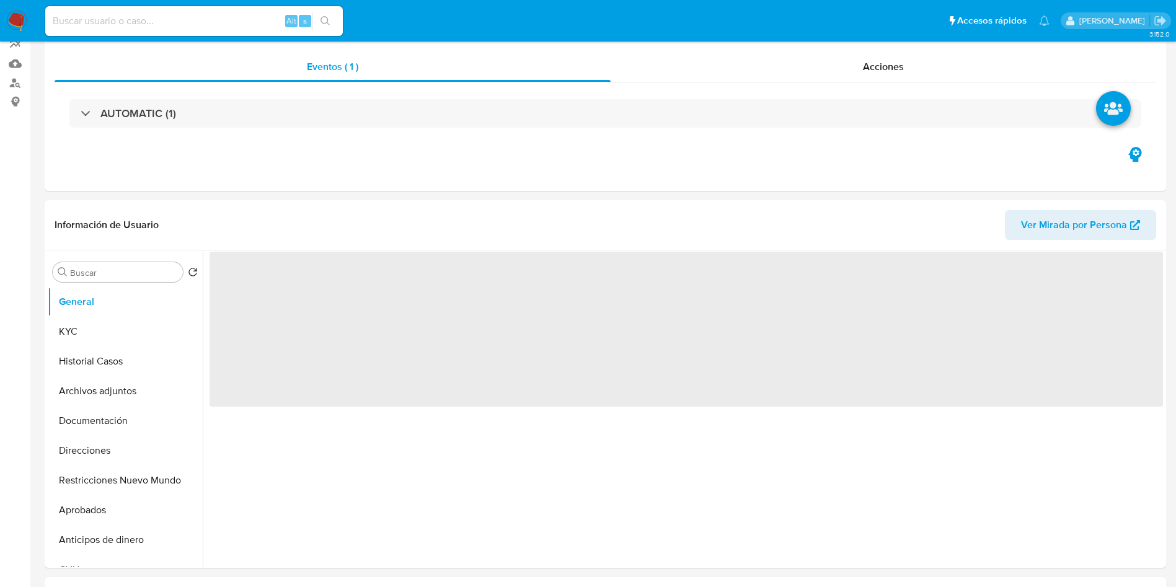
scroll to position [372, 0]
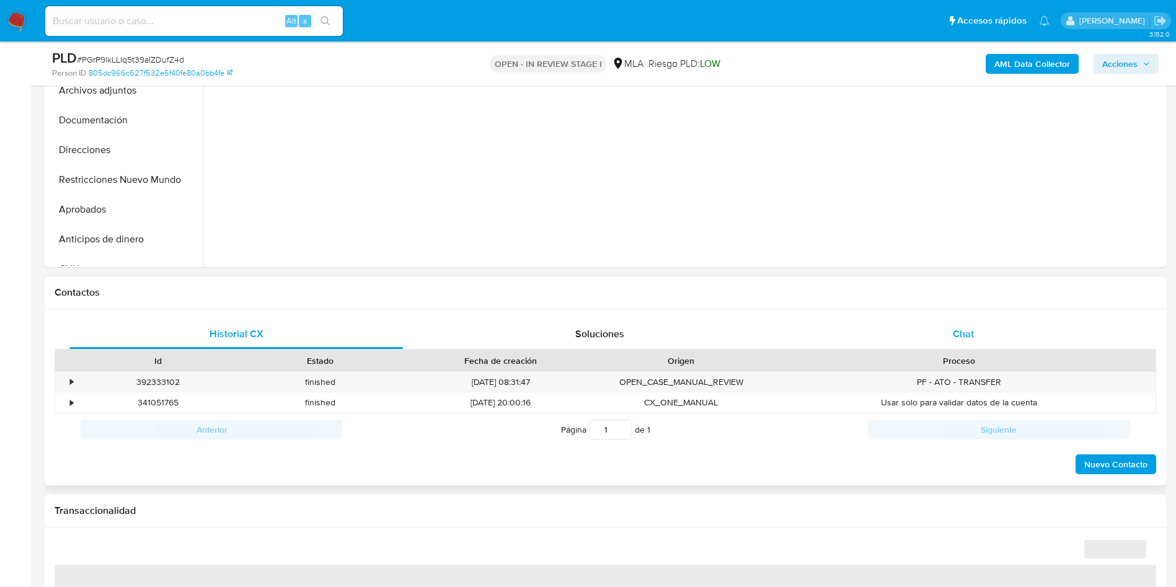
click at [956, 327] on span "Chat" at bounding box center [963, 334] width 21 height 14
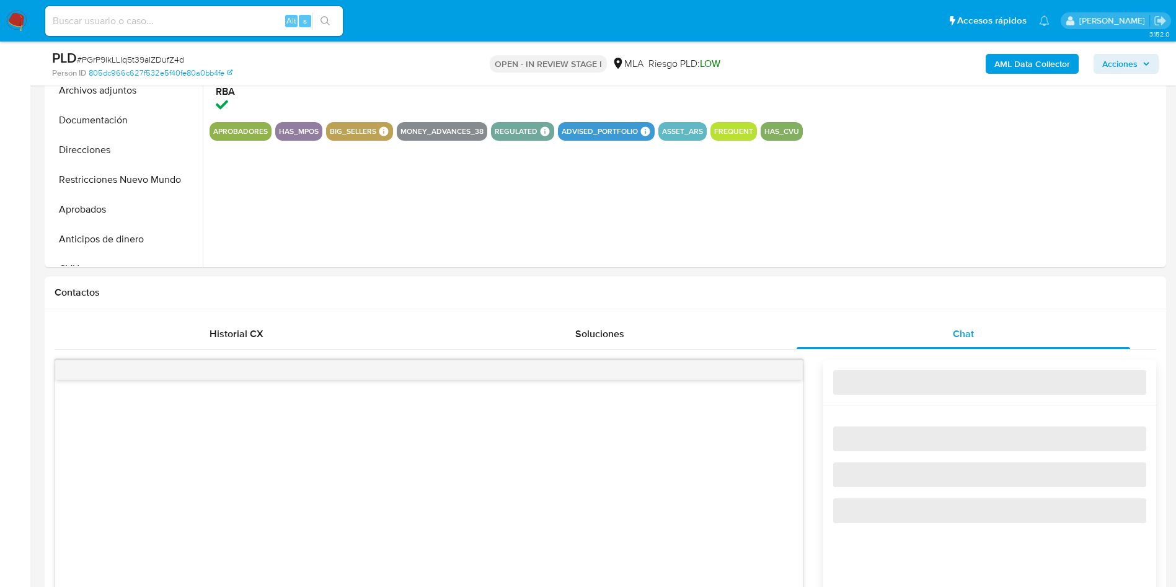
select select "10"
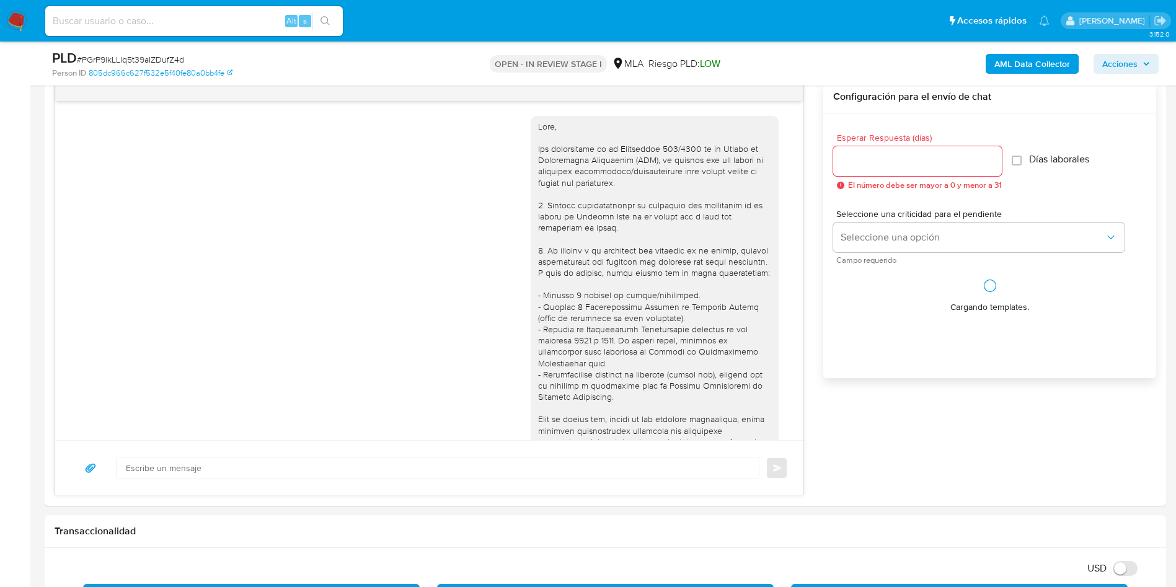
scroll to position [1253, 0]
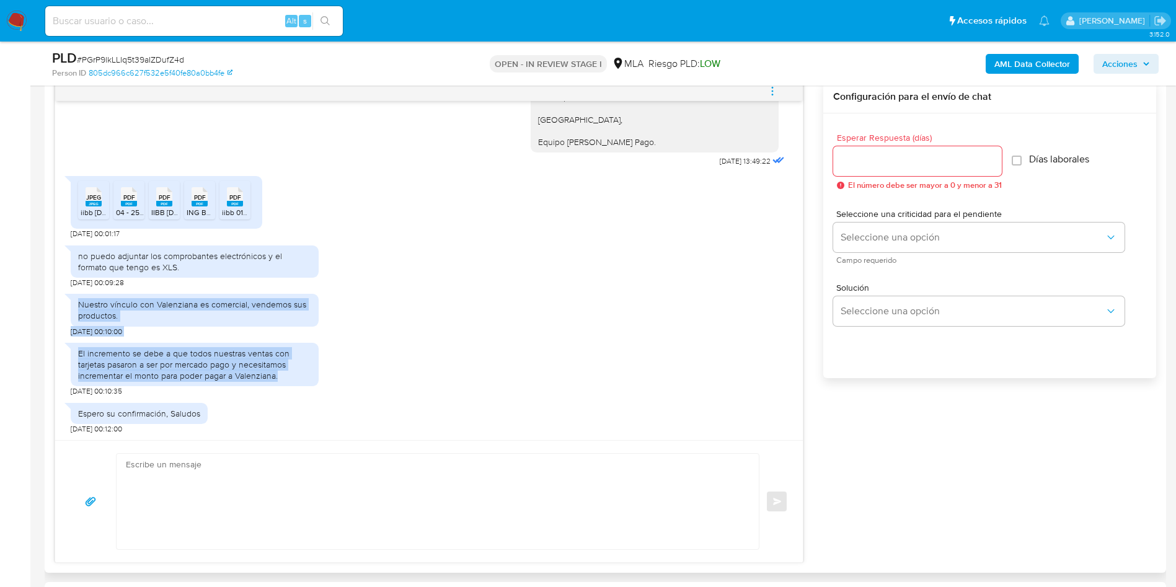
drag, startPoint x: 78, startPoint y: 302, endPoint x: 286, endPoint y: 378, distance: 221.0
click at [286, 378] on div "[DATE] 20:07:52 Buen día ! [DATE] 12:41:28 [PERSON_NAME], En función de las ope…" at bounding box center [428, 270] width 747 height 339
copy div "Nuestro vínculo con Valenziana es comercial, vendemos sus productos. 11/08/2025…"
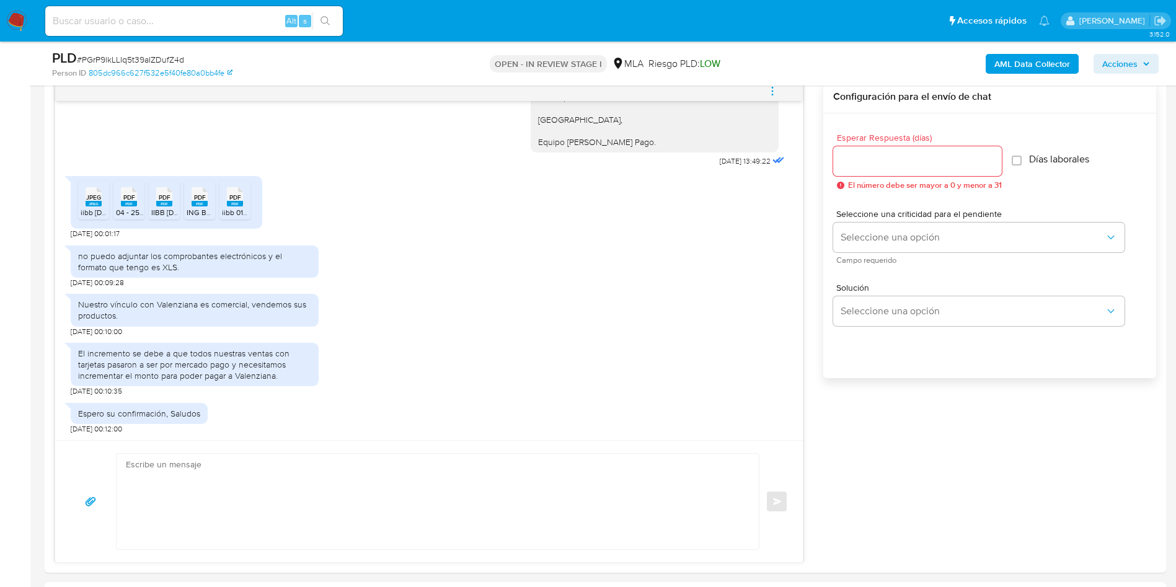
drag, startPoint x: 99, startPoint y: 200, endPoint x: 123, endPoint y: 201, distance: 24.8
click at [99, 200] on span "JPEG" at bounding box center [93, 197] width 15 height 8
click at [131, 202] on rect at bounding box center [129, 204] width 16 height 6
click at [164, 207] on icon "PDF" at bounding box center [164, 197] width 16 height 22
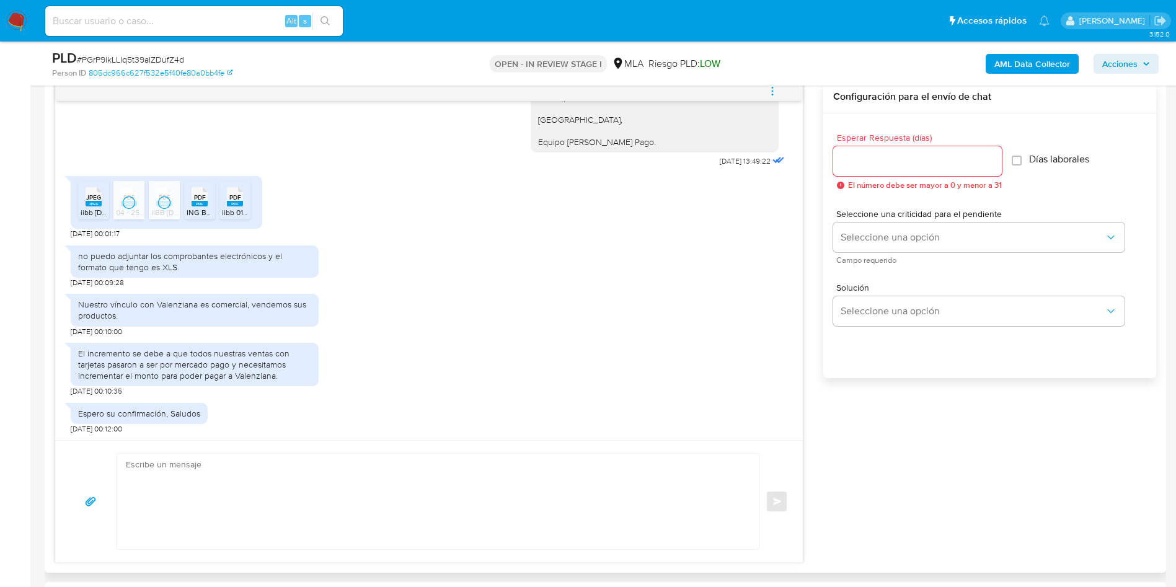
drag, startPoint x: 197, startPoint y: 211, endPoint x: 250, endPoint y: 212, distance: 53.3
click at [197, 211] on span "ING BRUTOS [DATE].pdf" at bounding box center [226, 212] width 79 height 11
click at [250, 212] on ul "JPEG JPEG iibb marzo 2025.jpeg PDF PDF 04 - 25 INGRESOS BRUTOS-DECLARACIÓN JUR…" at bounding box center [166, 202] width 177 height 43
click at [239, 208] on span "iibb 012025.pdf" at bounding box center [247, 212] width 51 height 11
click at [236, 504] on textarea at bounding box center [434, 501] width 617 height 95
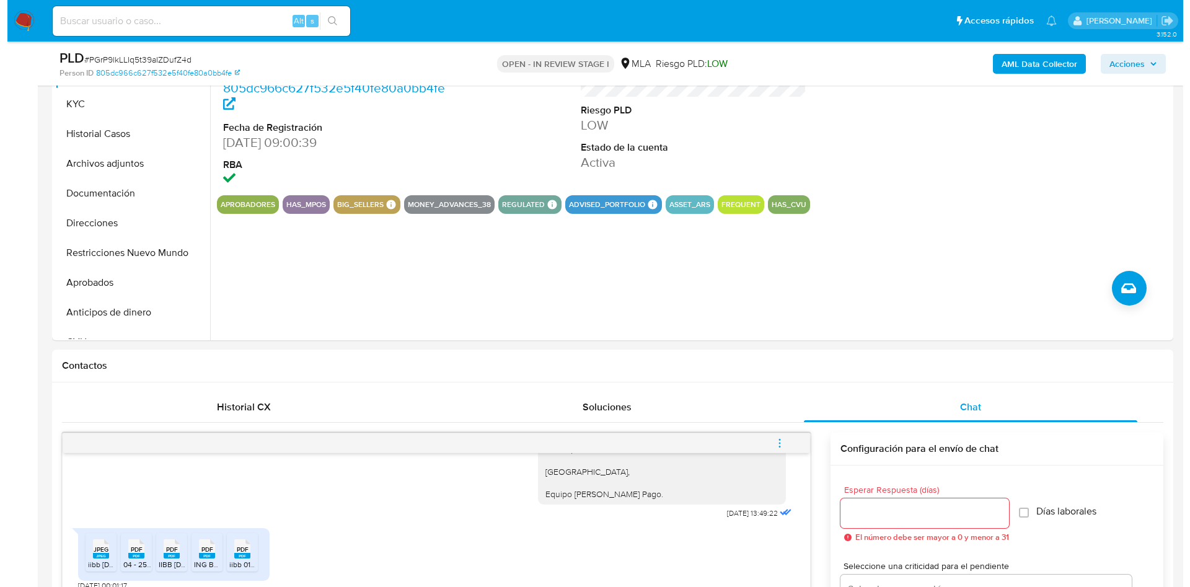
scroll to position [93, 0]
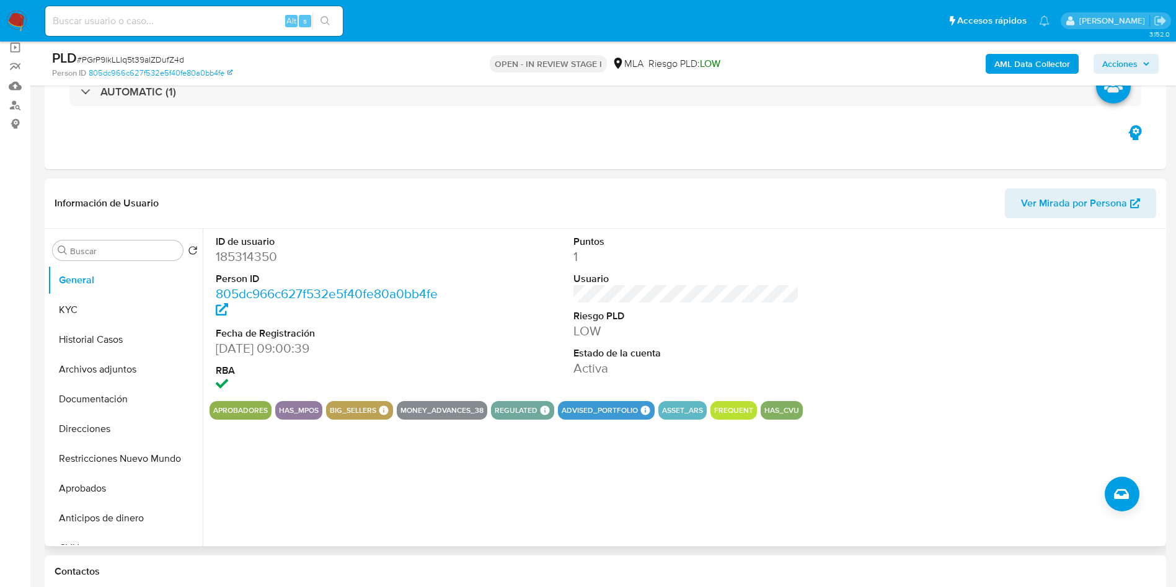
drag, startPoint x: 84, startPoint y: 369, endPoint x: 317, endPoint y: 367, distance: 233.0
click at [85, 369] on button "Archivos adjuntos" at bounding box center [125, 369] width 155 height 30
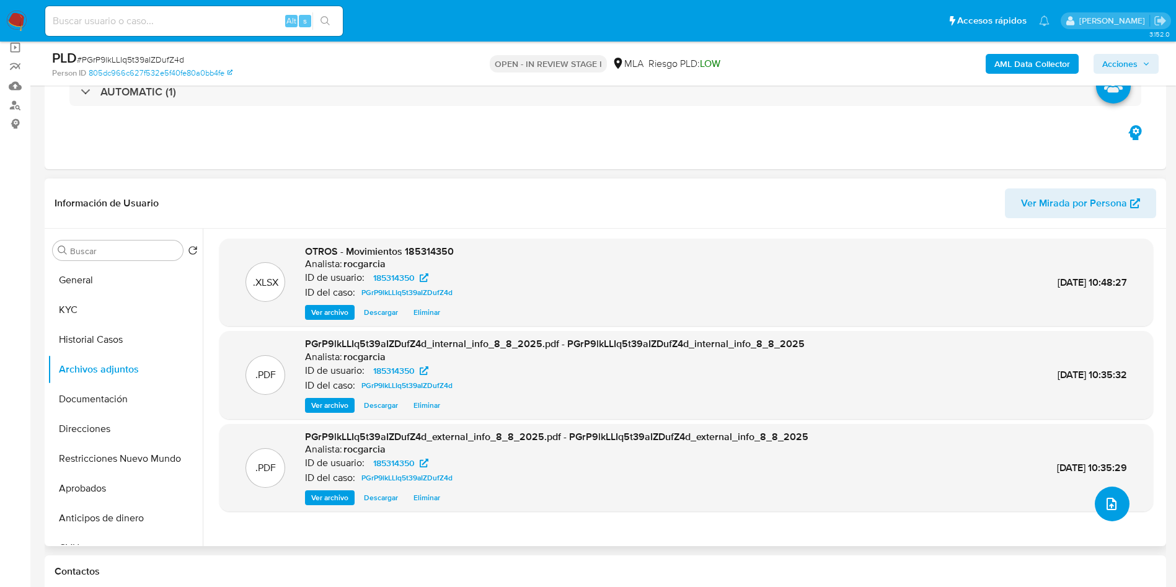
click at [1113, 502] on icon "upload-file" at bounding box center [1111, 503] width 15 height 15
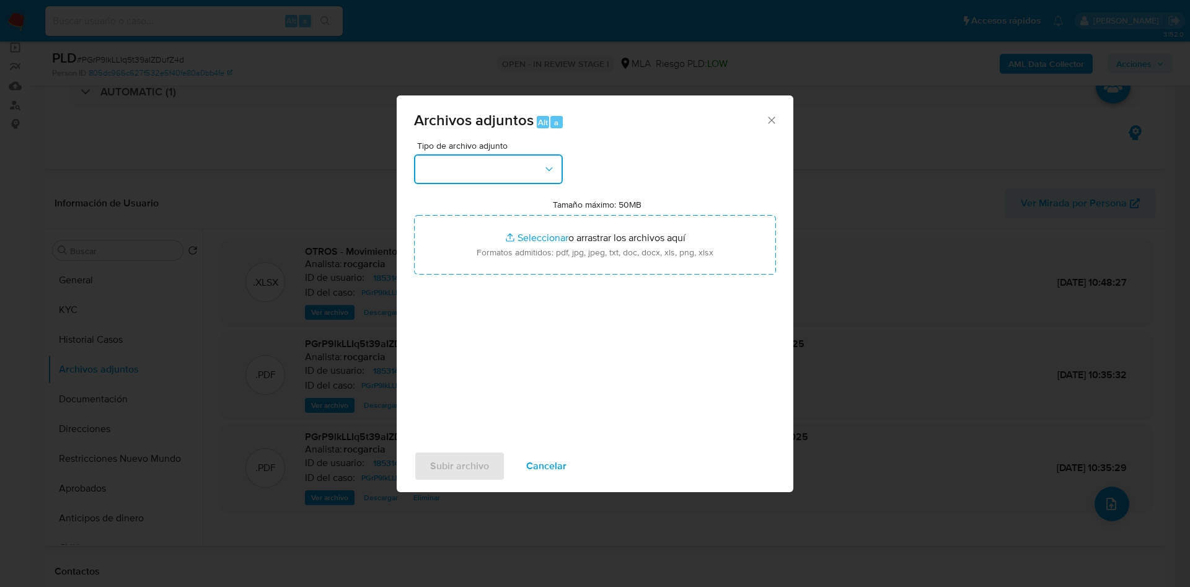
click at [488, 156] on button "button" at bounding box center [488, 169] width 149 height 30
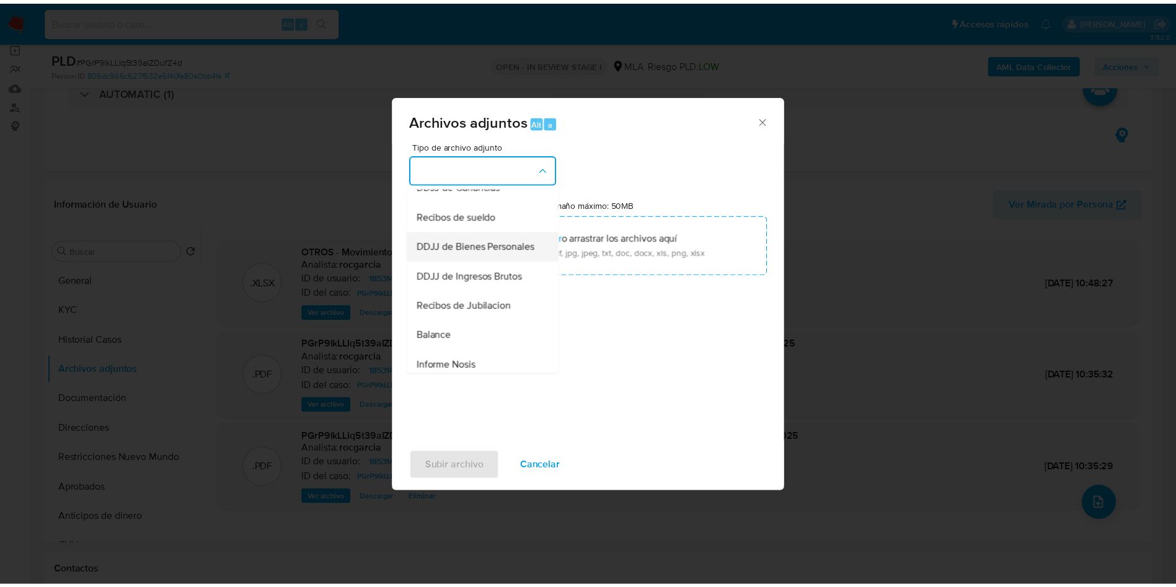
scroll to position [372, 0]
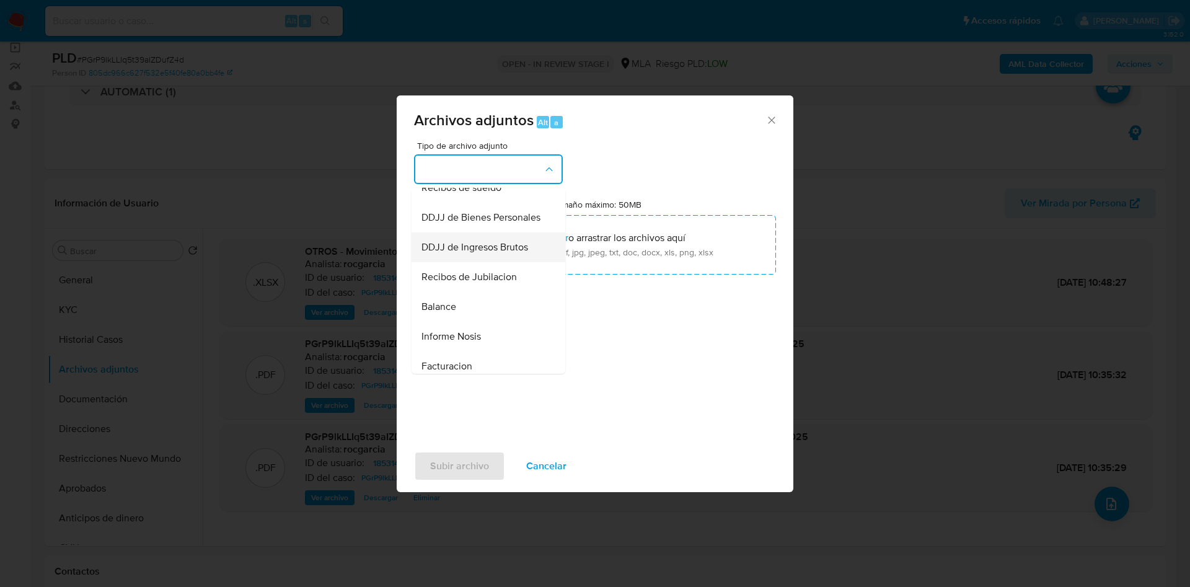
click at [501, 262] on div "DDJJ de Ingresos Brutos" at bounding box center [484, 247] width 126 height 30
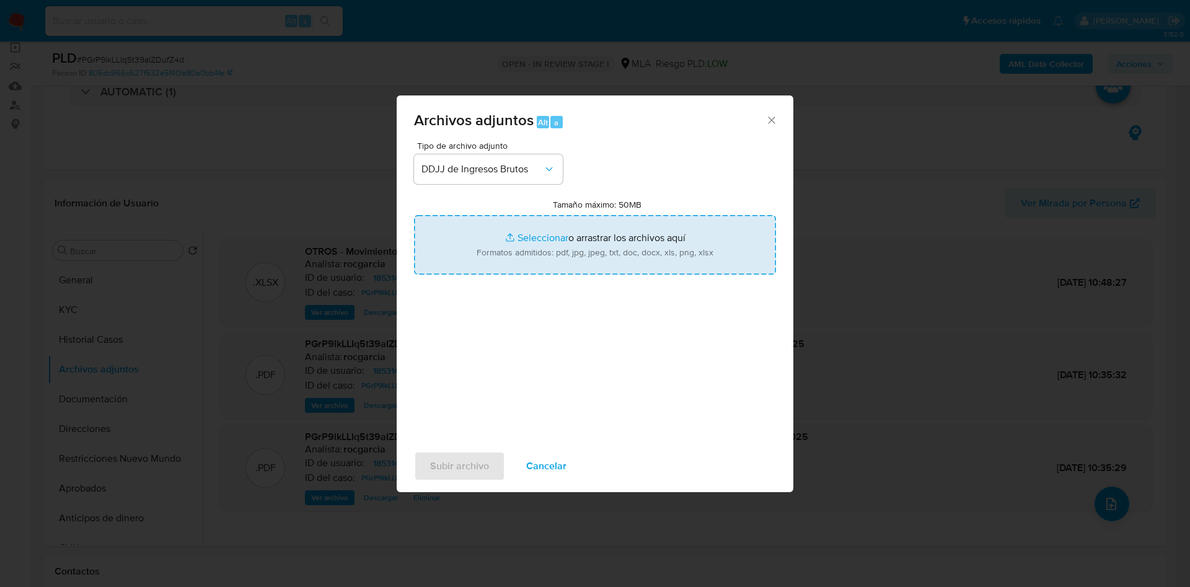
click at [535, 240] on input "Tamaño máximo: 50MB Seleccionar archivos" at bounding box center [595, 244] width 362 height 59
type input "C:\fakepath\DDJJ IIBB.pdf"
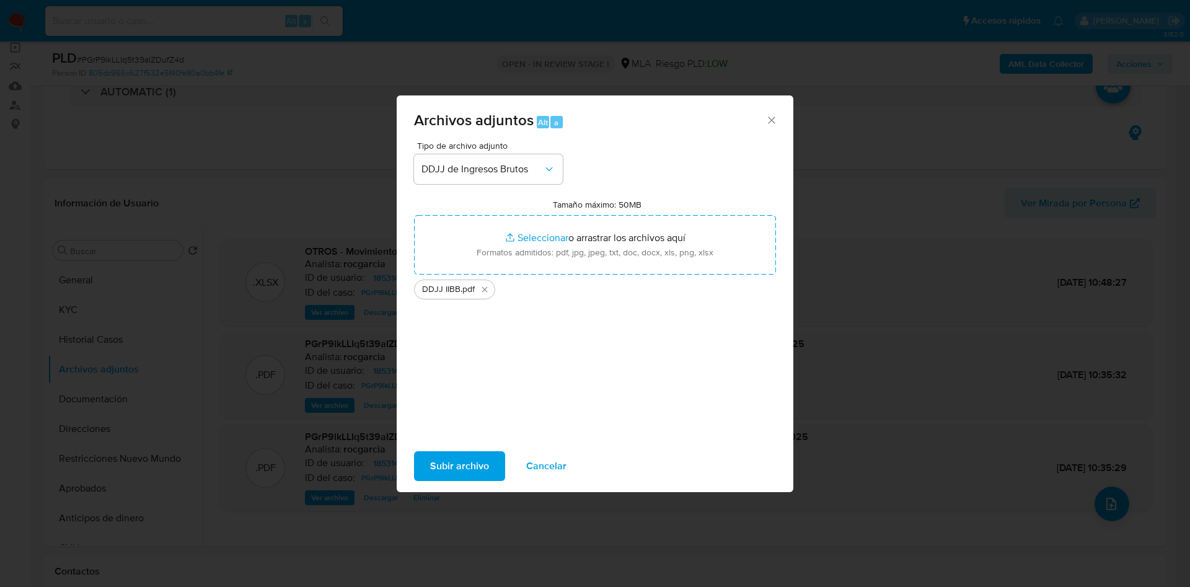
click at [482, 464] on span "Subir archivo" at bounding box center [459, 465] width 59 height 27
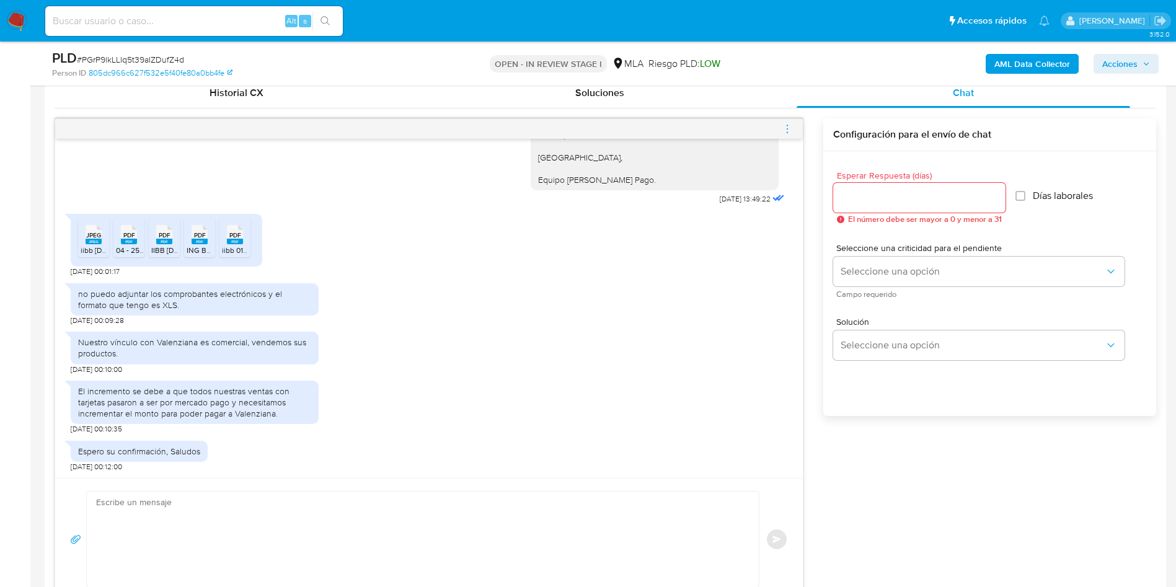
scroll to position [837, 0]
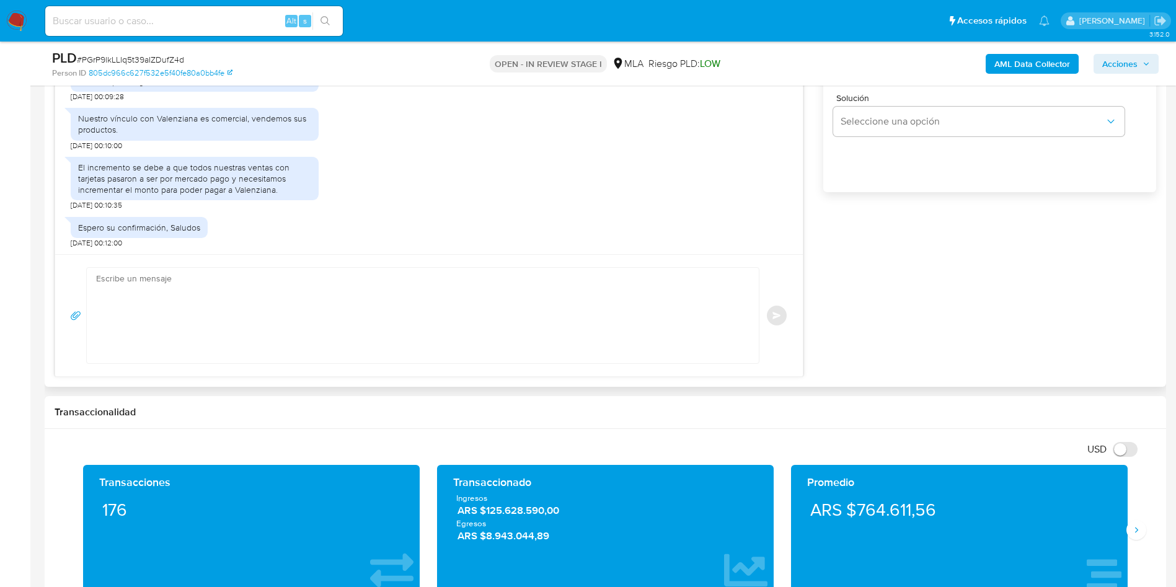
click at [289, 333] on textarea at bounding box center [419, 315] width 647 height 95
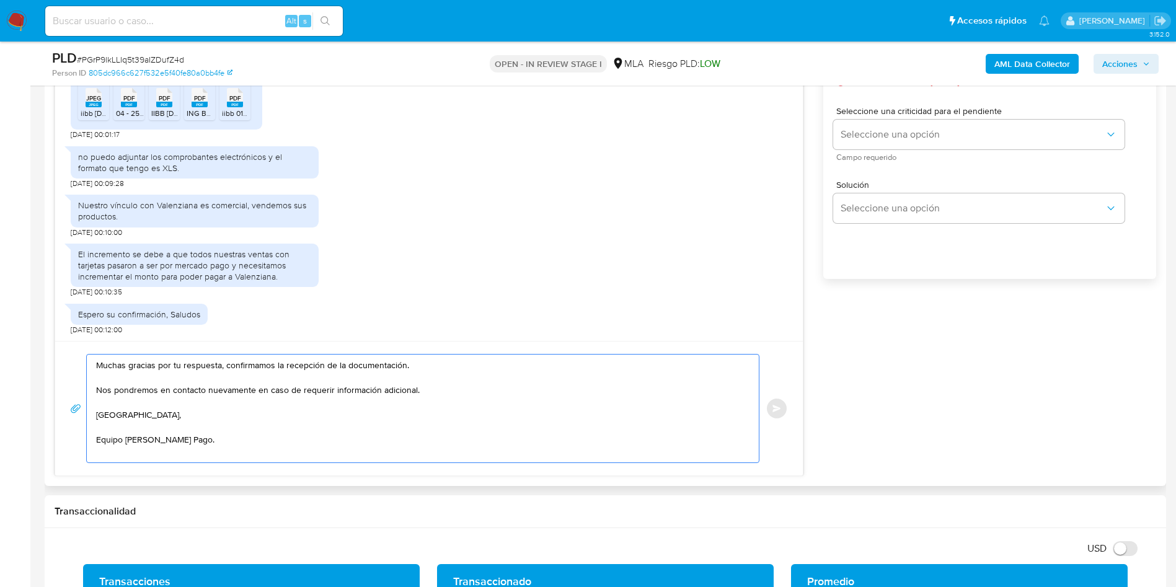
scroll to position [558, 0]
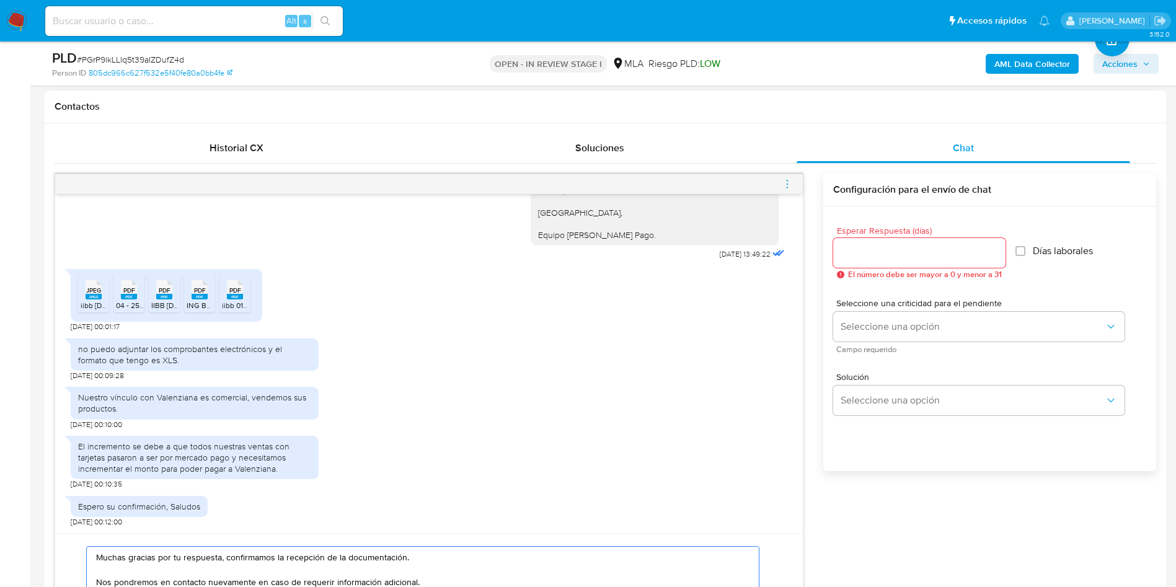
type textarea "Muchas gracias por tu respuesta, confirmamos la recepción de la documentación. …"
click at [936, 244] on div at bounding box center [919, 253] width 172 height 30
click at [927, 255] on input "Esperar Respuesta (días)" at bounding box center [919, 253] width 172 height 16
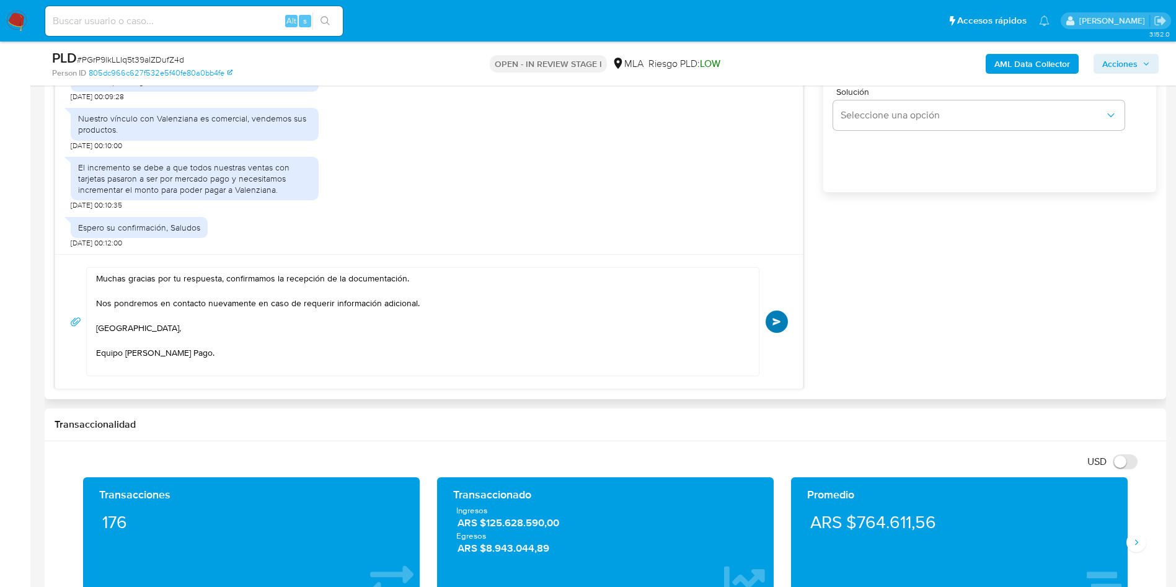
type input "0"
click at [777, 325] on button "Enviar" at bounding box center [776, 321] width 22 height 22
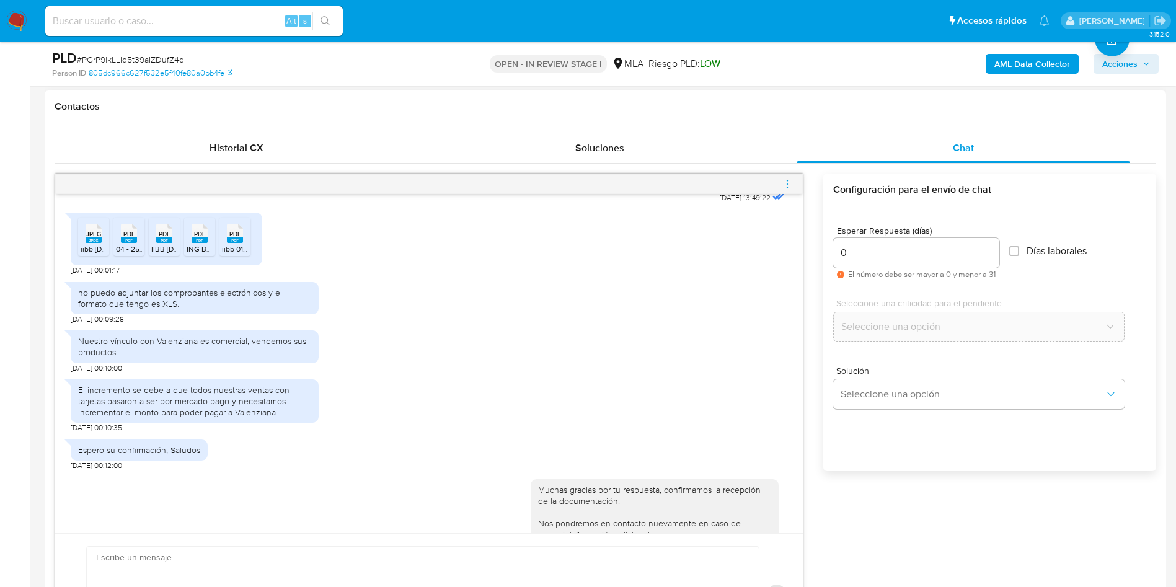
scroll to position [1390, 0]
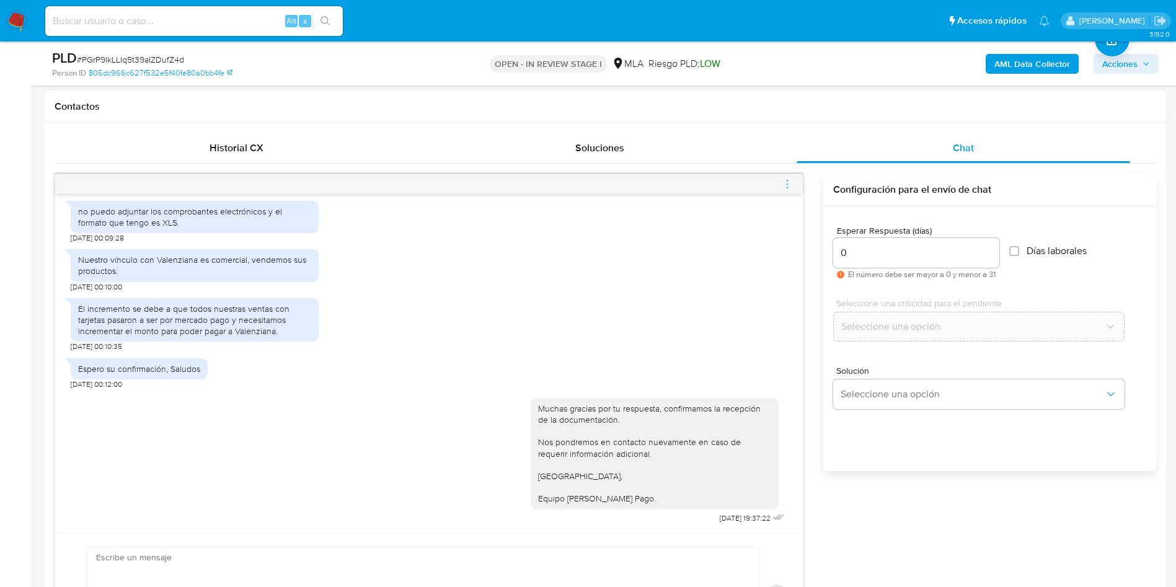
click at [790, 177] on span "menu-action" at bounding box center [786, 184] width 11 height 30
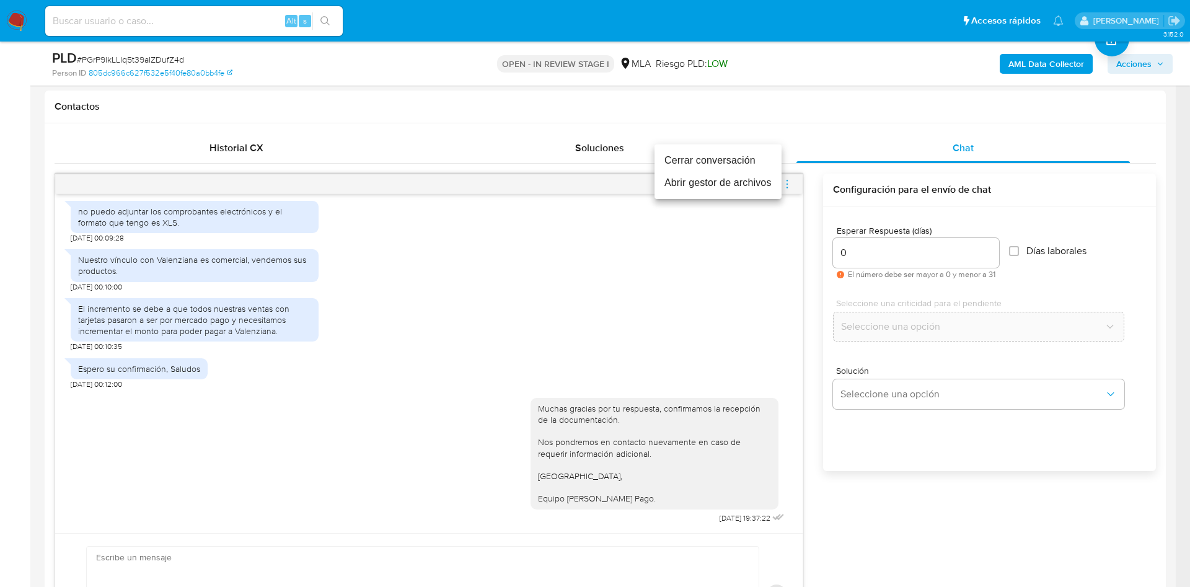
click at [720, 165] on li "Cerrar conversación" at bounding box center [717, 160] width 127 height 22
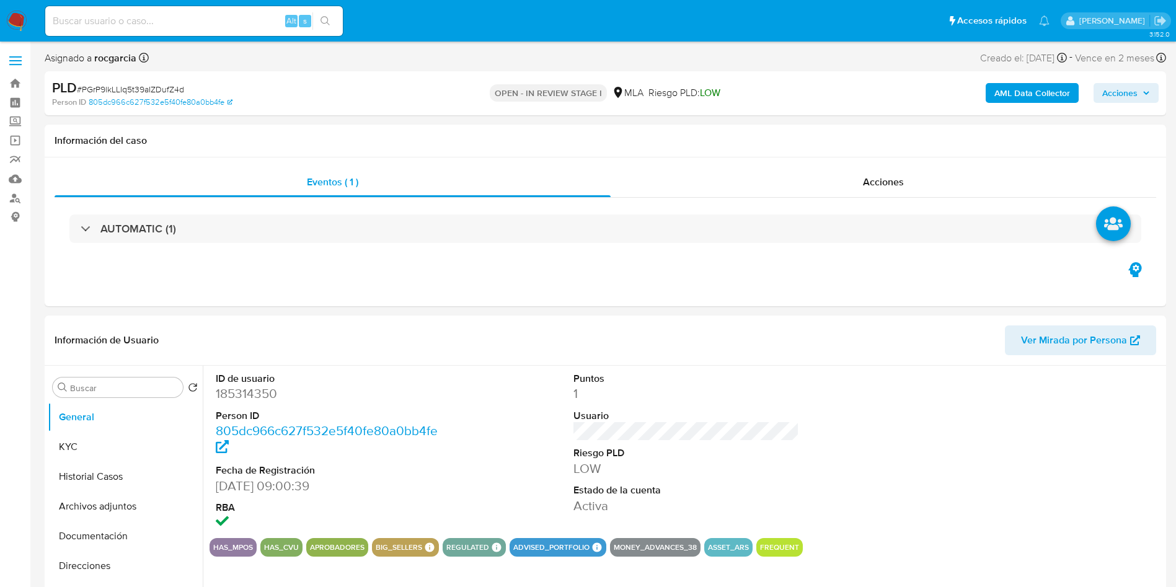
select select "10"
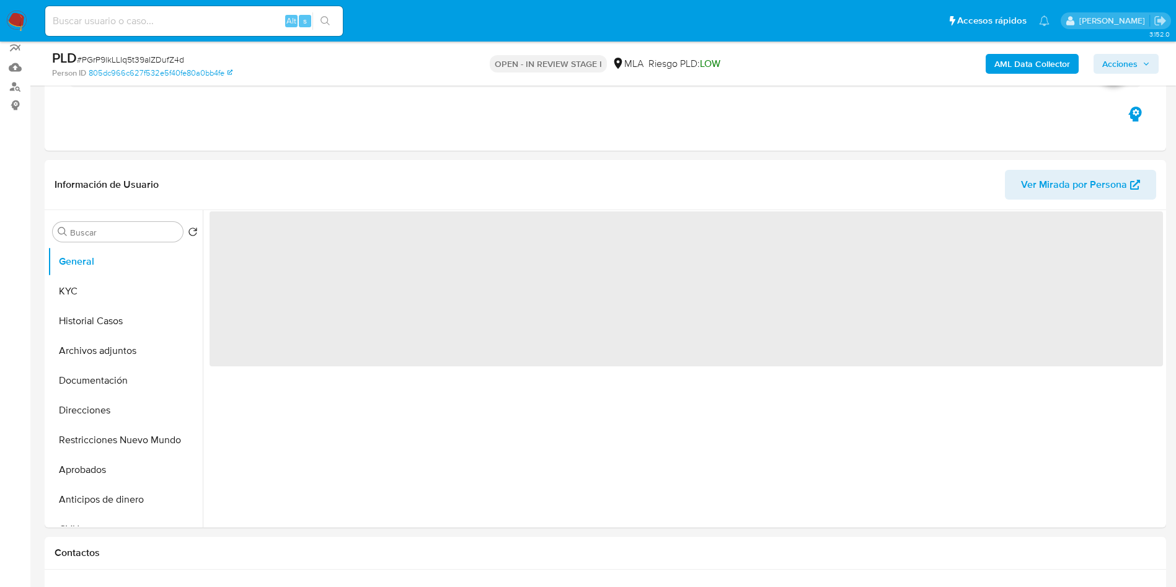
scroll to position [279, 0]
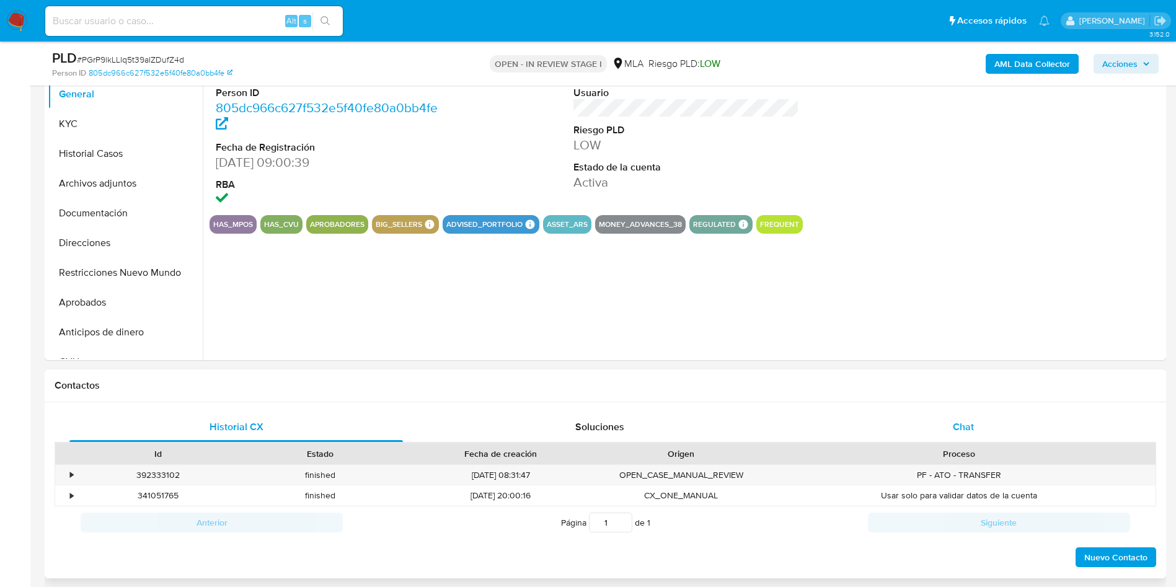
select select "10"
click at [964, 418] on div "Chat" at bounding box center [962, 427] width 333 height 30
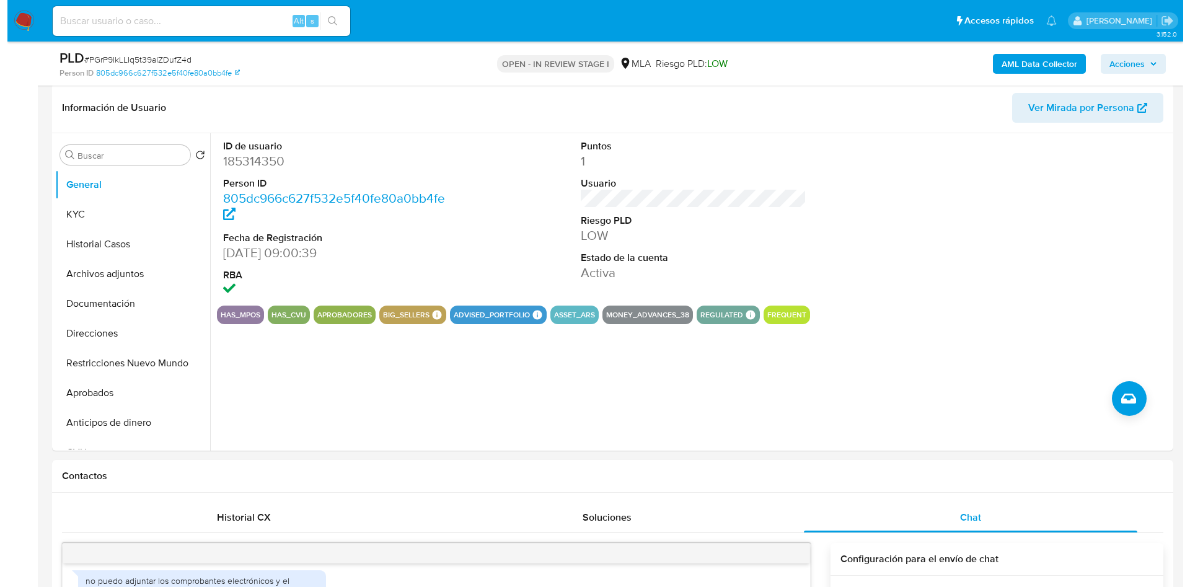
scroll to position [93, 0]
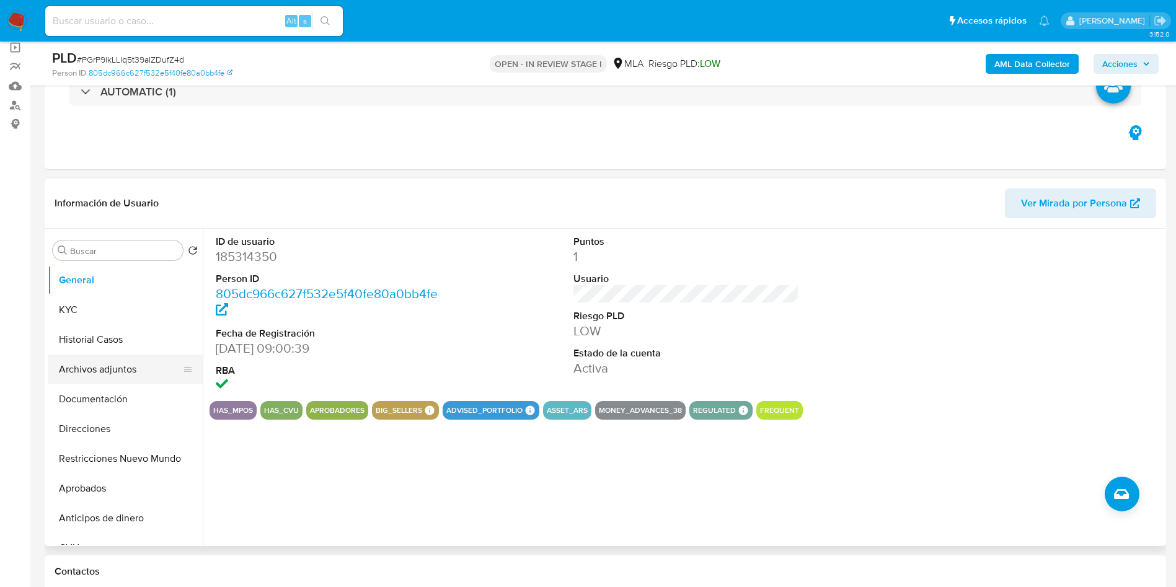
click at [113, 373] on button "Archivos adjuntos" at bounding box center [120, 369] width 145 height 30
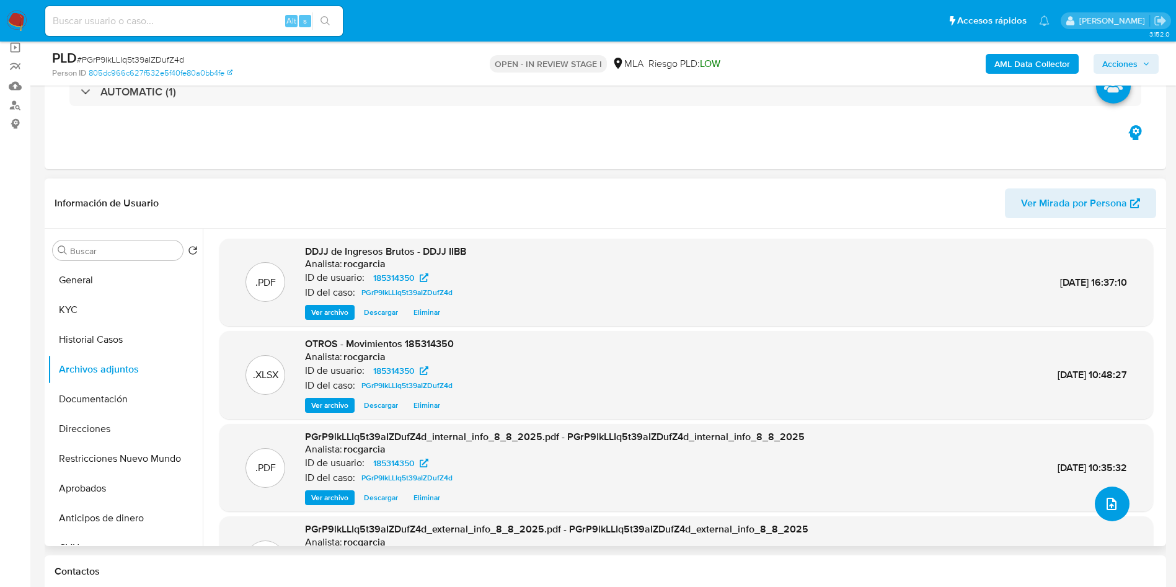
click at [1104, 507] on icon "upload-file" at bounding box center [1111, 503] width 15 height 15
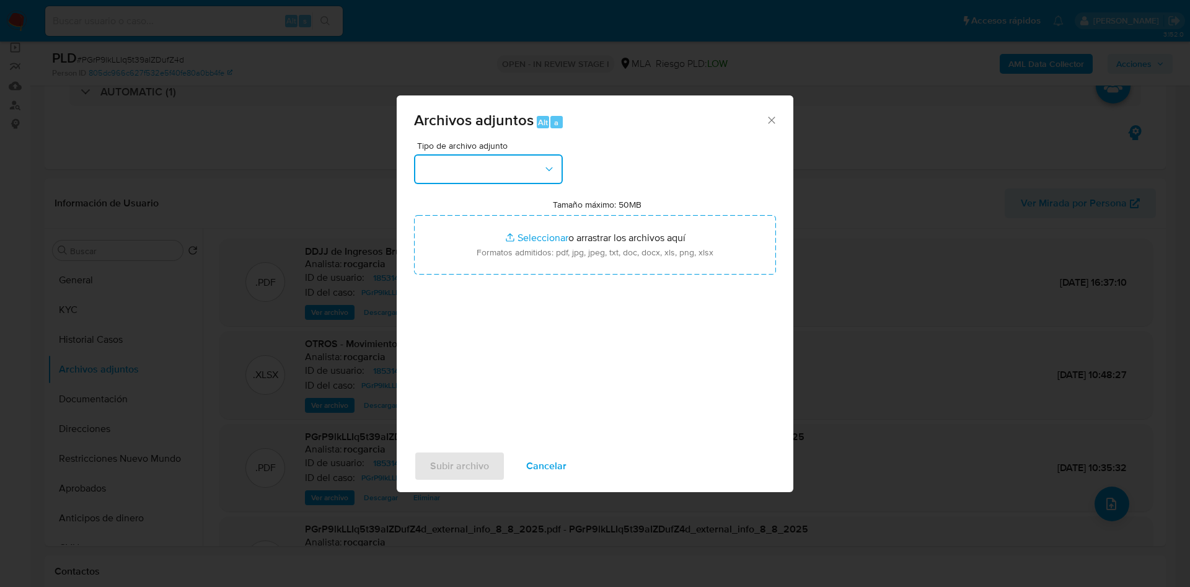
click at [485, 175] on button "button" at bounding box center [488, 169] width 149 height 30
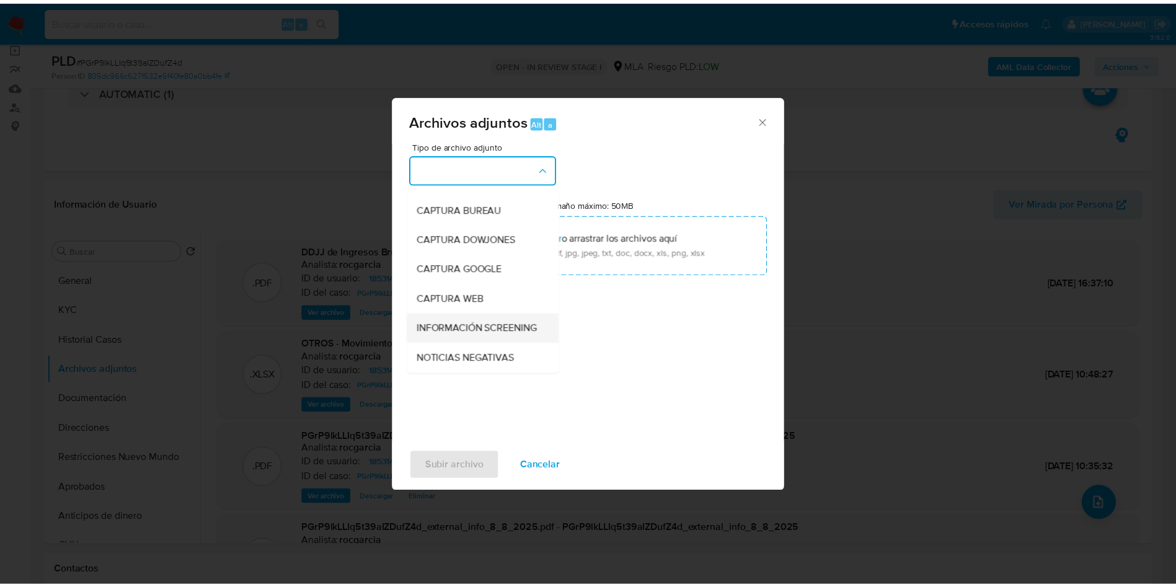
scroll to position [186, 0]
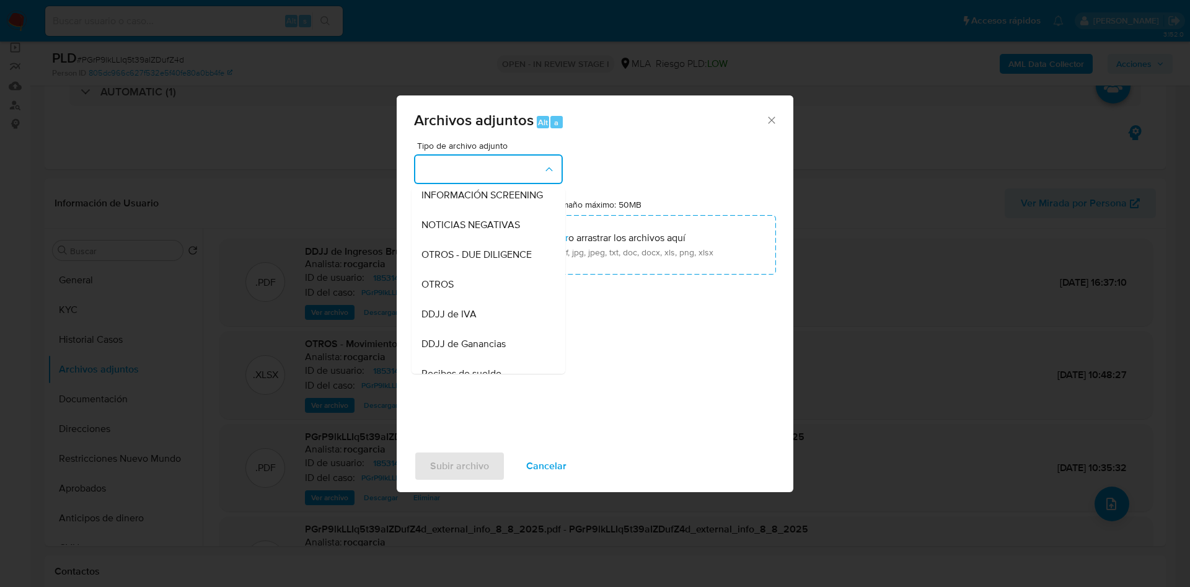
click at [475, 292] on div "OTROS" at bounding box center [484, 285] width 126 height 30
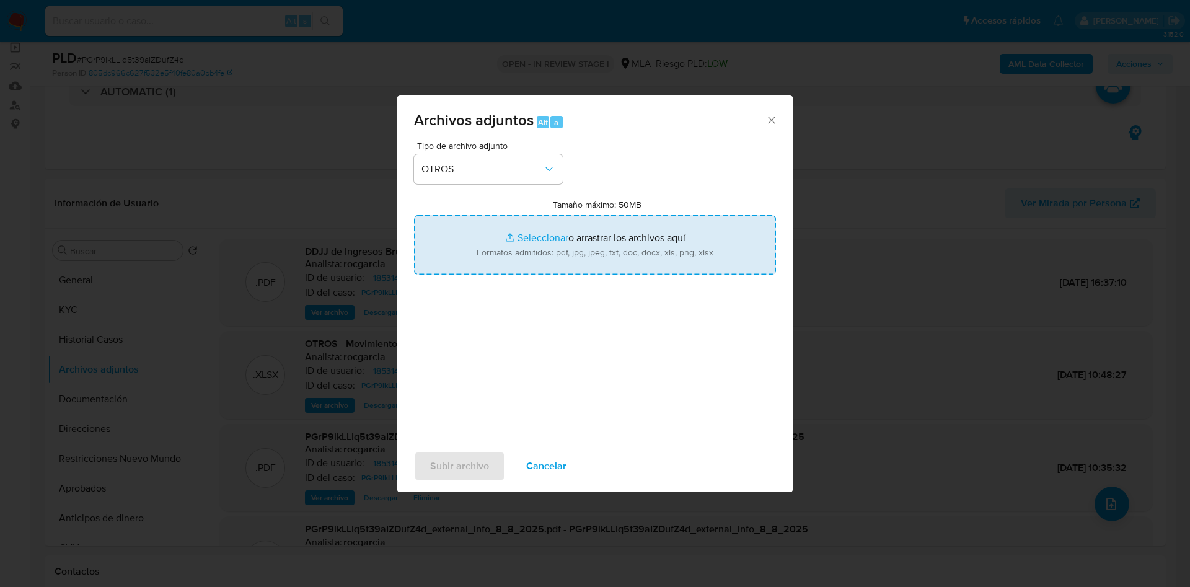
click at [522, 244] on input "Tamaño máximo: 50MB Seleccionar archivos" at bounding box center [595, 244] width 362 height 59
type input "C:\fakepath\185314350 - PGrP9lkLLIq5t39aIZDufZ4d.docx"
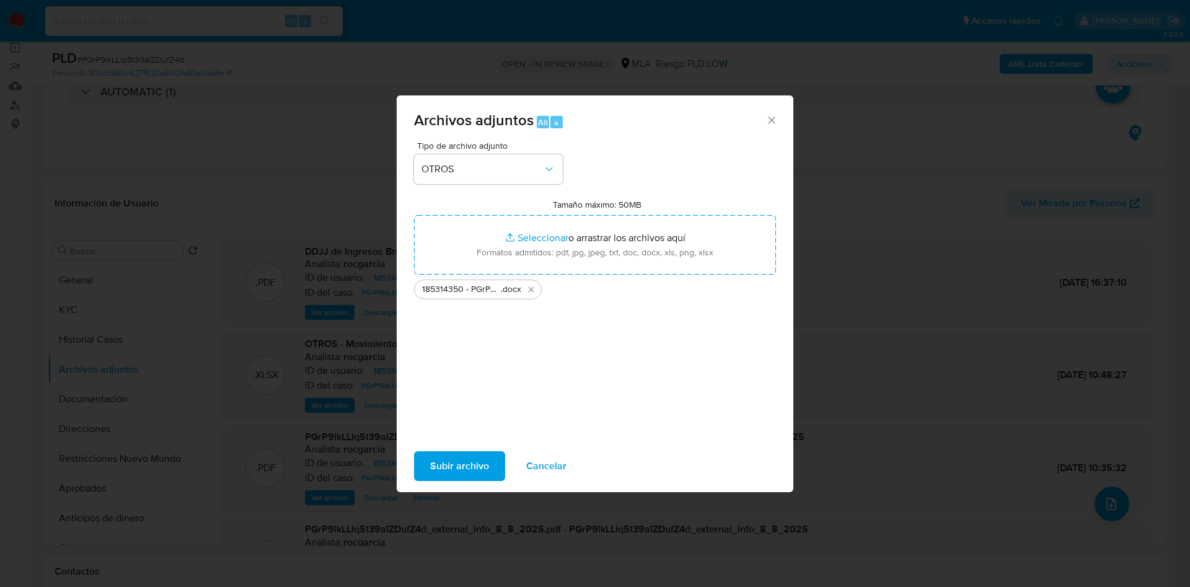
click at [459, 470] on span "Subir archivo" at bounding box center [459, 465] width 59 height 27
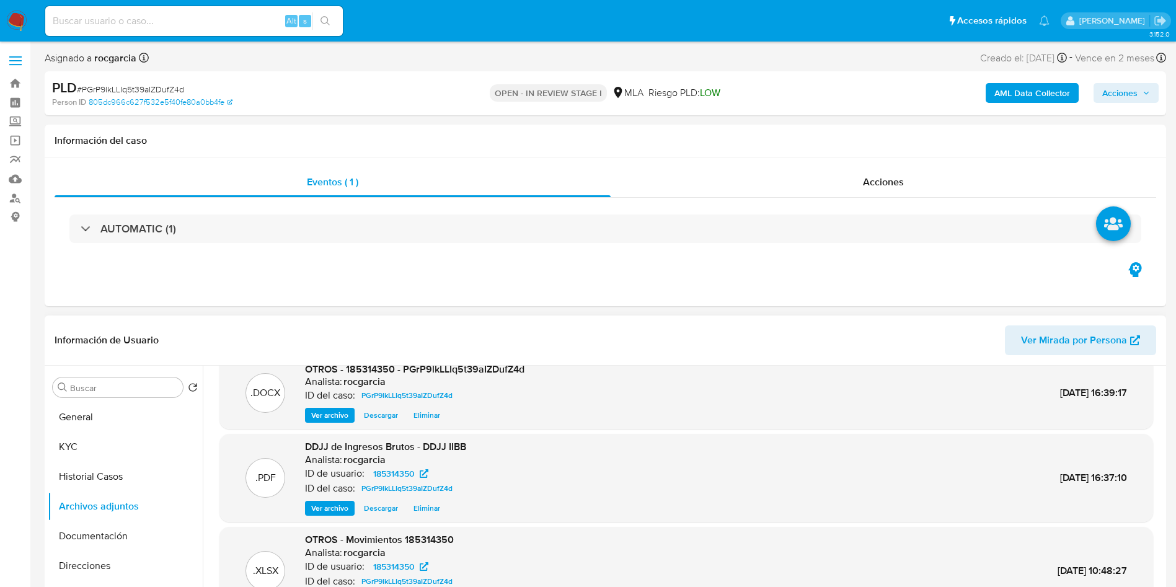
scroll to position [0, 0]
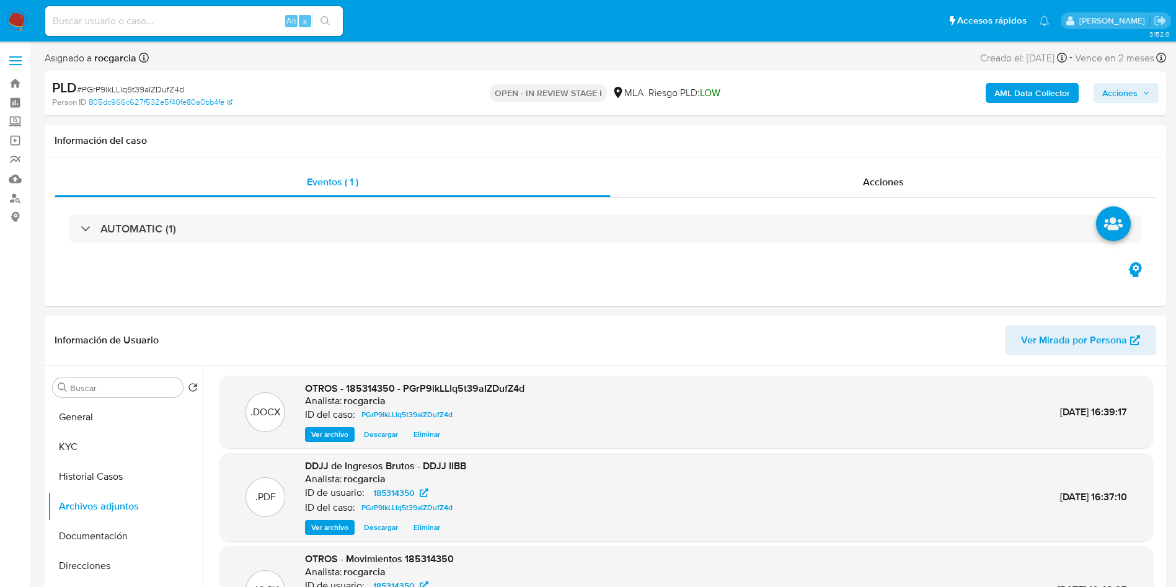
drag, startPoint x: 1135, startPoint y: 96, endPoint x: 1119, endPoint y: 103, distance: 17.5
click at [1137, 94] on span "Acciones" at bounding box center [1126, 92] width 48 height 17
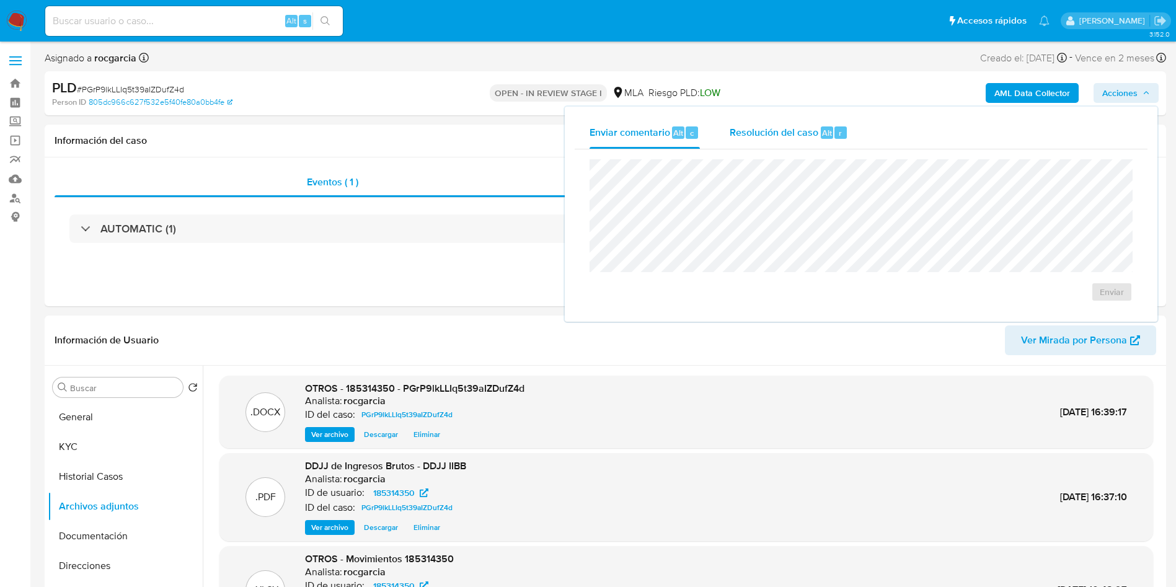
drag, startPoint x: 790, startPoint y: 130, endPoint x: 795, endPoint y: 140, distance: 11.9
click at [793, 130] on span "Resolución del caso" at bounding box center [773, 132] width 89 height 14
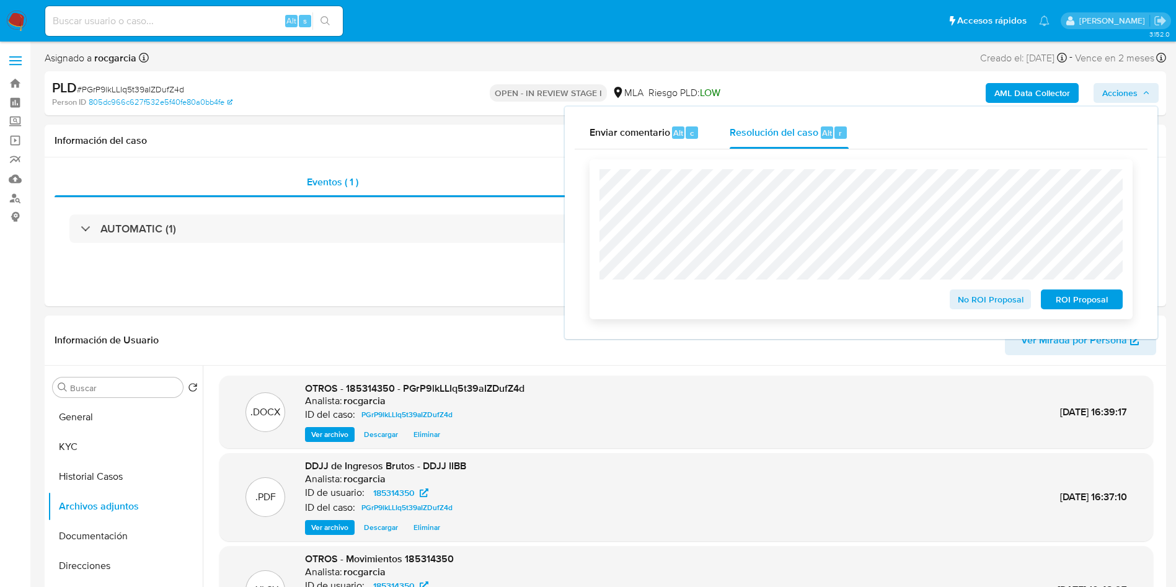
click at [1005, 301] on span "No ROI Proposal" at bounding box center [990, 299] width 64 height 17
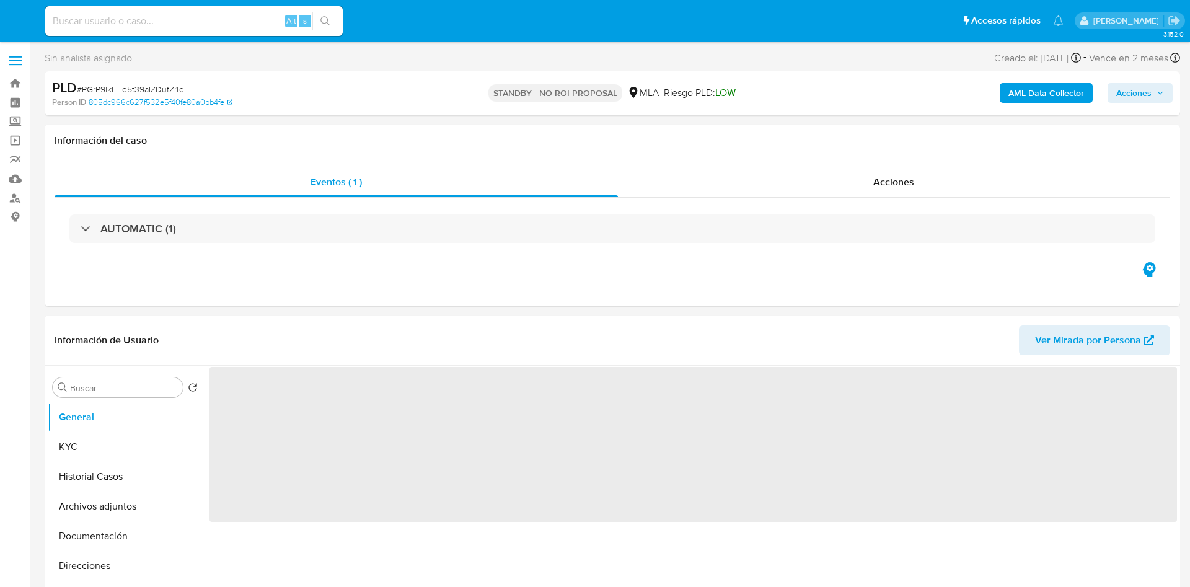
select select "10"
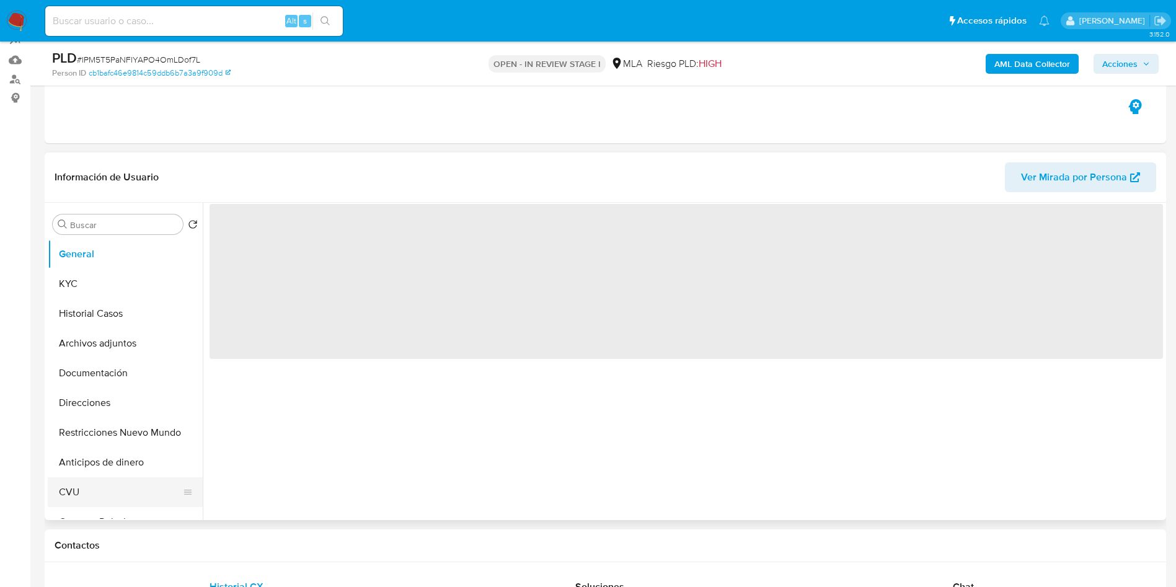
scroll to position [186, 0]
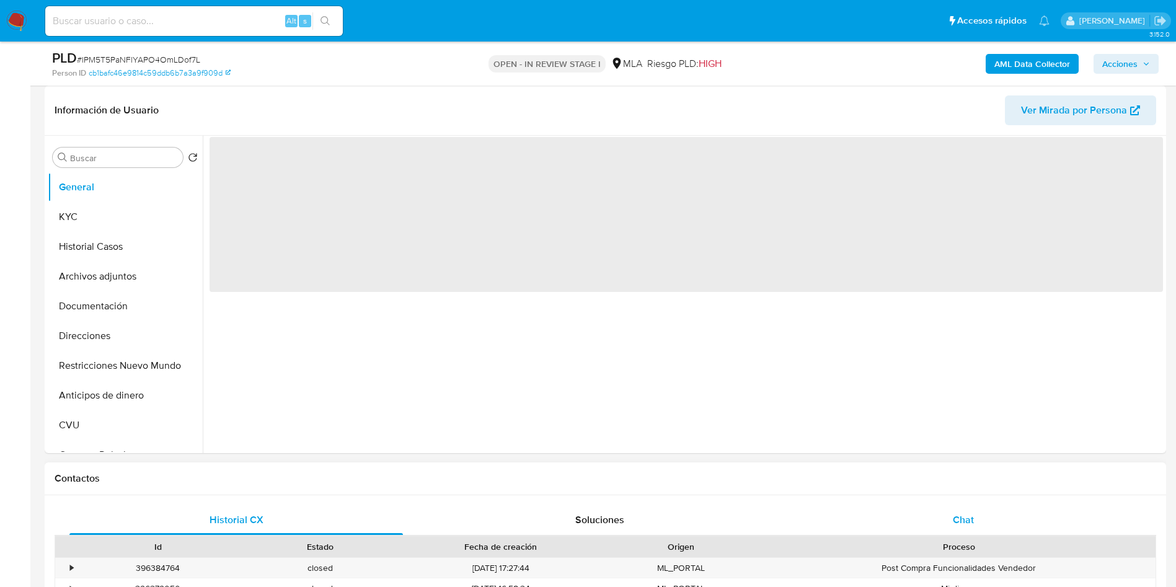
click at [942, 514] on div "Chat" at bounding box center [962, 520] width 333 height 30
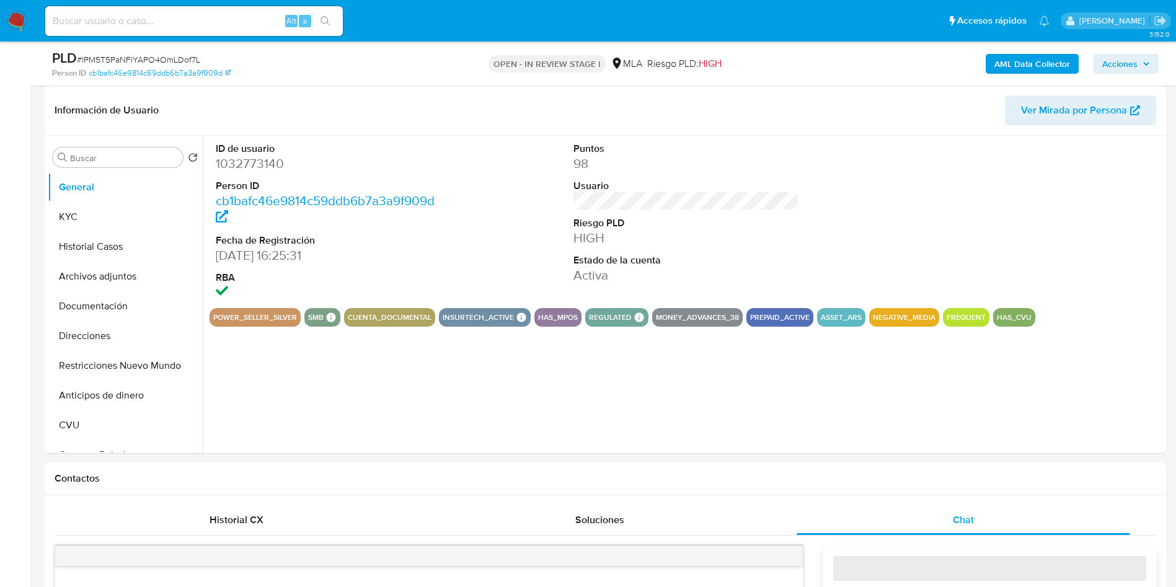
scroll to position [465, 0]
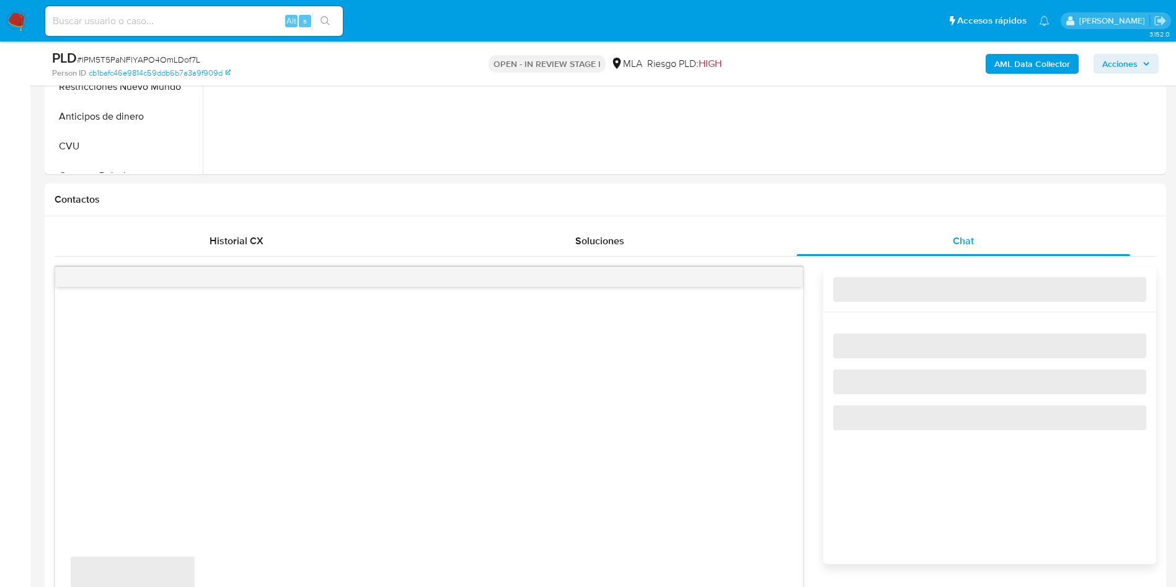
select select "10"
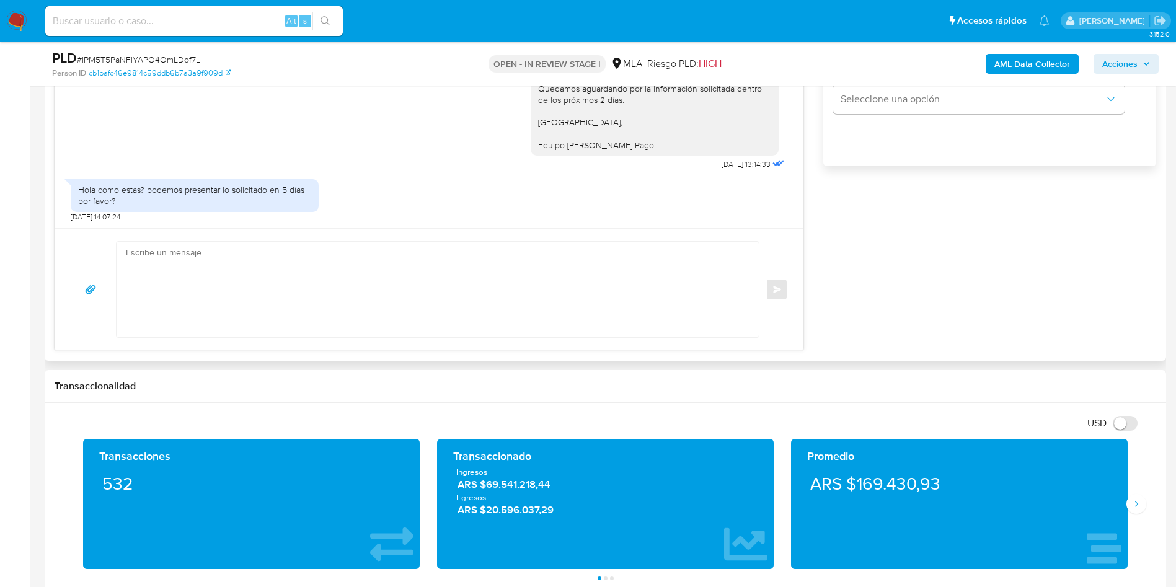
scroll to position [837, 0]
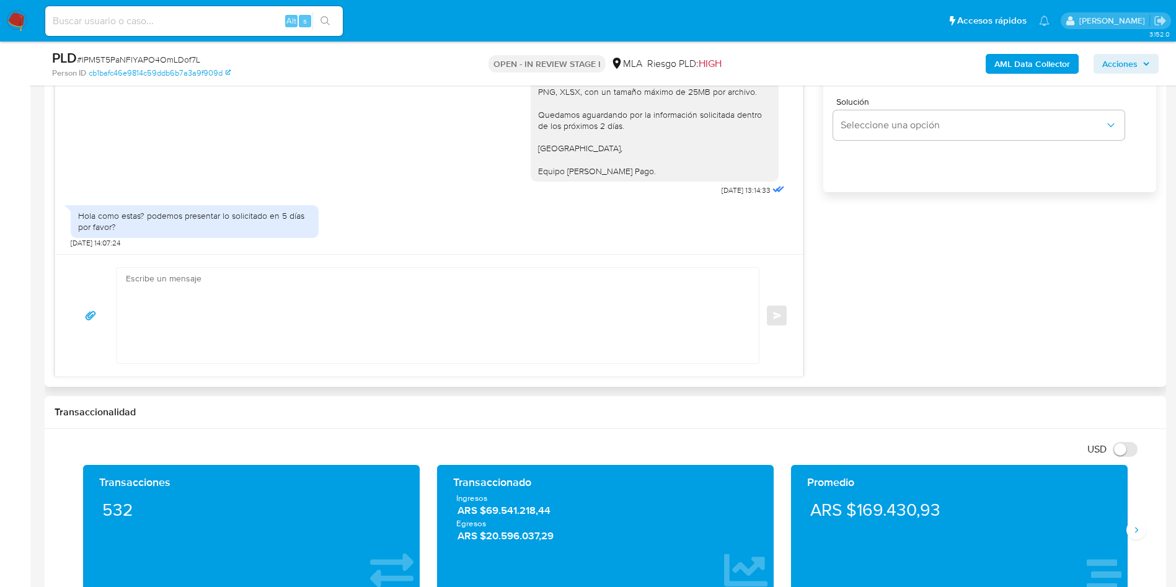
click at [264, 330] on textarea at bounding box center [434, 315] width 617 height 95
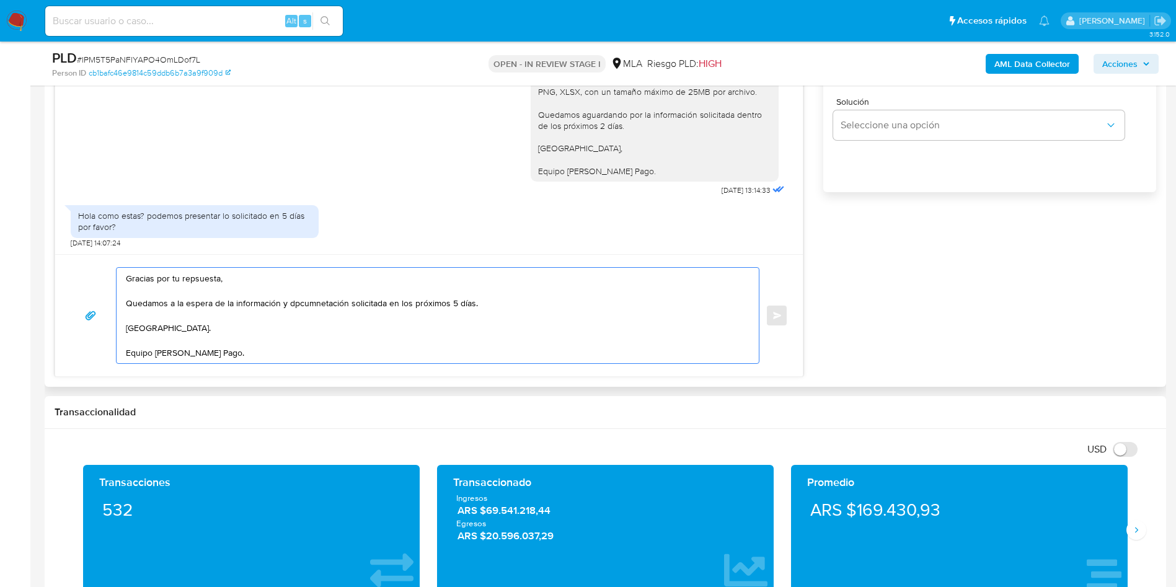
click at [204, 284] on textarea "Gracias por tu repsuesta, Quedamos a la espera de la información y dpcumnetació…" at bounding box center [434, 315] width 617 height 95
click at [0, 0] on lt-span "re sp uesta" at bounding box center [0, 0] width 0 height 0
click at [328, 302] on textarea "Gracias por tu respuesta, Quedamos a la espera de la información y dpcumnetació…" at bounding box center [434, 315] width 617 height 95
click at [344, 304] on textarea "Gracias por tu respuesta, Quedamos a la espera de la información y dpcumnetació…" at bounding box center [434, 315] width 617 height 95
click at [0, 0] on lt-span "documentación" at bounding box center [0, 0] width 0 height 0
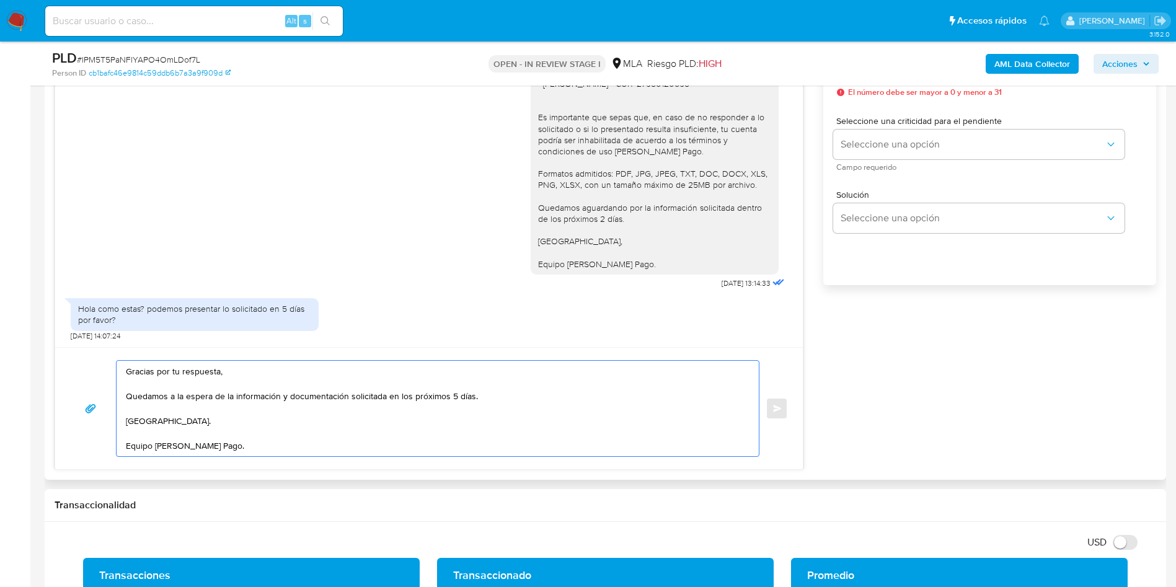
scroll to position [465, 0]
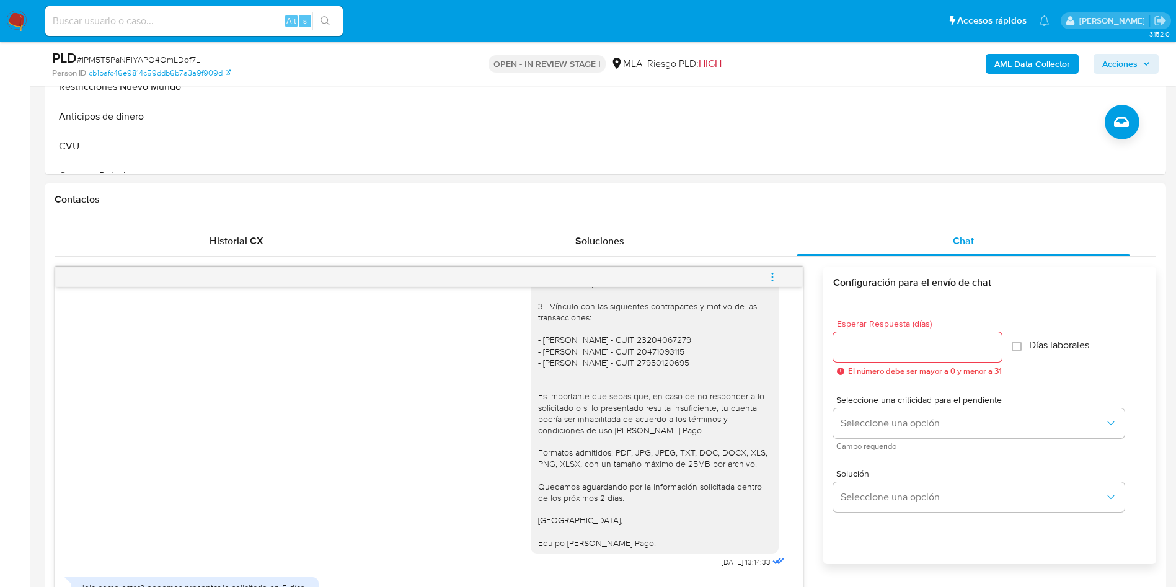
type textarea "Gracias por tu respuesta, Quedamos a la espera de la información y documentació…"
click at [861, 339] on input "Esperar Respuesta (días)" at bounding box center [917, 347] width 169 height 16
type input "5"
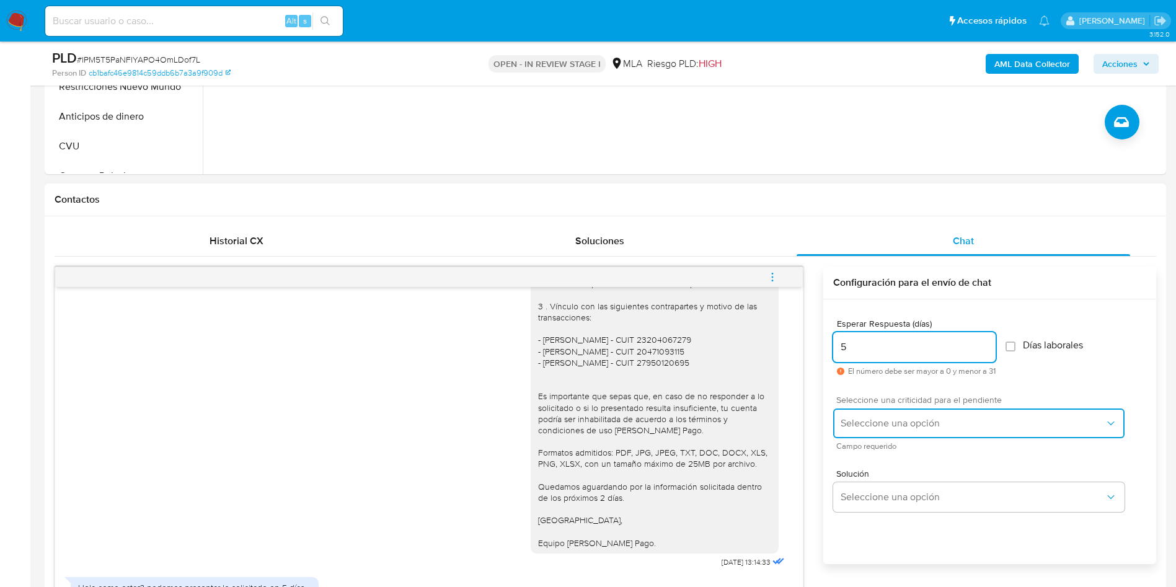
click at [878, 420] on span "Seleccione una opción" at bounding box center [972, 423] width 264 height 12
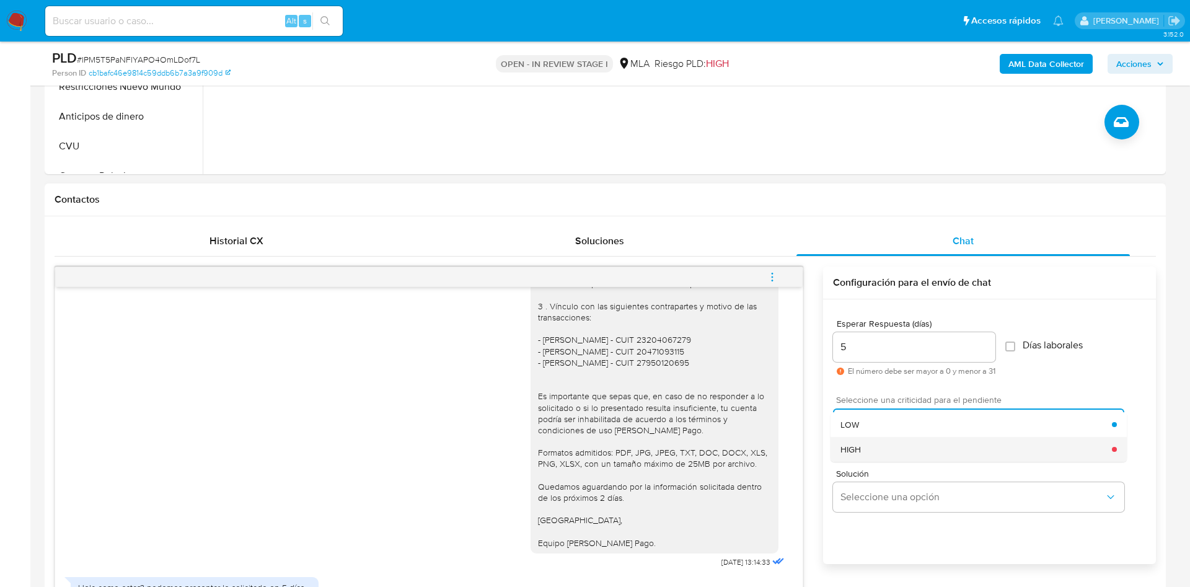
click at [879, 442] on div "HIGH" at bounding box center [975, 449] width 271 height 25
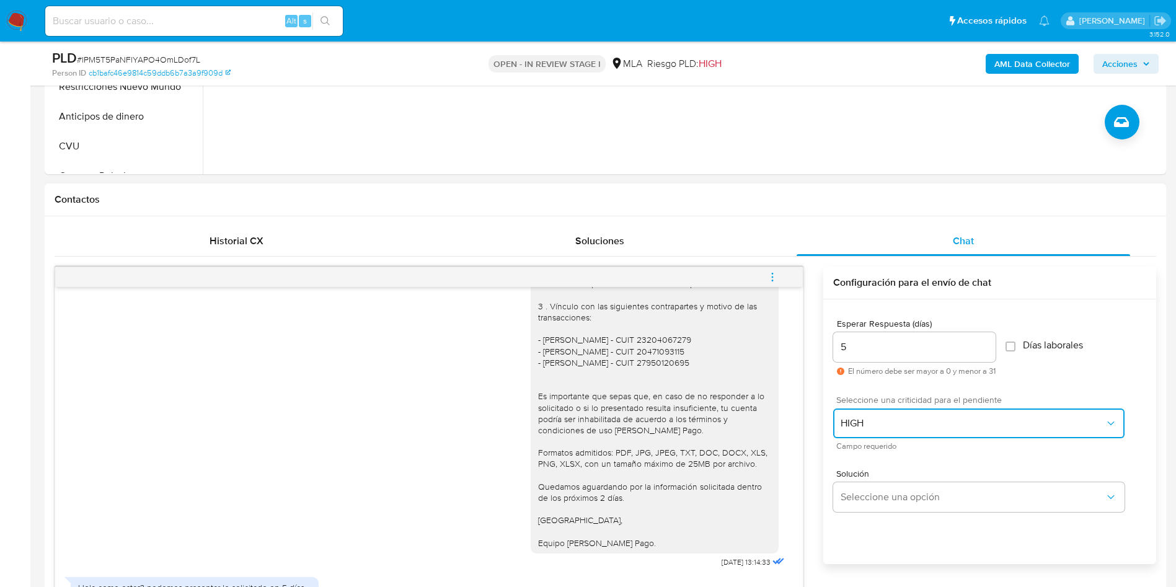
click at [872, 426] on span "HIGH" at bounding box center [972, 423] width 264 height 12
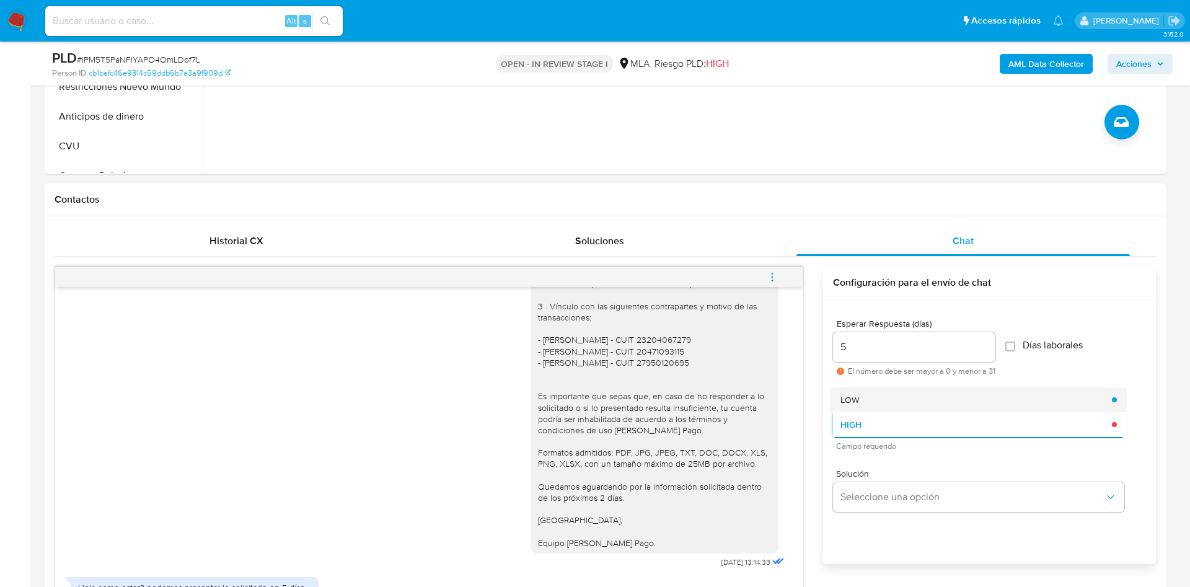
click at [863, 397] on div "LOW" at bounding box center [975, 399] width 271 height 25
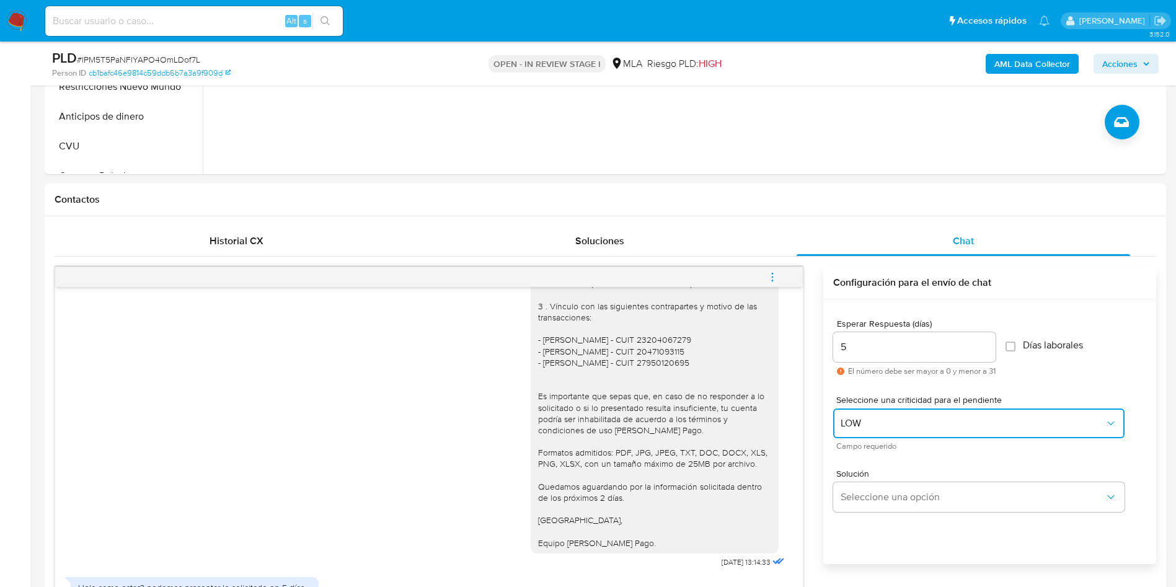
scroll to position [837, 0]
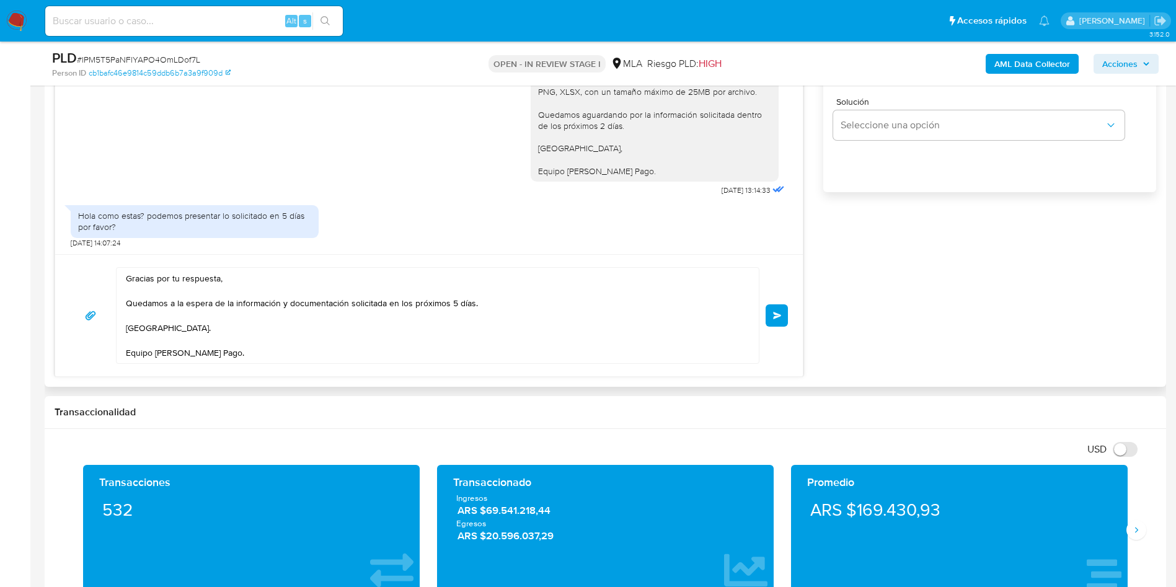
click at [777, 319] on button "Enviar" at bounding box center [776, 315] width 22 height 22
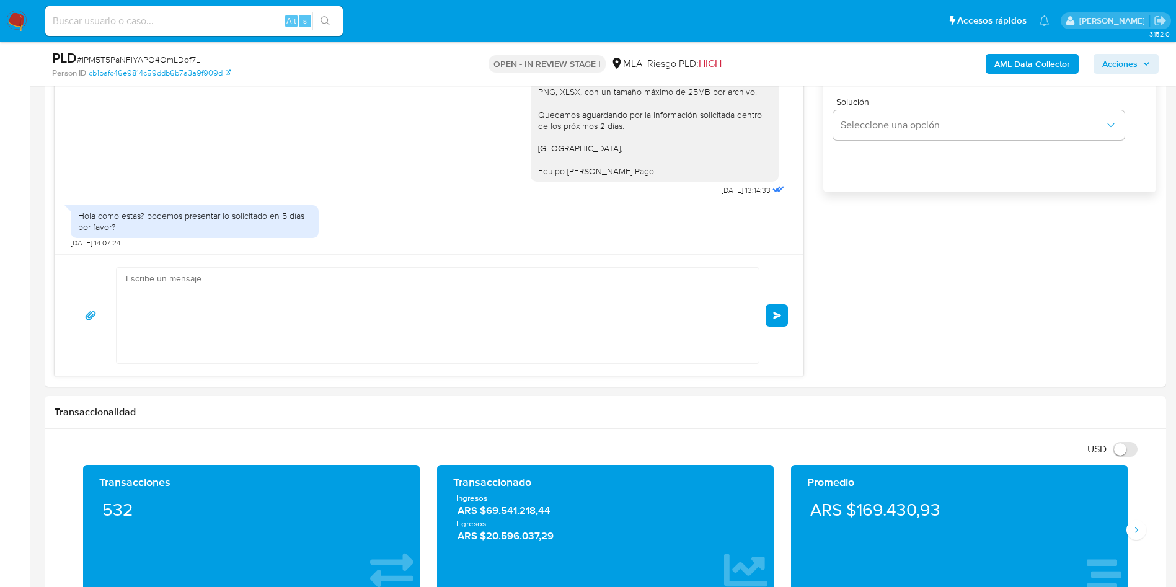
scroll to position [1571, 0]
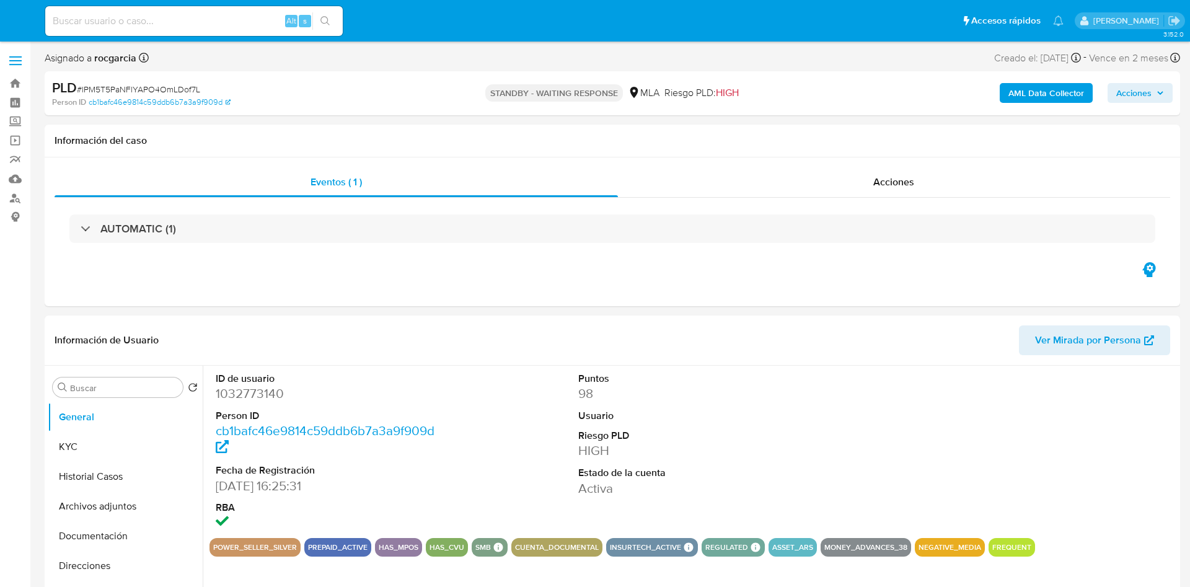
select select "10"
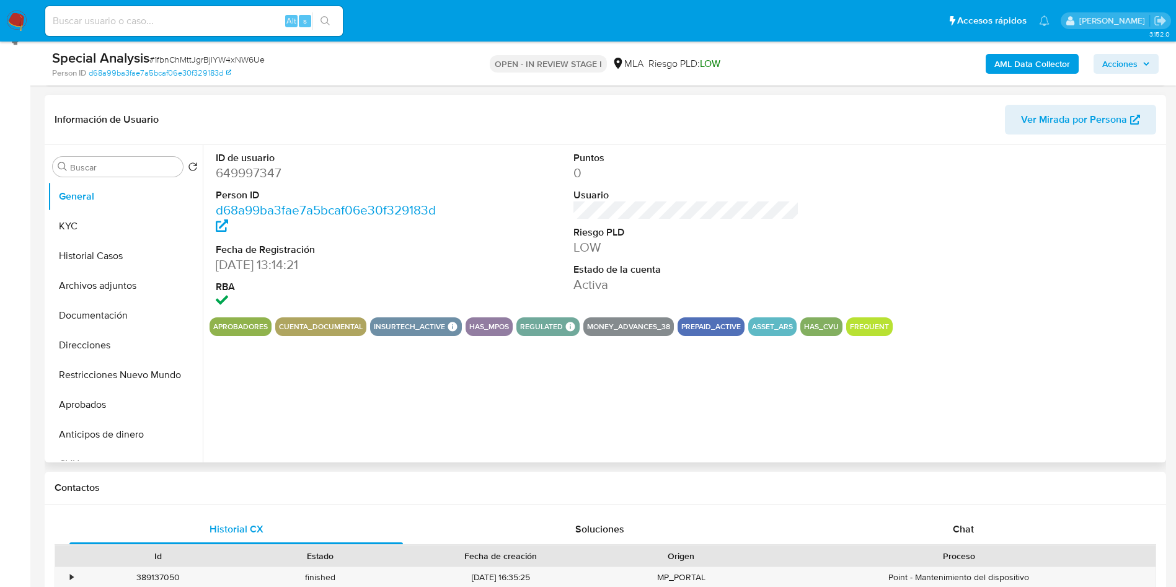
scroll to position [372, 0]
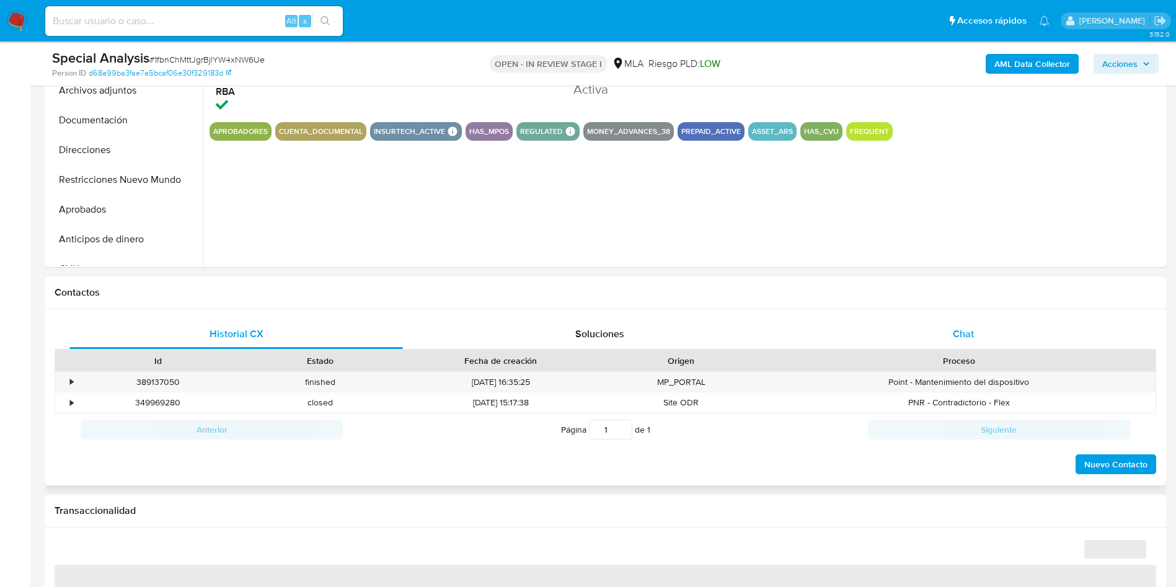
click at [951, 336] on div "Chat" at bounding box center [962, 334] width 333 height 30
select select "10"
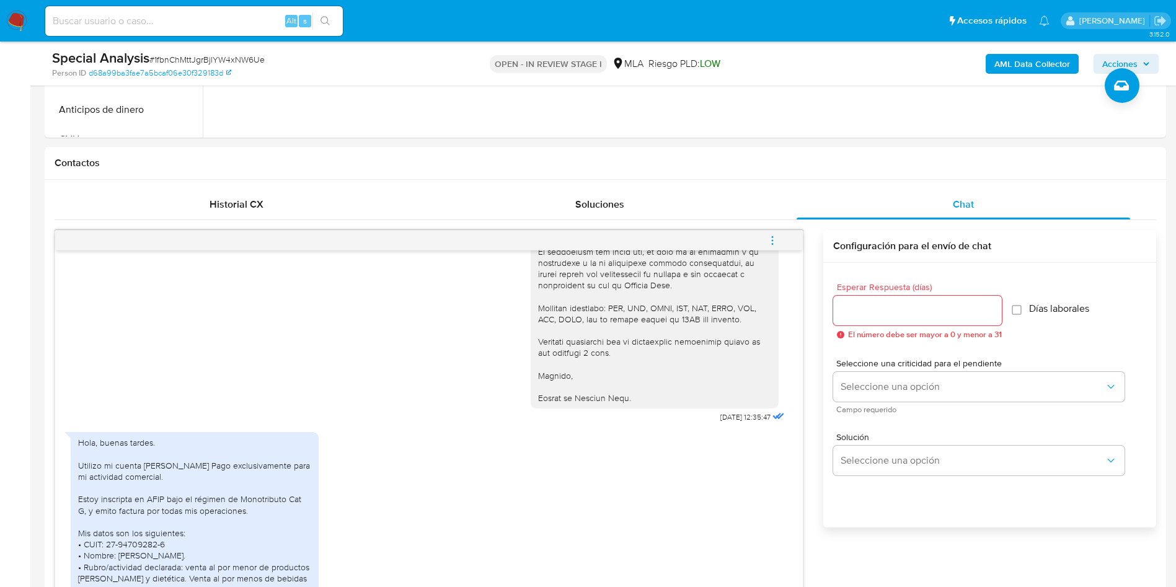
scroll to position [279, 0]
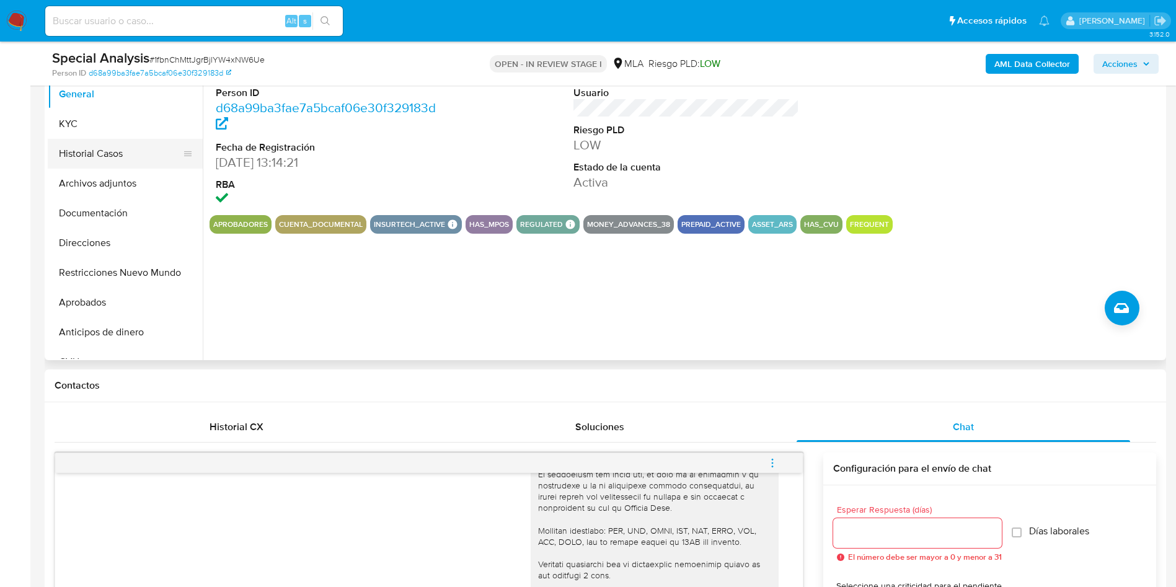
click at [105, 155] on button "Historial Casos" at bounding box center [120, 154] width 145 height 30
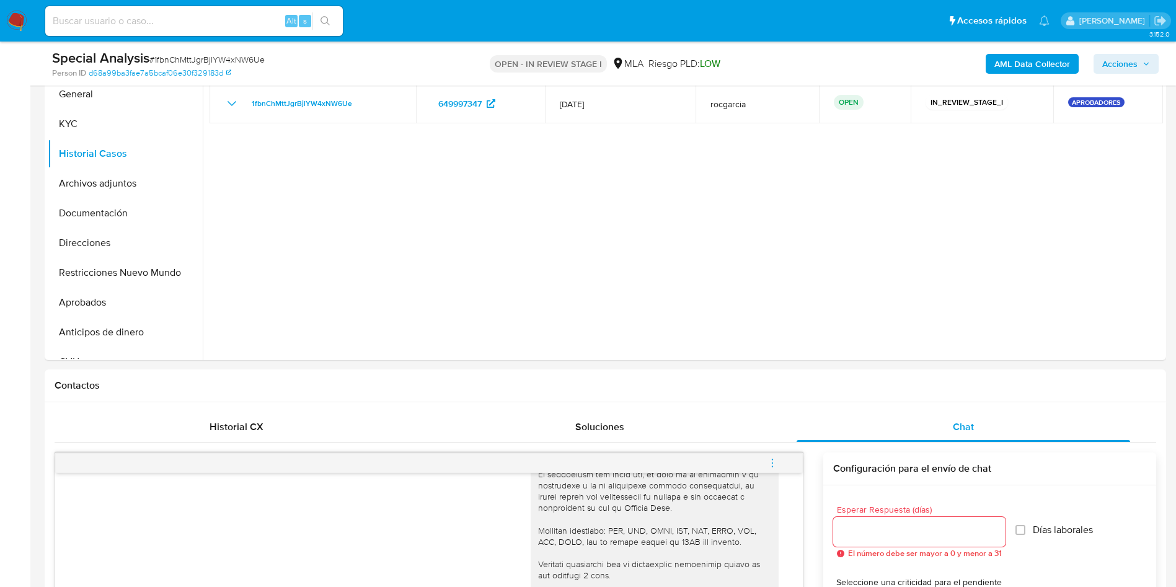
scroll to position [186, 0]
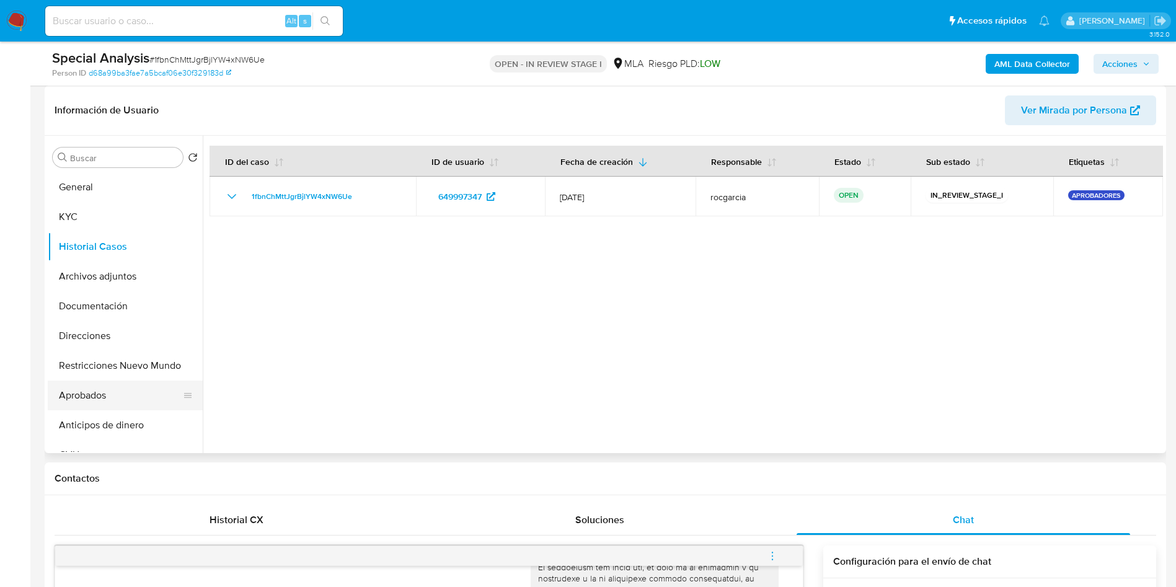
click at [95, 398] on button "Aprobados" at bounding box center [120, 396] width 145 height 30
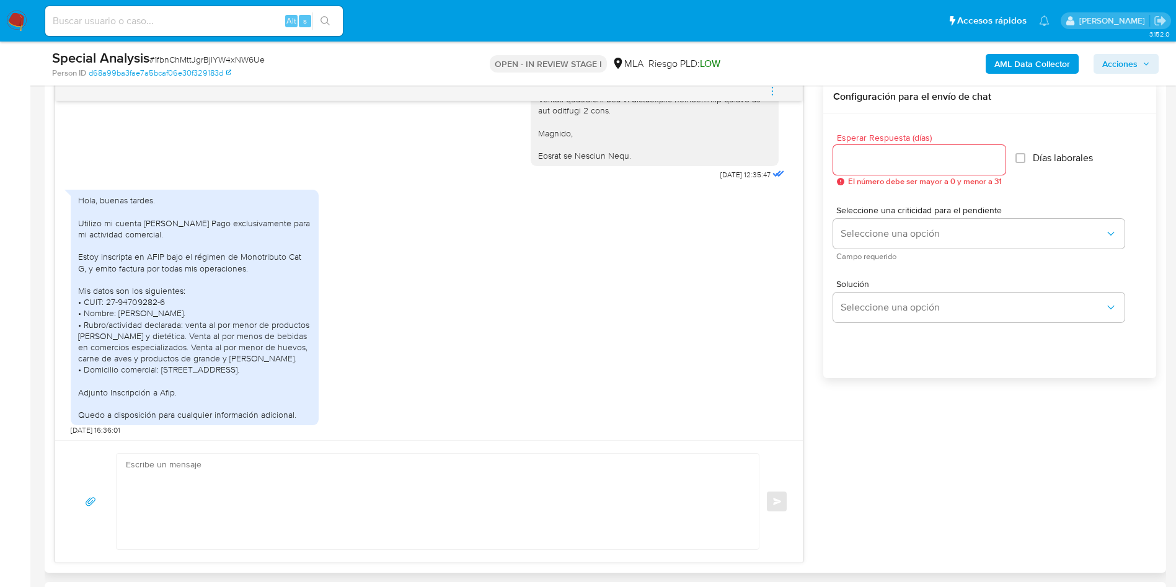
scroll to position [1363, 0]
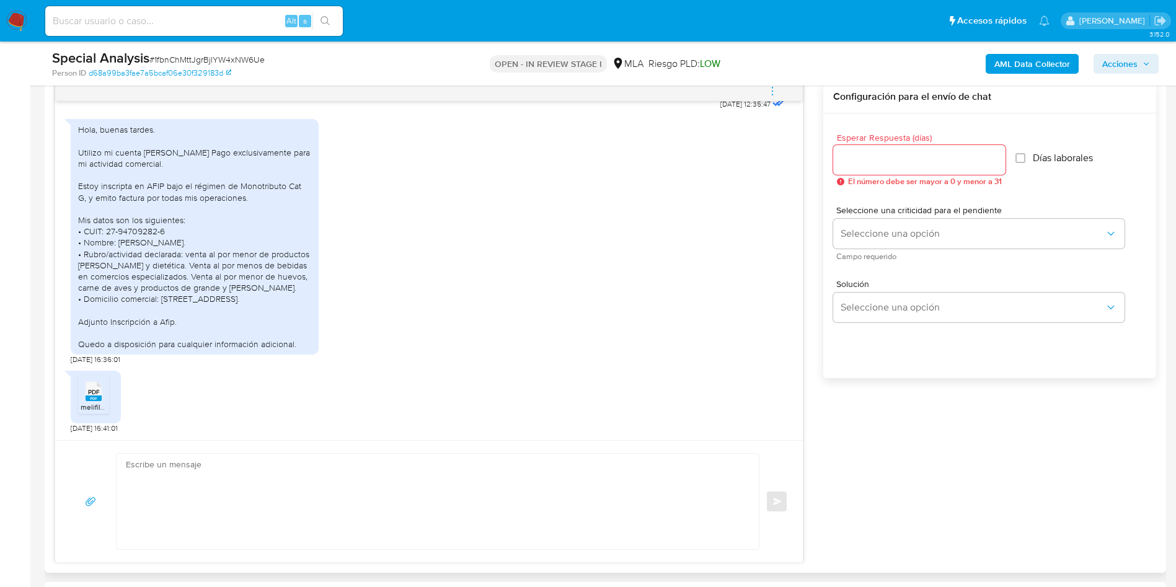
drag, startPoint x: 92, startPoint y: 395, endPoint x: 53, endPoint y: 407, distance: 41.0
click at [53, 407] on div "Historial CX Soluciones Chat Id Estado Fecha de creación Origen Proceso • 38913…" at bounding box center [605, 301] width 1121 height 542
click at [92, 397] on rect at bounding box center [94, 398] width 16 height 6
click at [165, 490] on textarea at bounding box center [434, 501] width 617 height 95
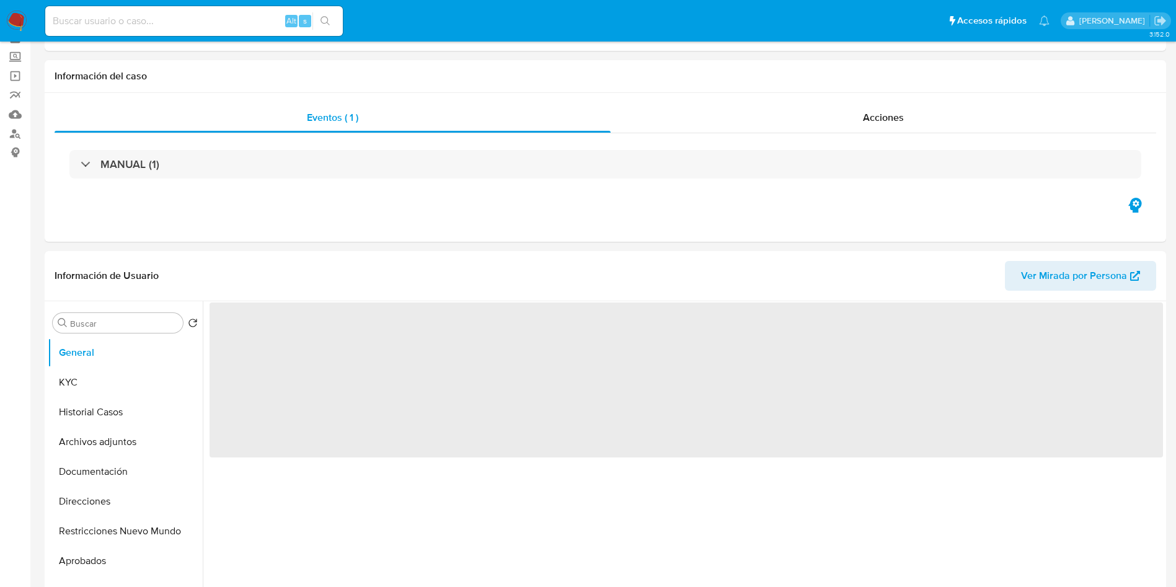
scroll to position [93, 0]
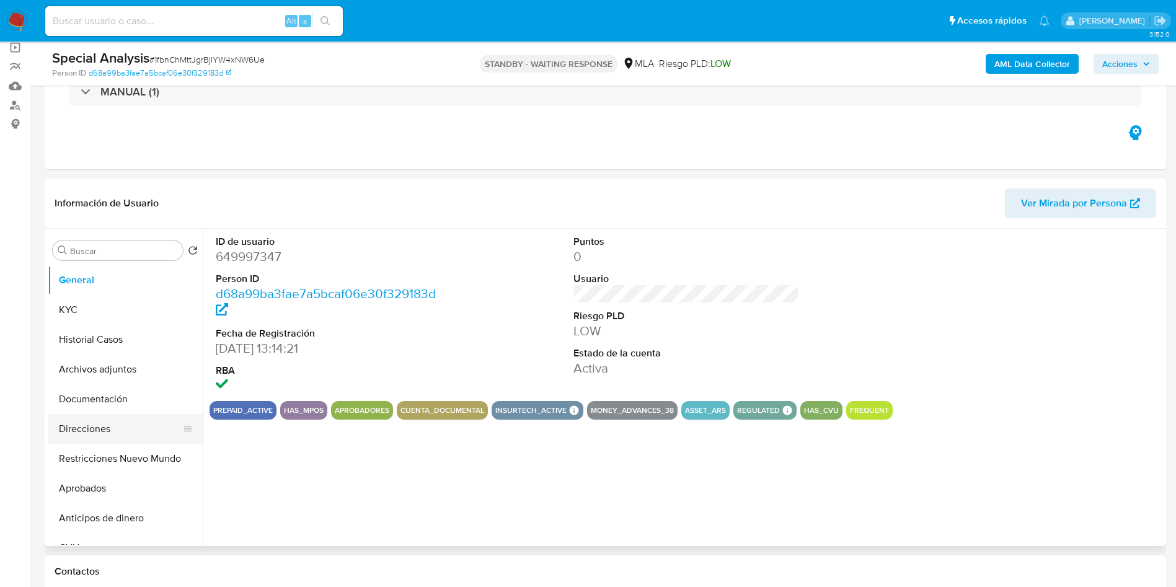
select select "10"
click at [80, 492] on button "Aprobados" at bounding box center [120, 488] width 145 height 30
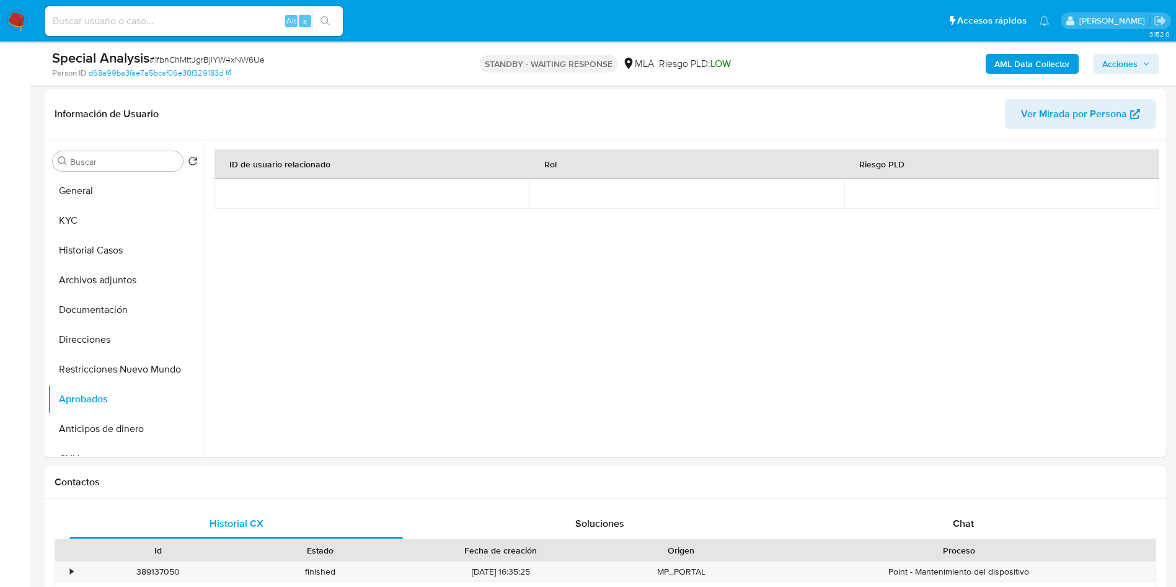
scroll to position [372, 0]
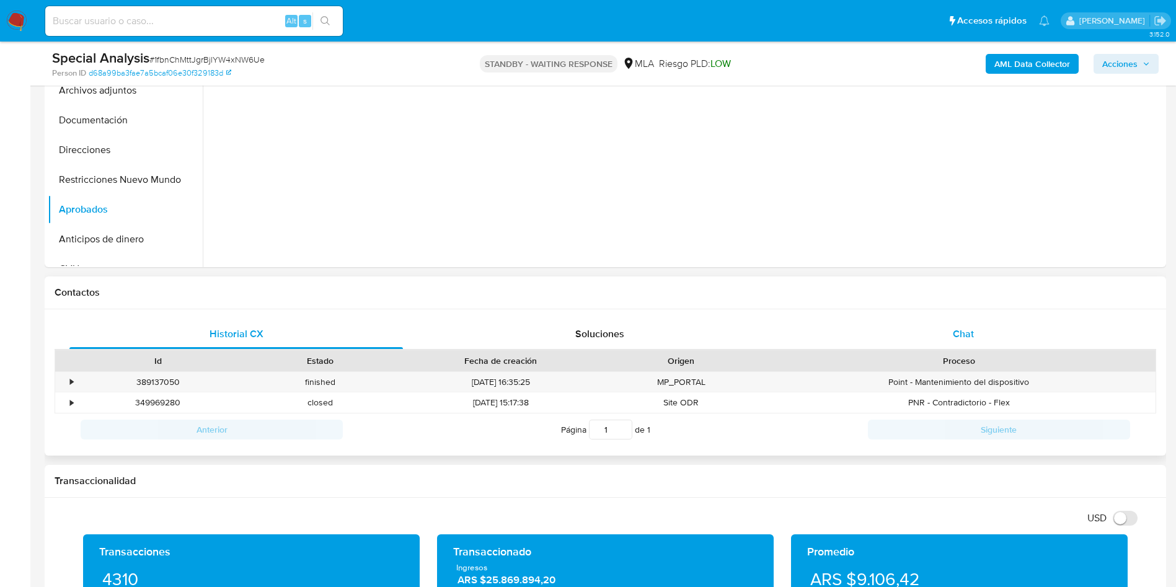
click at [942, 340] on div "Chat" at bounding box center [962, 334] width 333 height 30
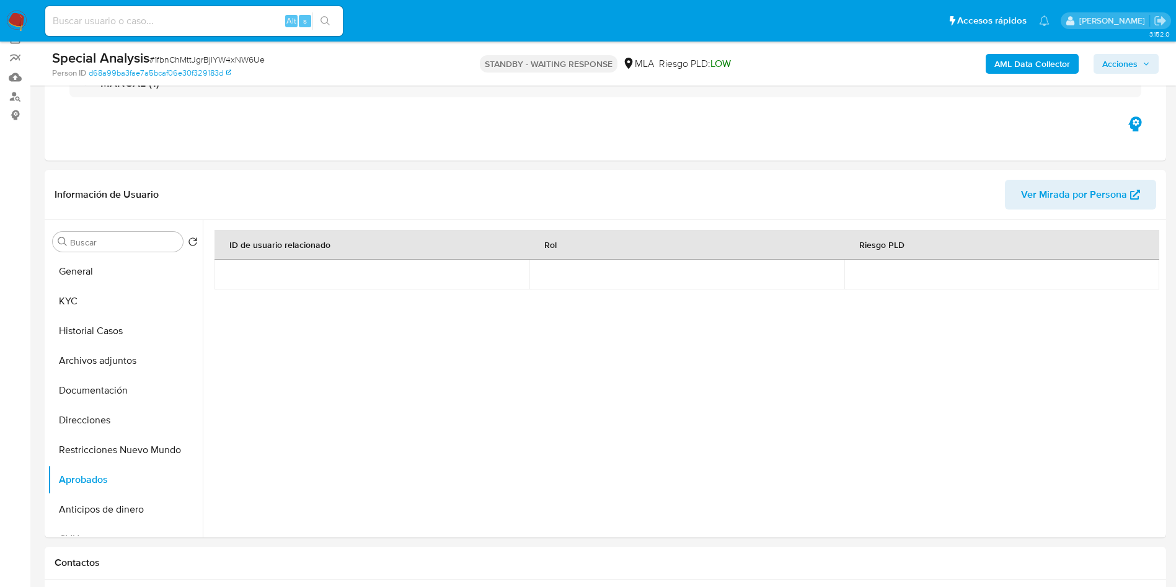
scroll to position [186, 0]
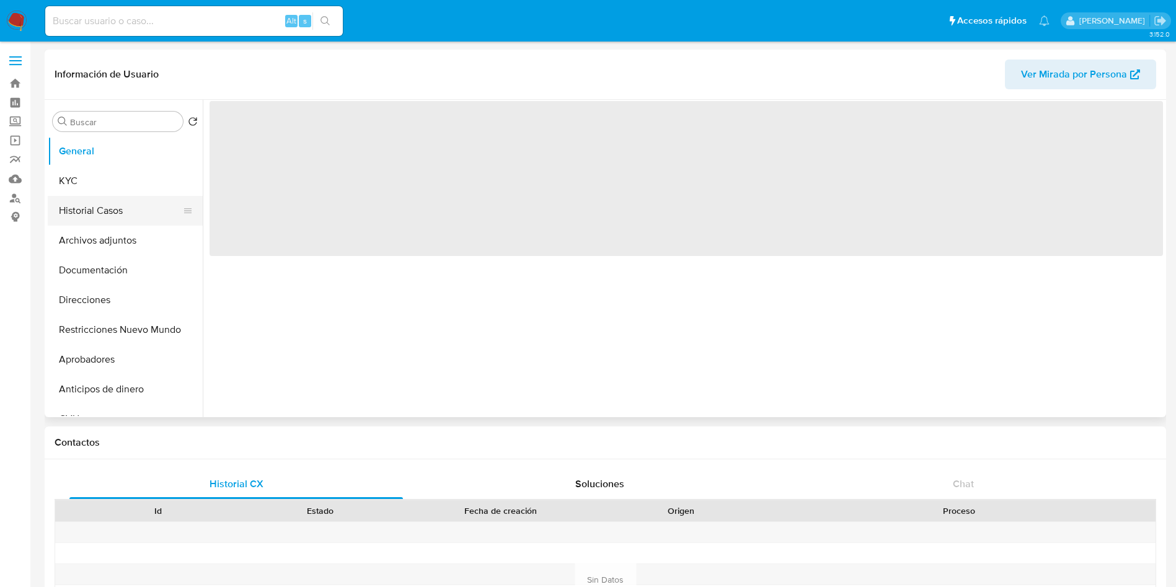
click at [92, 214] on button "Historial Casos" at bounding box center [120, 211] width 145 height 30
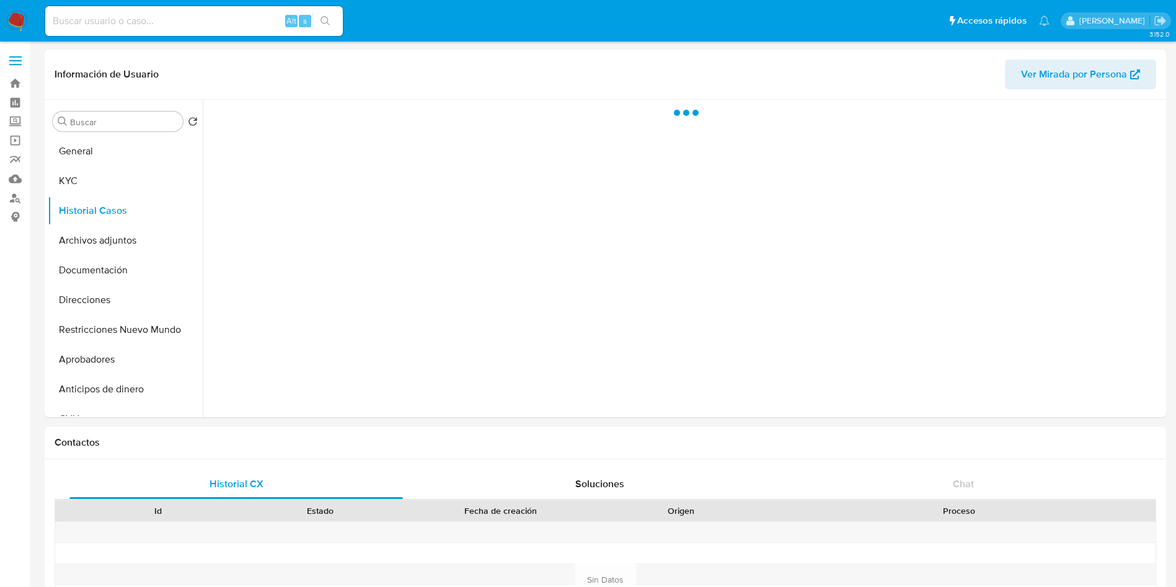
select select "10"
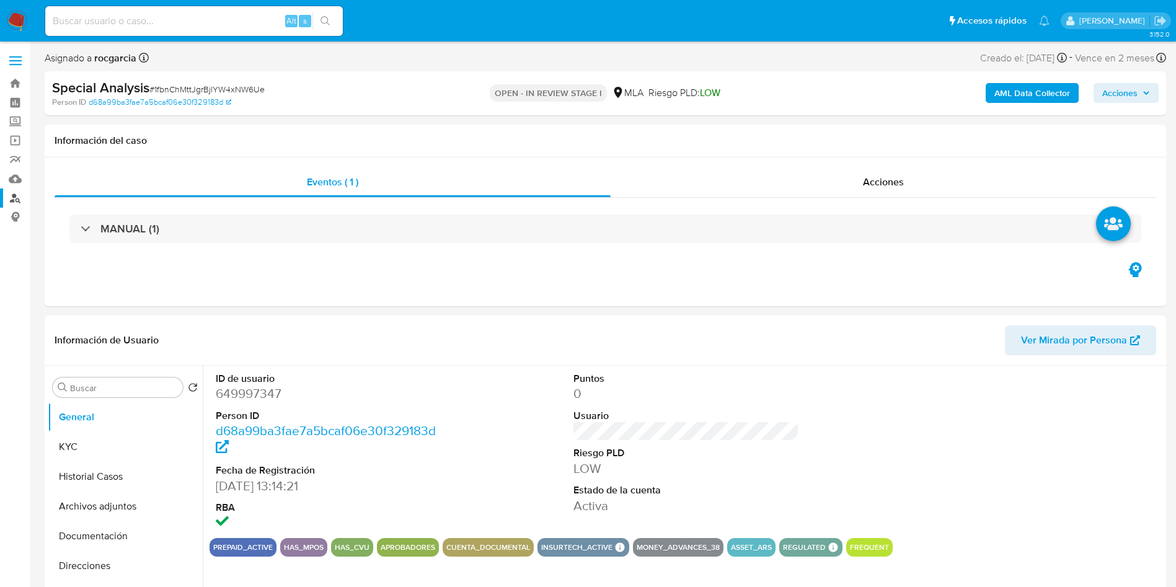
select select "10"
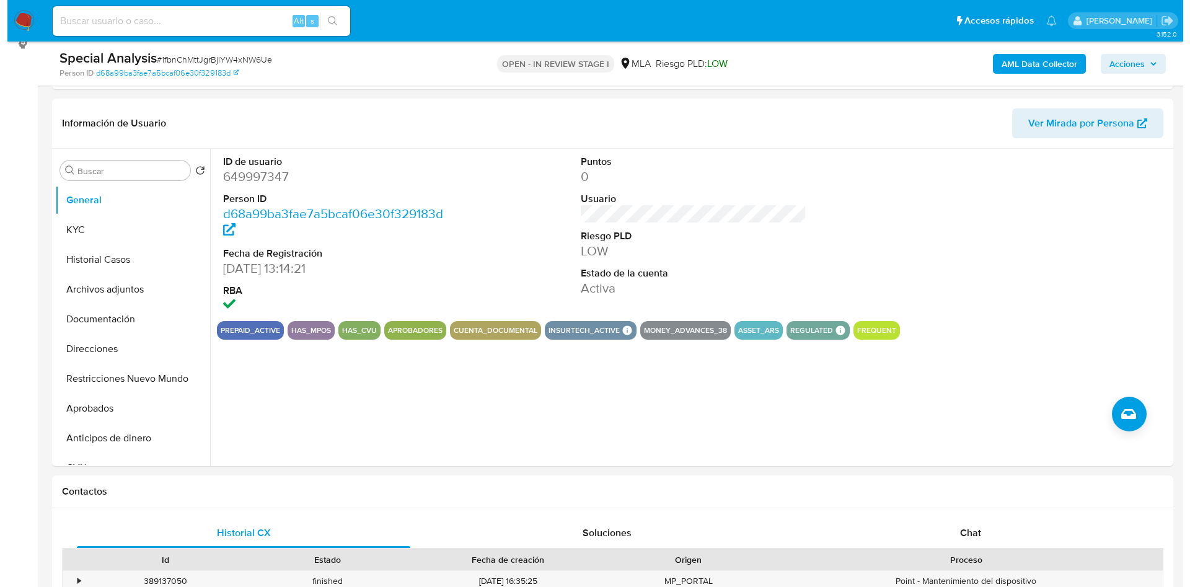
scroll to position [186, 0]
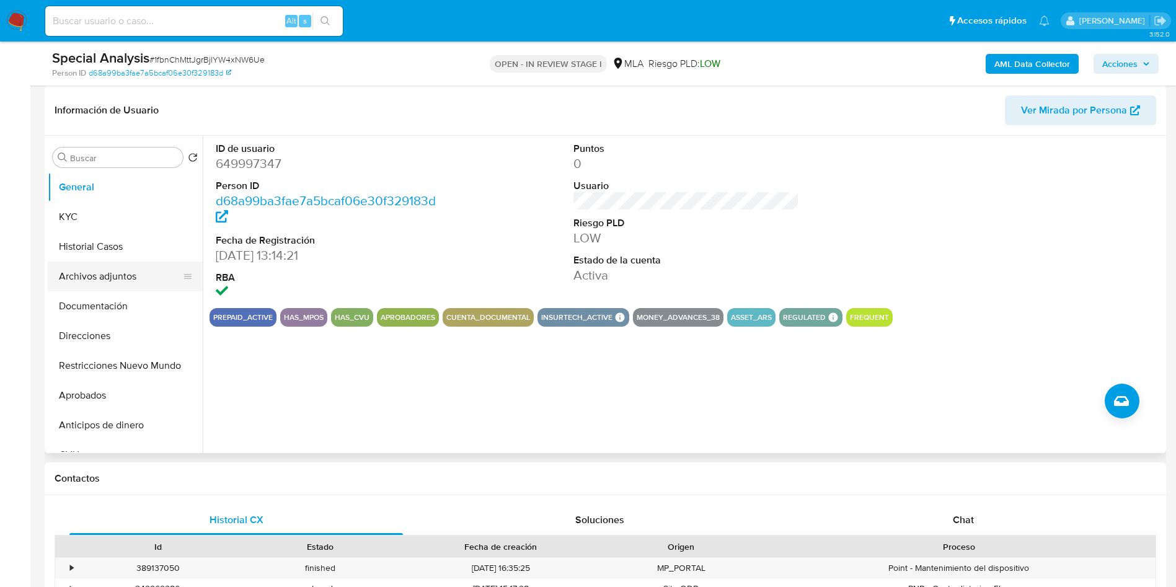
click at [79, 275] on button "Archivos adjuntos" at bounding box center [120, 277] width 145 height 30
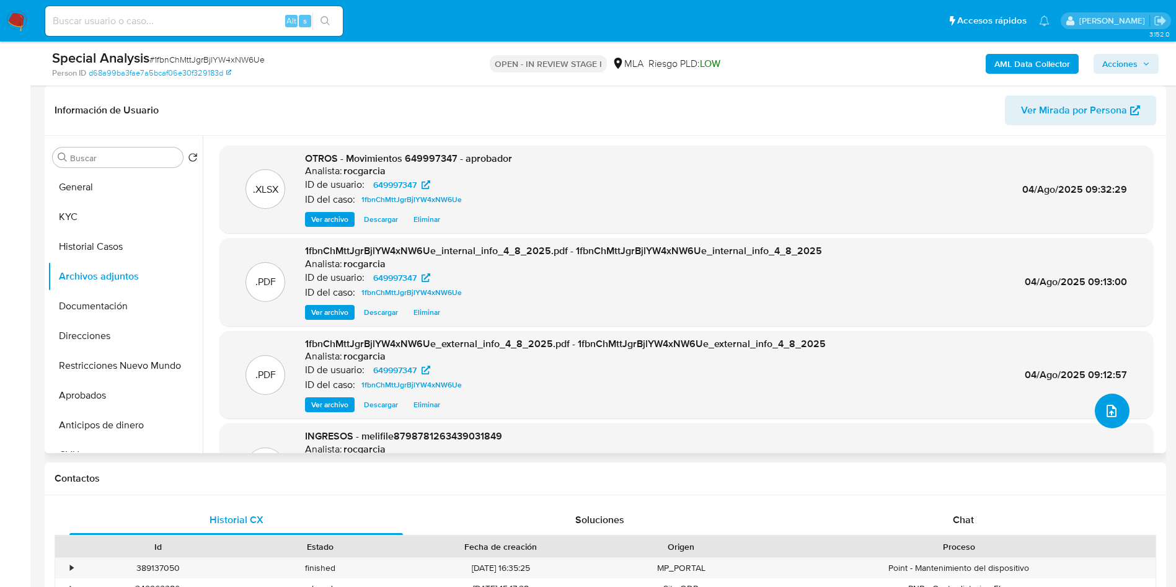
click at [1106, 405] on icon "upload-file" at bounding box center [1111, 411] width 10 height 12
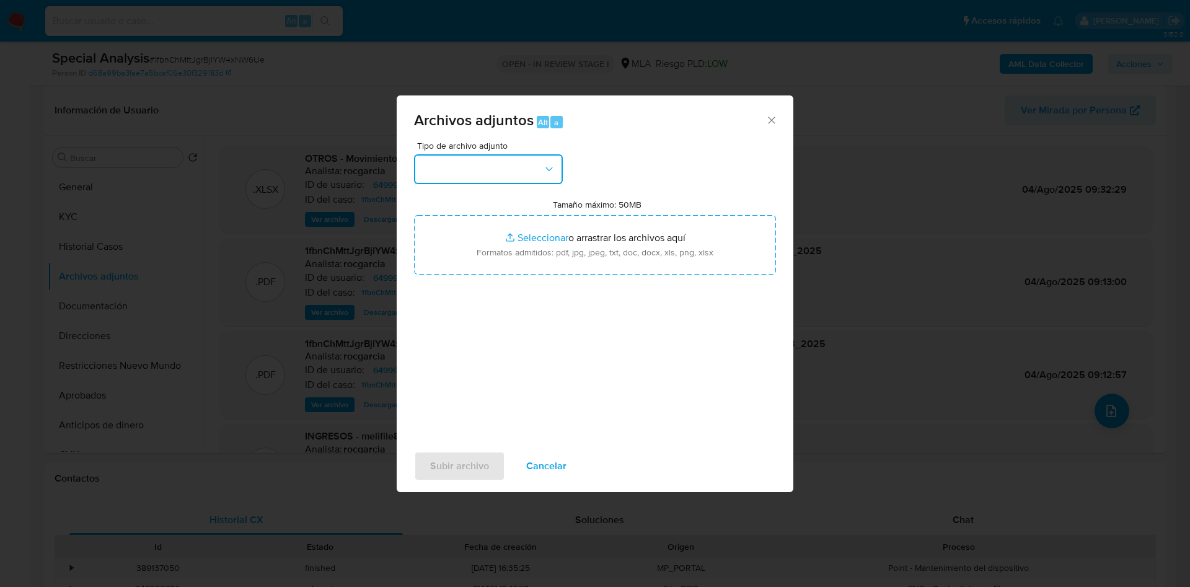
click at [492, 172] on button "button" at bounding box center [488, 169] width 149 height 30
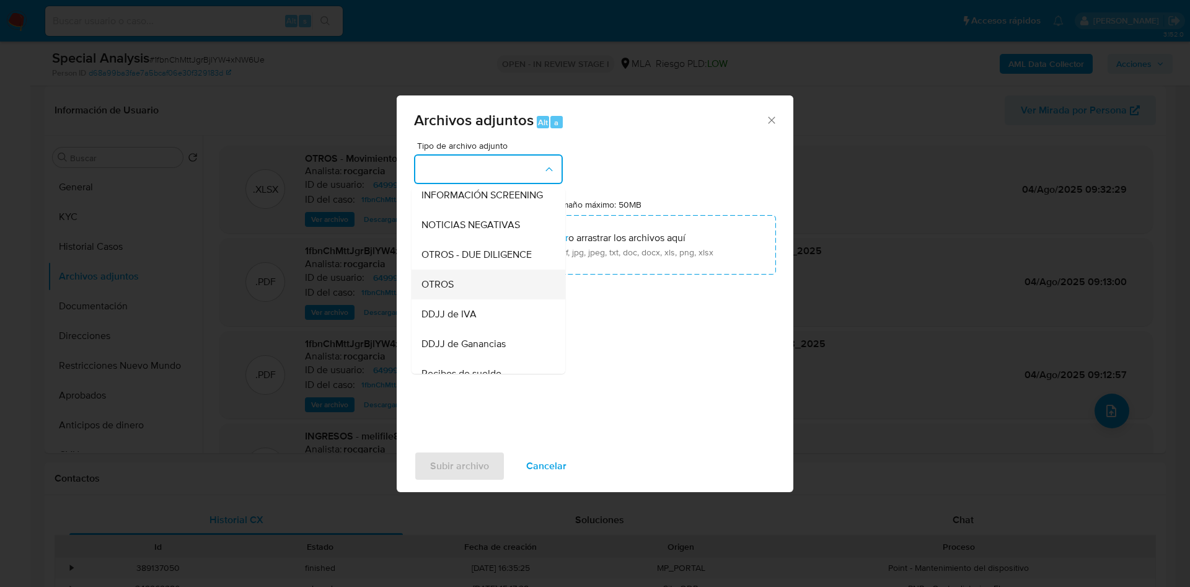
click at [479, 299] on div "OTROS" at bounding box center [484, 285] width 126 height 30
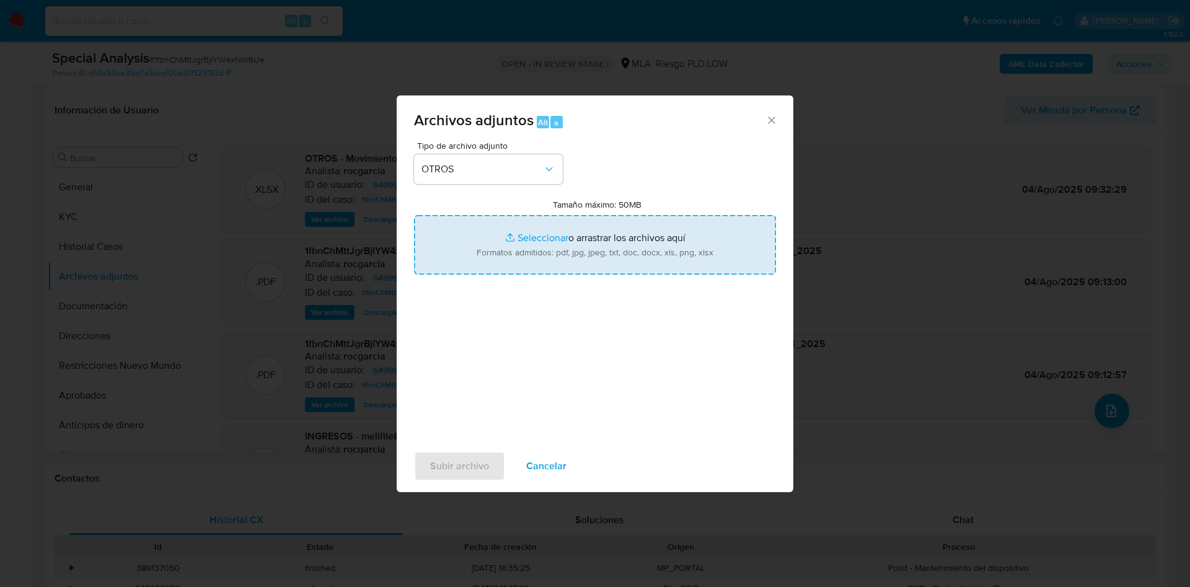
click at [513, 247] on input "Tamaño máximo: 50MB Seleccionar archivos" at bounding box center [595, 244] width 362 height 59
type input "C:\fakepath\649997347 - 1fbnChMttJgrBjlYW4xNW6Ue - aporbador.docx"
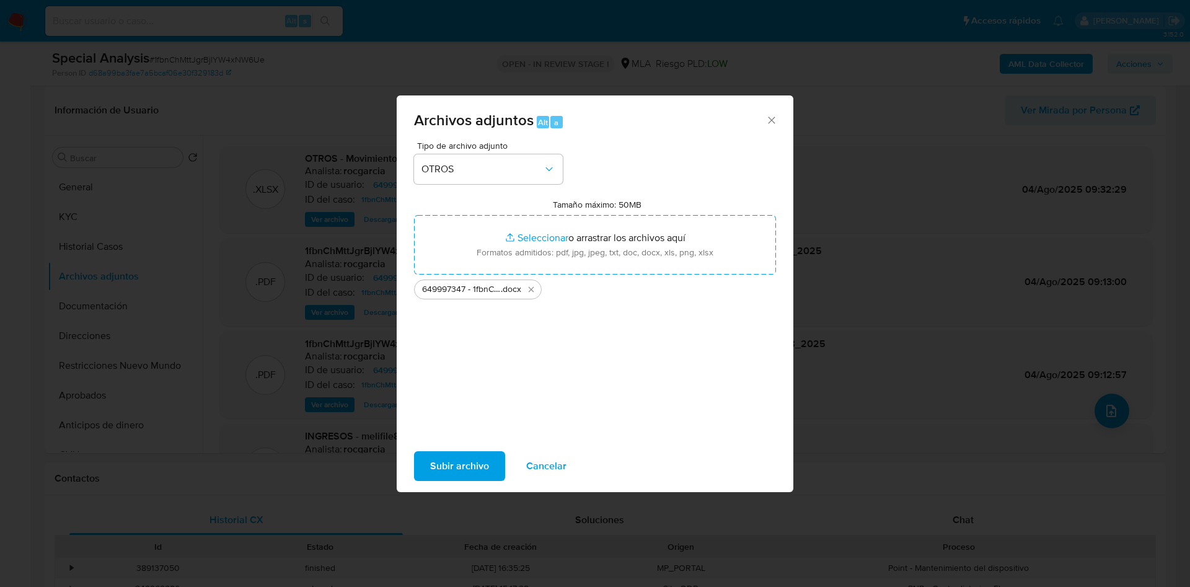
click at [472, 452] on span "Subir archivo" at bounding box center [459, 465] width 59 height 27
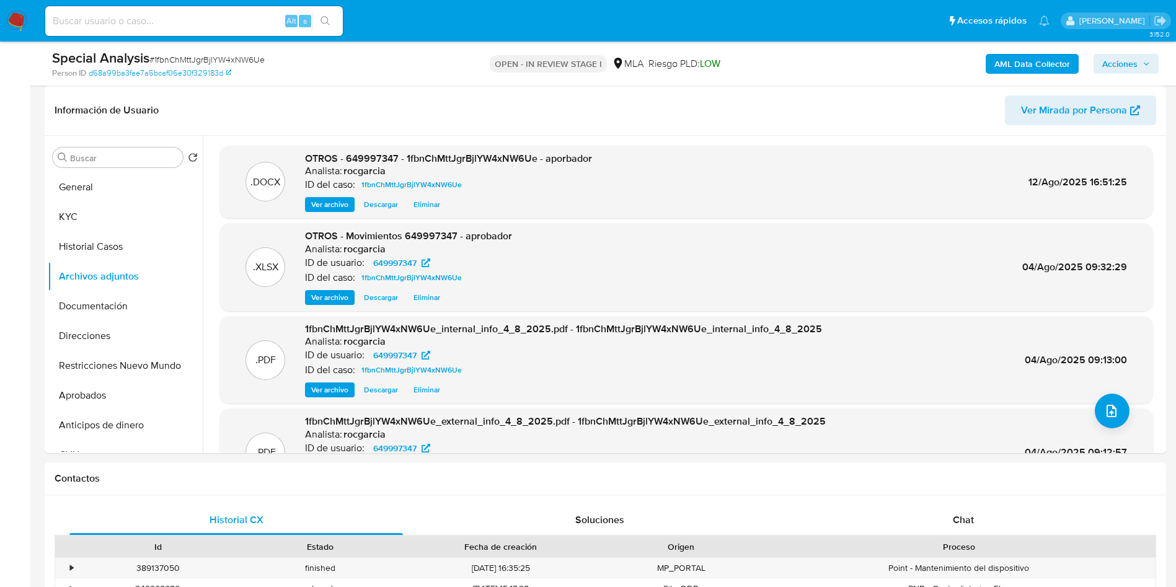
click at [1137, 45] on div "Special Analysis # 1fbnChMttJgrBjlYW4xNW6Ue Person ID d68a99ba3fae7a5bcaf06e30f…" at bounding box center [605, 64] width 1121 height 44
click at [1137, 55] on span "Acciones" at bounding box center [1119, 64] width 35 height 20
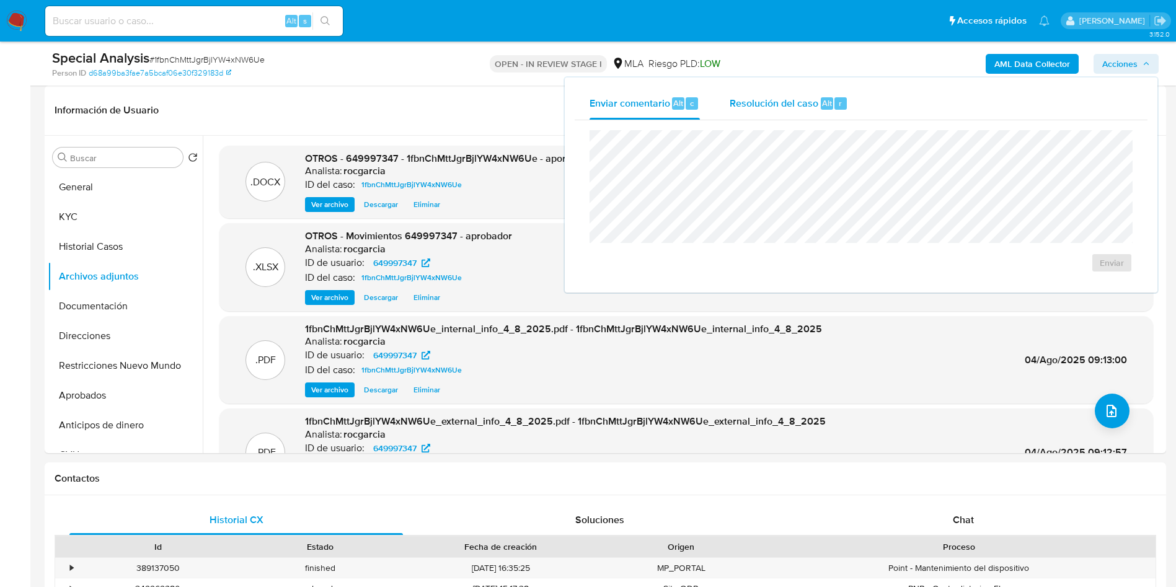
click at [806, 110] on div "Resolución del caso Alt r" at bounding box center [788, 103] width 118 height 32
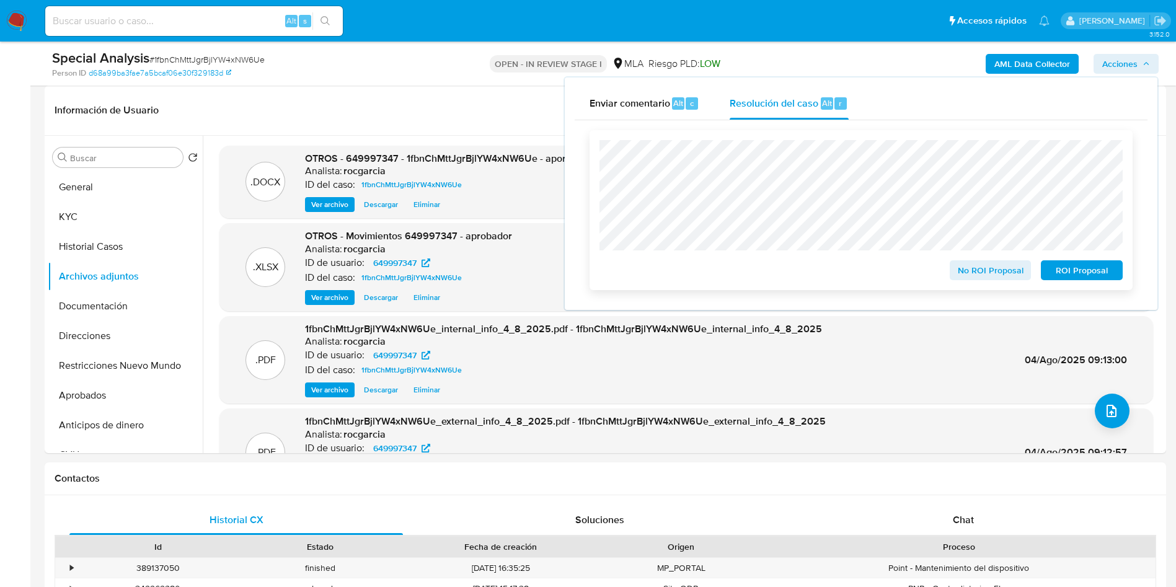
click at [1005, 273] on span "No ROI Proposal" at bounding box center [990, 270] width 64 height 17
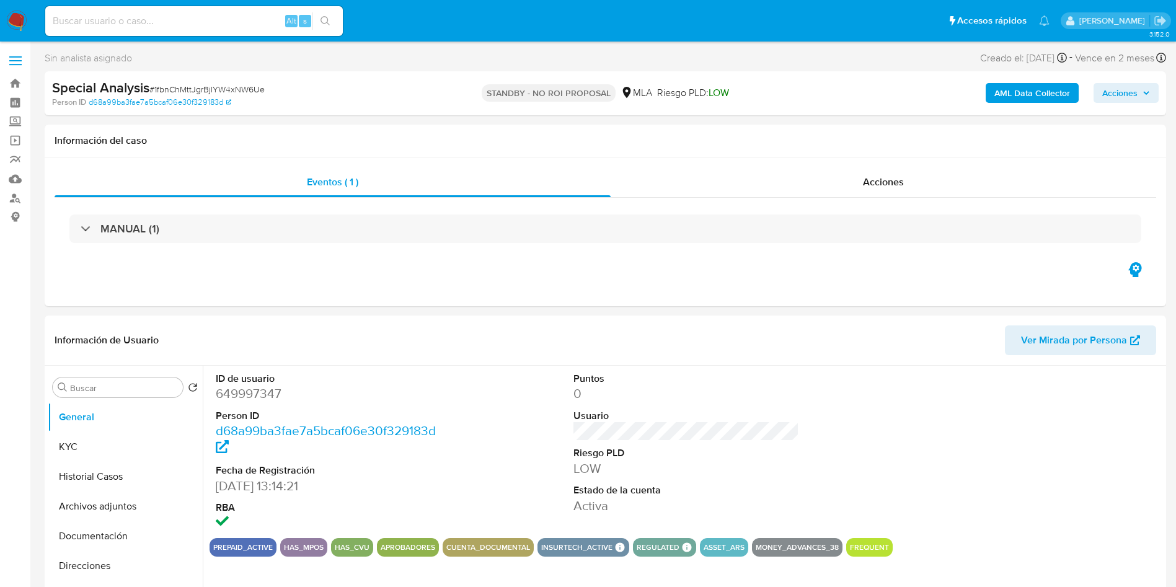
select select "10"
